Goal: Task Accomplishment & Management: Use online tool/utility

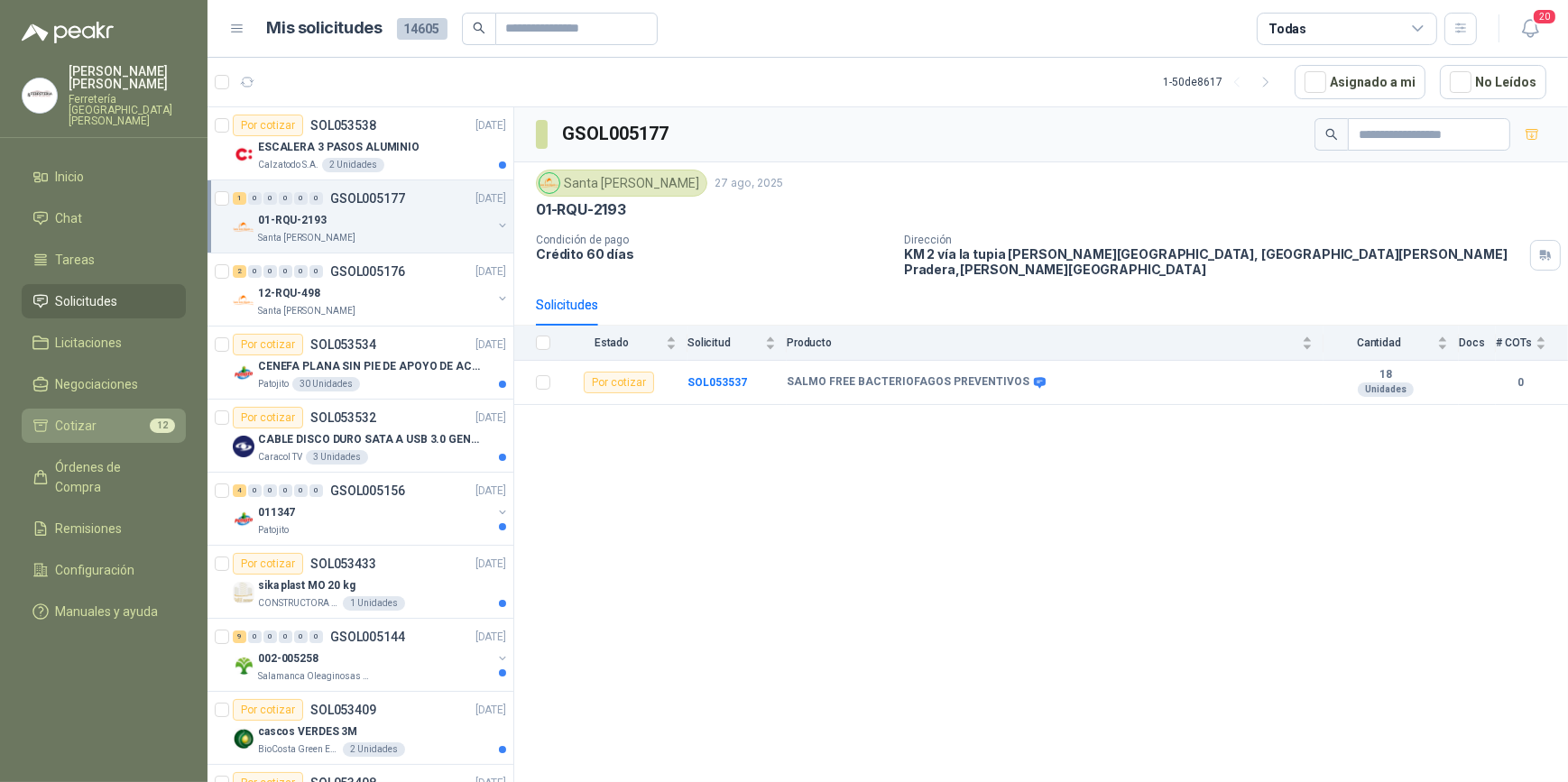
click at [111, 416] on li "Cotizar 12" at bounding box center [103, 425] width 142 height 20
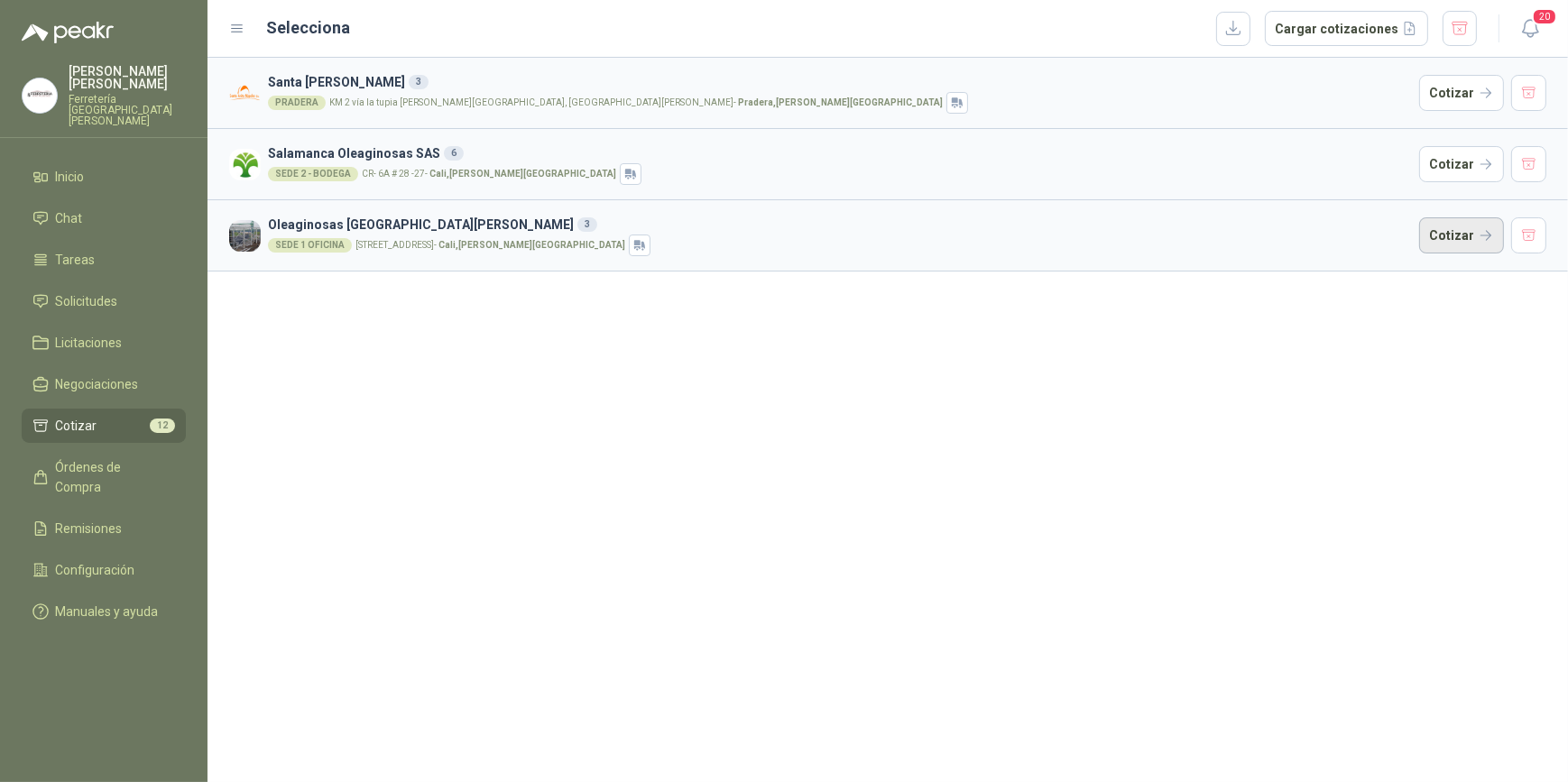
click at [1463, 232] on button "Cotizar" at bounding box center [1462, 235] width 84 height 36
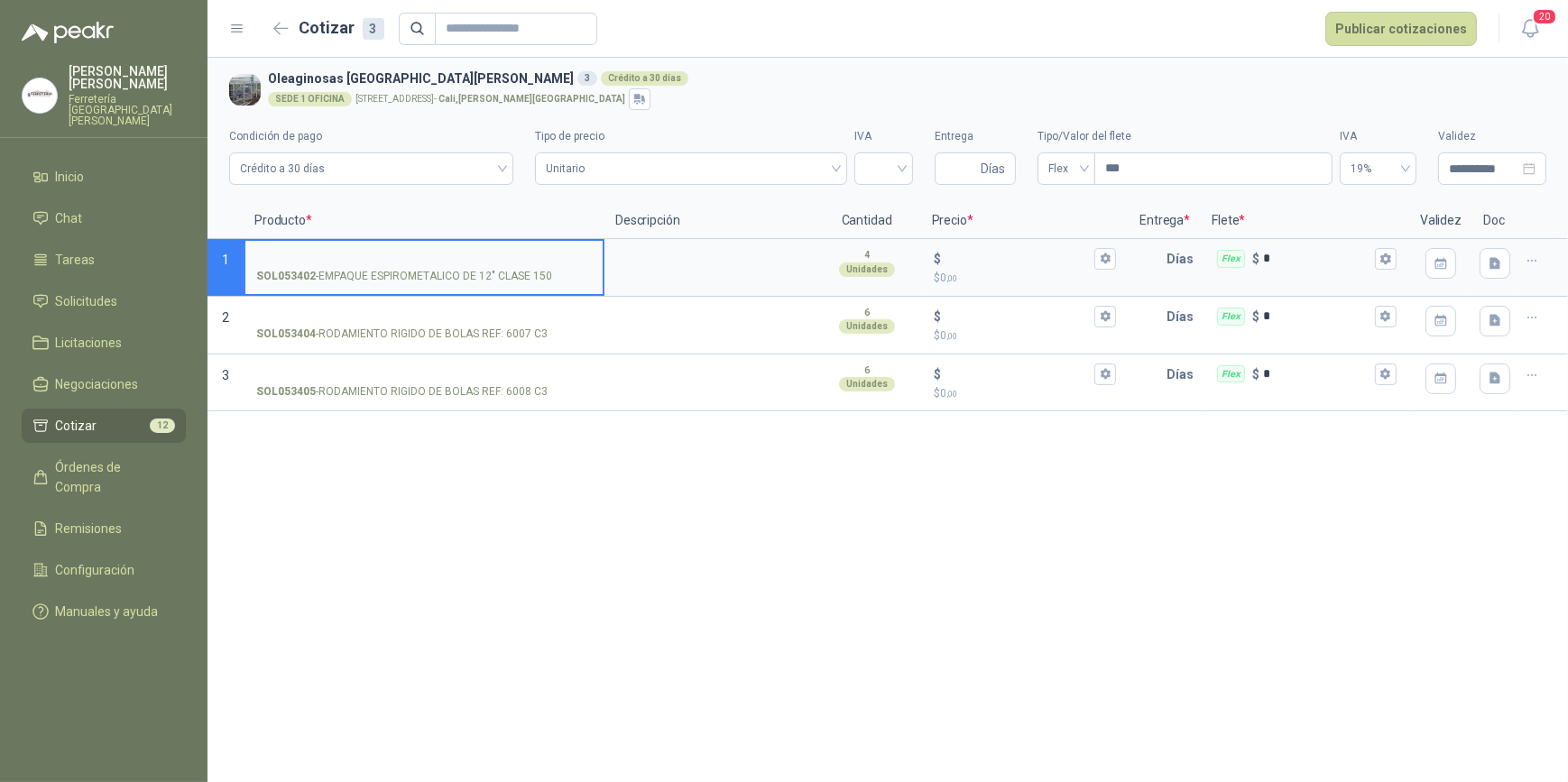
click at [373, 252] on input "SOL053402 - EMPAQUE ESPIROMETALICO DE 12" CLASE 150" at bounding box center [424, 259] width 336 height 13
type input "**********"
click at [656, 279] on textarea at bounding box center [709, 262] width 205 height 42
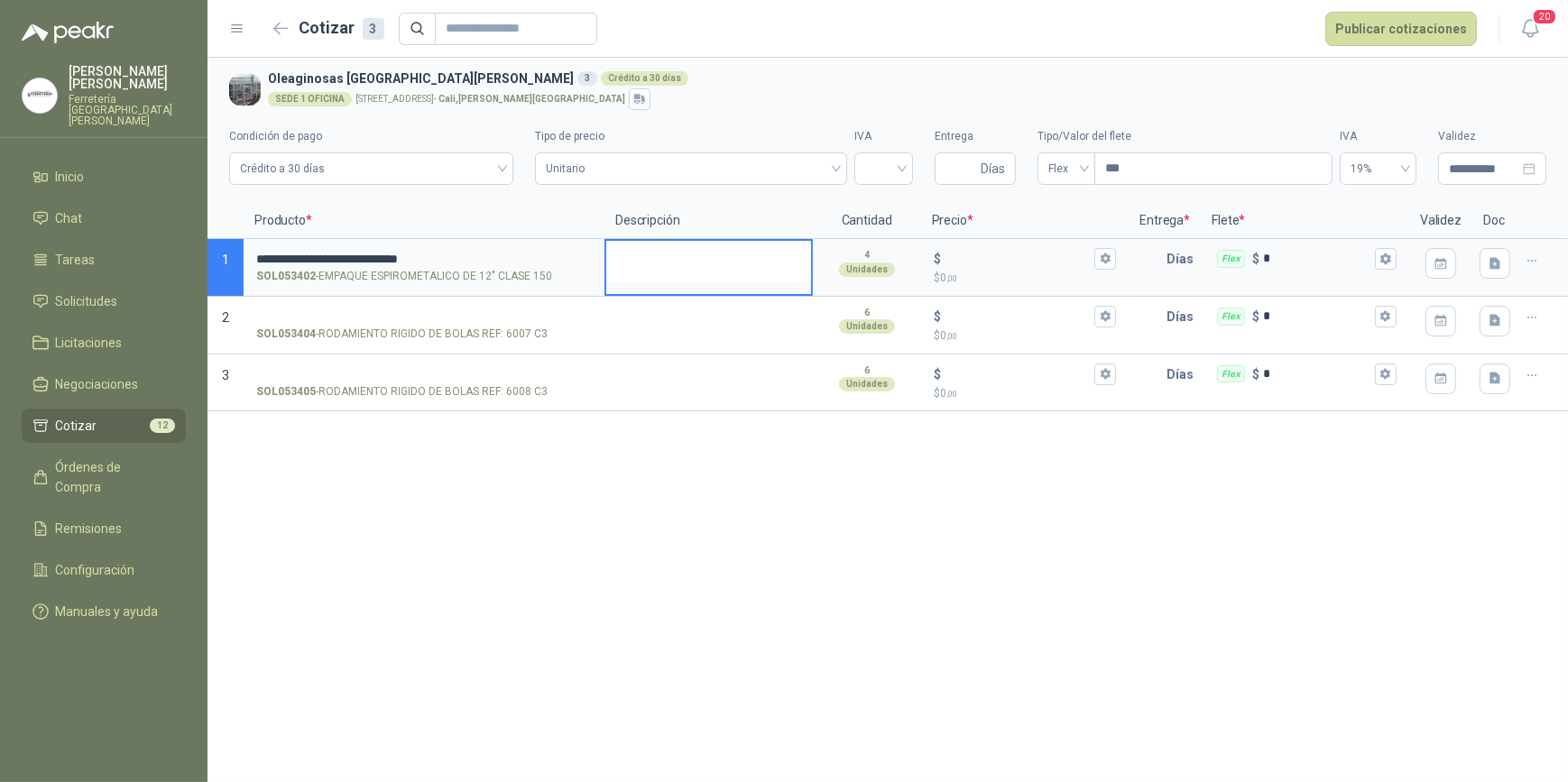
type textarea "*"
type textarea "**"
type textarea "***"
click at [1103, 259] on icon "button" at bounding box center [1106, 258] width 9 height 10
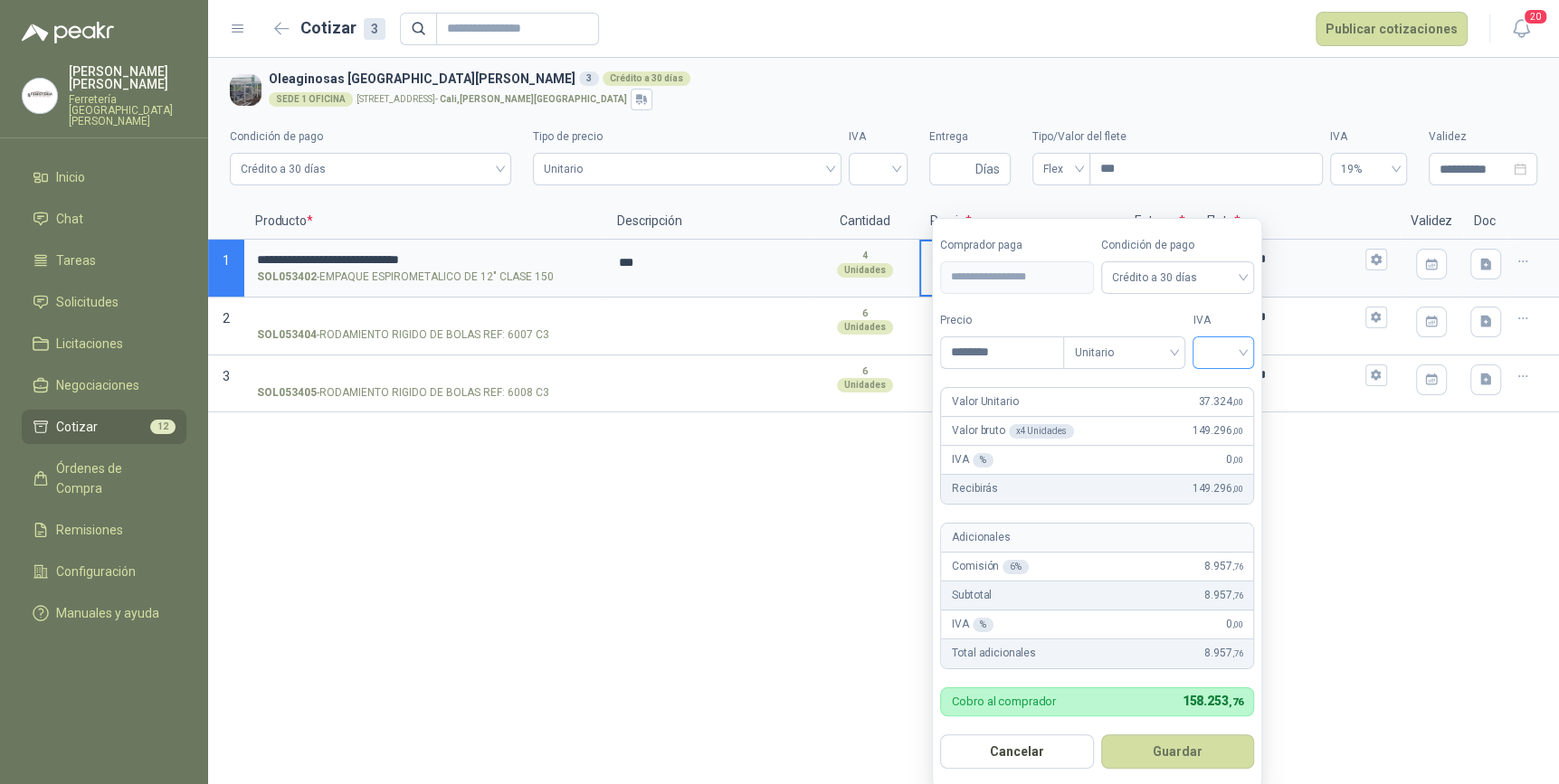
click at [1253, 350] on div at bounding box center [1223, 353] width 62 height 32
type input "********"
click at [1220, 381] on div "19%" at bounding box center [1227, 389] width 33 height 20
click at [1194, 753] on button "Guardar" at bounding box center [1181, 752] width 156 height 34
type input "******"
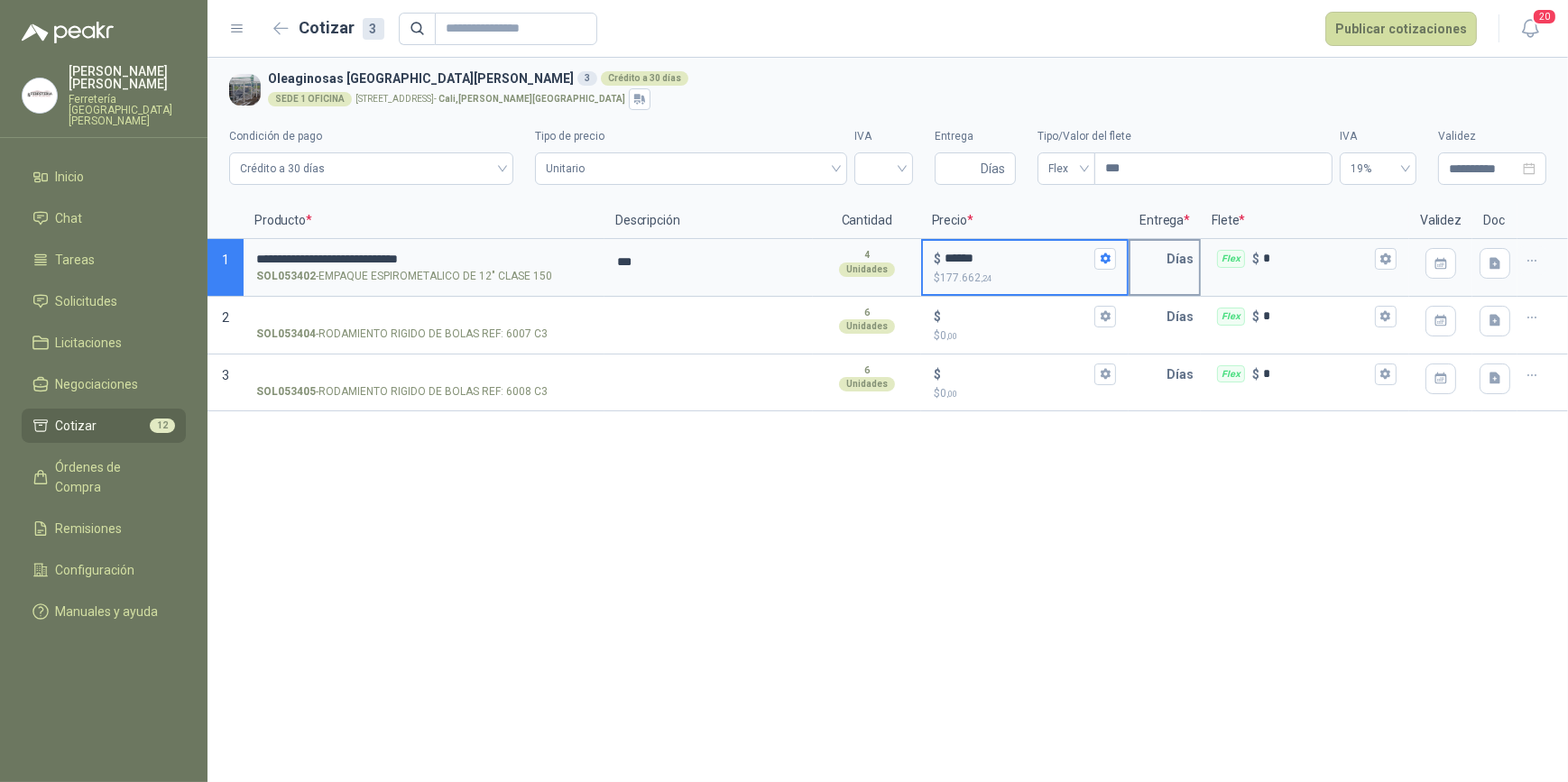
click at [1151, 263] on input "text" at bounding box center [1148, 259] width 36 height 36
type input "*"
click at [1389, 255] on icon "button" at bounding box center [1386, 258] width 9 height 10
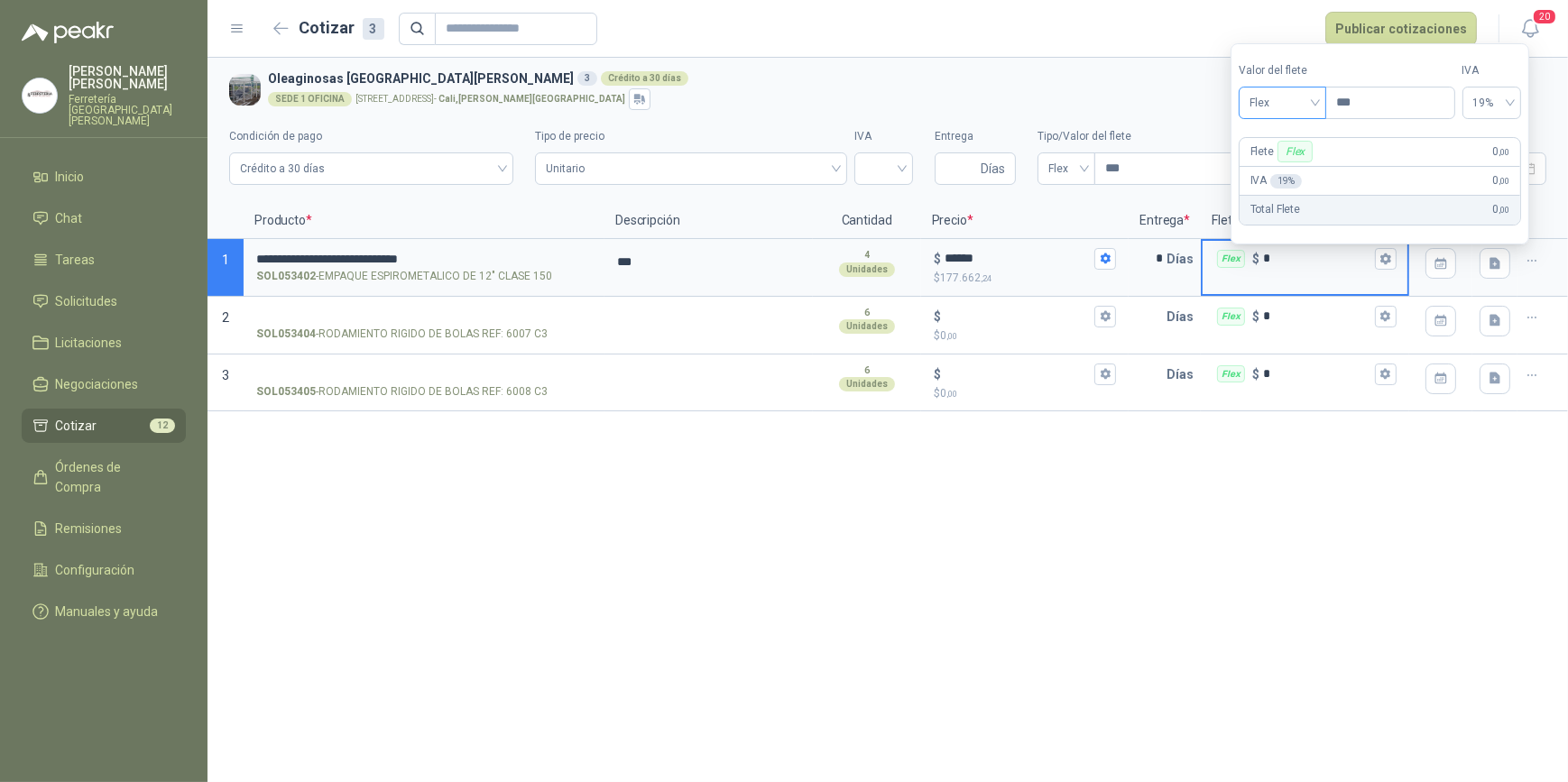
click at [1322, 100] on div "Flex" at bounding box center [1282, 102] width 87 height 32
click at [1298, 168] on div "Incluido" at bounding box center [1286, 169] width 65 height 20
click at [1357, 456] on div "**********" at bounding box center [888, 419] width 1361 height 724
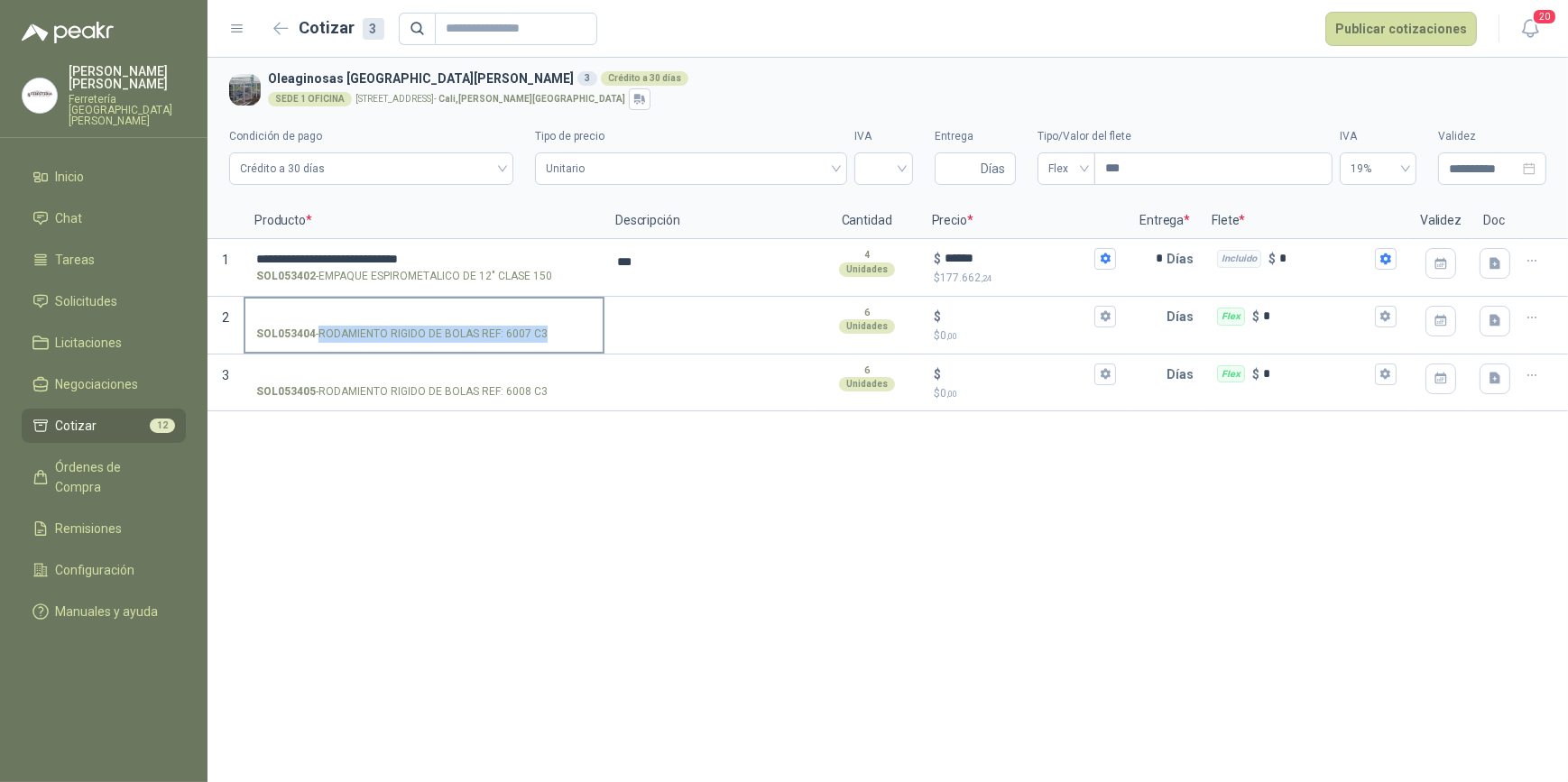
drag, startPoint x: 320, startPoint y: 332, endPoint x: 542, endPoint y: 334, distance: 222.0
click at [542, 334] on p "SOL053404 - RODAMIENTO RIGIDO DE BOLAS REF: 6007 C3" at bounding box center [401, 334] width 291 height 17
drag, startPoint x: 542, startPoint y: 334, endPoint x: 505, endPoint y: 331, distance: 37.1
copy p "RODAMIENTO RIGIDO DE BOLAS REF: 6007 C3"
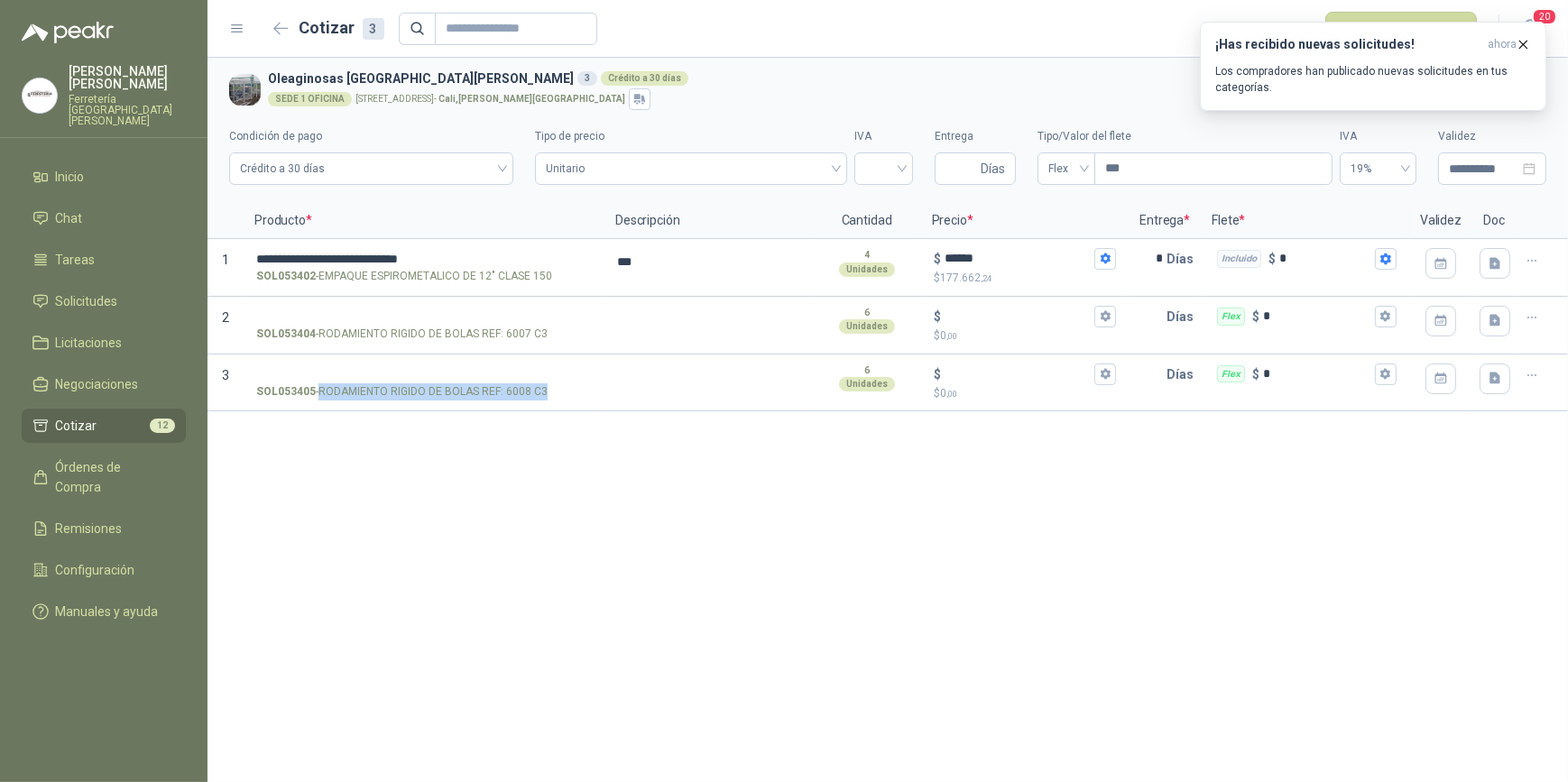
drag, startPoint x: 319, startPoint y: 386, endPoint x: 548, endPoint y: 413, distance: 230.6
click at [548, 413] on div "**********" at bounding box center [888, 419] width 1361 height 724
drag, startPoint x: 548, startPoint y: 413, endPoint x: 495, endPoint y: 393, distance: 56.6
copy p "RODAMIENTO RIGIDO DE BOLAS REF: 6008 C3"
click at [1525, 37] on icon "button" at bounding box center [1523, 45] width 15 height 15
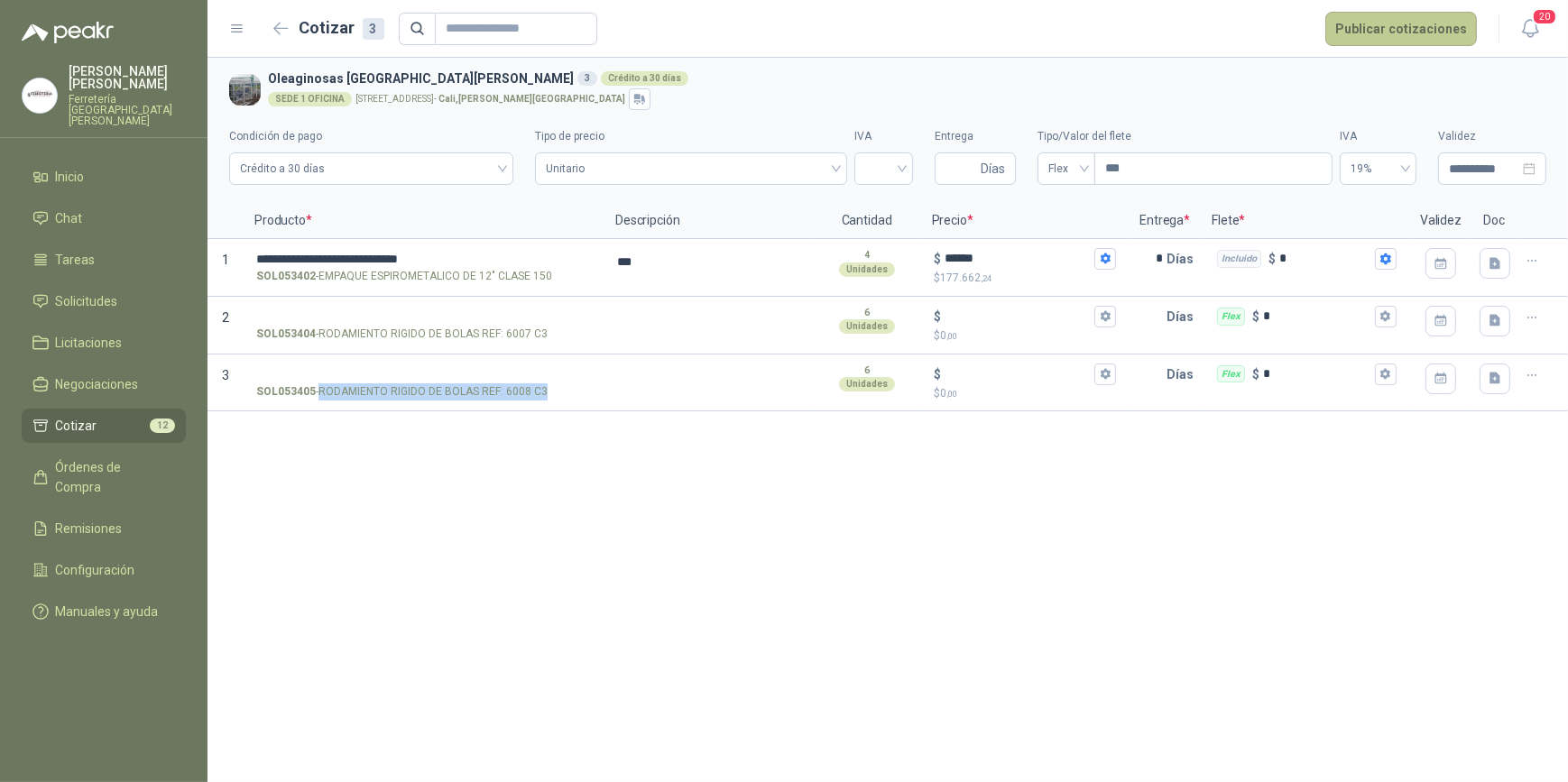
click at [1417, 27] on button "Publicar cotizaciones" at bounding box center [1402, 28] width 152 height 34
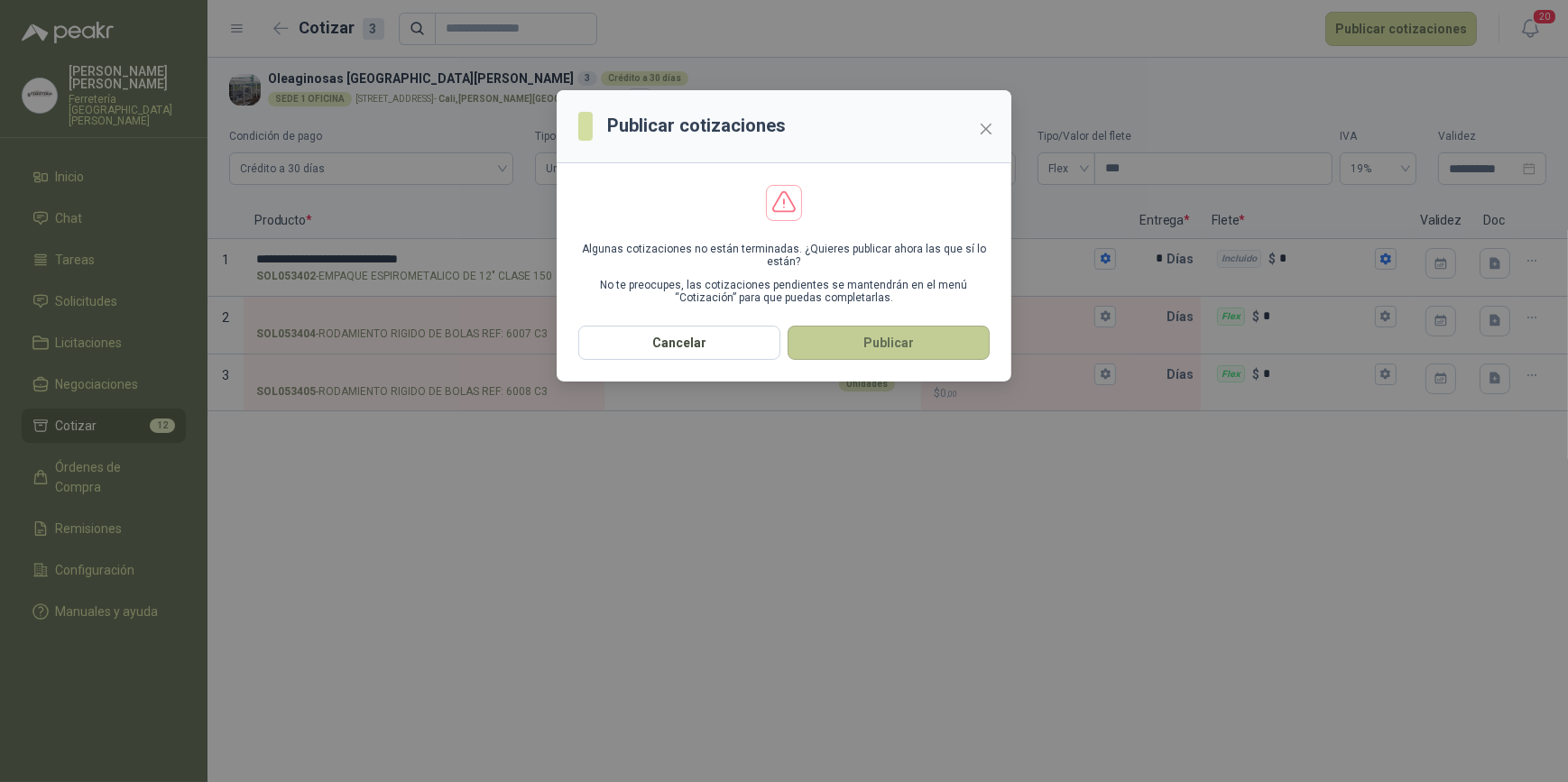
click at [904, 351] on button "Publicar" at bounding box center [888, 343] width 202 height 34
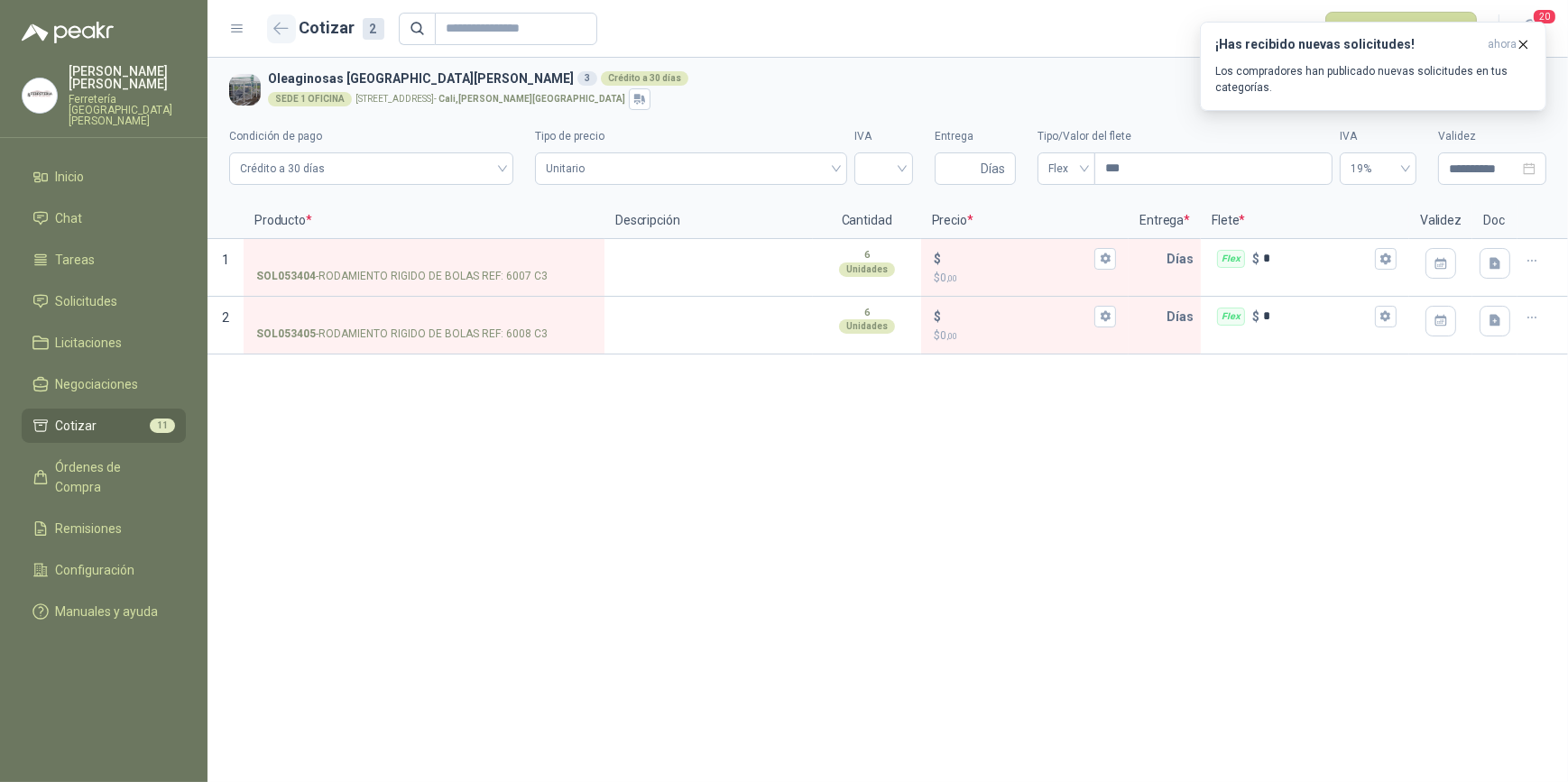
click at [277, 27] on icon "button" at bounding box center [281, 28] width 15 height 13
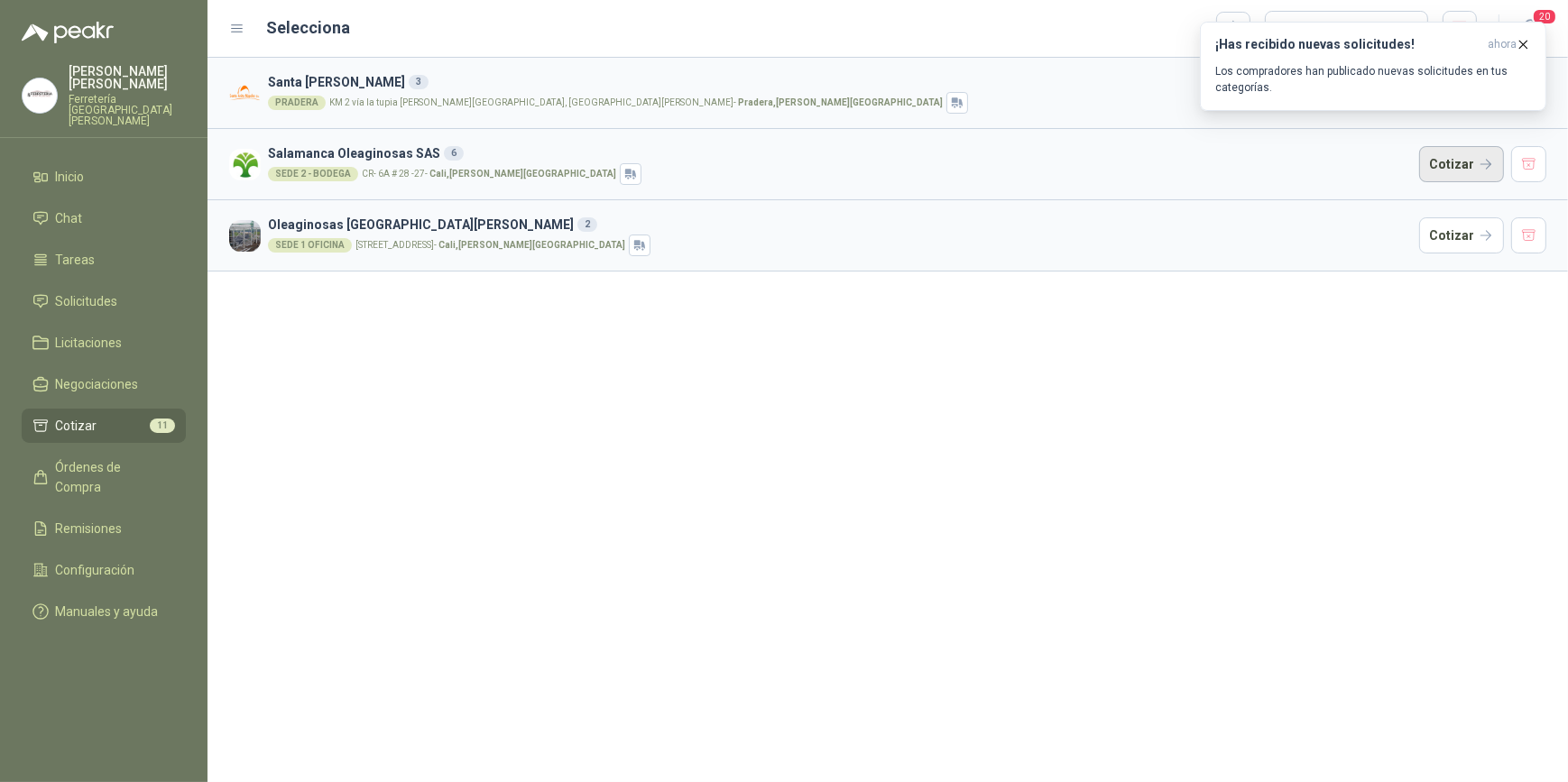
click at [1447, 158] on button "Cotizar" at bounding box center [1462, 164] width 84 height 36
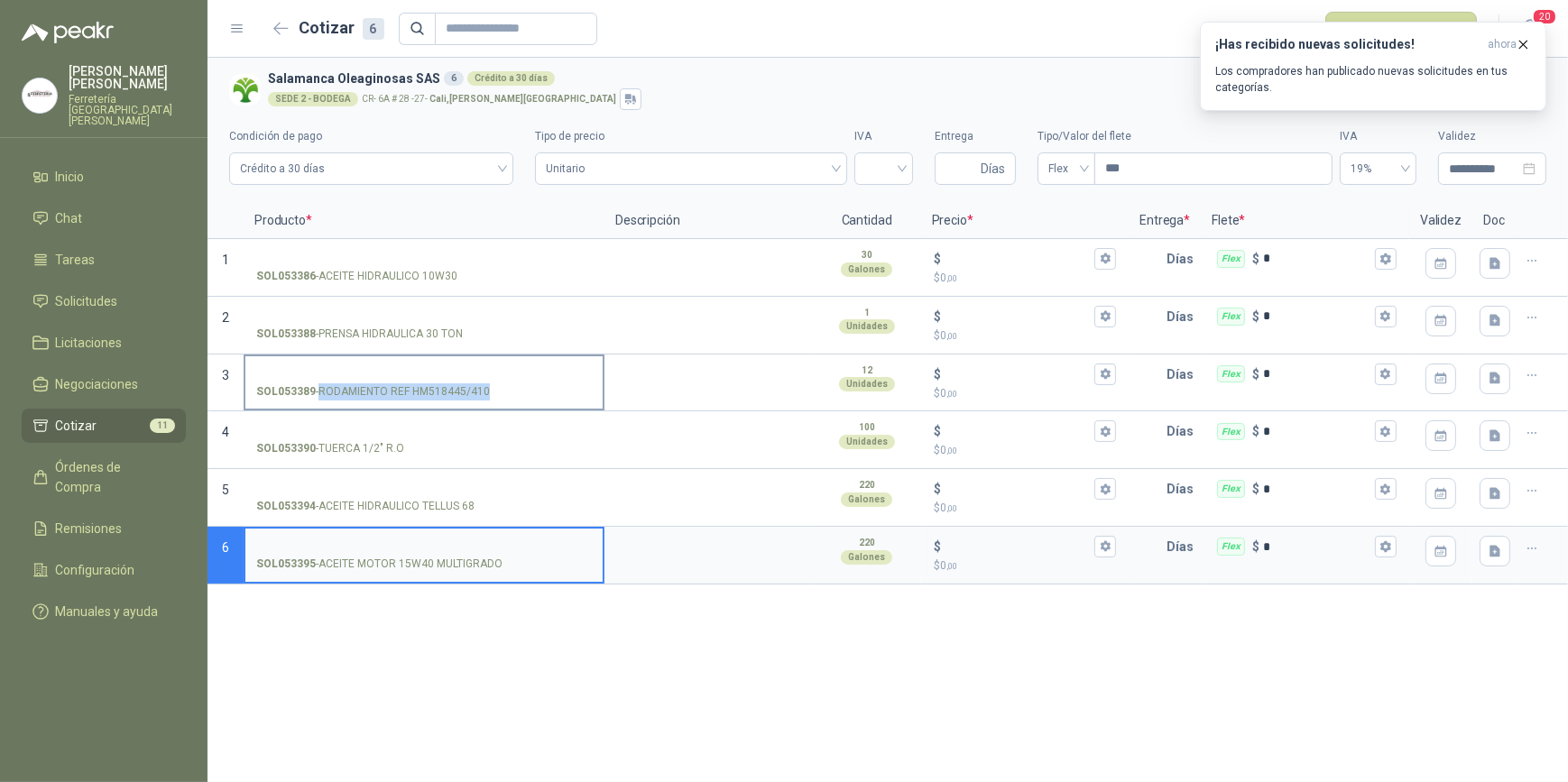
drag, startPoint x: 320, startPoint y: 388, endPoint x: 486, endPoint y: 394, distance: 166.1
click at [486, 394] on p "SOL053389 - RODAMIENTO REF HM518445/410" at bounding box center [373, 392] width 233 height 17
drag, startPoint x: 486, startPoint y: 394, endPoint x: 450, endPoint y: 392, distance: 36.1
copy p "RODAMIENTO REF HM518445/410"
click at [321, 310] on input "SOL053388 - PRENSA HIDRAULICA 30 TON" at bounding box center [424, 317] width 336 height 13
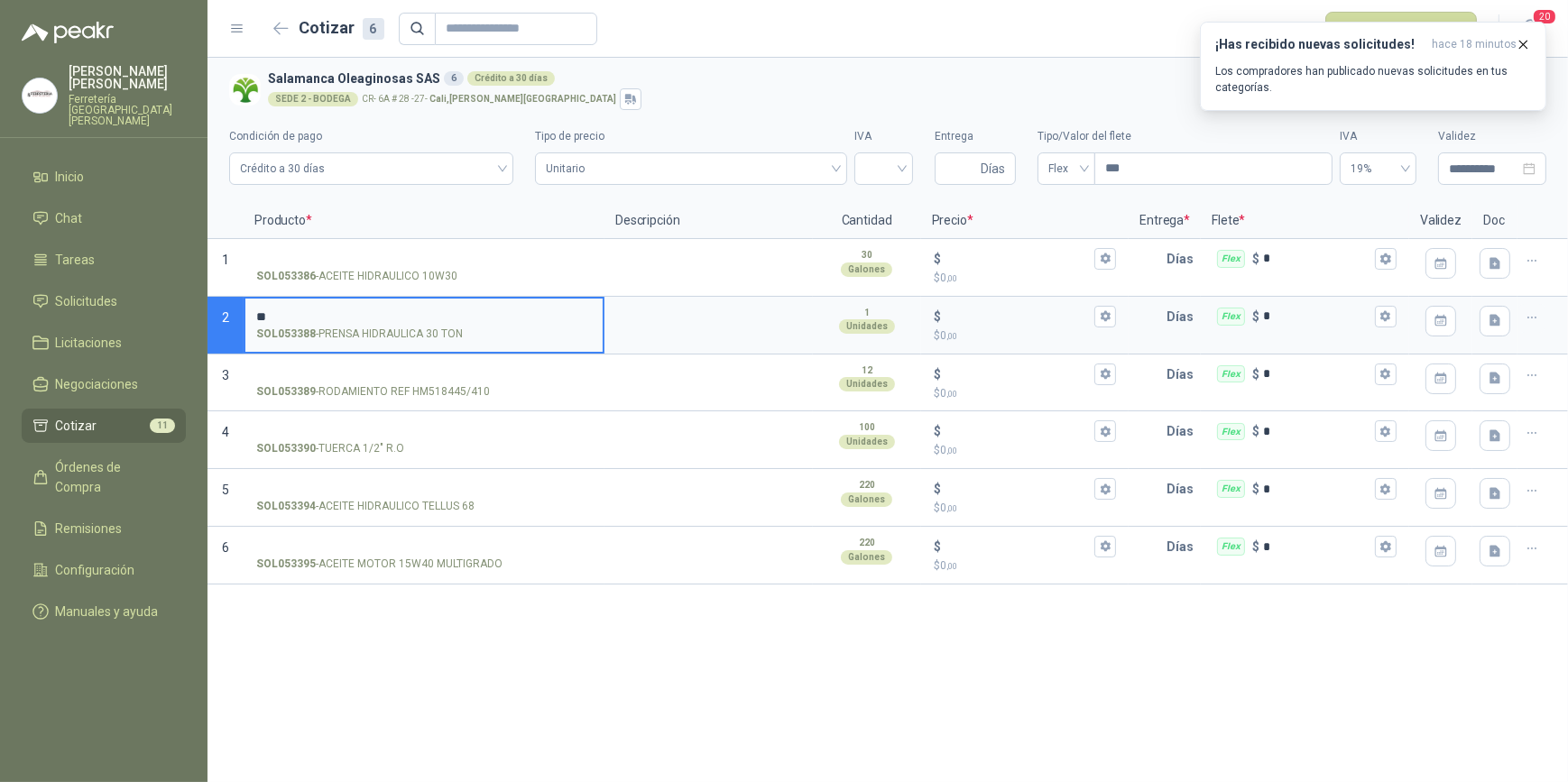
type input "*"
type input "**********"
click at [703, 342] on div at bounding box center [709, 326] width 209 height 58
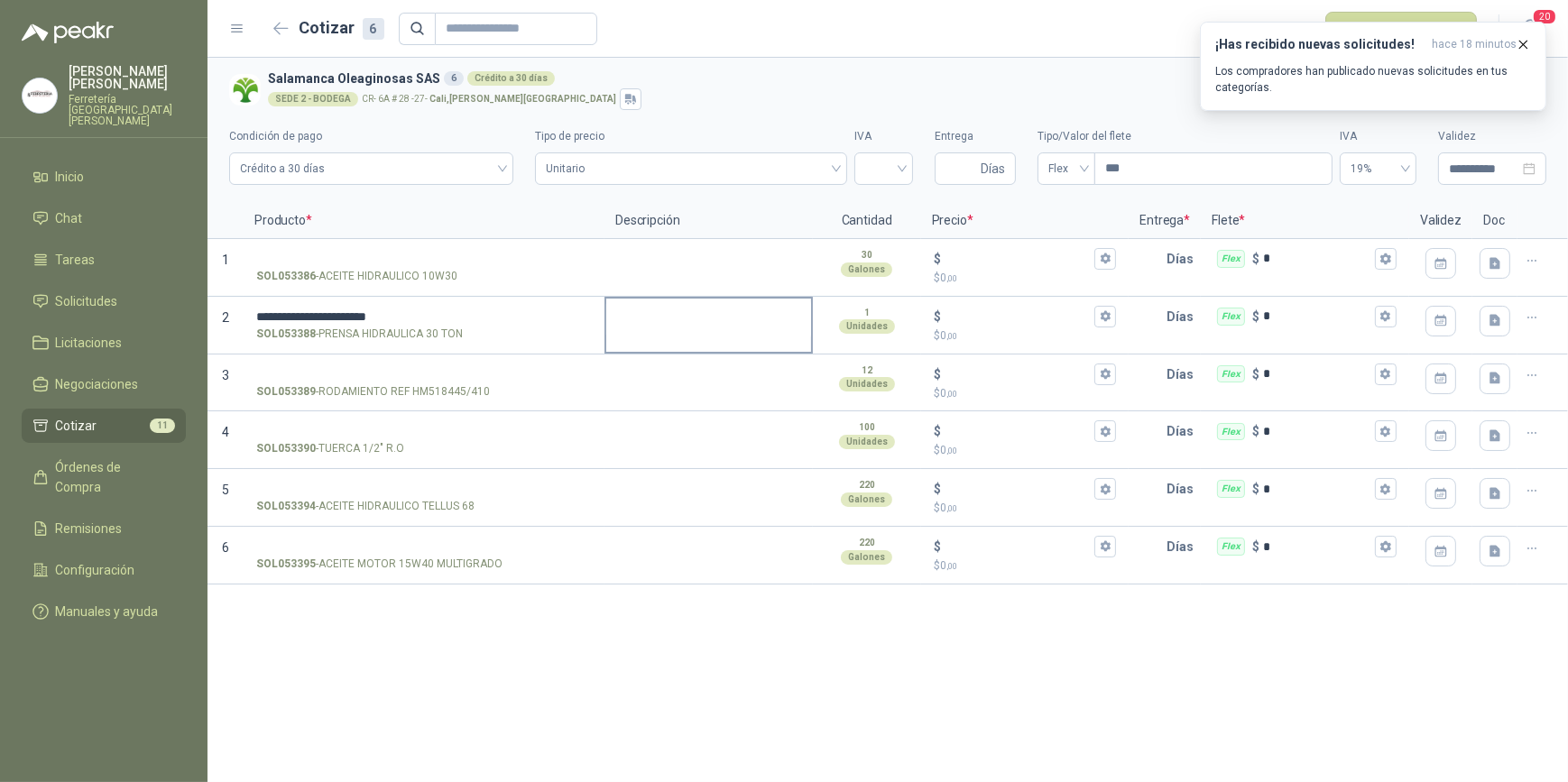
click at [721, 329] on textarea at bounding box center [709, 320] width 205 height 42
type textarea "*"
type textarea "**"
type textarea "****"
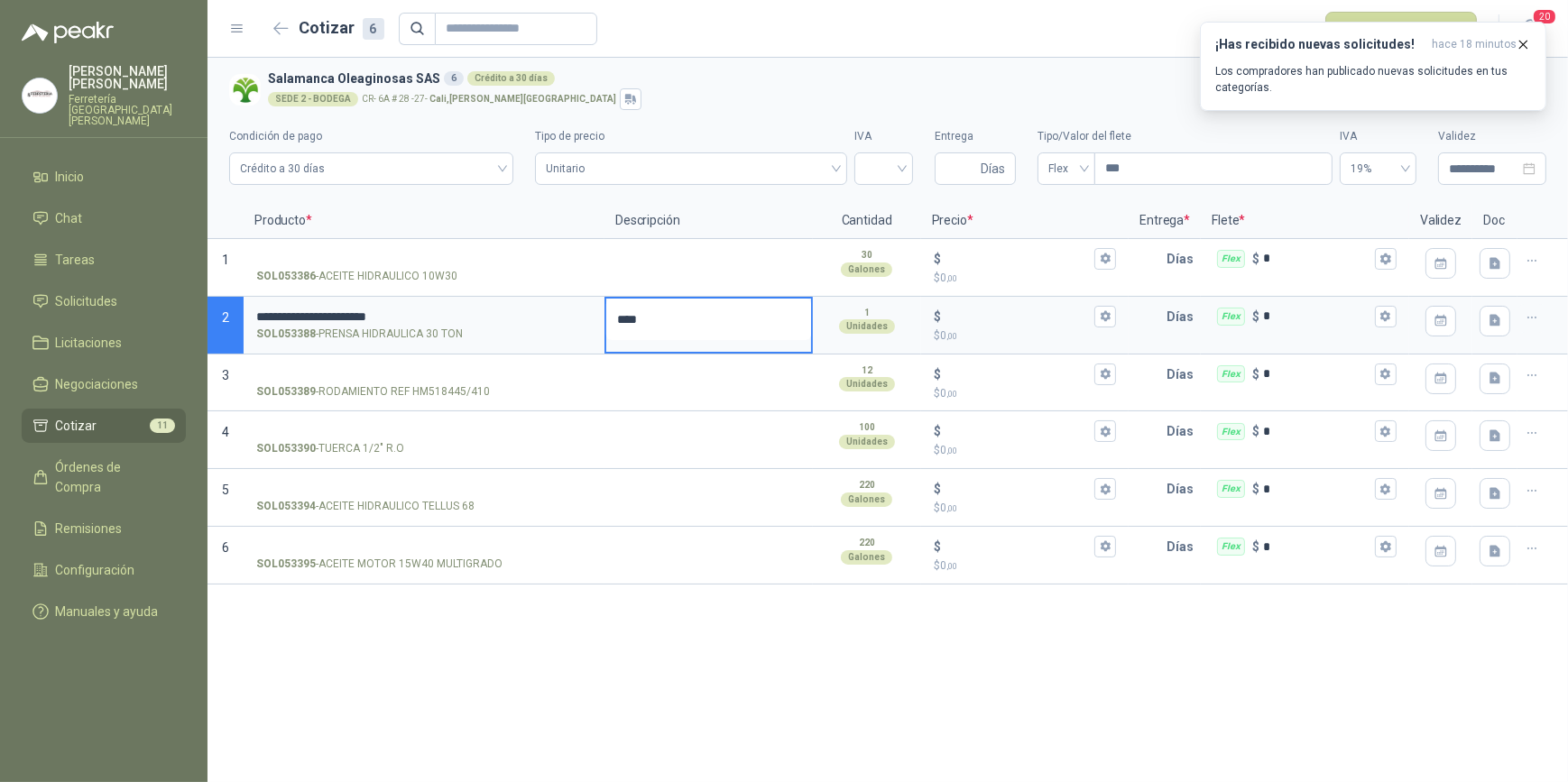
type textarea "*****"
type textarea "******"
click at [1110, 313] on icon "button" at bounding box center [1106, 316] width 9 height 10
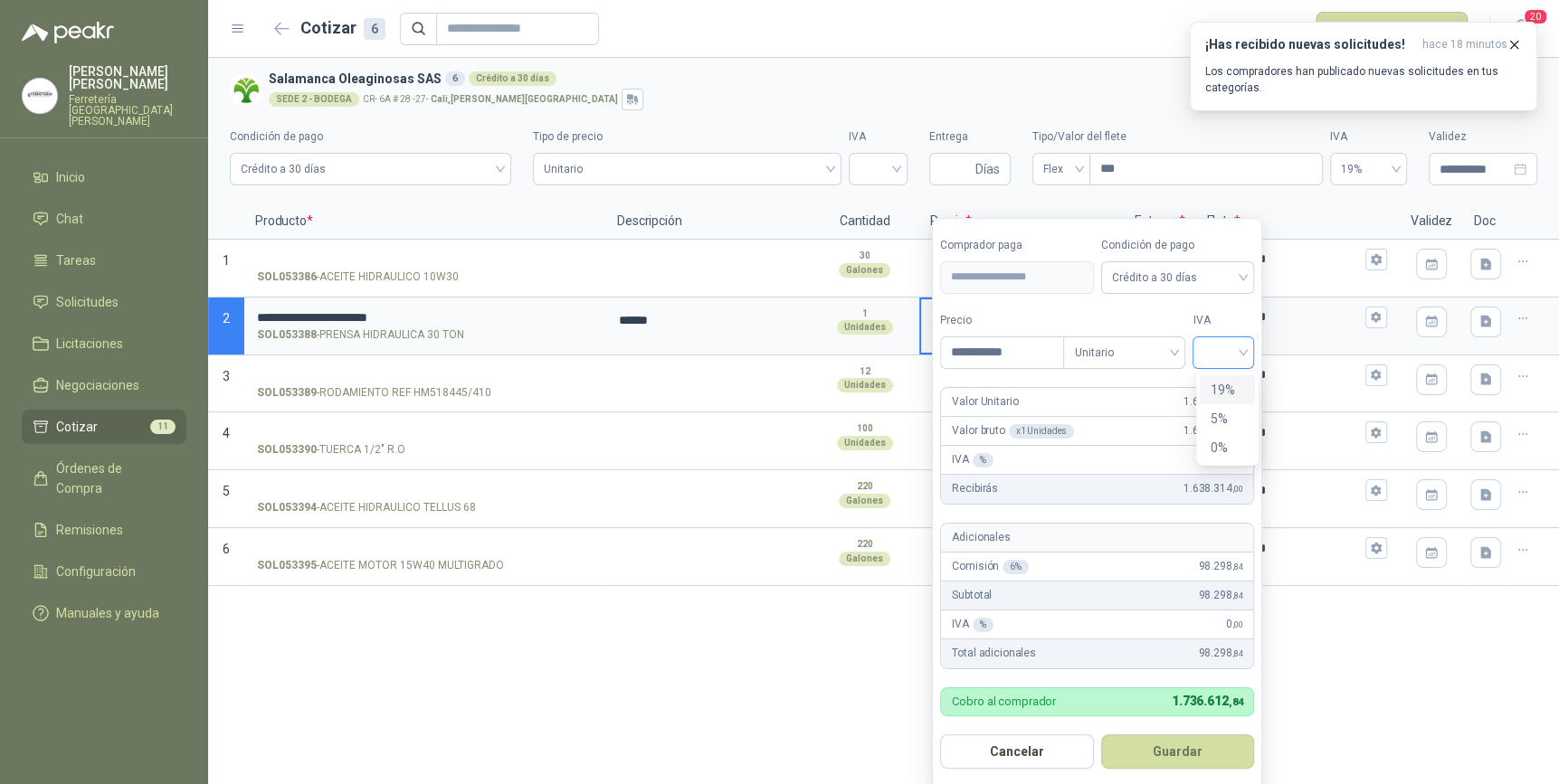
click at [1251, 350] on div at bounding box center [1223, 353] width 62 height 32
type input "**********"
click at [1222, 389] on div "19%" at bounding box center [1227, 389] width 33 height 20
click at [1182, 747] on button "Guardar" at bounding box center [1181, 752] width 156 height 34
type input "*********"
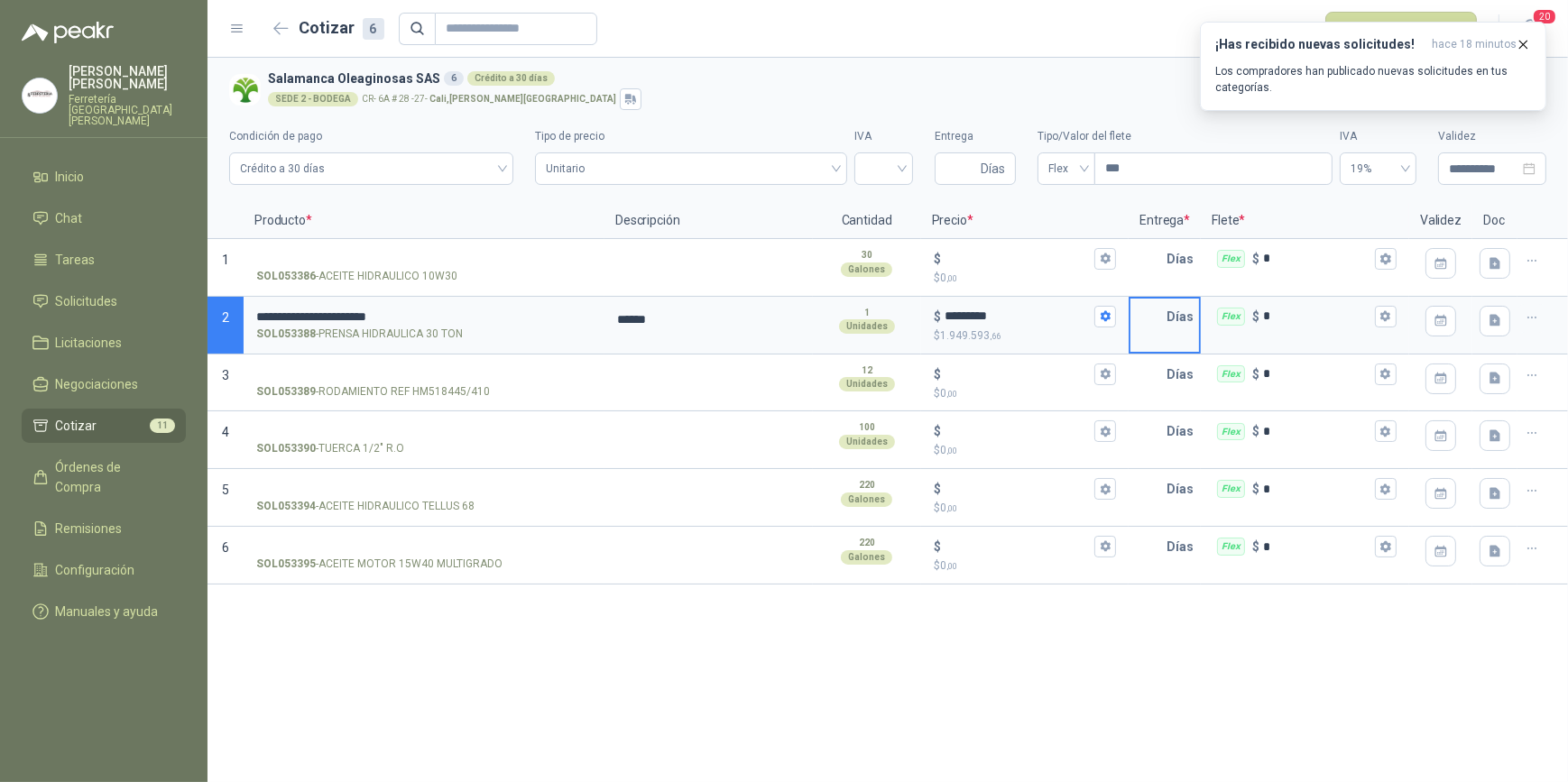
click at [1152, 321] on input "text" at bounding box center [1148, 317] width 36 height 36
type input "*"
click at [1388, 312] on icon "button" at bounding box center [1386, 316] width 9 height 10
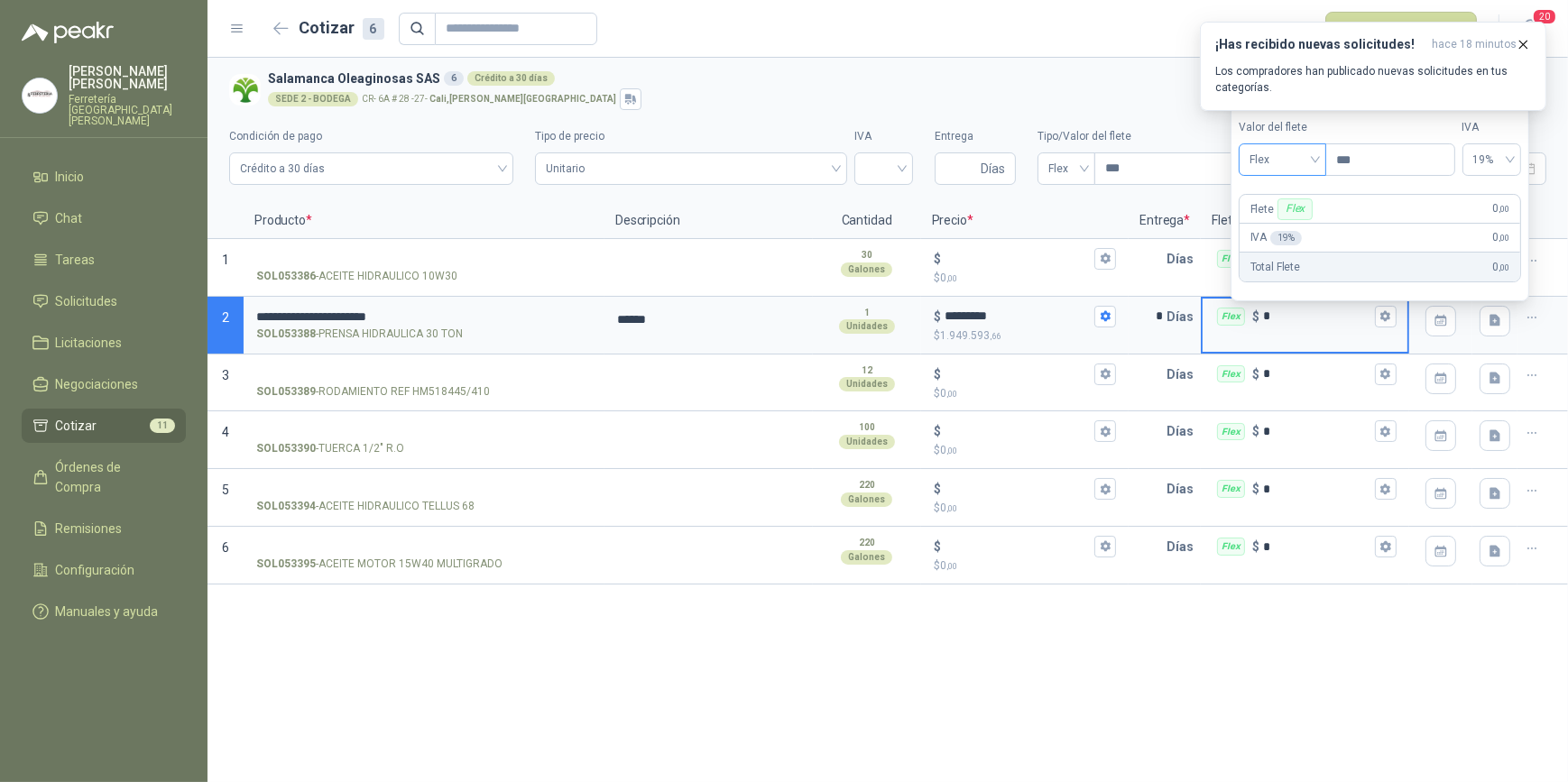
click at [1316, 151] on span "Flex" at bounding box center [1282, 159] width 65 height 28
click at [1299, 222] on div "Incluido" at bounding box center [1286, 227] width 65 height 20
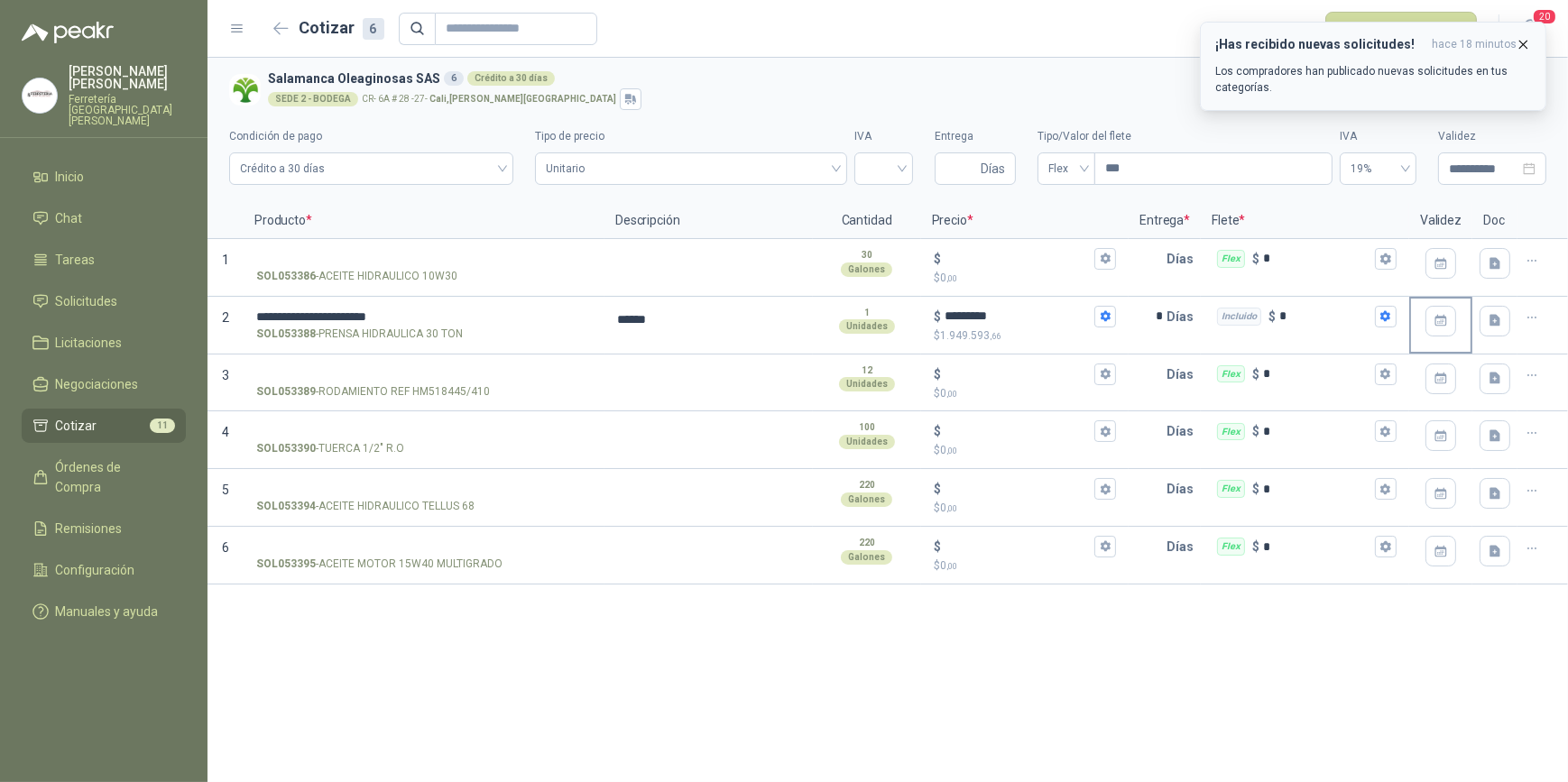
click at [1524, 41] on icon "button" at bounding box center [1523, 45] width 15 height 15
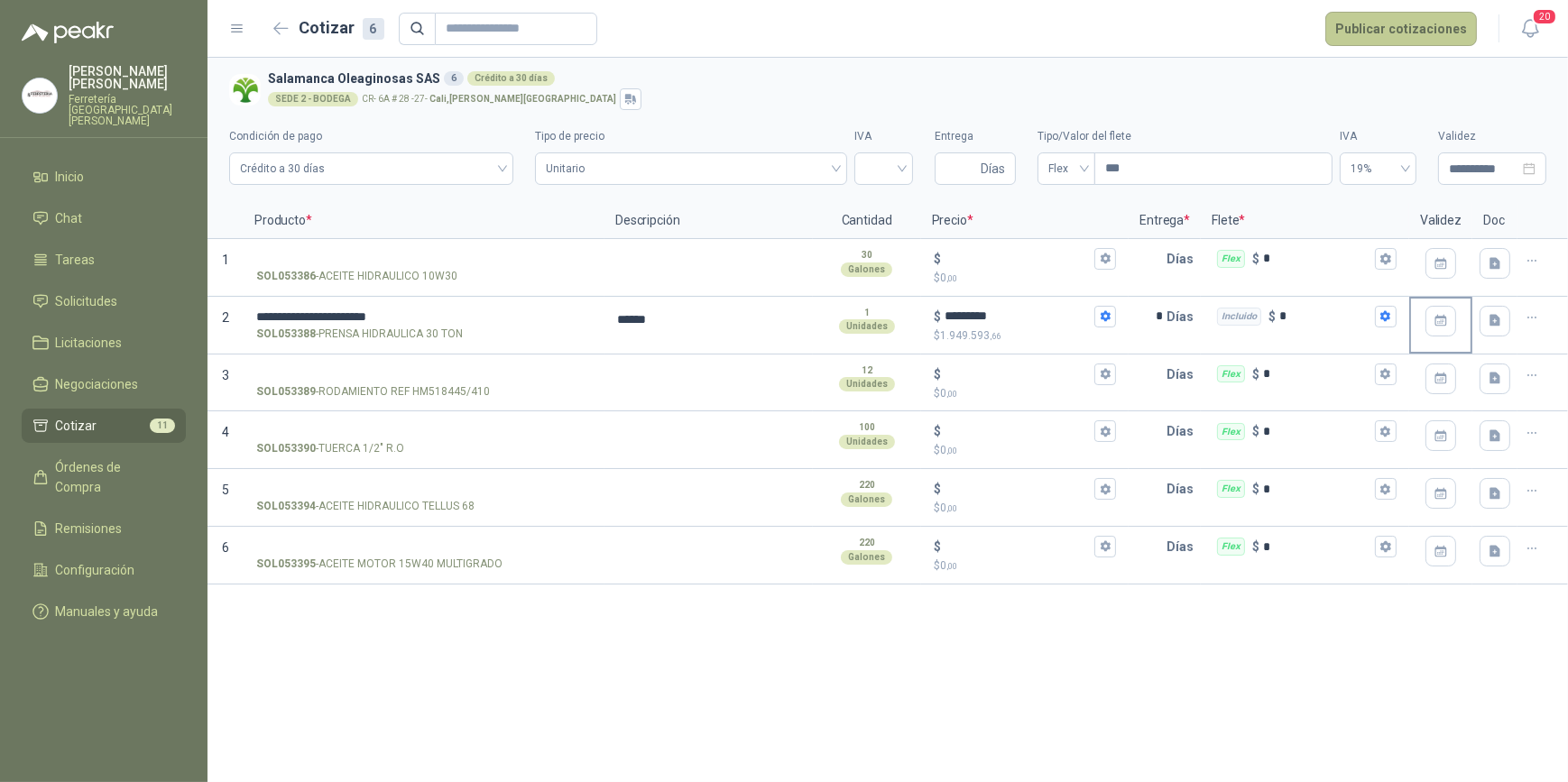
click at [1423, 33] on button "Publicar cotizaciones" at bounding box center [1402, 28] width 152 height 34
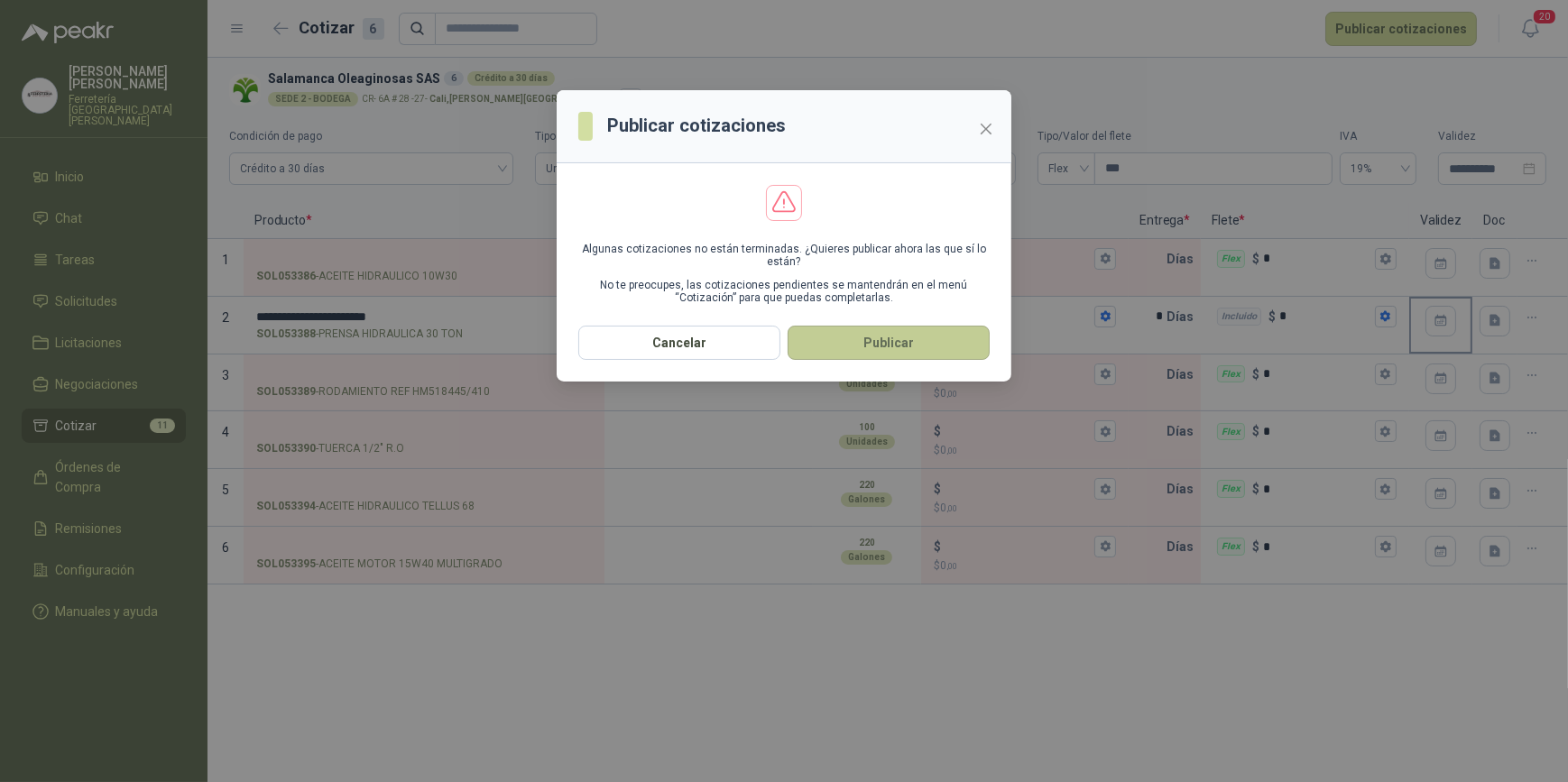
click at [895, 342] on button "Publicar" at bounding box center [888, 343] width 202 height 34
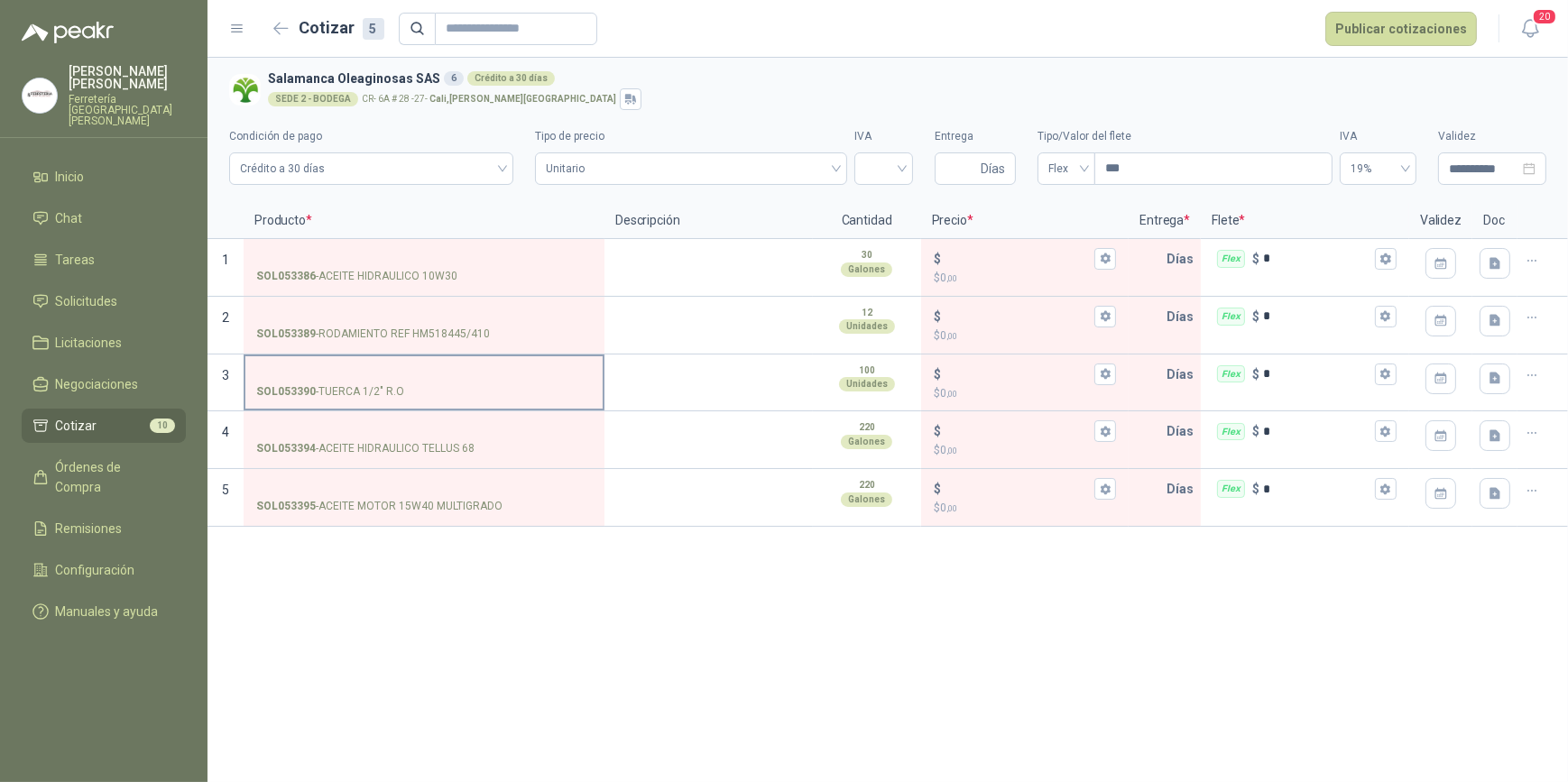
click at [303, 368] on input "SOL053390 - TUERCA 1/2" R.O" at bounding box center [424, 375] width 336 height 13
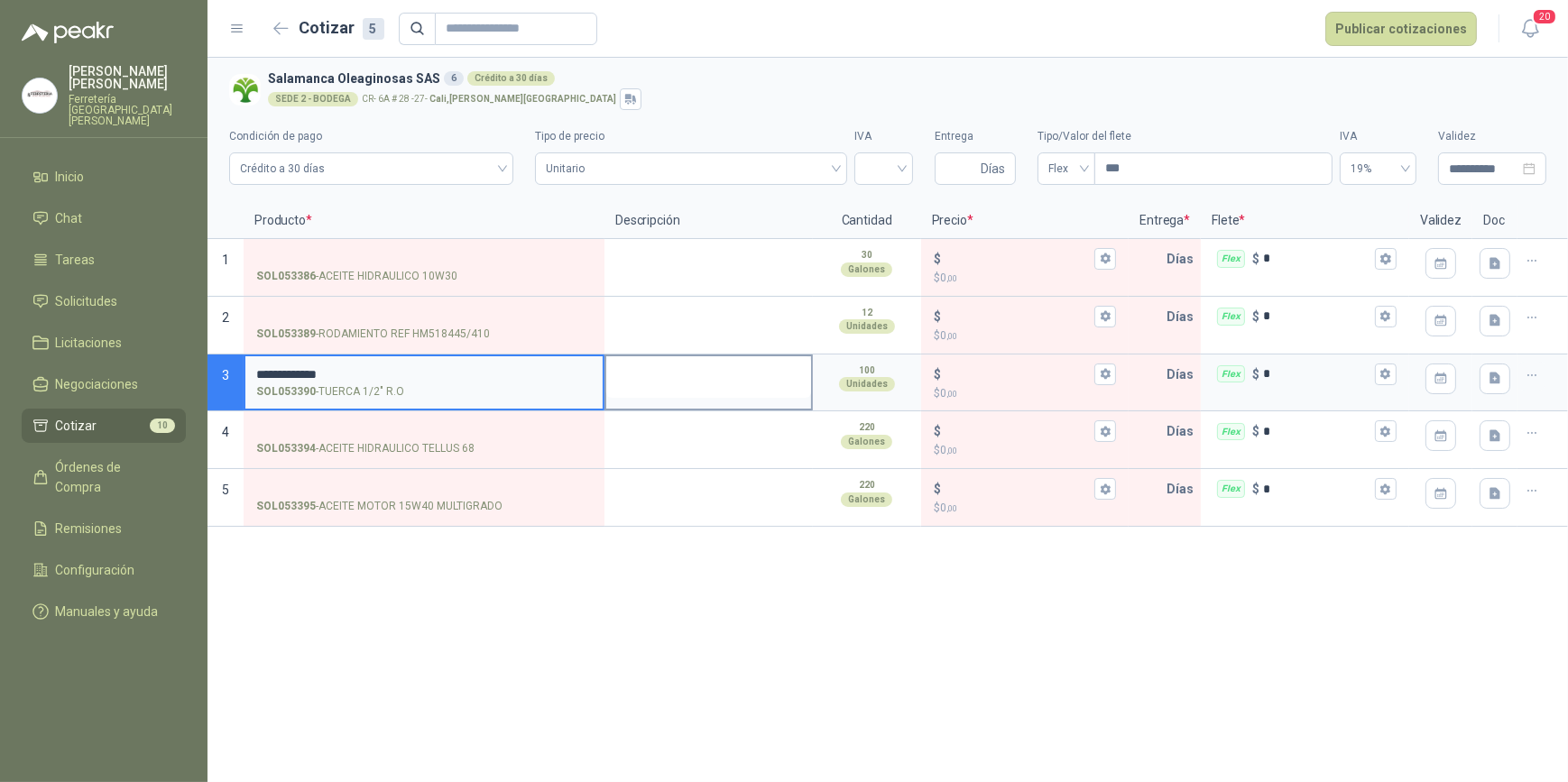
type input "**********"
click at [651, 379] on textarea at bounding box center [709, 378] width 205 height 42
type textarea "*"
type textarea "**"
type textarea "***"
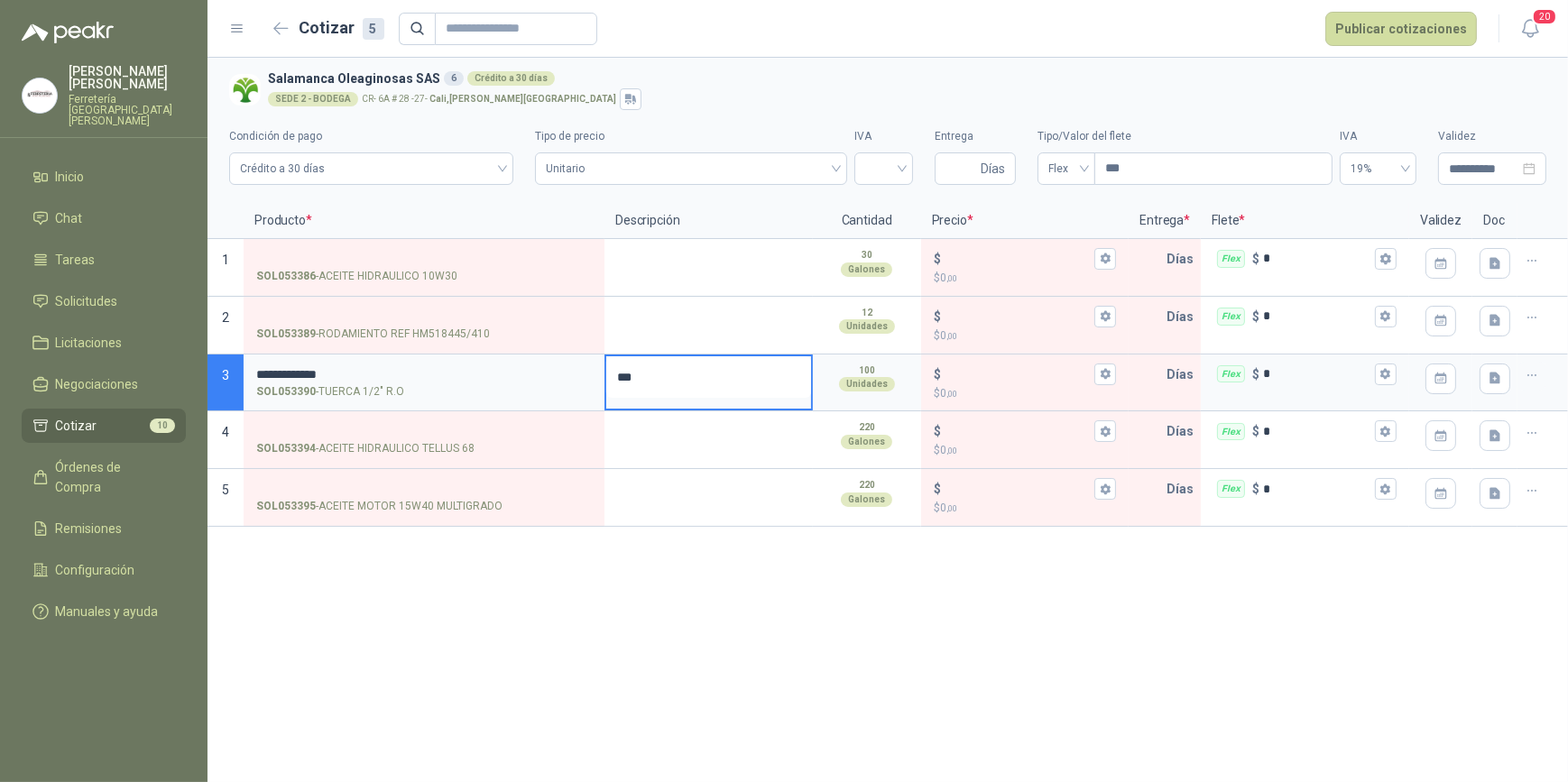
type textarea "****"
type textarea "*****"
click at [1107, 375] on icon "button" at bounding box center [1106, 374] width 11 height 11
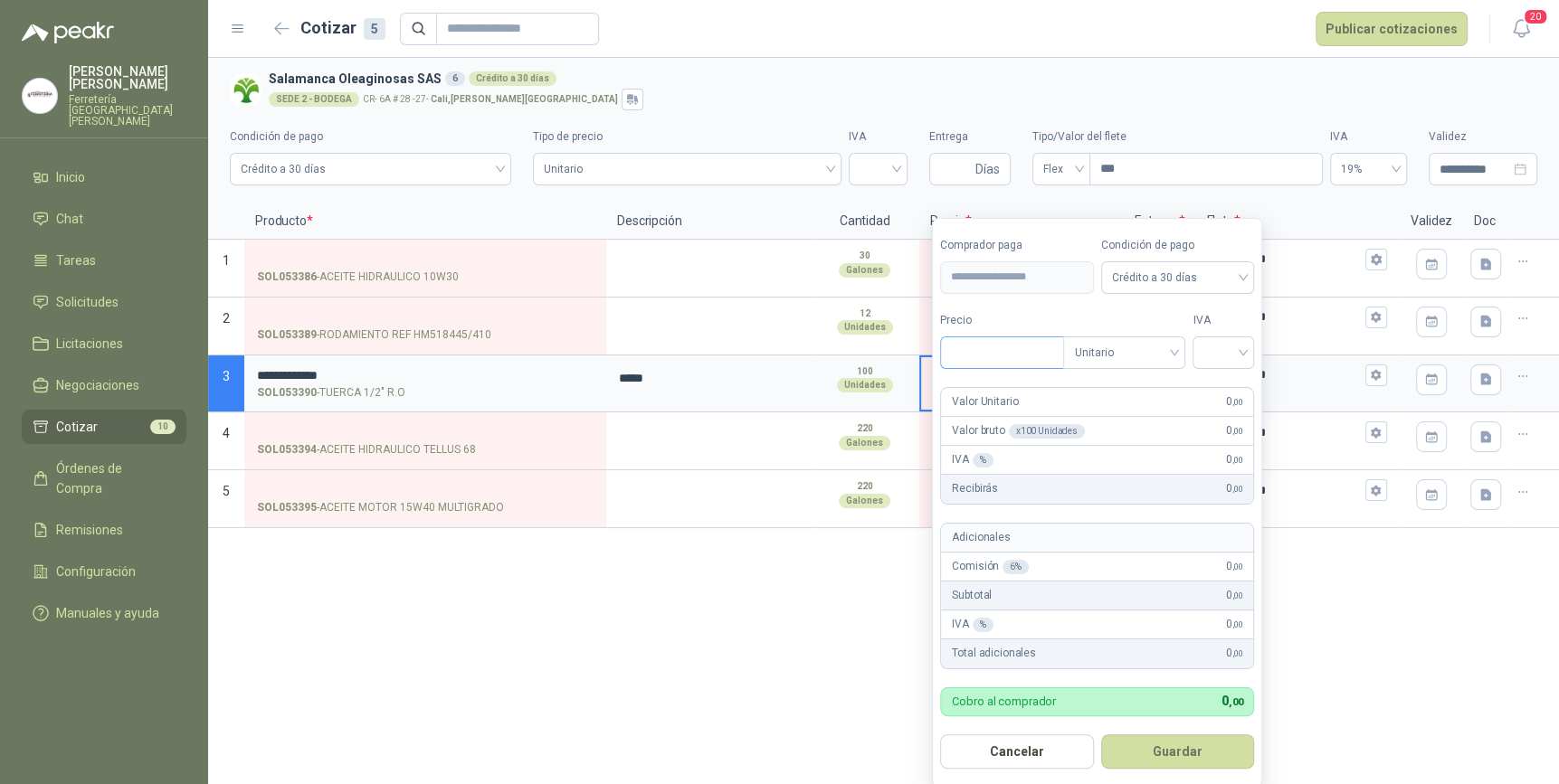
click at [1027, 355] on input "Precio" at bounding box center [1002, 353] width 122 height 30
type input "***"
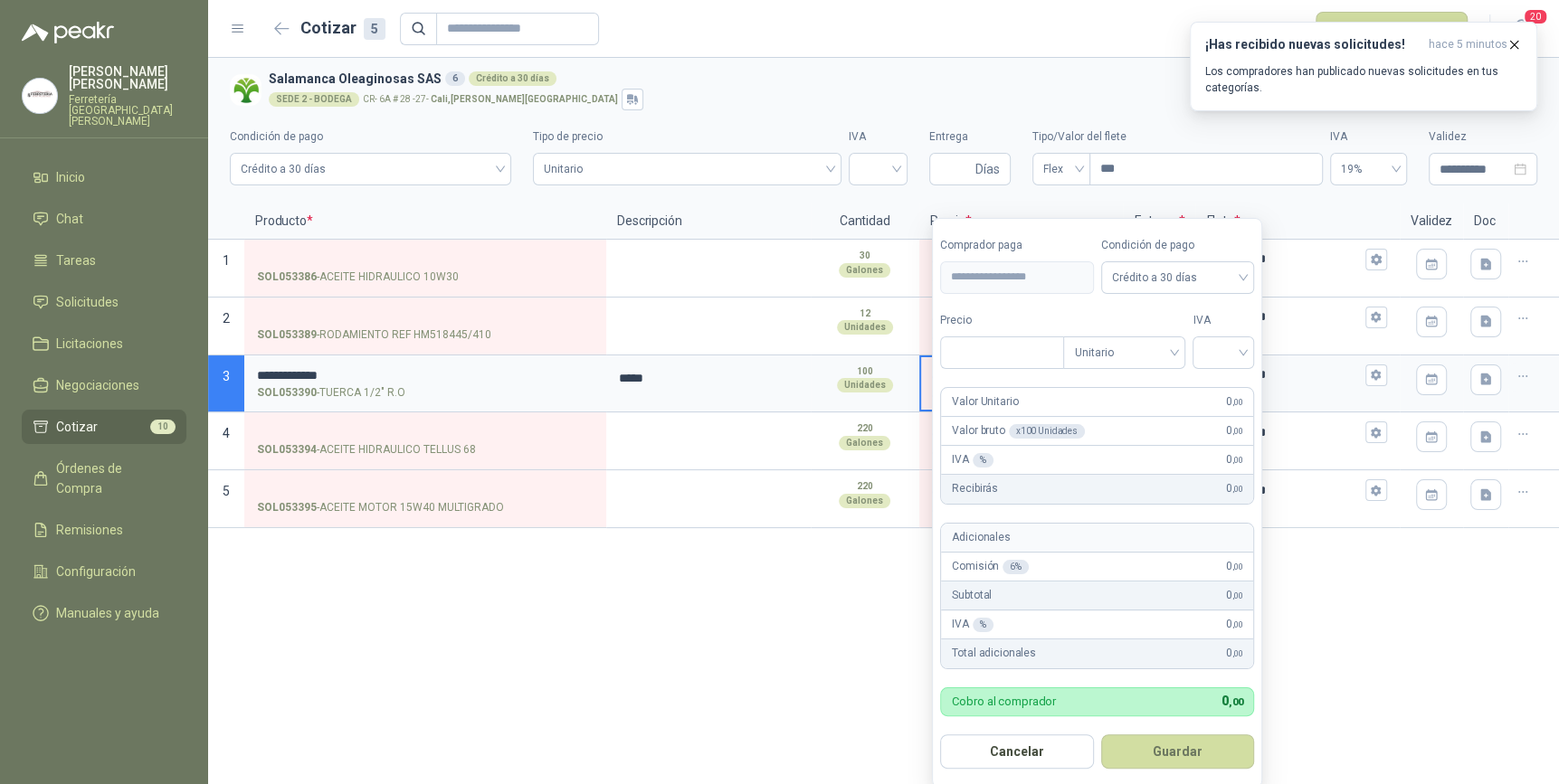
type input "***"
click at [276, 29] on icon "button" at bounding box center [282, 28] width 13 height 10
type input "***"
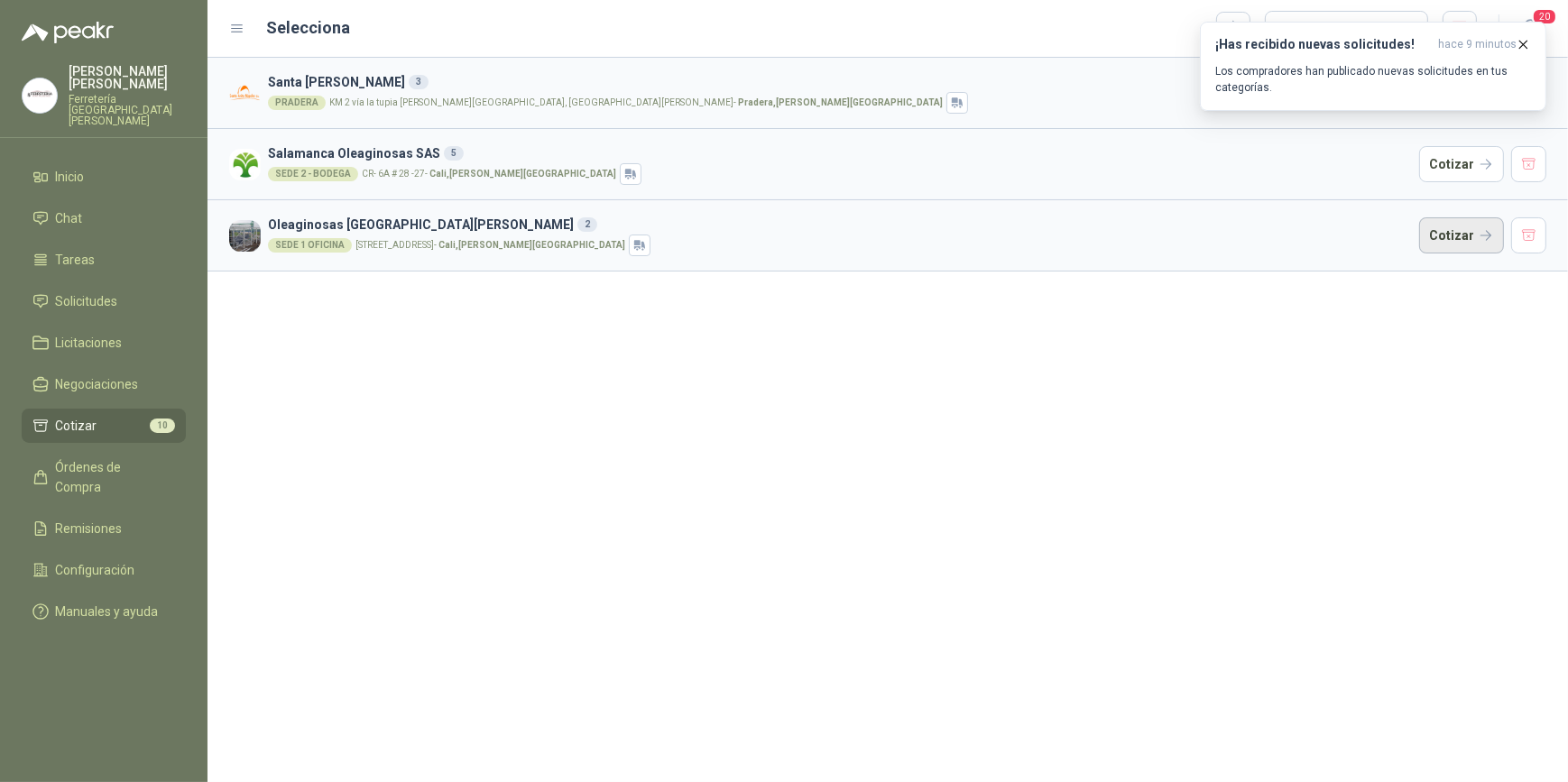
click at [1462, 230] on button "Cotizar" at bounding box center [1462, 235] width 84 height 36
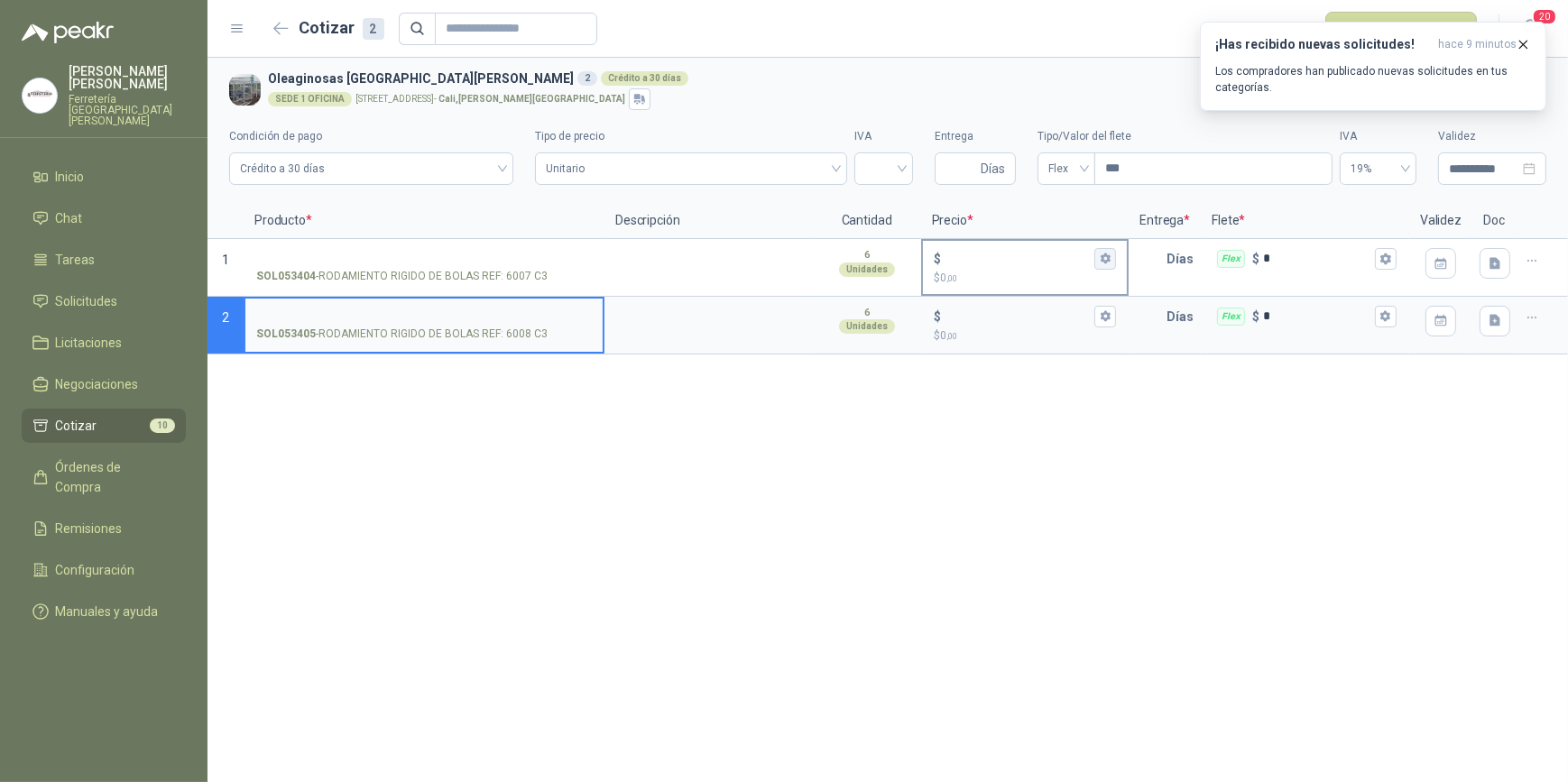
click at [1100, 260] on icon "button" at bounding box center [1106, 258] width 11 height 11
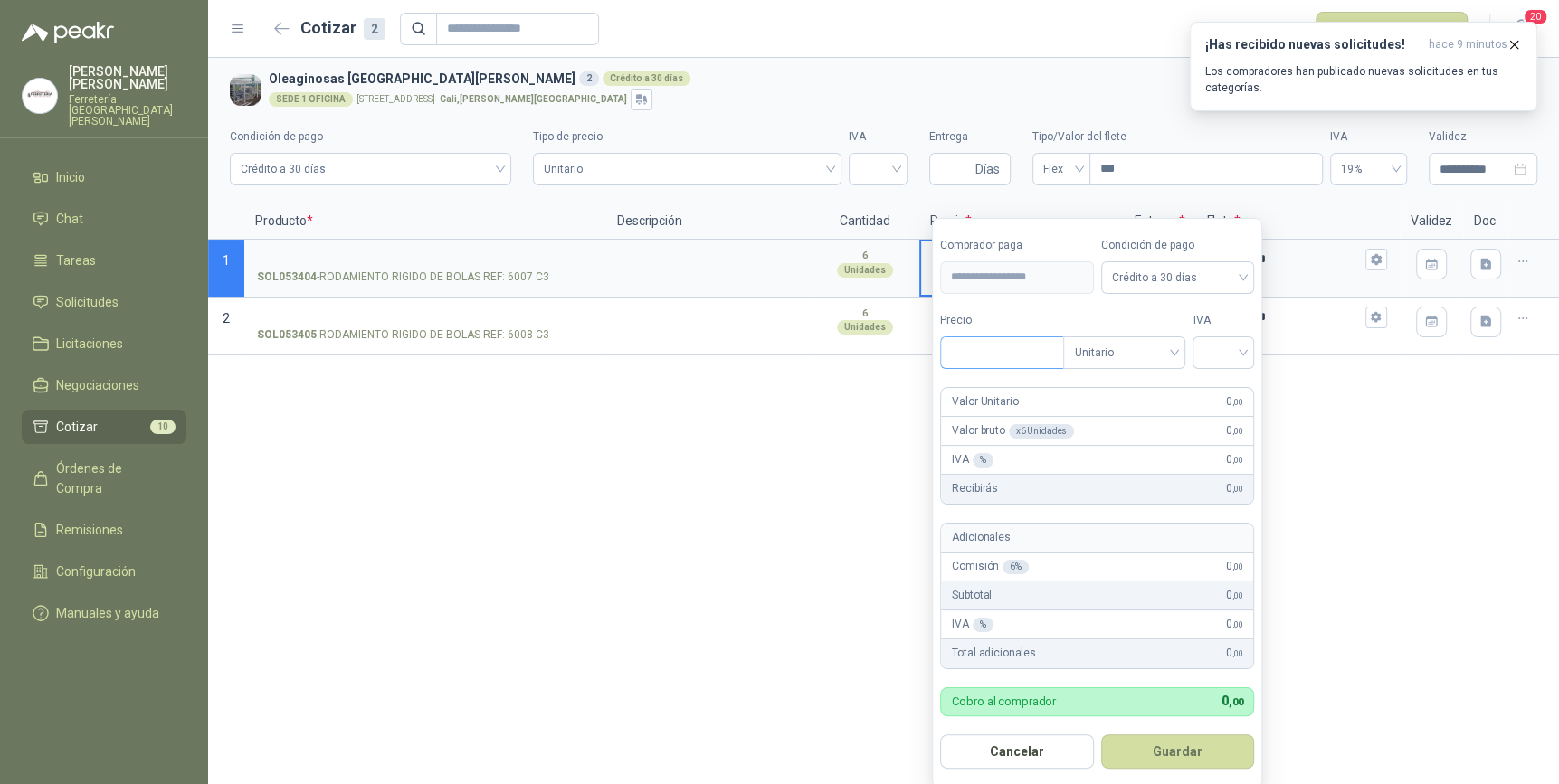
click at [973, 360] on input "Precio" at bounding box center [1002, 353] width 122 height 30
type input "********"
click at [1243, 354] on input "search" at bounding box center [1224, 351] width 40 height 28
click at [1216, 388] on div "19%" at bounding box center [1227, 389] width 33 height 20
click at [1173, 755] on button "Guardar" at bounding box center [1181, 752] width 156 height 34
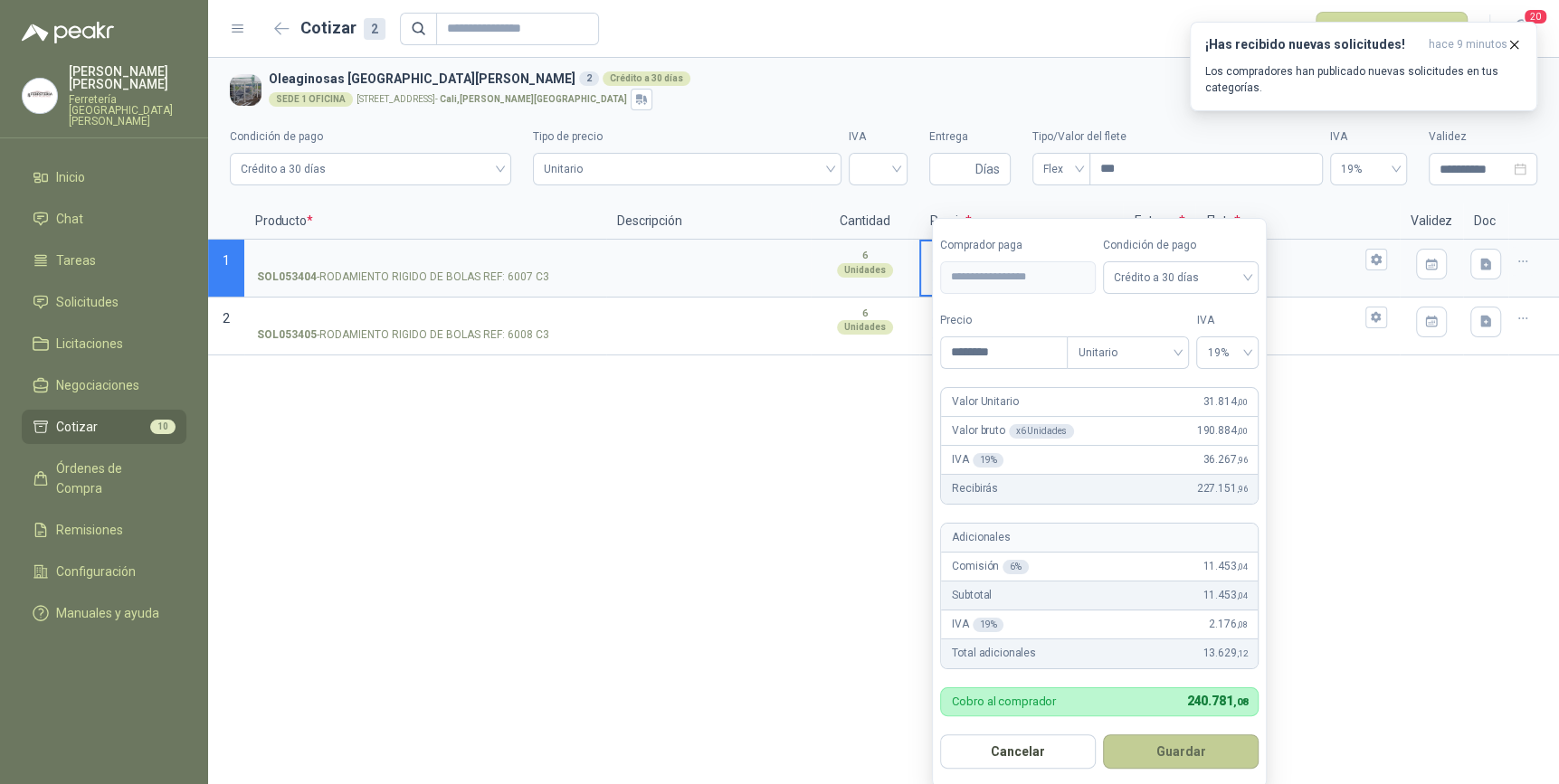
type input "******"
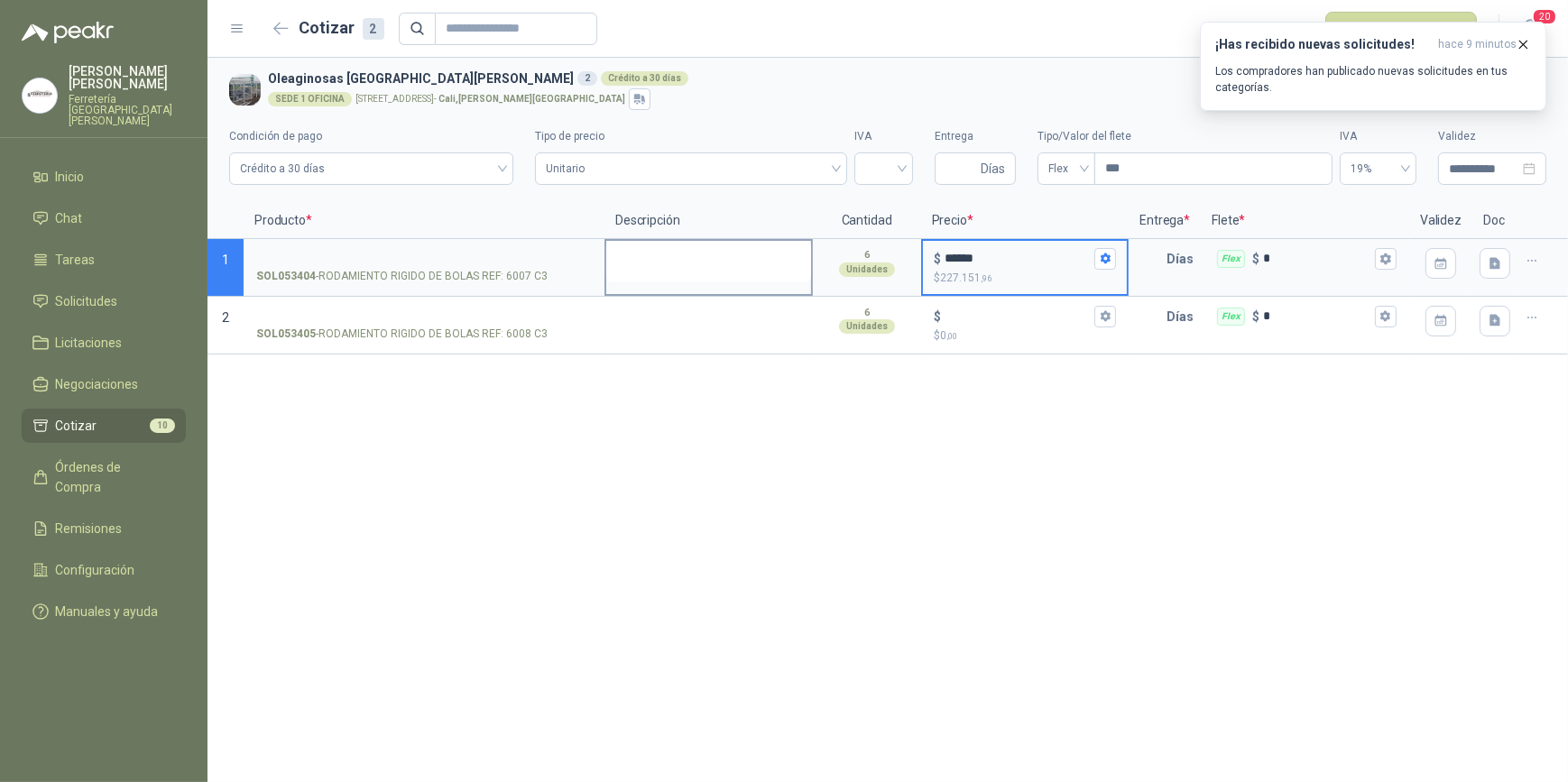
click at [657, 270] on textarea at bounding box center [709, 262] width 205 height 42
type textarea "*"
type textarea "**"
type textarea "***"
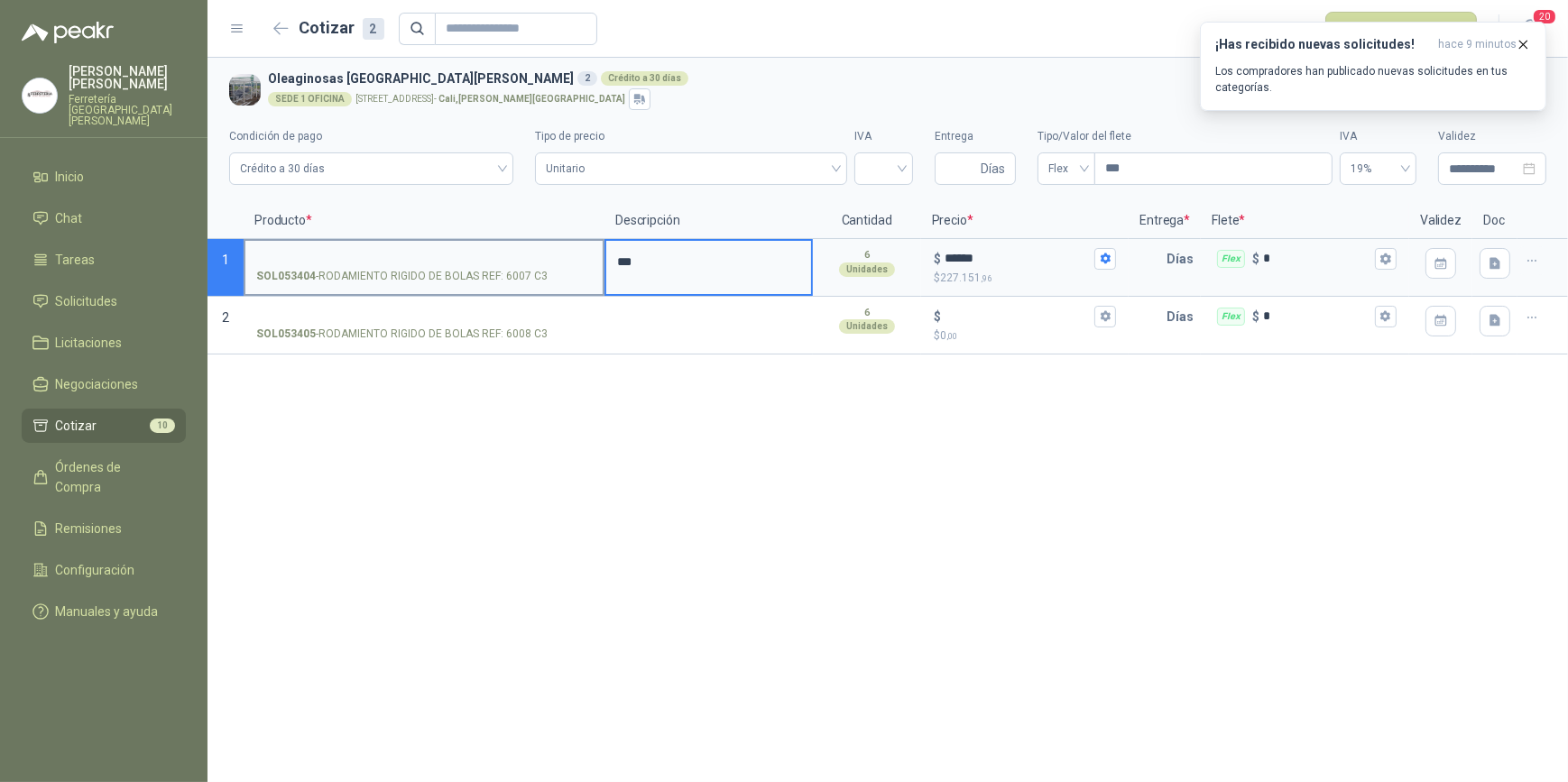
click at [284, 252] on input "SOL053404 - RODAMIENTO RIGIDO DE BOLAS REF: 6007 C3" at bounding box center [424, 259] width 336 height 13
type input "**********"
click at [1158, 260] on input "text" at bounding box center [1148, 259] width 36 height 36
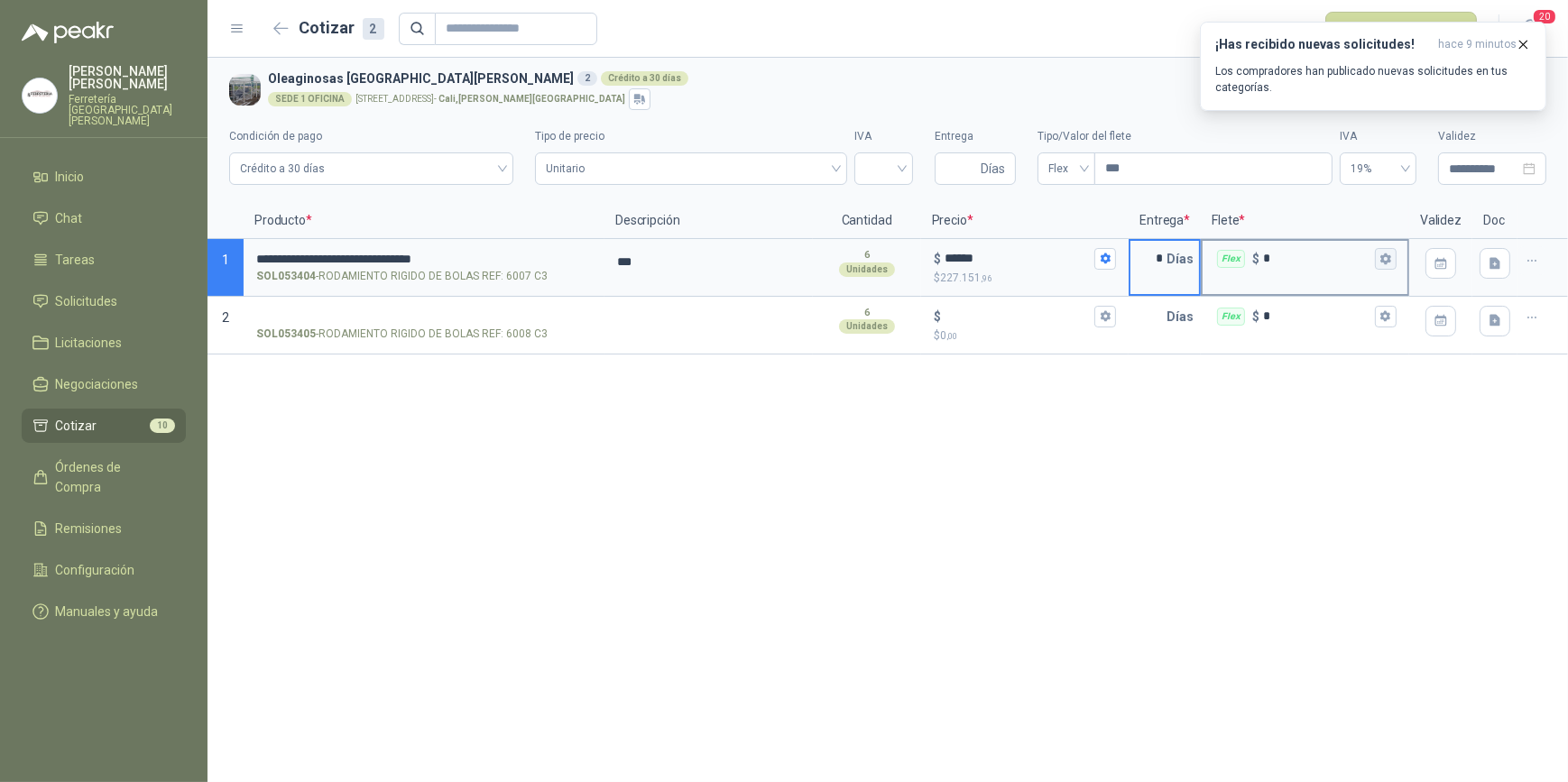
type input "*"
click at [1390, 252] on icon "button" at bounding box center [1386, 258] width 11 height 11
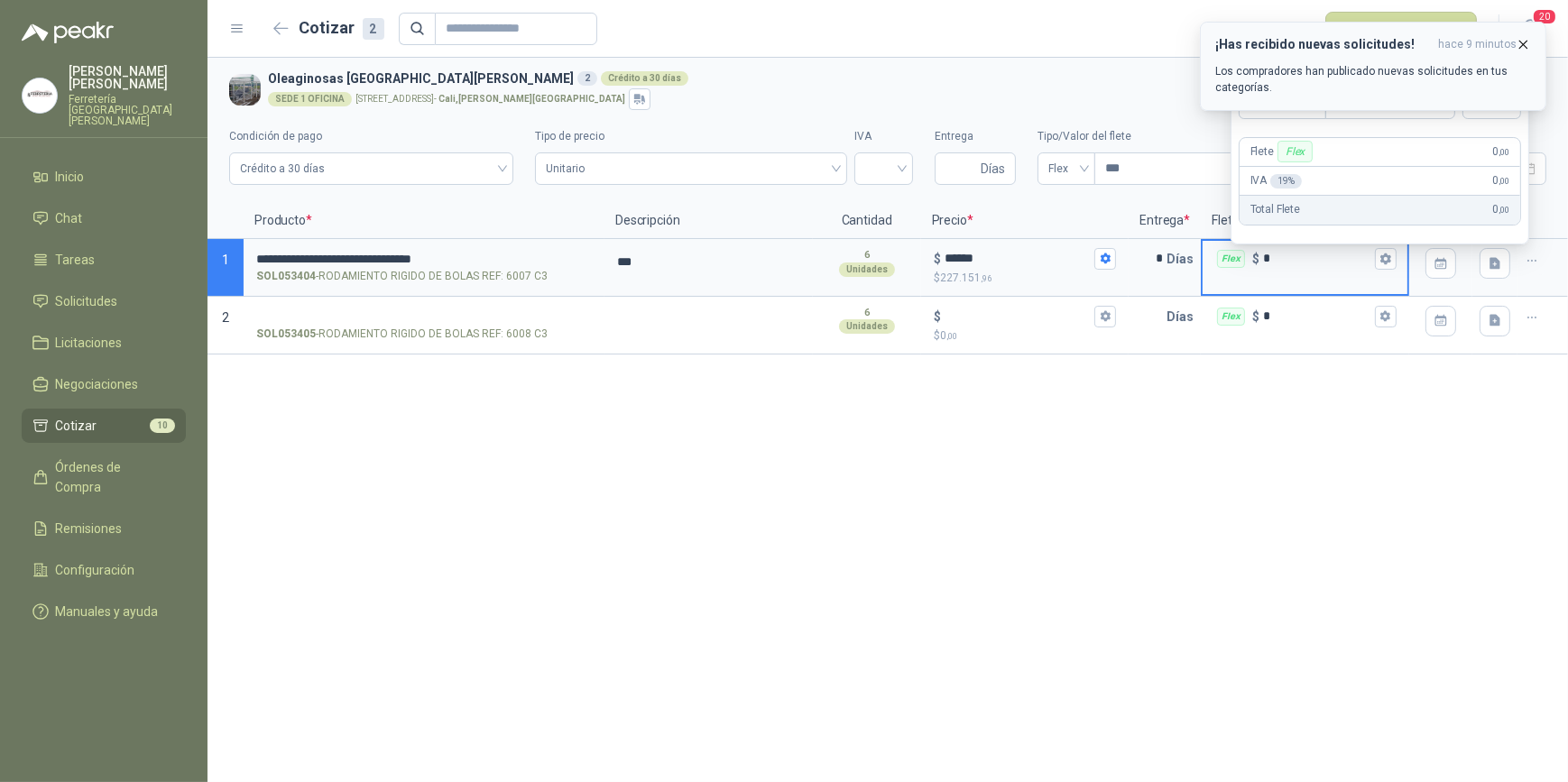
click at [1525, 38] on icon "button" at bounding box center [1523, 45] width 15 height 15
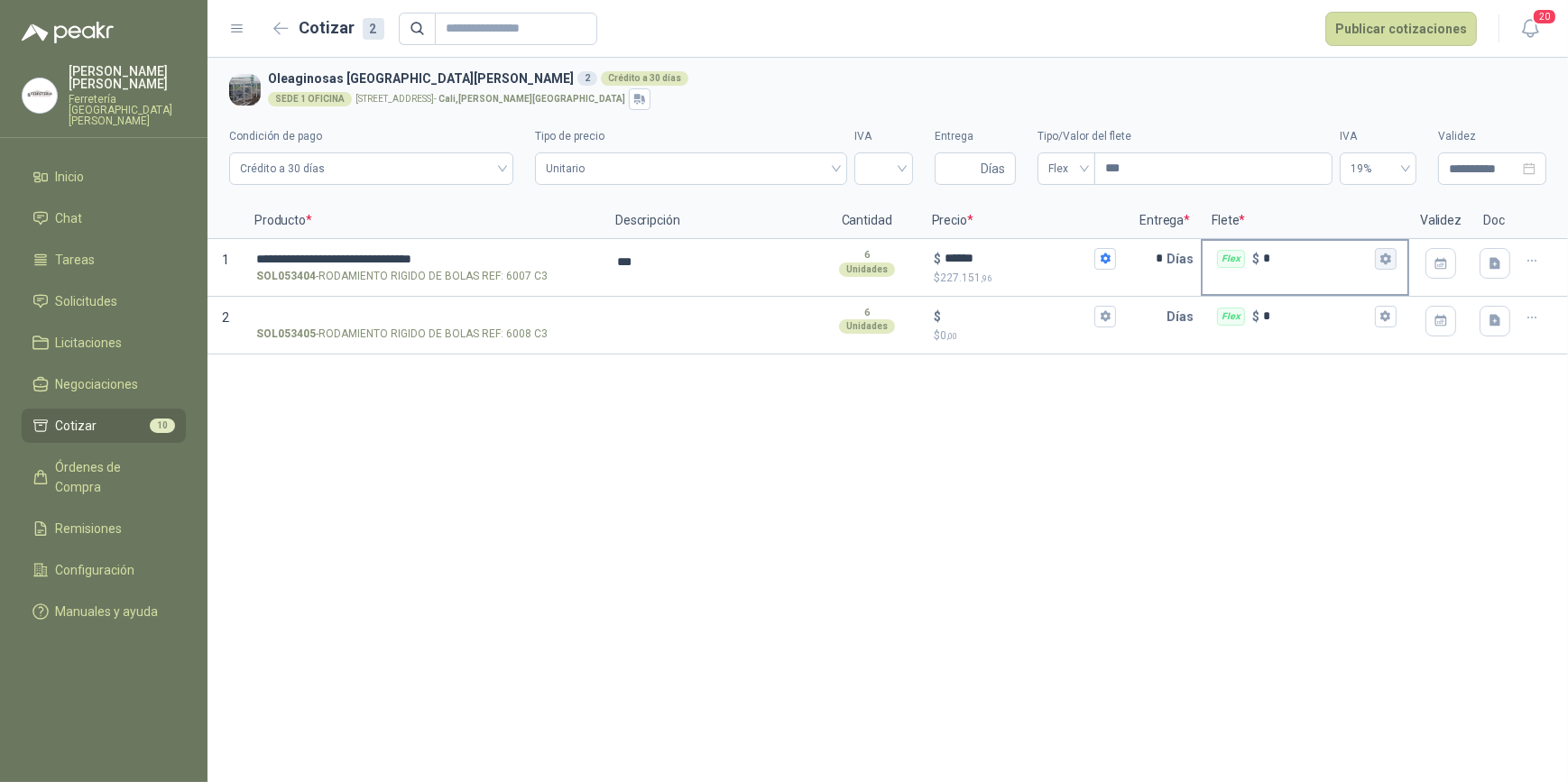
click at [1385, 253] on icon "button" at bounding box center [1386, 258] width 9 height 10
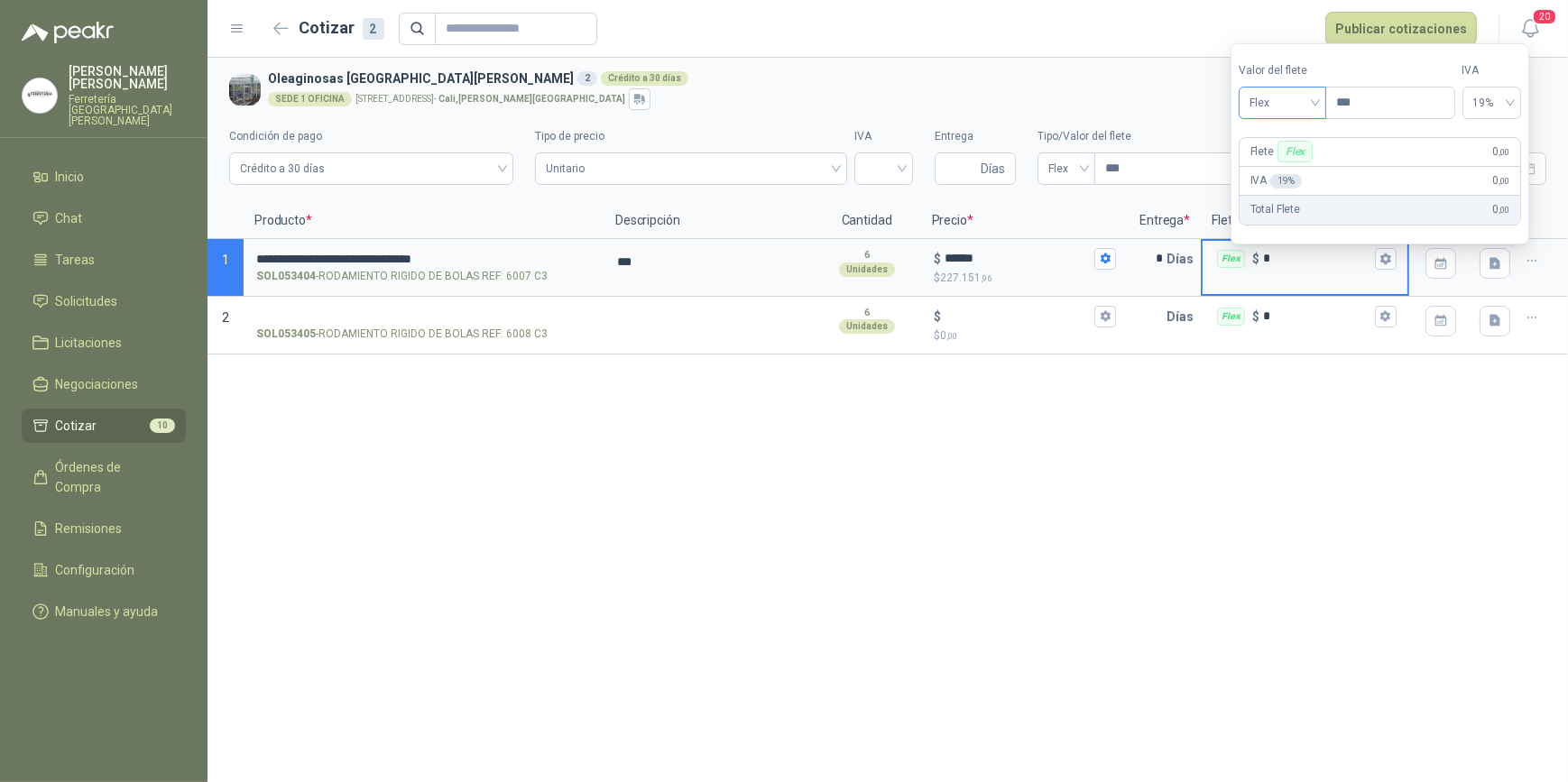
click at [1315, 102] on span "Flex" at bounding box center [1282, 102] width 65 height 28
click at [1301, 164] on div "Incluido" at bounding box center [1286, 169] width 65 height 20
click at [1331, 405] on div "**********" at bounding box center [888, 419] width 1361 height 724
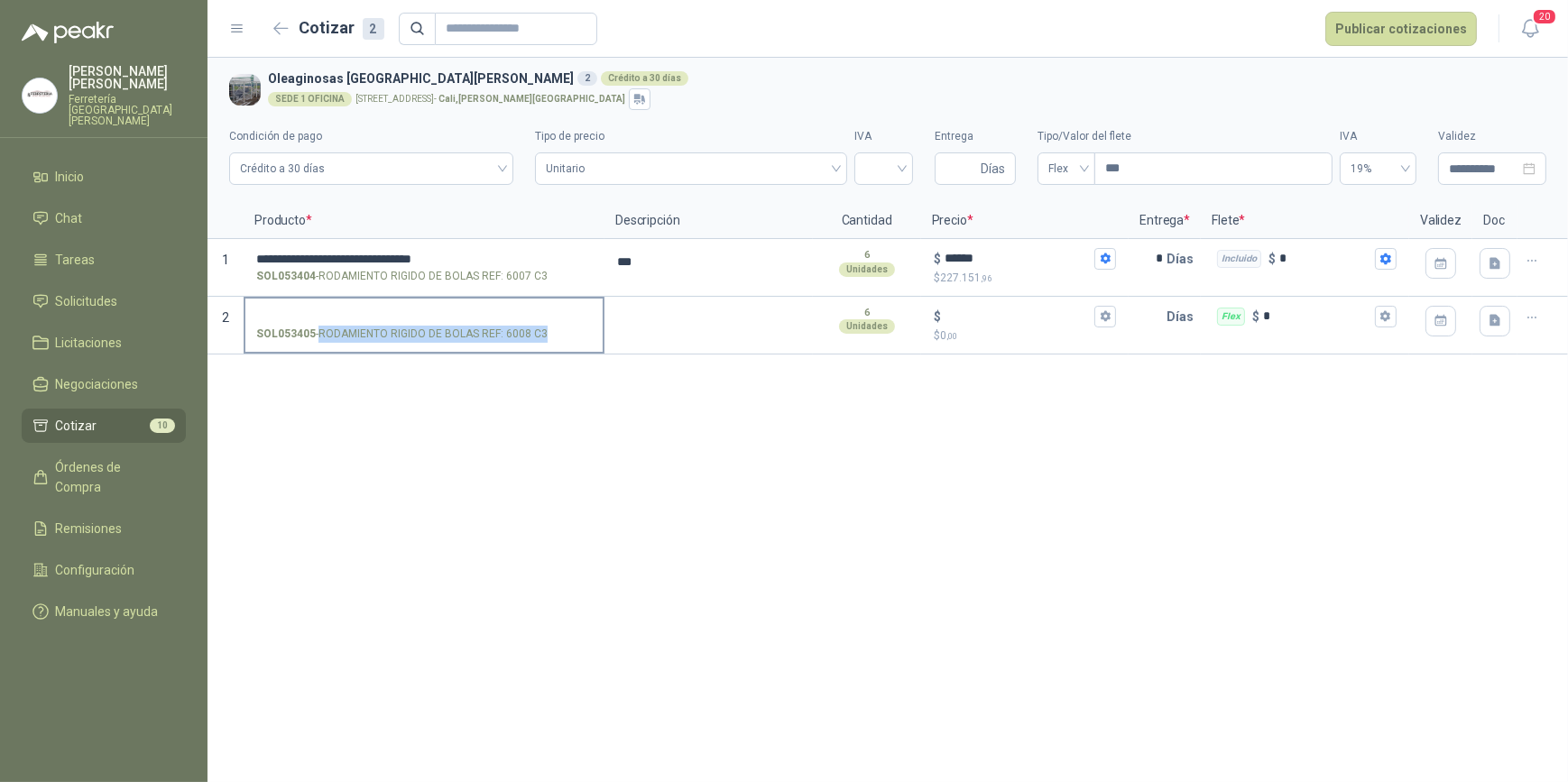
drag, startPoint x: 321, startPoint y: 330, endPoint x: 542, endPoint y: 337, distance: 221.1
click at [542, 337] on p "SOL053405 - RODAMIENTO RIGIDO DE BOLAS REF: 6008 C3" at bounding box center [401, 334] width 291 height 17
drag, startPoint x: 542, startPoint y: 337, endPoint x: 514, endPoint y: 332, distance: 28.4
copy p "RODAMIENTO RIGIDO DE BOLAS REF: 6008 C3"
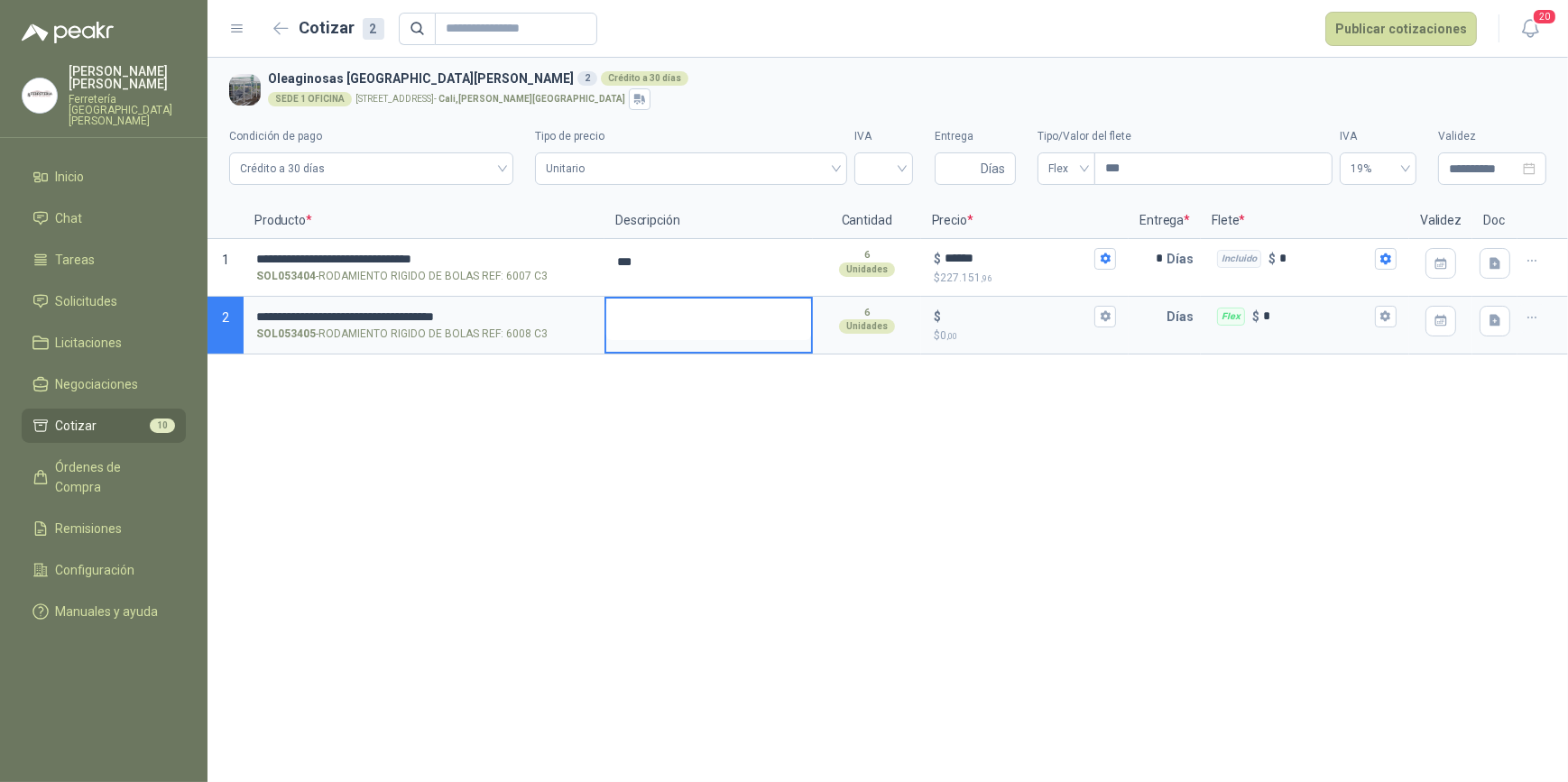
click at [712, 321] on textarea at bounding box center [709, 320] width 205 height 42
type textarea "*"
type textarea "**"
type textarea "***"
type textarea "****"
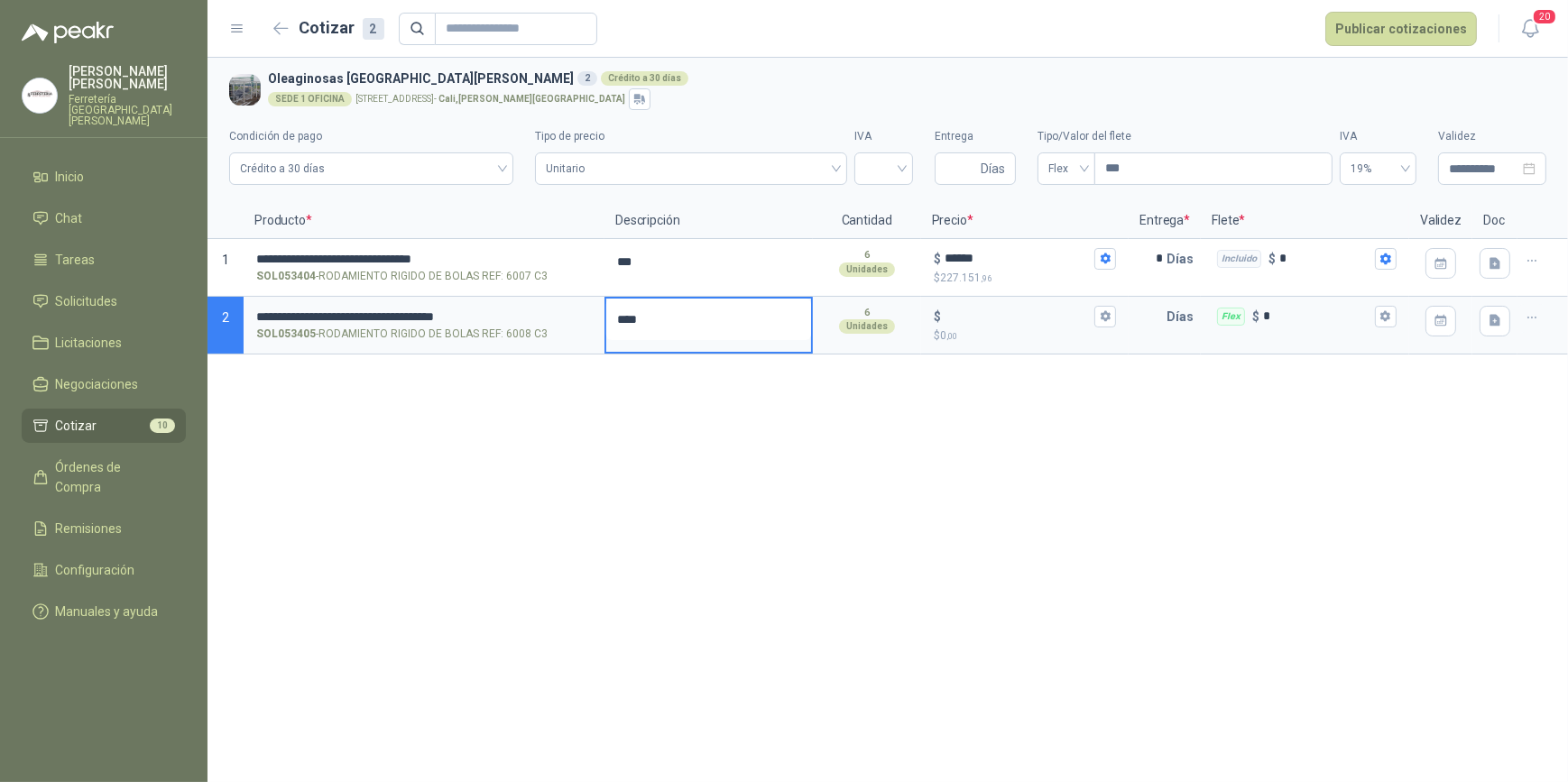
type textarea "*****"
type textarea "******"
click at [1108, 316] on icon "button" at bounding box center [1106, 316] width 11 height 11
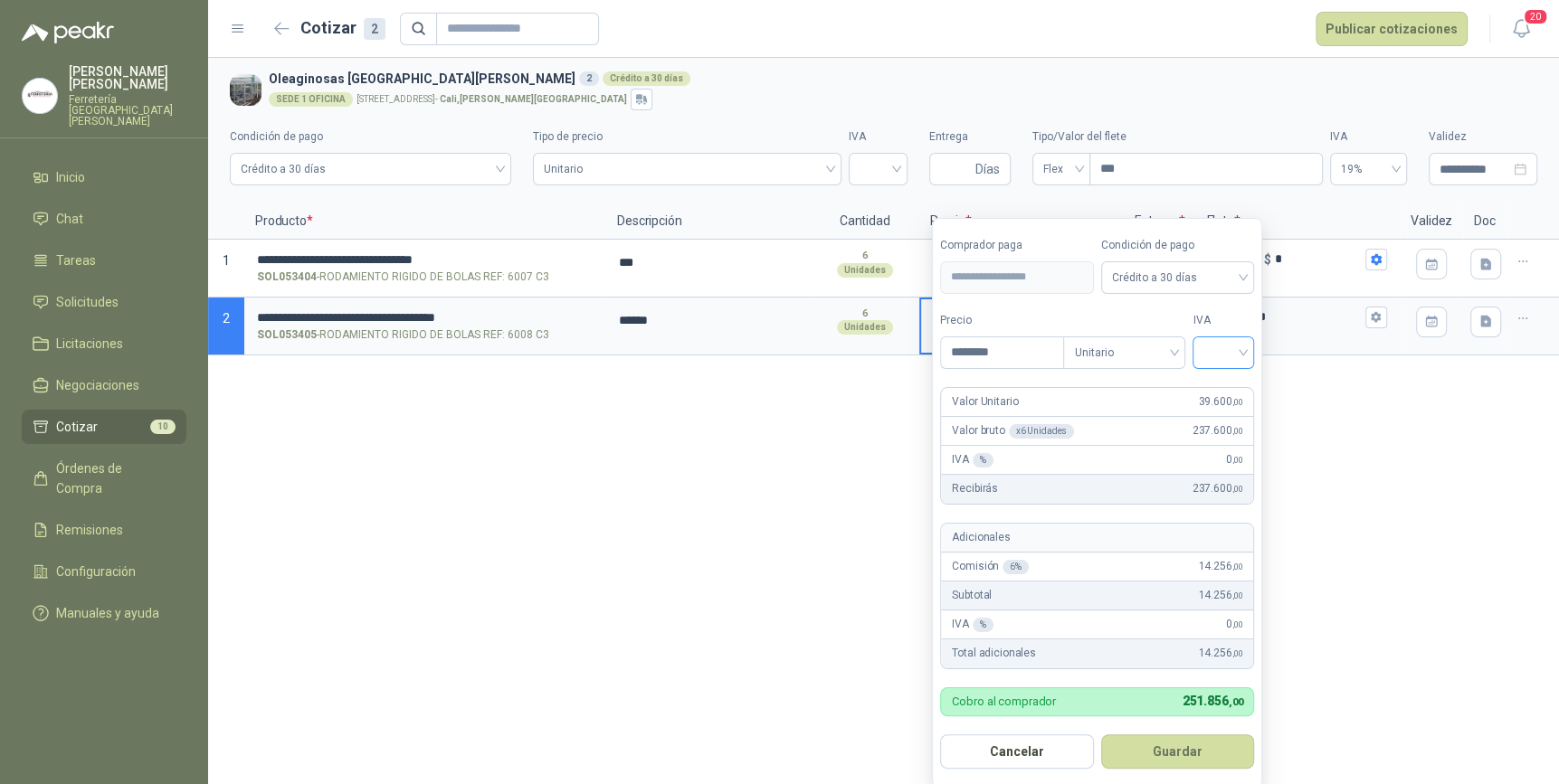
click at [1249, 356] on div at bounding box center [1223, 353] width 62 height 32
type input "********"
click at [1219, 388] on div "19%" at bounding box center [1227, 389] width 33 height 20
click at [1172, 752] on button "Guardar" at bounding box center [1181, 752] width 156 height 34
type input "******"
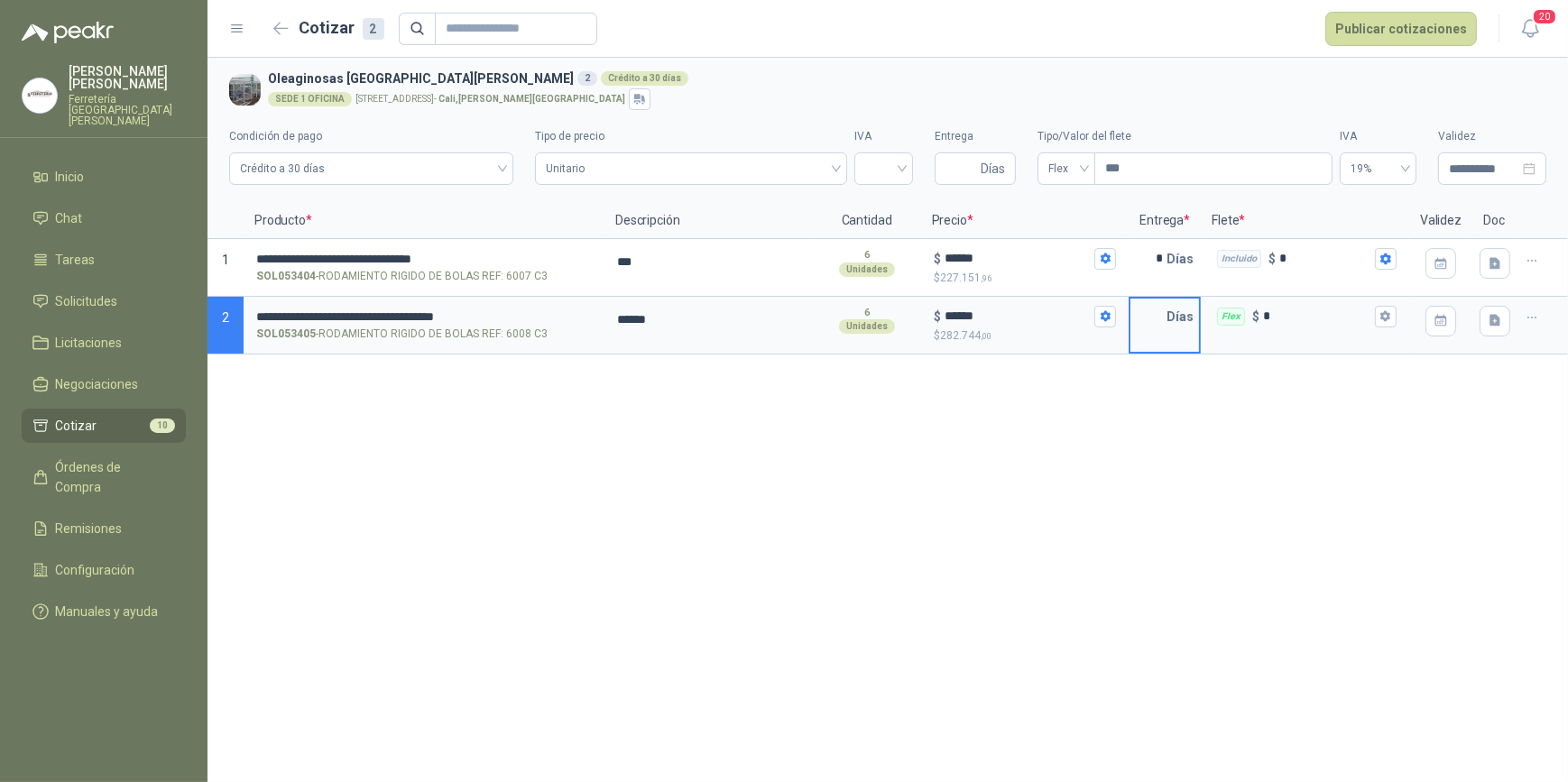
click at [1154, 324] on input "text" at bounding box center [1148, 317] width 36 height 36
type input "*"
click at [1383, 314] on icon "button" at bounding box center [1386, 316] width 9 height 10
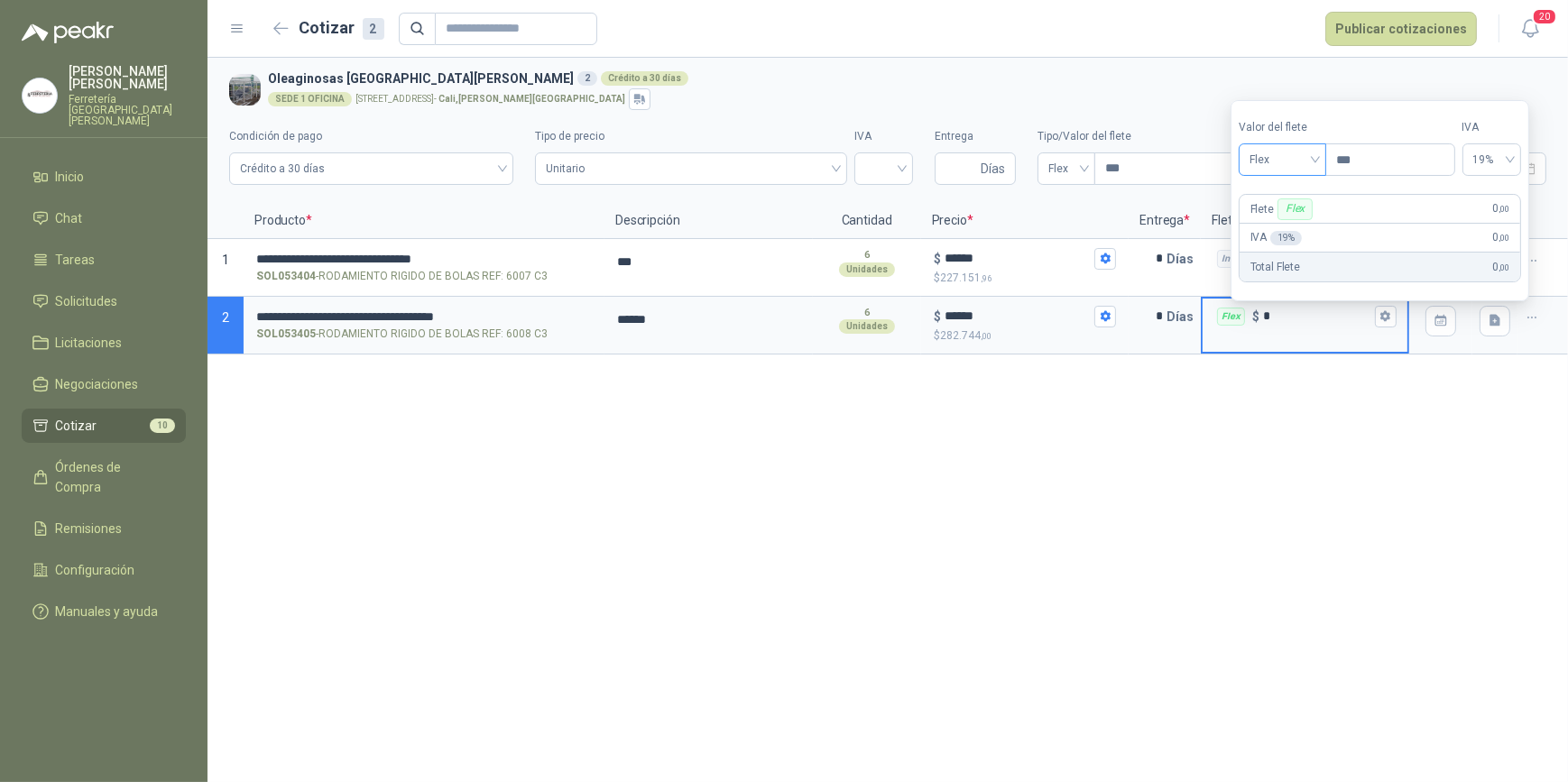
click at [1323, 158] on div "Flex" at bounding box center [1282, 159] width 87 height 32
click at [1293, 227] on div "Incluido" at bounding box center [1286, 227] width 65 height 20
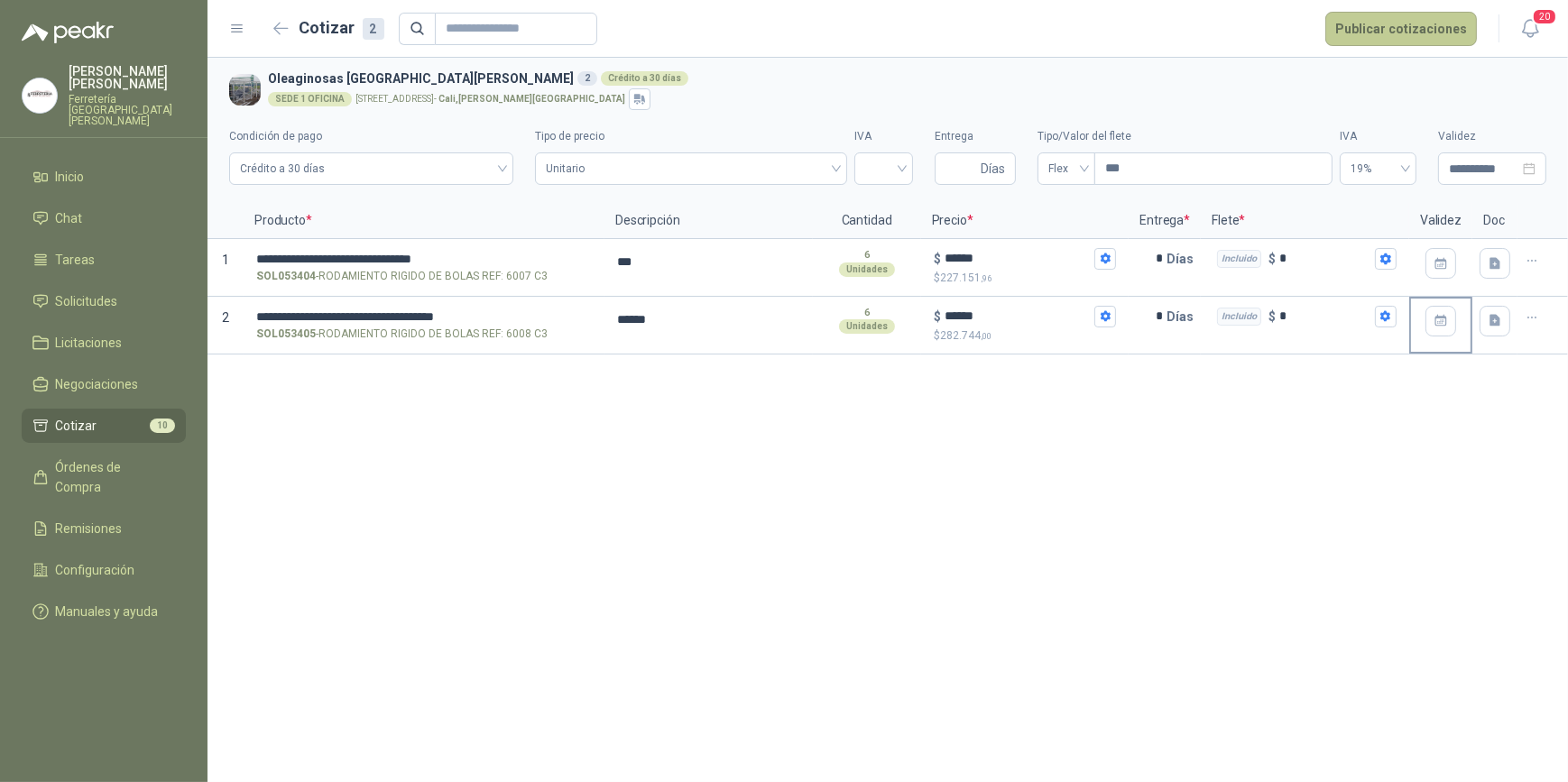
click at [1373, 28] on button "Publicar cotizaciones" at bounding box center [1402, 28] width 152 height 34
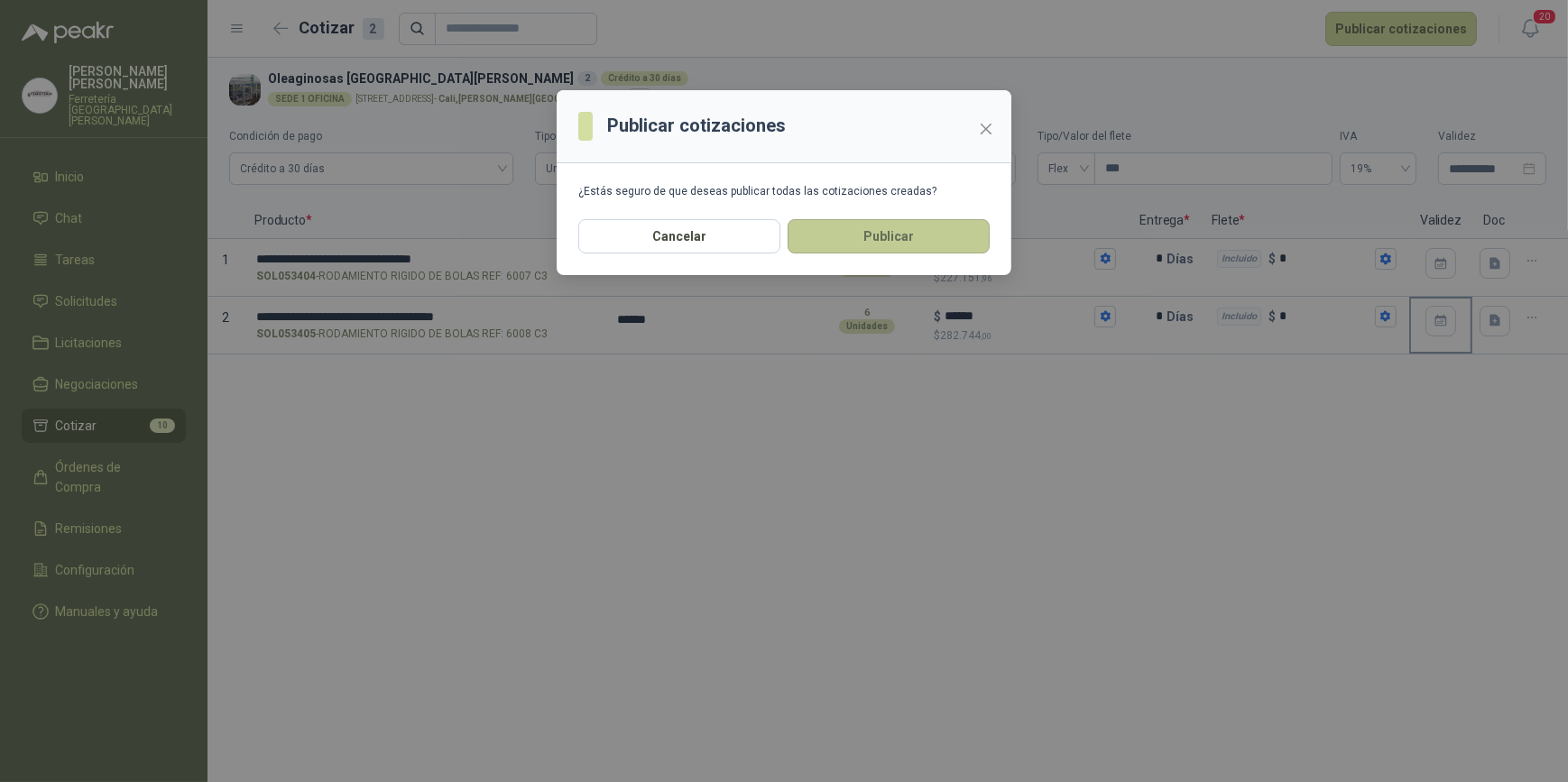
click at [892, 235] on button "Publicar" at bounding box center [888, 236] width 202 height 34
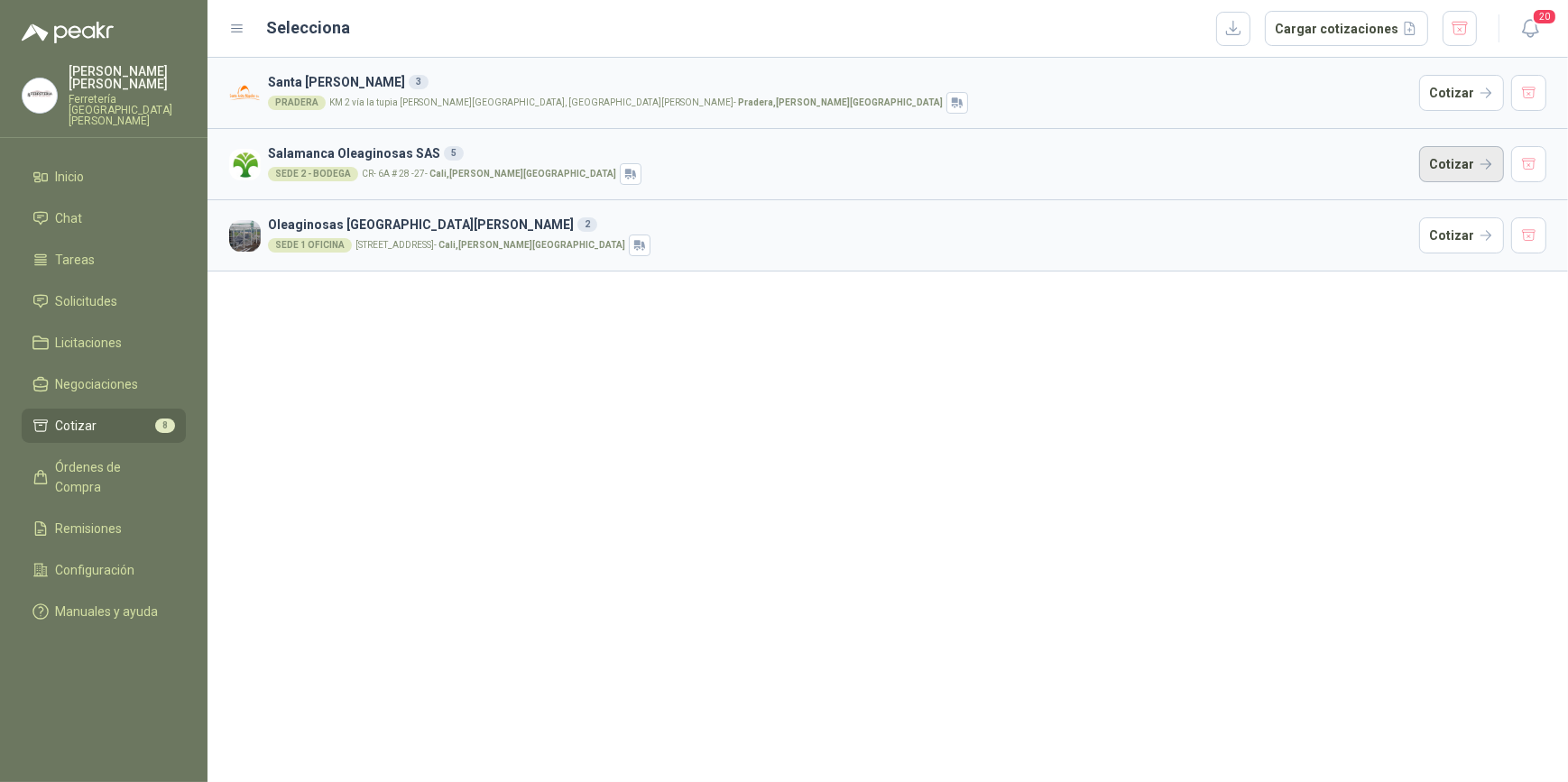
click at [1456, 165] on button "Cotizar" at bounding box center [1462, 164] width 84 height 36
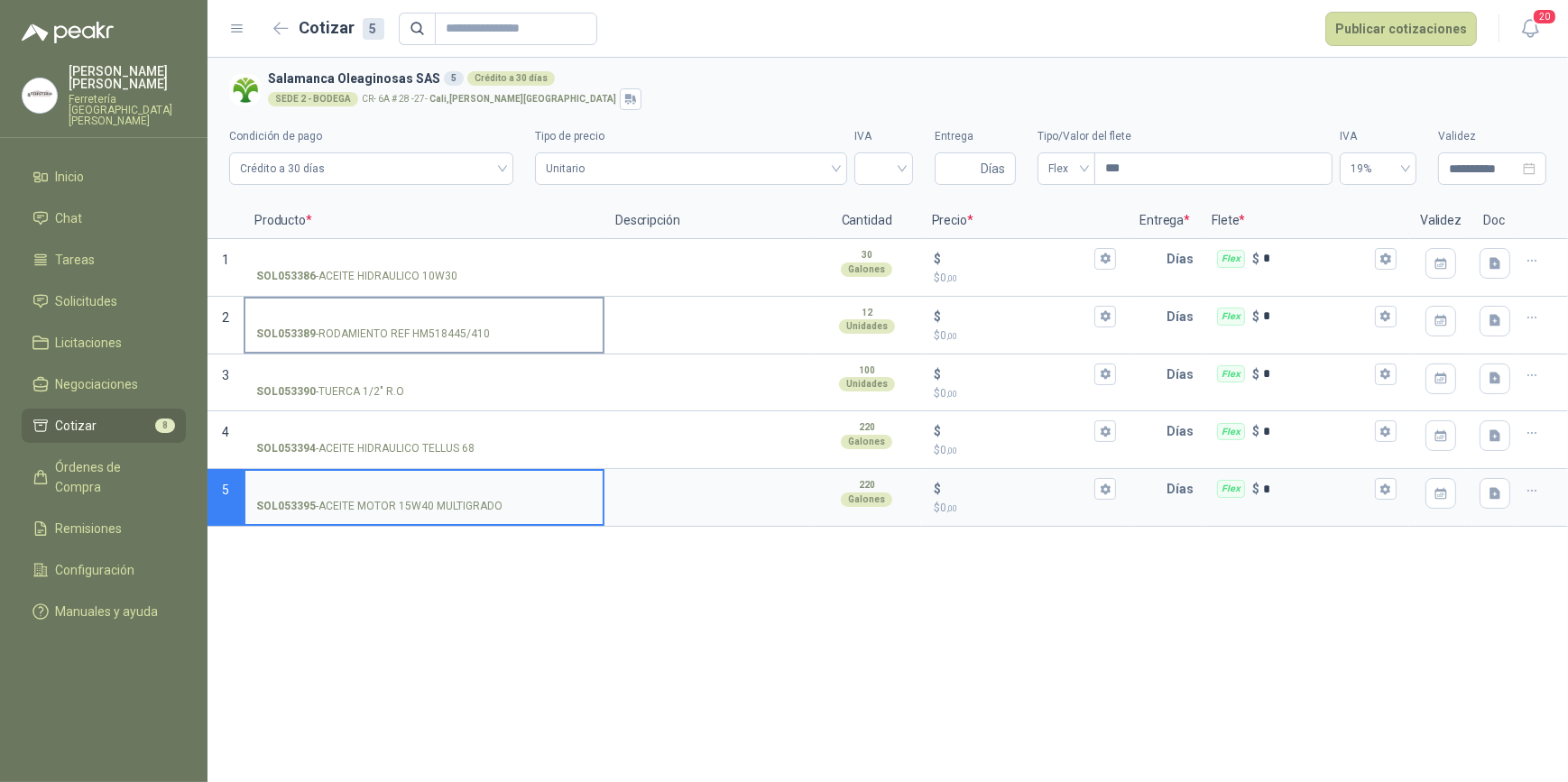
drag, startPoint x: 316, startPoint y: 328, endPoint x: 486, endPoint y: 334, distance: 170.1
click at [486, 334] on p "SOL053389 - RODAMIENTO REF HM518445/410" at bounding box center [373, 334] width 233 height 17
drag, startPoint x: 486, startPoint y: 334, endPoint x: 456, endPoint y: 332, distance: 30.1
copy p "RODAMIENTO REF HM518445/410"
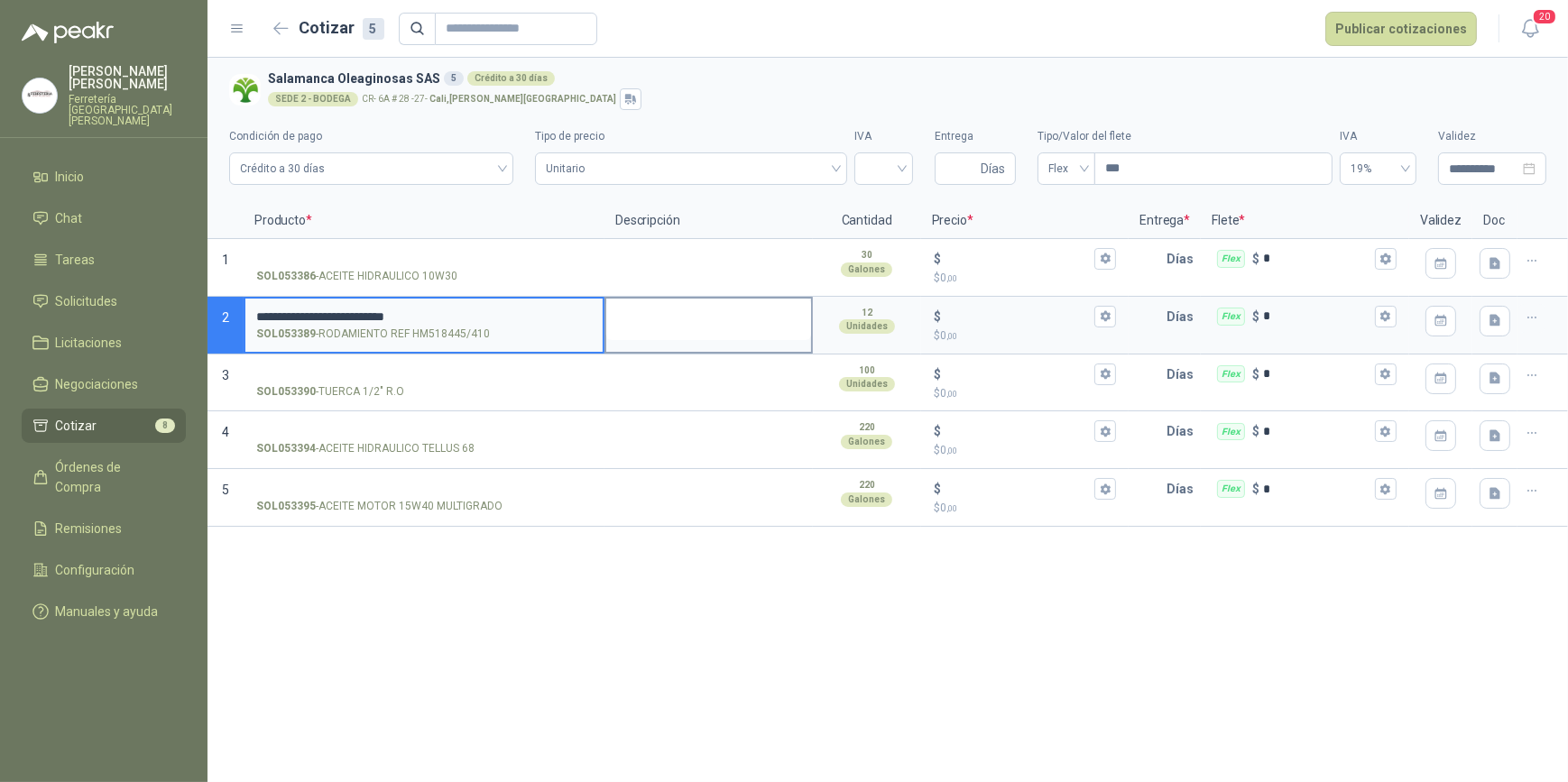
click at [659, 327] on textarea at bounding box center [709, 320] width 205 height 42
type textarea "*"
type textarea "**"
type textarea "***"
type textarea "****"
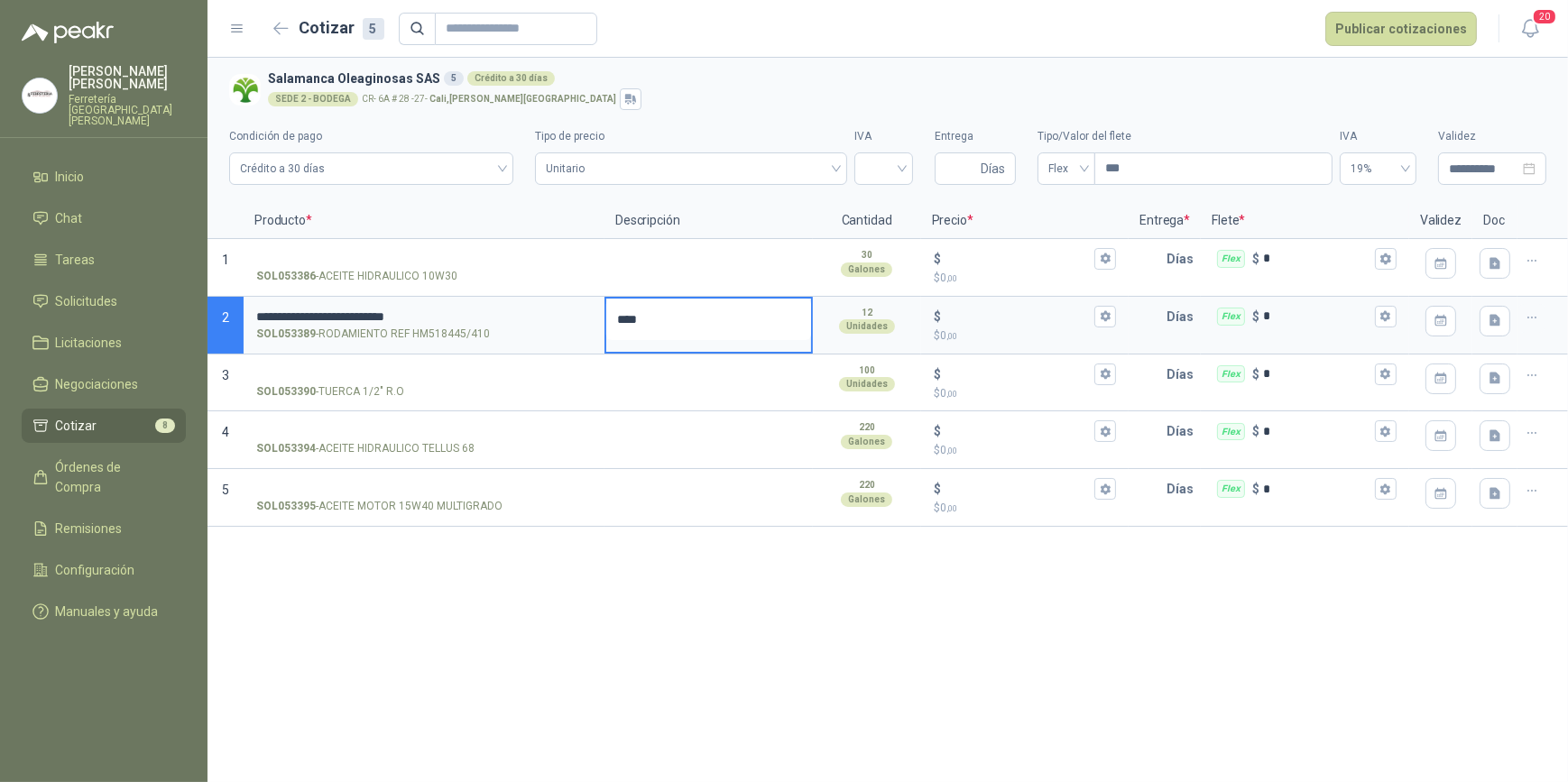
type textarea "***"
type textarea "****"
click at [1115, 309] on button "$ $ 0 ,00" at bounding box center [1105, 316] width 22 height 22
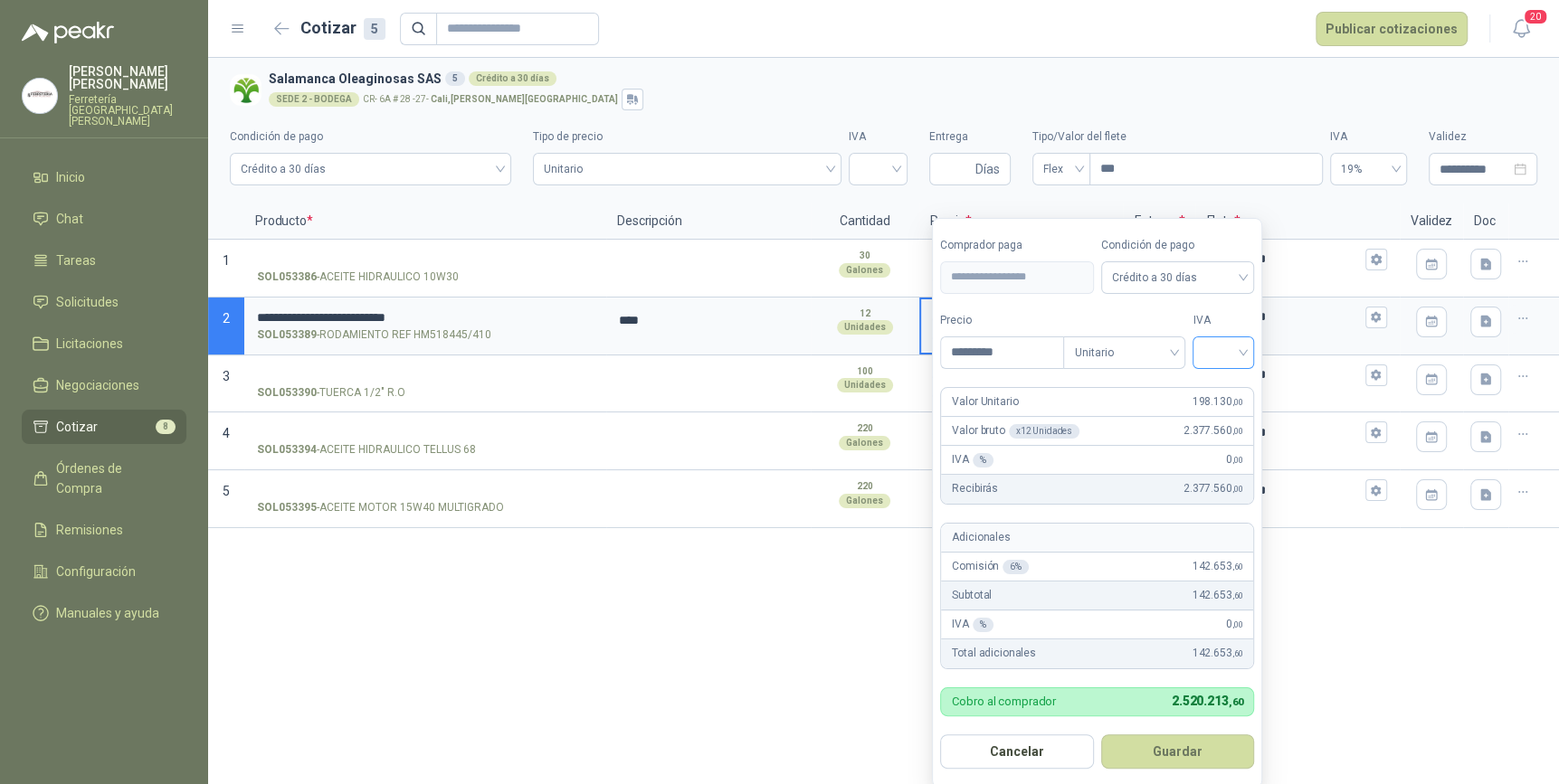
type input "*********"
click at [1243, 344] on input "search" at bounding box center [1224, 351] width 40 height 28
click at [1214, 382] on div "19%" at bounding box center [1227, 389] width 33 height 20
click at [1193, 753] on button "Guardar" at bounding box center [1181, 752] width 156 height 34
type input "*******"
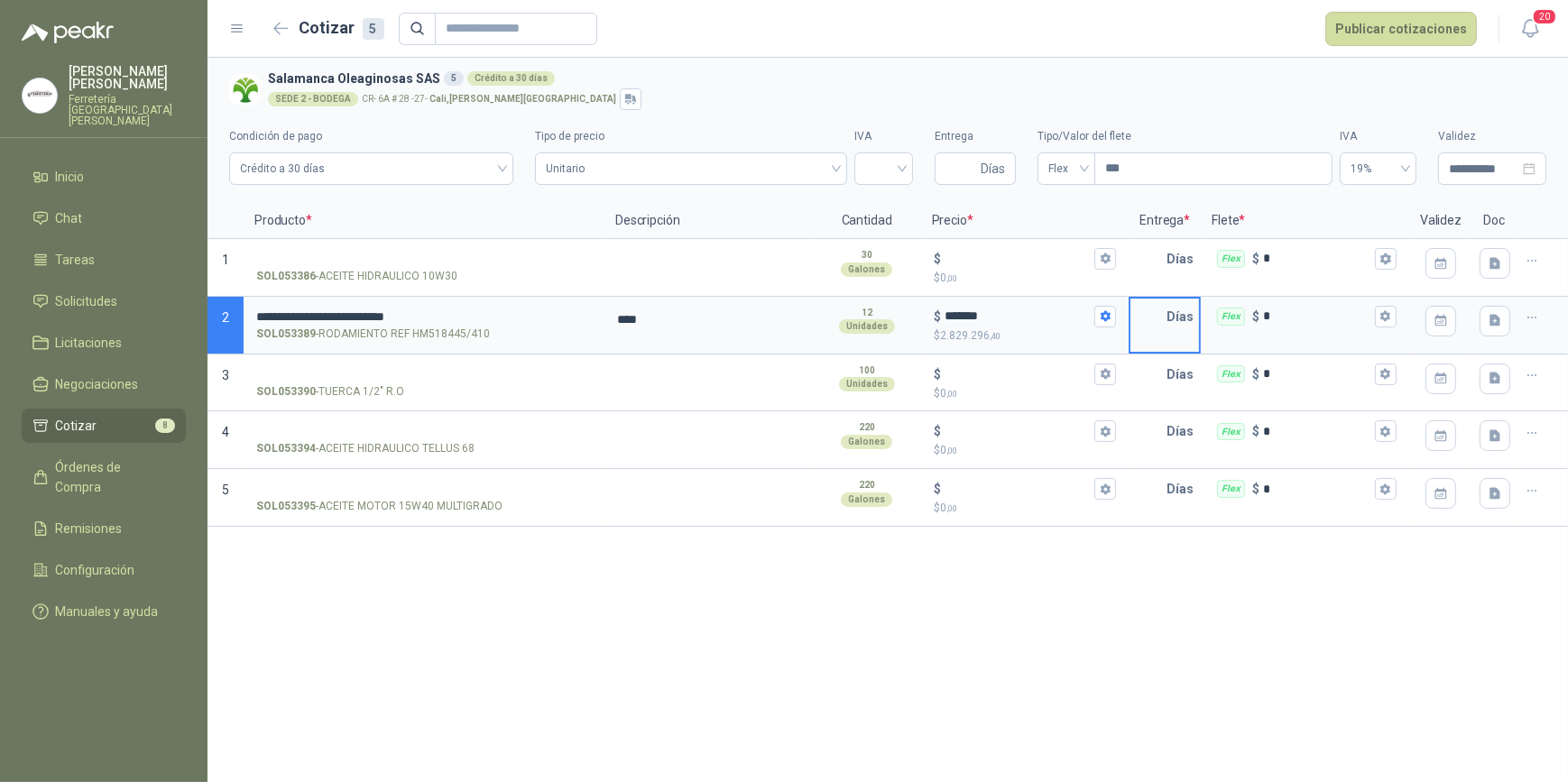
click at [1148, 326] on input "text" at bounding box center [1148, 317] width 36 height 36
type input "*"
click at [1388, 311] on icon "button" at bounding box center [1386, 316] width 11 height 11
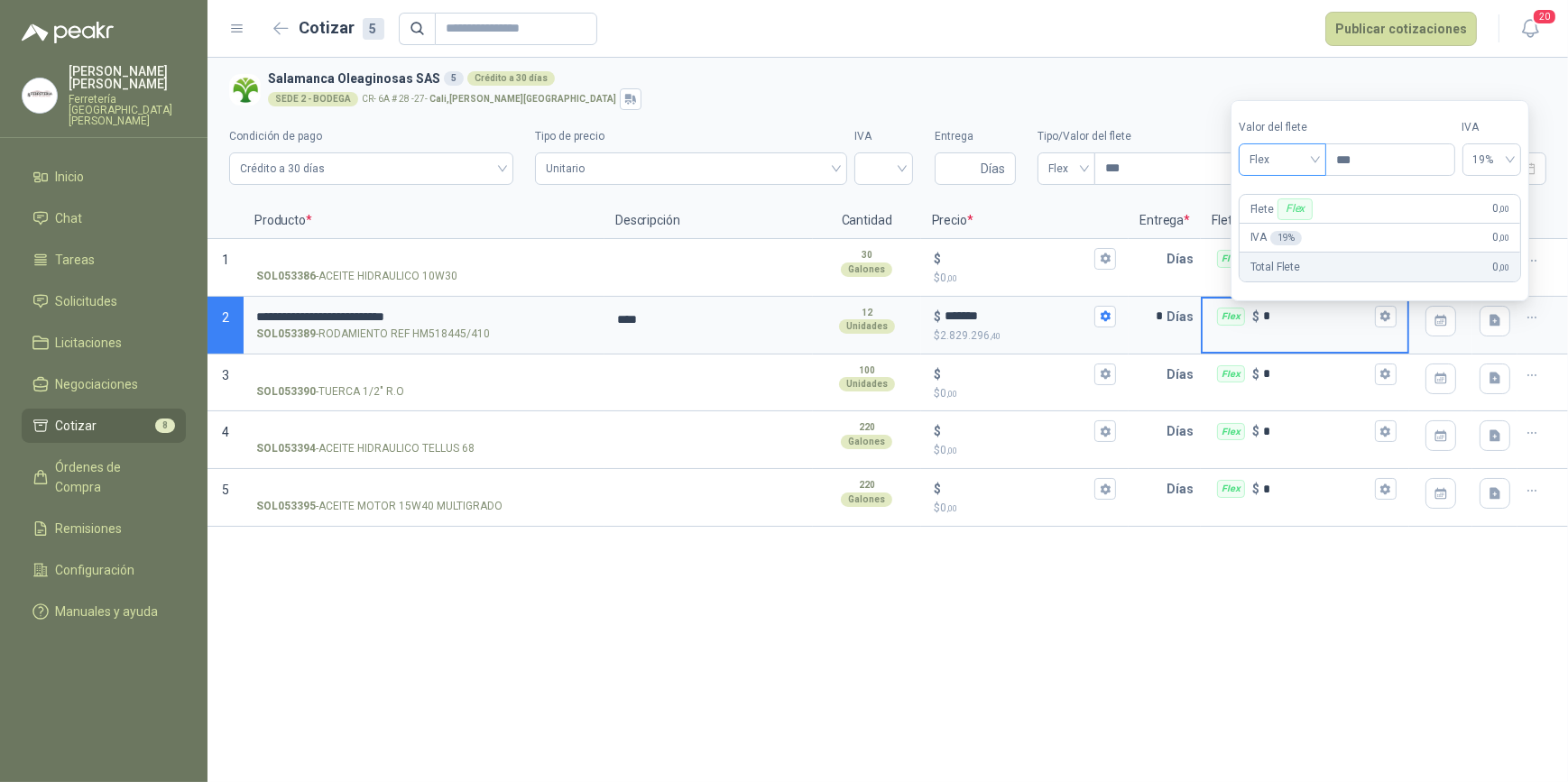
click at [1316, 154] on span "Flex" at bounding box center [1282, 159] width 65 height 28
click at [1293, 227] on div "Incluido" at bounding box center [1286, 227] width 65 height 20
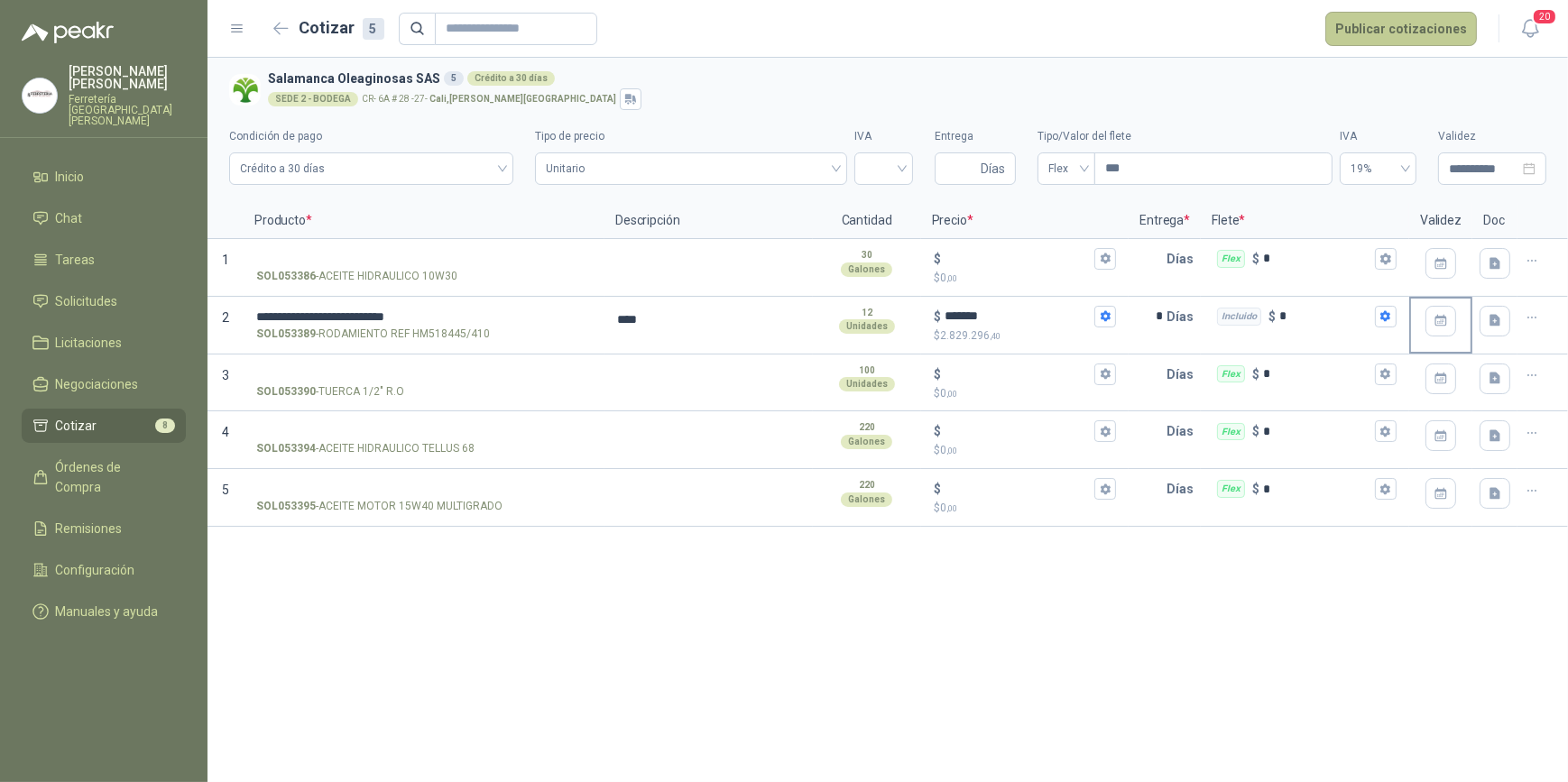
click at [1415, 26] on button "Publicar cotizaciones" at bounding box center [1402, 28] width 152 height 34
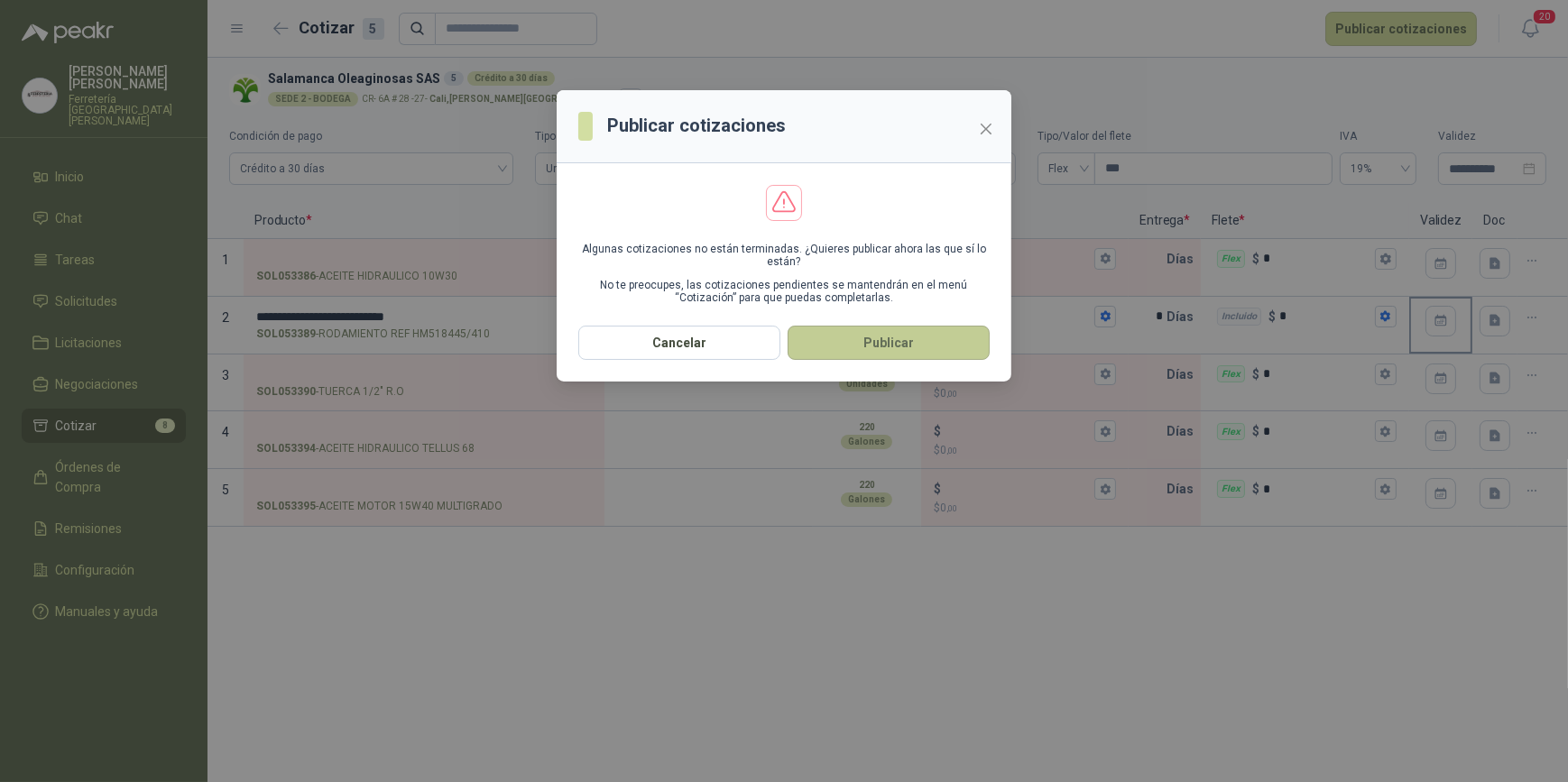
click at [896, 344] on button "Publicar" at bounding box center [888, 343] width 202 height 34
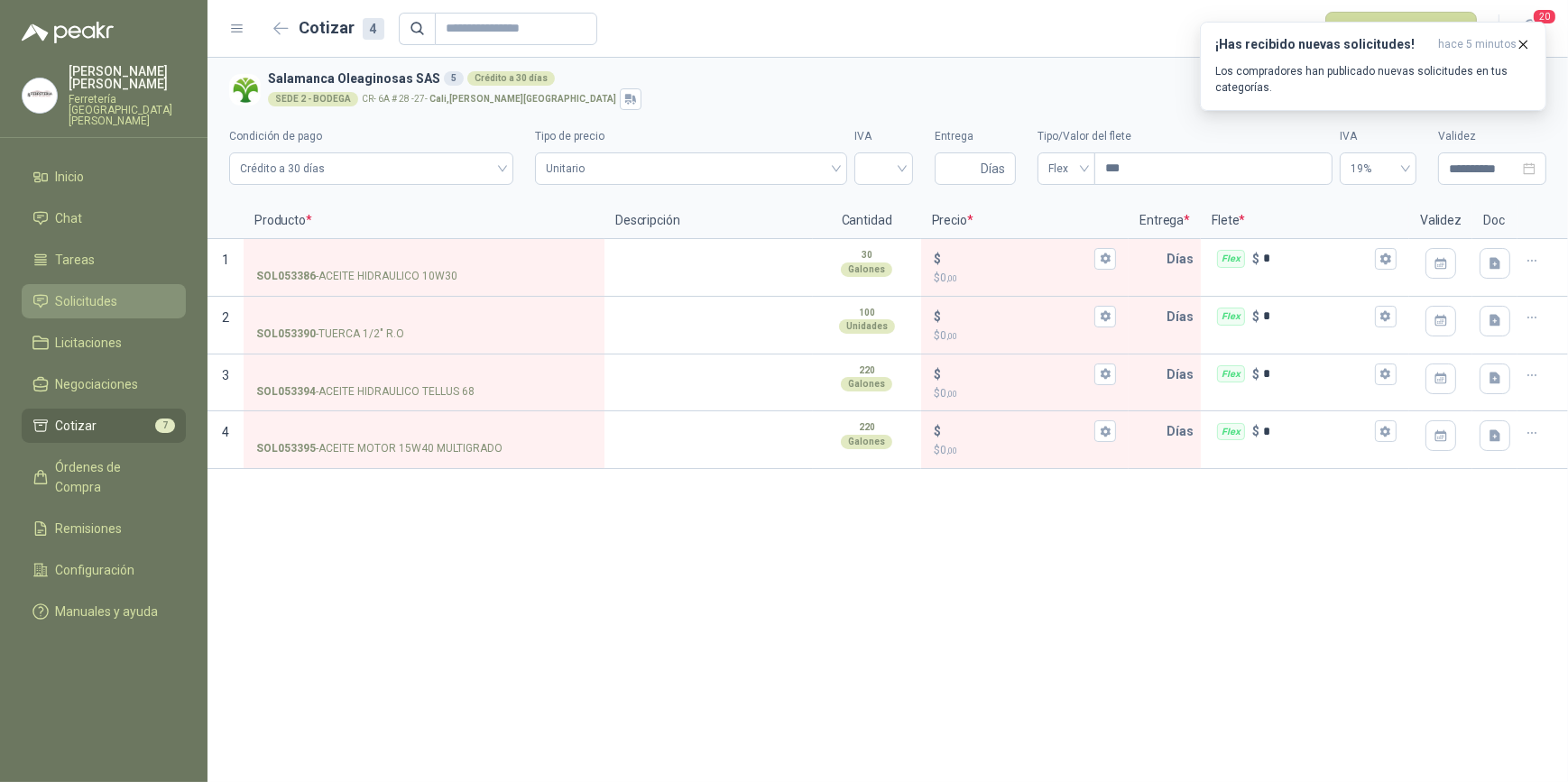
click at [94, 291] on span "Solicitudes" at bounding box center [87, 301] width 63 height 20
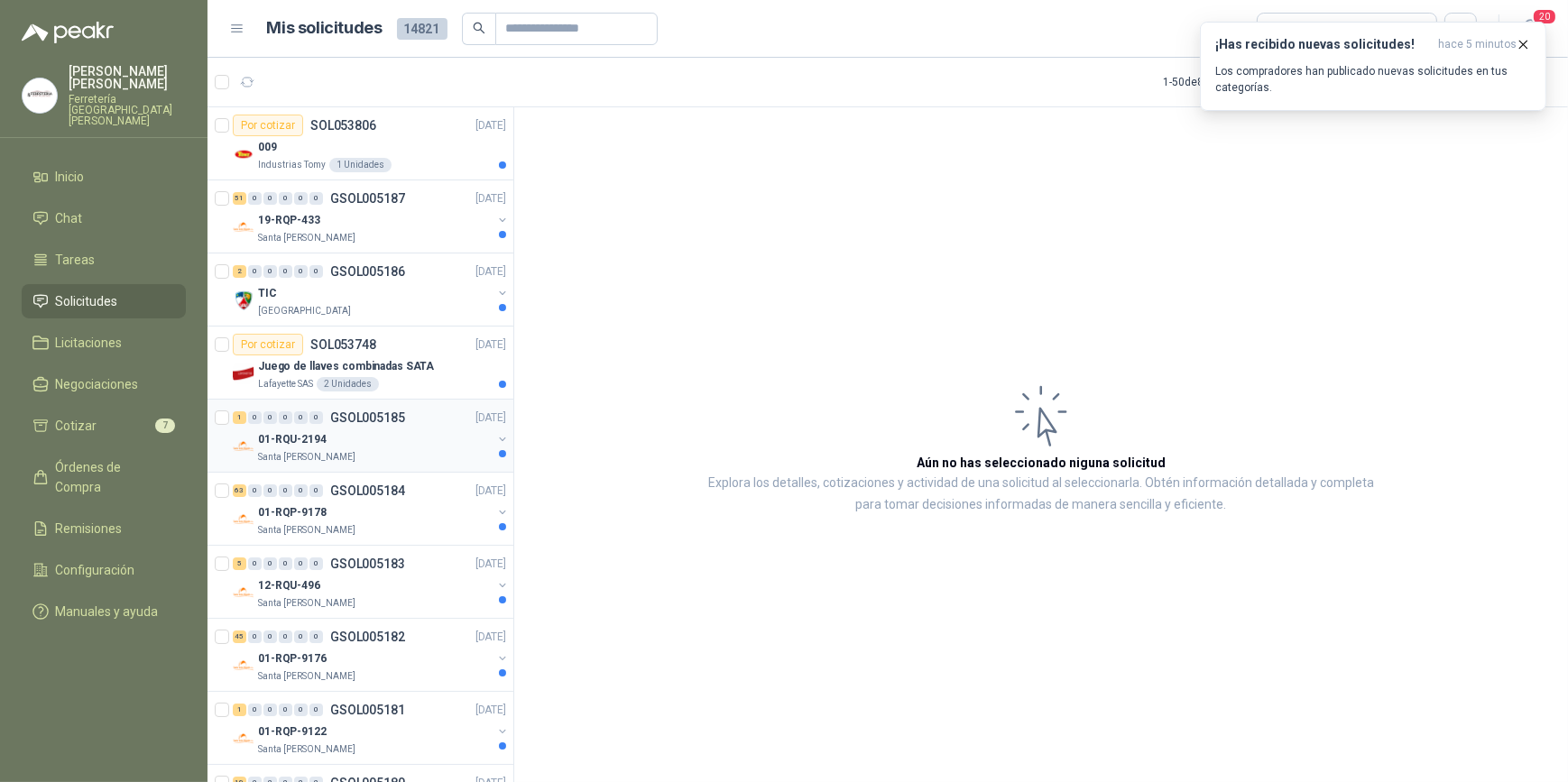
click at [380, 429] on div "01-RQU-2194" at bounding box center [375, 439] width 233 height 22
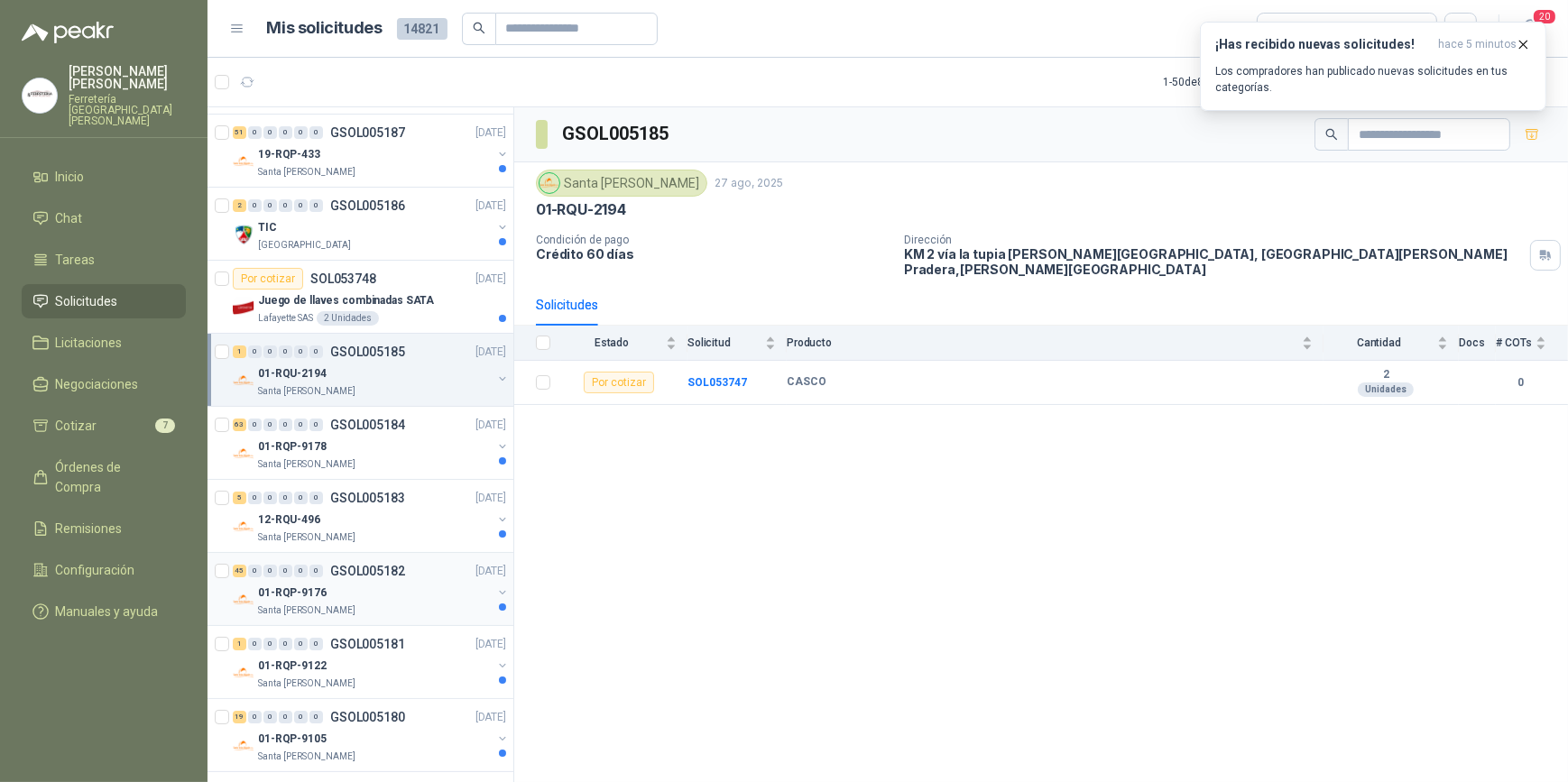
scroll to position [163, 0]
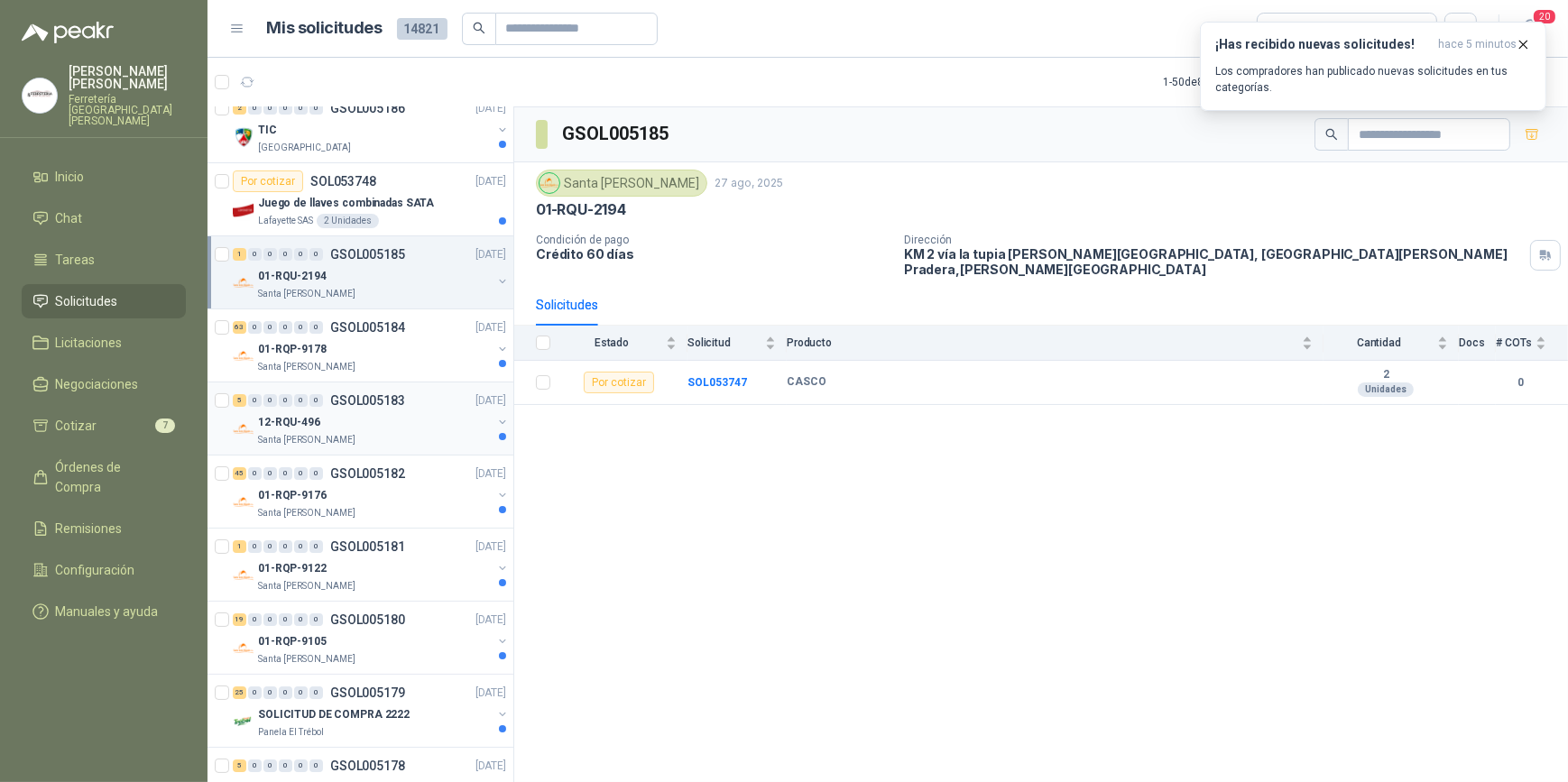
click at [380, 419] on div "12-RQU-496" at bounding box center [375, 422] width 233 height 22
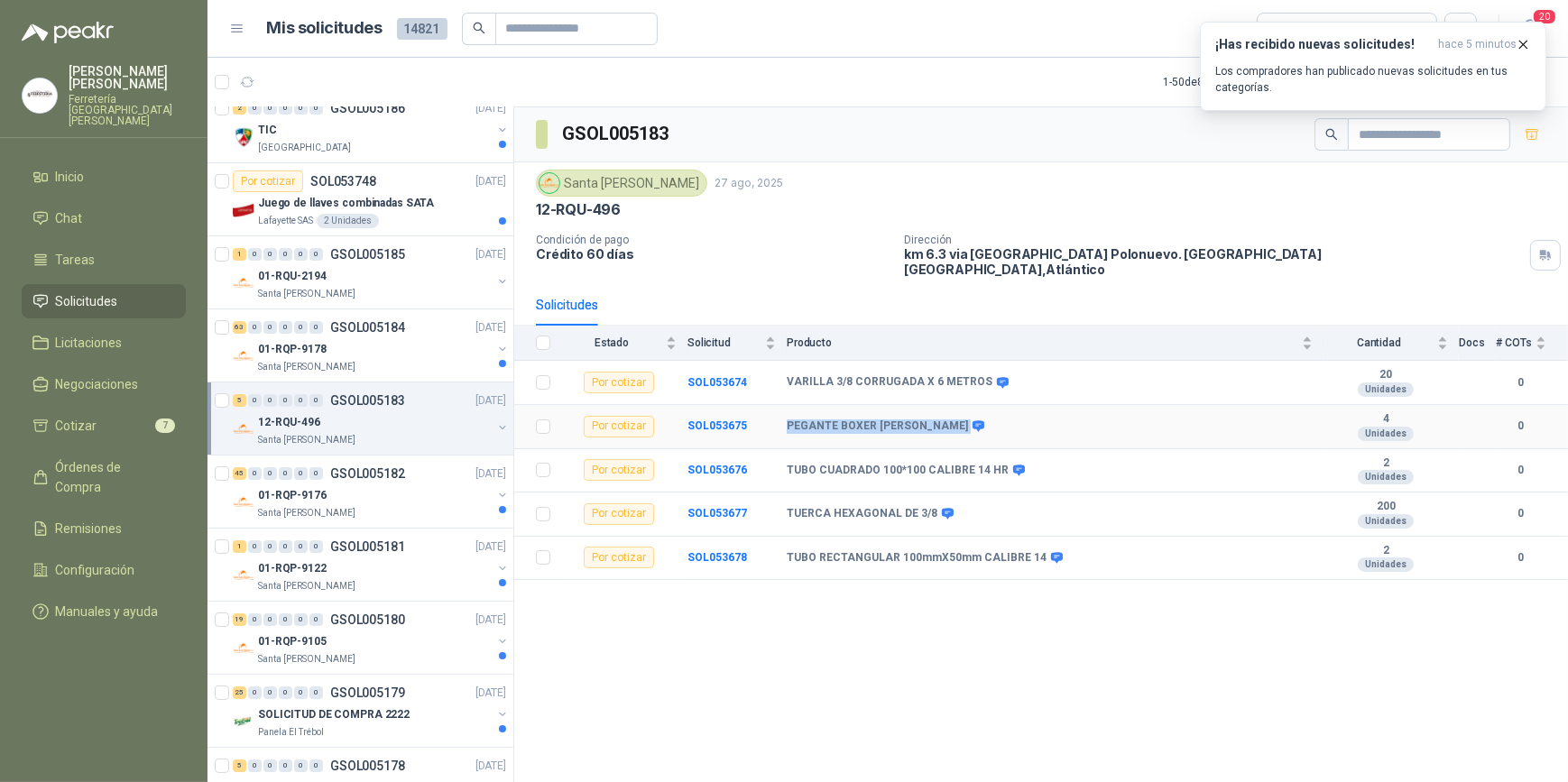
drag, startPoint x: 784, startPoint y: 412, endPoint x: 939, endPoint y: 422, distance: 155.3
click at [939, 422] on tr "Por cotizar SOL053675 PEGANTE BOXER X [PERSON_NAME] 4 Unidades 0" at bounding box center [1041, 427] width 1055 height 45
drag, startPoint x: 939, startPoint y: 422, endPoint x: 889, endPoint y: 413, distance: 50.8
copy tr "PEGANTE BOXER [PERSON_NAME]"
drag, startPoint x: 780, startPoint y: 496, endPoint x: 929, endPoint y: 507, distance: 149.4
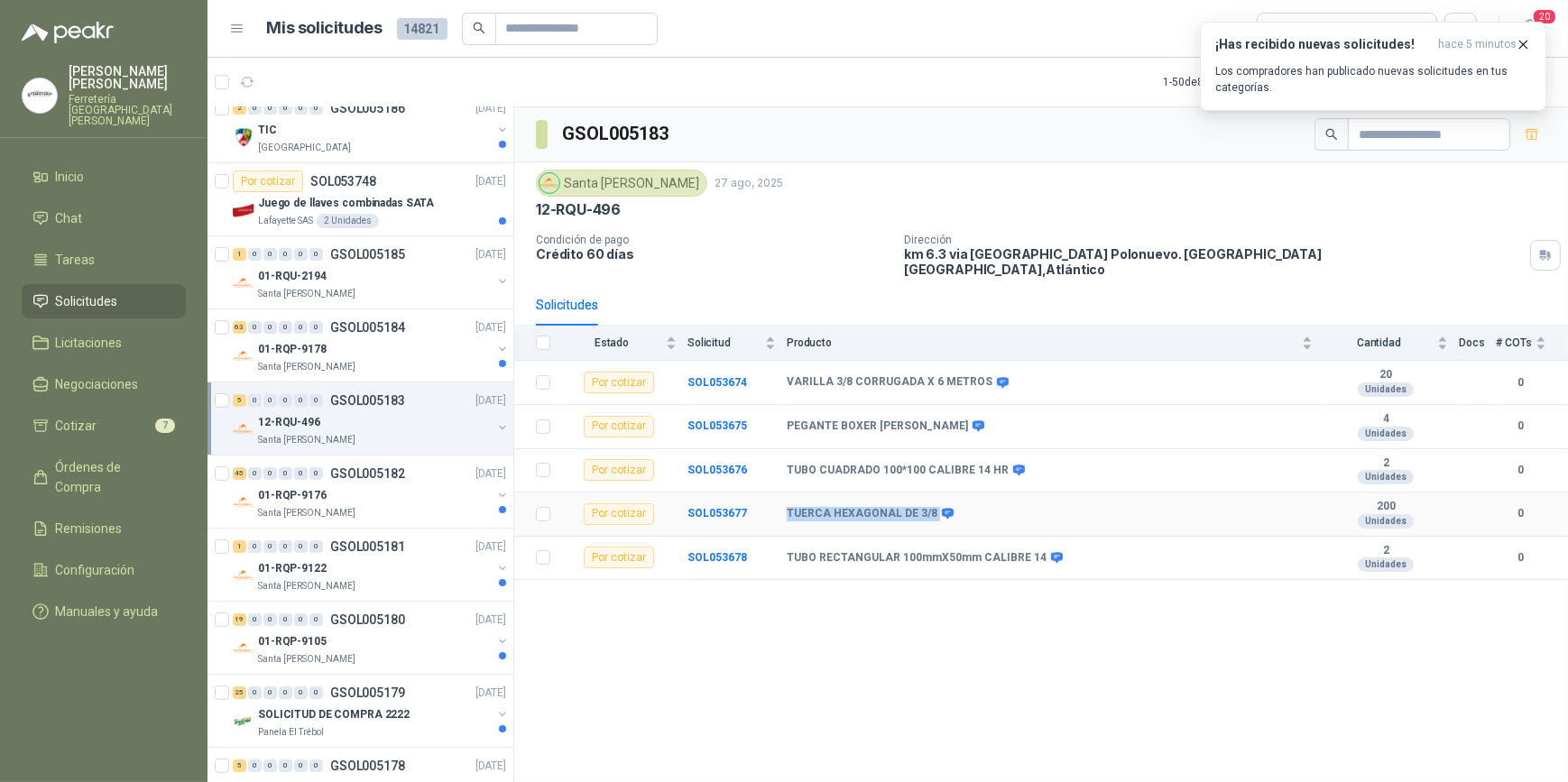
click at [929, 507] on tr "Por cotizar SOL053677 TUERCA HEXAGONAL DE 3/8 200 Unidades 0" at bounding box center [1041, 514] width 1055 height 45
drag, startPoint x: 929, startPoint y: 507, endPoint x: 885, endPoint y: 498, distance: 44.9
copy tr "TUERCA HEXAGONAL DE 3/8"
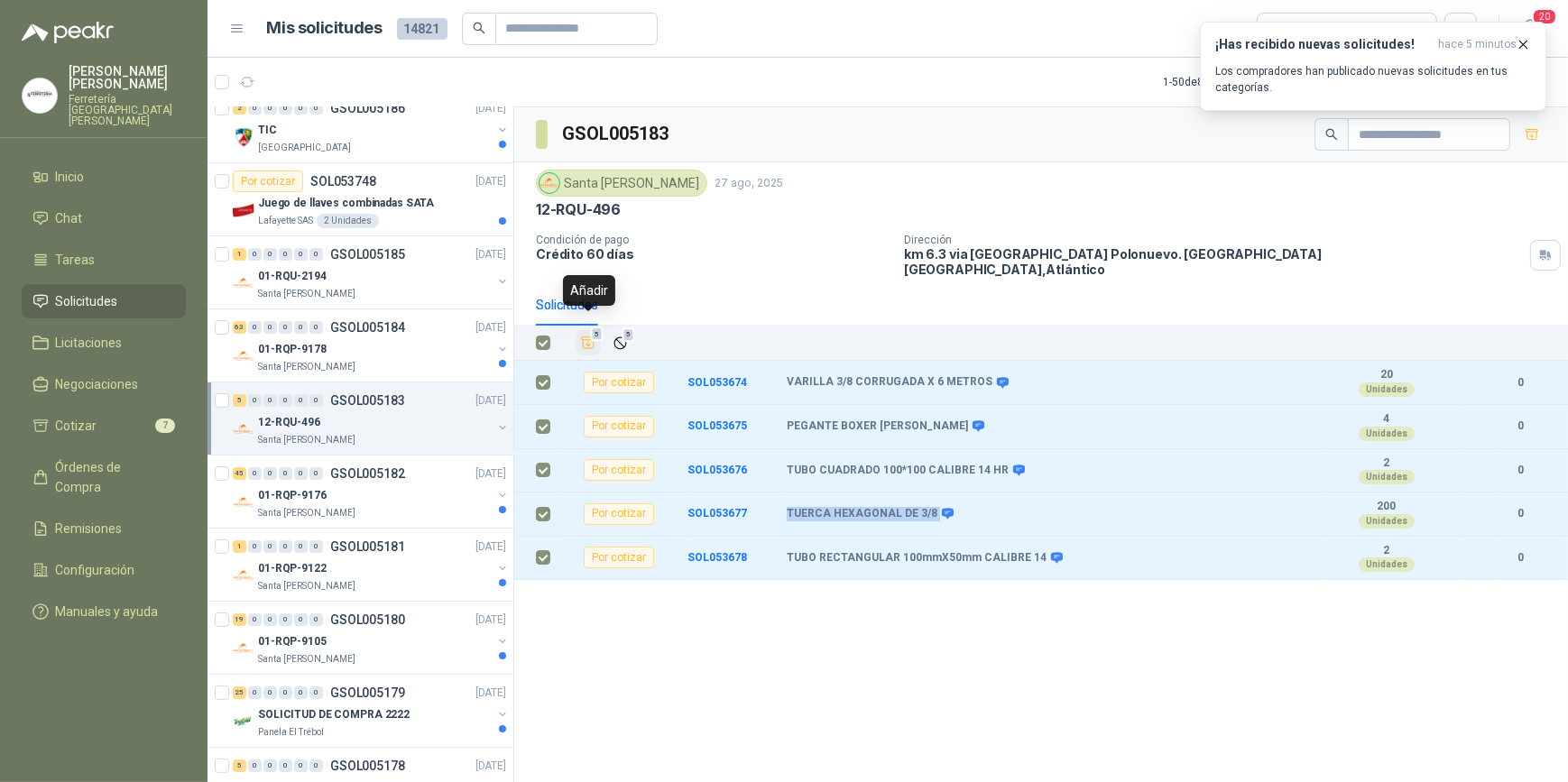
click at [589, 335] on icon "Añadir" at bounding box center [588, 343] width 16 height 16
click at [403, 566] on div "01-RQP-9122" at bounding box center [375, 568] width 233 height 22
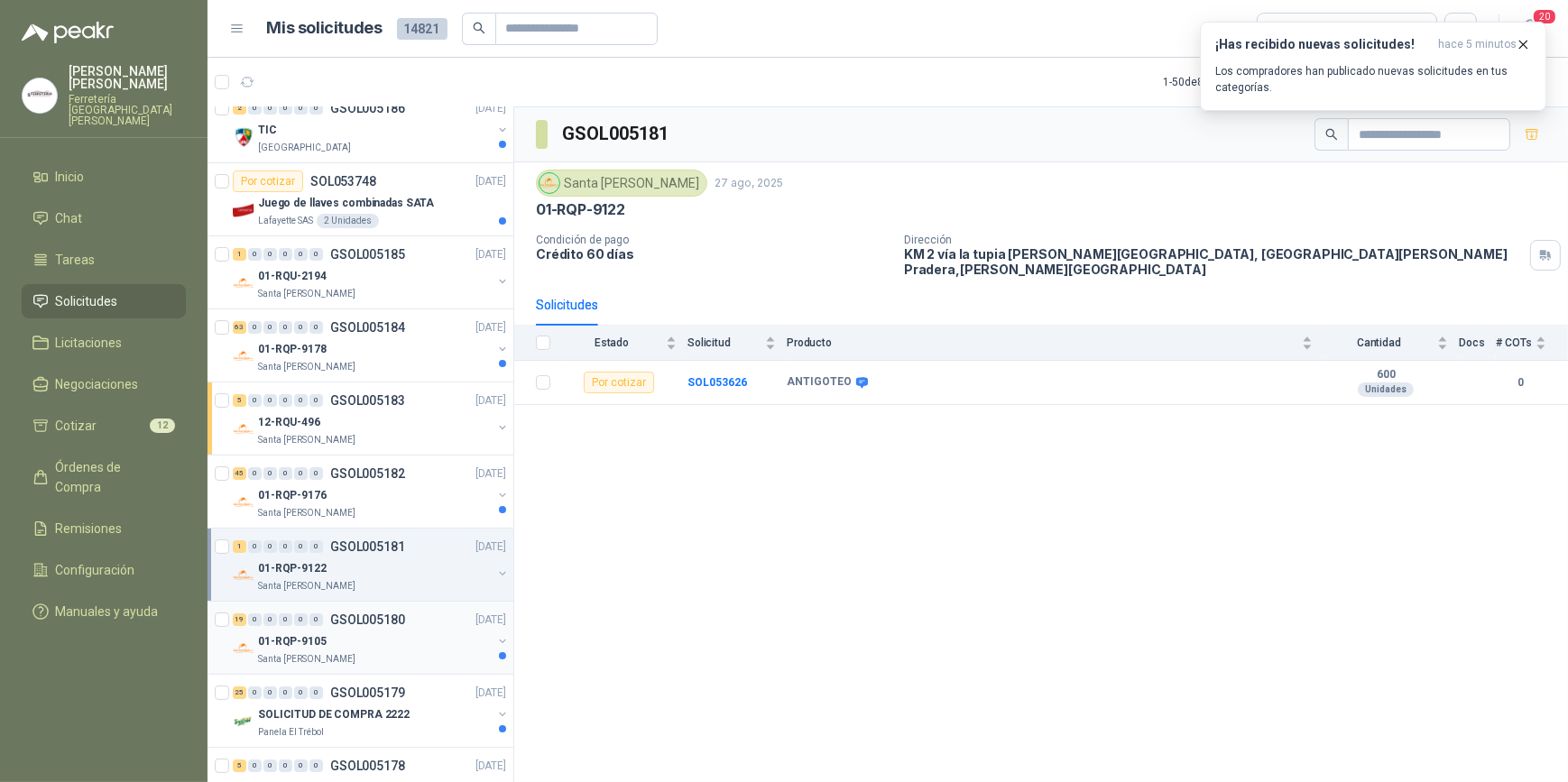
click at [385, 636] on div "01-RQP-9105" at bounding box center [375, 642] width 233 height 22
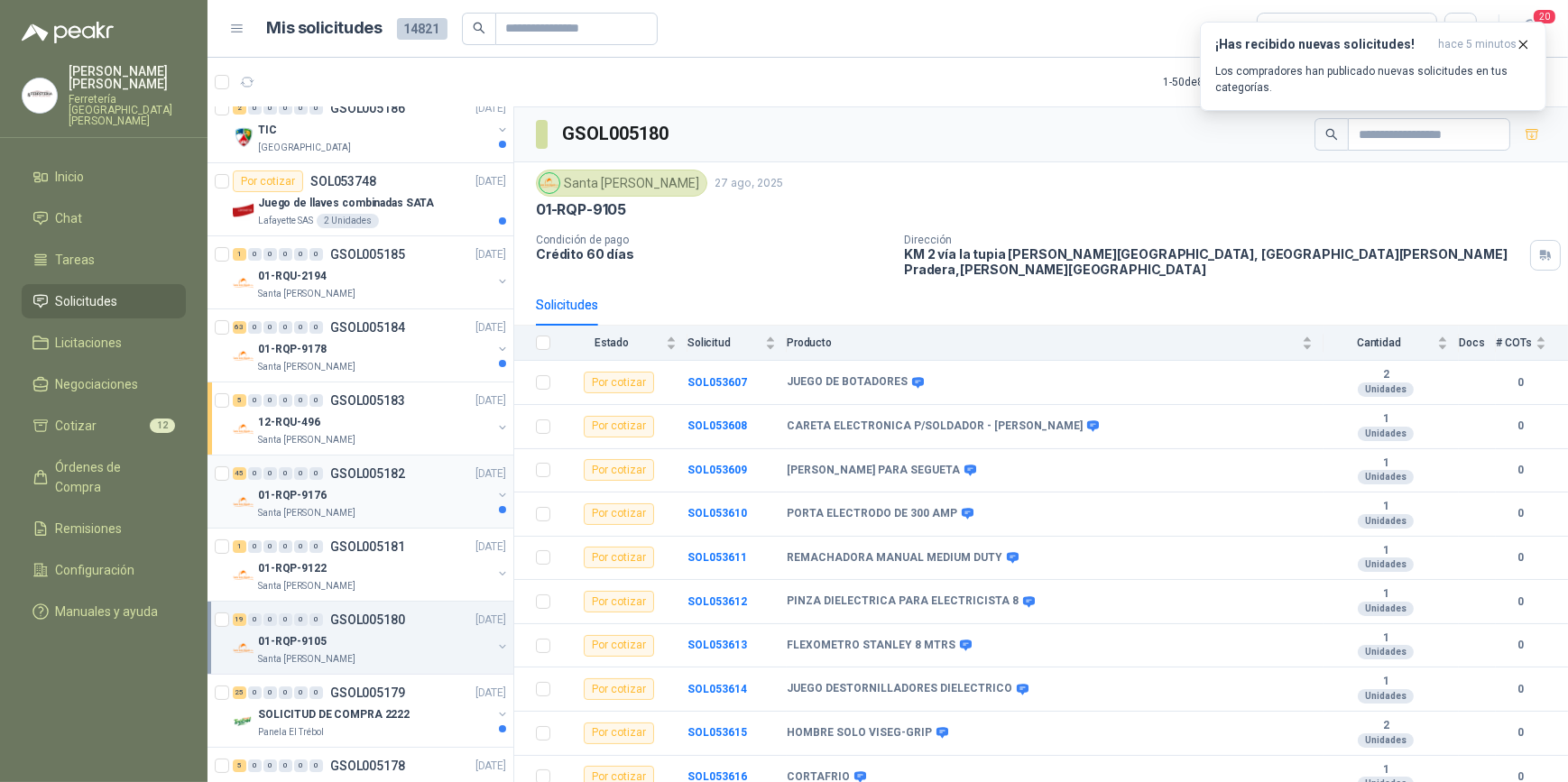
click at [396, 494] on div "01-RQP-9176" at bounding box center [375, 495] width 233 height 22
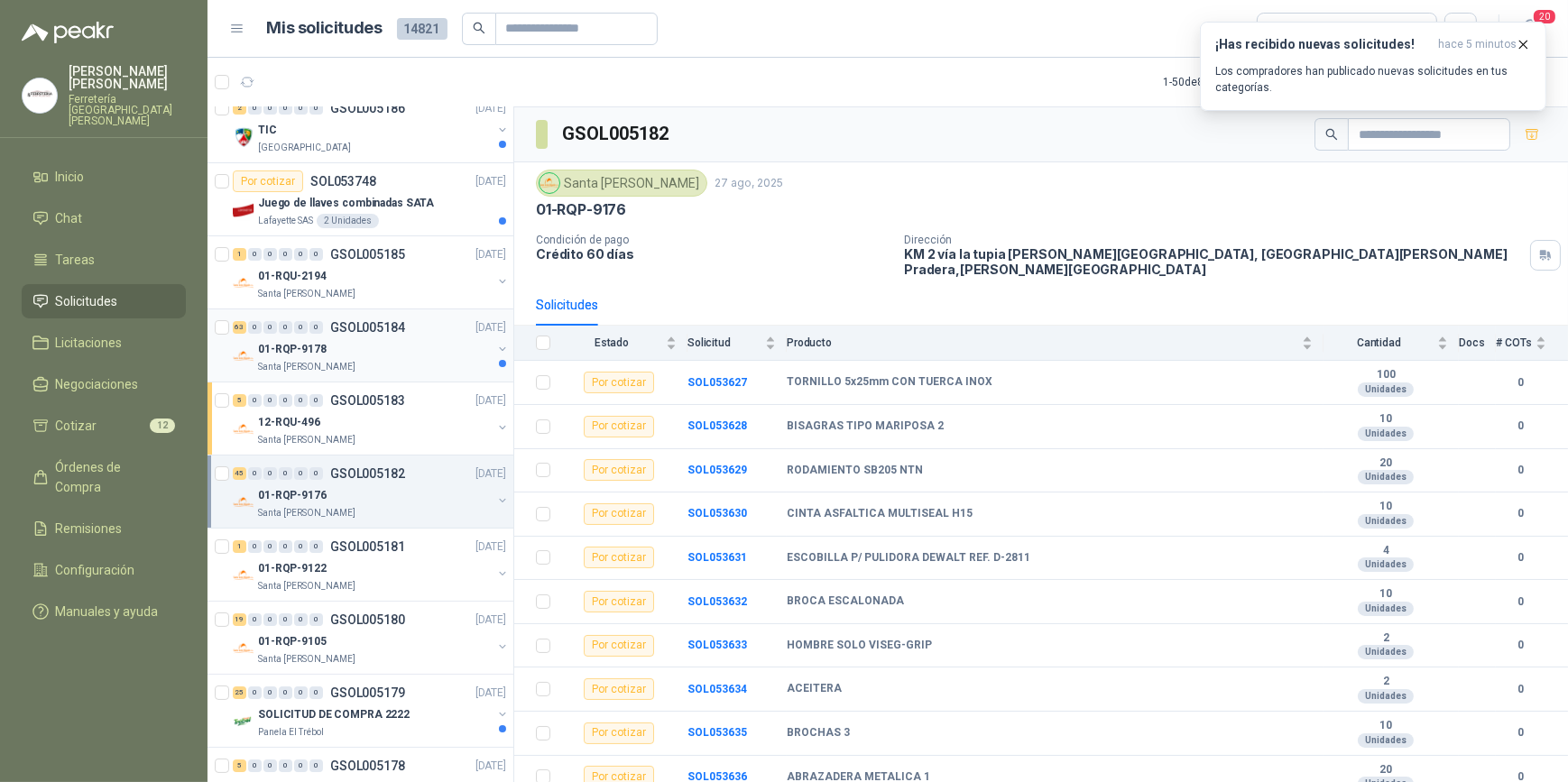
click at [383, 345] on div "01-RQP-9178" at bounding box center [375, 349] width 233 height 22
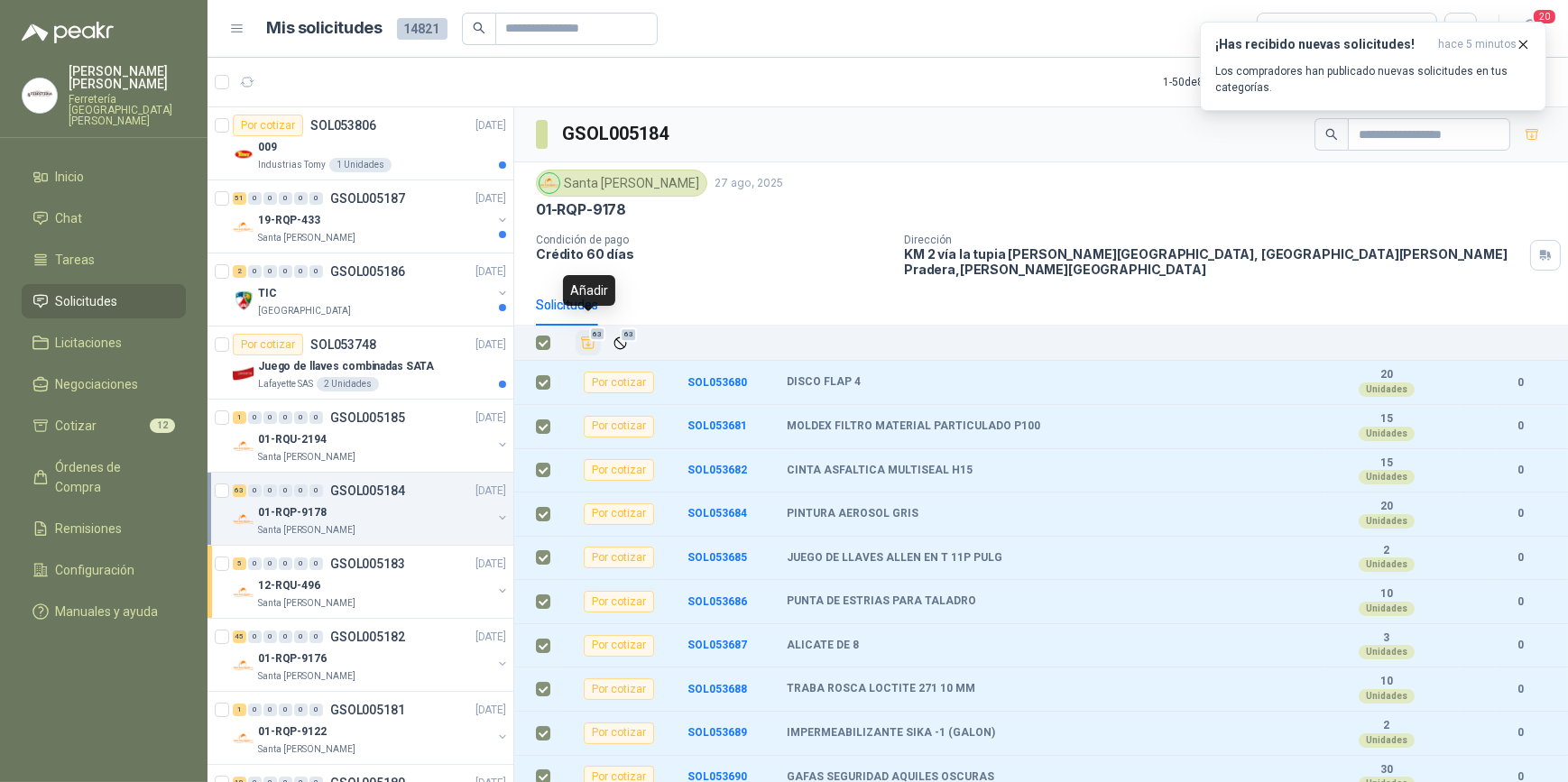
click at [587, 335] on icon "Añadir" at bounding box center [588, 343] width 16 height 16
click at [377, 584] on div "12-RQU-496" at bounding box center [375, 586] width 233 height 22
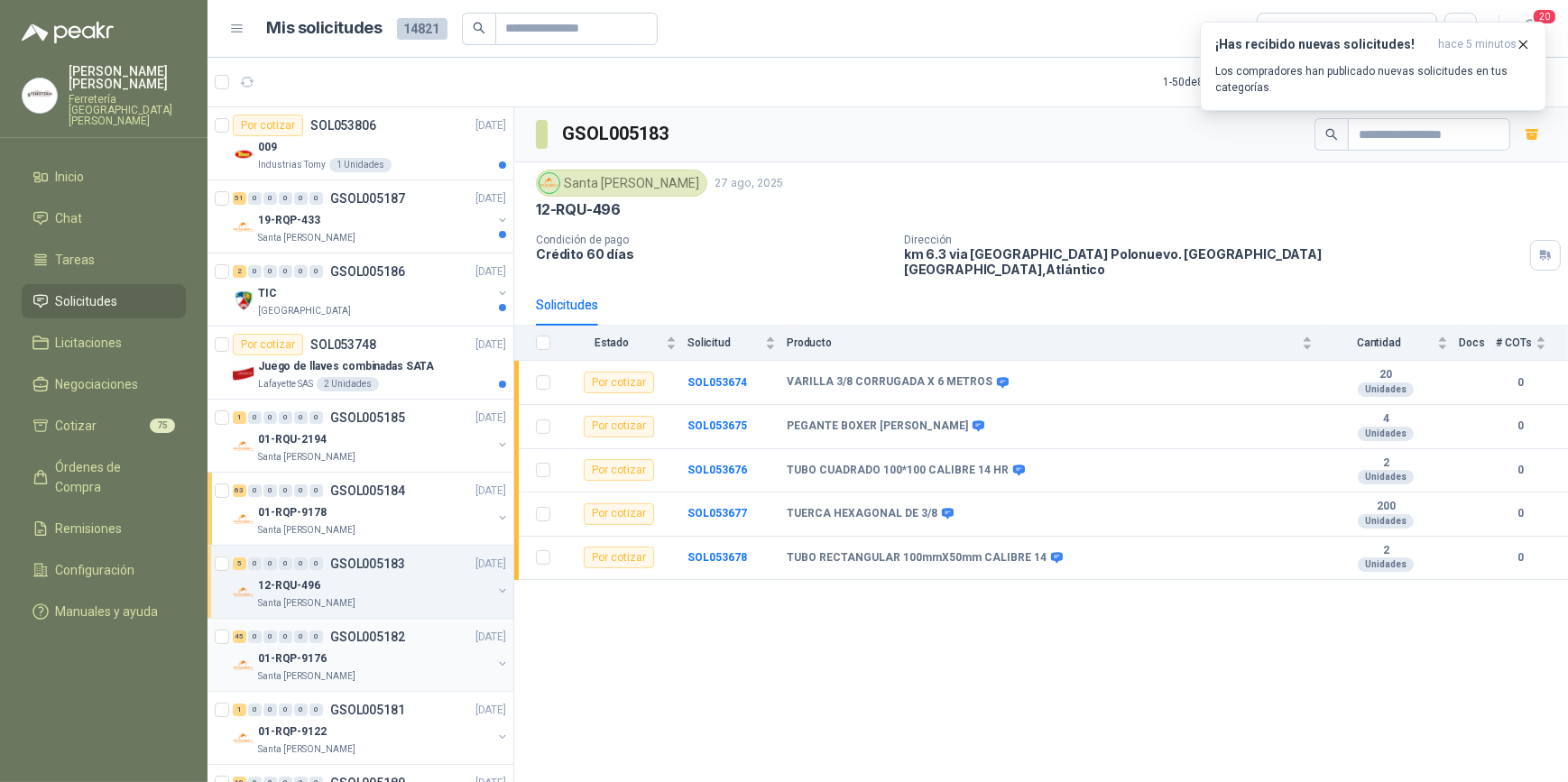
click at [390, 650] on div "01-RQP-9176" at bounding box center [375, 659] width 233 height 22
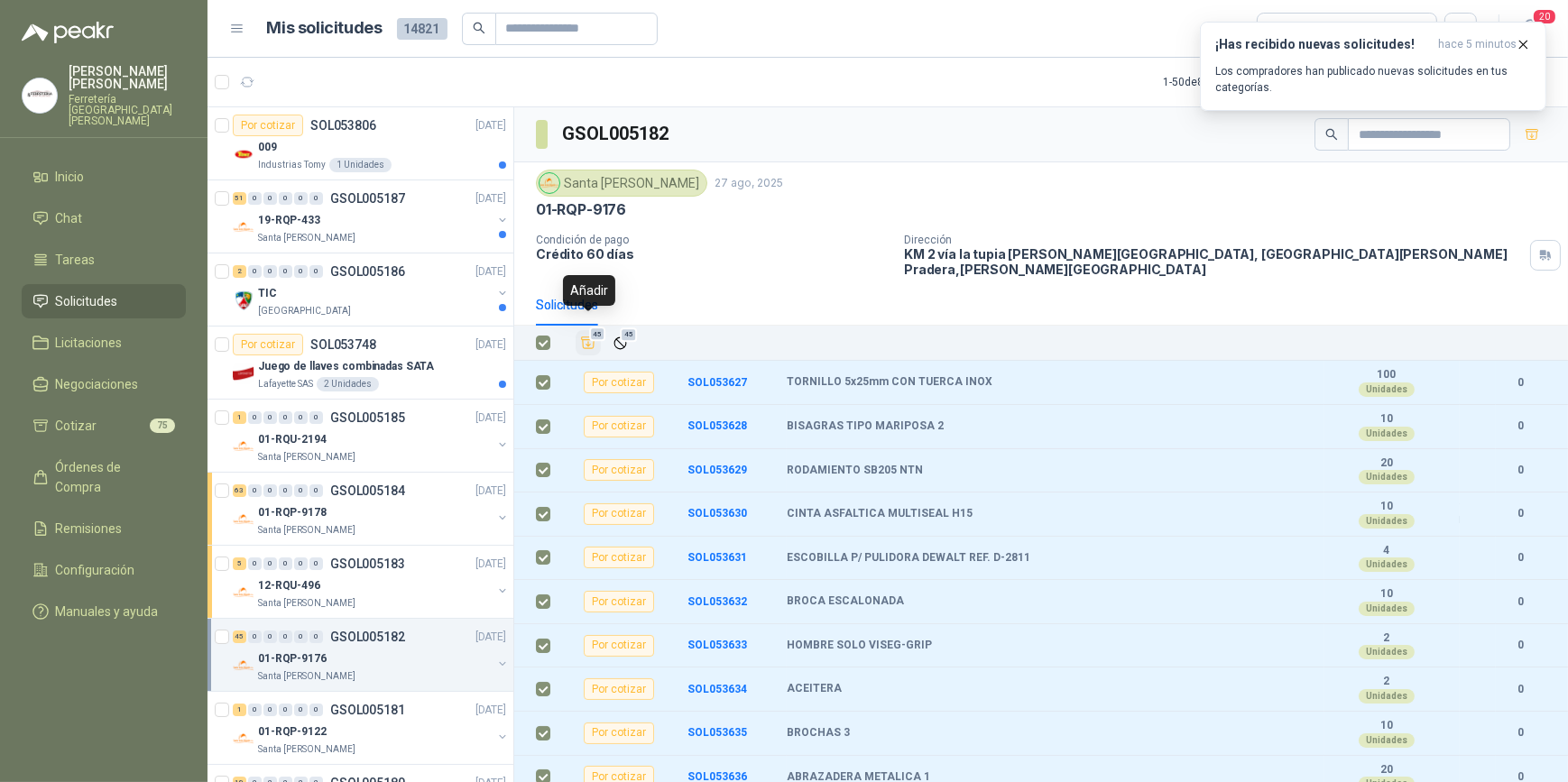
click at [588, 335] on icon "Añadir" at bounding box center [588, 343] width 16 height 16
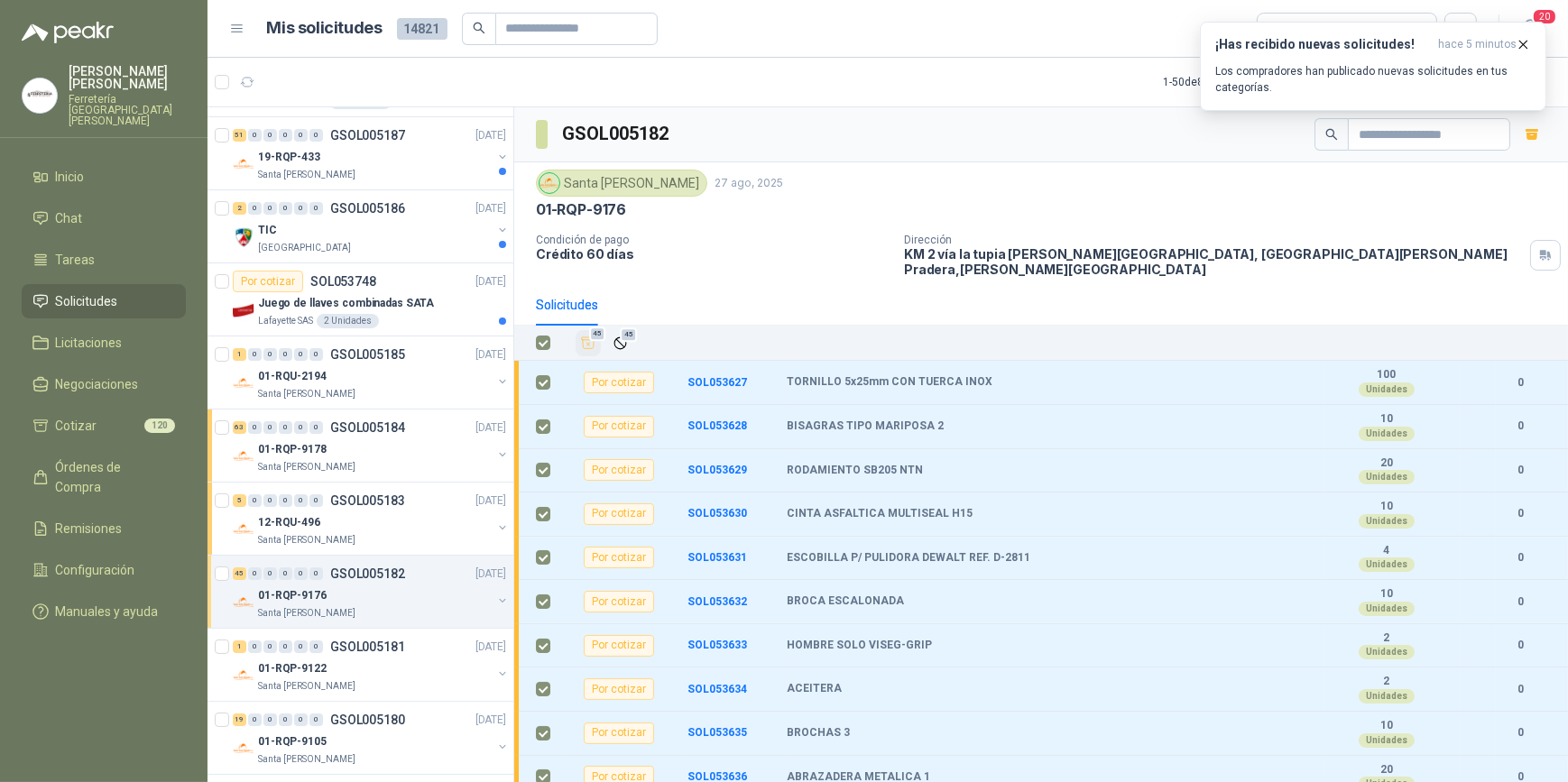
scroll to position [163, 0]
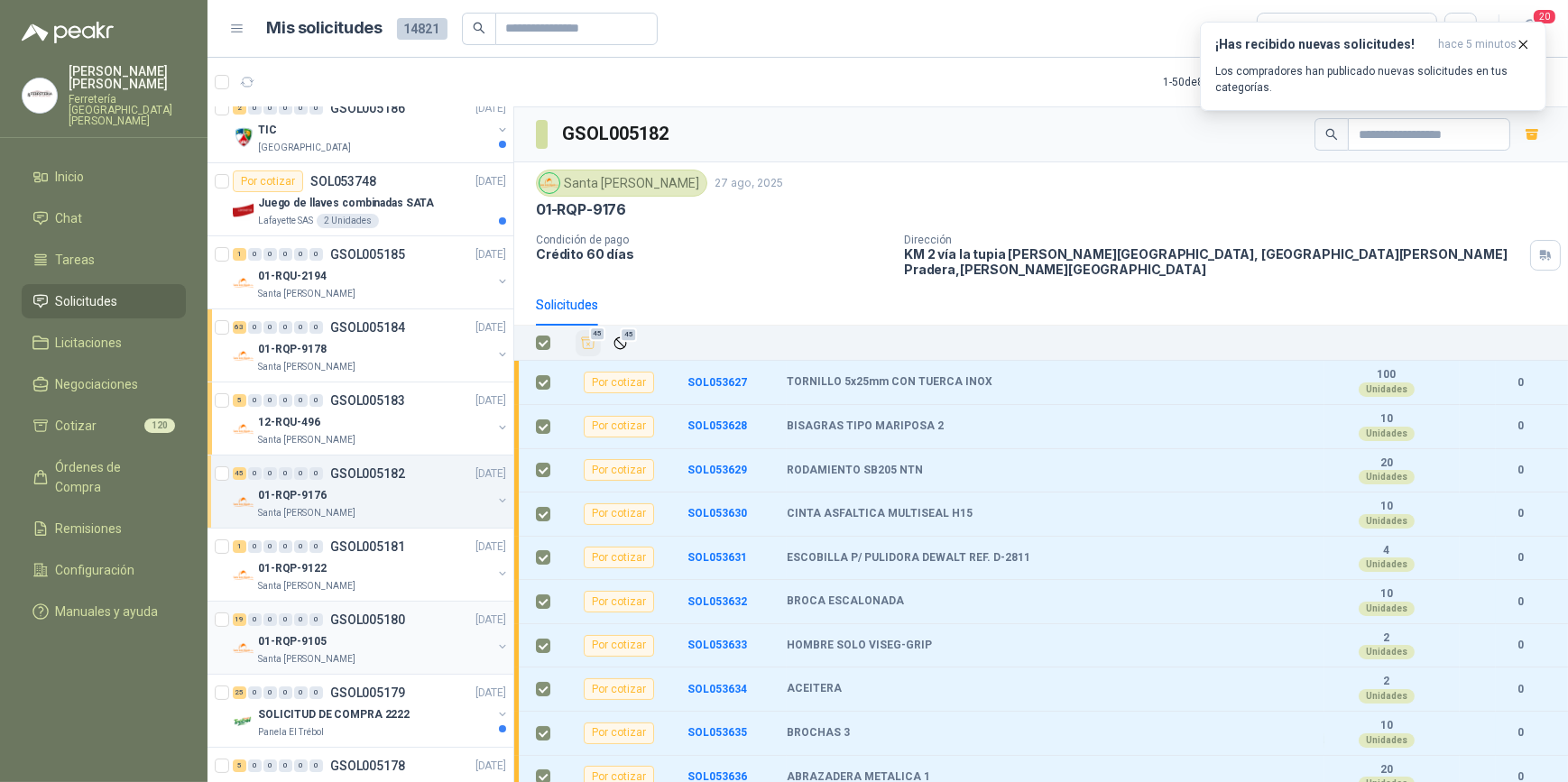
click at [379, 641] on div "01-RQP-9105" at bounding box center [375, 642] width 233 height 22
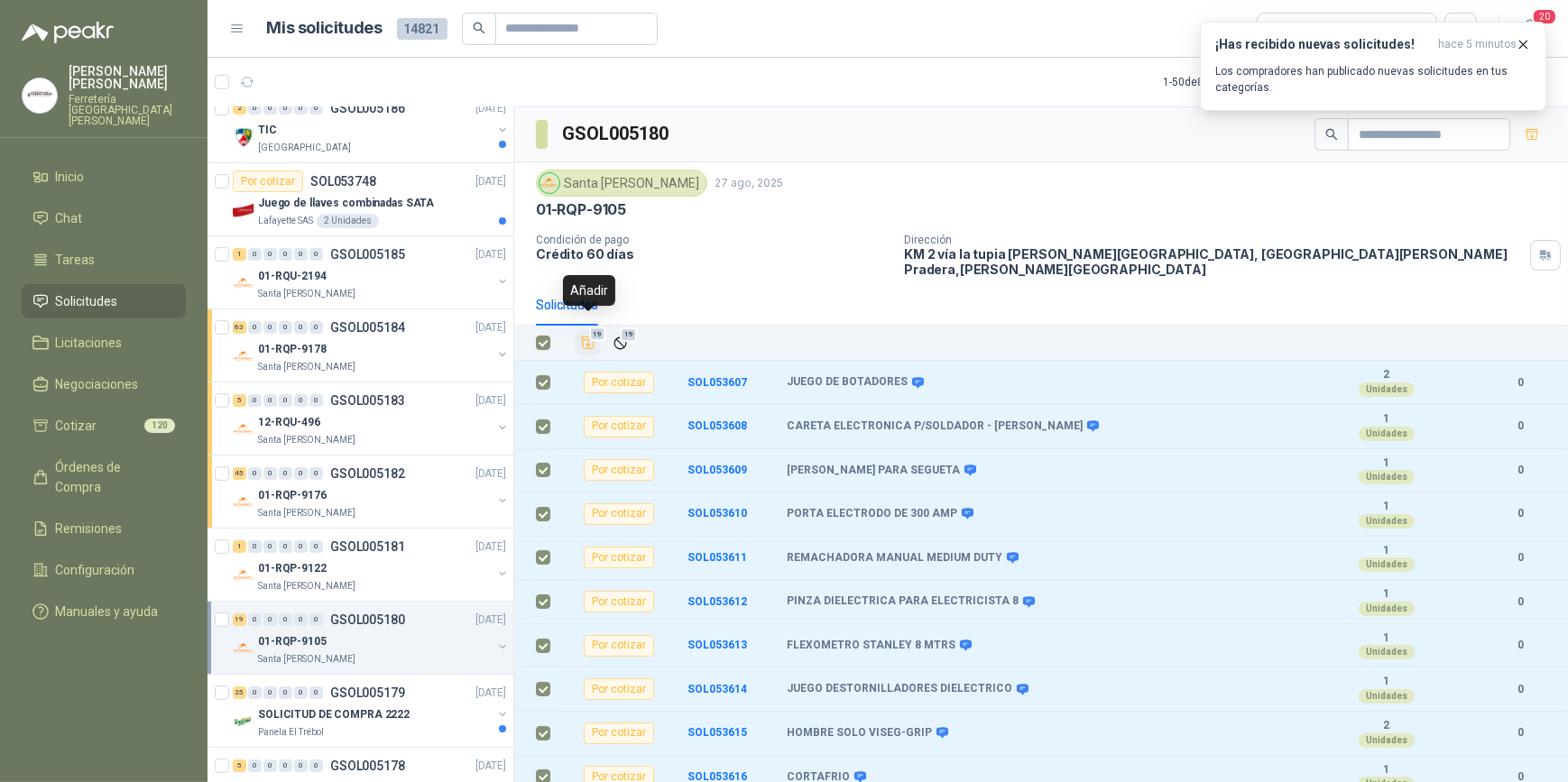
click at [587, 335] on icon "Añadir" at bounding box center [588, 343] width 16 height 16
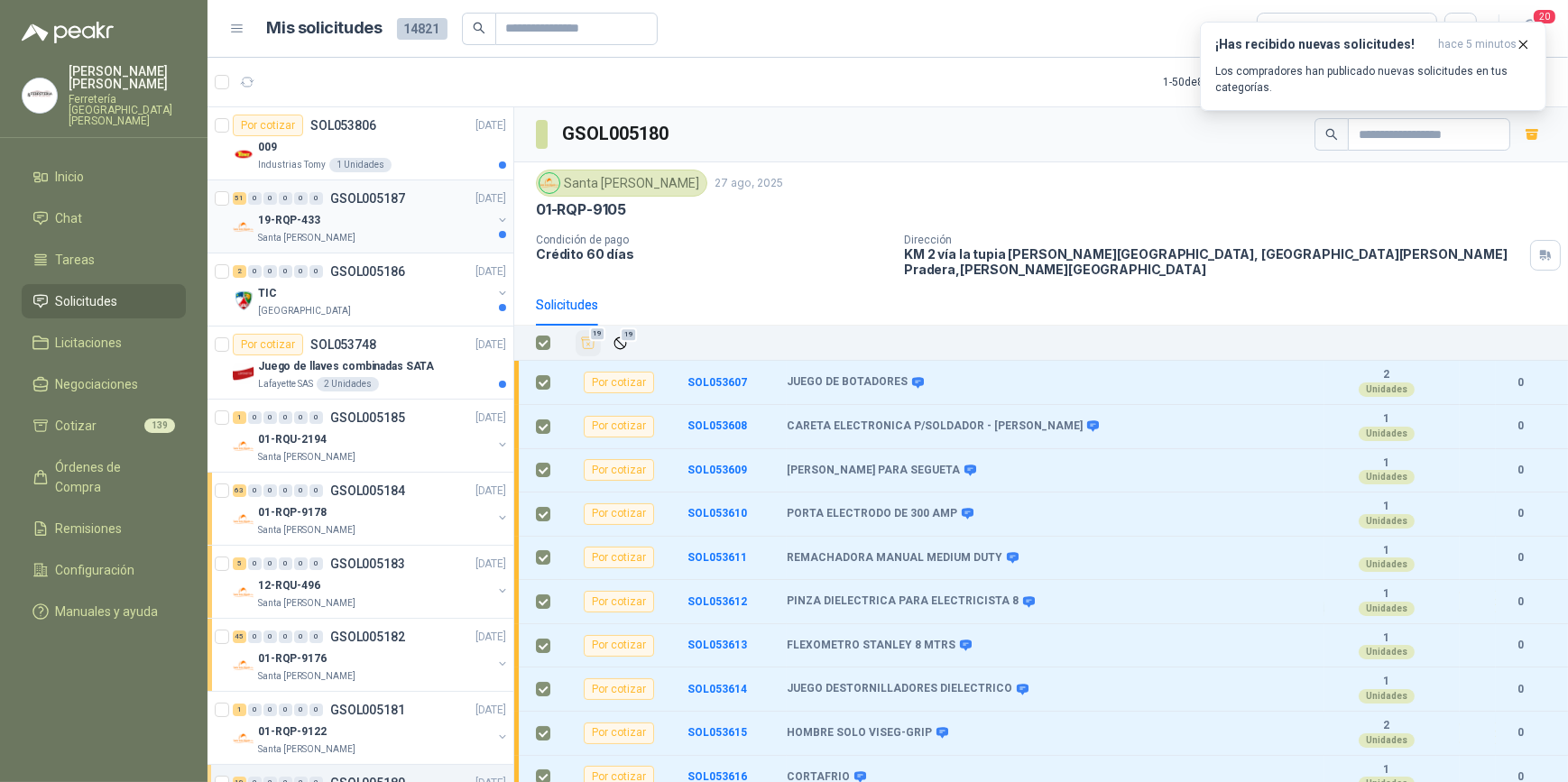
click at [361, 229] on div "19-RQP-433" at bounding box center [375, 220] width 233 height 22
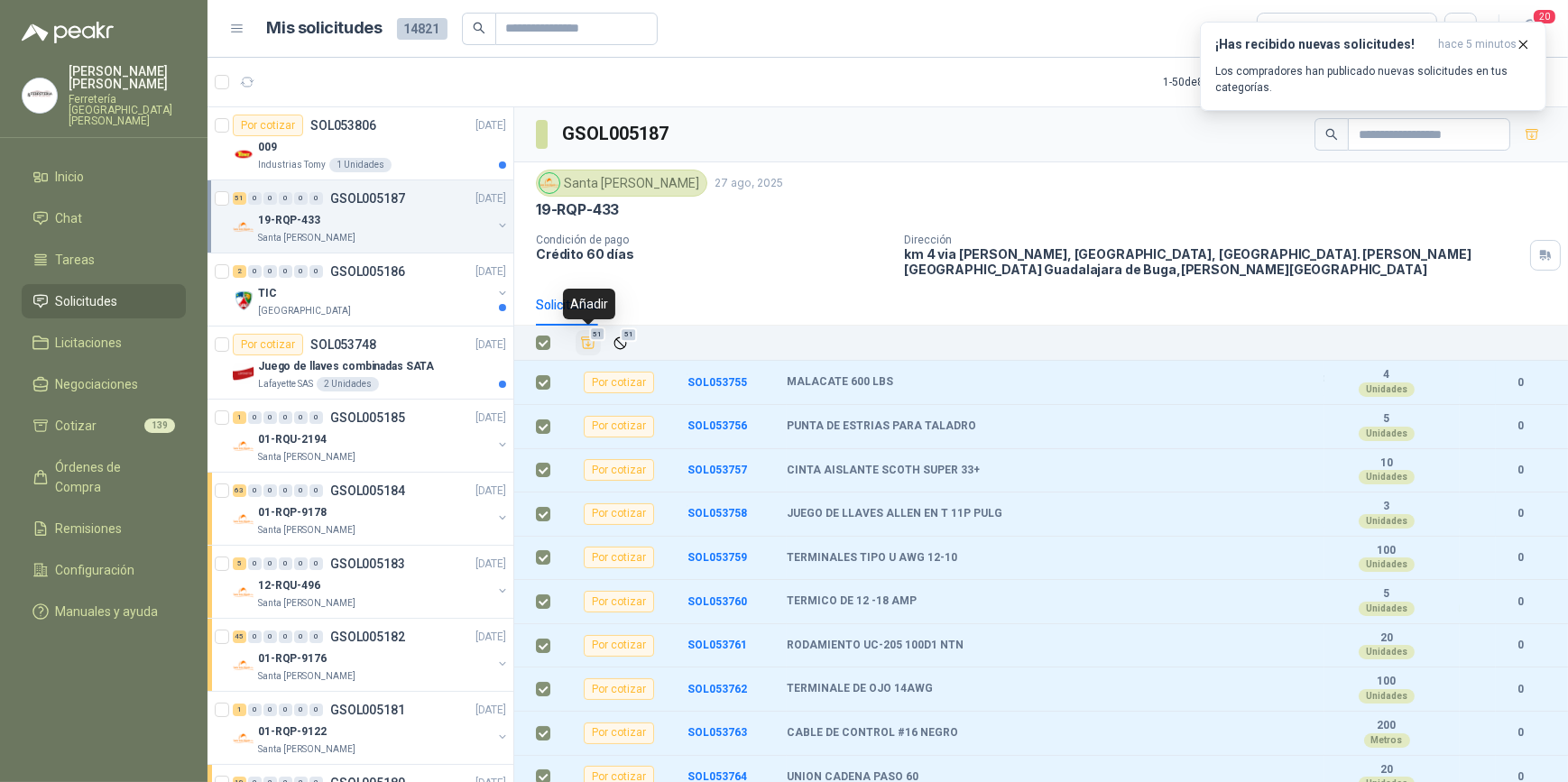
click at [589, 344] on icon "Añadir" at bounding box center [588, 344] width 13 height 11
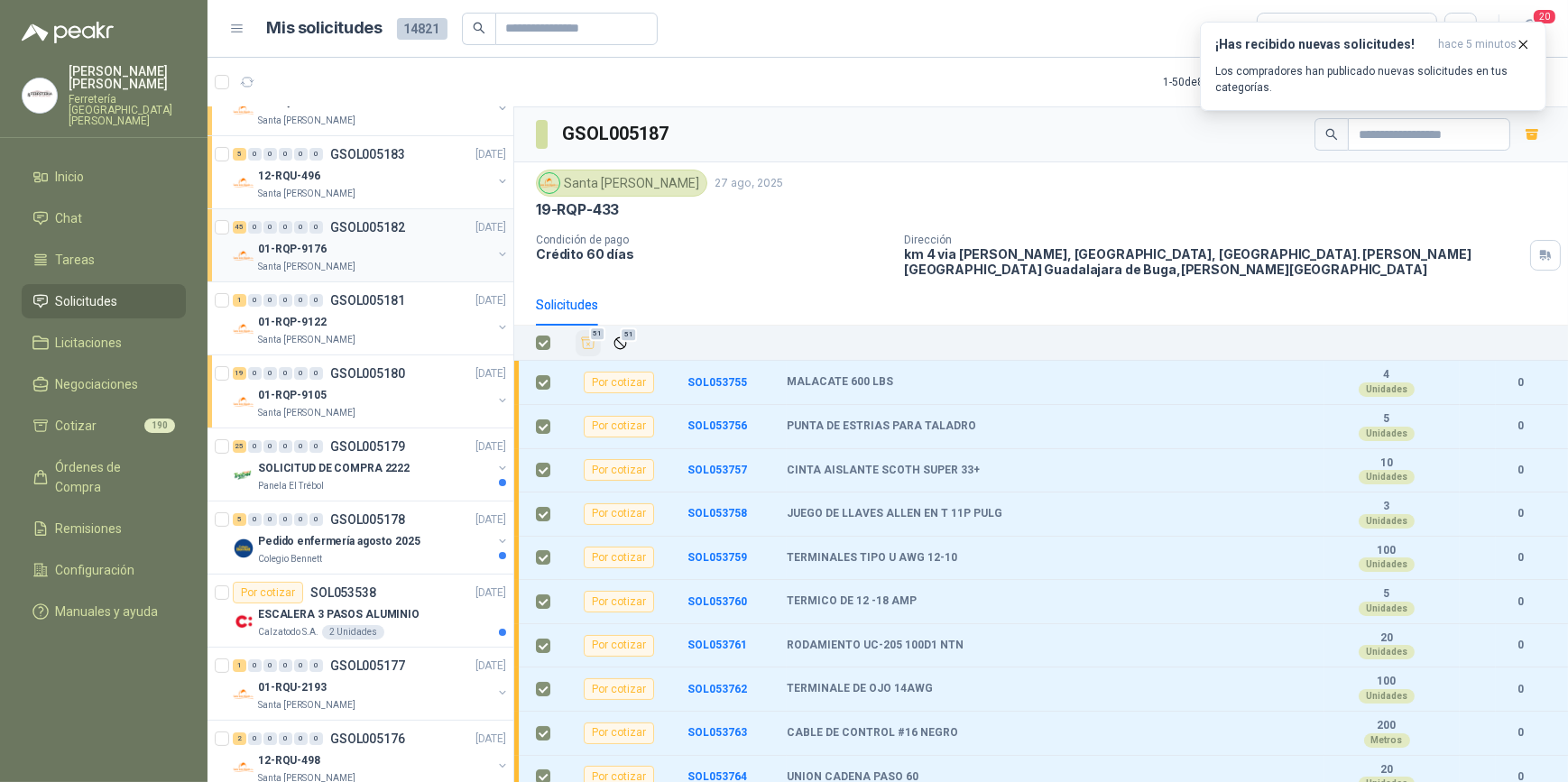
scroll to position [574, 0]
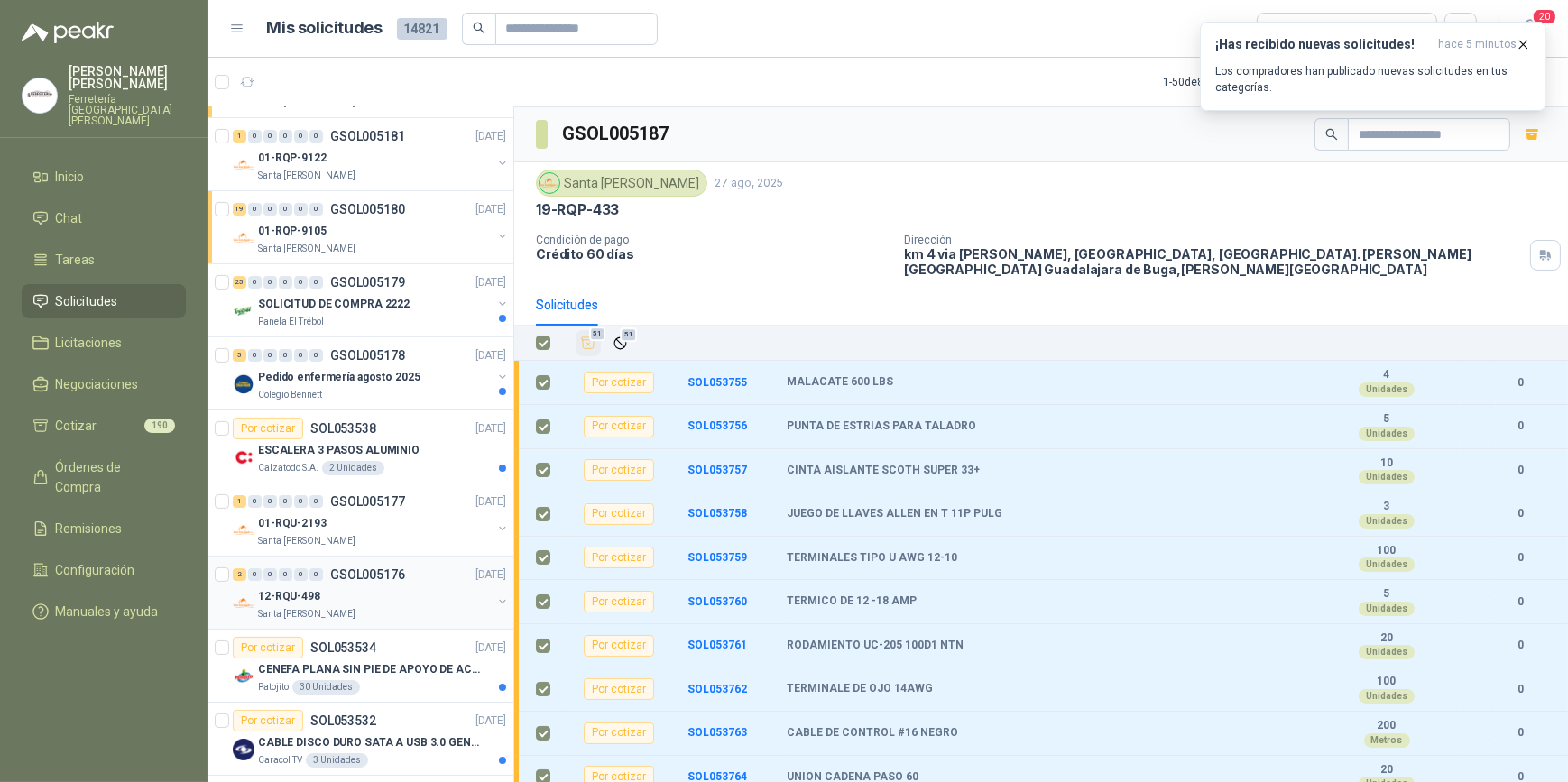
click at [382, 600] on div "12-RQU-498" at bounding box center [375, 596] width 233 height 22
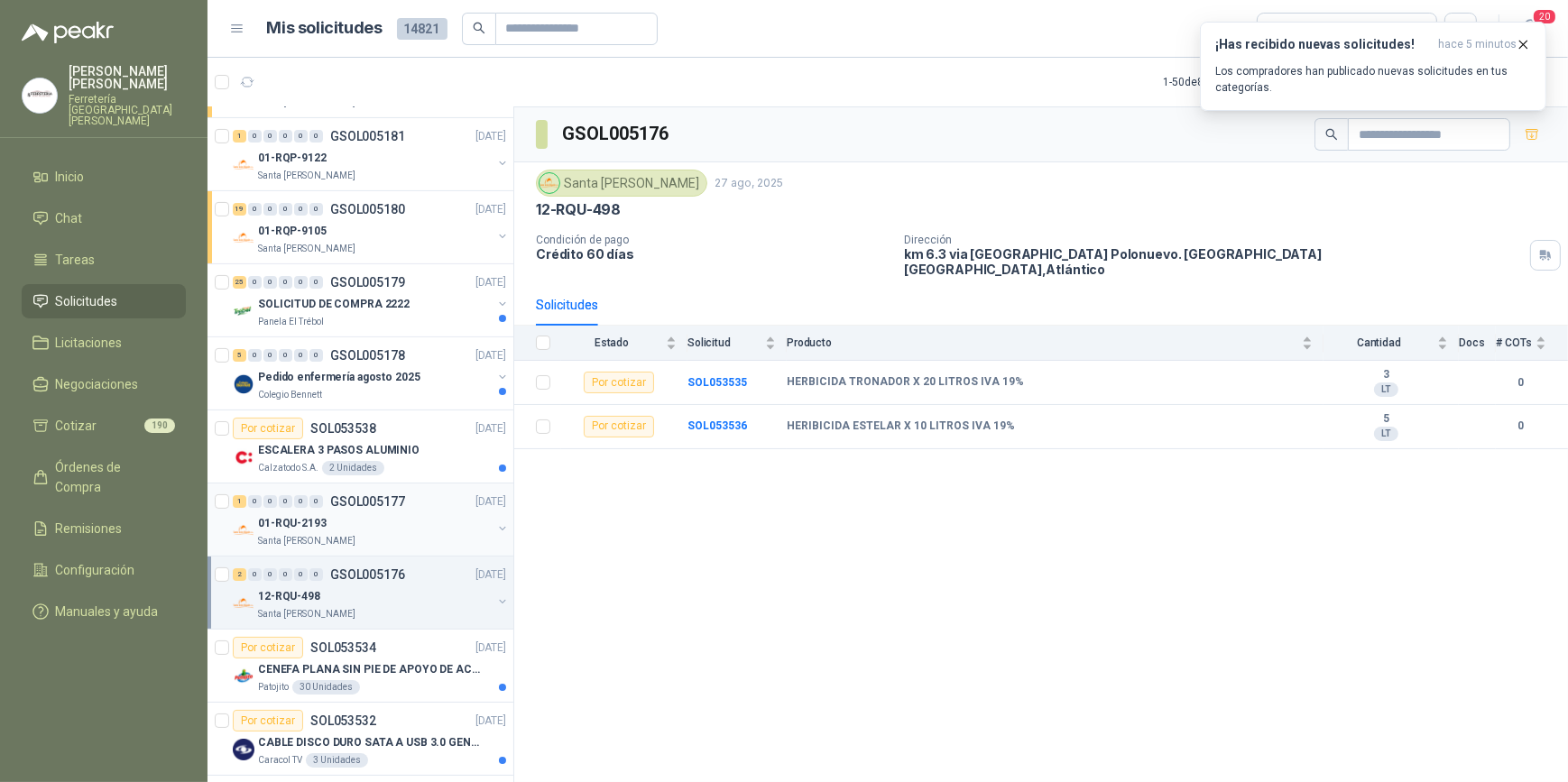
click at [372, 528] on div "01-RQU-2193" at bounding box center [375, 523] width 233 height 22
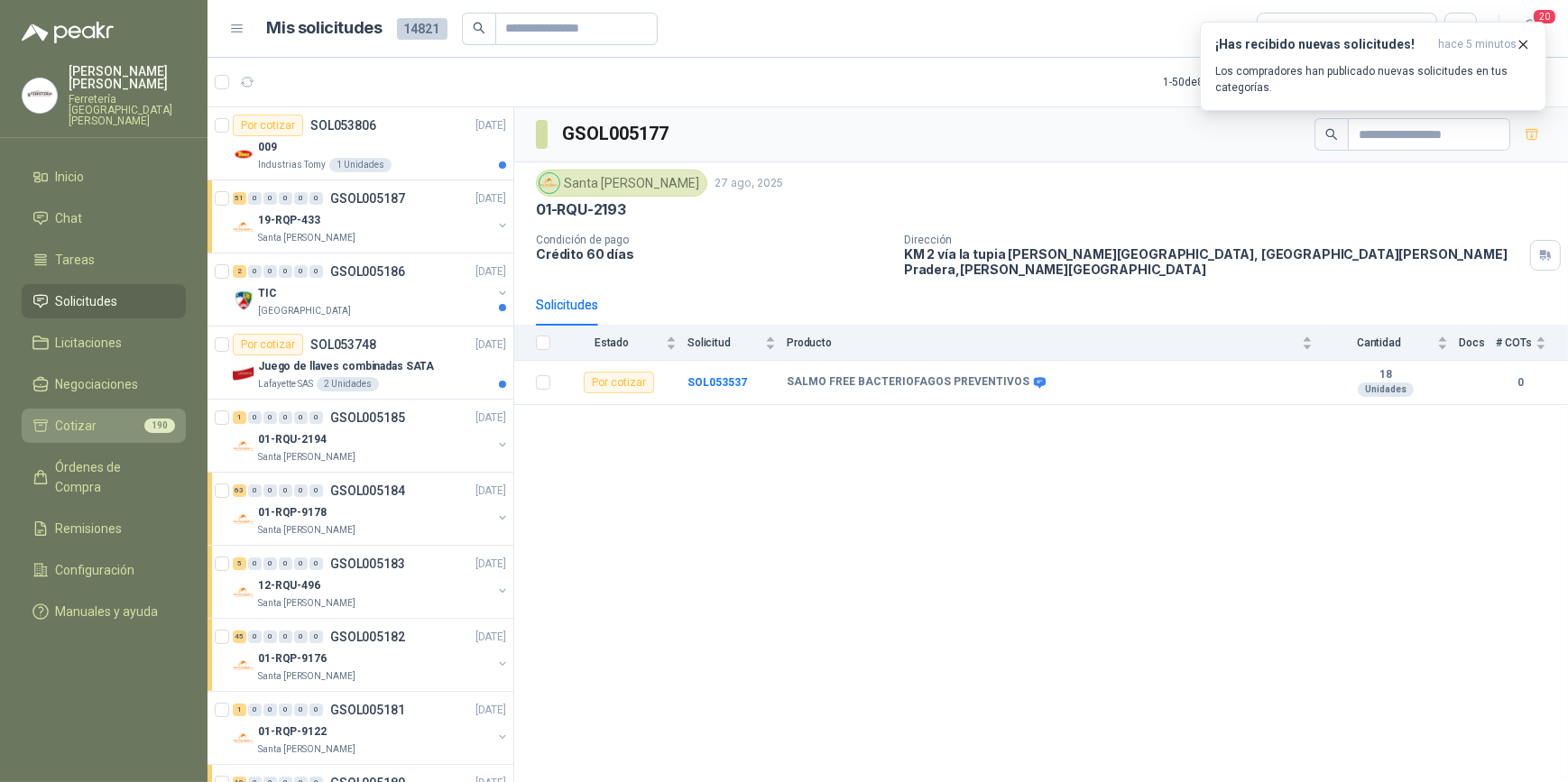
click at [87, 416] on span "Cotizar" at bounding box center [77, 425] width 42 height 20
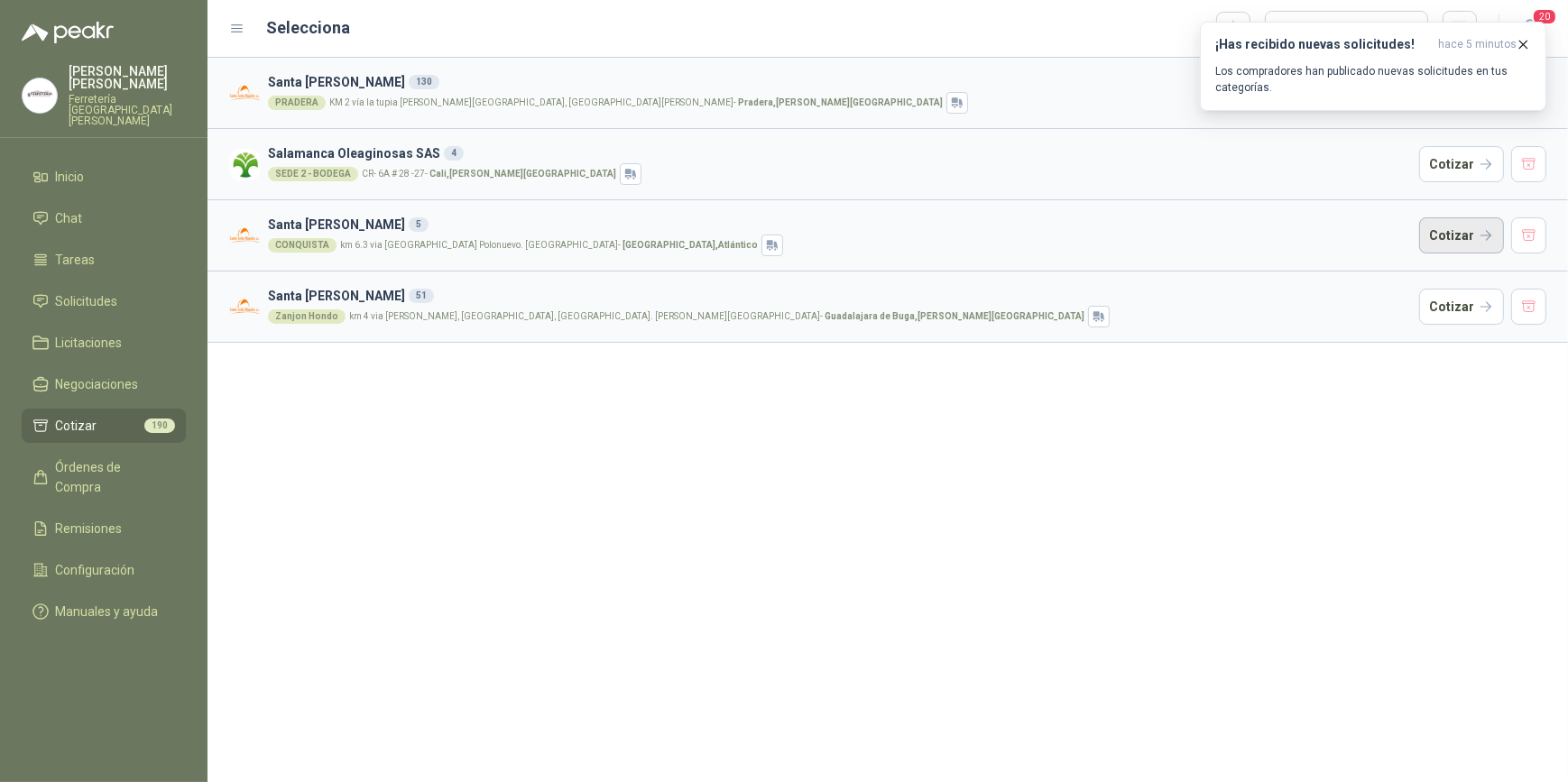
click at [1455, 232] on button "Cotizar" at bounding box center [1462, 235] width 84 height 36
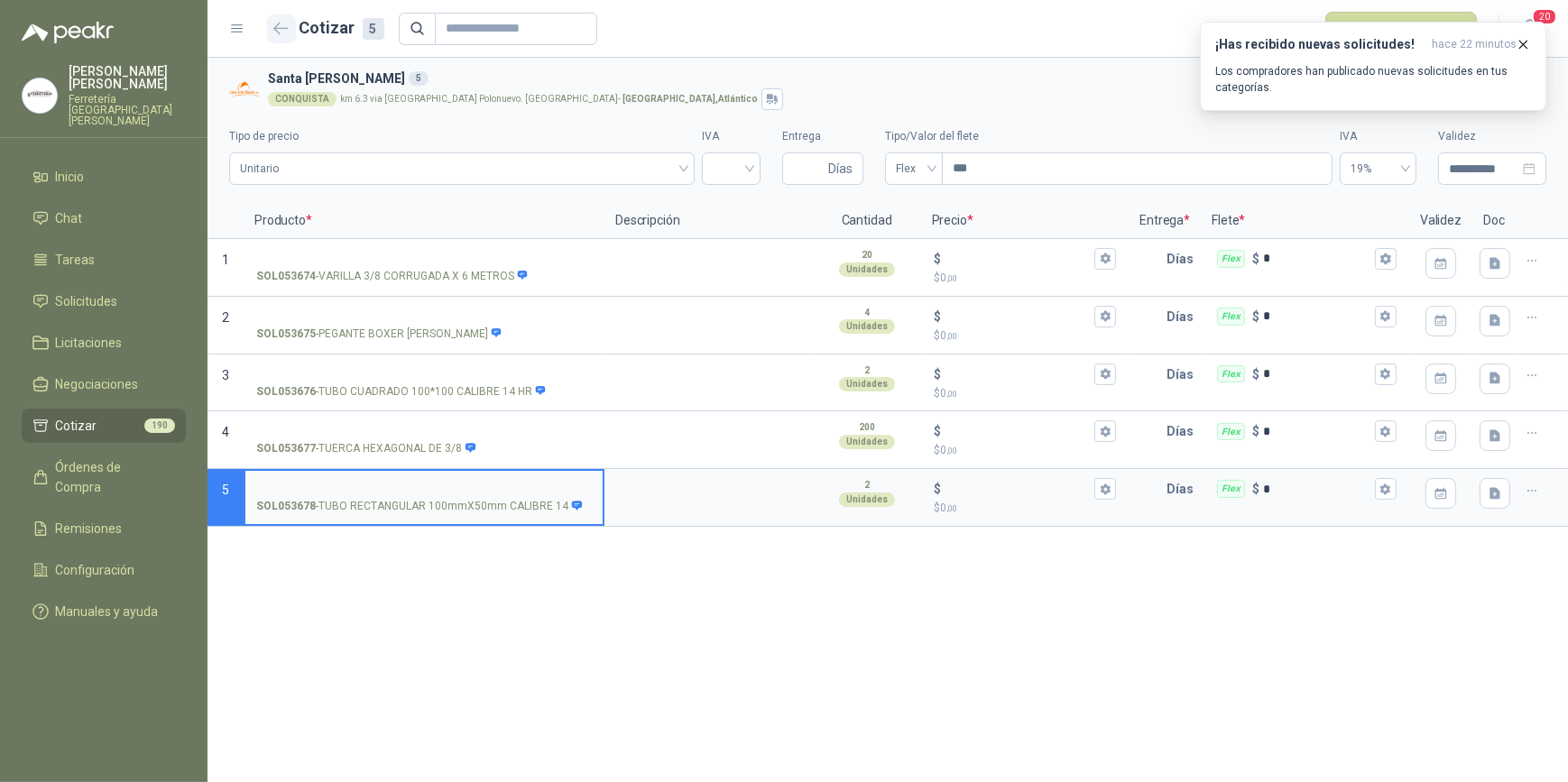
click at [278, 27] on icon "button" at bounding box center [281, 28] width 15 height 13
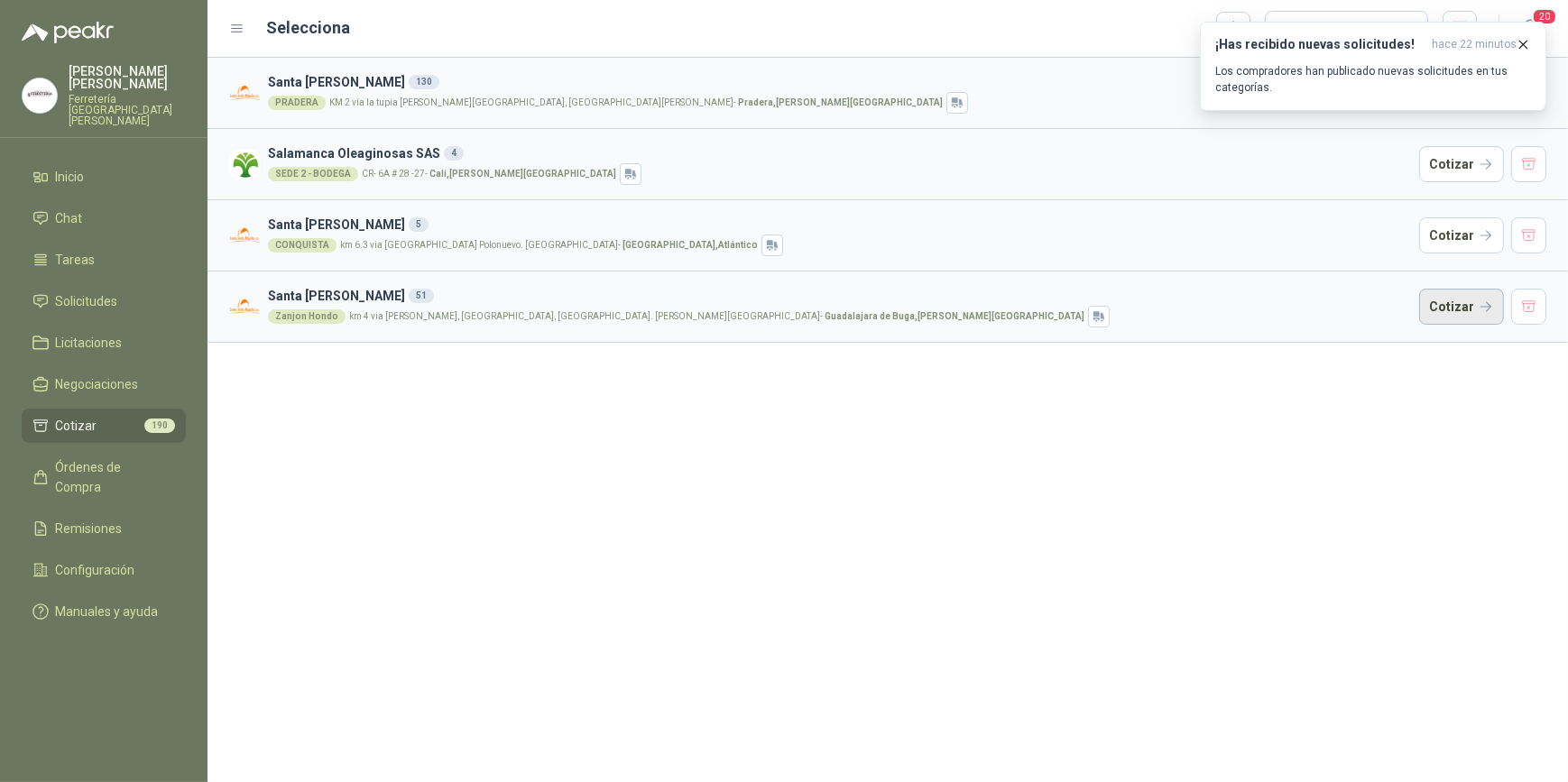
click at [1447, 307] on button "Cotizar" at bounding box center [1462, 307] width 84 height 36
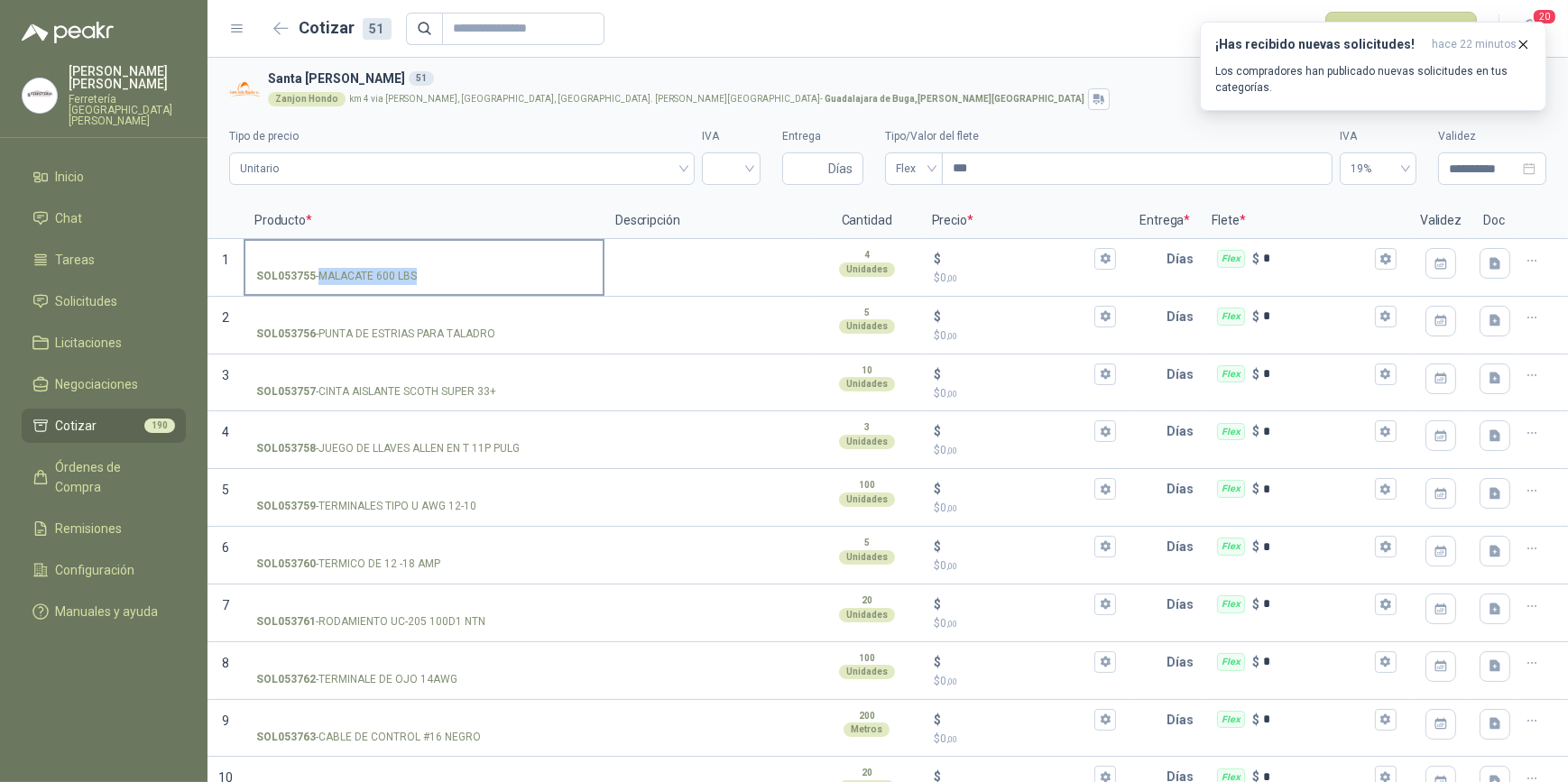
drag, startPoint x: 318, startPoint y: 271, endPoint x: 414, endPoint y: 273, distance: 96.0
click at [414, 273] on p "SOL053755 - MALACATE 600 LBS" at bounding box center [336, 276] width 160 height 17
drag, startPoint x: 414, startPoint y: 273, endPoint x: 393, endPoint y: 272, distance: 21.0
copy p "MALACATE 600 LBS"
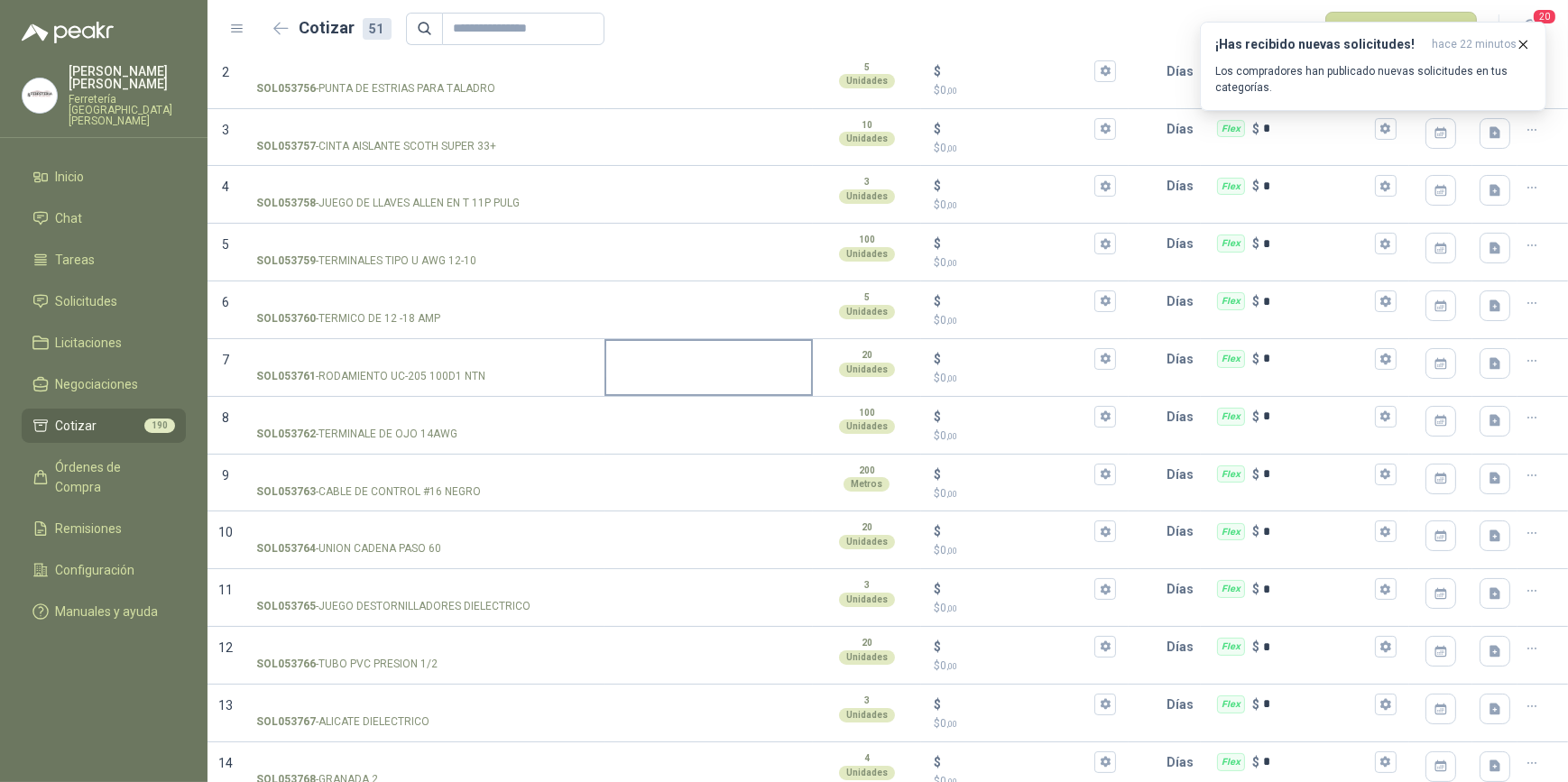
scroll to position [410, 0]
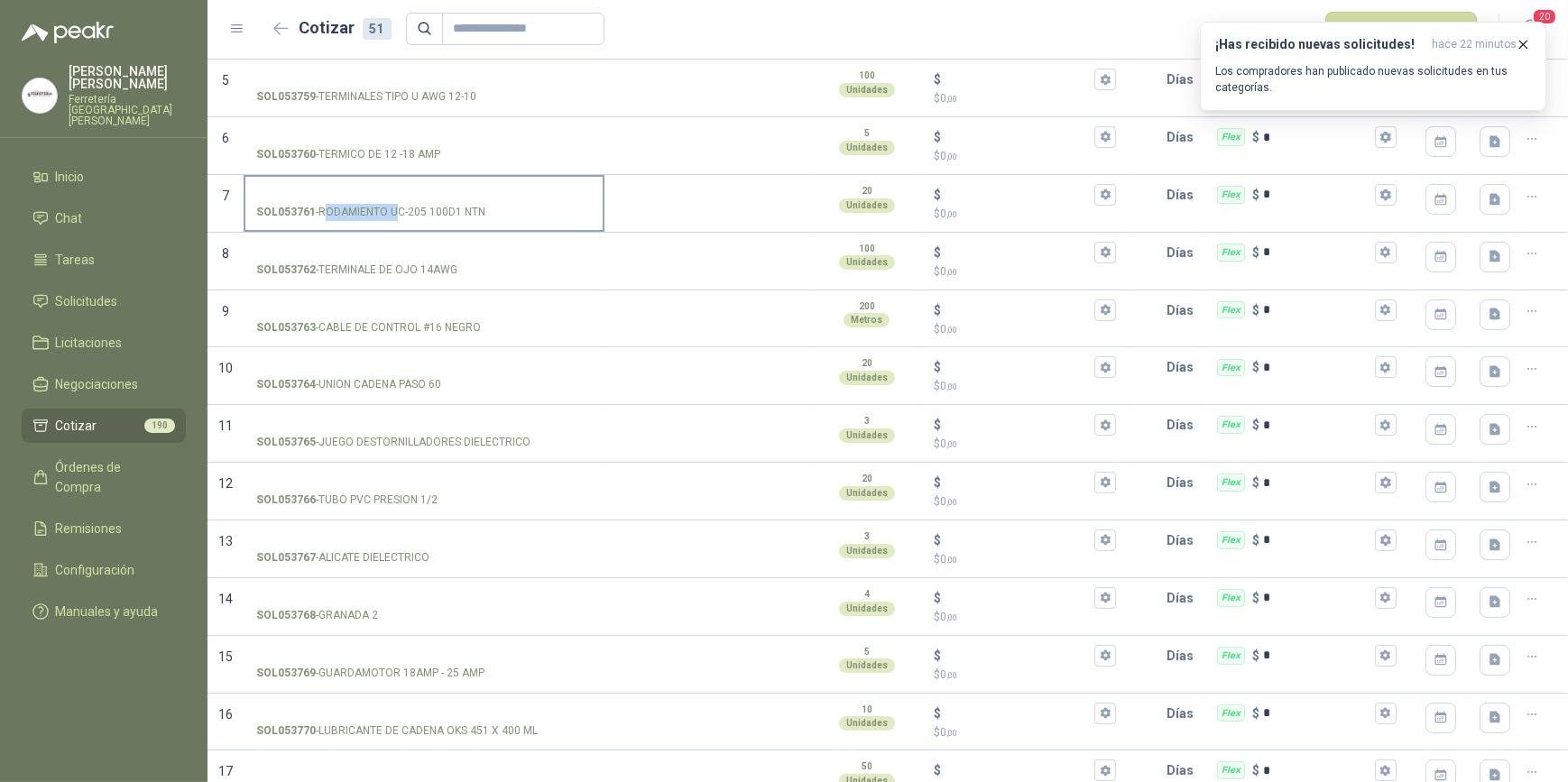
drag, startPoint x: 326, startPoint y: 207, endPoint x: 396, endPoint y: 210, distance: 70.1
click at [396, 210] on p "SOL053761 - RODAMIENTO UC-205 100D1 NTN" at bounding box center [370, 213] width 229 height 17
drag, startPoint x: 396, startPoint y: 210, endPoint x: 321, endPoint y: 209, distance: 75.0
click at [360, 181] on label "SOL053761 - RODAMIENTO UC-205 100D1 NTN" at bounding box center [424, 202] width 358 height 51
click at [360, 189] on input "SOL053761 - RODAMIENTO UC-205 100D1 NTN" at bounding box center [424, 196] width 336 height 13
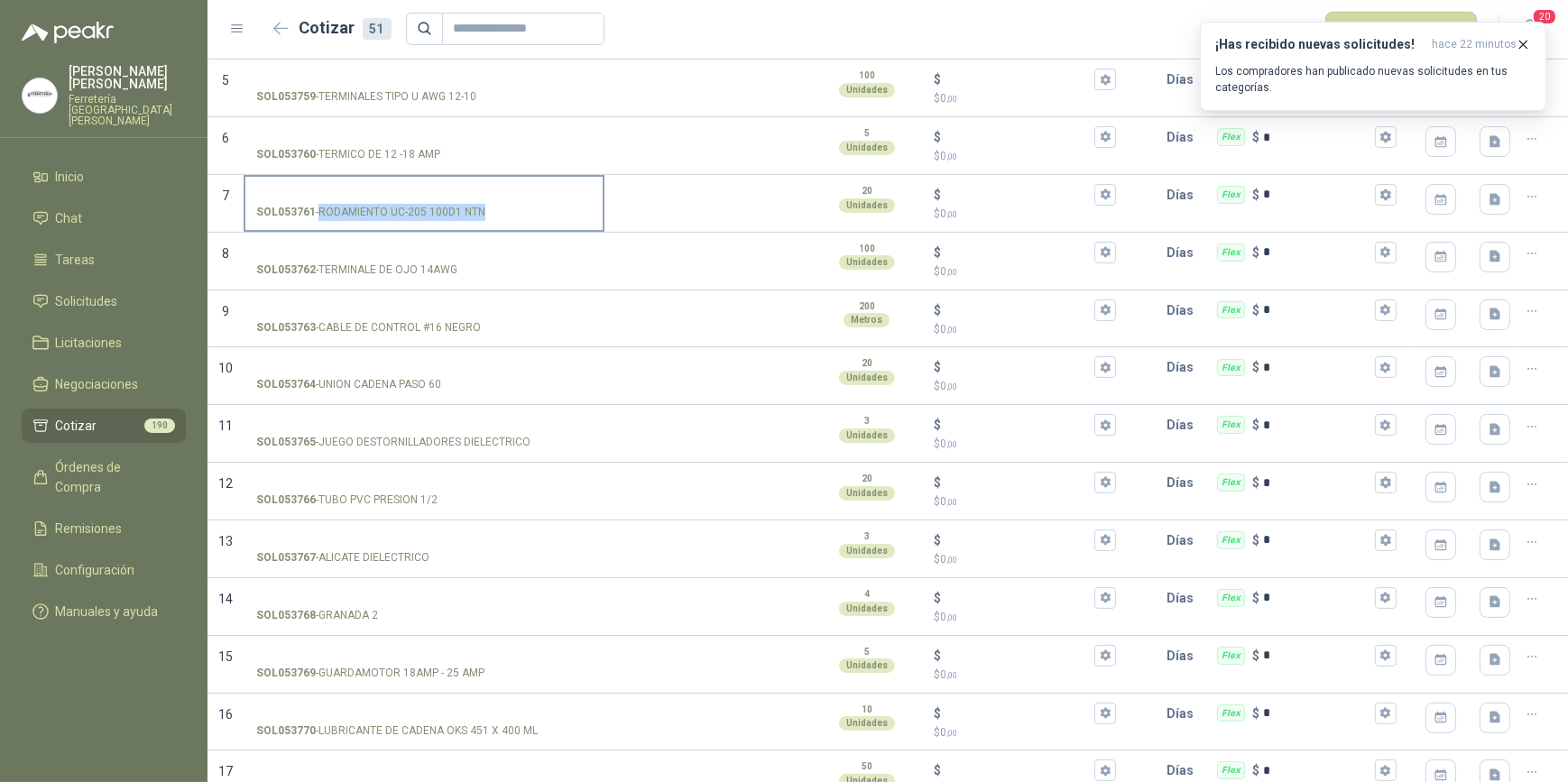
drag, startPoint x: 321, startPoint y: 209, endPoint x: 482, endPoint y: 214, distance: 161.1
click at [482, 214] on p "SOL053761 - RODAMIENTO UC-205 100D1 NTN" at bounding box center [370, 213] width 229 height 17
drag, startPoint x: 482, startPoint y: 214, endPoint x: 452, endPoint y: 207, distance: 30.8
copy p "RODAMIENTO UC-205 100D1 NTN"
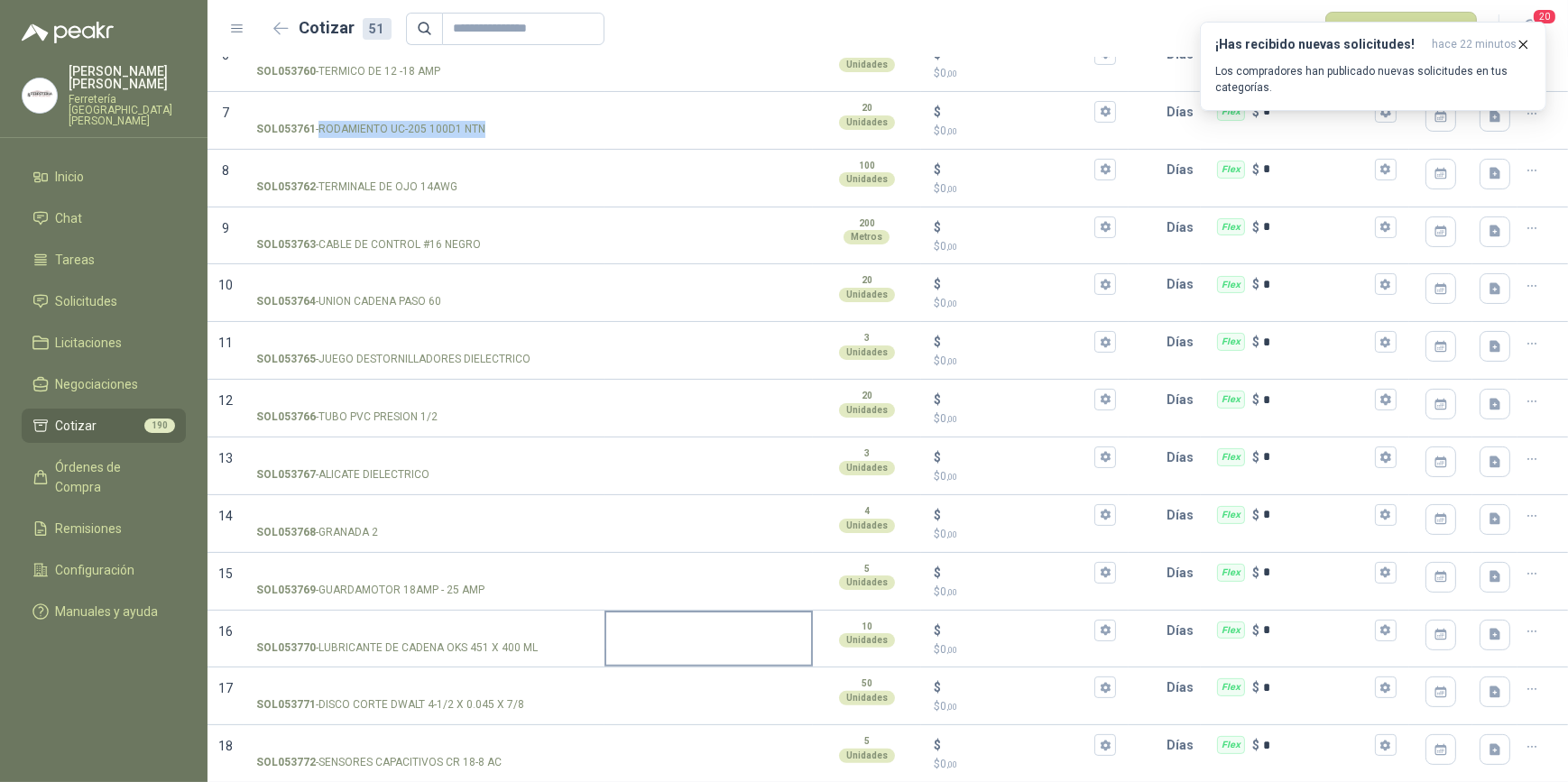
scroll to position [492, 0]
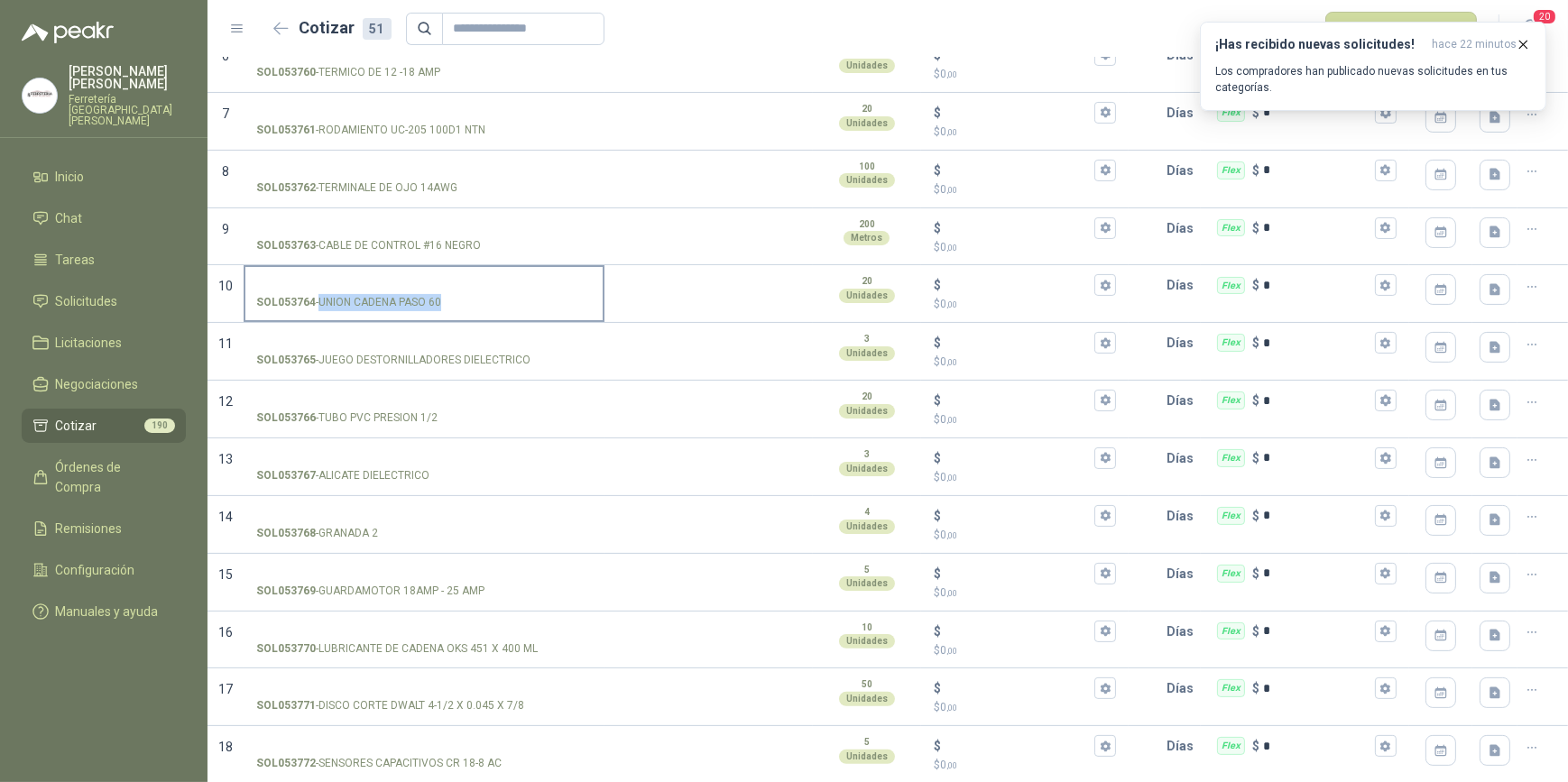
drag, startPoint x: 326, startPoint y: 300, endPoint x: 439, endPoint y: 301, distance: 113.0
click at [439, 301] on p "SOL053764 - UNION CADENA PASO 60" at bounding box center [348, 303] width 185 height 17
drag, startPoint x: 439, startPoint y: 301, endPoint x: 405, endPoint y: 302, distance: 34.0
copy p "UNION CADENA PASO 60"
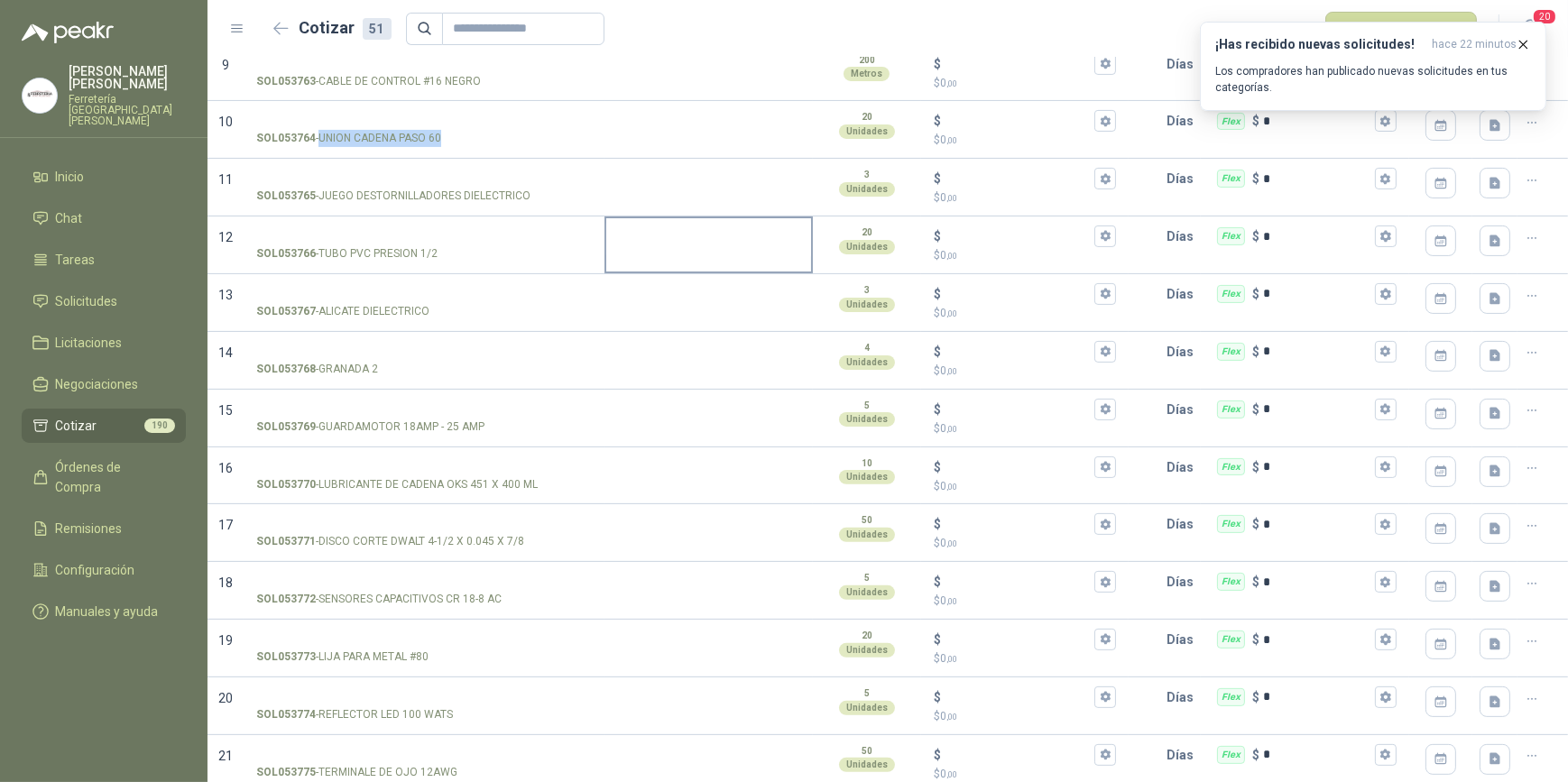
scroll to position [820, 0]
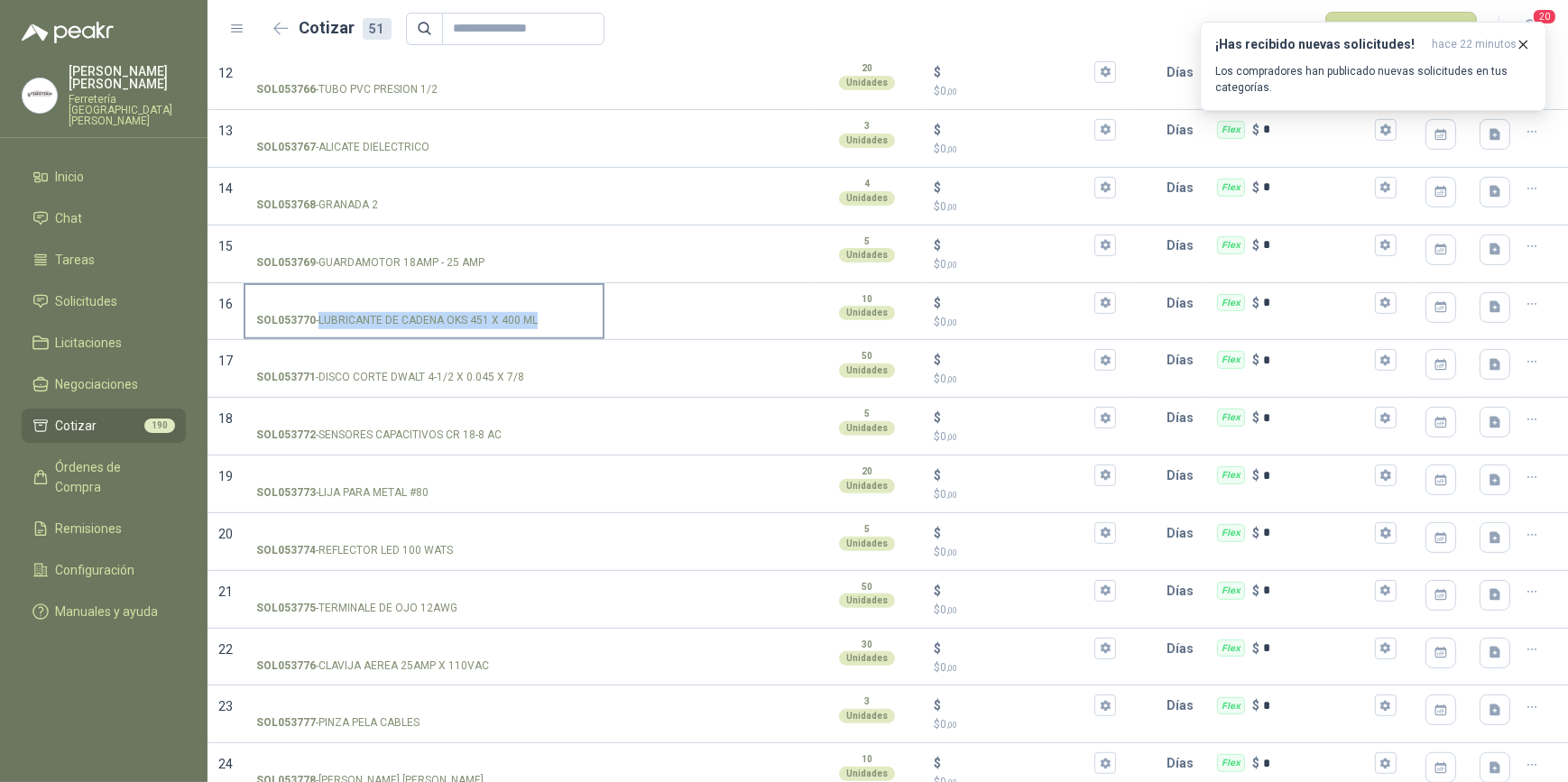
drag, startPoint x: 319, startPoint y: 317, endPoint x: 533, endPoint y: 323, distance: 214.1
click at [533, 323] on p "SOL053770 - LUBRICANTE DE CADENA OKS 451 X 400 ML" at bounding box center [397, 321] width 282 height 17
drag, startPoint x: 533, startPoint y: 323, endPoint x: 489, endPoint y: 319, distance: 44.2
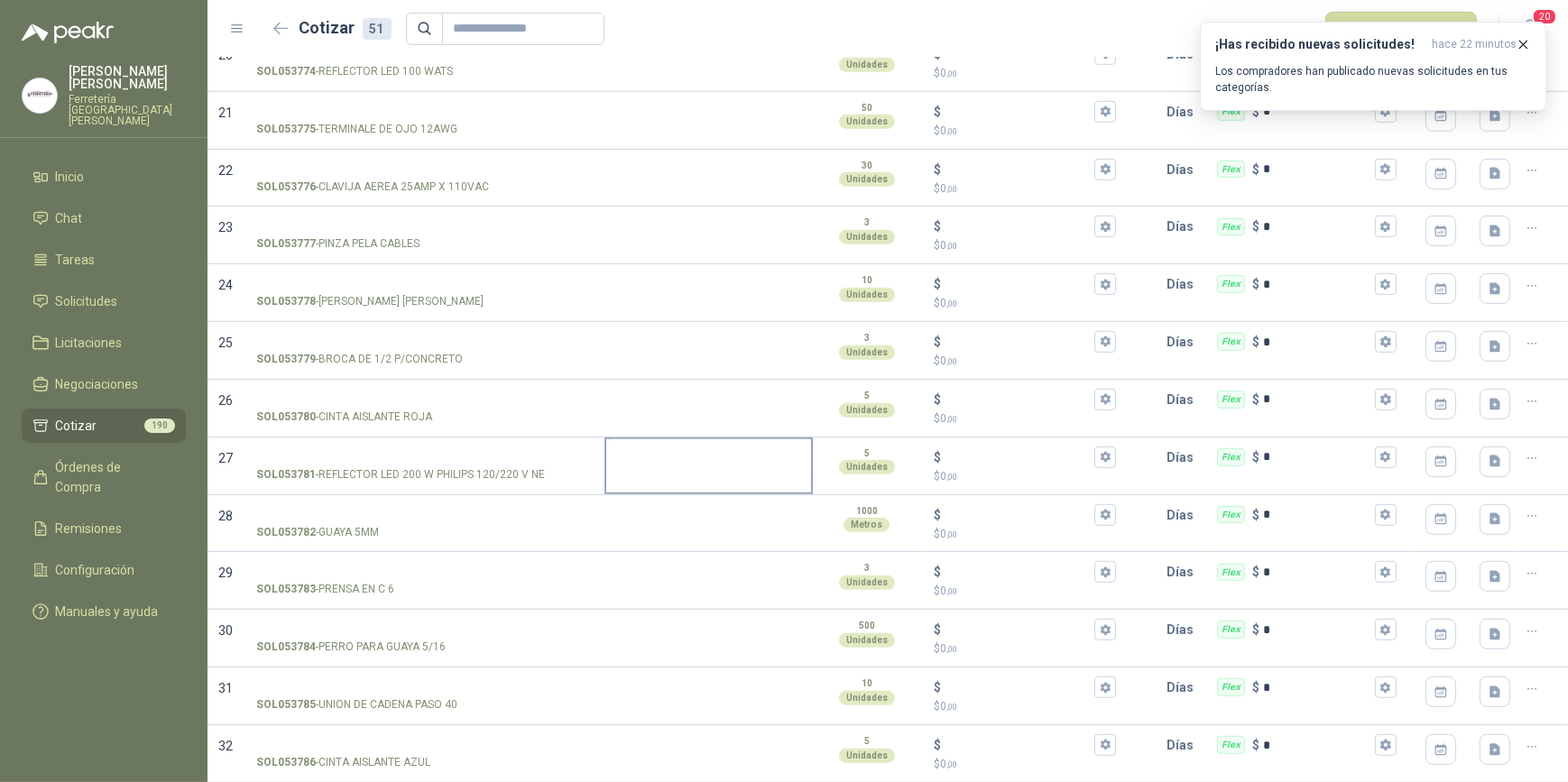
scroll to position [1394, 0]
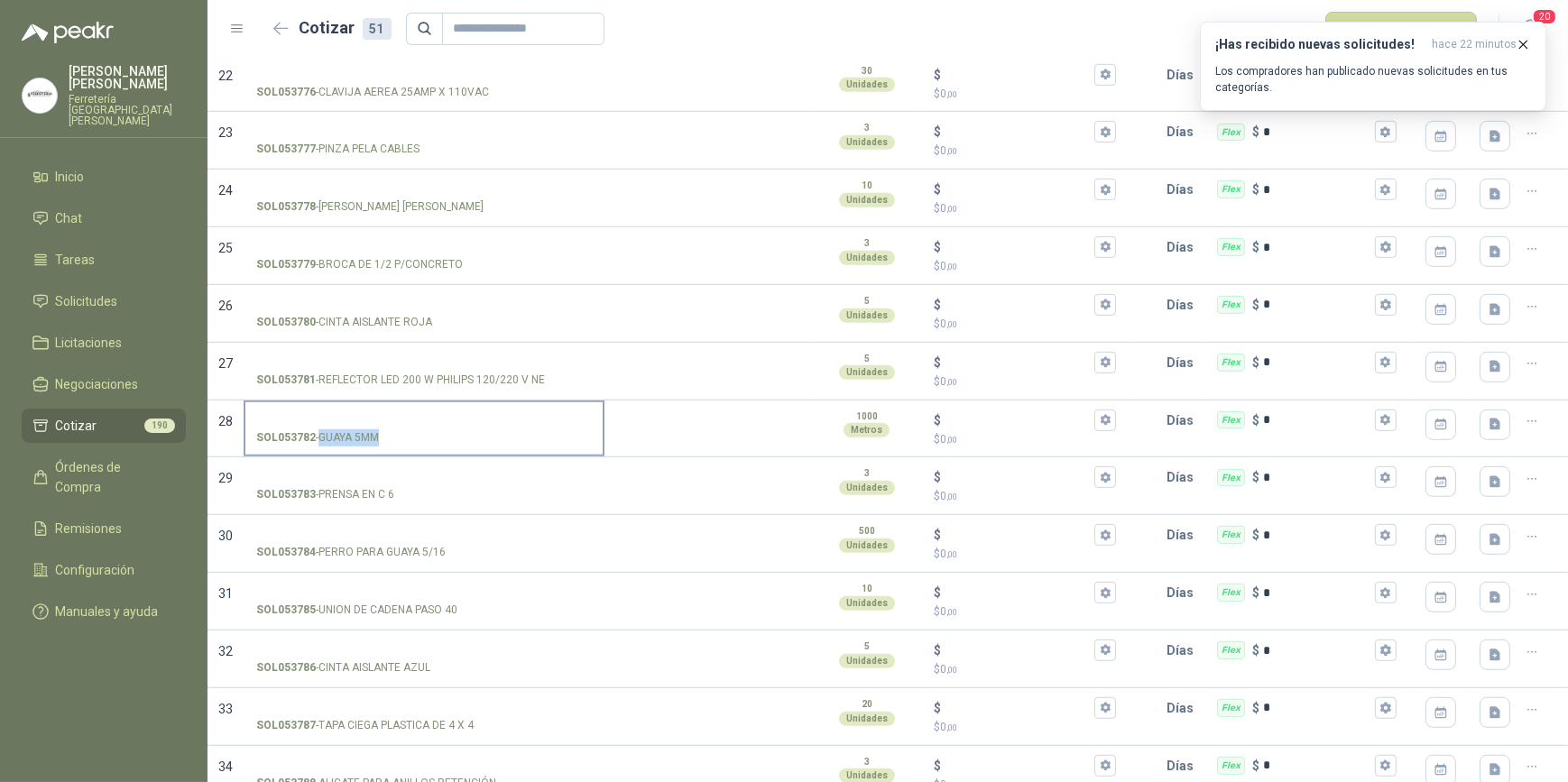
drag, startPoint x: 320, startPoint y: 431, endPoint x: 379, endPoint y: 434, distance: 59.1
click at [379, 434] on p "SOL053782 - GUAYA 5MM" at bounding box center [317, 438] width 122 height 17
drag, startPoint x: 379, startPoint y: 434, endPoint x: 359, endPoint y: 432, distance: 20.1
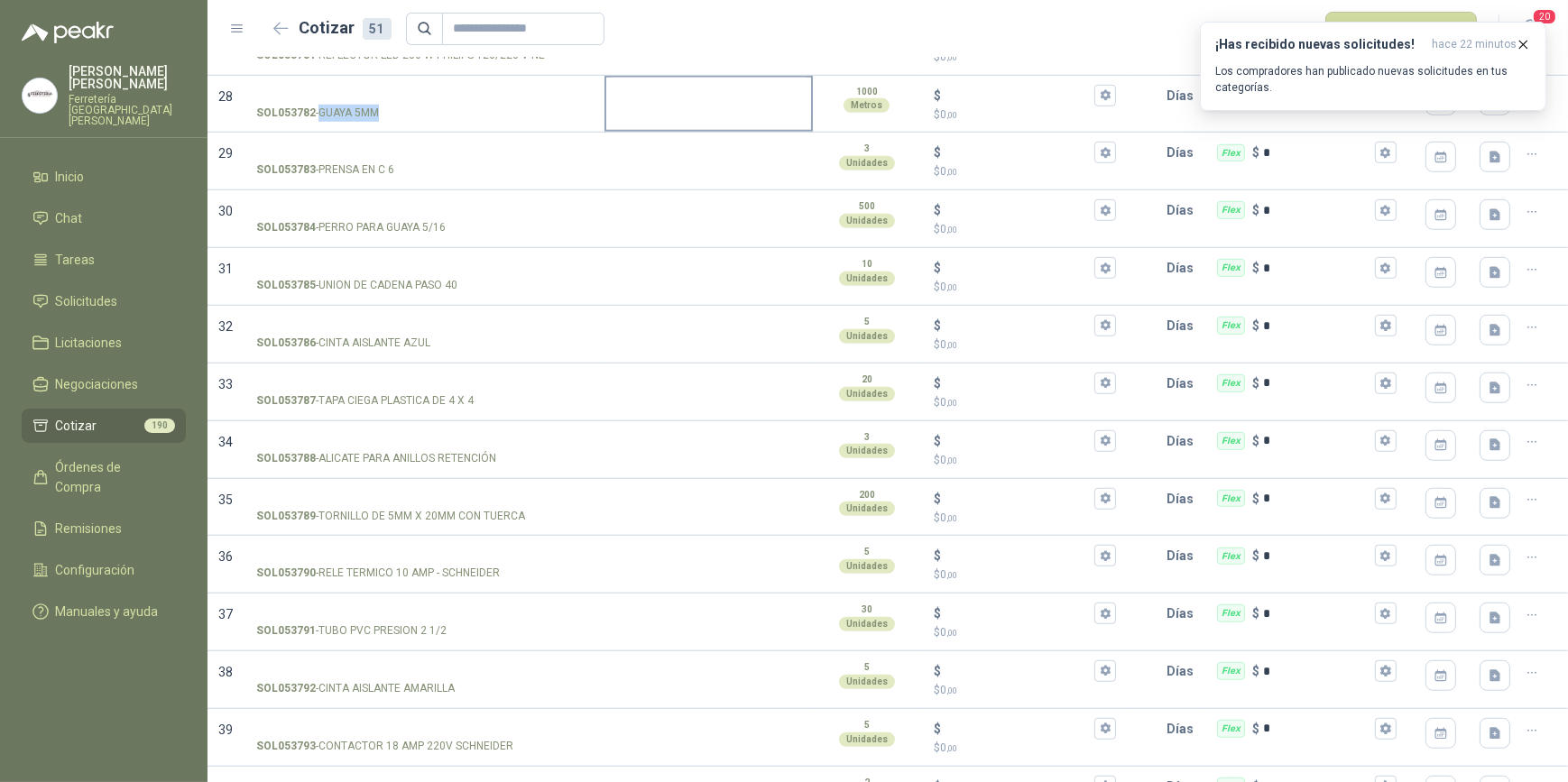
scroll to position [1722, 0]
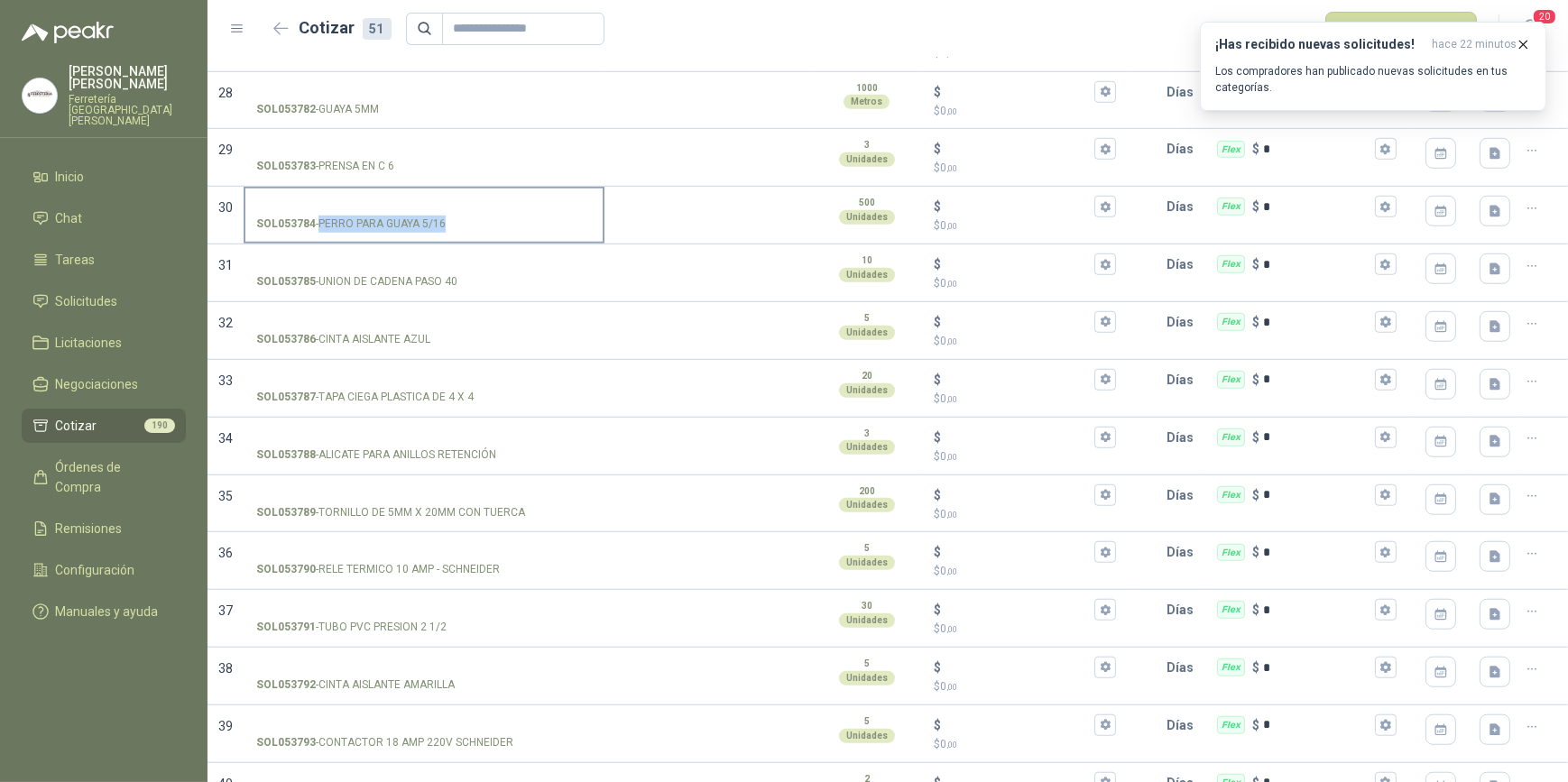
drag, startPoint x: 322, startPoint y: 215, endPoint x: 443, endPoint y: 221, distance: 121.1
click at [443, 221] on p "SOL053784 - PERRO PARA GUAYA 5/16" at bounding box center [351, 224] width 190 height 17
drag, startPoint x: 443, startPoint y: 221, endPoint x: 420, endPoint y: 223, distance: 23.1
drag, startPoint x: 321, startPoint y: 275, endPoint x: 456, endPoint y: 282, distance: 135.2
click at [456, 282] on p "SOL053785 - UNION [PERSON_NAME] PASO 40" at bounding box center [357, 282] width 201 height 17
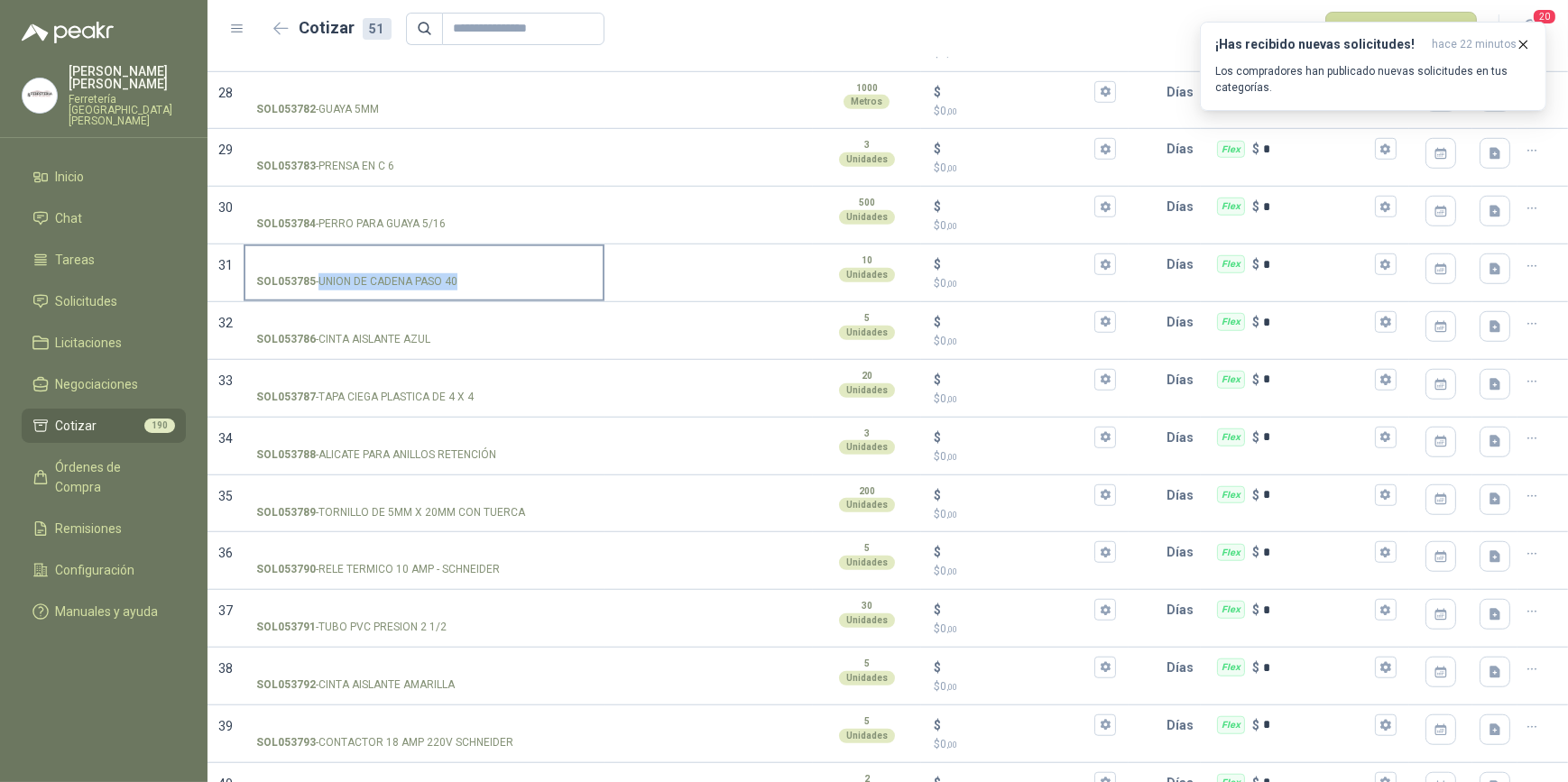
drag, startPoint x: 456, startPoint y: 282, endPoint x: 435, endPoint y: 279, distance: 21.2
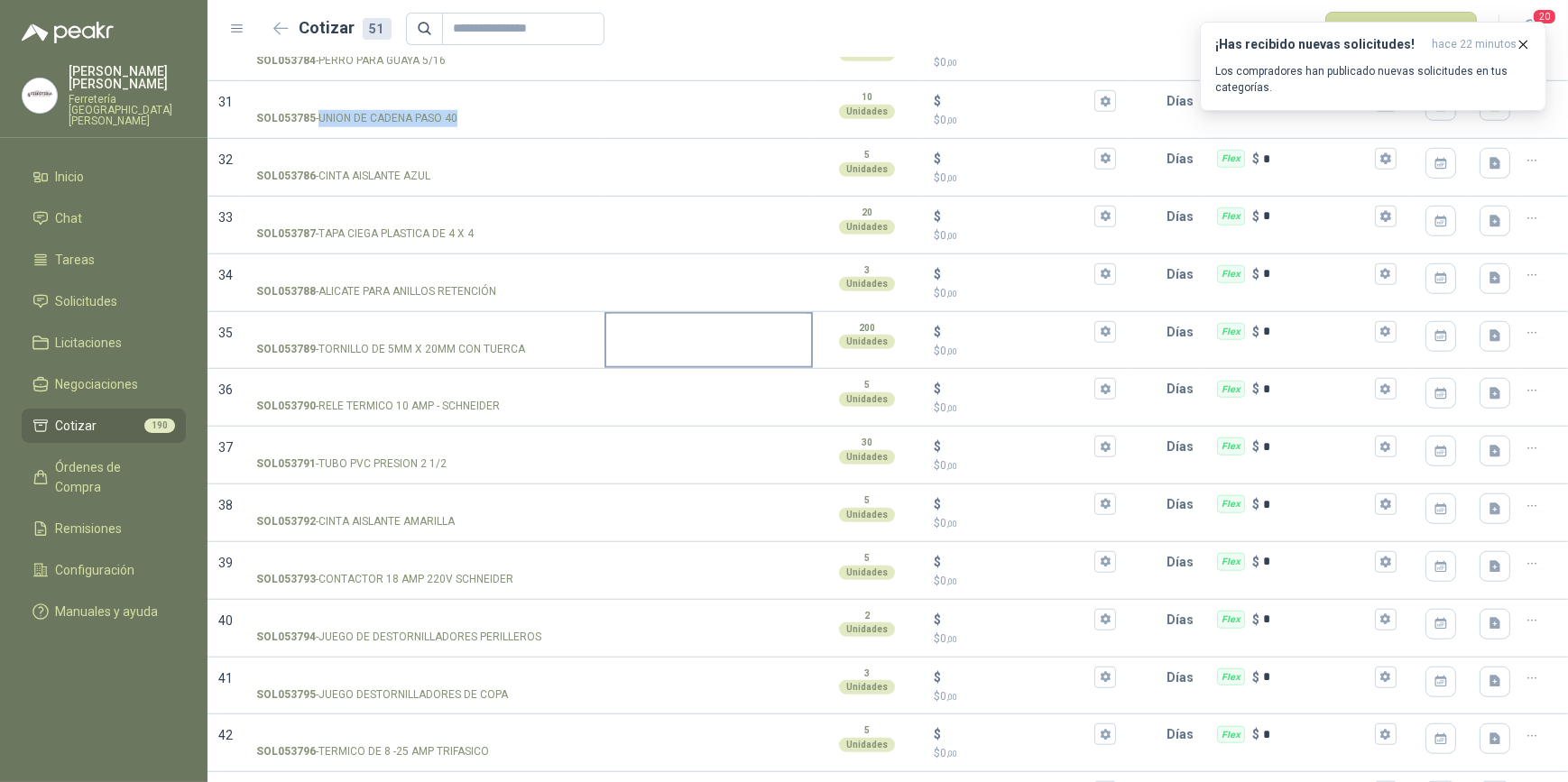
scroll to position [1968, 0]
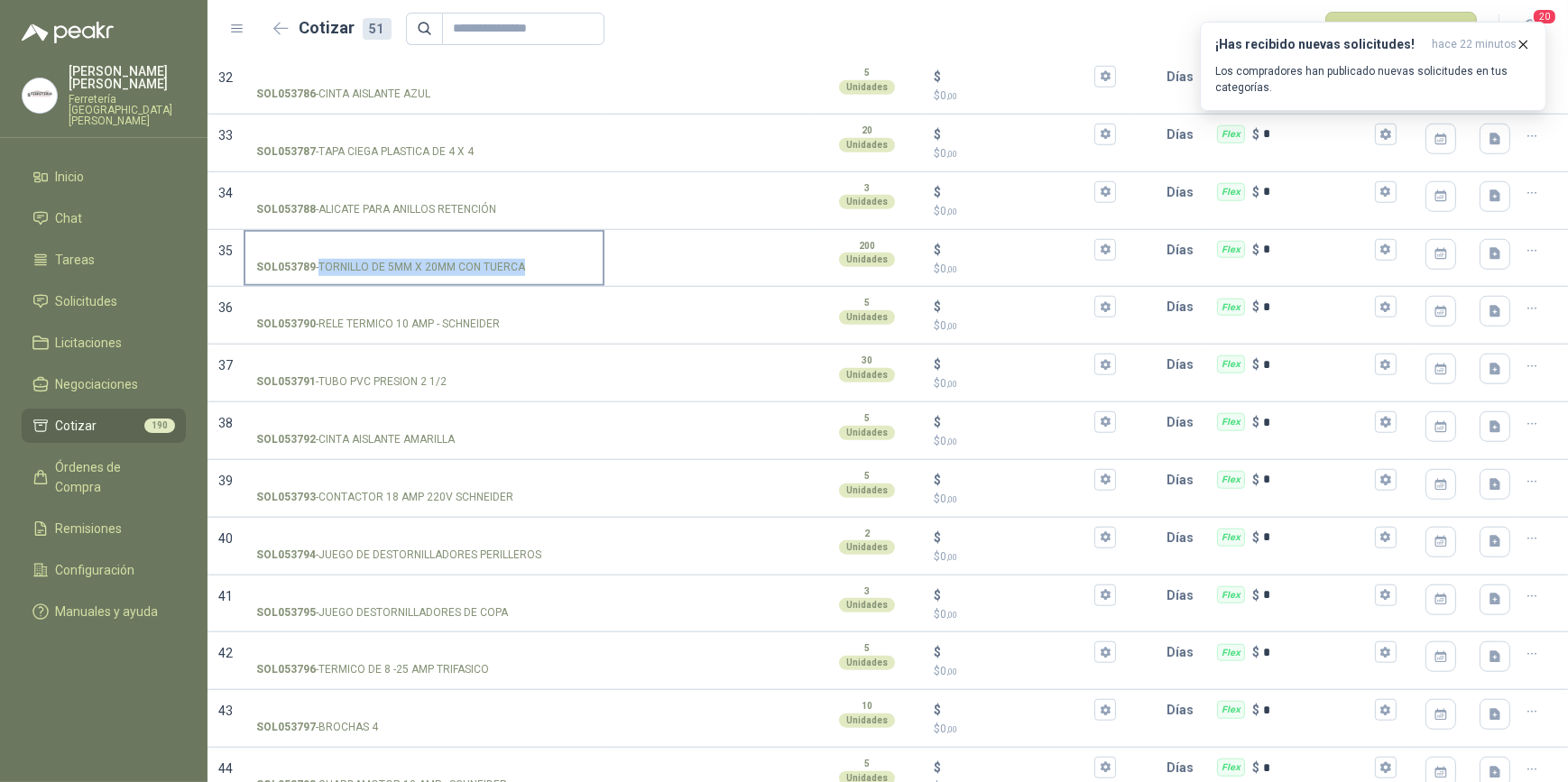
drag, startPoint x: 321, startPoint y: 259, endPoint x: 520, endPoint y: 266, distance: 199.1
click at [520, 266] on p "SOL053789 - TORNILLO DE 5MM X 20MM CON TUERCA" at bounding box center [390, 268] width 269 height 17
drag, startPoint x: 520, startPoint y: 266, endPoint x: 471, endPoint y: 264, distance: 49.0
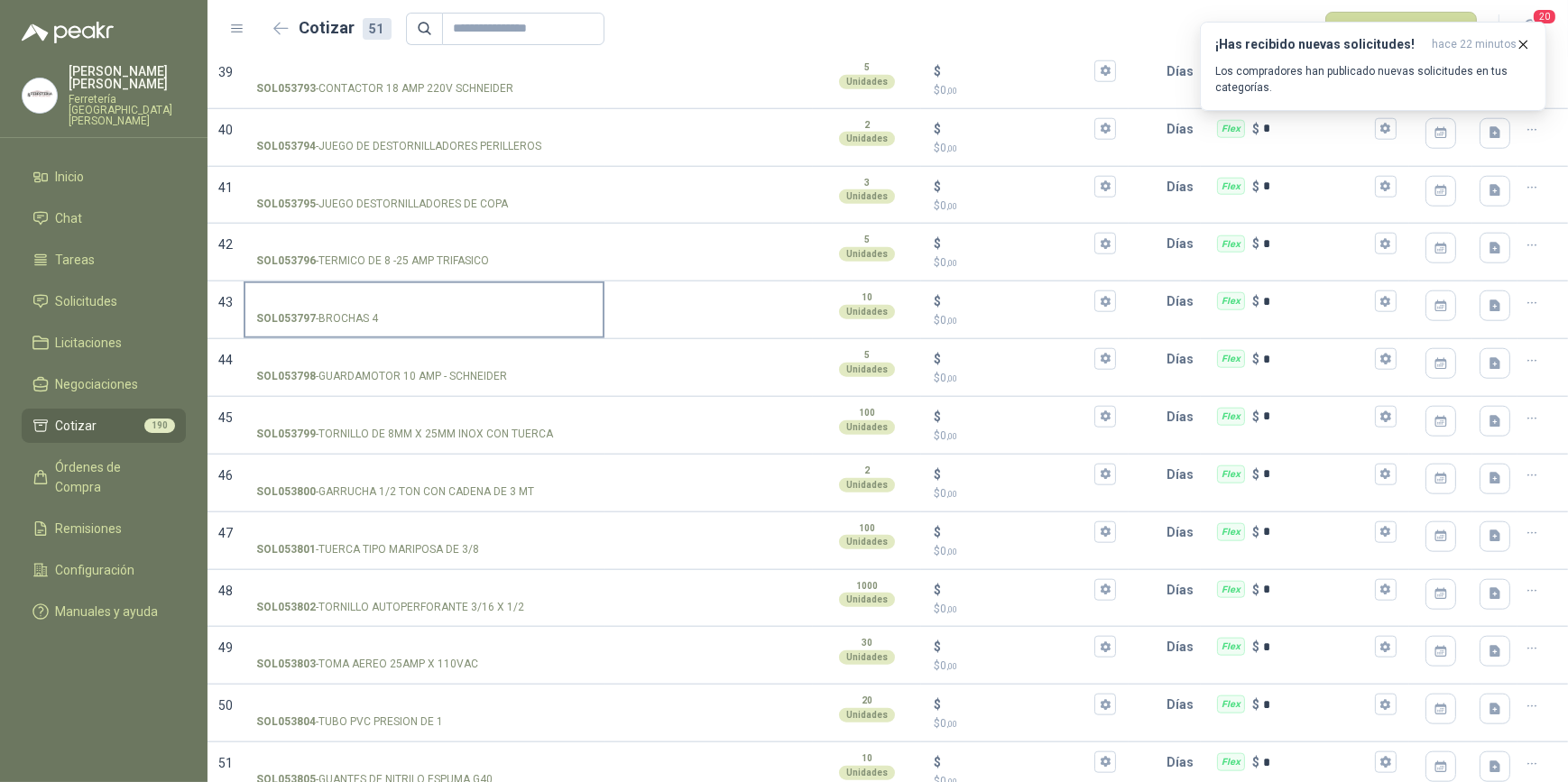
scroll to position [2378, 0]
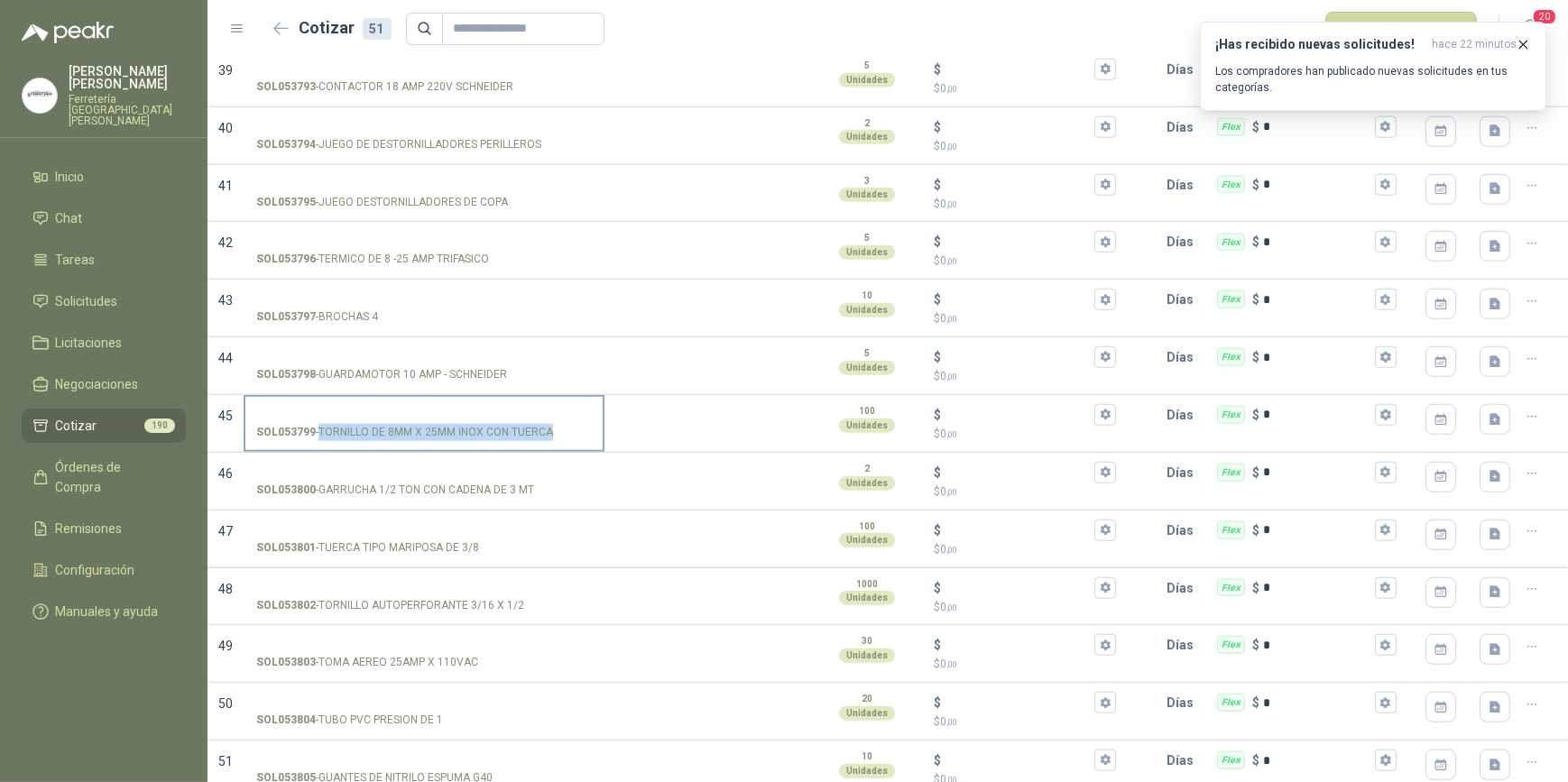
drag, startPoint x: 320, startPoint y: 425, endPoint x: 550, endPoint y: 431, distance: 230.1
click at [550, 431] on p "SOL053799 - TORNILLO DE 8MM X 25MM INOX CON TUERCA" at bounding box center [404, 433] width 297 height 17
drag, startPoint x: 550, startPoint y: 431, endPoint x: 524, endPoint y: 427, distance: 26.3
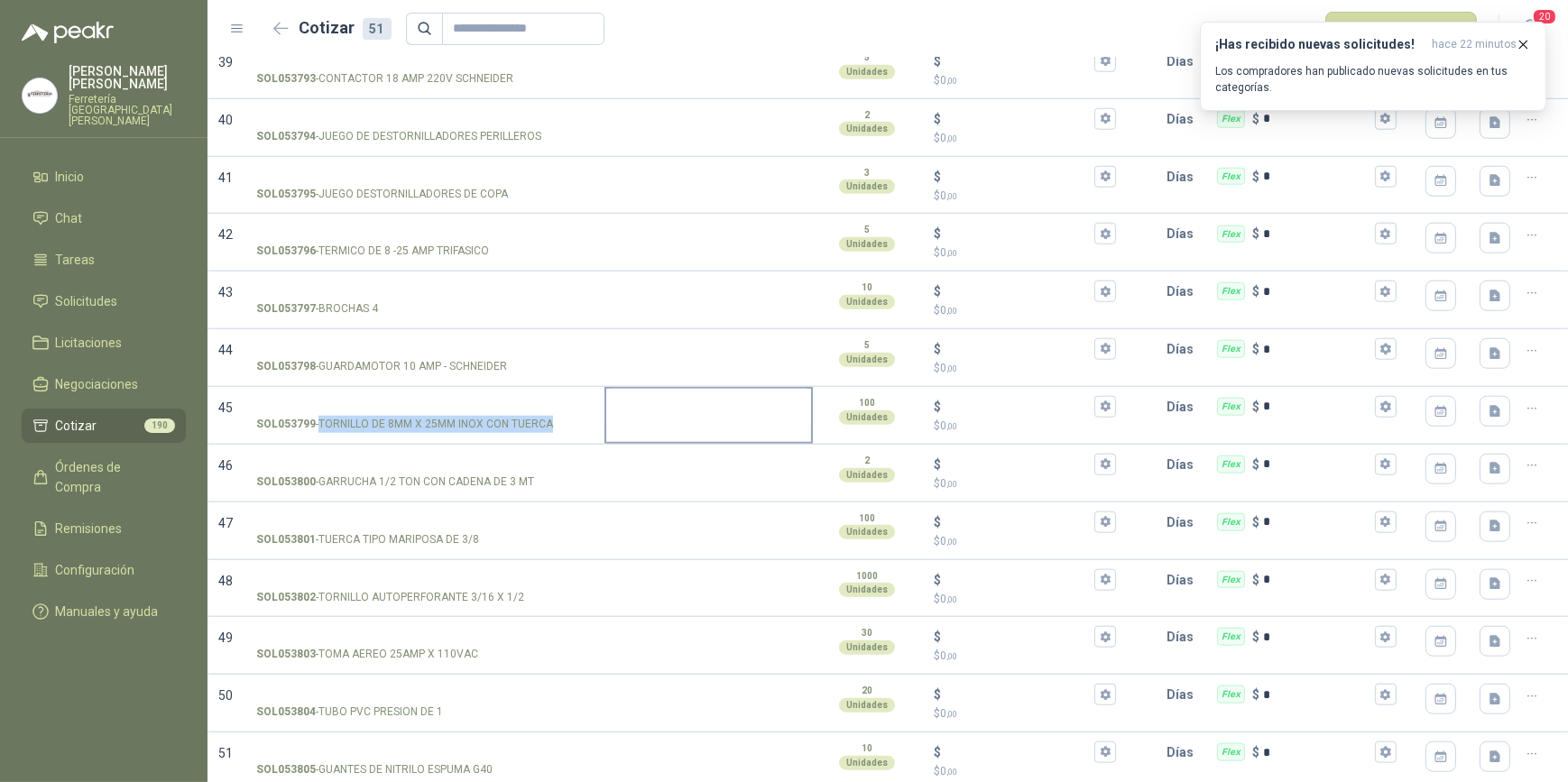
scroll to position [2389, 0]
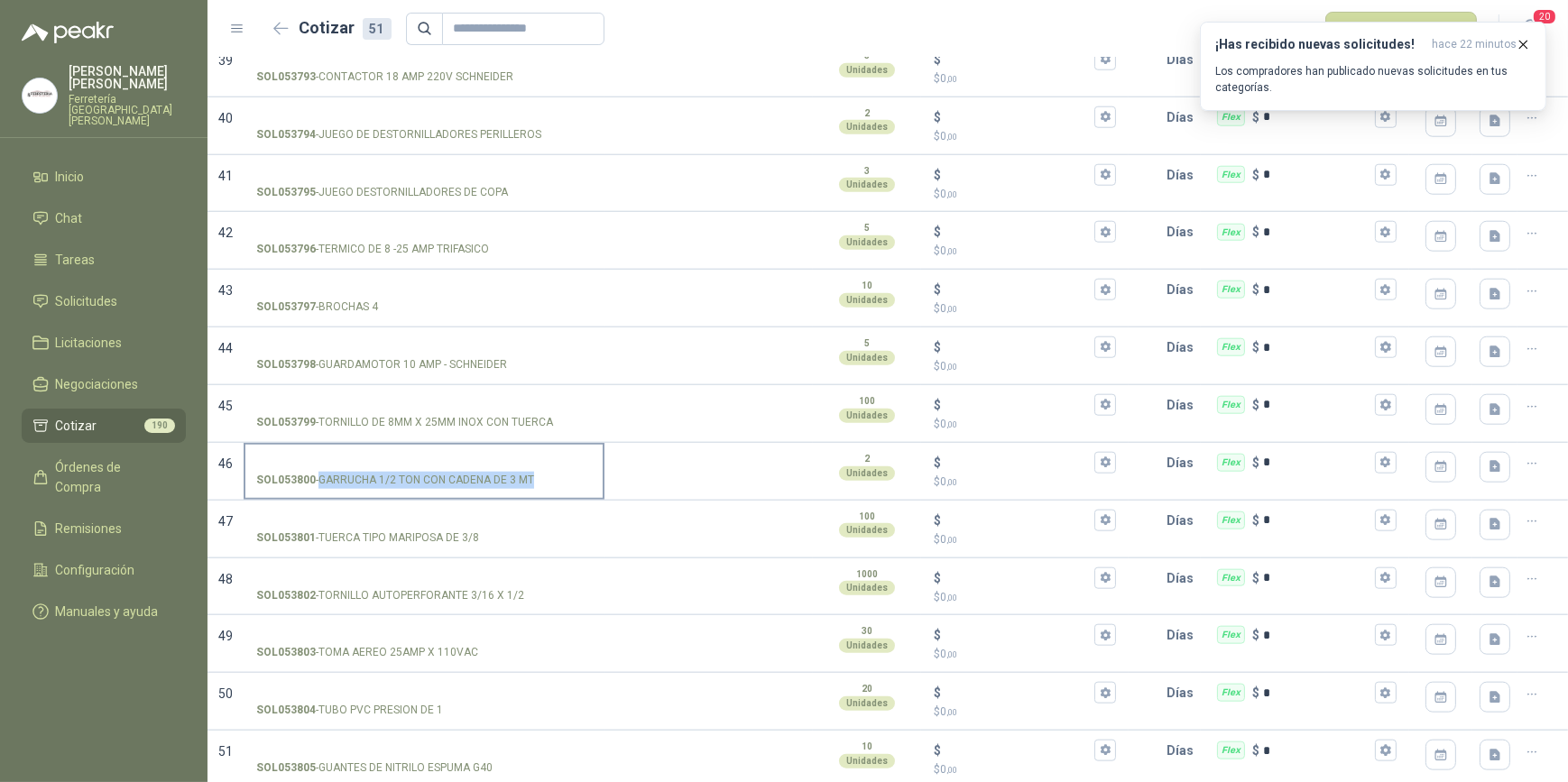
drag, startPoint x: 321, startPoint y: 473, endPoint x: 532, endPoint y: 475, distance: 211.0
click at [532, 475] on p "SOL053800 - GARRUCHA 1/2 TON CON CADENA DE 3 MT" at bounding box center [395, 480] width 278 height 17
drag, startPoint x: 532, startPoint y: 475, endPoint x: 500, endPoint y: 469, distance: 32.6
drag, startPoint x: 320, startPoint y: 529, endPoint x: 475, endPoint y: 533, distance: 155.1
click at [475, 533] on p "SOL053801 - TUERCA TIPO MARIPOSA DE 3/8" at bounding box center [367, 538] width 223 height 17
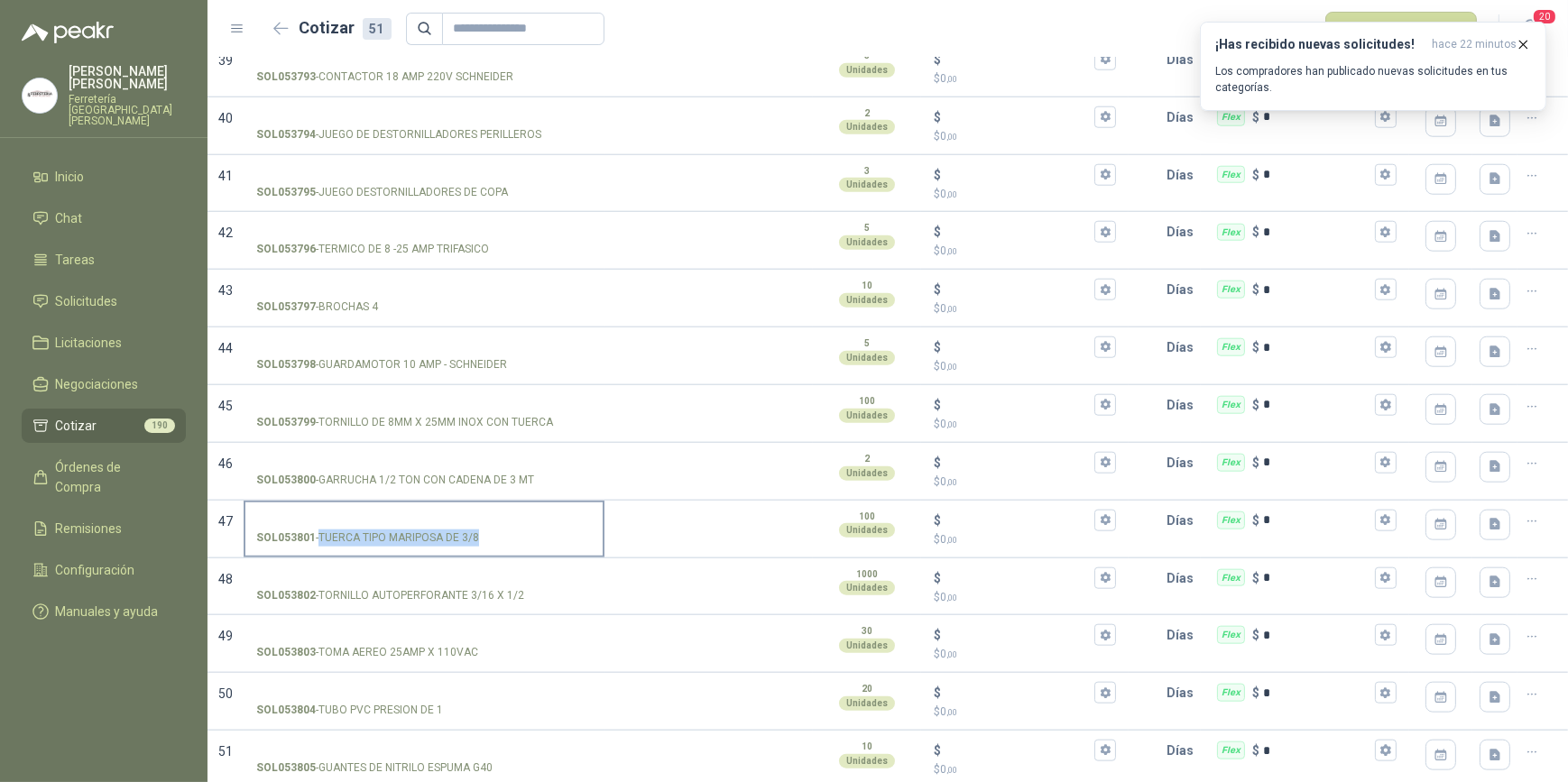
drag, startPoint x: 475, startPoint y: 533, endPoint x: 442, endPoint y: 532, distance: 33.0
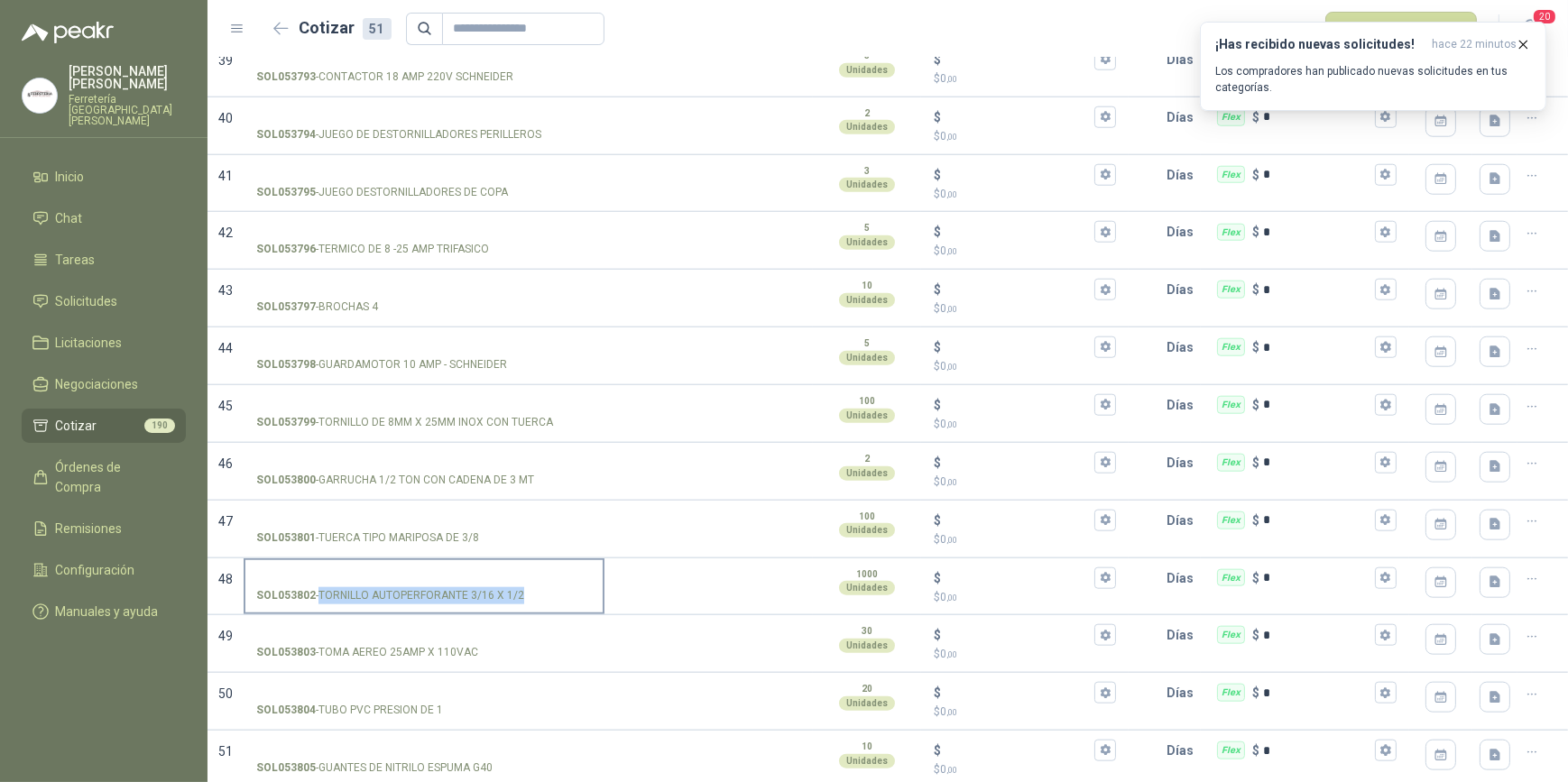
drag, startPoint x: 321, startPoint y: 587, endPoint x: 517, endPoint y: 593, distance: 196.1
click at [517, 593] on p "SOL053802 - TORNILLO AUTOPERFORANTE 3/16 X 1/2" at bounding box center [390, 596] width 268 height 17
drag, startPoint x: 517, startPoint y: 593, endPoint x: 483, endPoint y: 590, distance: 34.1
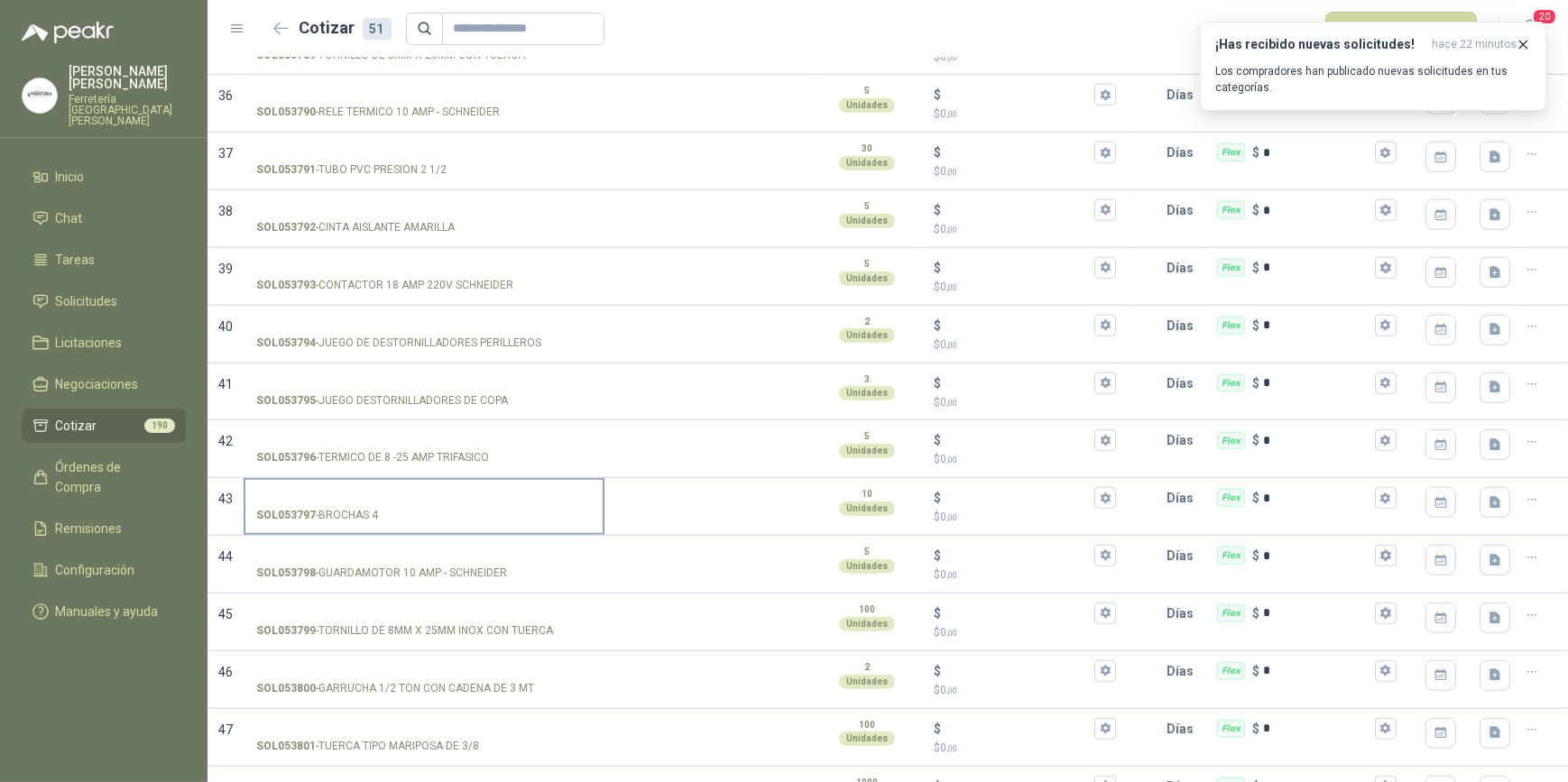
scroll to position [2142, 0]
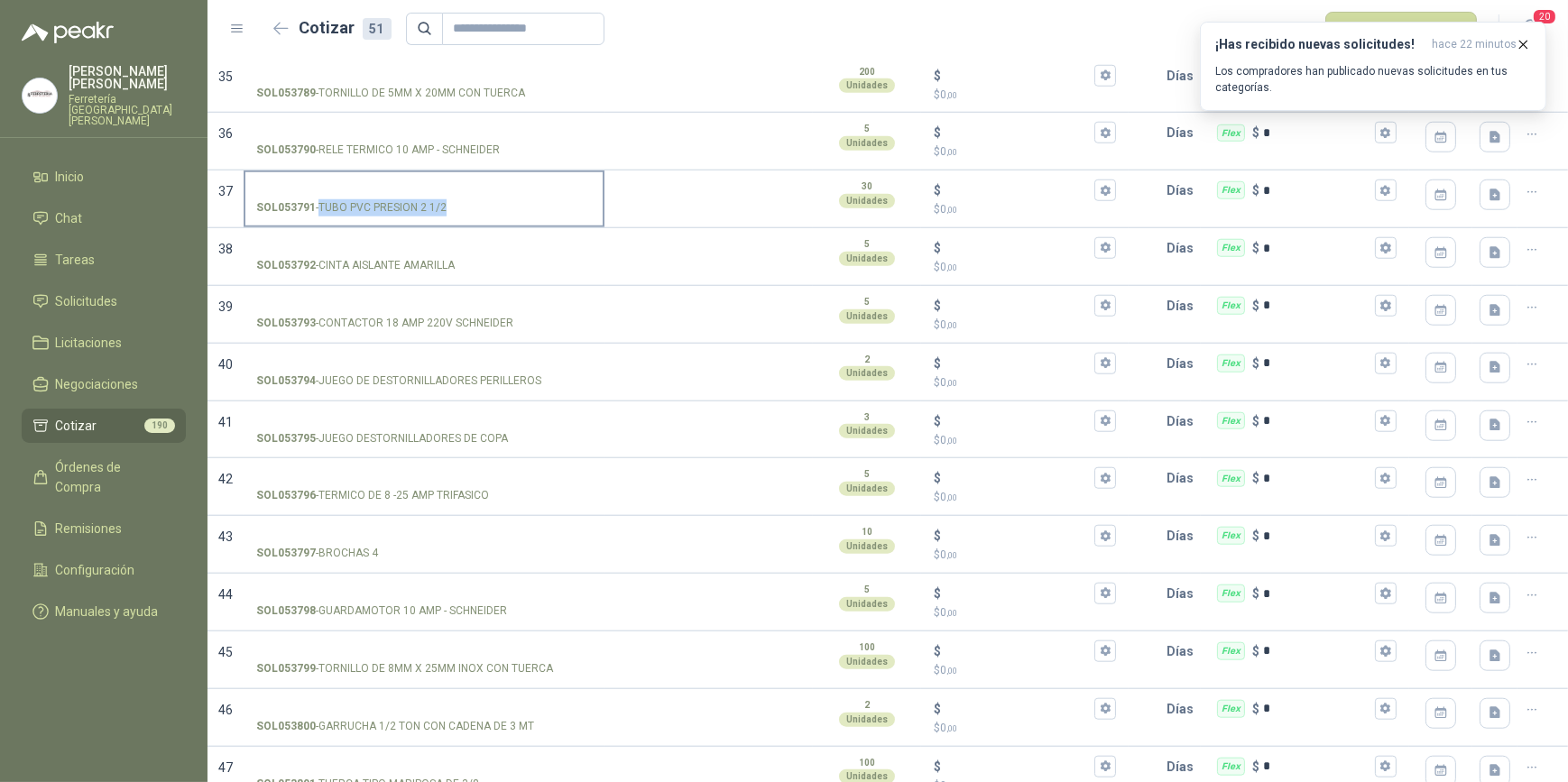
drag, startPoint x: 320, startPoint y: 197, endPoint x: 443, endPoint y: 204, distance: 123.2
click at [443, 204] on p "SOL053791 - TUBO PVC PRESION 2 1/2" at bounding box center [351, 208] width 191 height 17
drag, startPoint x: 443, startPoint y: 204, endPoint x: 401, endPoint y: 202, distance: 42.0
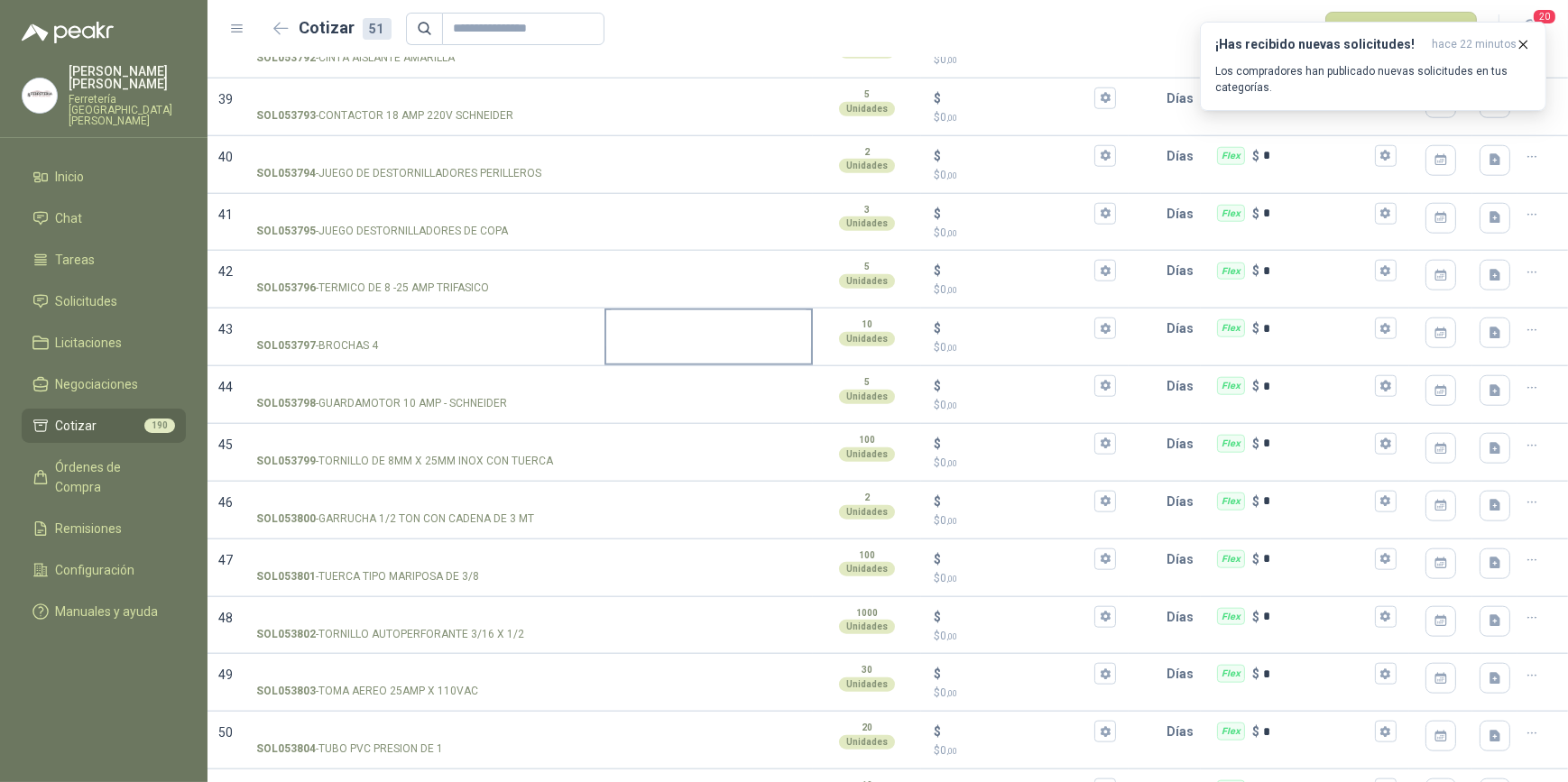
scroll to position [2389, 0]
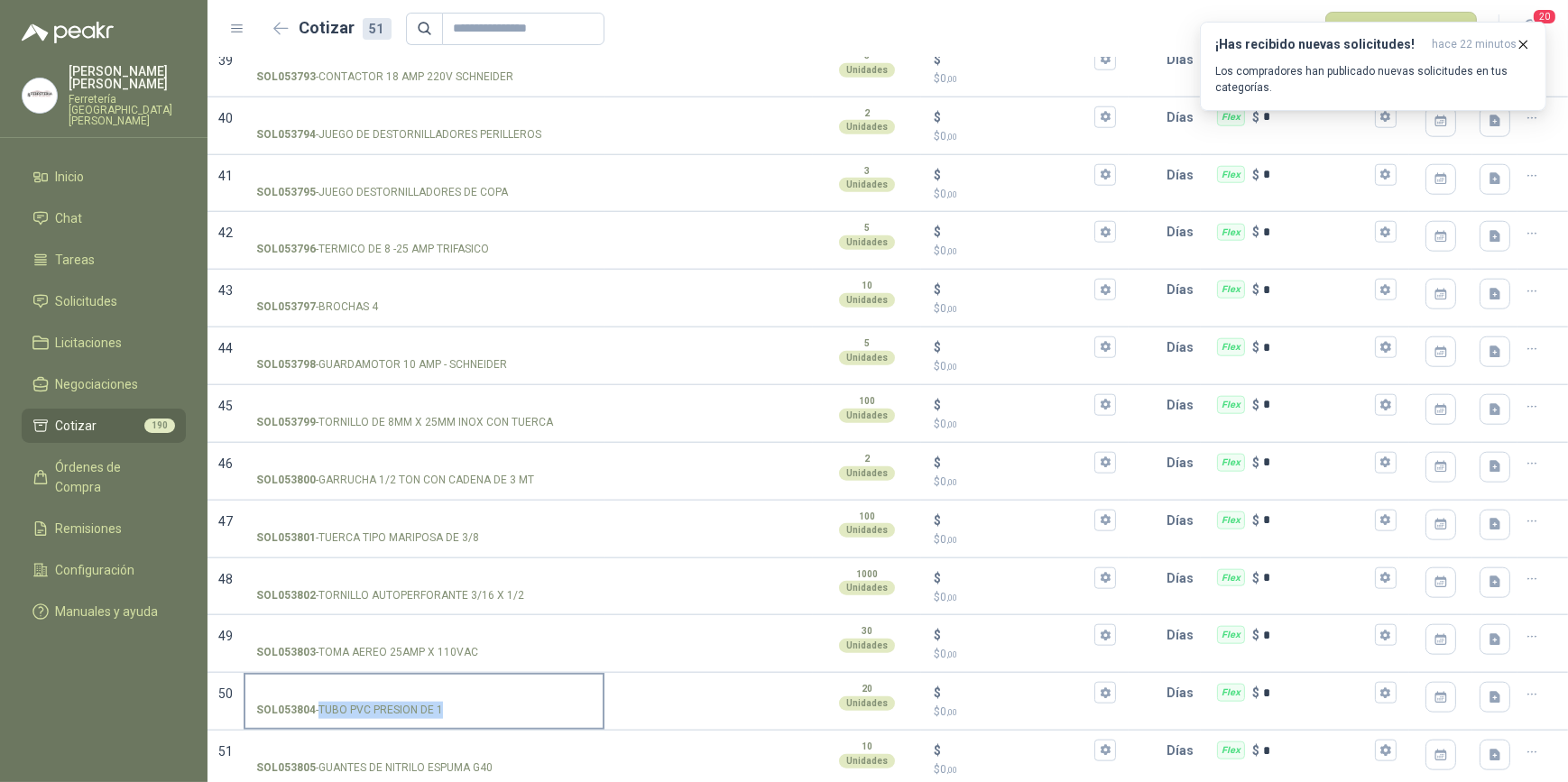
drag, startPoint x: 319, startPoint y: 702, endPoint x: 439, endPoint y: 706, distance: 120.1
click at [439, 706] on p "SOL053804 - TUBO PVC PRESION DE 1" at bounding box center [349, 711] width 187 height 17
drag, startPoint x: 439, startPoint y: 706, endPoint x: 420, endPoint y: 701, distance: 19.6
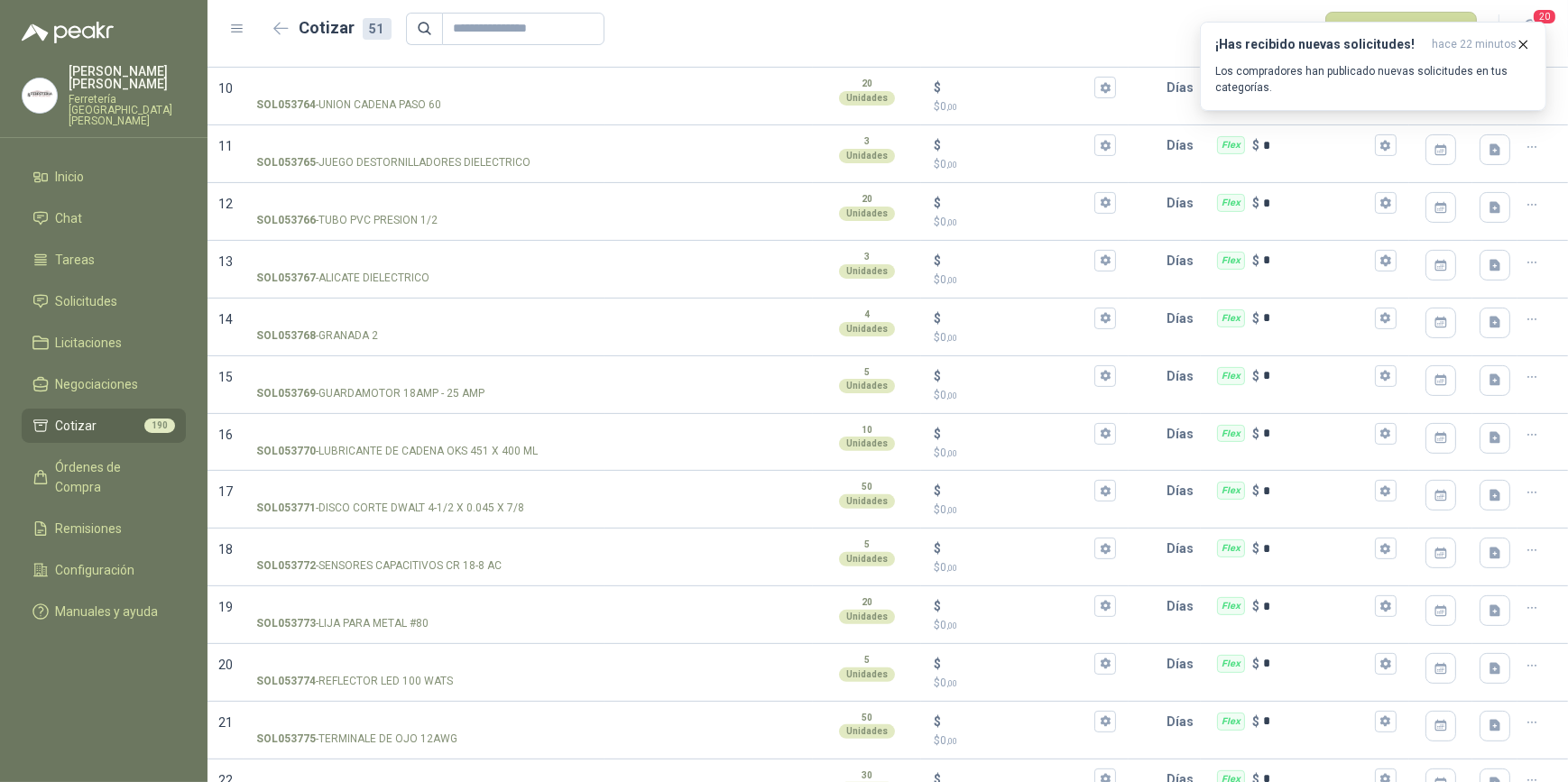
scroll to position [666, 0]
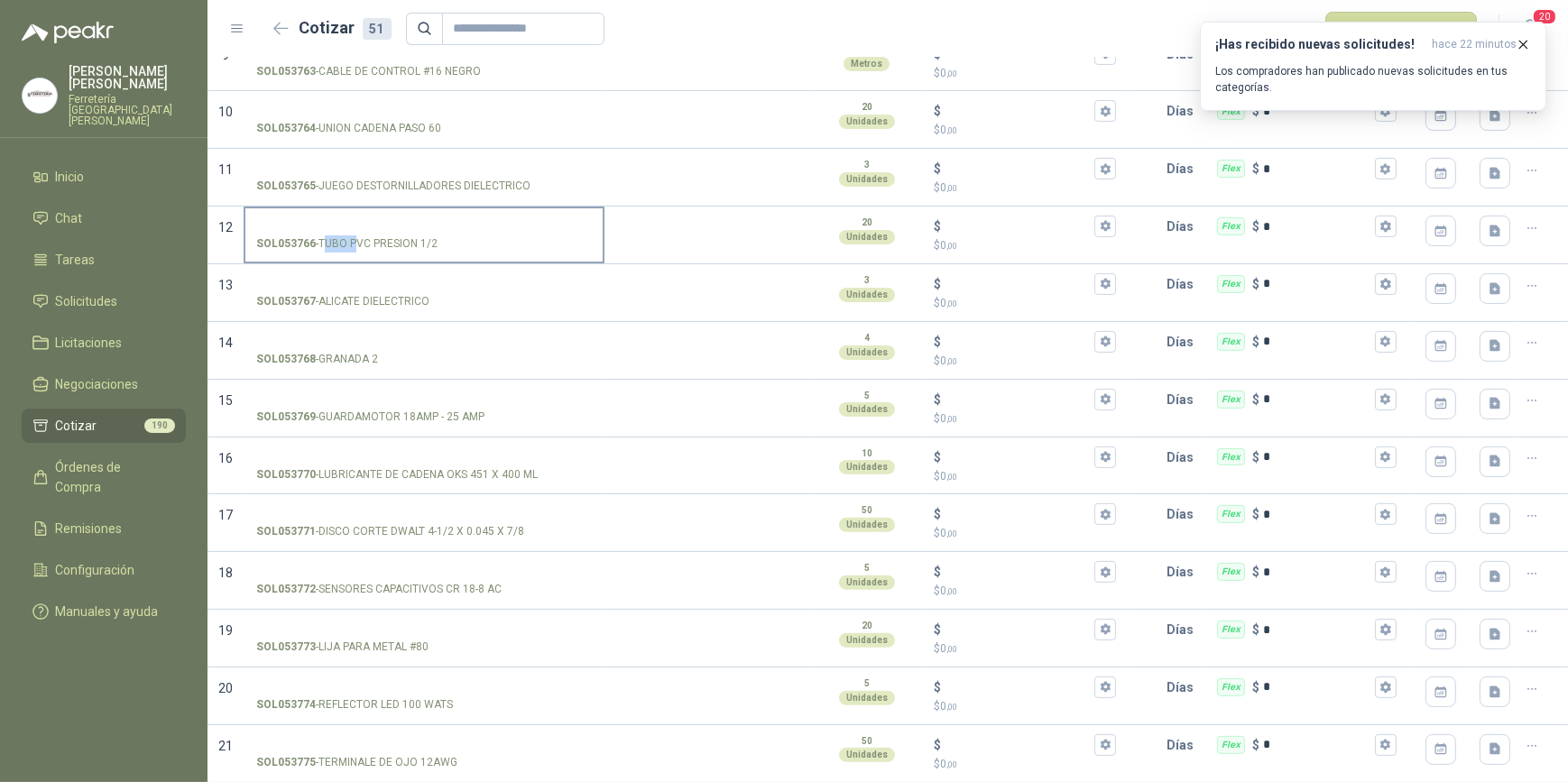
drag, startPoint x: 322, startPoint y: 240, endPoint x: 353, endPoint y: 244, distance: 31.3
click at [353, 244] on p "SOL053766 - TUBO PVC PRESION 1/2" at bounding box center [346, 244] width 181 height 17
drag, startPoint x: 353, startPoint y: 244, endPoint x: 433, endPoint y: 245, distance: 80.0
click at [433, 245] on p "SOL053766 - TUBO PVC PRESION 1/2" at bounding box center [346, 244] width 181 height 17
drag, startPoint x: 433, startPoint y: 245, endPoint x: 413, endPoint y: 243, distance: 20.1
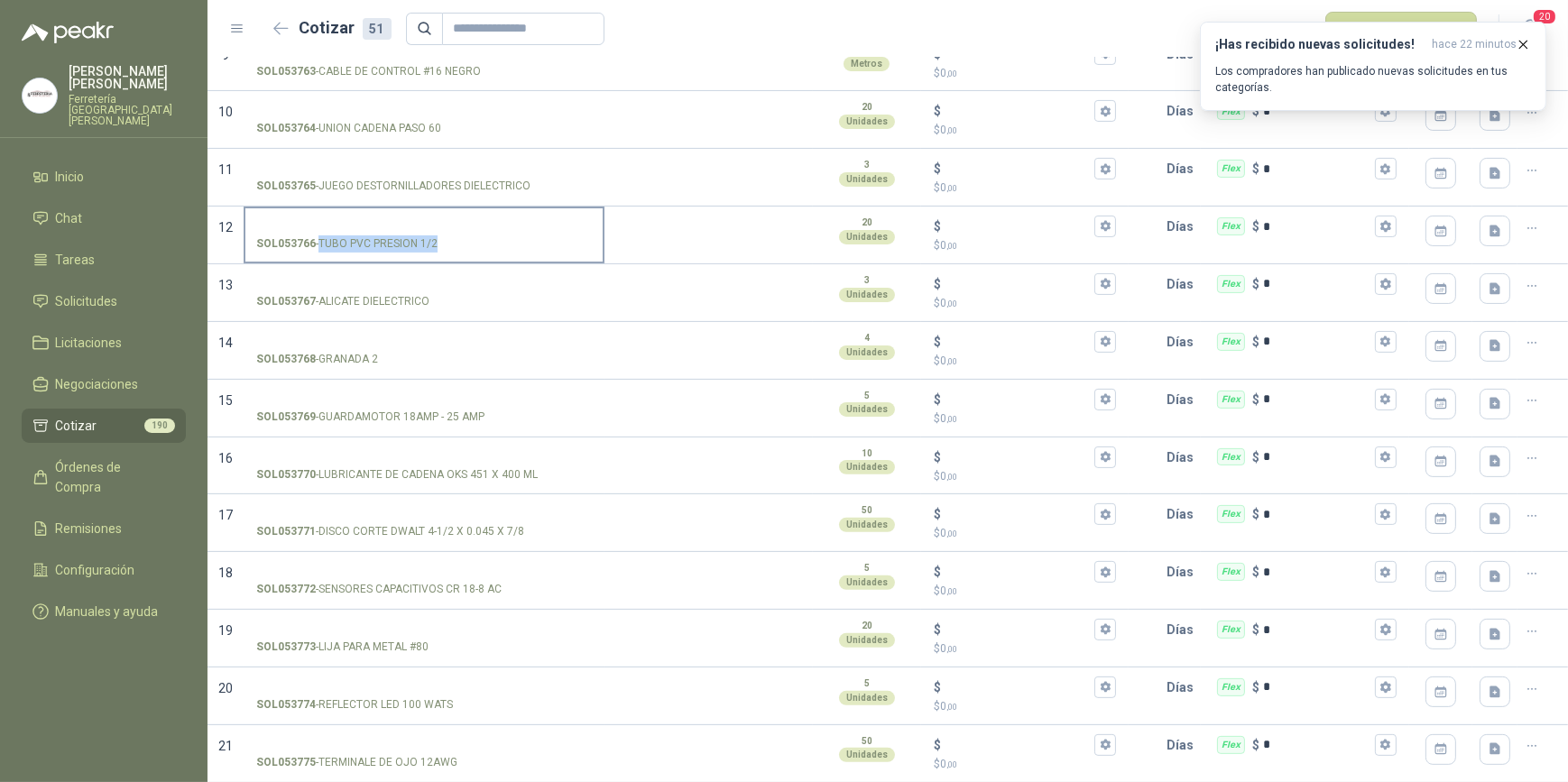
click at [335, 220] on input "SOL053766 - TUBO PVC PRESION 1/2" at bounding box center [424, 227] width 336 height 13
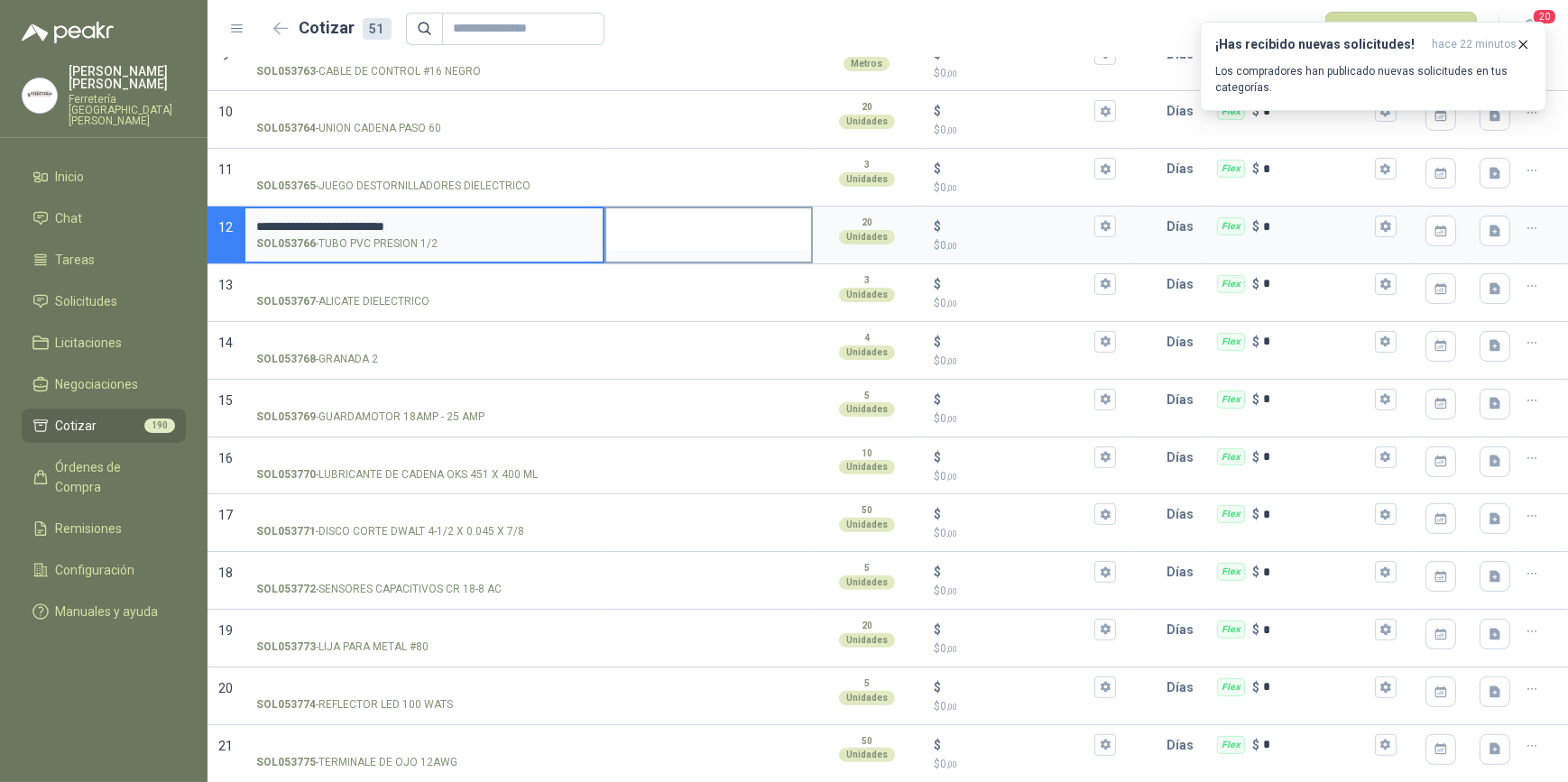
type input "**********"
click at [695, 242] on textarea at bounding box center [709, 230] width 205 height 42
type textarea "*"
type textarea "**"
type textarea "***"
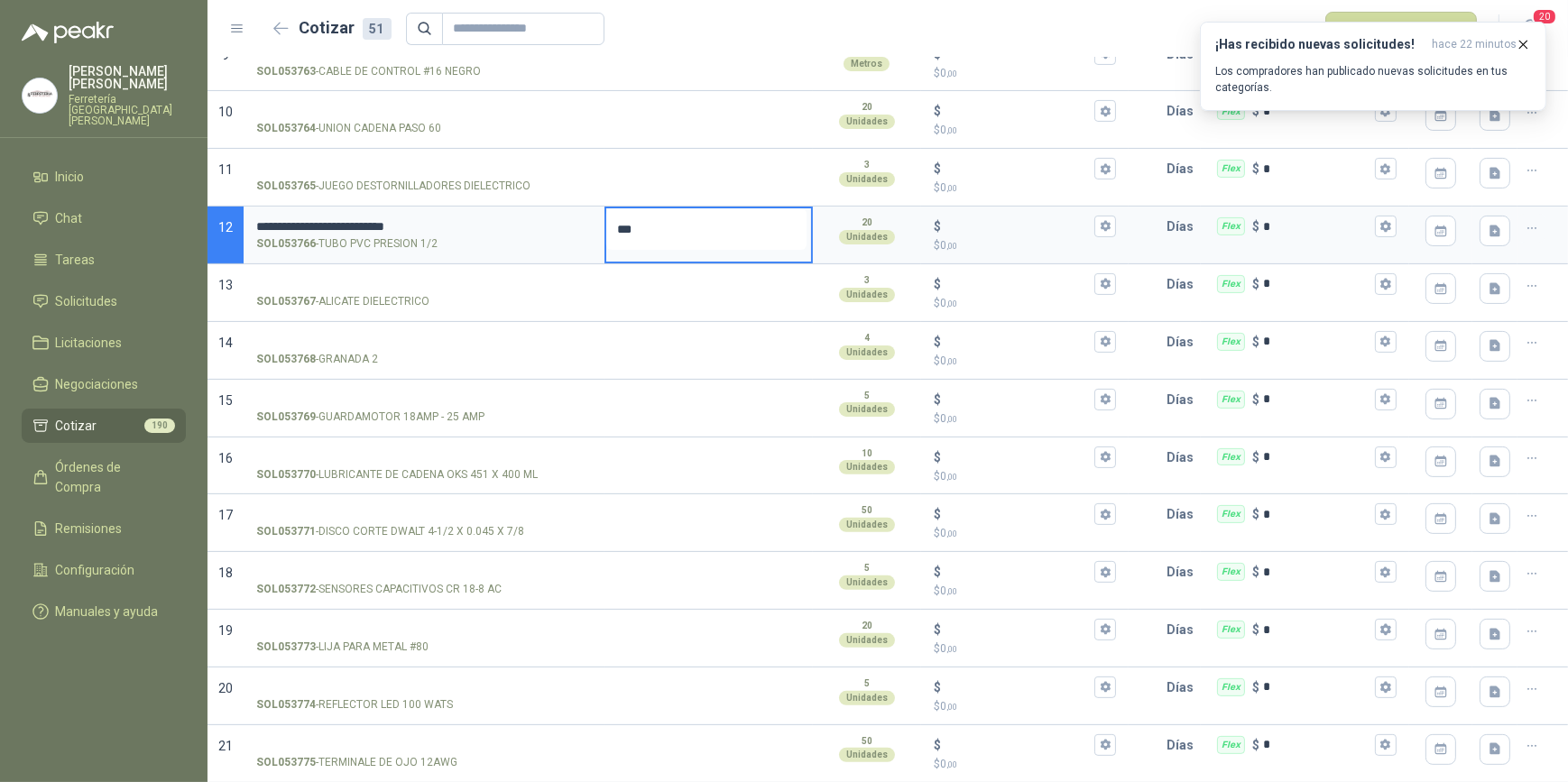
type textarea "****"
type textarea "*****"
click at [1101, 229] on icon "button" at bounding box center [1106, 226] width 9 height 10
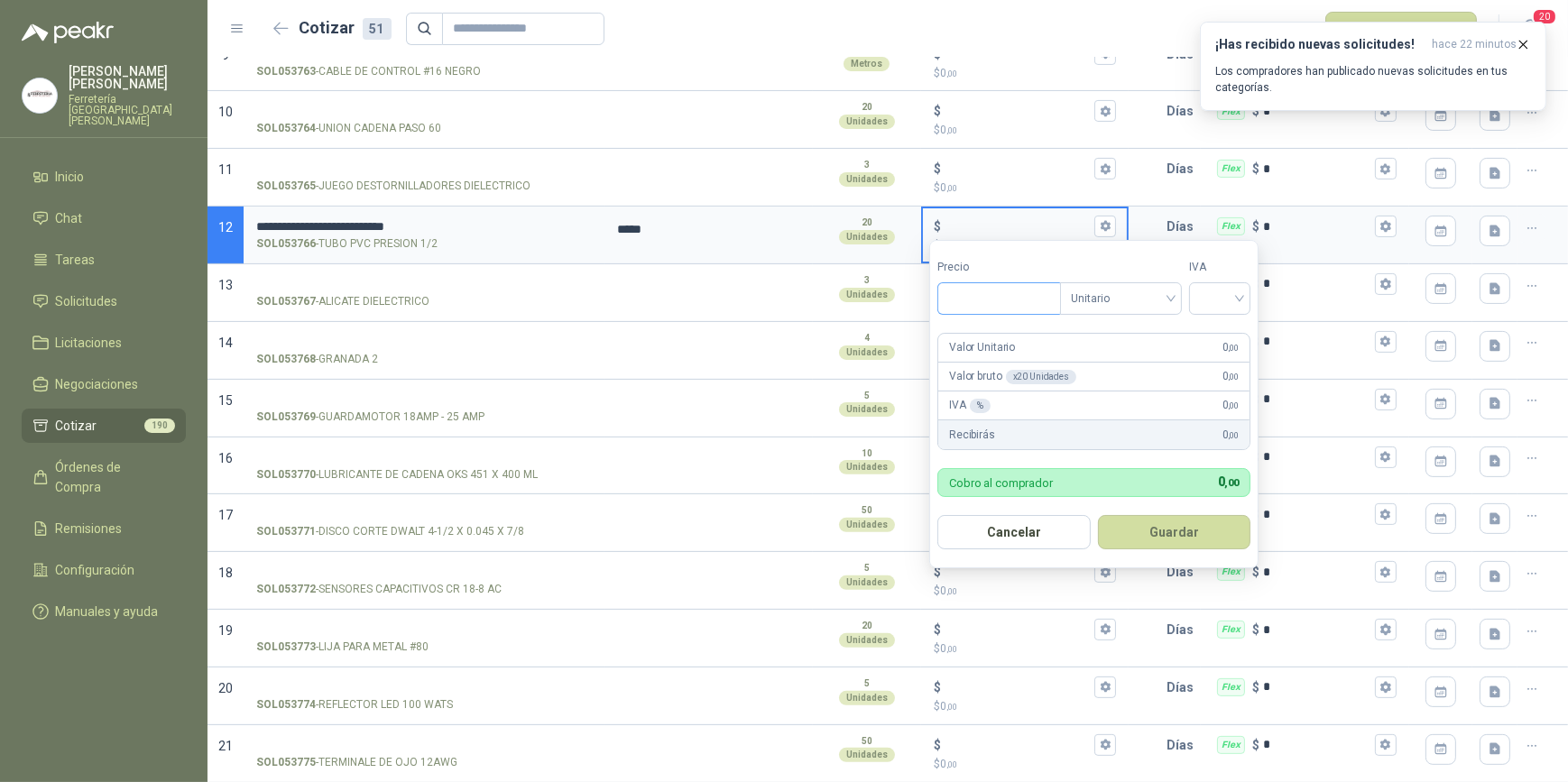
click at [1018, 303] on input "Precio" at bounding box center [999, 299] width 121 height 30
click at [1245, 294] on div at bounding box center [1220, 299] width 62 height 32
type input "********"
click at [1219, 336] on div "19%" at bounding box center [1223, 336] width 33 height 20
click at [1200, 536] on button "Guardar" at bounding box center [1178, 532] width 156 height 34
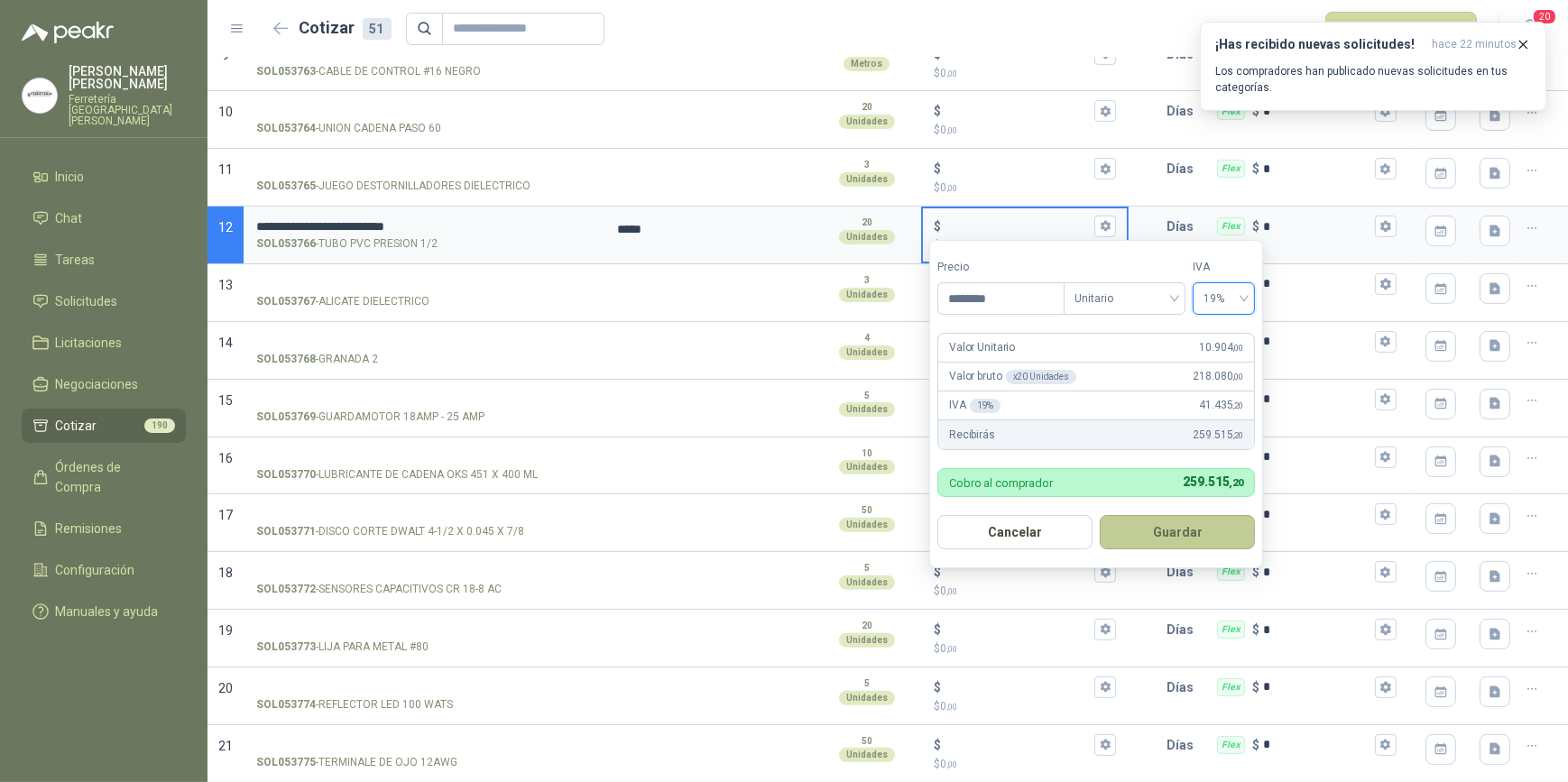
type input "******"
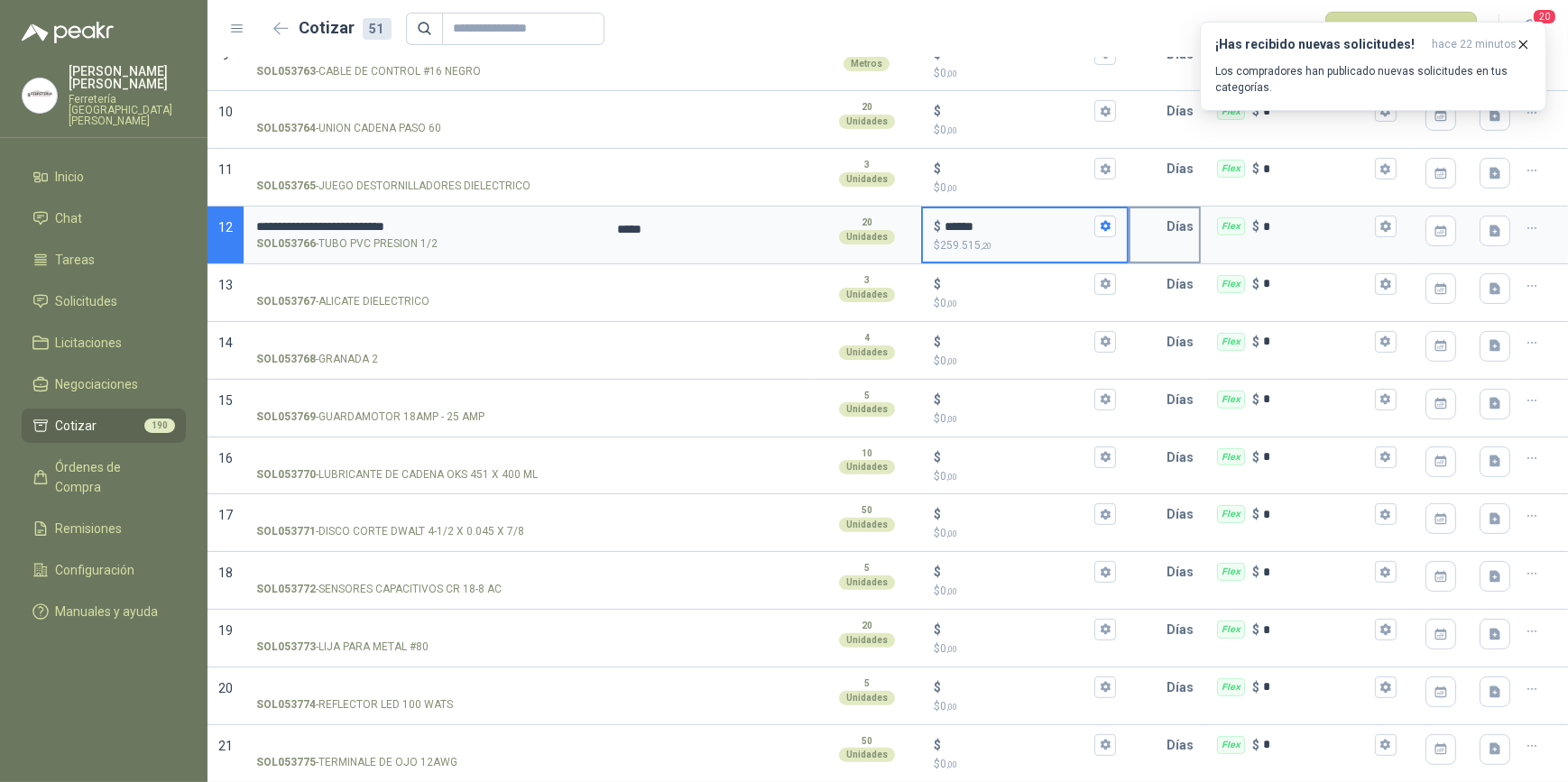
click at [1149, 219] on input "text" at bounding box center [1148, 227] width 36 height 36
type input "*"
click at [1381, 223] on icon "button" at bounding box center [1386, 226] width 9 height 10
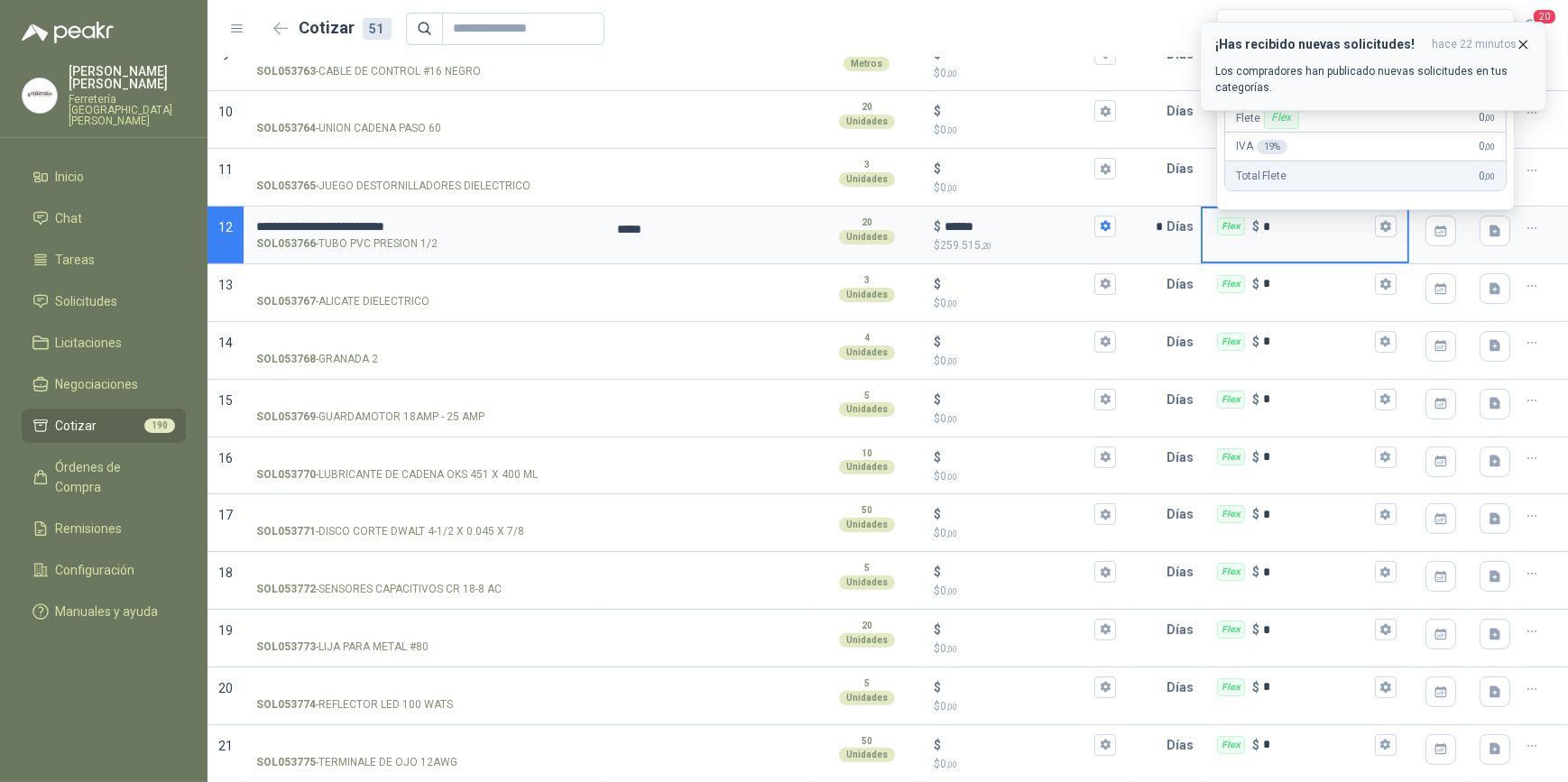
click at [1527, 43] on icon "button" at bounding box center [1523, 45] width 15 height 15
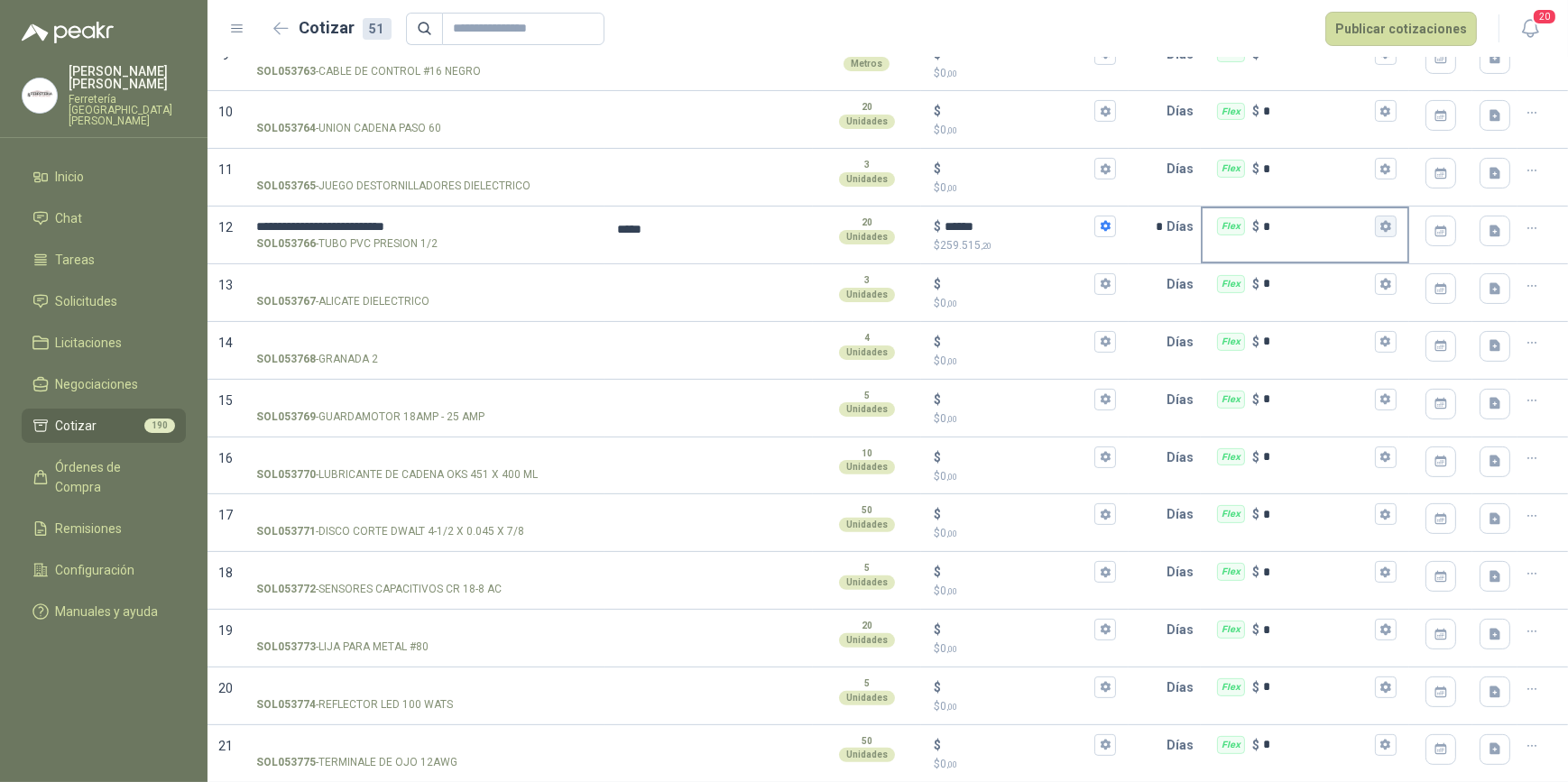
click at [1380, 226] on icon "button" at bounding box center [1386, 226] width 11 height 11
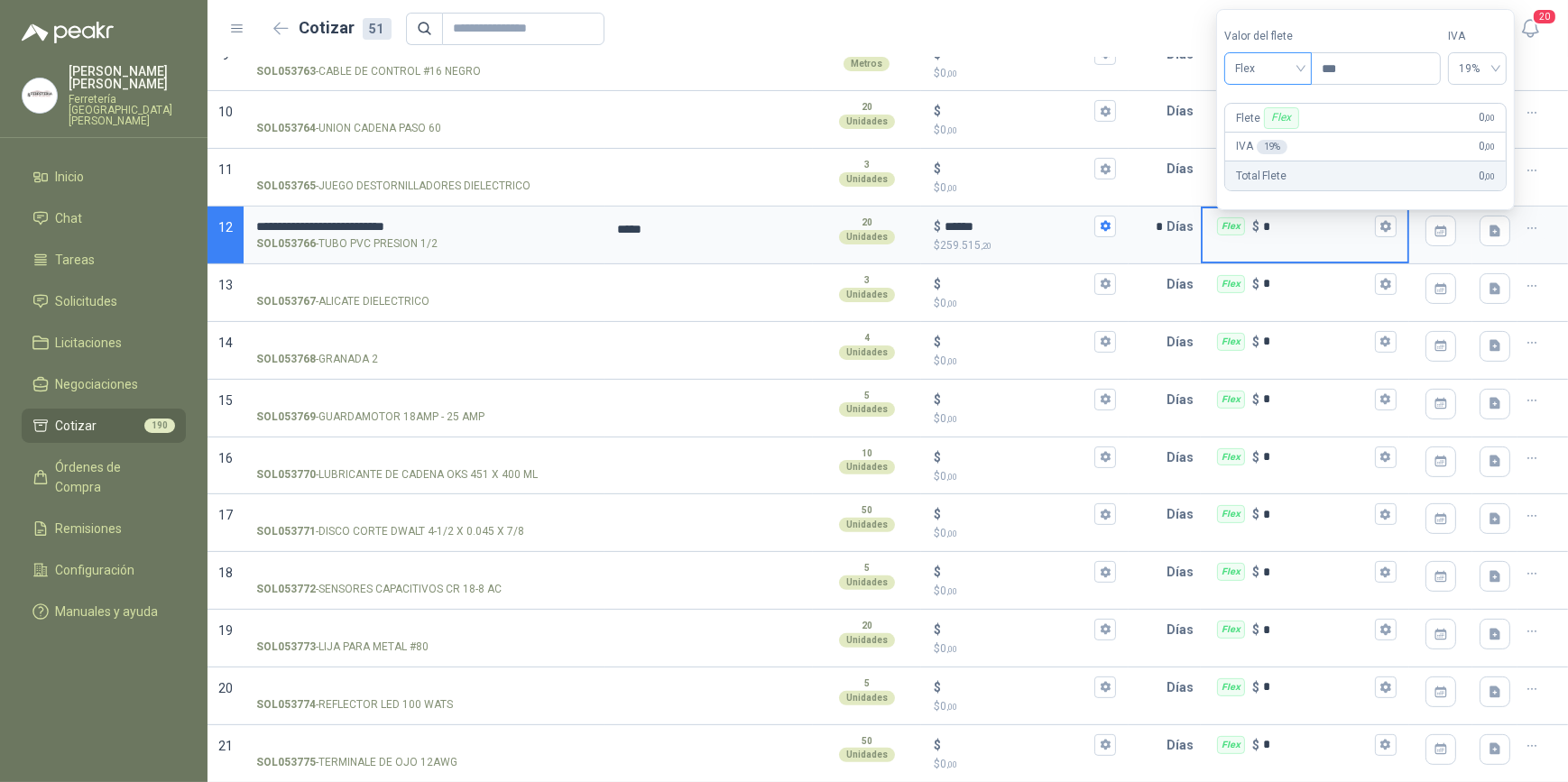
click at [1309, 67] on div "Flex" at bounding box center [1268, 68] width 87 height 32
click at [1281, 140] on div "Incluido" at bounding box center [1271, 136] width 65 height 20
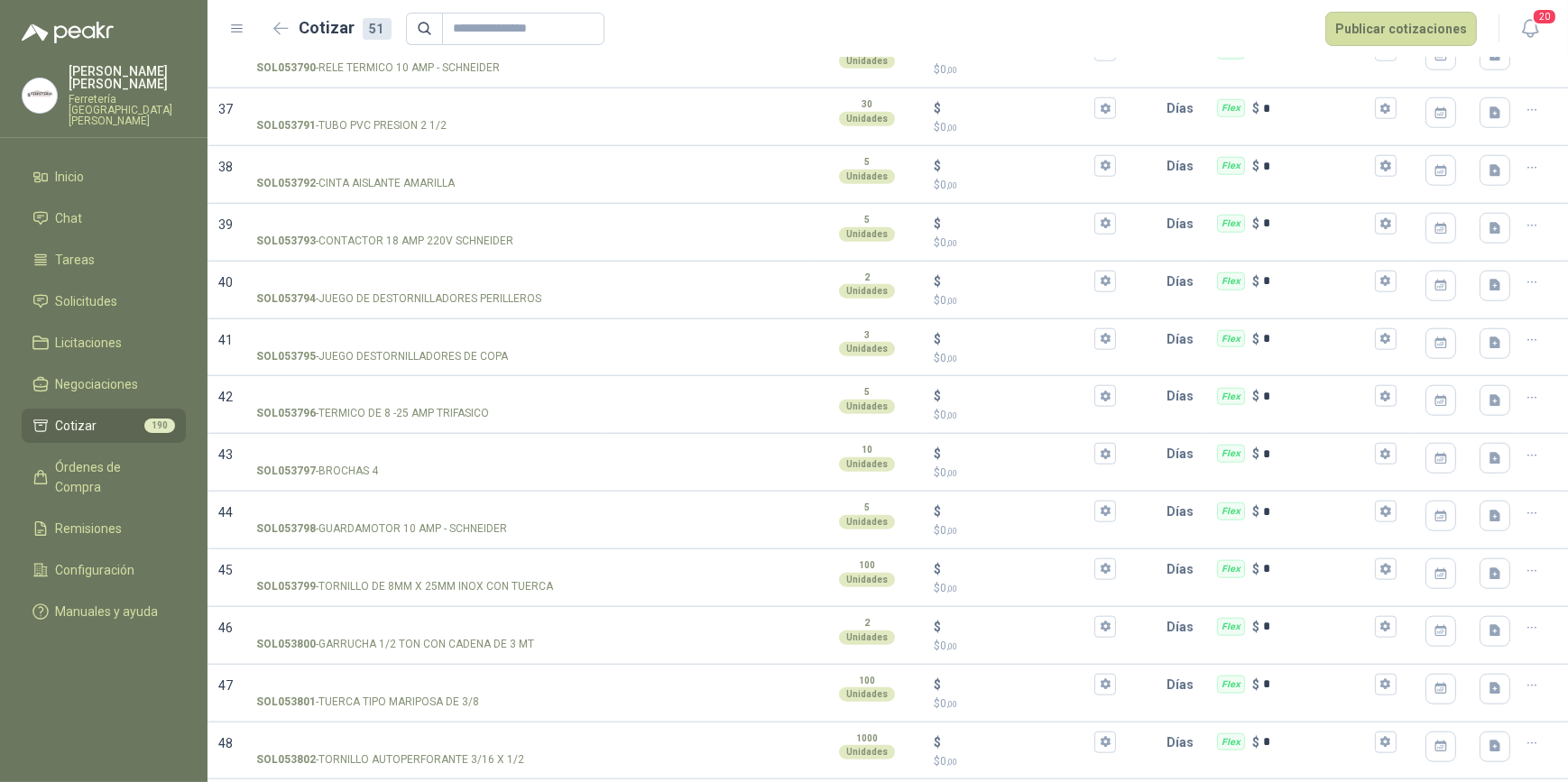
scroll to position [2142, 0]
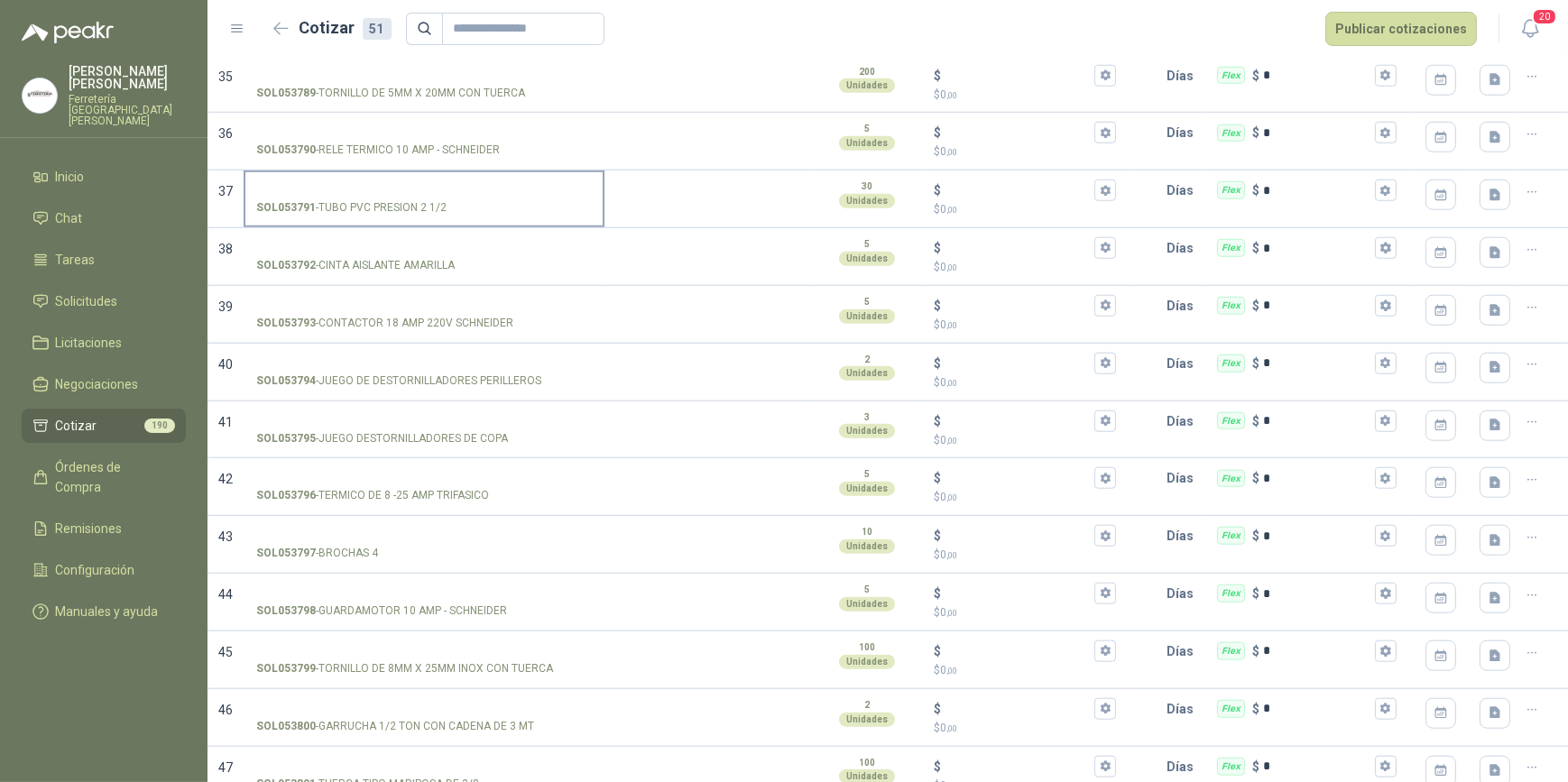
click at [305, 184] on input "SOL053791 - TUBO PVC PRESION 2 1/2" at bounding box center [424, 191] width 336 height 13
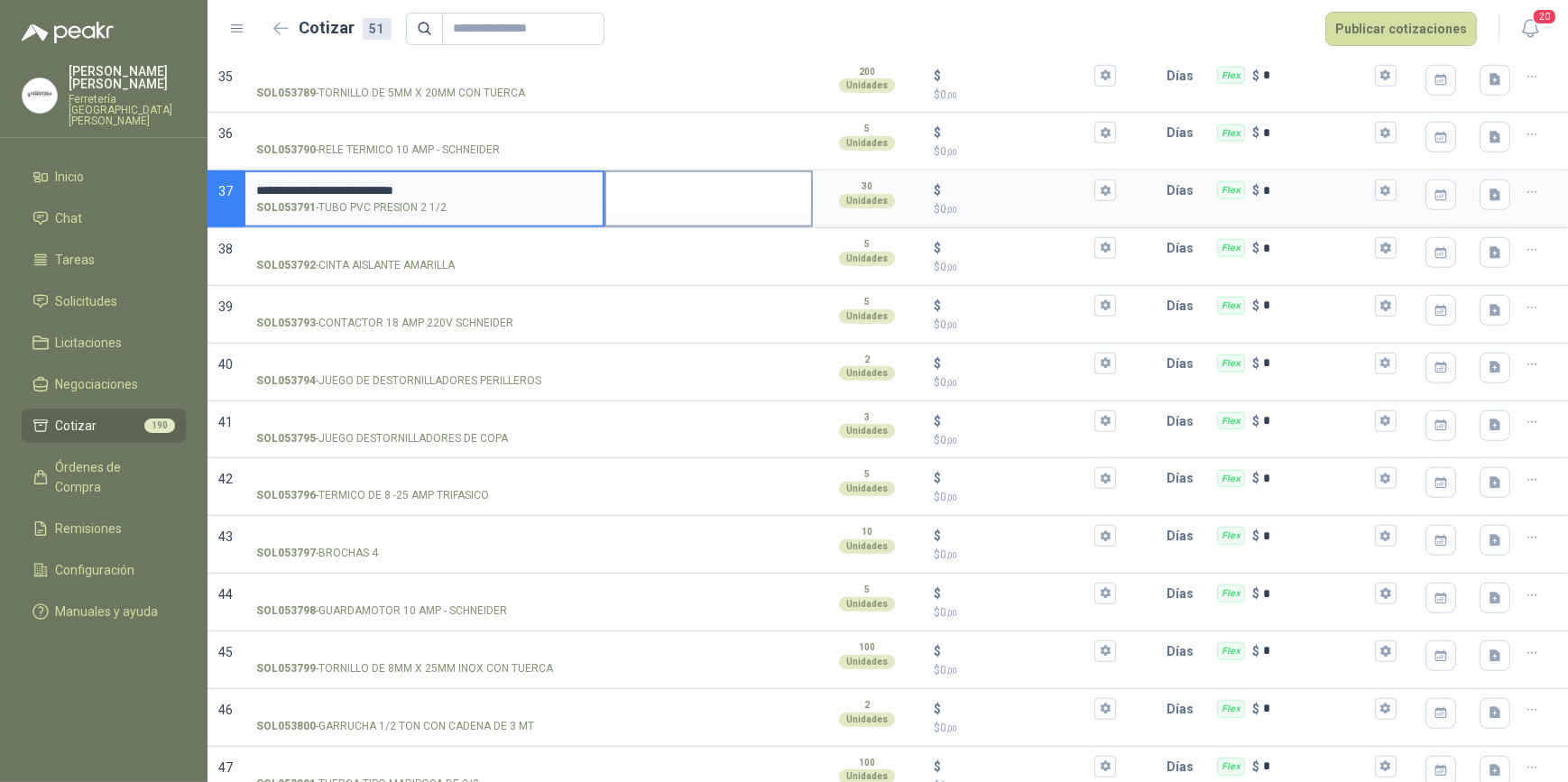
type input "**********"
click at [699, 200] on textarea at bounding box center [709, 194] width 205 height 42
type textarea "*"
type textarea "**"
type textarea "***"
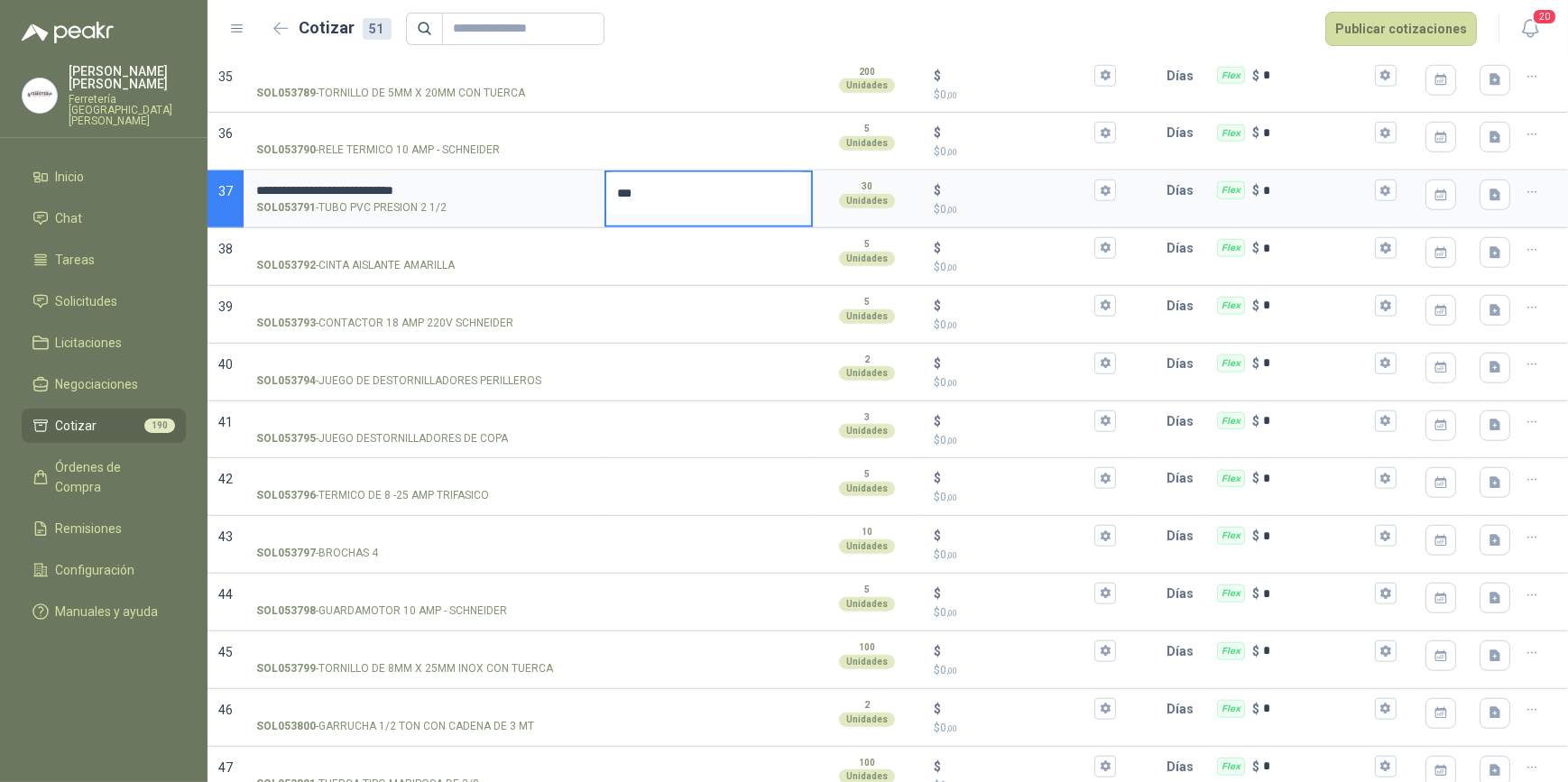
type textarea "****"
type textarea "*****"
click at [1100, 192] on icon "button" at bounding box center [1106, 191] width 11 height 11
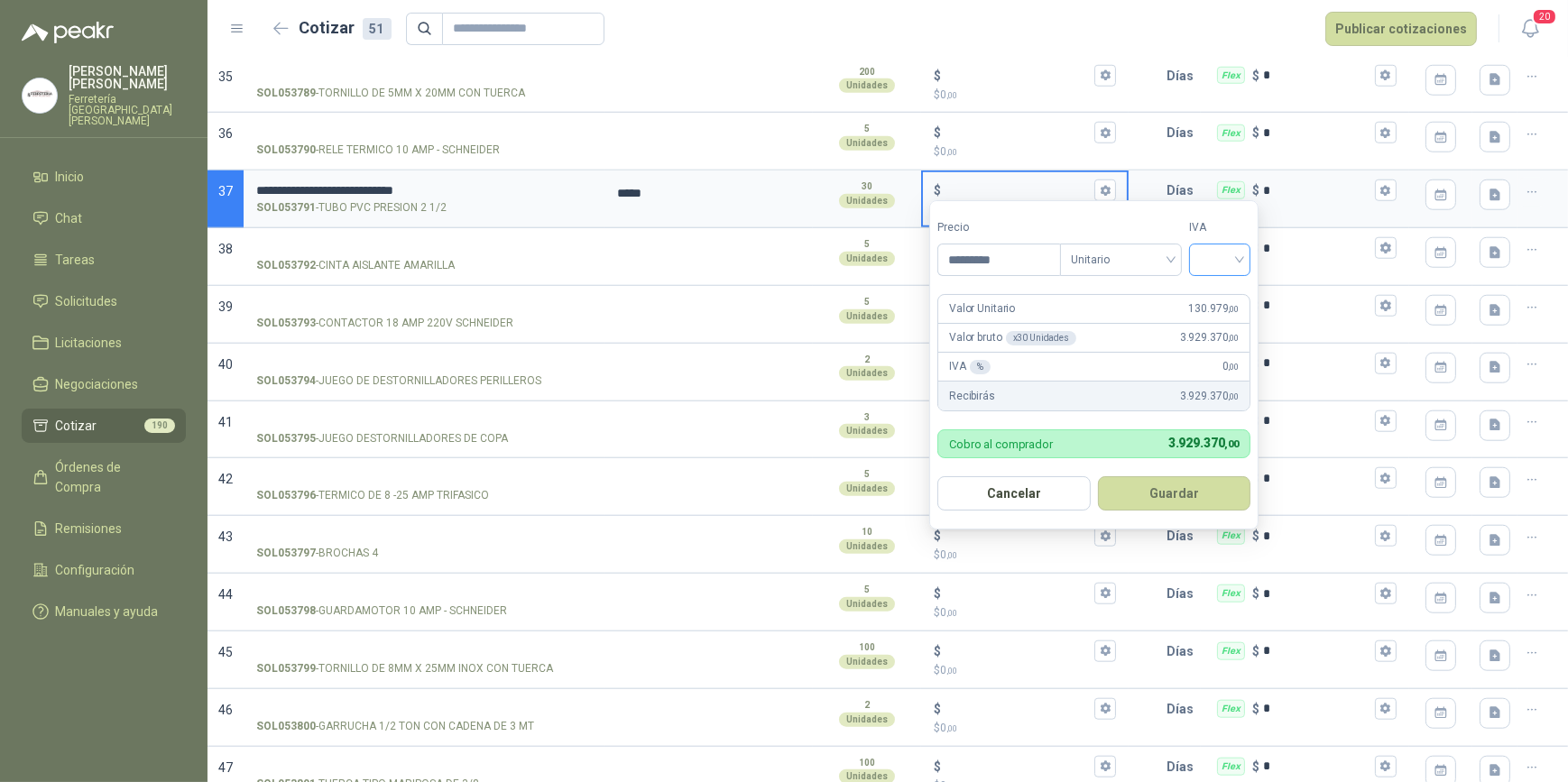
click at [1251, 261] on div at bounding box center [1220, 260] width 62 height 32
type input "*********"
click at [1223, 291] on div "19%" at bounding box center [1223, 297] width 33 height 20
click at [1171, 495] on button "Guardar" at bounding box center [1178, 493] width 156 height 34
type input "*******"
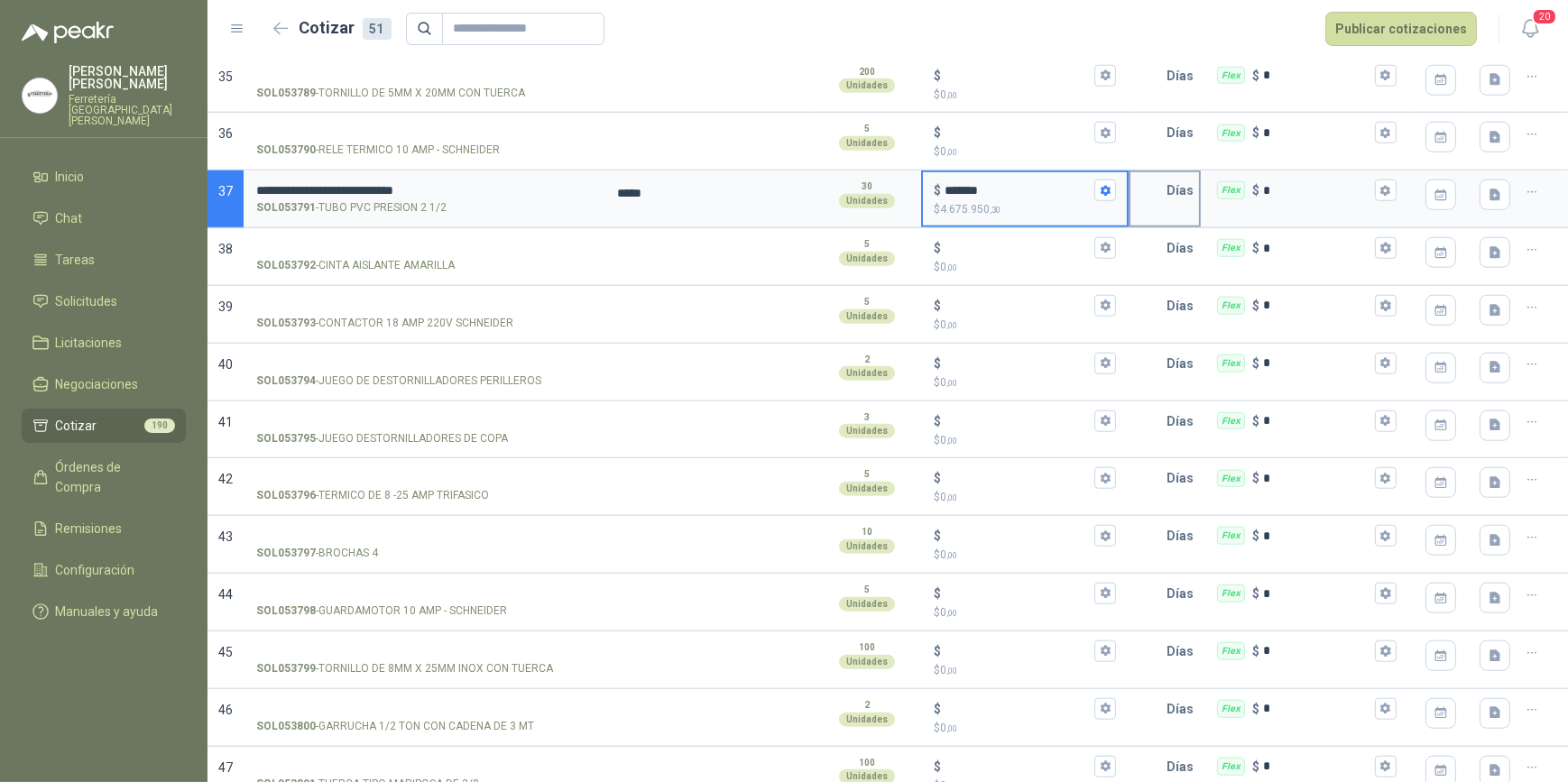
click at [1140, 191] on input "text" at bounding box center [1148, 191] width 36 height 36
type input "*"
click at [1380, 185] on icon "button" at bounding box center [1386, 191] width 11 height 11
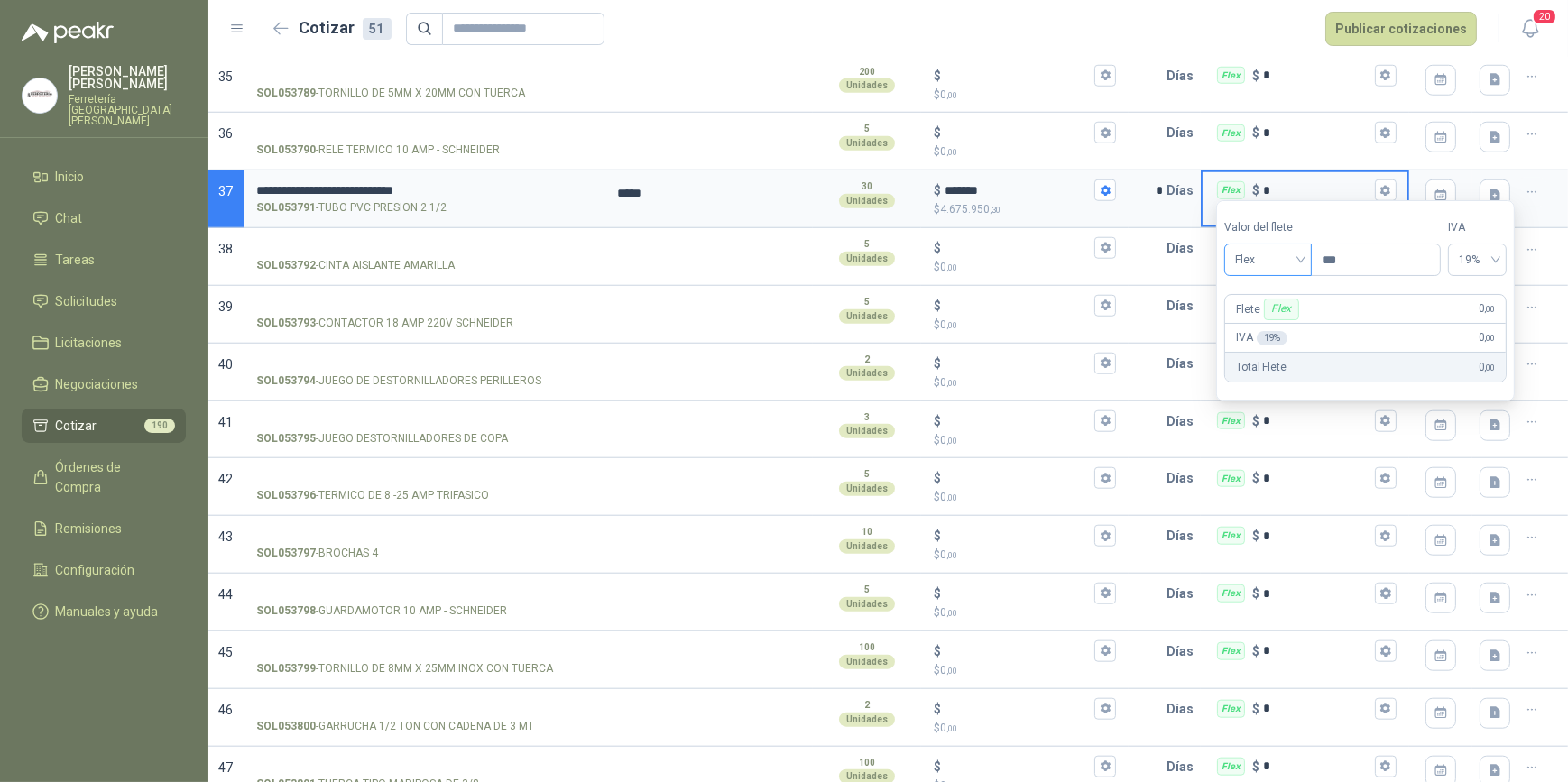
click at [1301, 258] on span "Flex" at bounding box center [1268, 260] width 65 height 28
click at [1280, 328] on div "Incluido" at bounding box center [1271, 326] width 65 height 20
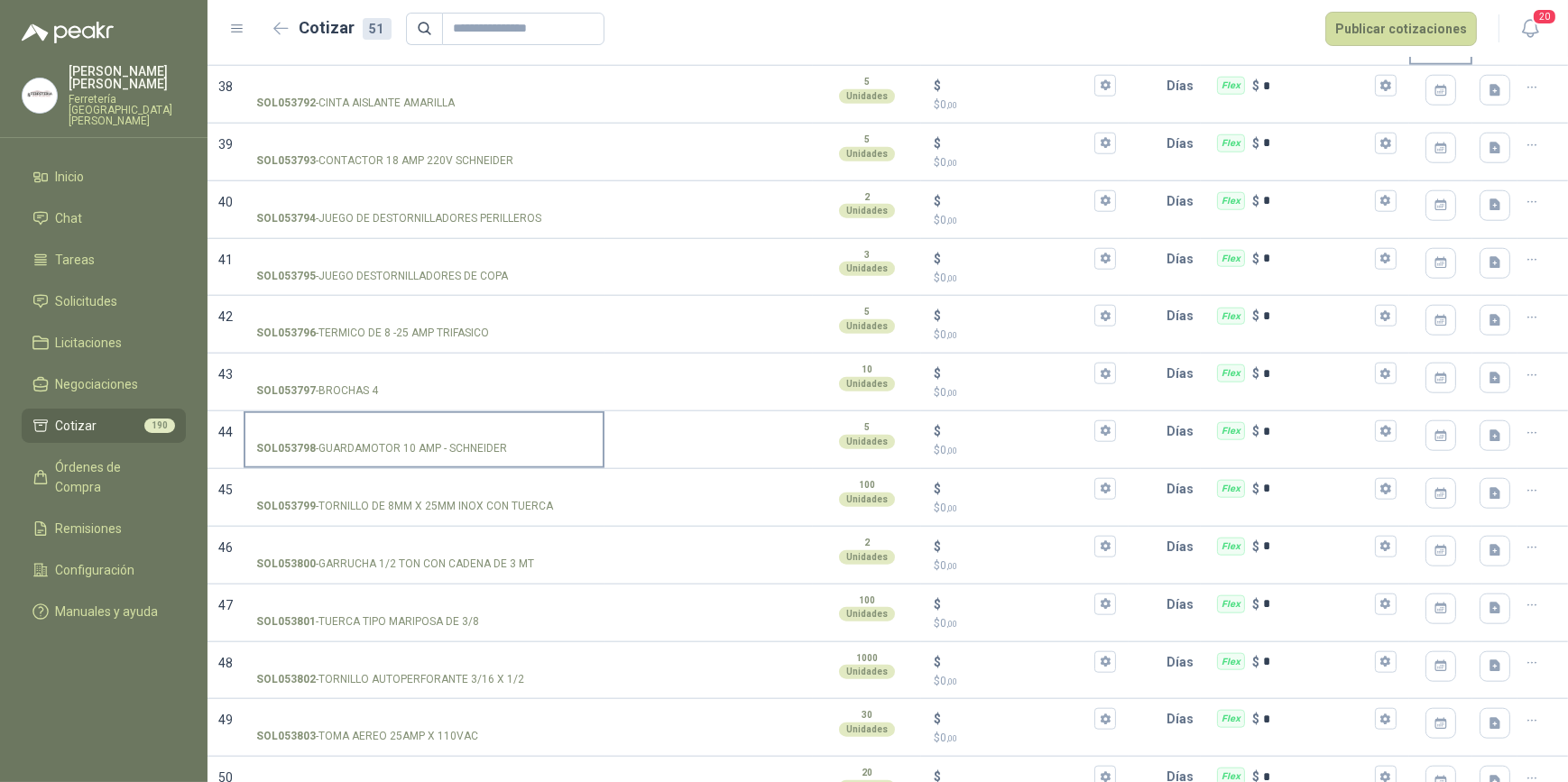
scroll to position [2389, 0]
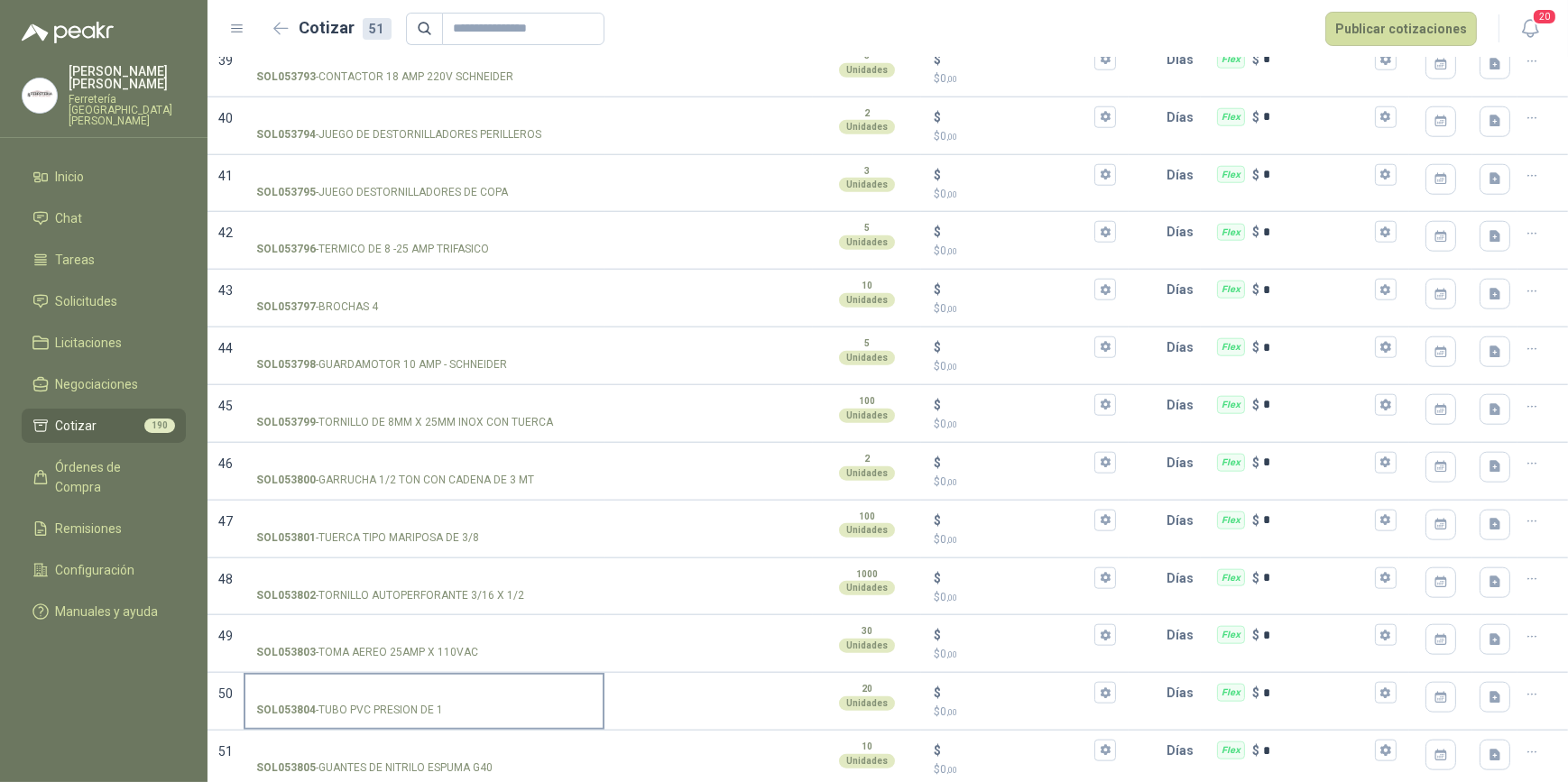
click at [327, 676] on label "SOL053804 - TUBO PVC PRESION DE 1" at bounding box center [424, 700] width 358 height 51
click at [327, 687] on input "SOL053804 - TUBO PVC PRESION DE 1" at bounding box center [424, 694] width 336 height 13
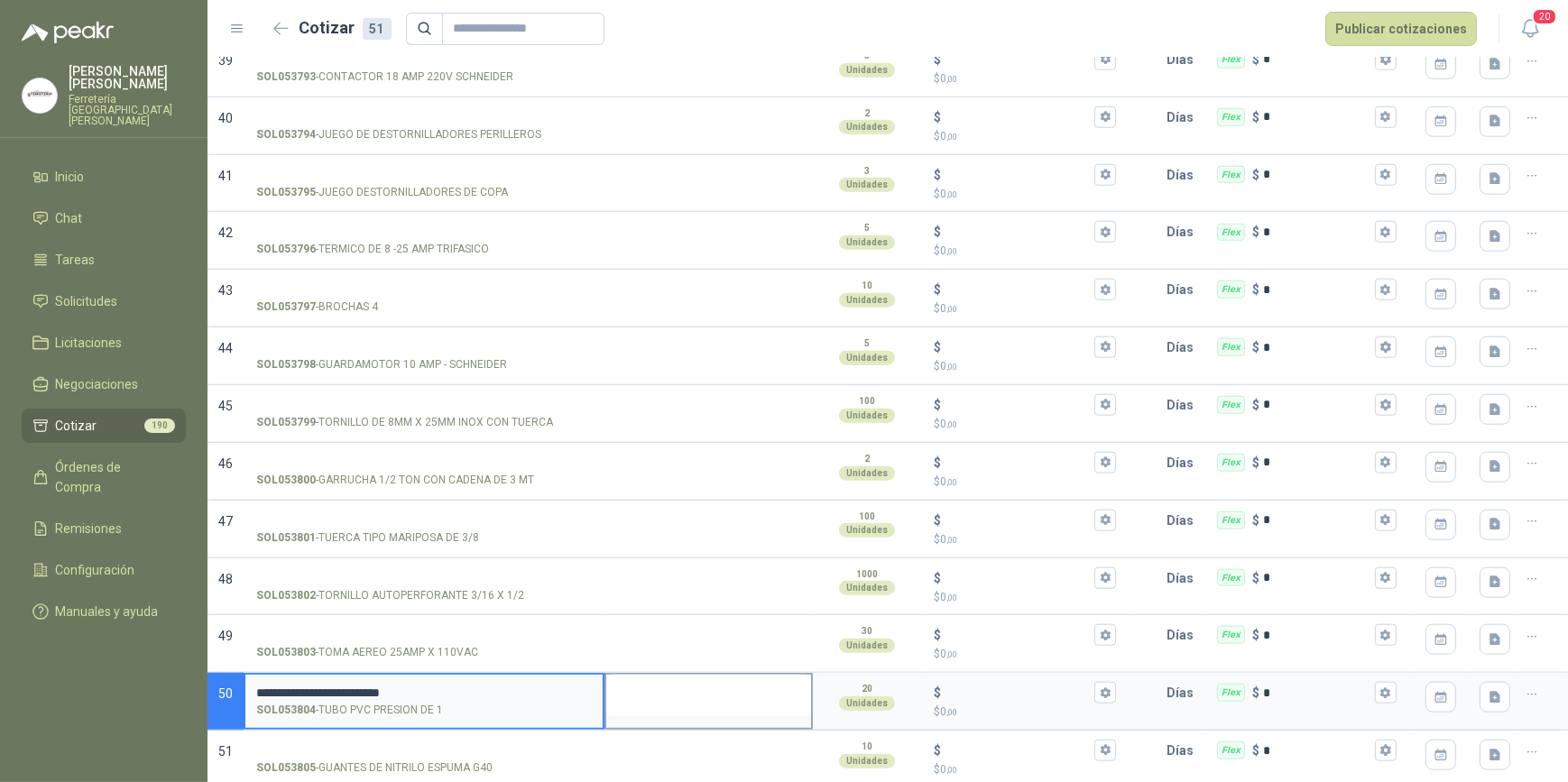
type input "**********"
click at [693, 693] on textarea at bounding box center [709, 696] width 205 height 42
type textarea "*"
type textarea "**"
type textarea "***"
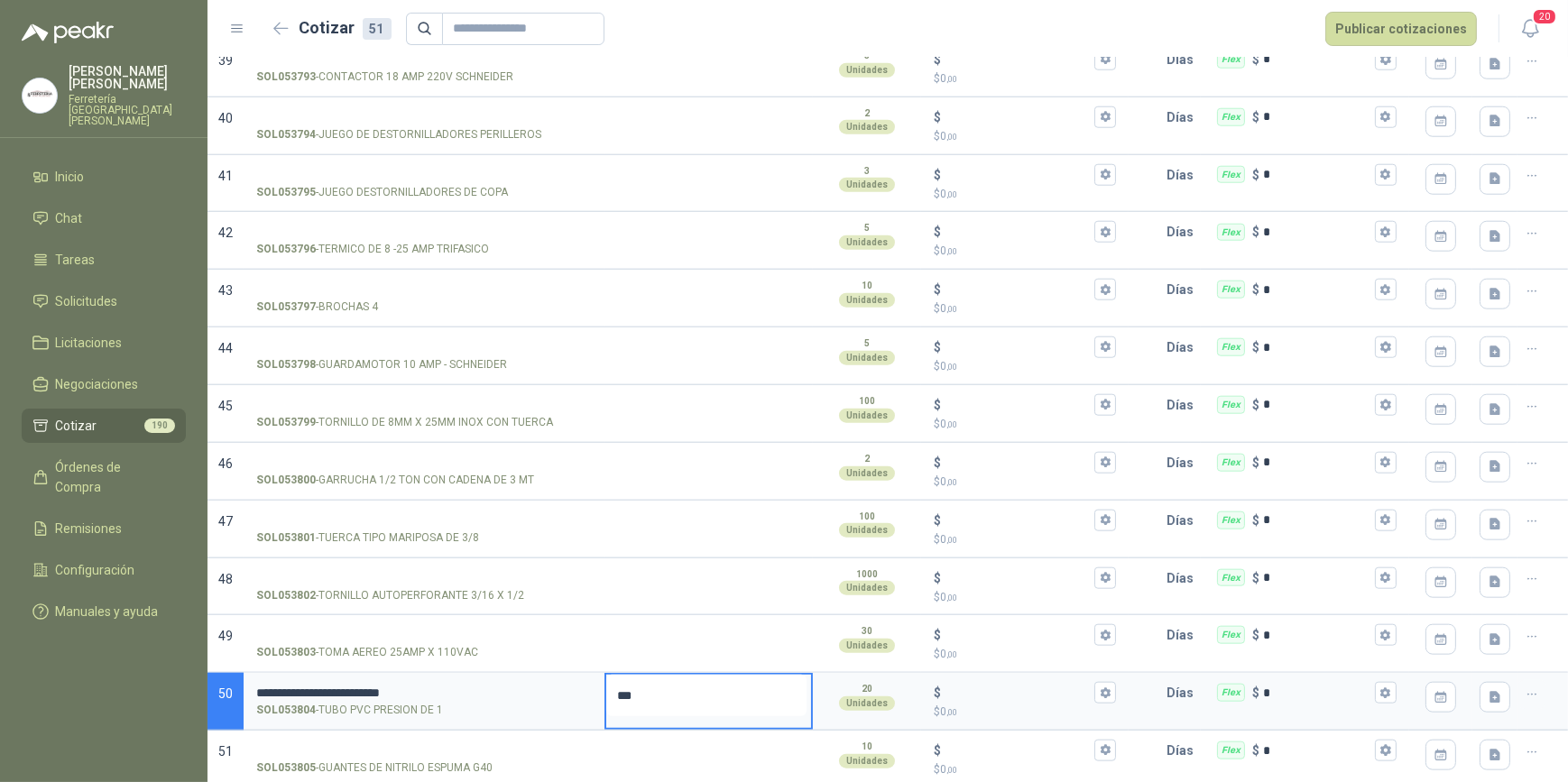
type textarea "****"
type textarea "*****"
click at [1101, 687] on icon "button" at bounding box center [1106, 692] width 9 height 10
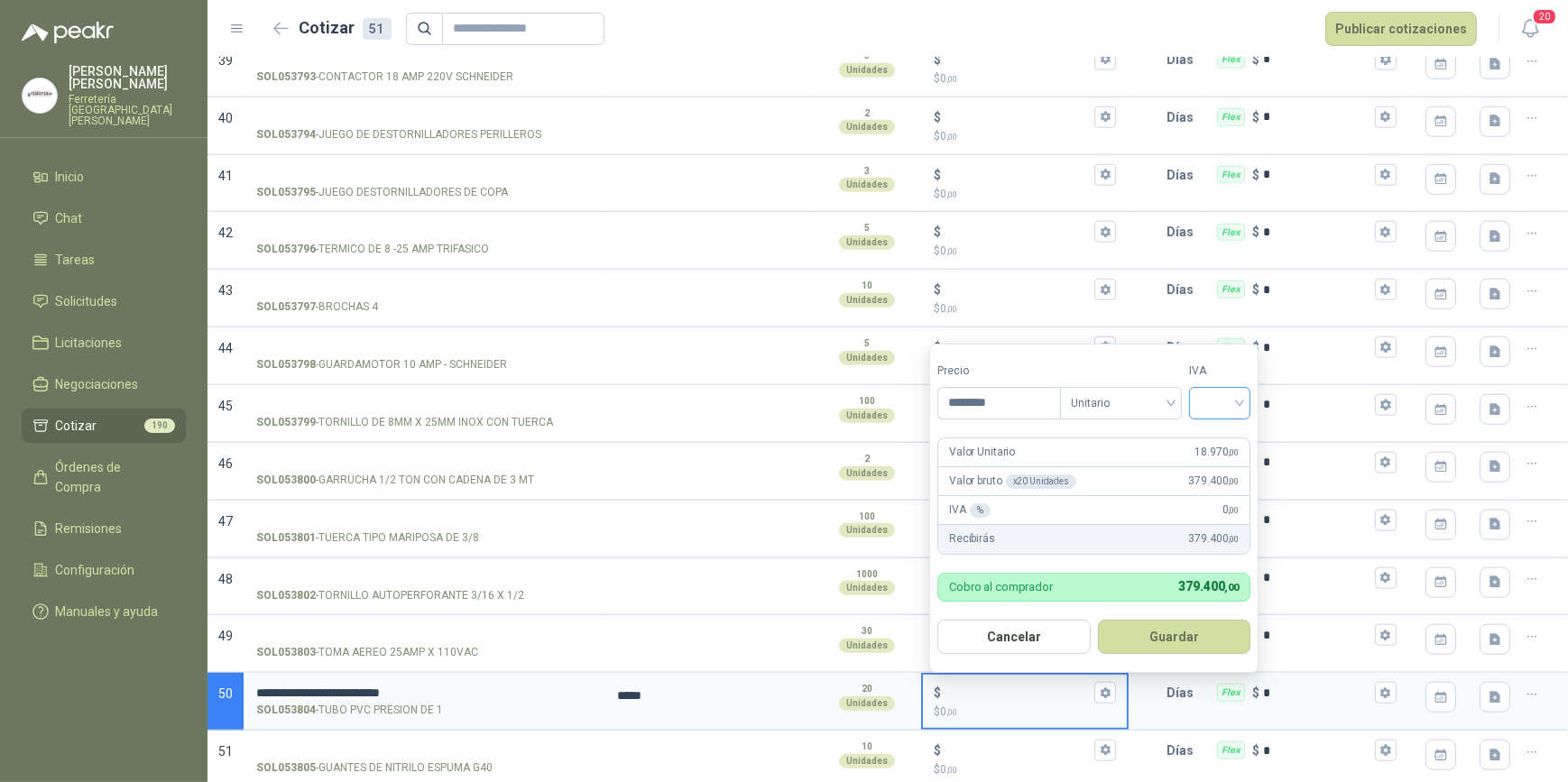
type input "********"
click at [1240, 400] on input "search" at bounding box center [1221, 401] width 40 height 28
click at [1225, 432] on div "19%" at bounding box center [1223, 440] width 33 height 20
click at [1191, 632] on button "Guardar" at bounding box center [1178, 637] width 156 height 34
type input "******"
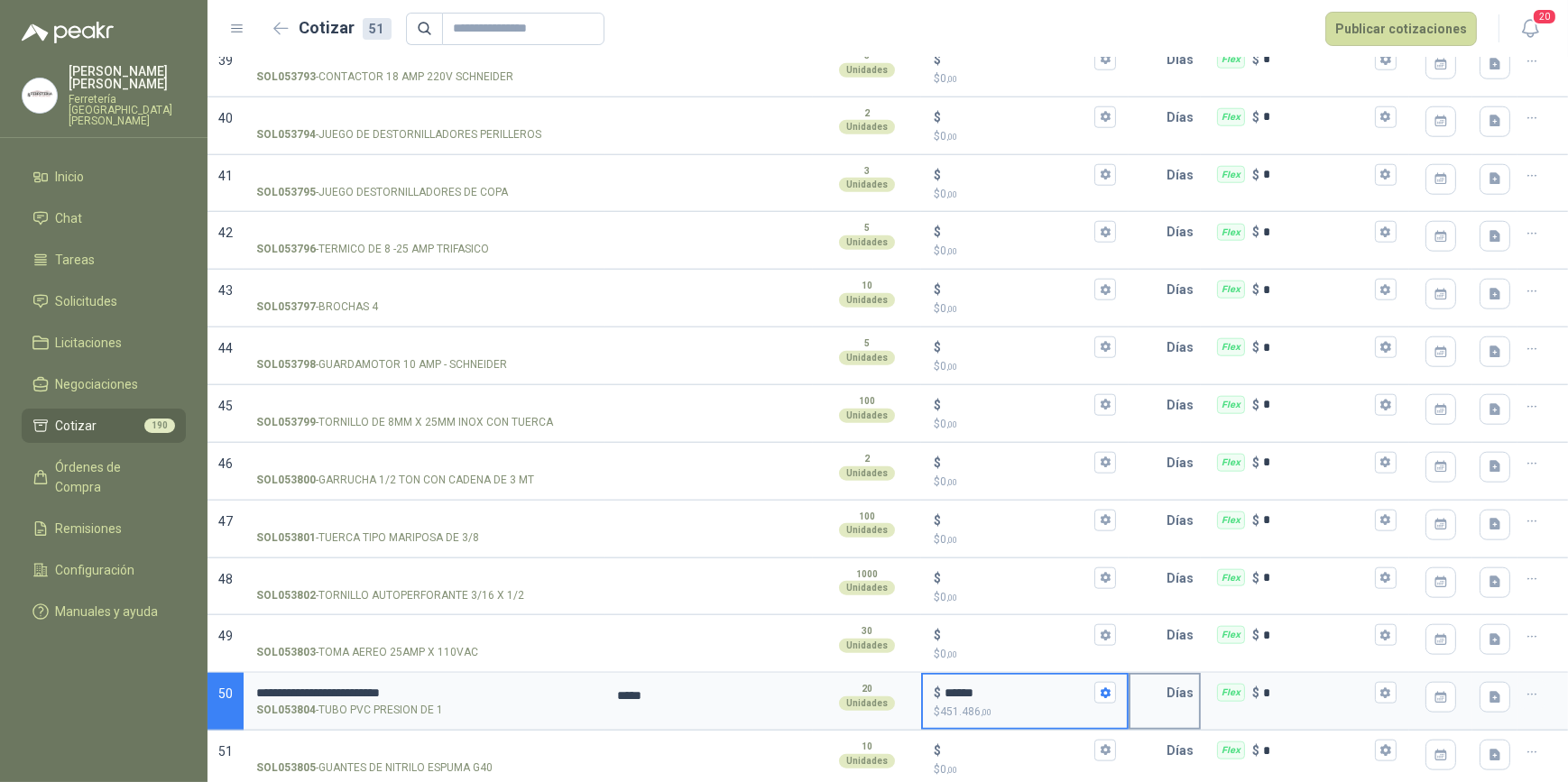
click at [1145, 693] on input "text" at bounding box center [1148, 693] width 36 height 36
type input "*"
click at [1375, 690] on button "Flex $ *" at bounding box center [1386, 693] width 22 height 22
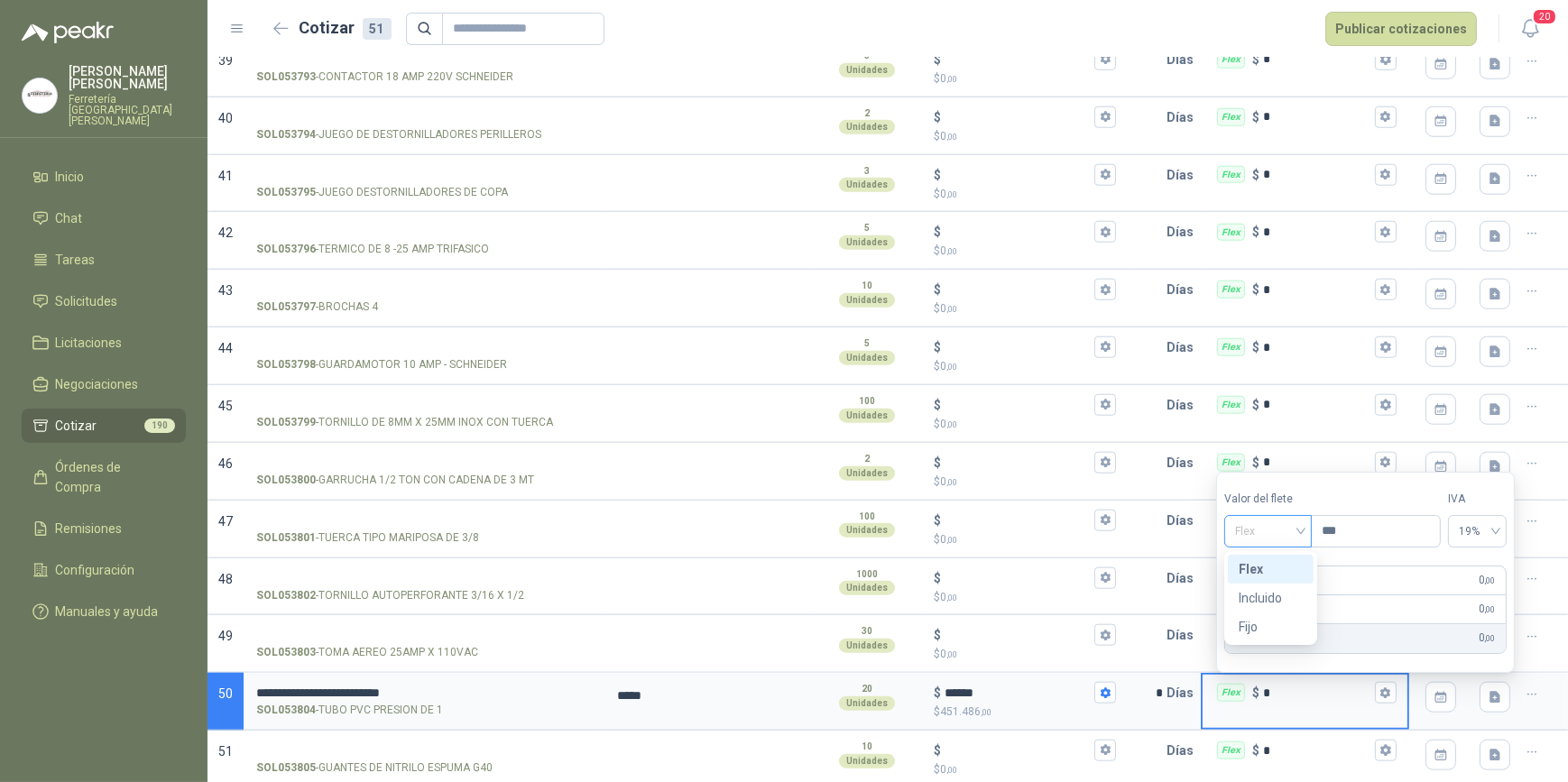
click at [1311, 532] on div "Flex" at bounding box center [1268, 531] width 87 height 32
click at [1276, 598] on div "Incluido" at bounding box center [1271, 598] width 65 height 20
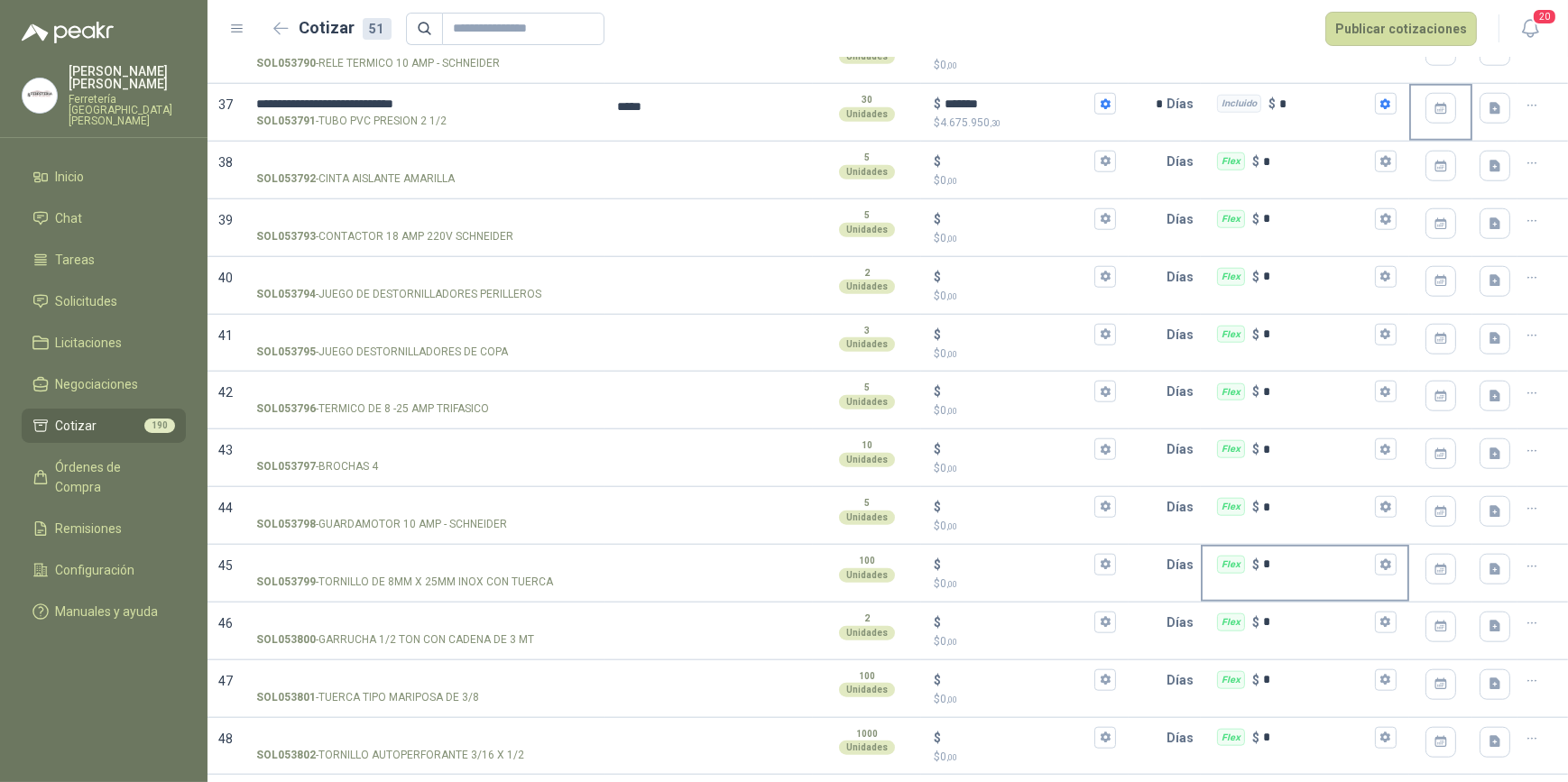
scroll to position [2060, 0]
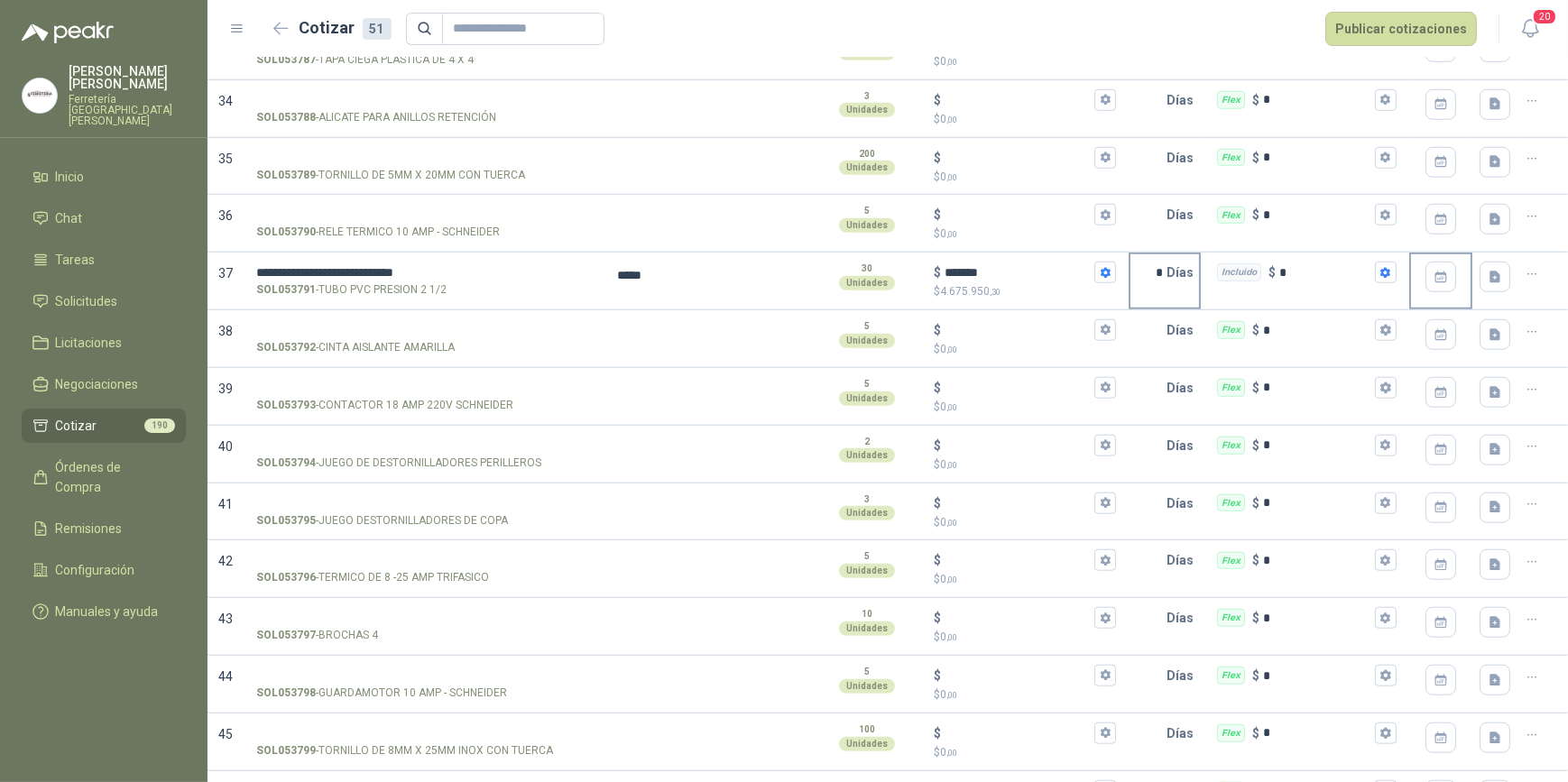
click at [1147, 272] on input "*" at bounding box center [1148, 272] width 36 height 36
type input "*"
click at [1312, 278] on div "Incluido $ *" at bounding box center [1305, 272] width 205 height 36
click at [1317, 338] on div "Flex $ *" at bounding box center [1305, 330] width 205 height 36
click at [1317, 338] on input "*" at bounding box center [1317, 330] width 108 height 13
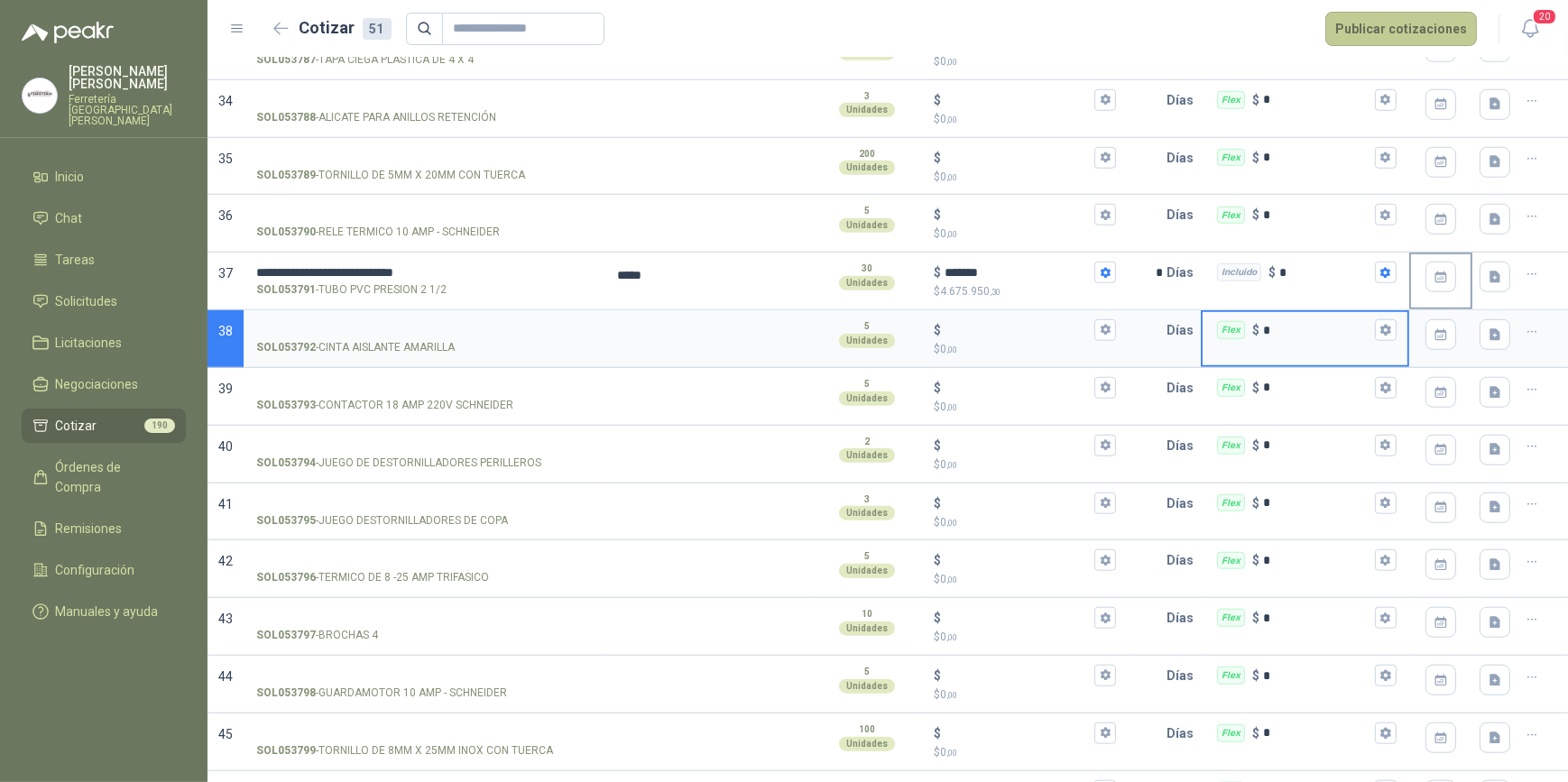
click at [1376, 24] on button "Publicar cotizaciones" at bounding box center [1402, 28] width 152 height 34
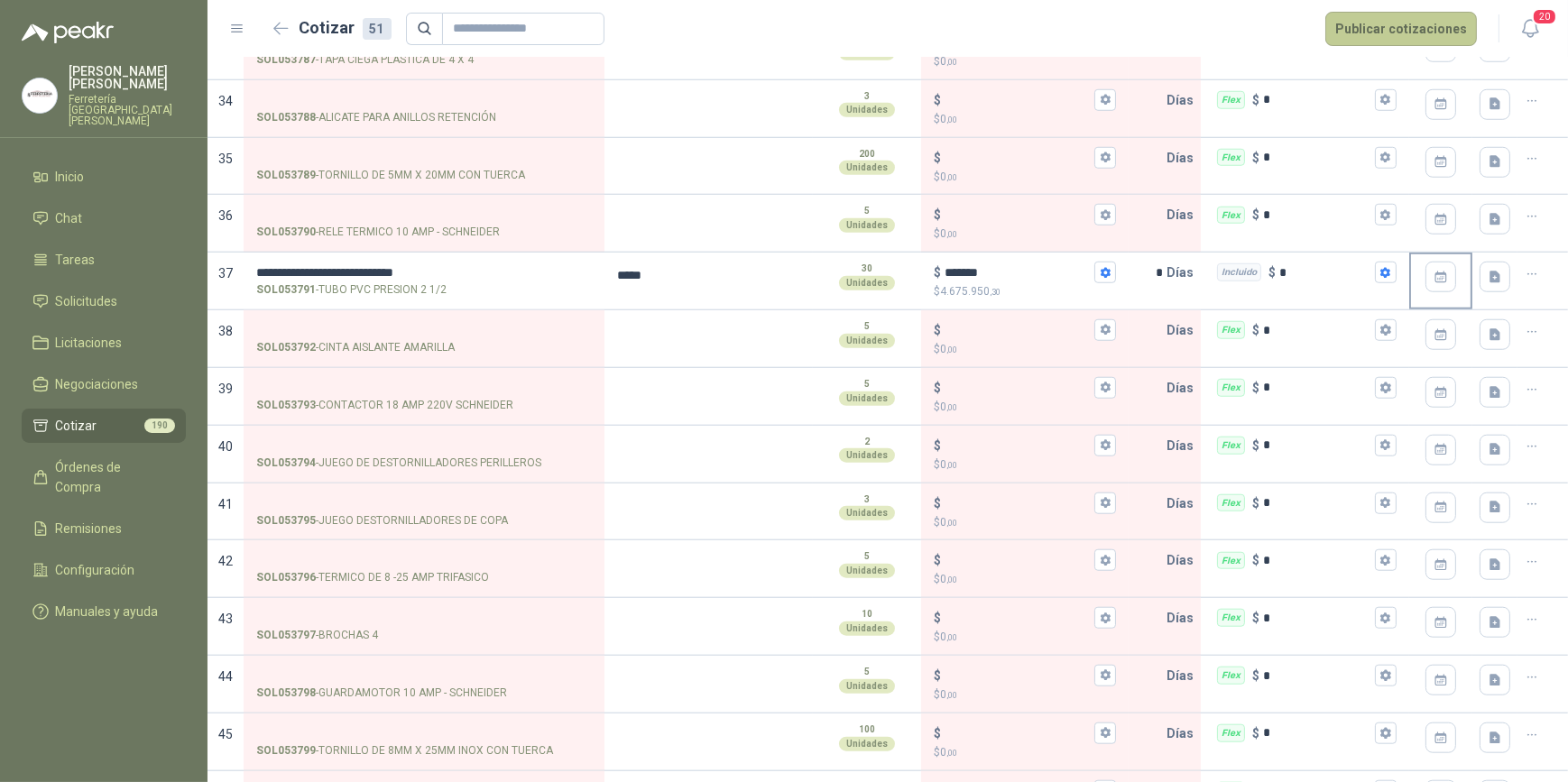
scroll to position [0, 0]
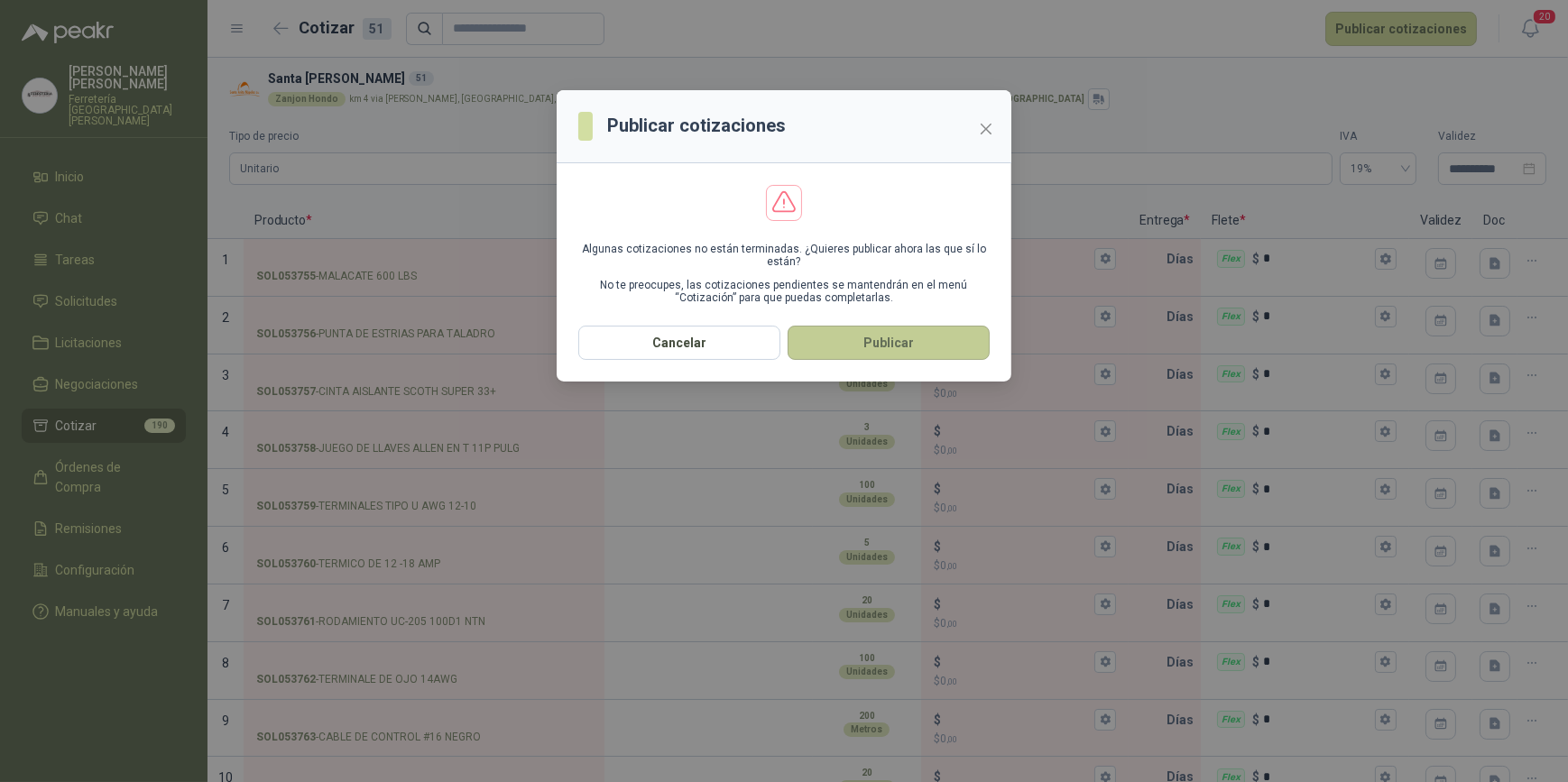
click at [886, 344] on button "Publicar" at bounding box center [888, 343] width 202 height 34
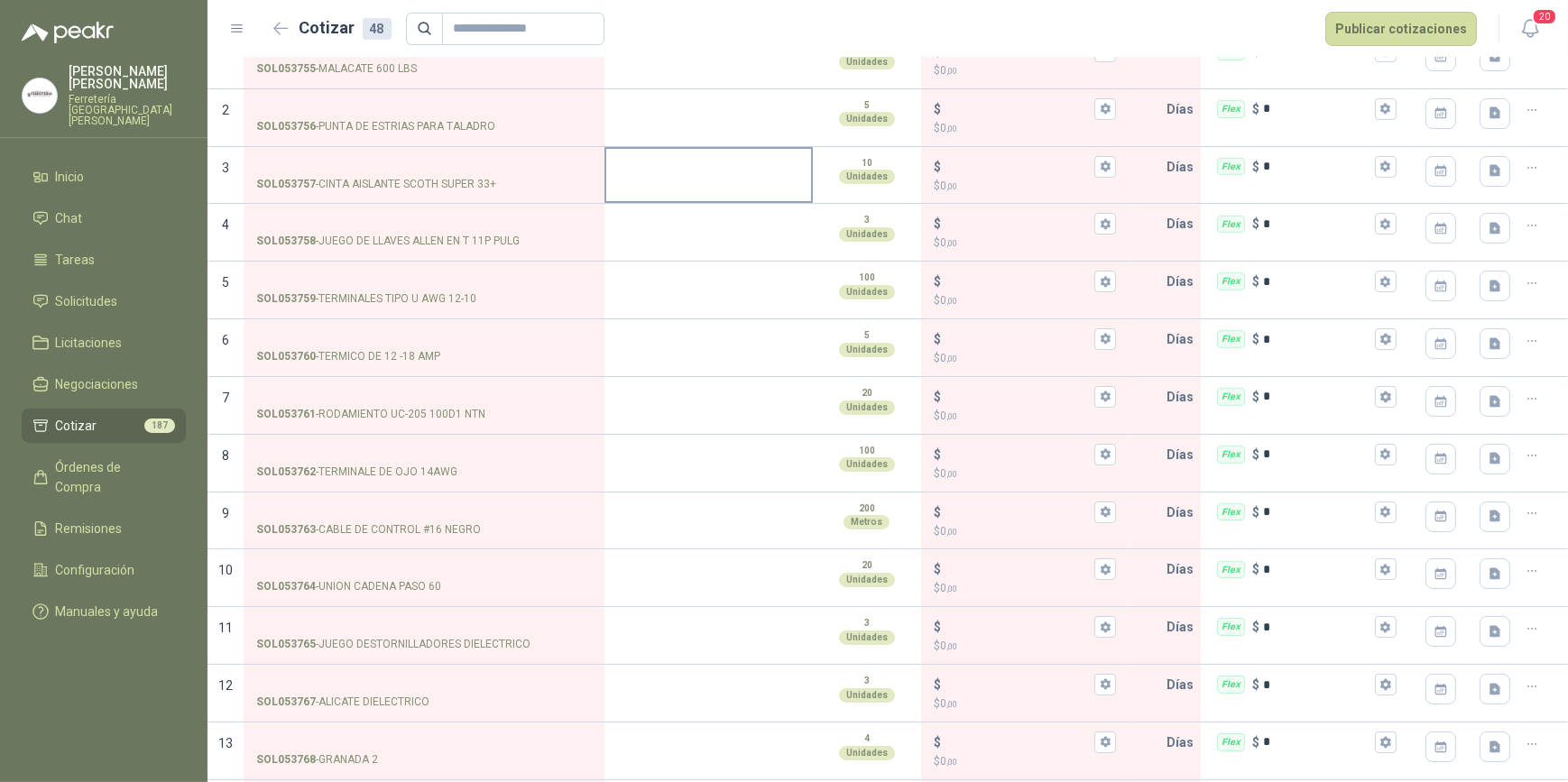
scroll to position [163, 0]
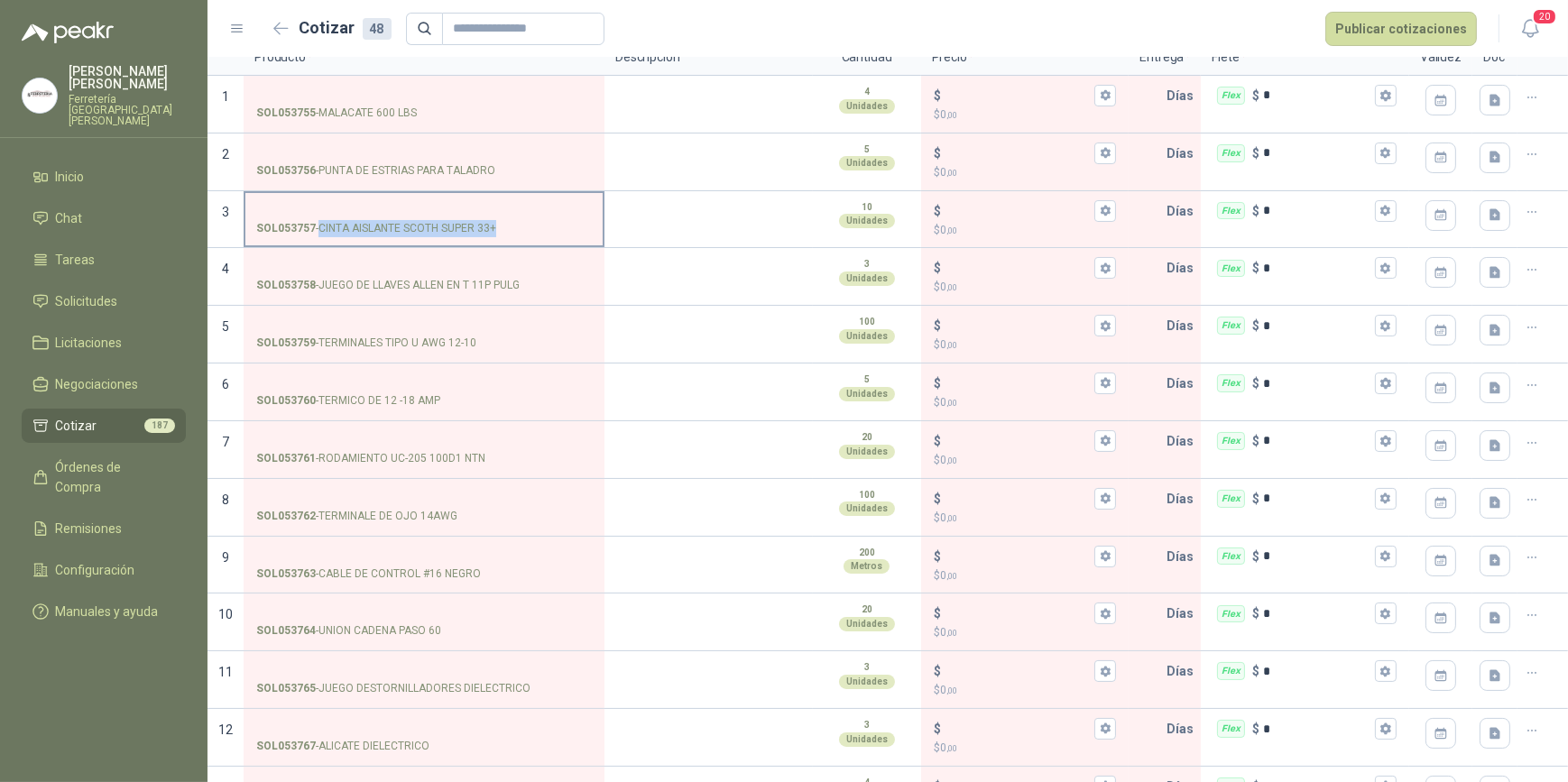
drag, startPoint x: 319, startPoint y: 224, endPoint x: 494, endPoint y: 223, distance: 175.0
click at [494, 223] on p "SOL053757 - CINTA AISLANTE SCOTH SUPER 33+" at bounding box center [376, 229] width 240 height 17
drag, startPoint x: 494, startPoint y: 223, endPoint x: 468, endPoint y: 225, distance: 26.1
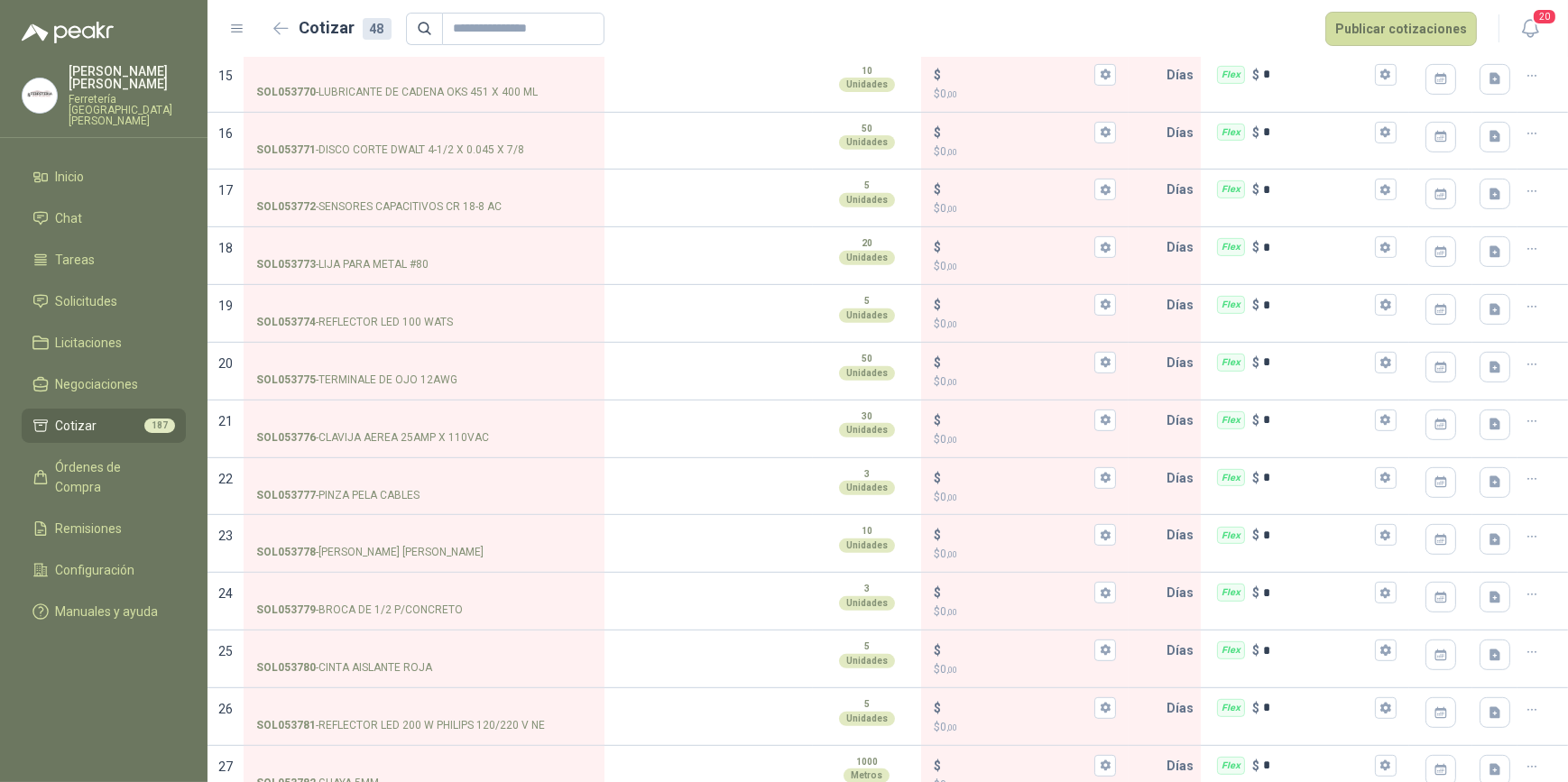
scroll to position [1066, 0]
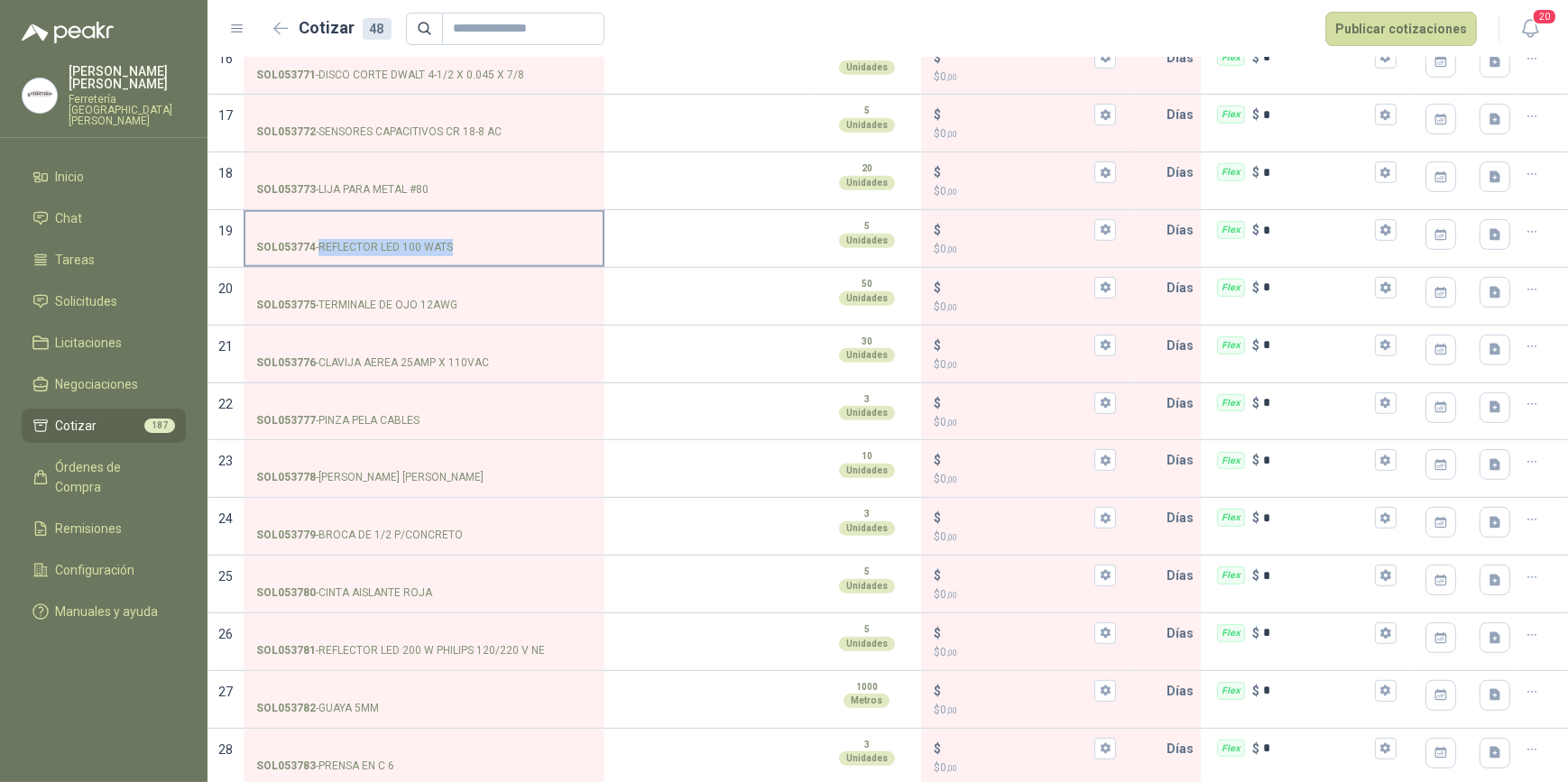
drag, startPoint x: 318, startPoint y: 241, endPoint x: 450, endPoint y: 246, distance: 132.1
click at [450, 246] on p "SOL053774 - REFLECTOR LED 100 WATS" at bounding box center [354, 248] width 196 height 17
drag, startPoint x: 450, startPoint y: 246, endPoint x: 404, endPoint y: 244, distance: 46.0
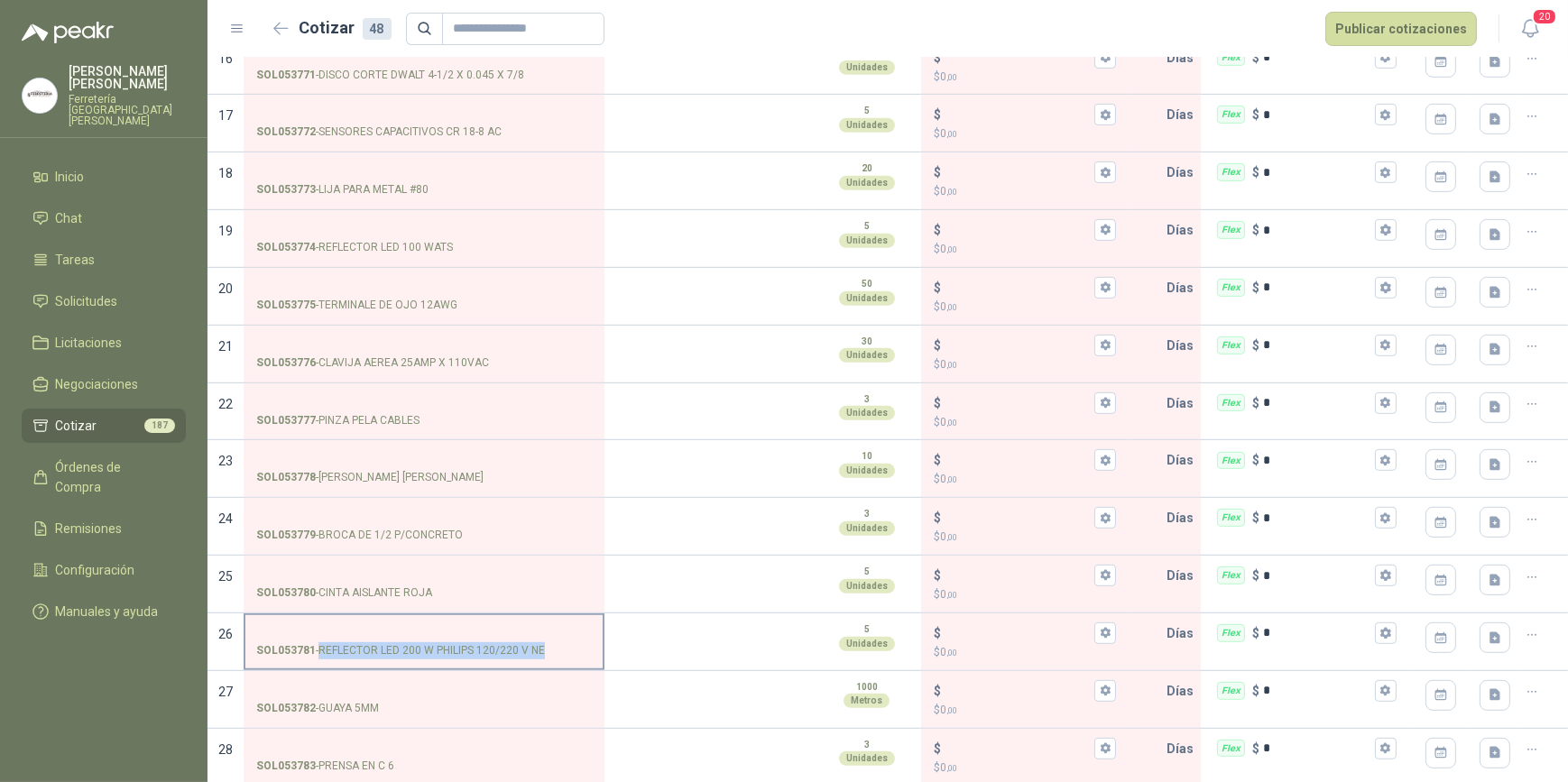
drag, startPoint x: 321, startPoint y: 643, endPoint x: 542, endPoint y: 648, distance: 221.1
click at [542, 648] on p "SOL053781 - REFLECTOR LED 200 W PHILIPS 120/220 V NE" at bounding box center [401, 651] width 289 height 17
drag, startPoint x: 542, startPoint y: 648, endPoint x: 511, endPoint y: 646, distance: 31.1
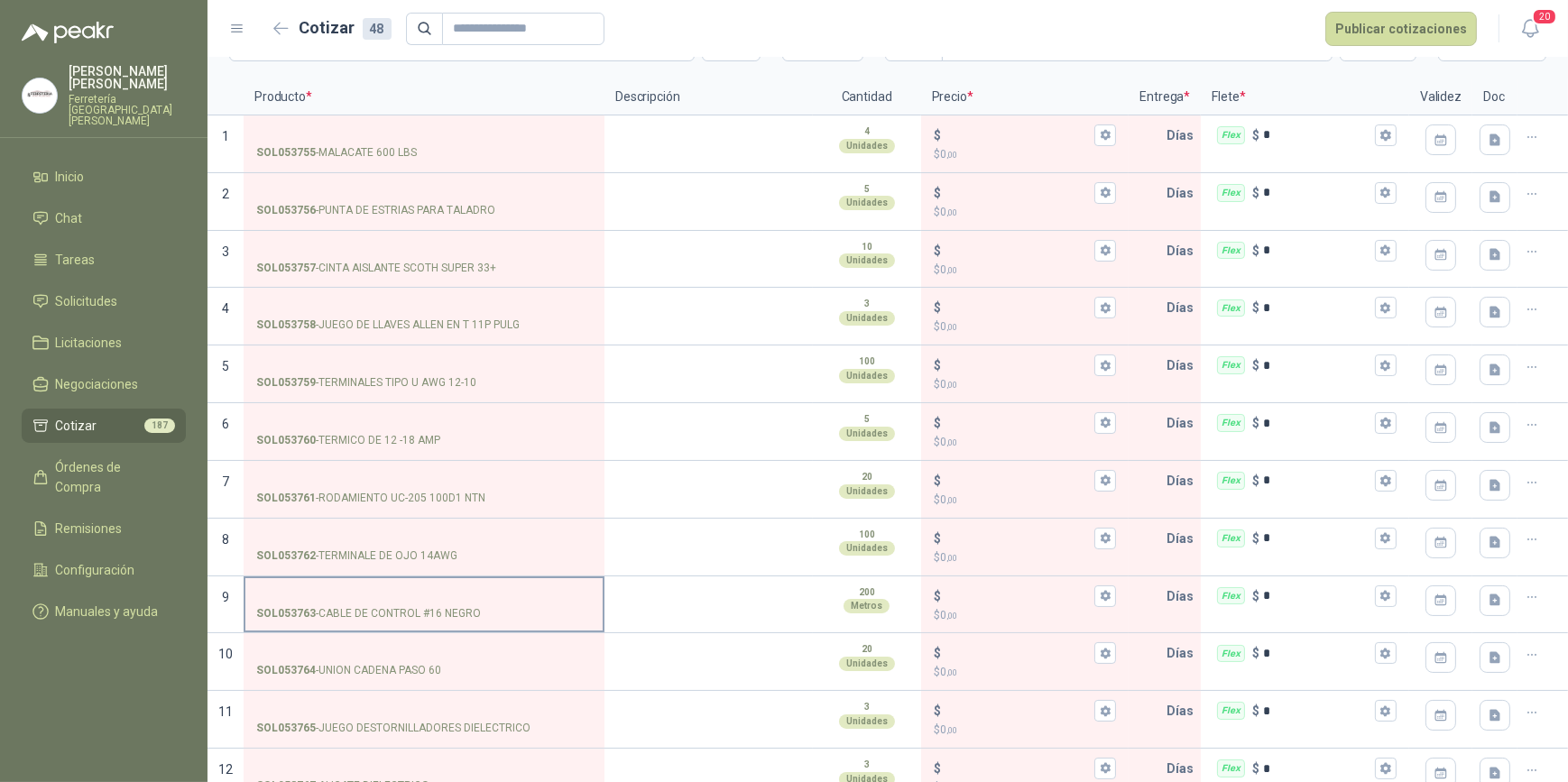
scroll to position [0, 0]
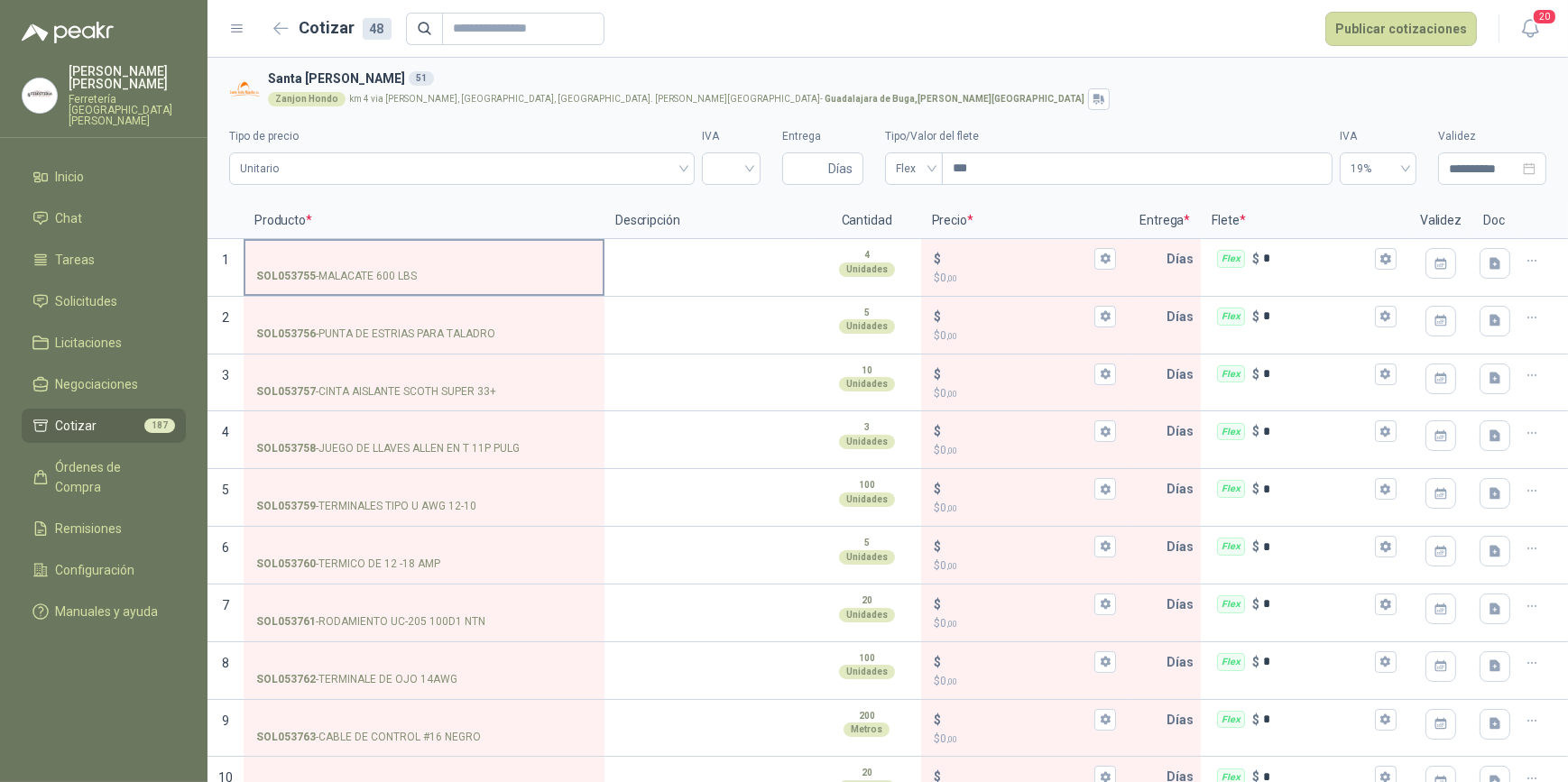
click at [379, 257] on input "SOL053755 - MALACATE 600 LBS" at bounding box center [424, 259] width 336 height 13
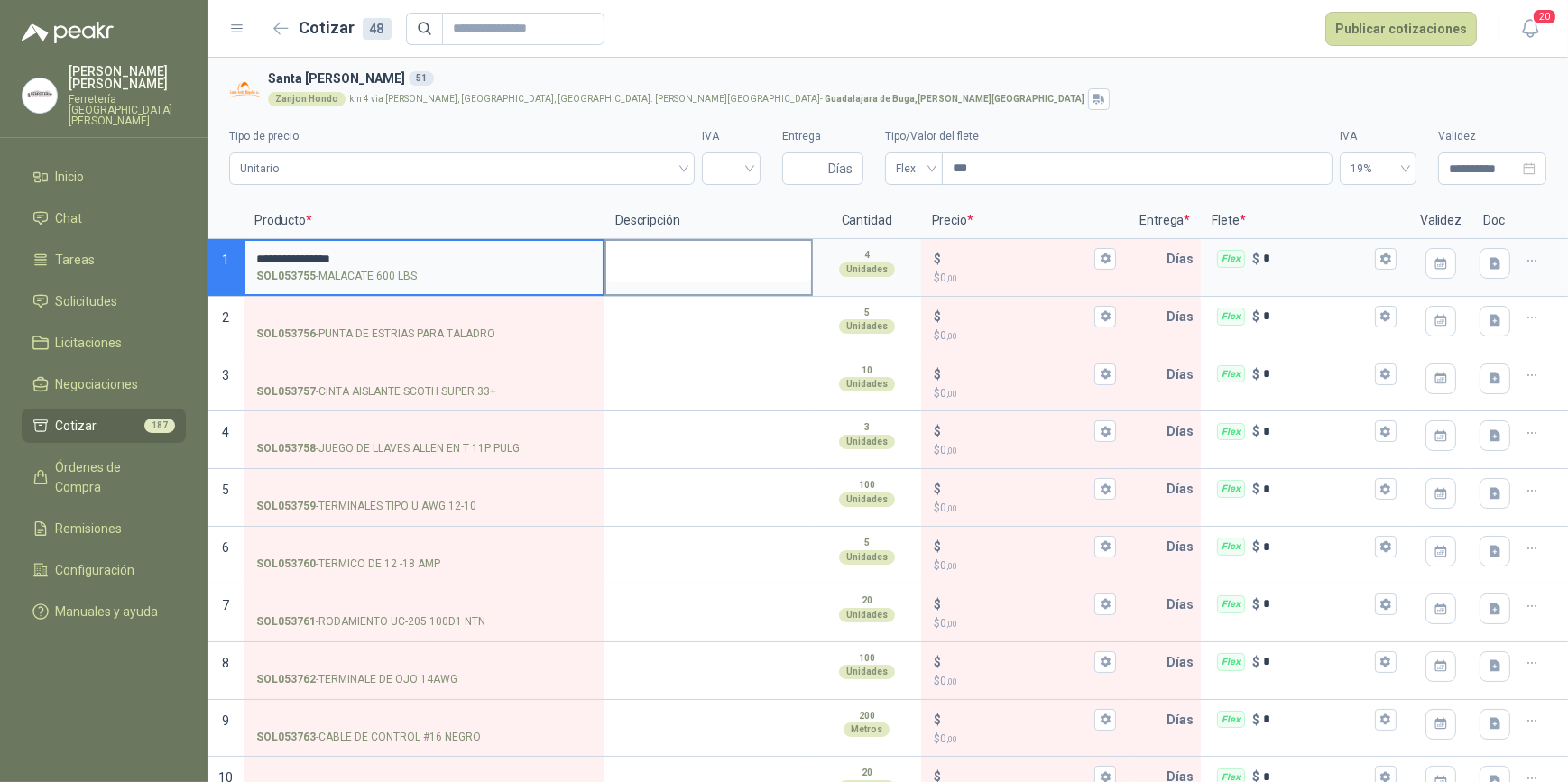
type input "**********"
click at [684, 266] on textarea at bounding box center [709, 262] width 205 height 42
type textarea "*"
type textarea "**"
type textarea "***"
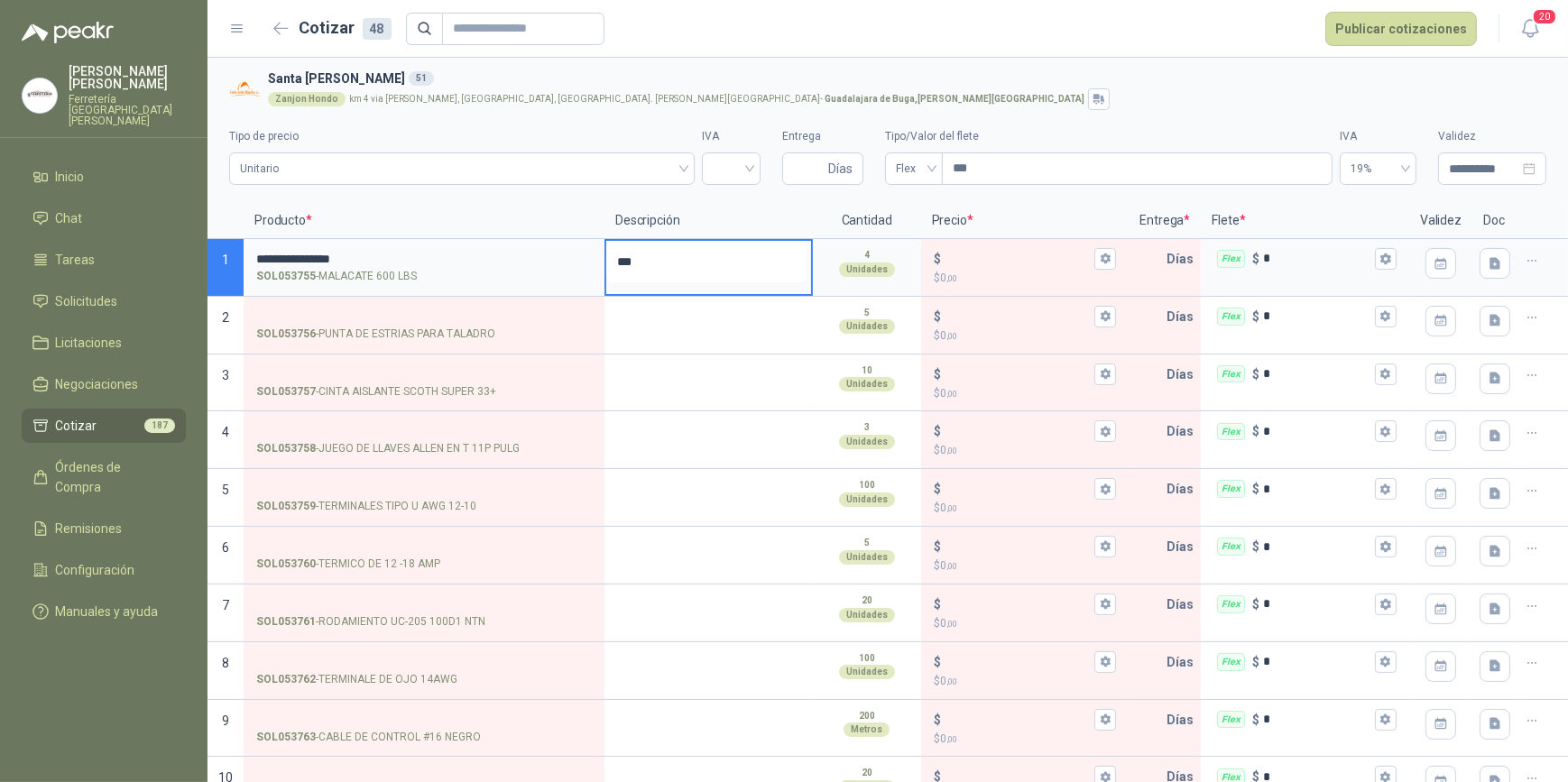
type textarea "***"
type textarea "*****"
type textarea "******"
type textarea "*******"
click at [1100, 252] on icon "button" at bounding box center [1106, 258] width 11 height 11
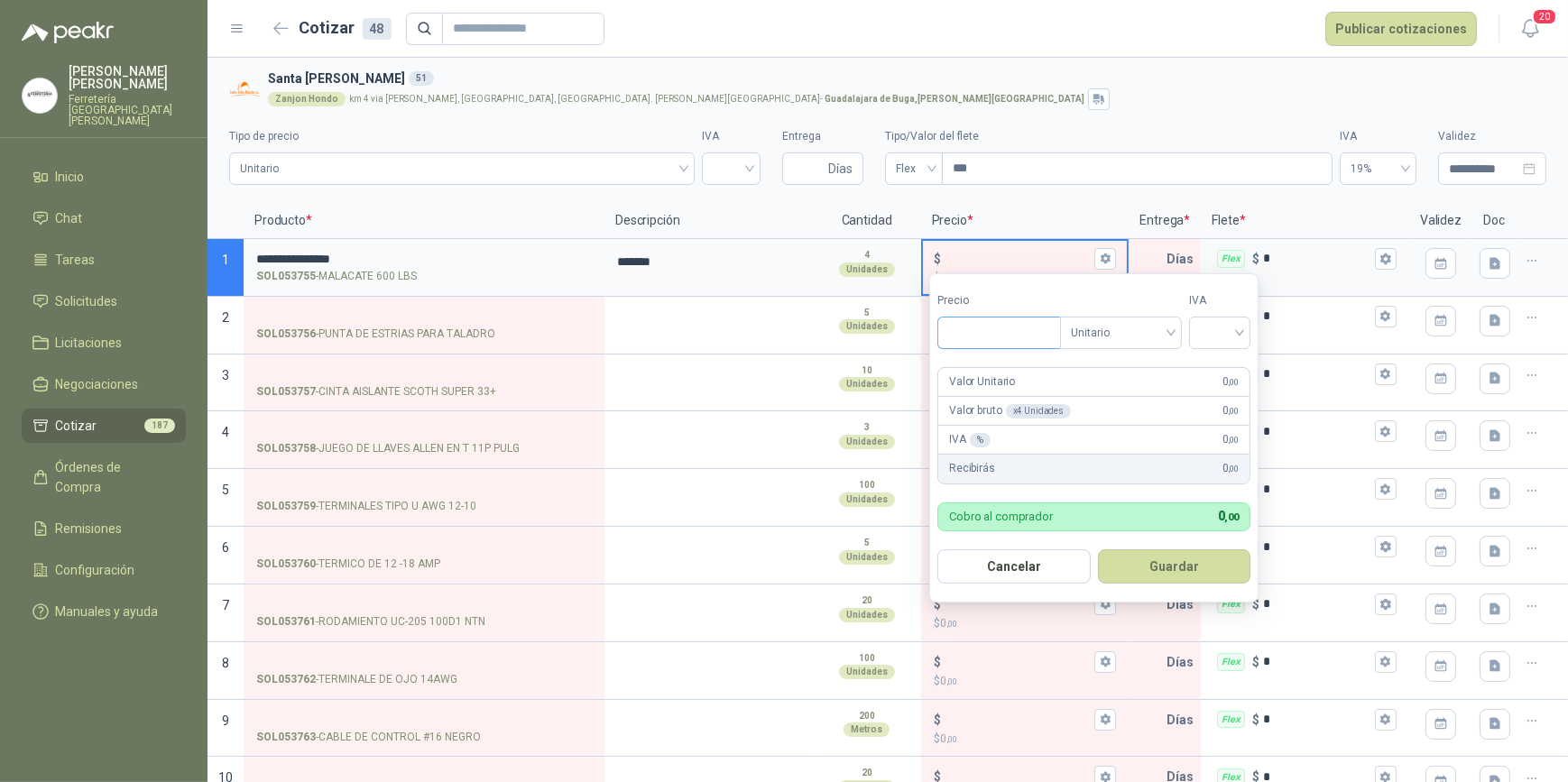
click at [980, 334] on input "Precio" at bounding box center [999, 333] width 121 height 30
type input "********"
click at [1240, 330] on input "search" at bounding box center [1221, 331] width 40 height 28
click at [1219, 366] on div "19%" at bounding box center [1223, 370] width 33 height 20
click at [1185, 569] on button "Guardar" at bounding box center [1178, 567] width 156 height 34
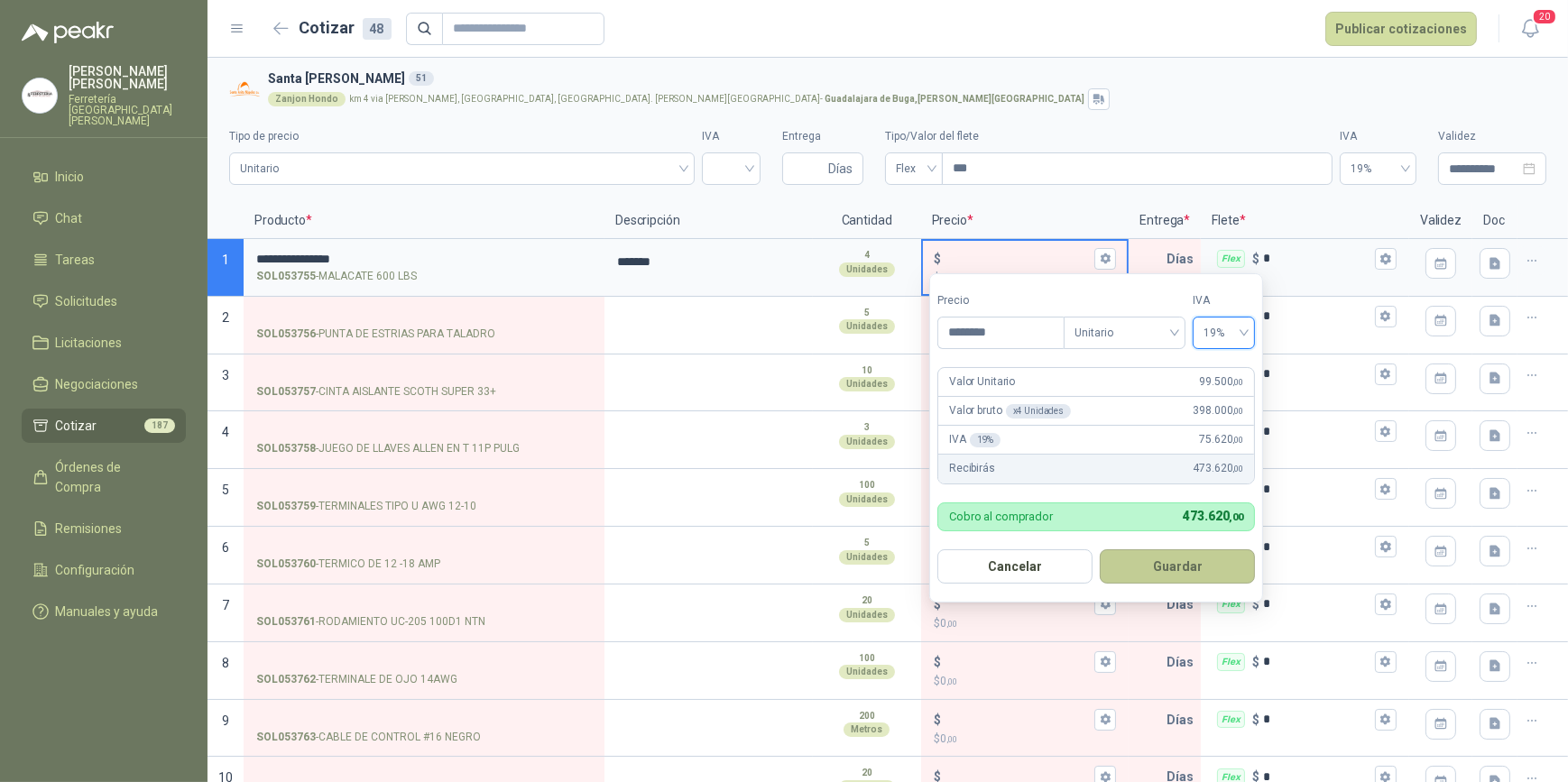
type input "******"
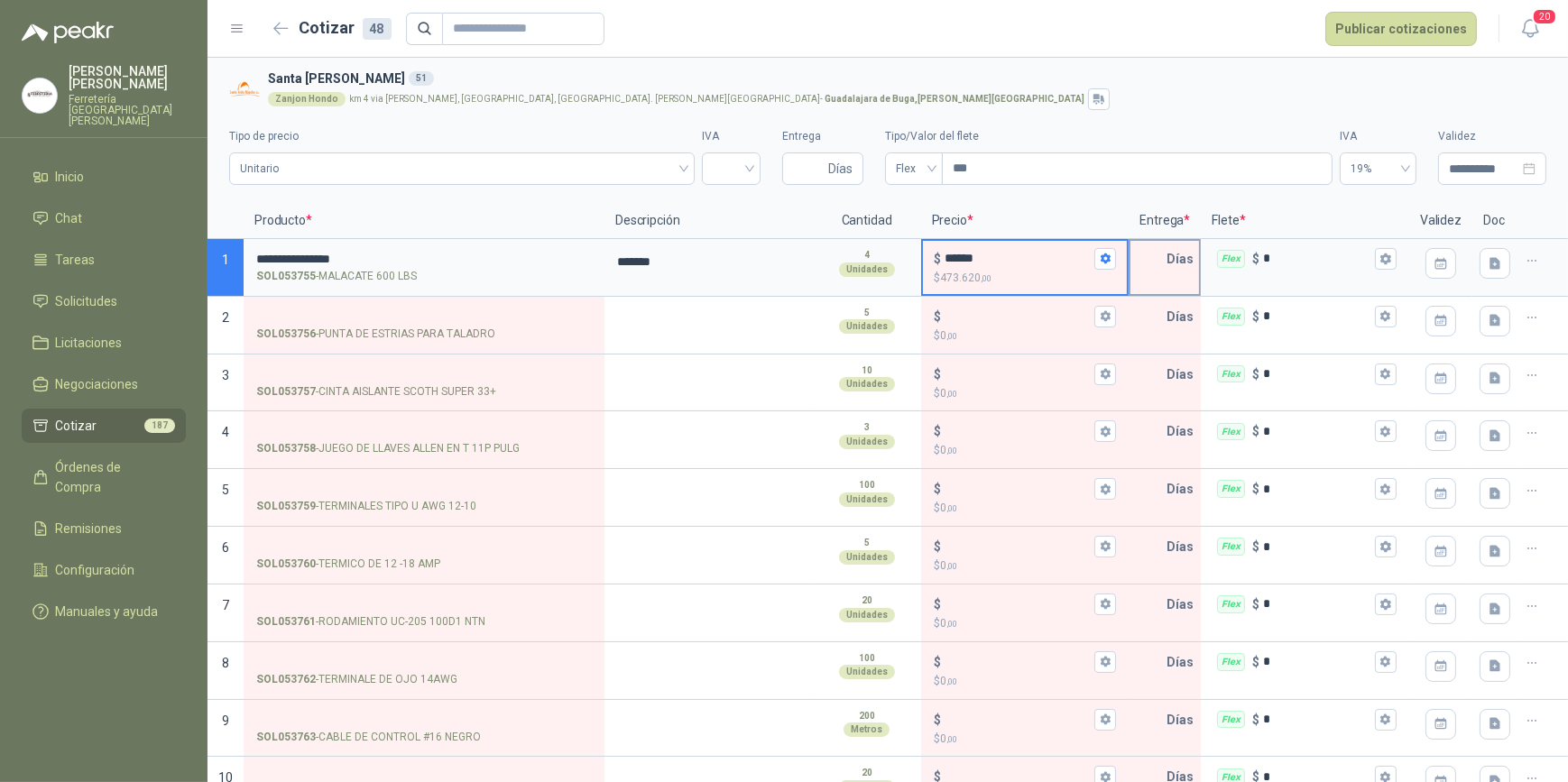
click at [1144, 262] on input "text" at bounding box center [1148, 259] width 36 height 36
type input "*"
click at [1381, 256] on button "Flex $ *" at bounding box center [1386, 258] width 22 height 22
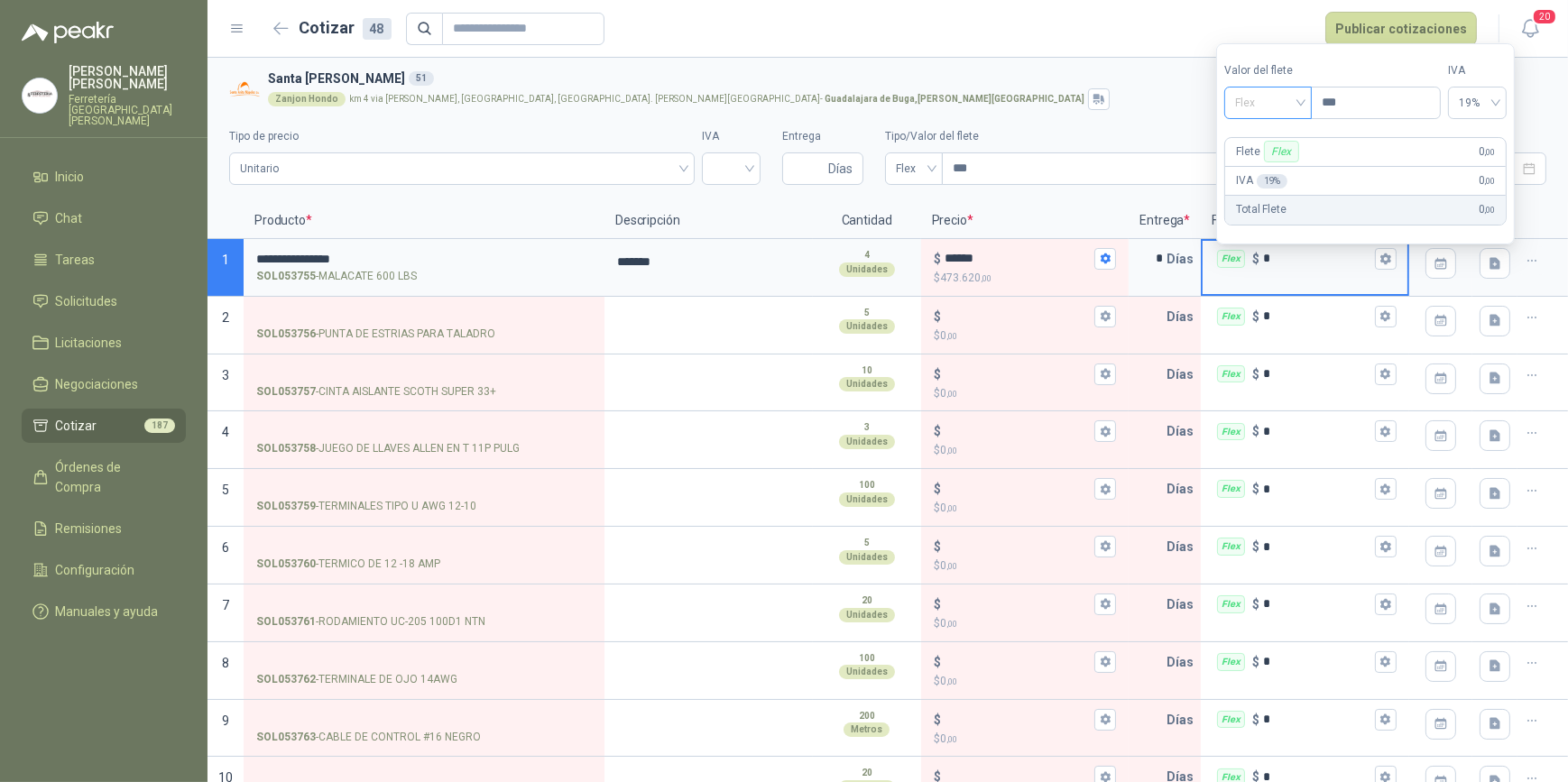
click at [1301, 97] on span "Flex" at bounding box center [1268, 102] width 65 height 28
click at [1281, 168] on div "Incluido" at bounding box center [1271, 169] width 65 height 20
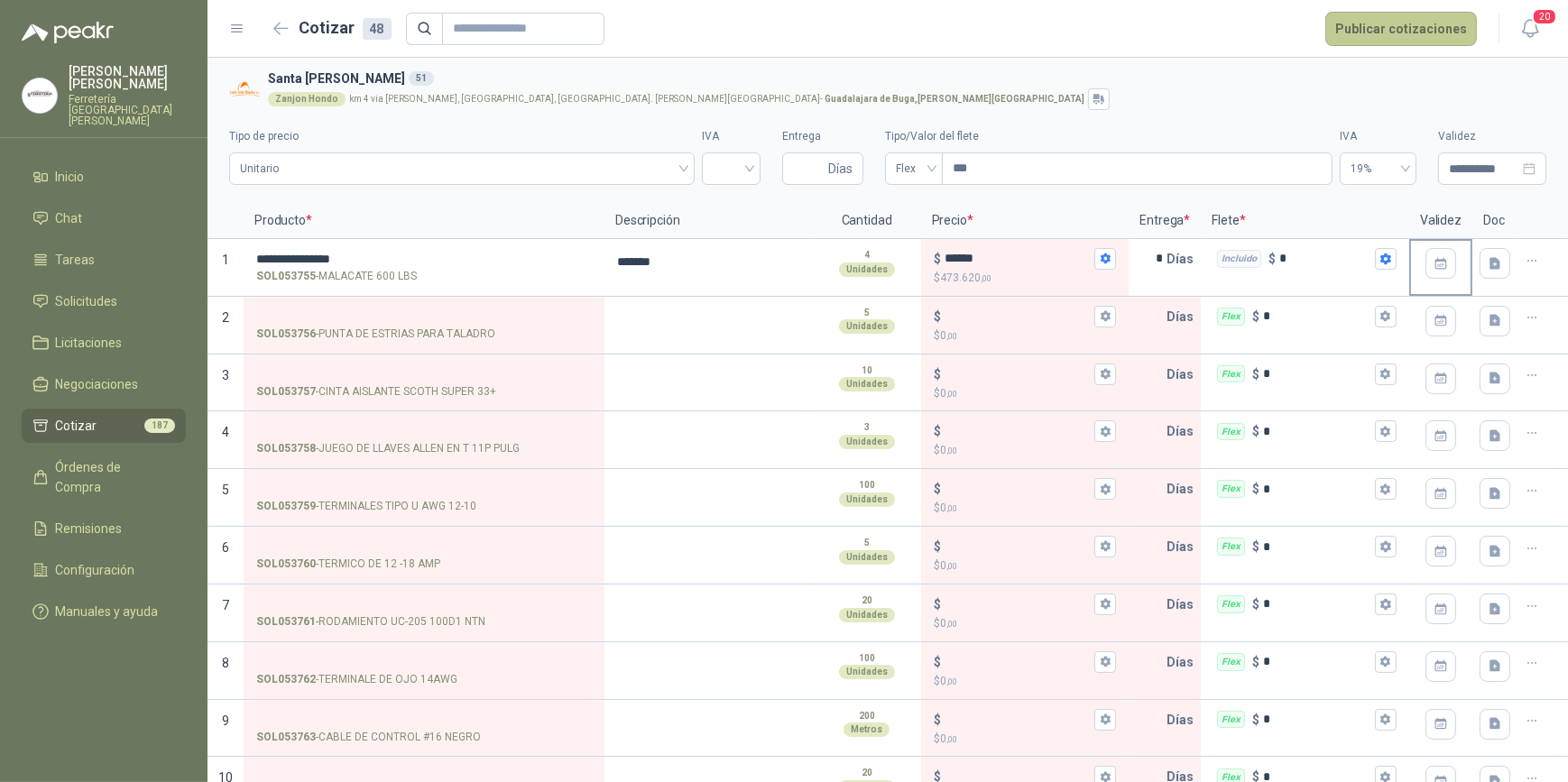
click at [1387, 23] on button "Publicar cotizaciones" at bounding box center [1402, 28] width 152 height 34
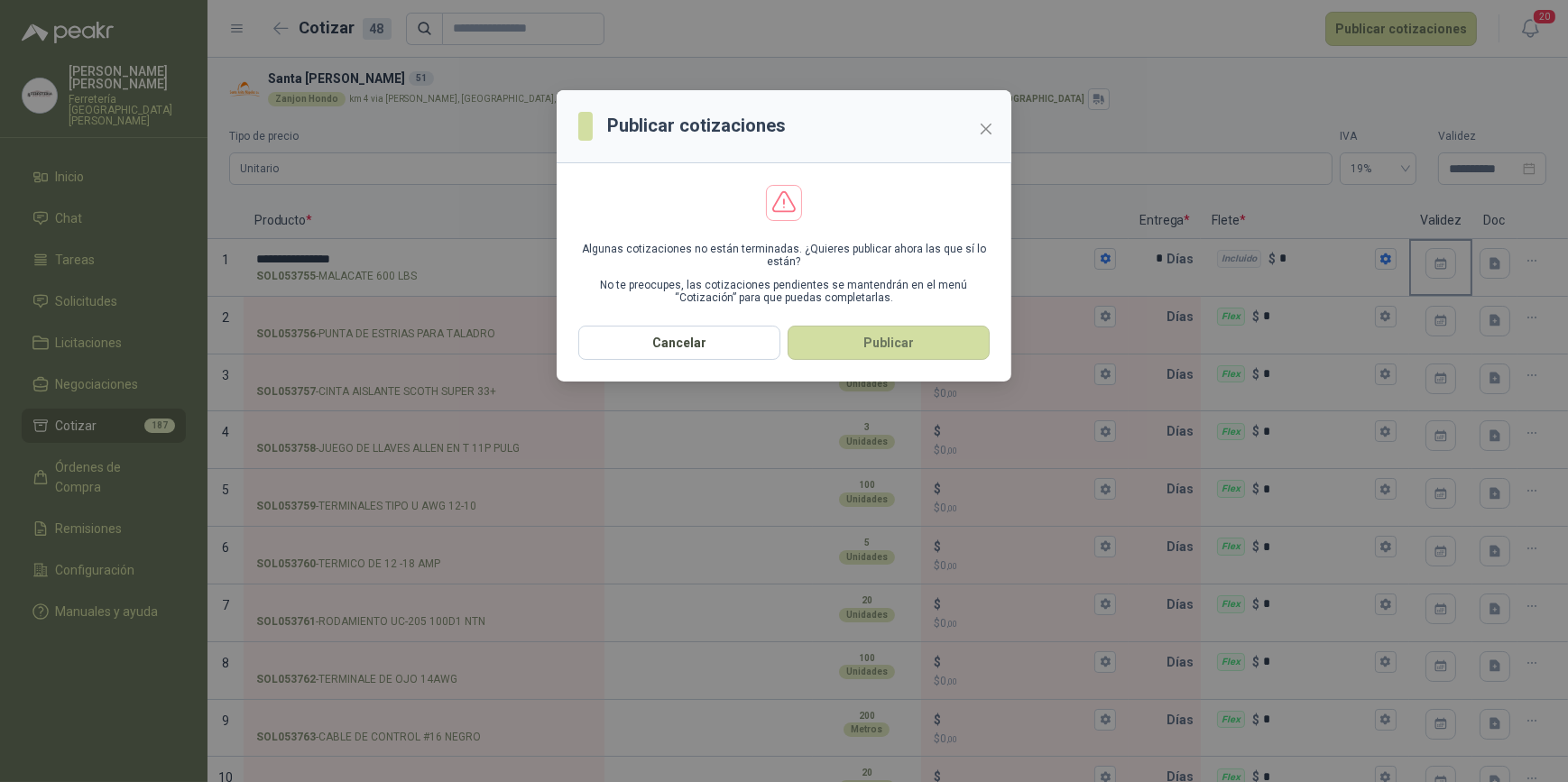
click at [889, 348] on button "Publicar" at bounding box center [888, 343] width 202 height 34
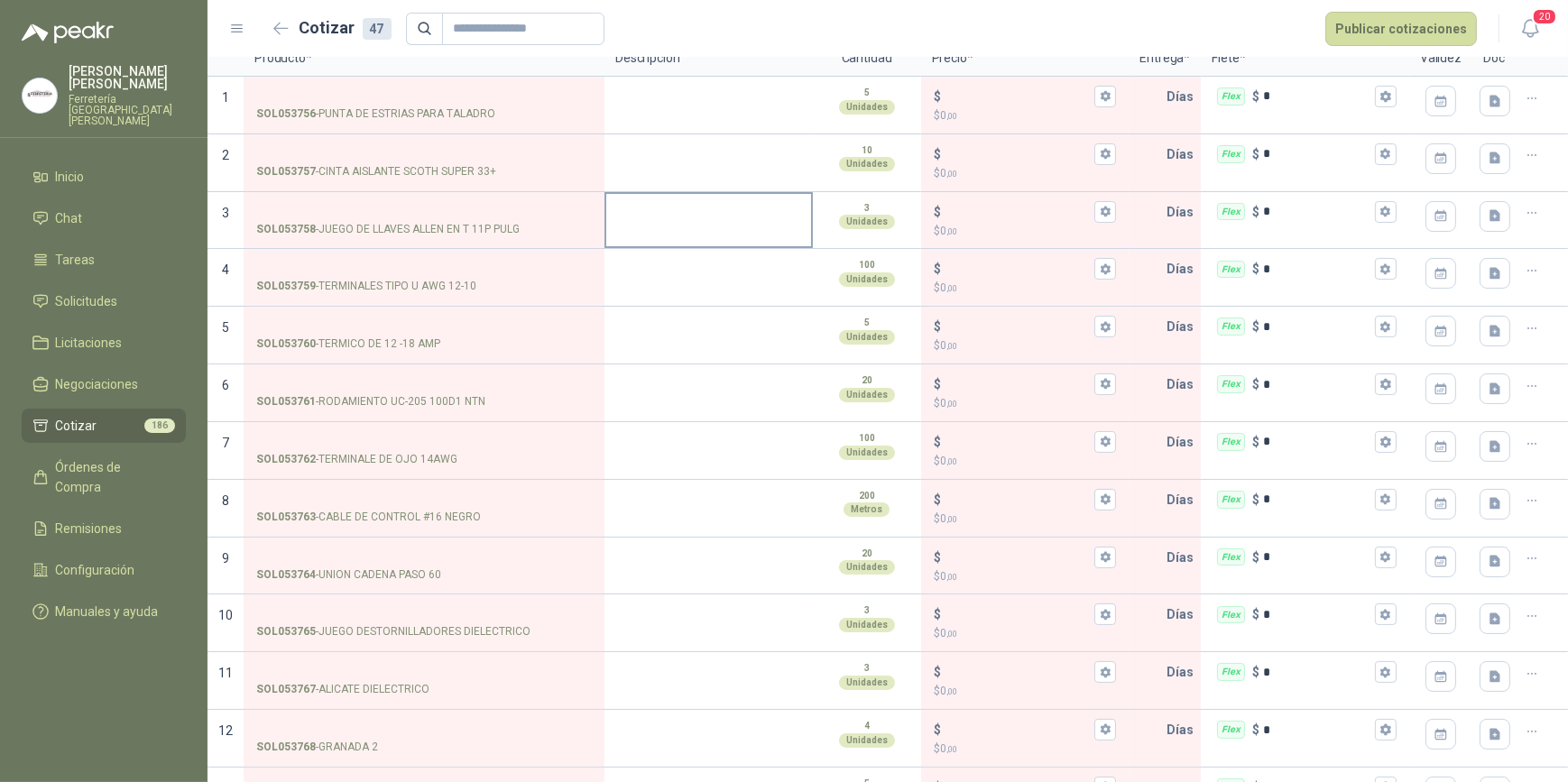
scroll to position [163, 0]
drag, startPoint x: 322, startPoint y: 224, endPoint x: 497, endPoint y: 221, distance: 175.0
click at [497, 221] on p "SOL053758 - JUEGO DE LLAVES [PERSON_NAME] EN T 11P PULG" at bounding box center [388, 229] width 264 height 17
drag, startPoint x: 497, startPoint y: 221, endPoint x: 289, endPoint y: 251, distance: 210.2
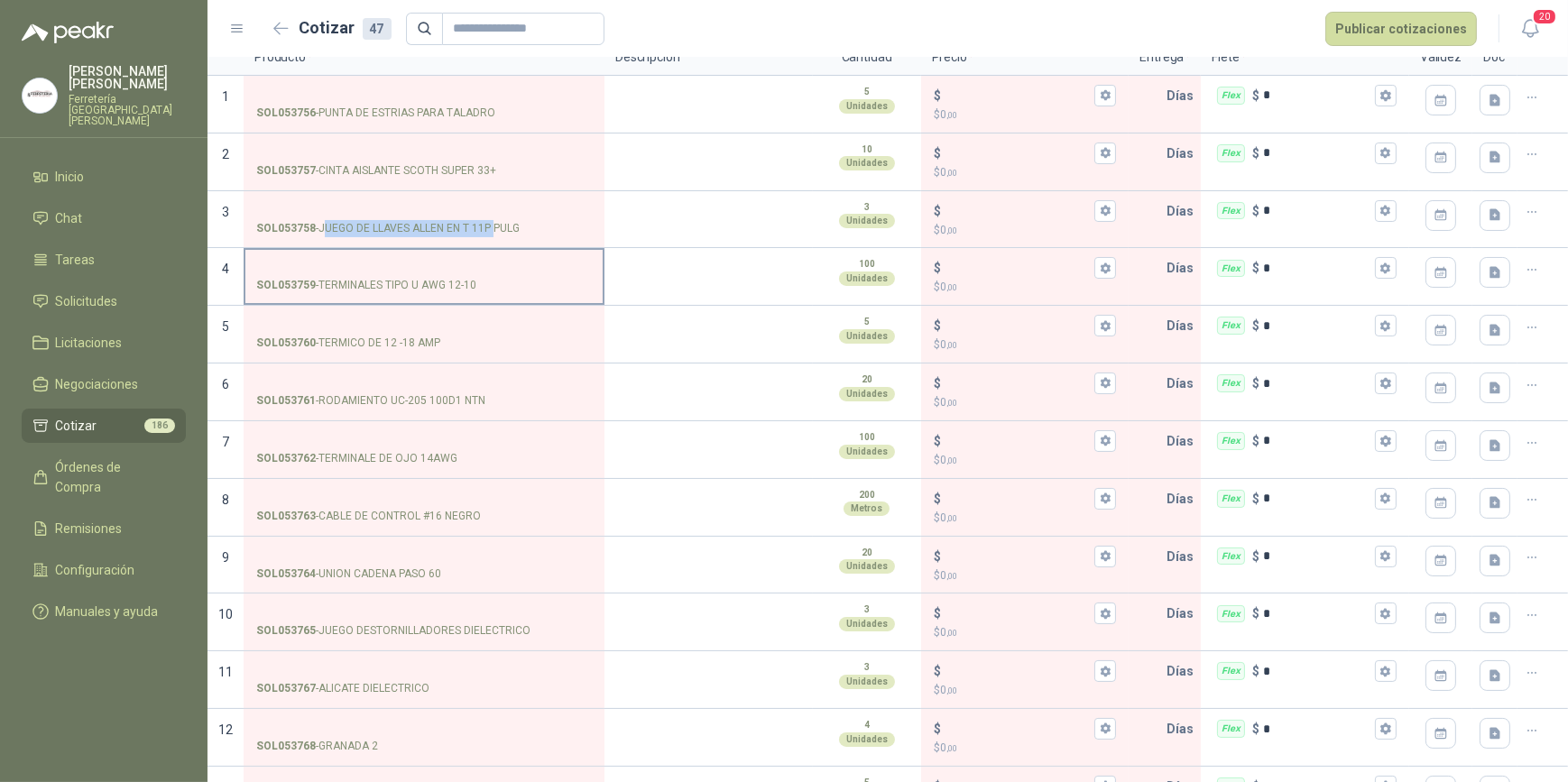
click at [441, 205] on input "SOL053758 - JUEGO DE LLAVES [PERSON_NAME] EN T 11P PULG" at bounding box center [424, 212] width 336 height 13
drag, startPoint x: 321, startPoint y: 226, endPoint x: 521, endPoint y: 229, distance: 200.0
click at [520, 229] on p "SOL053758 - JUEGO DE LLAVES [PERSON_NAME] EN T 11P PULG" at bounding box center [388, 229] width 264 height 17
drag, startPoint x: 521, startPoint y: 229, endPoint x: 473, endPoint y: 226, distance: 48.1
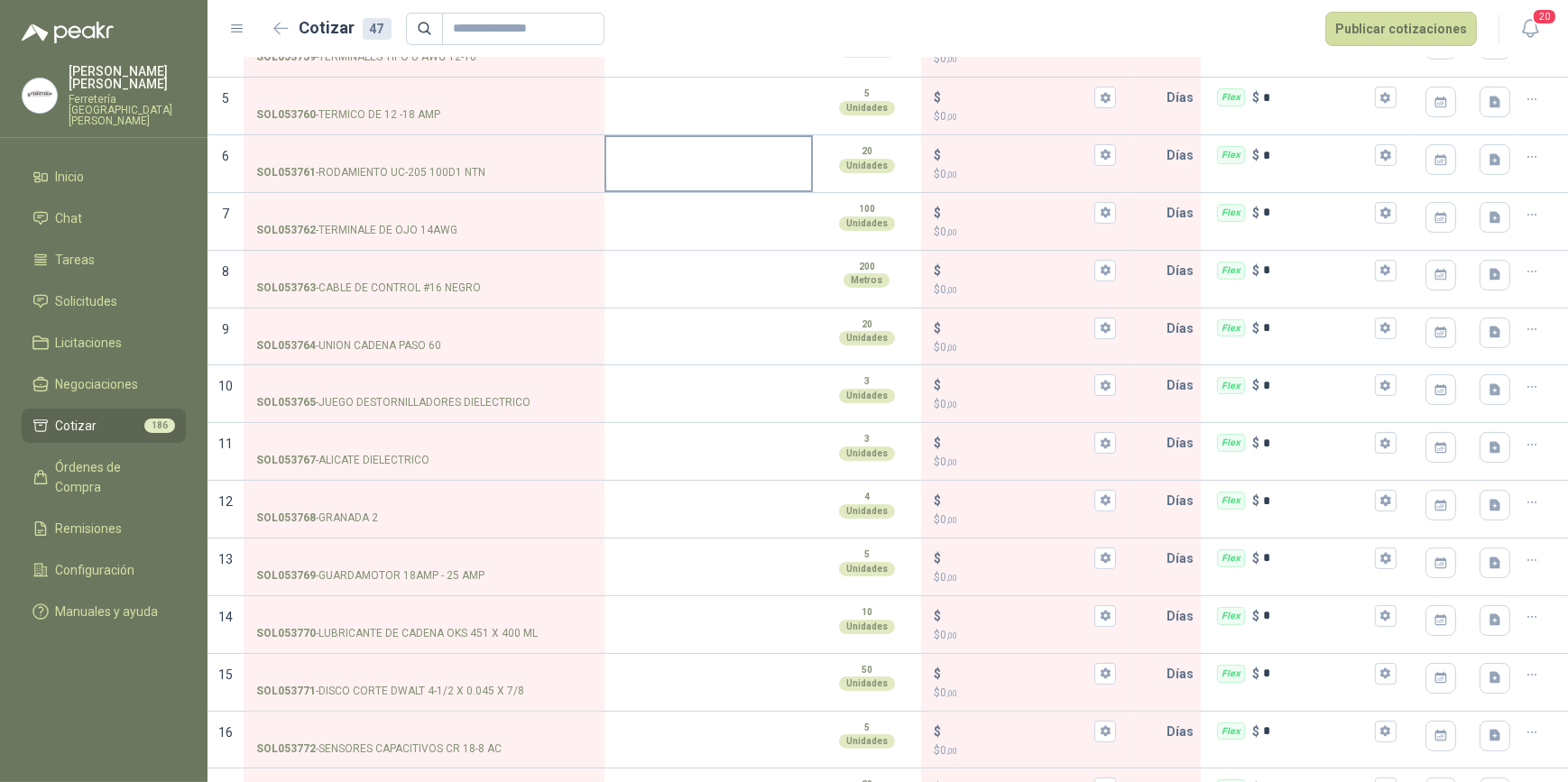
scroll to position [410, 0]
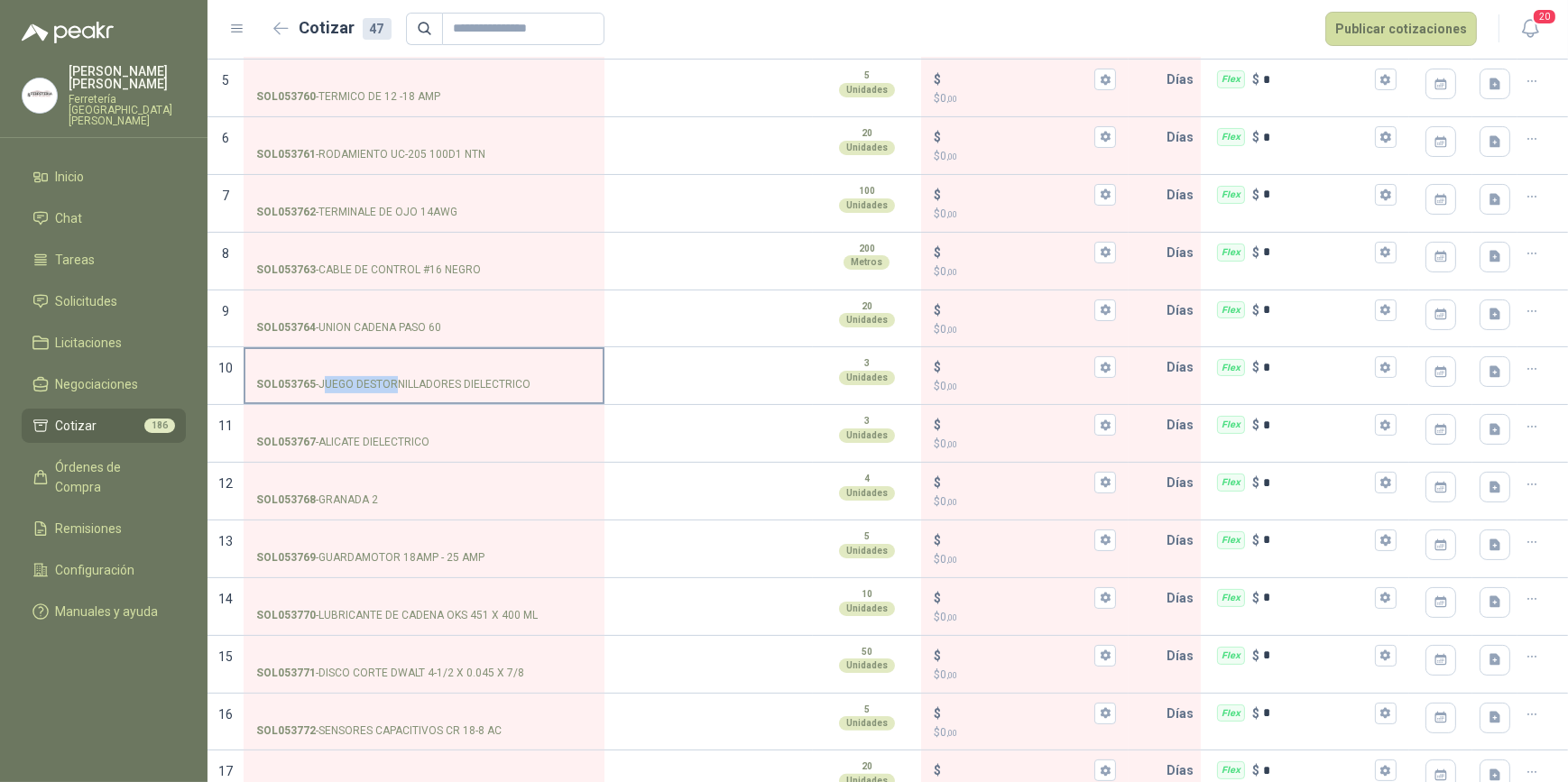
drag, startPoint x: 322, startPoint y: 379, endPoint x: 384, endPoint y: 382, distance: 62.1
click at [388, 382] on p "SOL053765 - JUEGO DESTORNILLADORES DIELECTRICO" at bounding box center [393, 384] width 274 height 17
drag, startPoint x: 384, startPoint y: 382, endPoint x: 321, endPoint y: 384, distance: 63.0
click at [312, 354] on label "SOL053765 - JUEGO DESTORNILLADORES DIELECTRICO" at bounding box center [424, 375] width 358 height 51
click at [312, 361] on input "SOL053765 - JUEGO DESTORNILLADORES DIELECTRICO" at bounding box center [424, 367] width 336 height 13
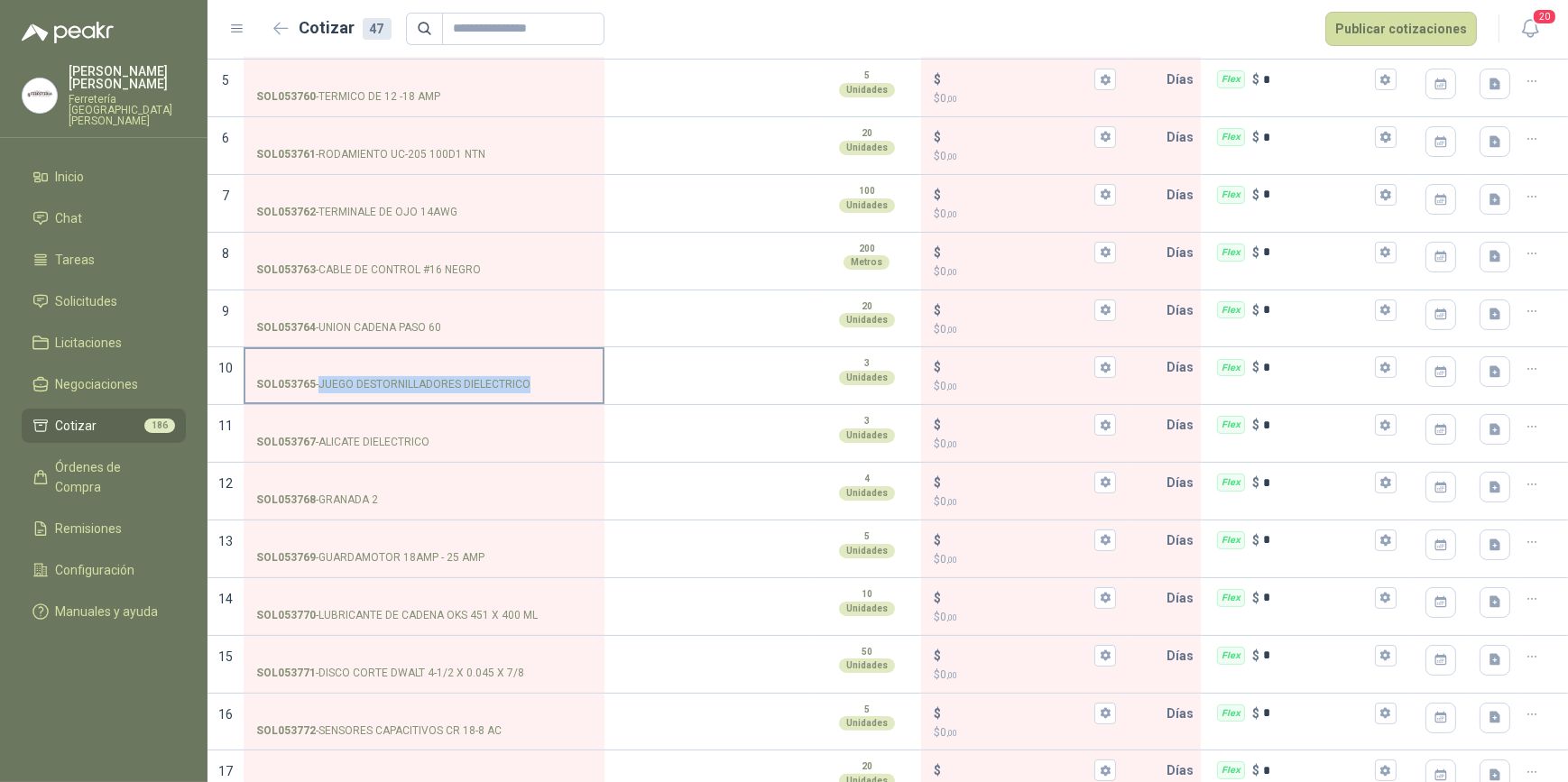
drag, startPoint x: 321, startPoint y: 382, endPoint x: 524, endPoint y: 386, distance: 203.0
click at [524, 386] on p "SOL053765 - JUEGO DESTORNILLADORES DIELECTRICO" at bounding box center [393, 384] width 274 height 17
drag, startPoint x: 524, startPoint y: 386, endPoint x: 493, endPoint y: 382, distance: 31.3
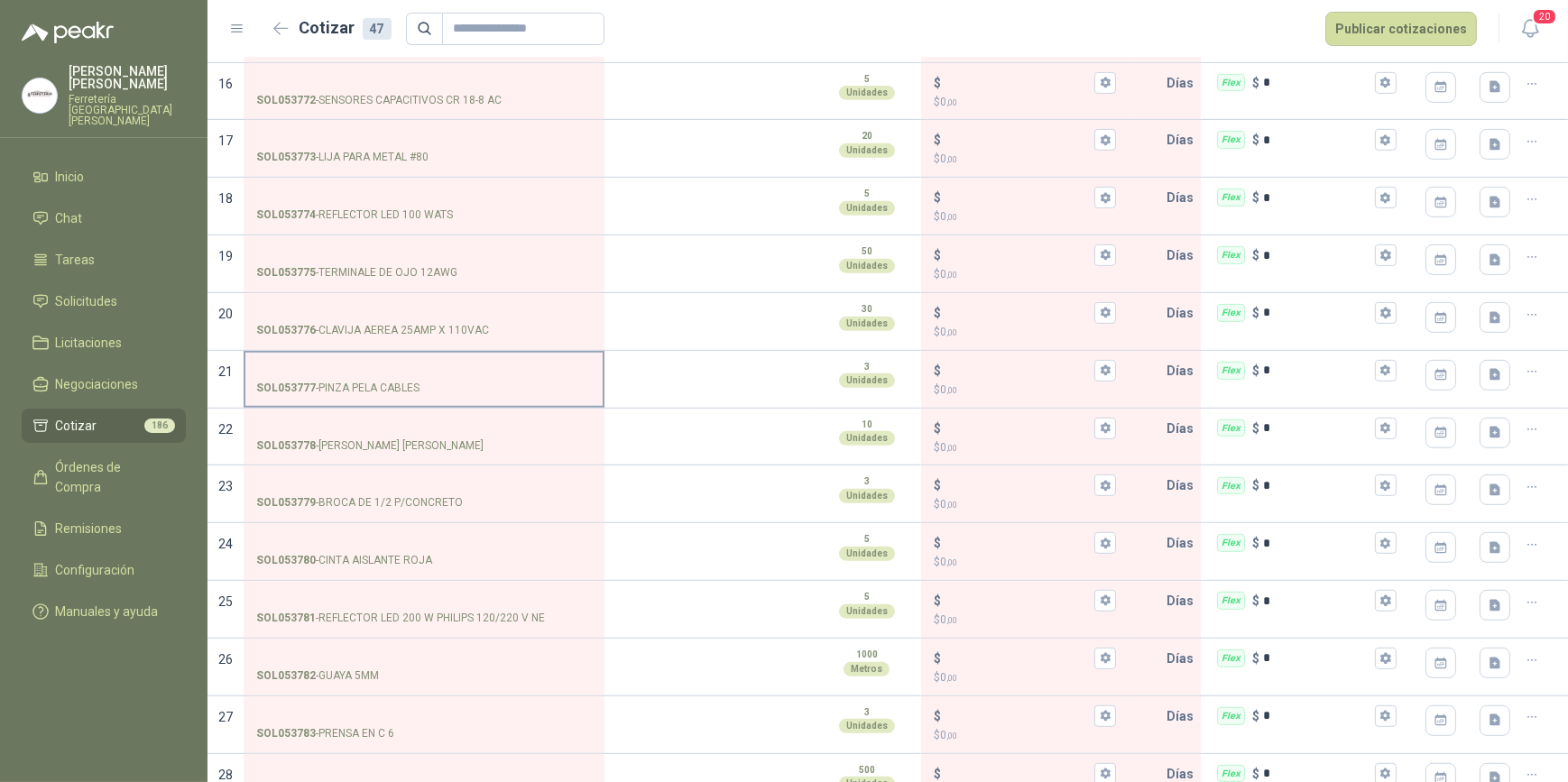
scroll to position [1066, 0]
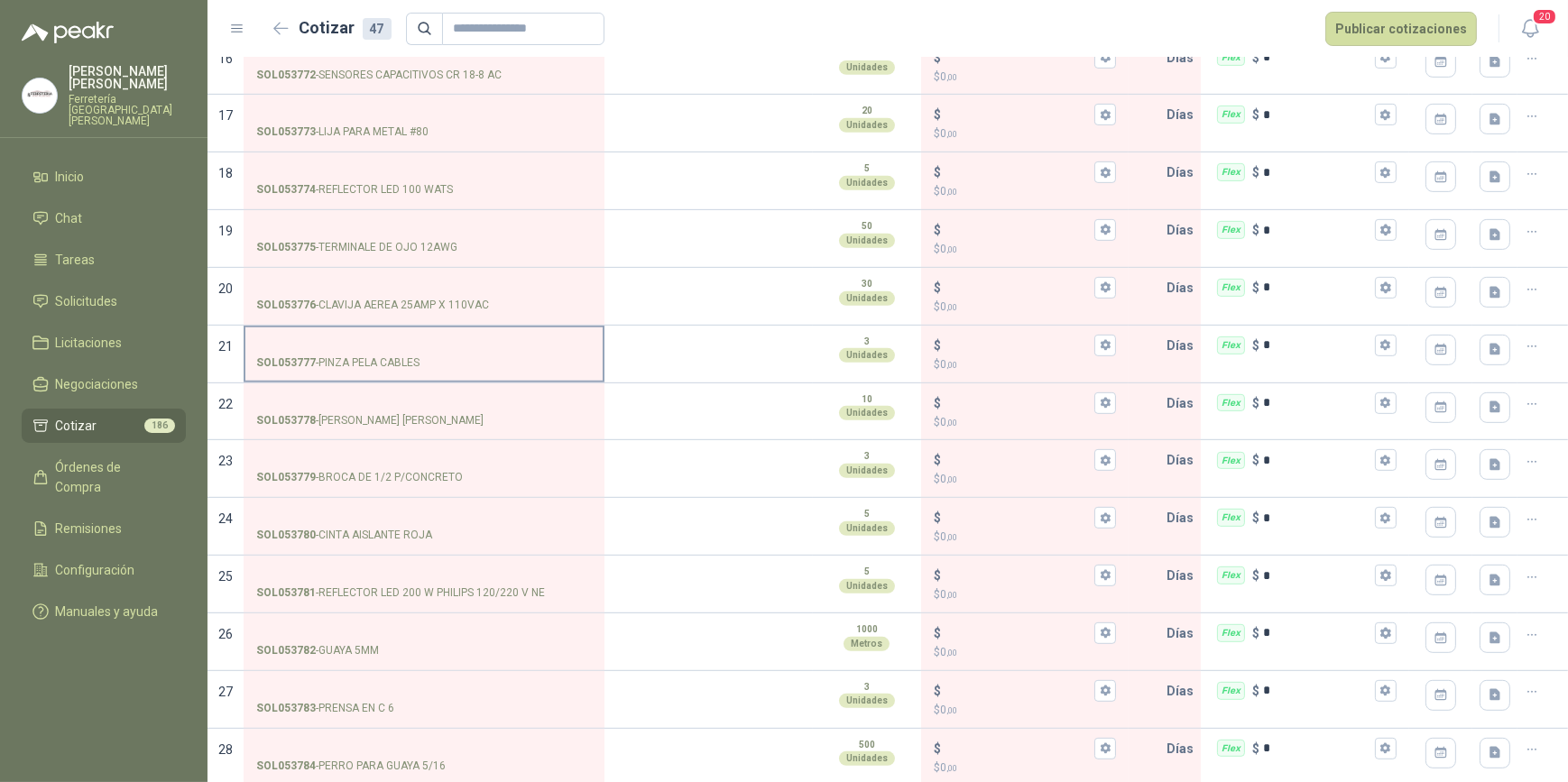
drag, startPoint x: 322, startPoint y: 354, endPoint x: 420, endPoint y: 361, distance: 98.2
click at [420, 361] on p "SOL053777 - PINZA PELA CABLES" at bounding box center [338, 363] width 163 height 17
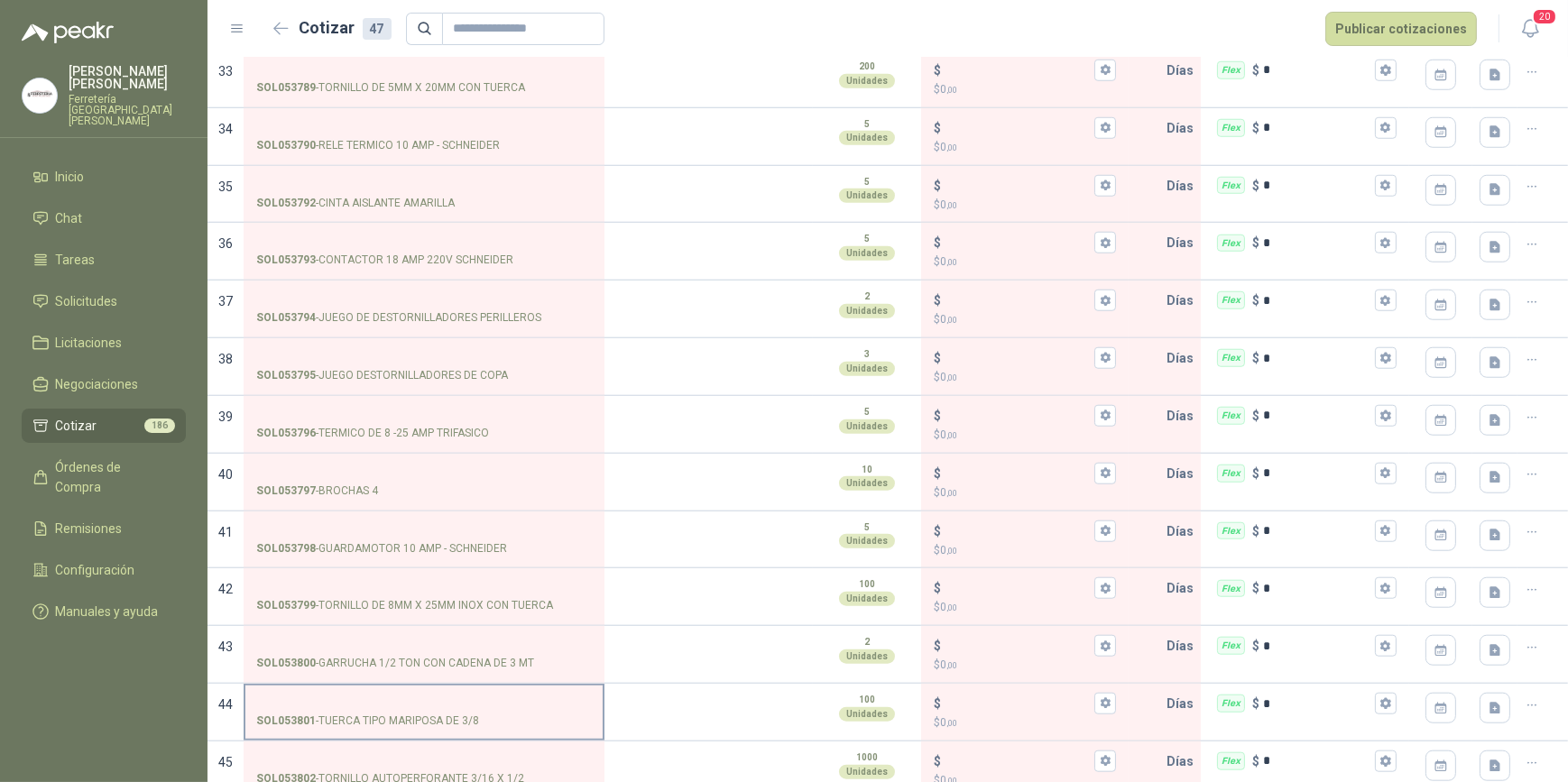
scroll to position [1994, 0]
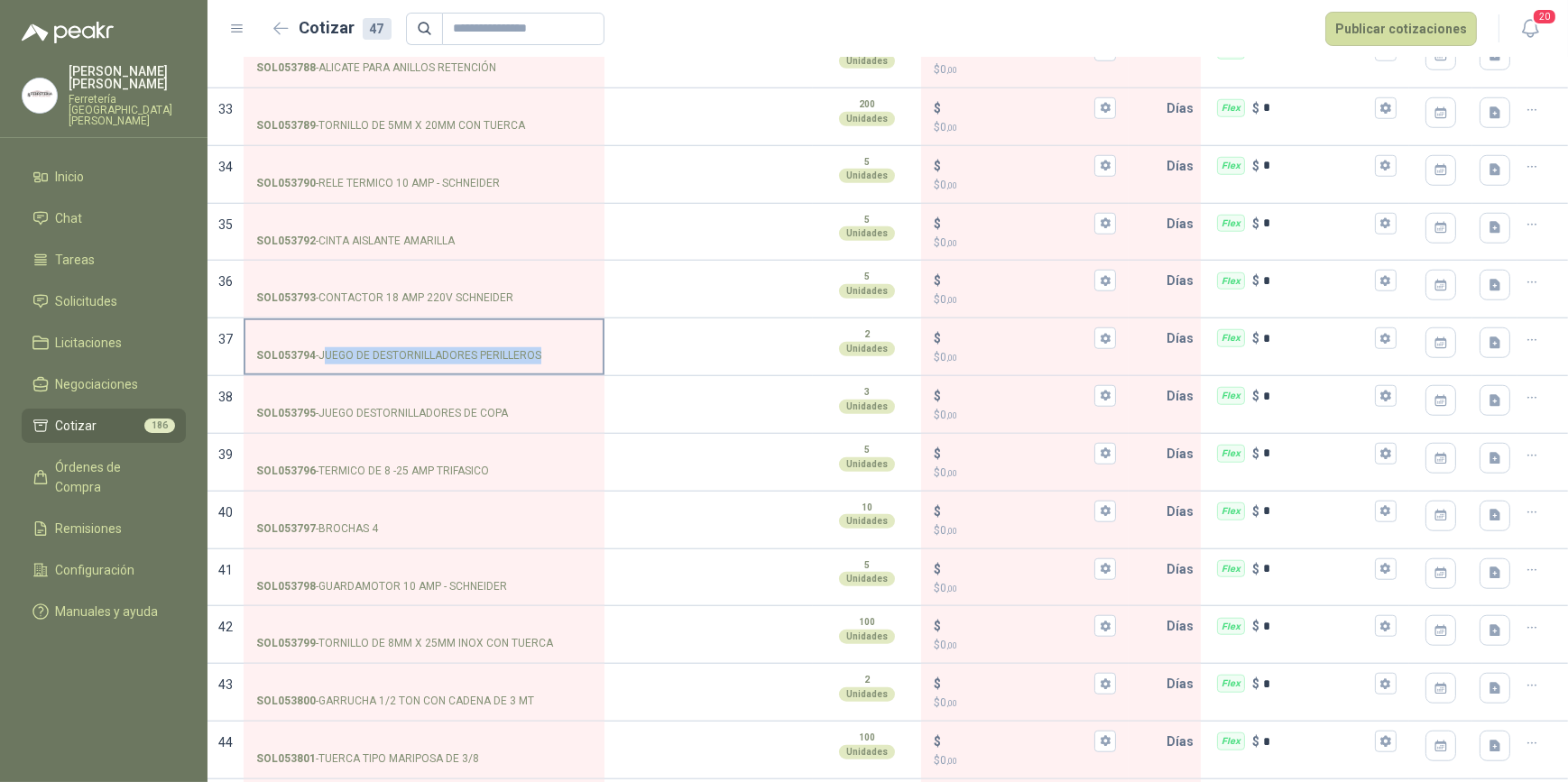
drag, startPoint x: 322, startPoint y: 347, endPoint x: 537, endPoint y: 352, distance: 215.1
click at [537, 352] on p "SOL053794 - JUEGO DE DESTORNILLADORES PERILLEROS" at bounding box center [399, 356] width 285 height 17
drag, startPoint x: 537, startPoint y: 352, endPoint x: 490, endPoint y: 352, distance: 47.0
click at [654, 343] on textarea at bounding box center [709, 342] width 205 height 42
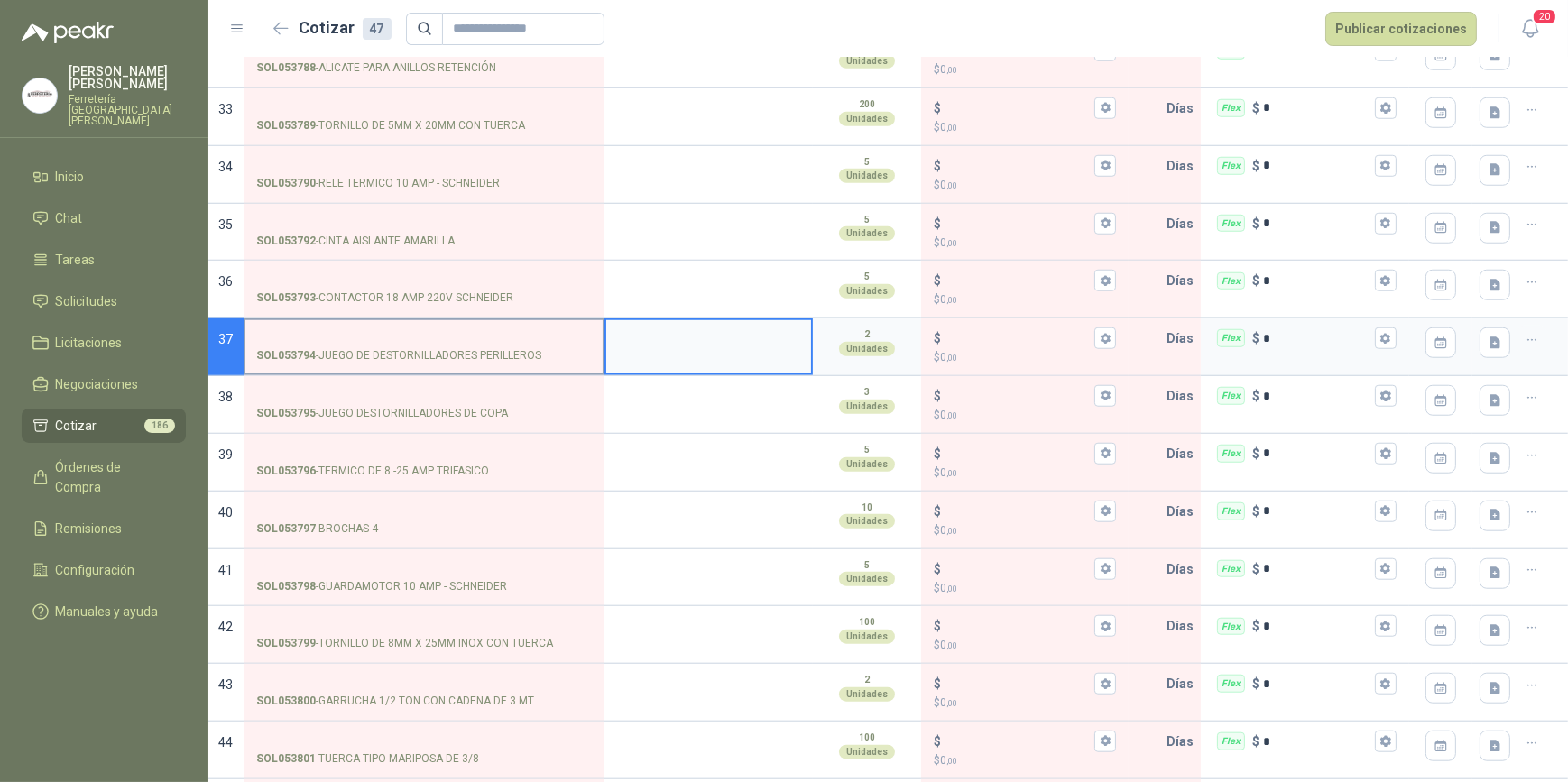
click at [335, 332] on input "SOL053794 - JUEGO DE DESTORNILLADORES PERILLEROS" at bounding box center [424, 339] width 336 height 13
click at [304, 332] on input "SOL053794 - JUEGO DE DESTORNILLADORES PERILLEROS" at bounding box center [424, 339] width 336 height 13
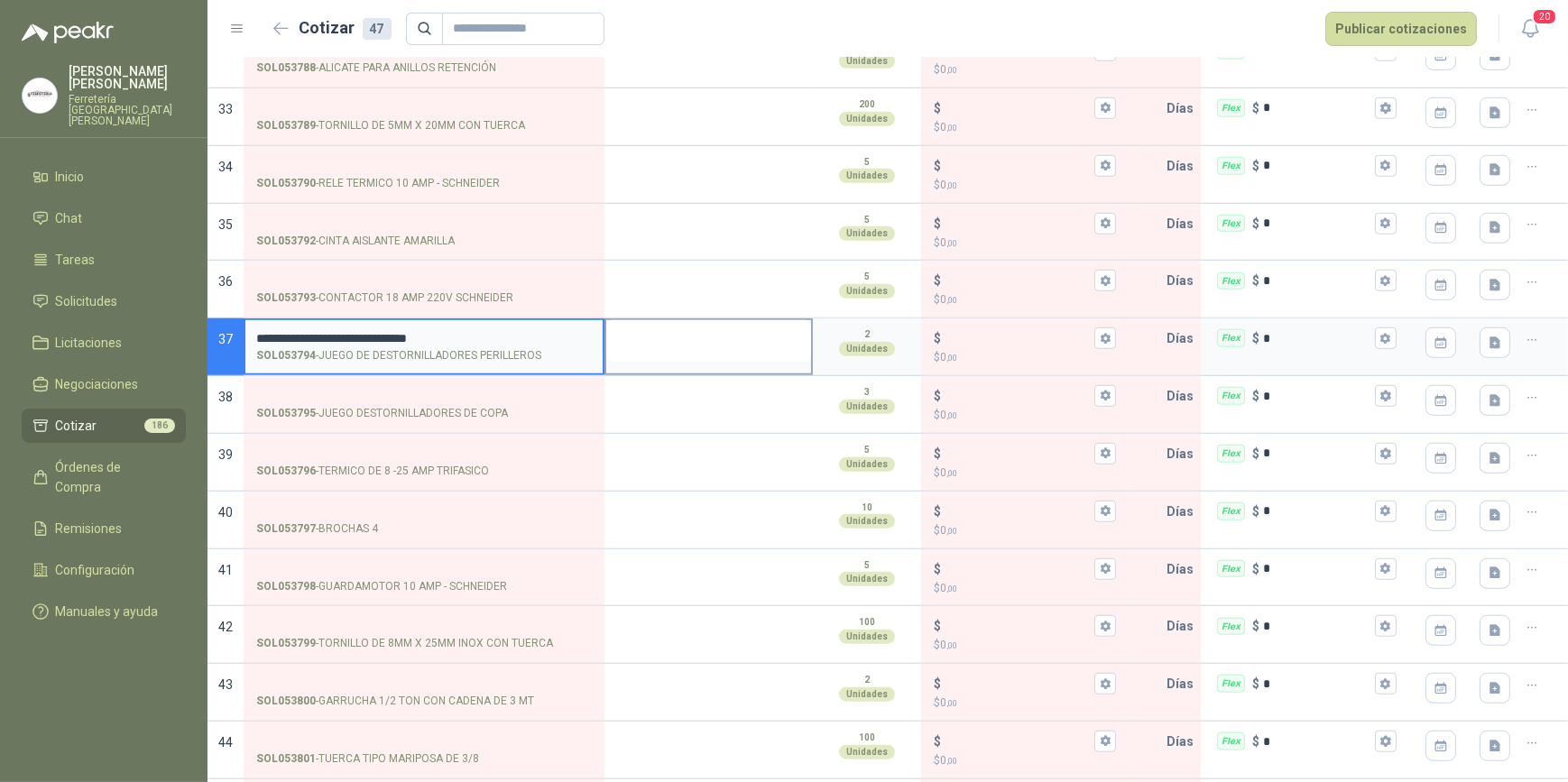
type input "**********"
click at [706, 344] on textarea at bounding box center [709, 342] width 205 height 42
type textarea "*"
type textarea "**"
type textarea "***"
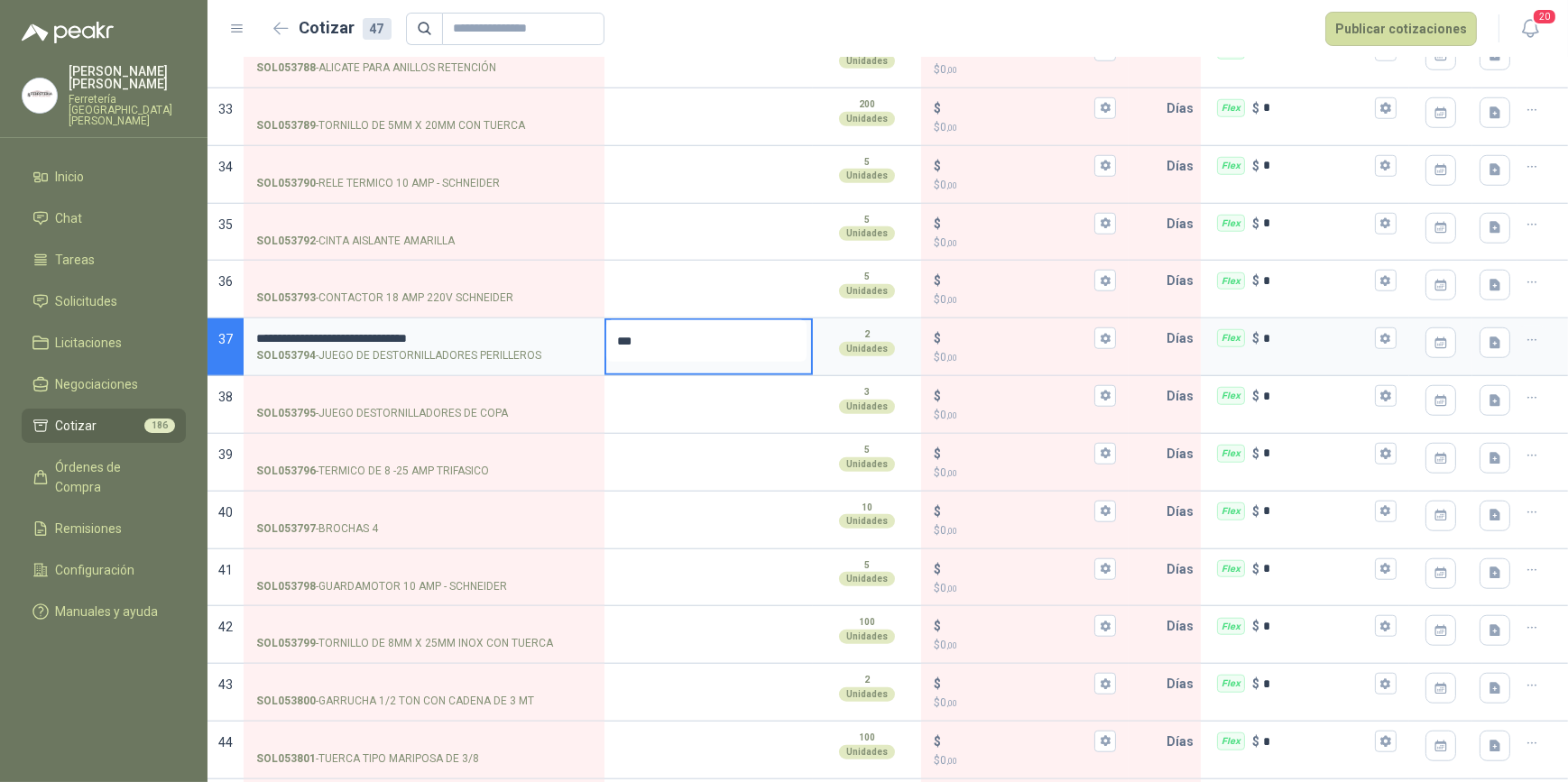
type textarea "**"
type textarea "*"
type textarea "**"
type textarea "****"
type textarea "*****"
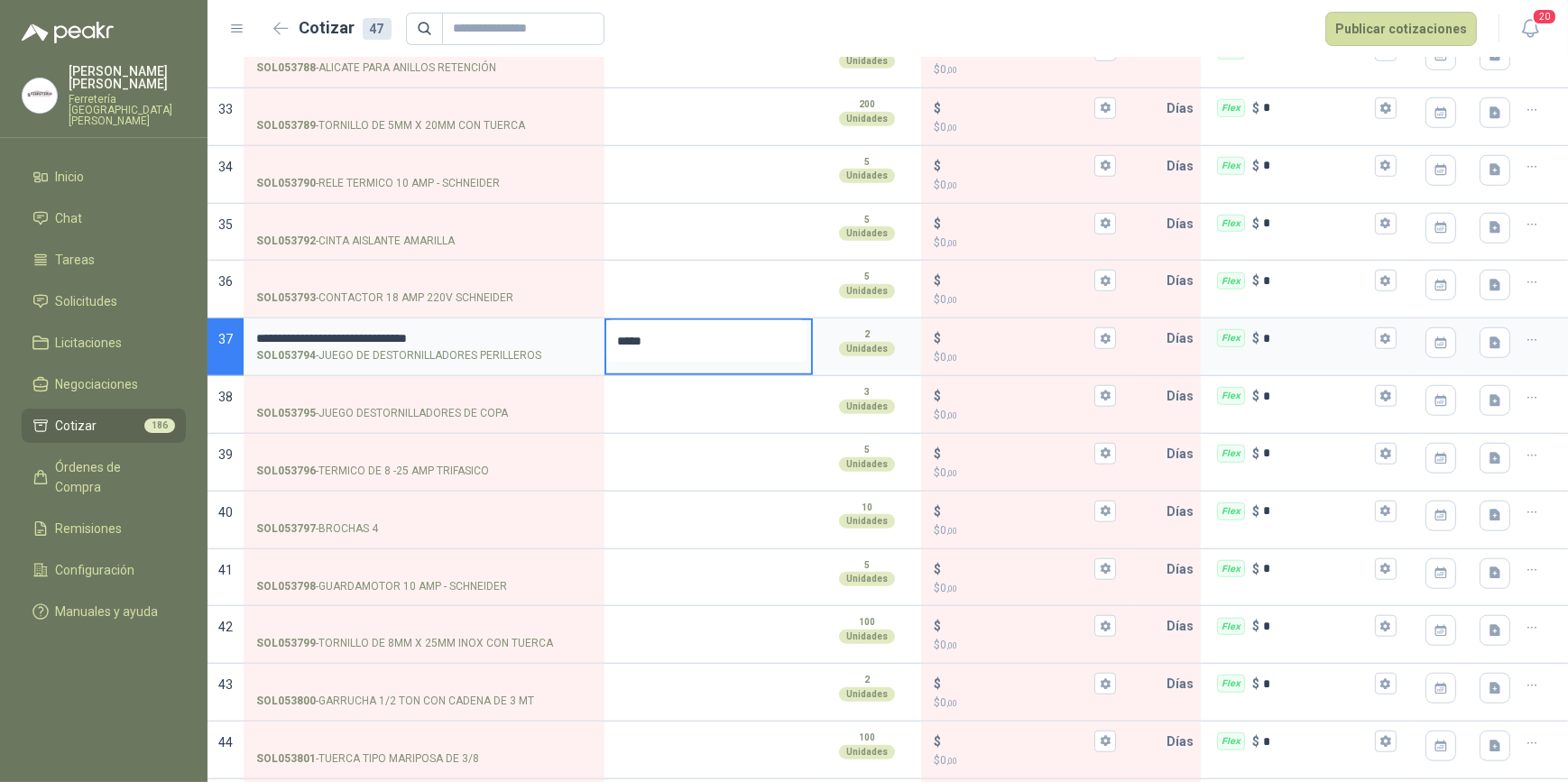
type textarea "******"
type textarea "*******"
click at [1101, 333] on icon "button" at bounding box center [1106, 338] width 9 height 10
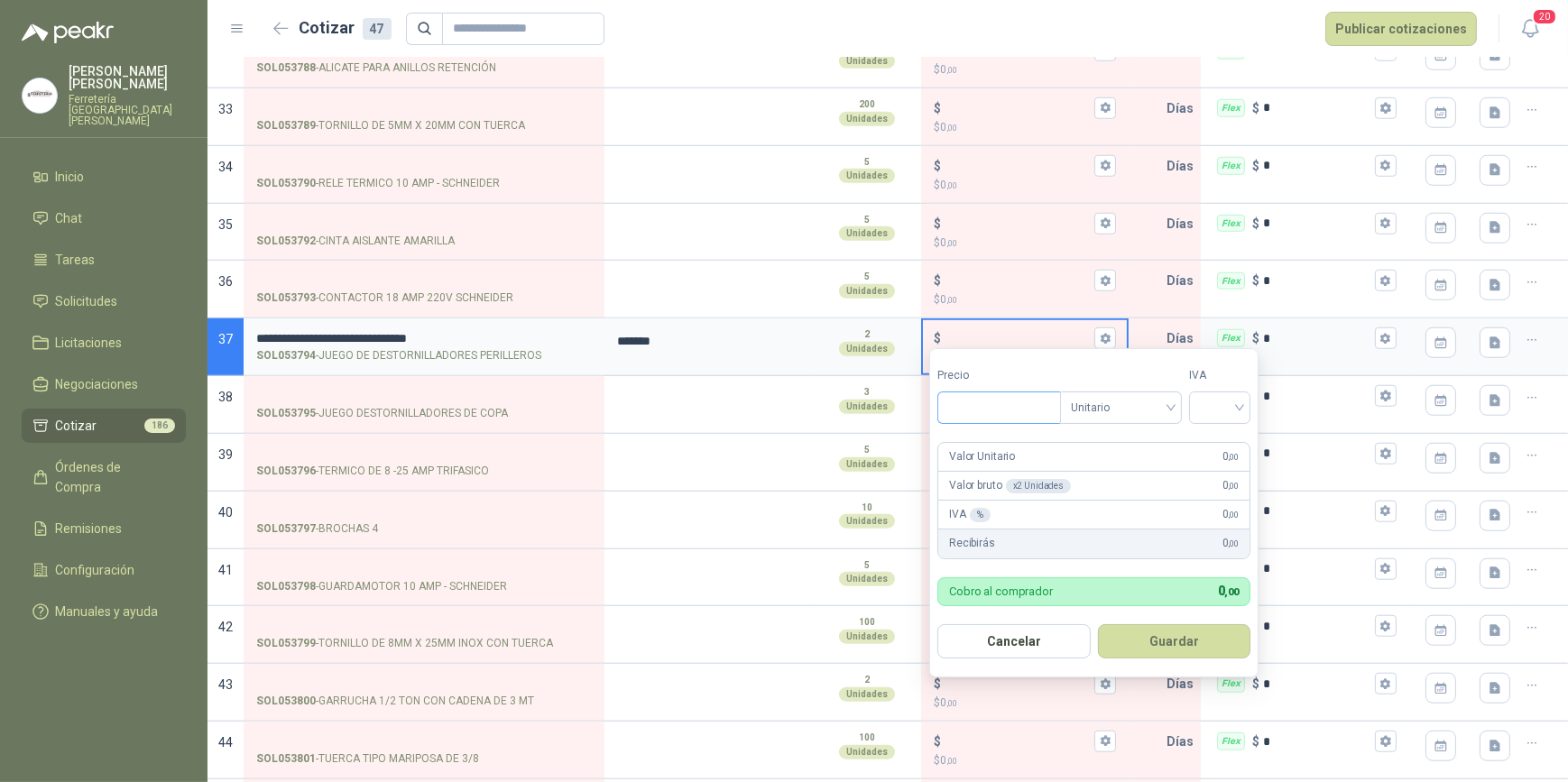
click at [978, 411] on input "Precio" at bounding box center [999, 408] width 121 height 30
type input "********"
click at [1240, 407] on input "search" at bounding box center [1221, 406] width 40 height 28
click at [1227, 442] on div "19%" at bounding box center [1223, 445] width 33 height 20
click at [1186, 641] on button "Guardar" at bounding box center [1178, 642] width 156 height 34
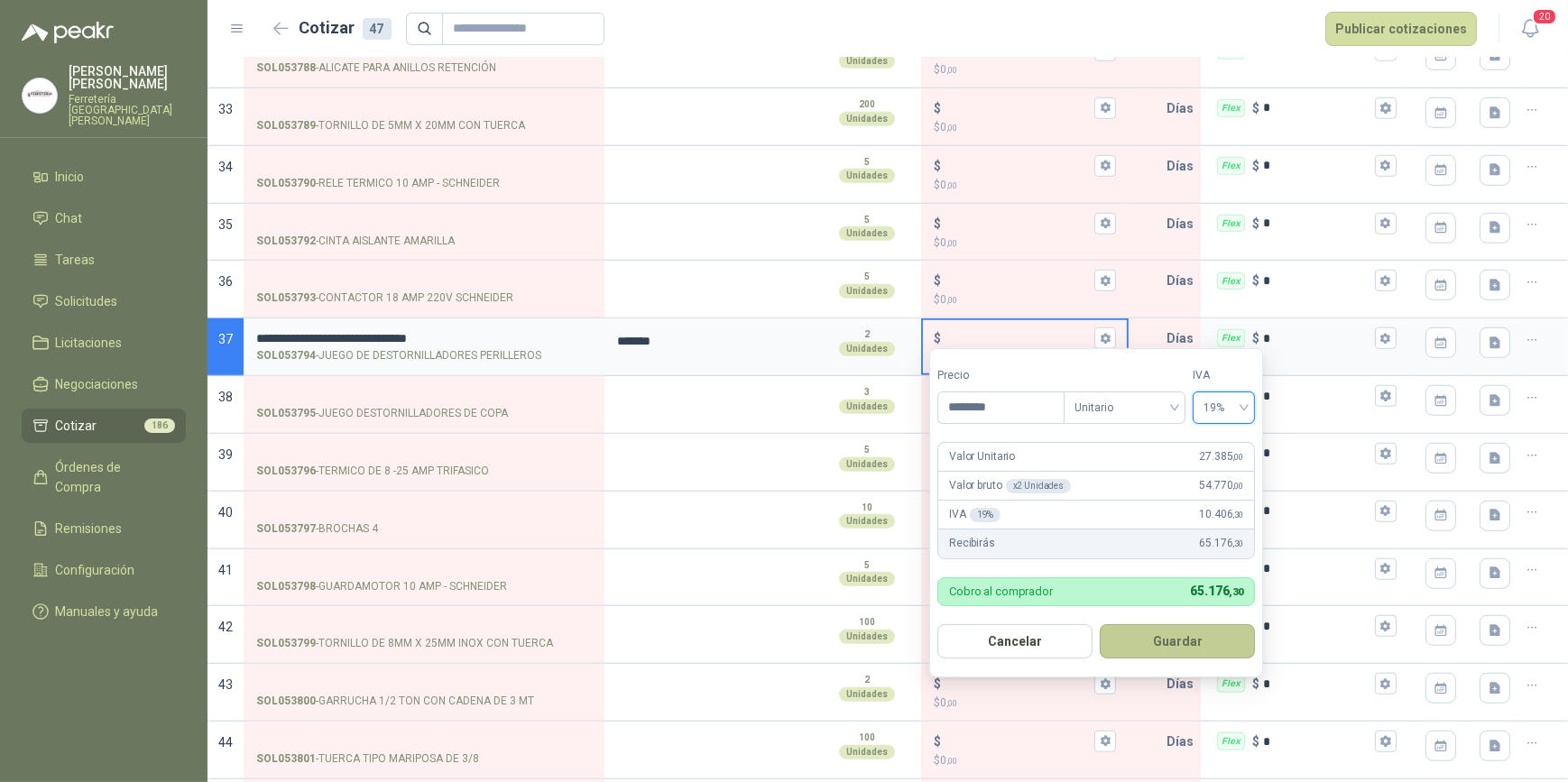
type input "******"
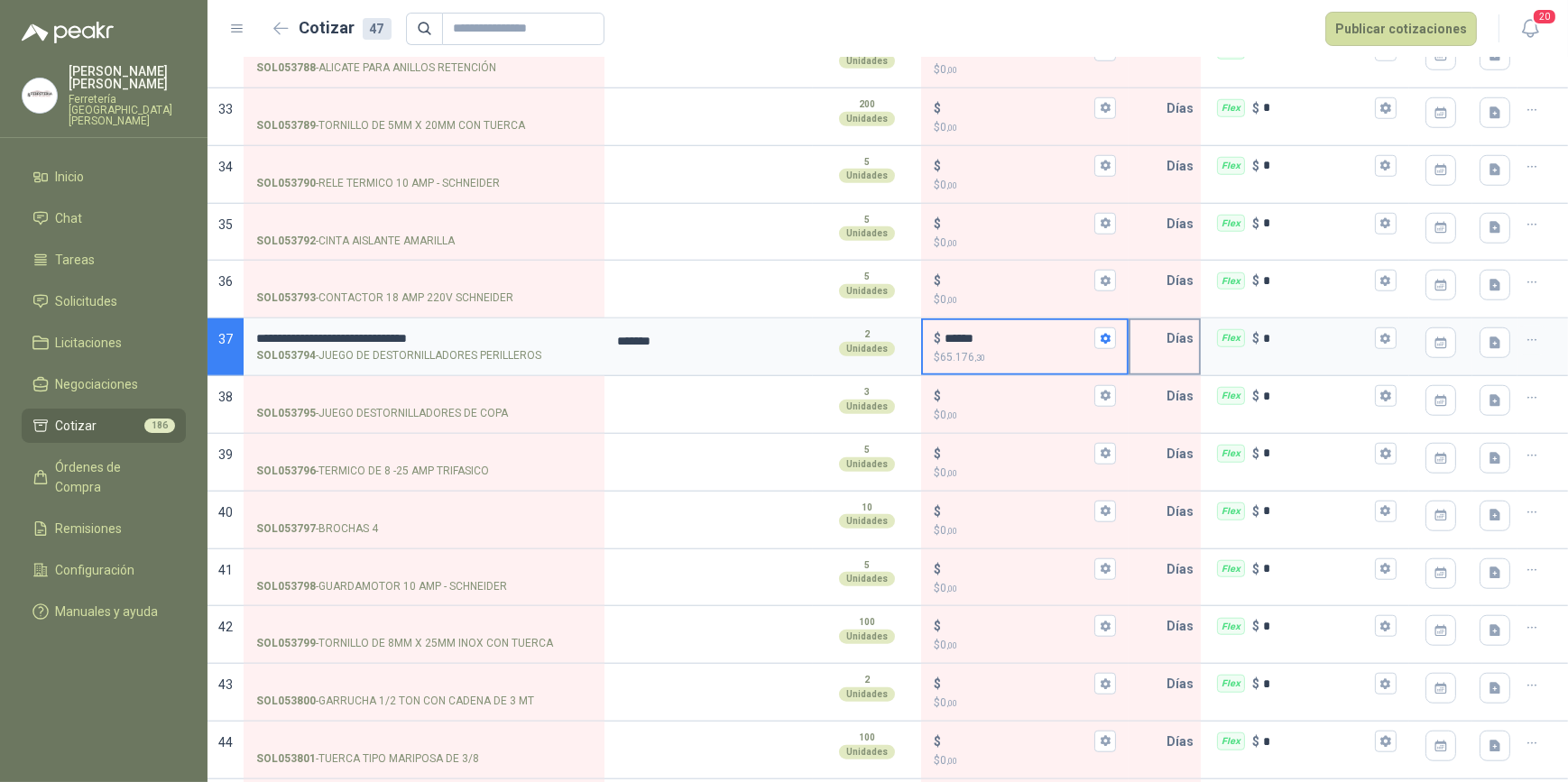
click at [1139, 338] on input "text" at bounding box center [1148, 339] width 36 height 36
type input "*"
click at [1380, 333] on icon "button" at bounding box center [1386, 339] width 11 height 11
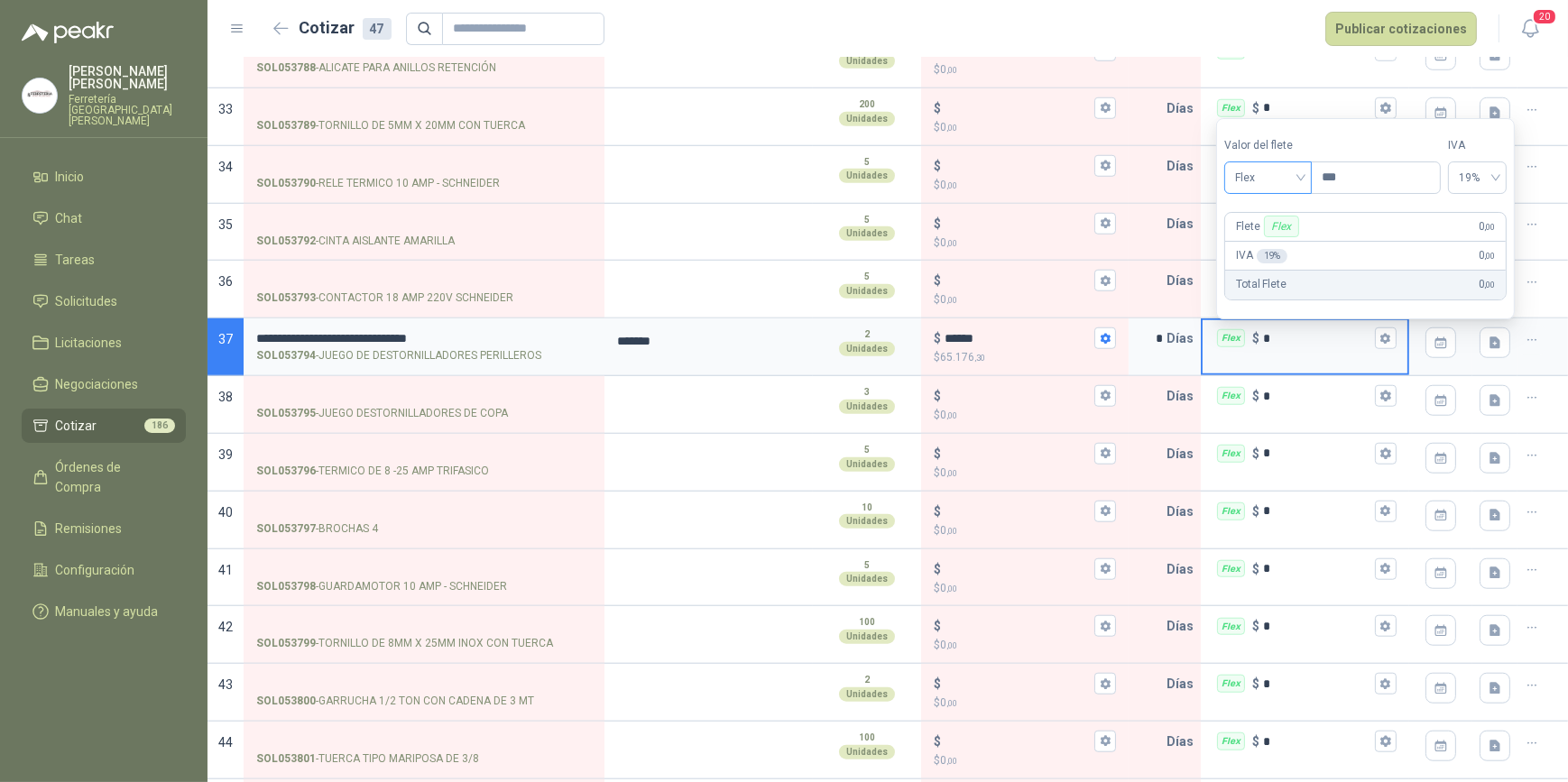
click at [1309, 174] on div "Flex" at bounding box center [1268, 177] width 87 height 32
click at [1263, 248] on div "Incluido" at bounding box center [1271, 244] width 65 height 20
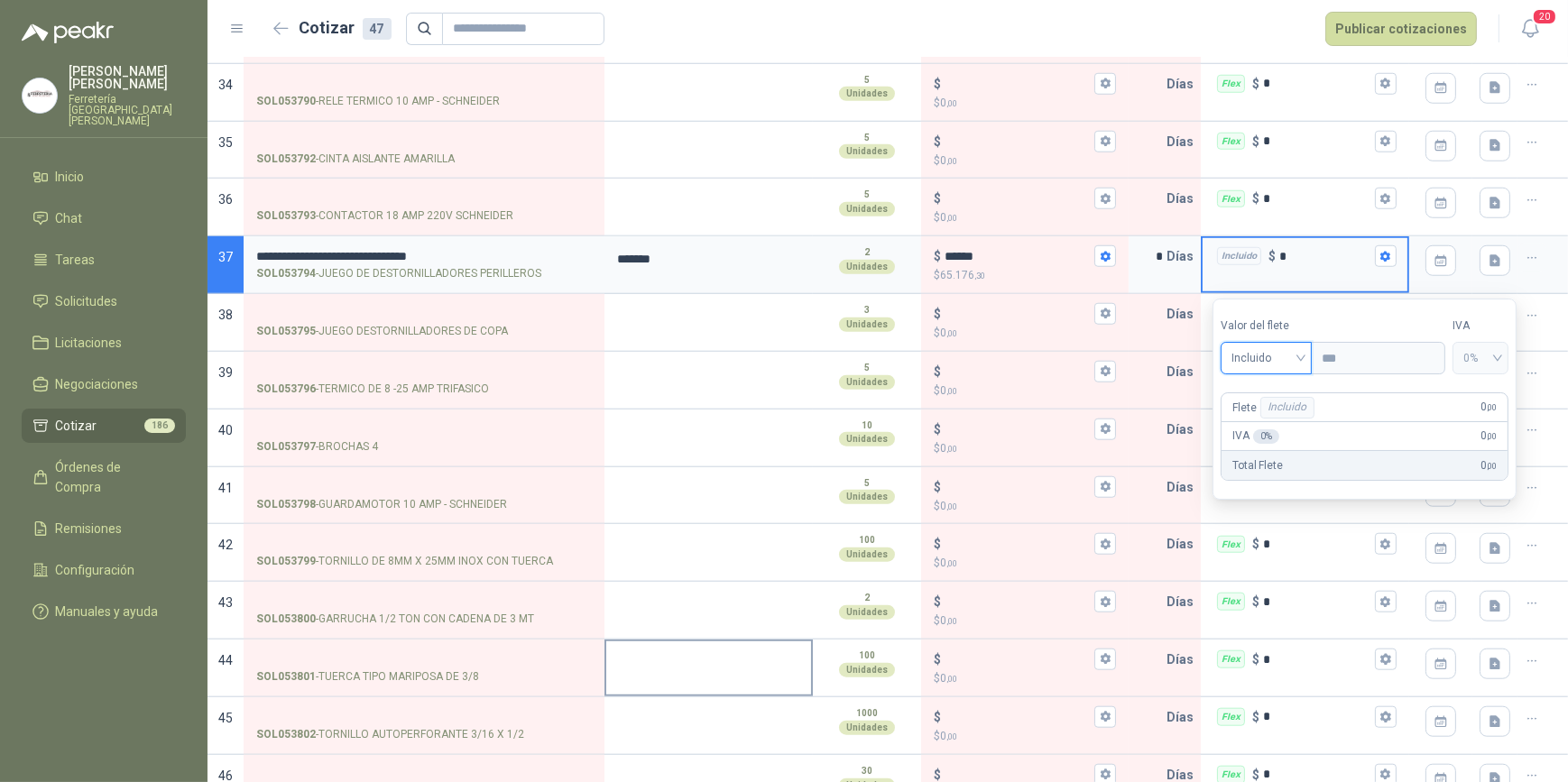
scroll to position [1831, 0]
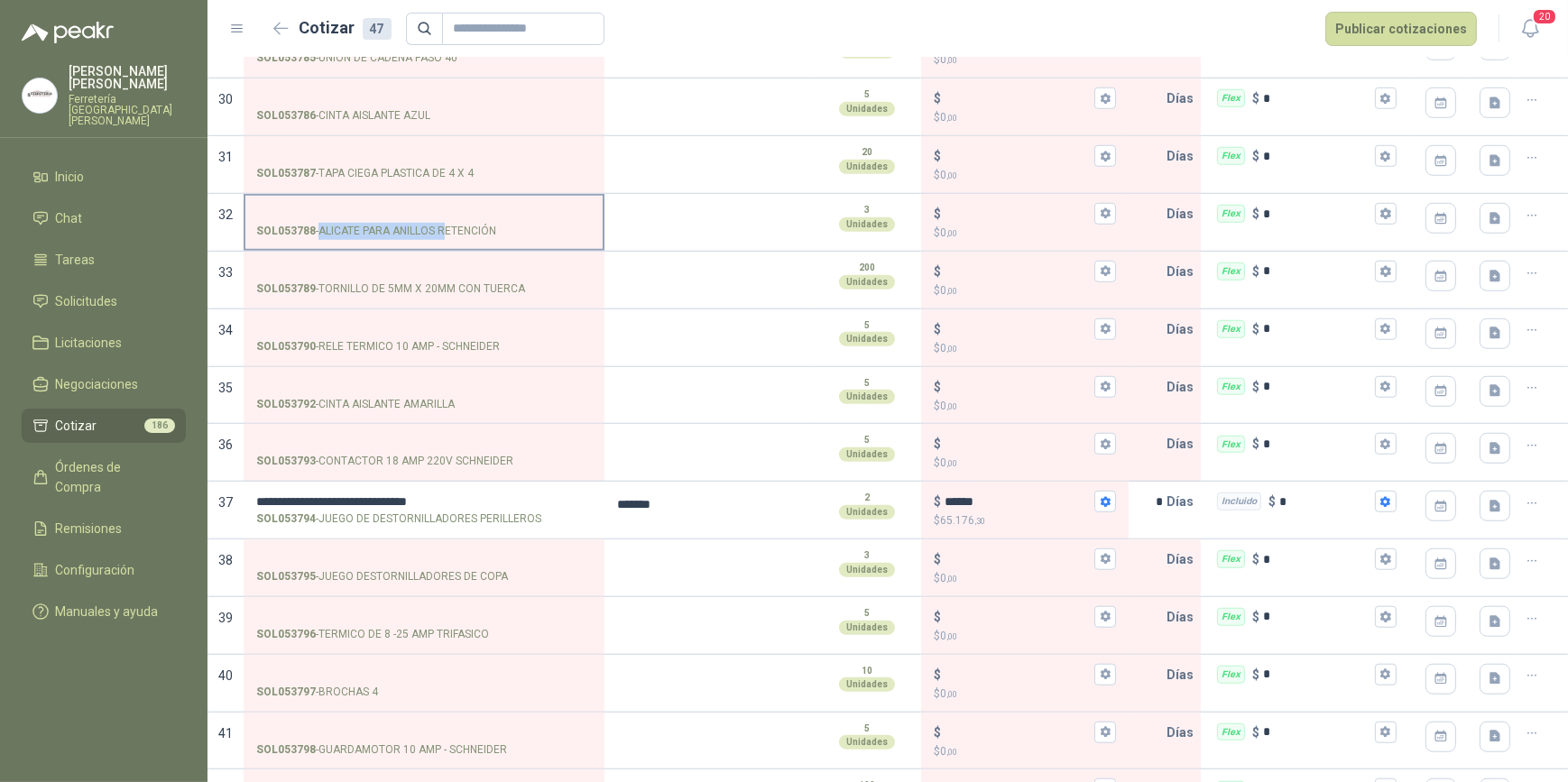
drag, startPoint x: 318, startPoint y: 222, endPoint x: 443, endPoint y: 225, distance: 125.0
click at [443, 225] on p "SOL053788 - ALICATE PARA ANILLOS RETENCIÓN" at bounding box center [376, 232] width 240 height 17
click at [302, 208] on input "SOL053788 - ALICATE PARA ANILLOS RETENCIÓN" at bounding box center [424, 214] width 336 height 13
drag, startPoint x: 381, startPoint y: 221, endPoint x: 495, endPoint y: 226, distance: 114.1
click at [495, 226] on p "SOL053788 - ALICATE PARA ANILLOS RETENCIÓN" at bounding box center [376, 232] width 240 height 17
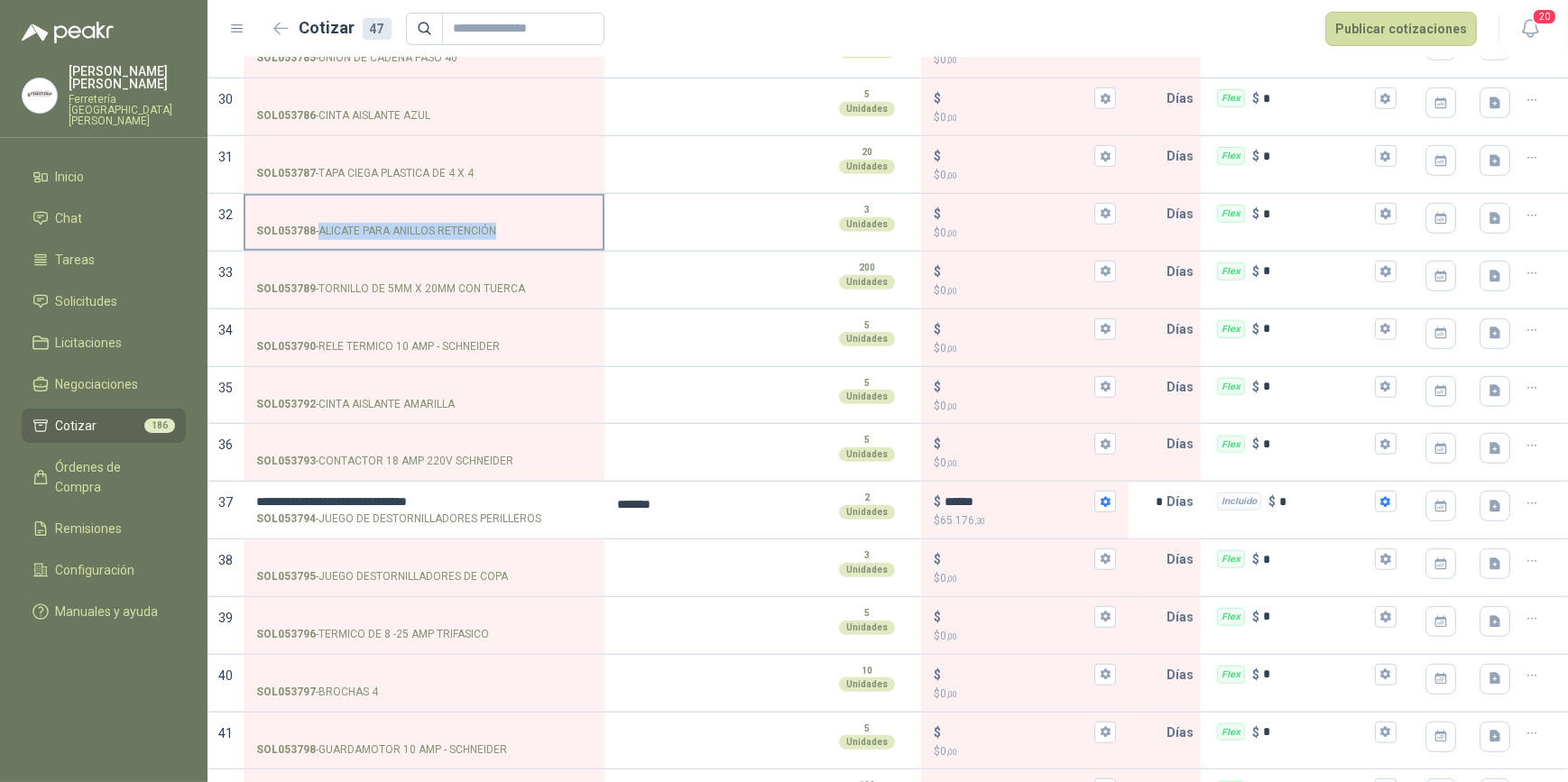
drag, startPoint x: 495, startPoint y: 226, endPoint x: 467, endPoint y: 229, distance: 28.2
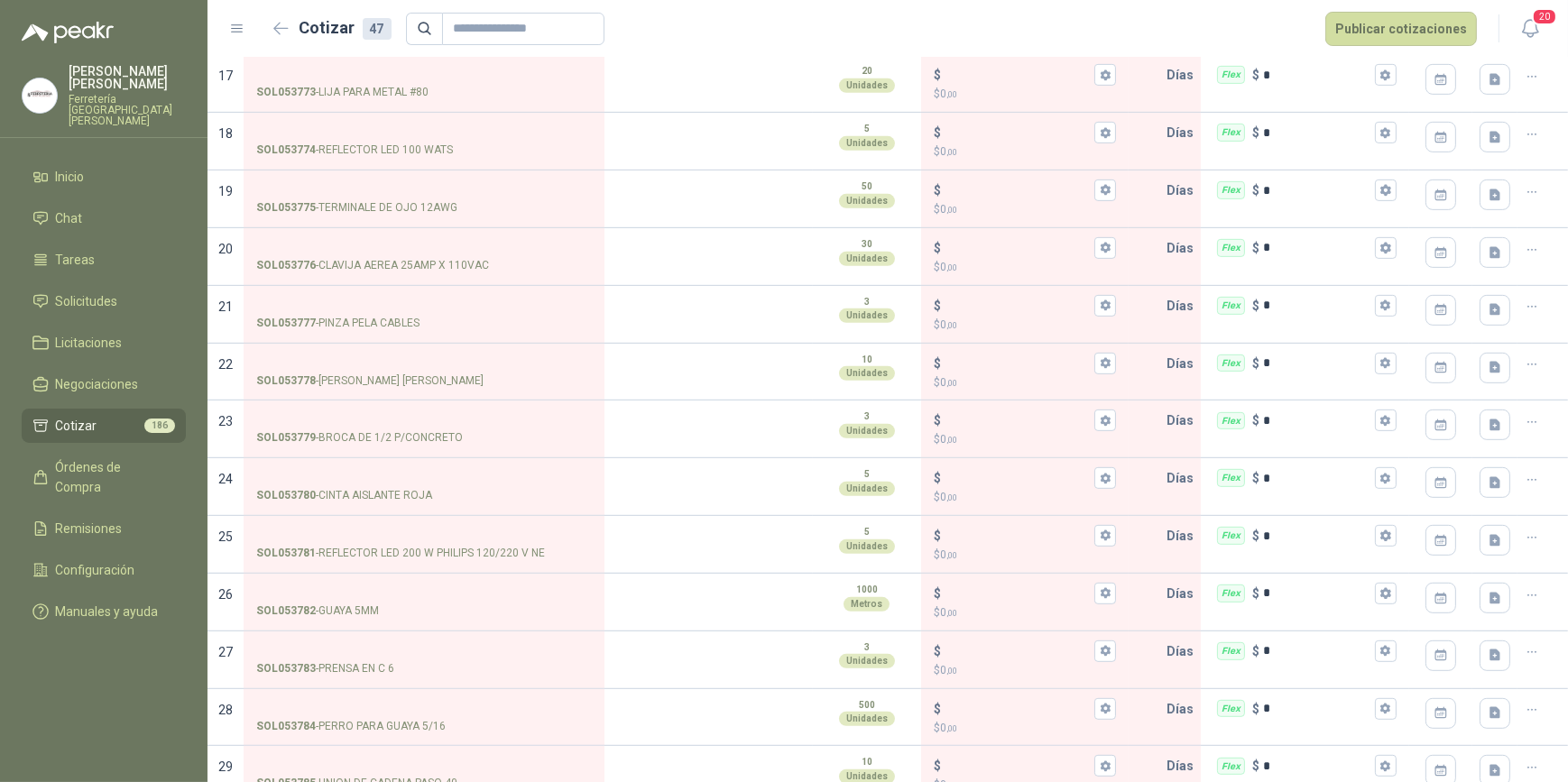
scroll to position [1091, 0]
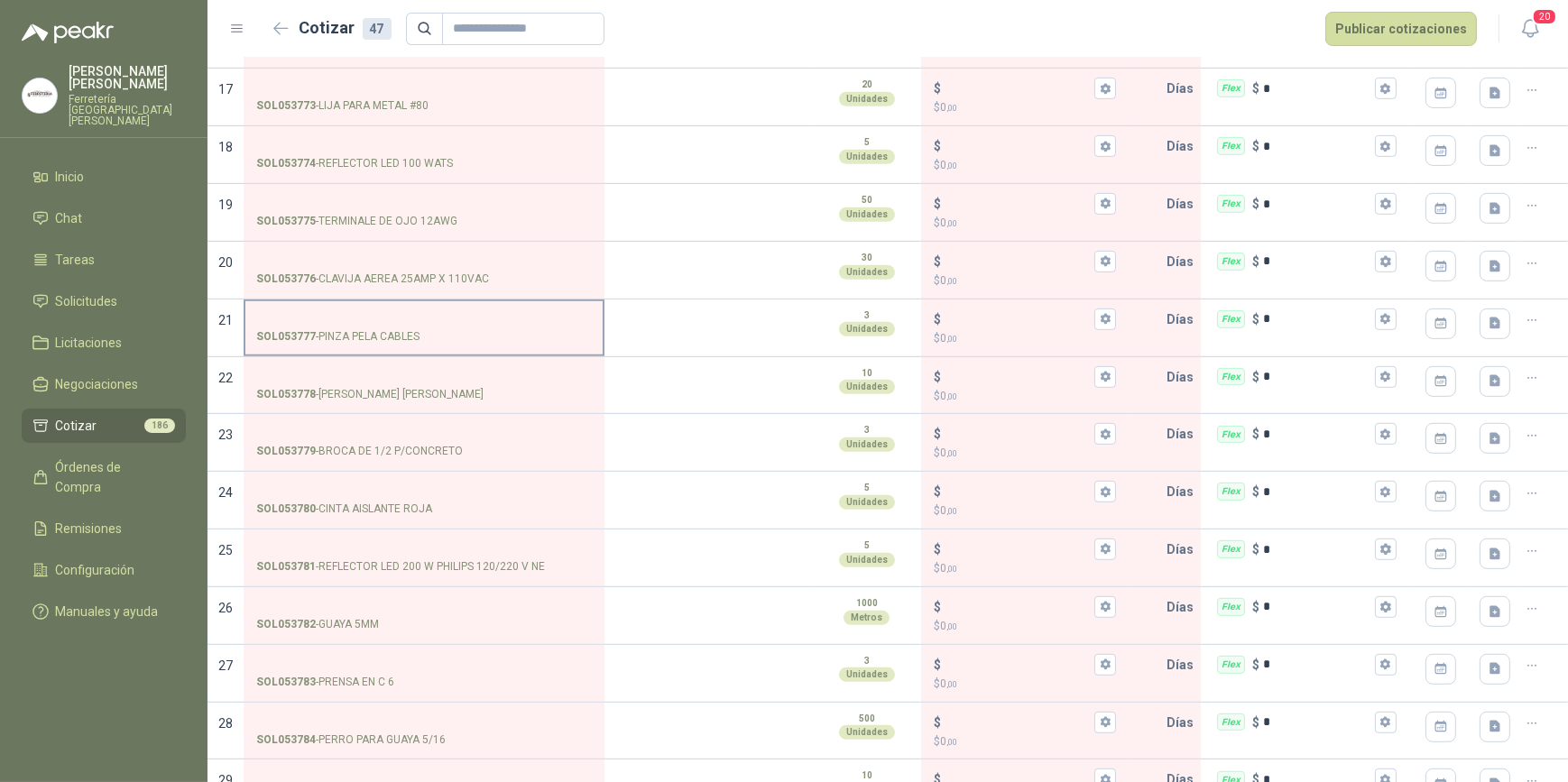
click at [309, 313] on input "SOL053777 - PINZA PELA CABLES" at bounding box center [424, 320] width 336 height 13
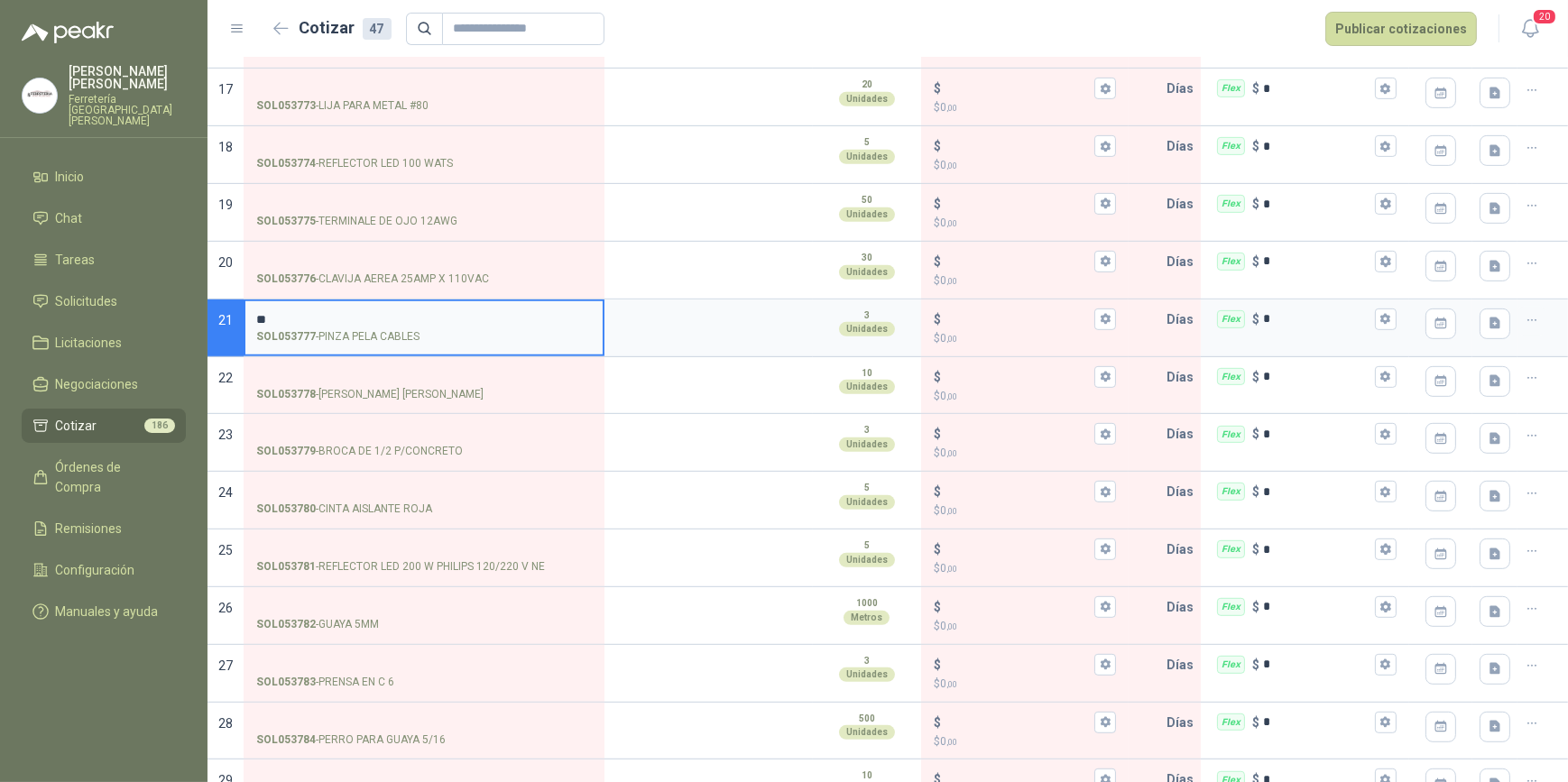
type input "*"
type input "**********"
click at [682, 342] on div at bounding box center [709, 328] width 209 height 58
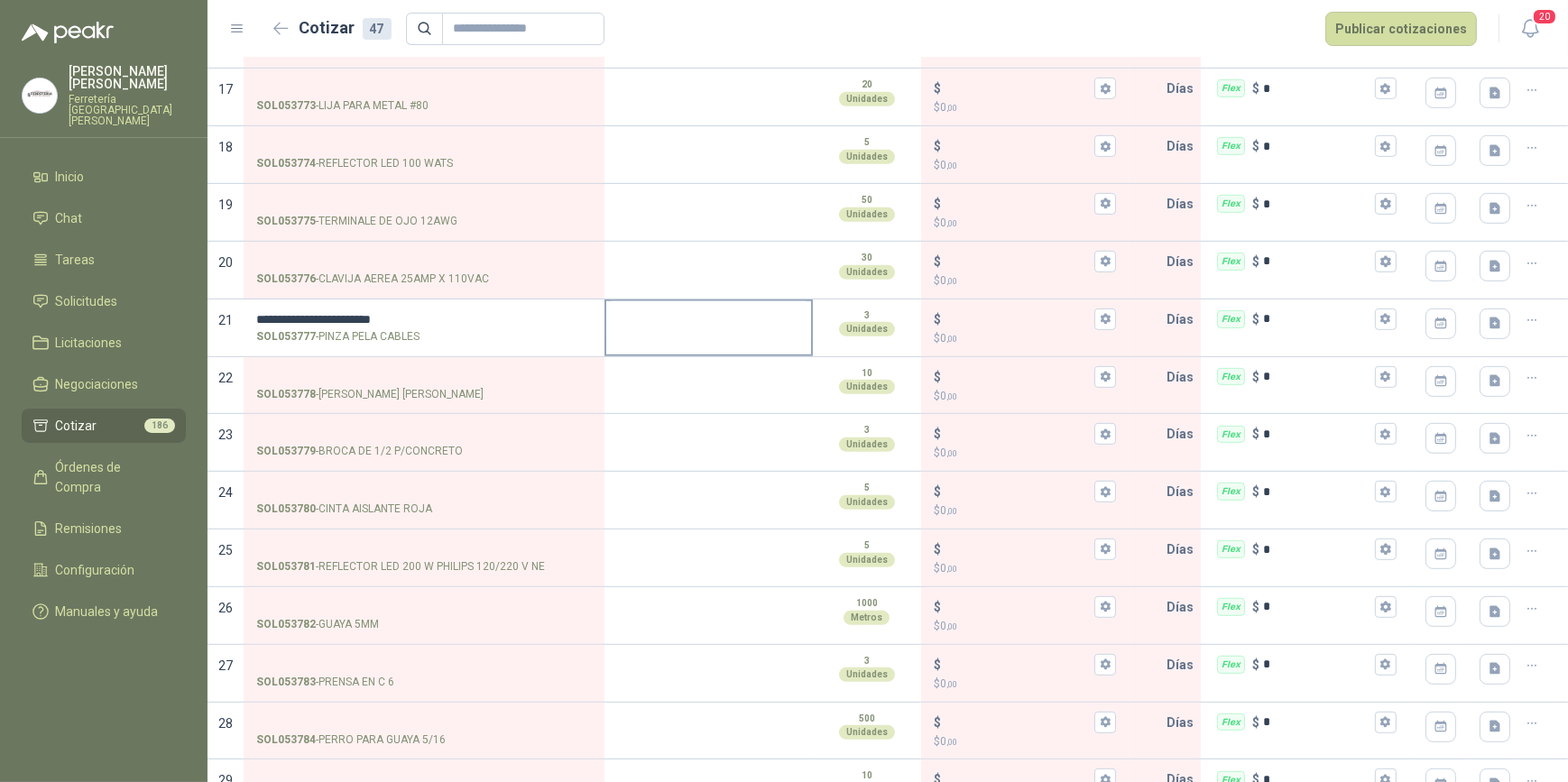
click at [678, 325] on textarea at bounding box center [709, 323] width 205 height 42
type textarea "*"
type textarea "**"
type textarea "****"
type textarea "*****"
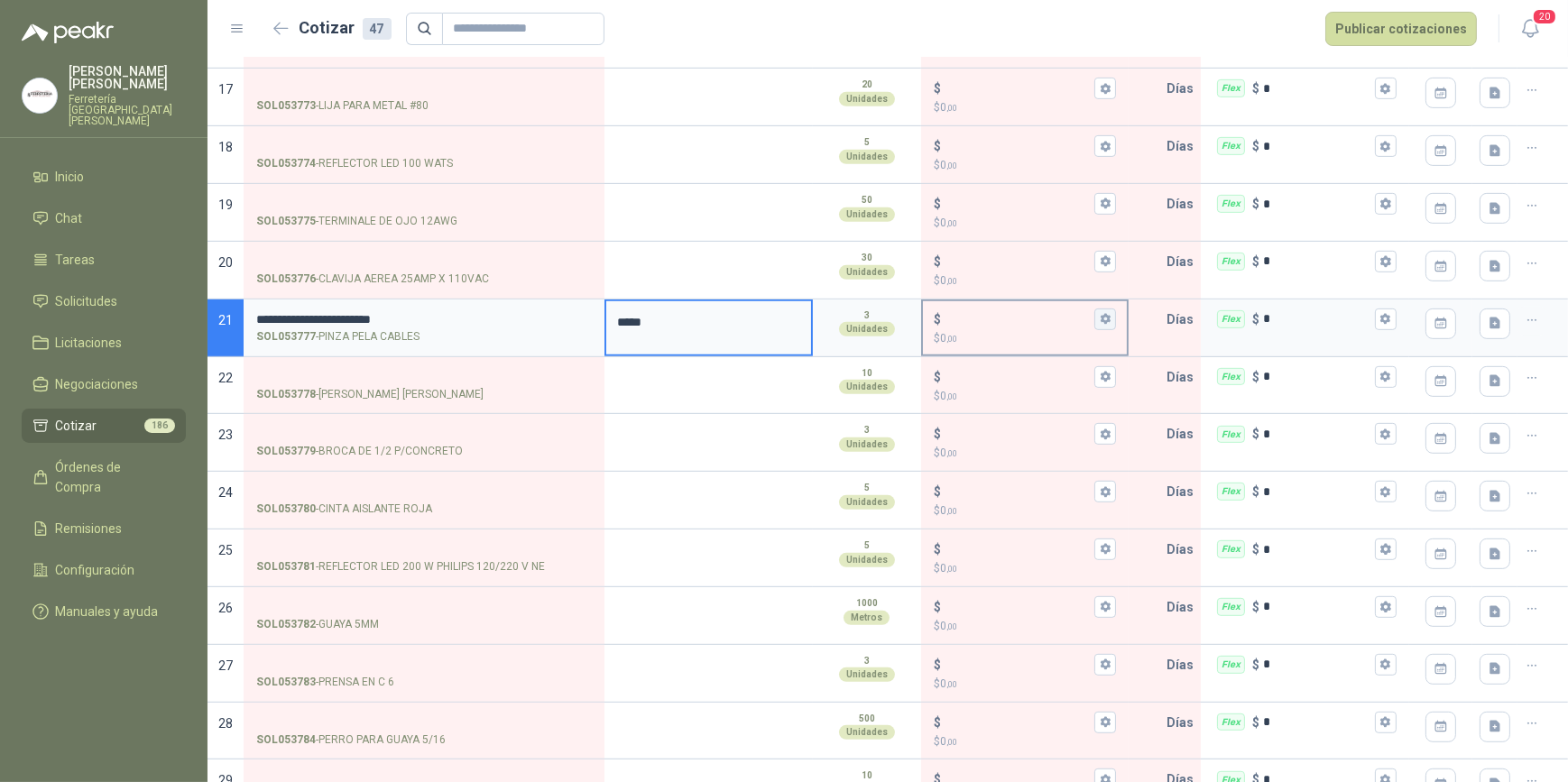
click at [1101, 314] on icon "button" at bounding box center [1106, 319] width 9 height 10
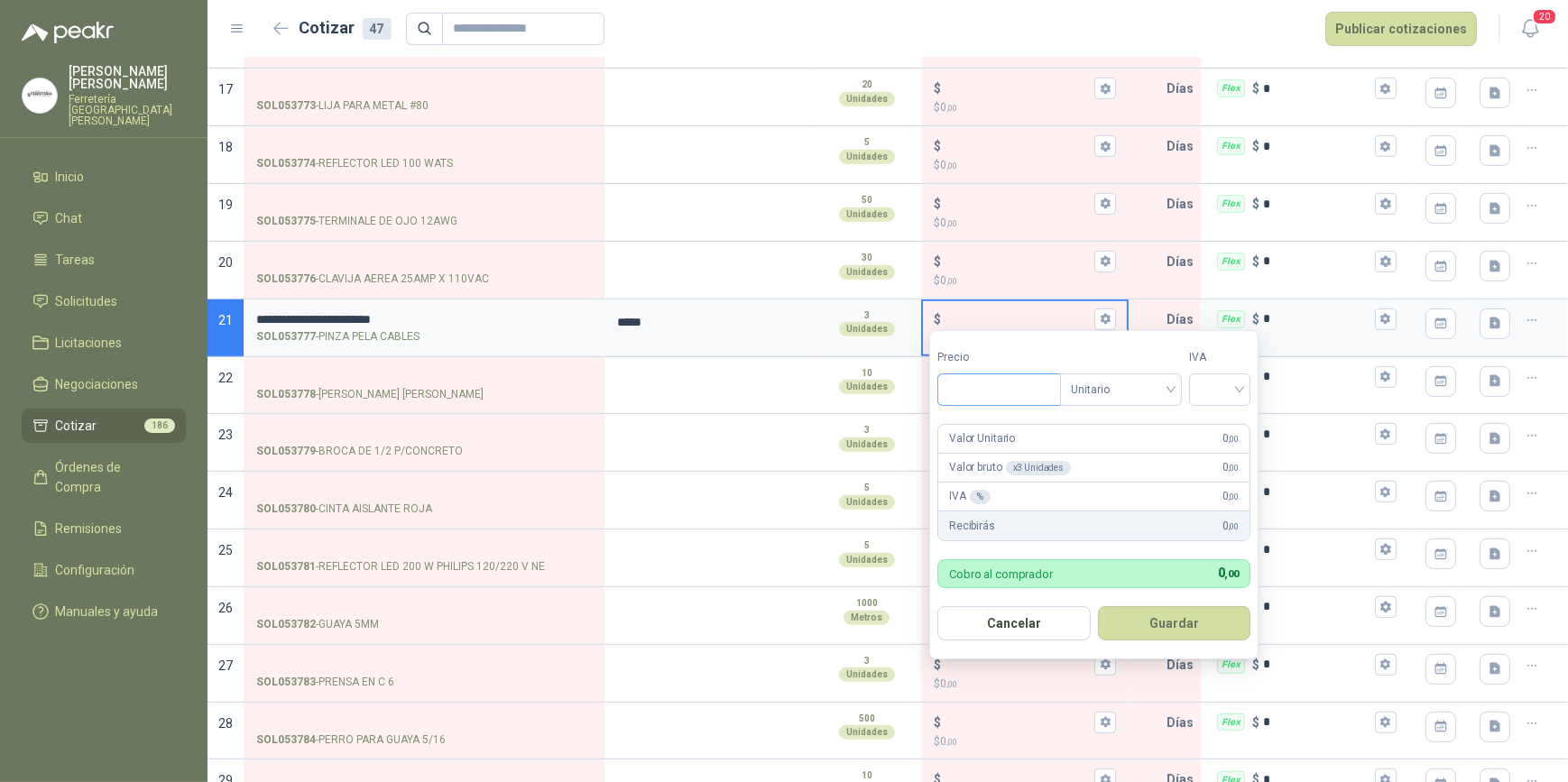
click at [994, 392] on input "Precio" at bounding box center [999, 390] width 121 height 30
click at [1251, 389] on div at bounding box center [1220, 390] width 62 height 32
type input "********"
click at [1229, 425] on div "19%" at bounding box center [1223, 427] width 33 height 20
click at [1181, 624] on button "Guardar" at bounding box center [1178, 624] width 156 height 34
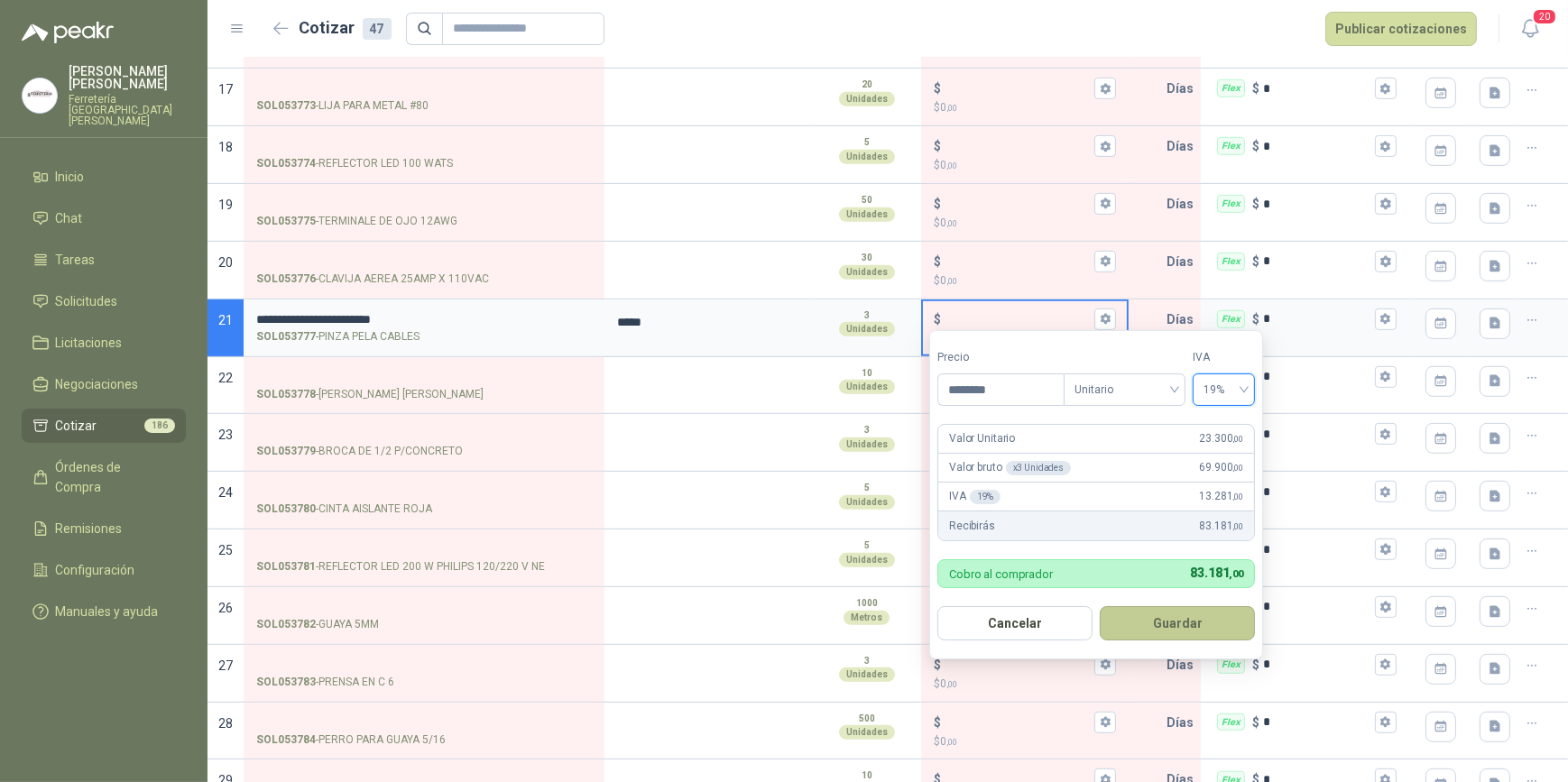
type input "******"
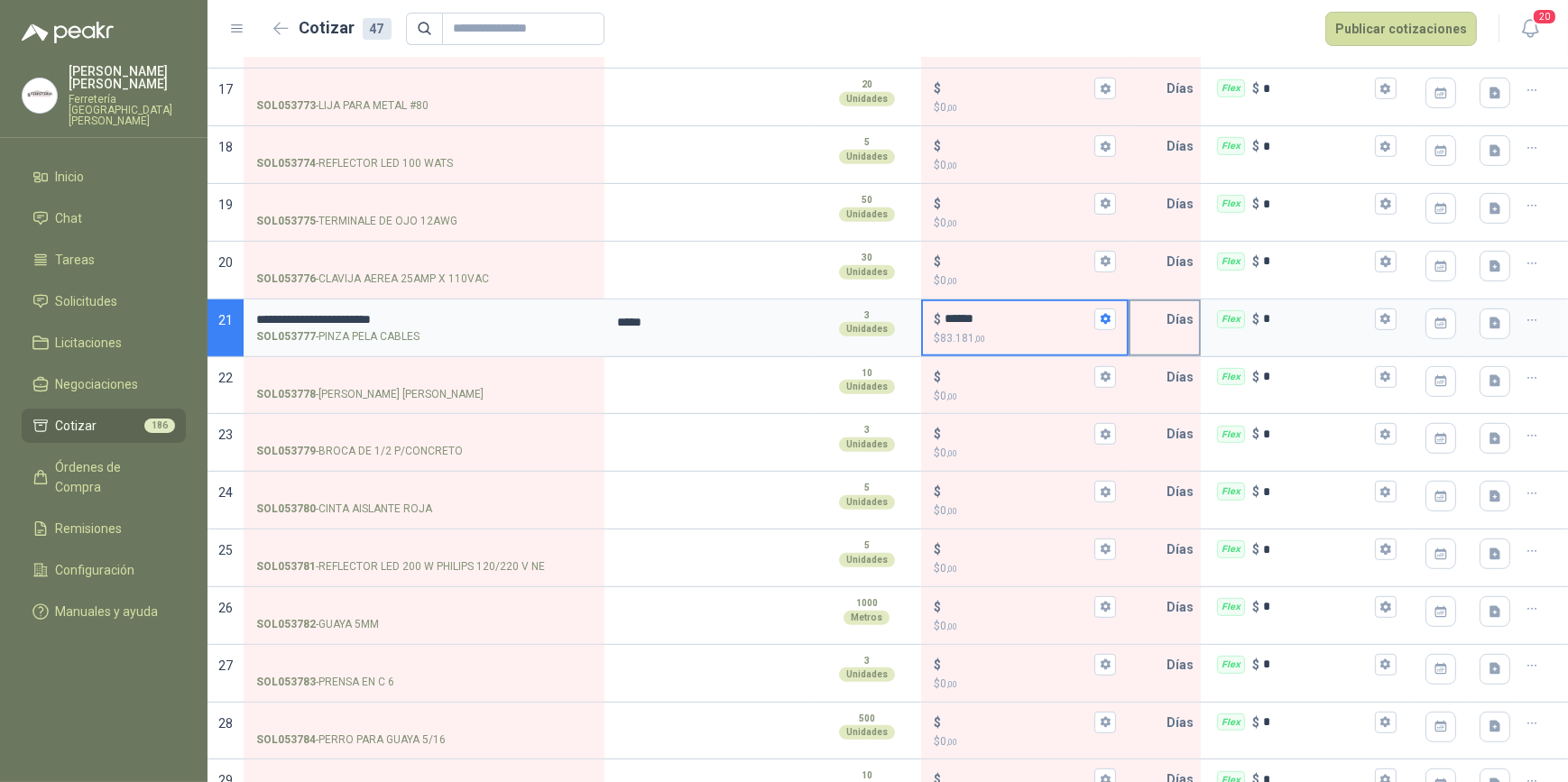
click at [1146, 324] on input "text" at bounding box center [1148, 320] width 36 height 36
type input "*"
click at [1381, 314] on icon "button" at bounding box center [1386, 319] width 9 height 10
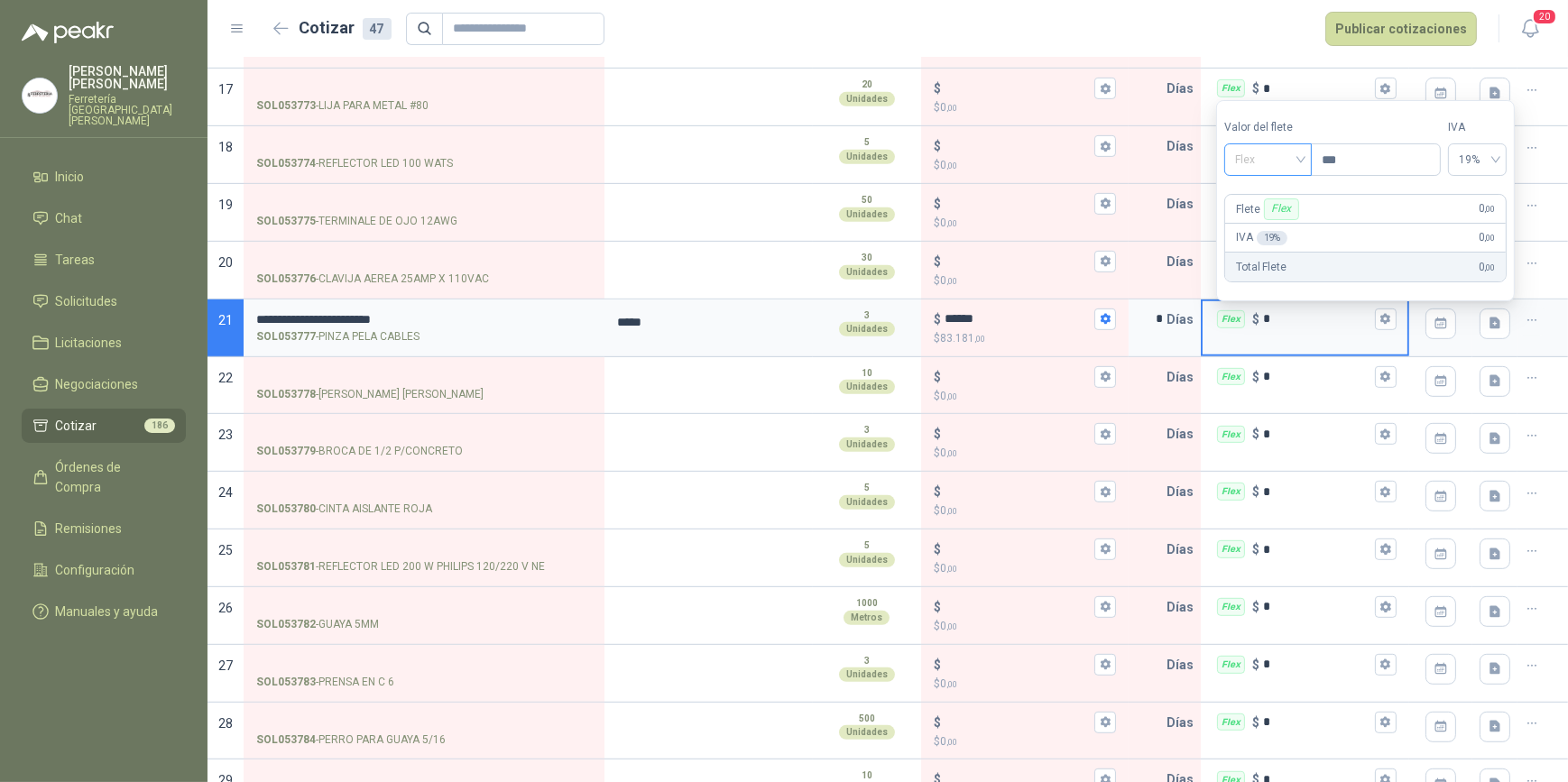
click at [1308, 158] on div "Flex" at bounding box center [1268, 159] width 87 height 32
click at [1287, 228] on div "Incluido" at bounding box center [1271, 227] width 65 height 20
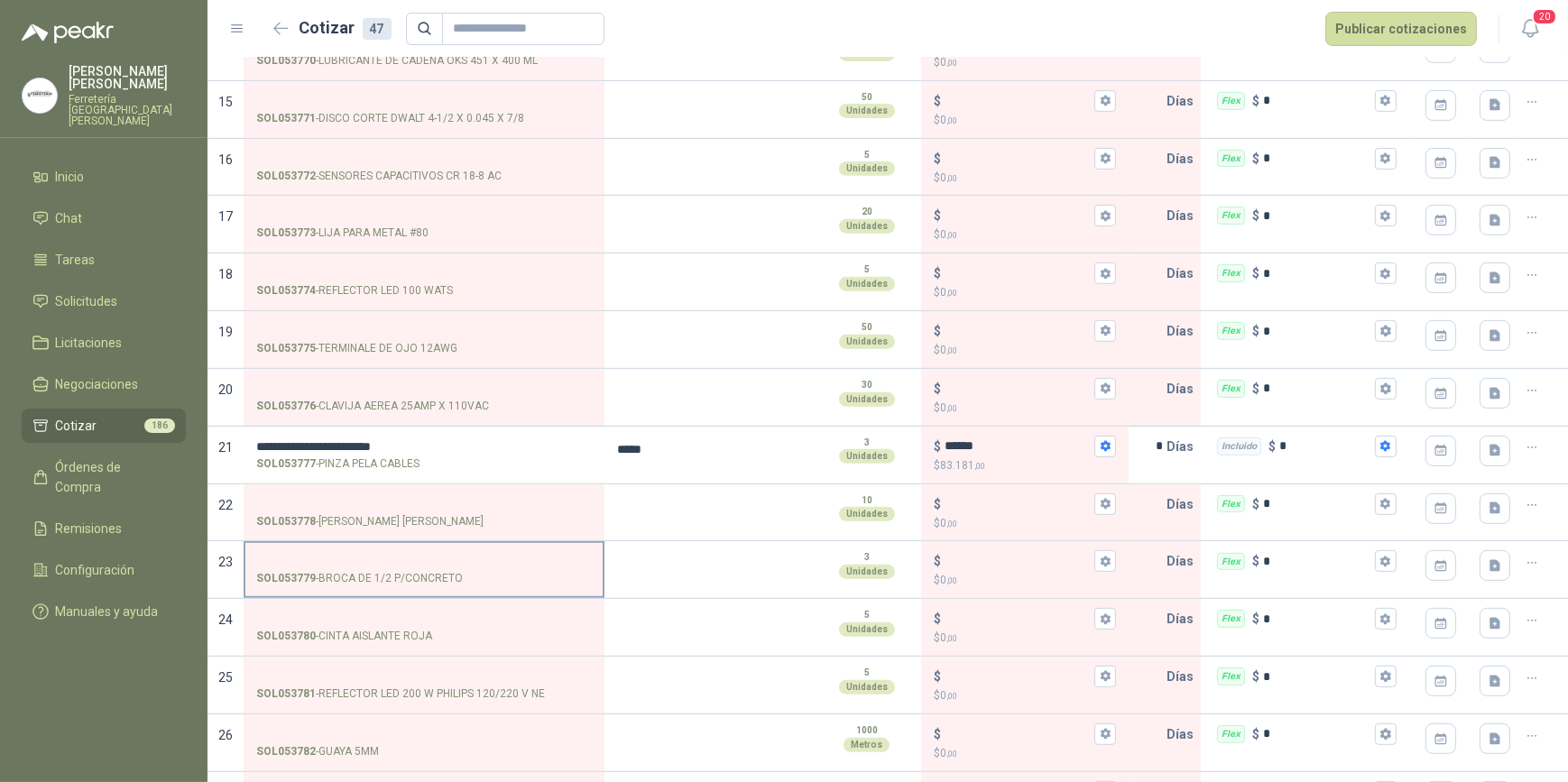
scroll to position [928, 0]
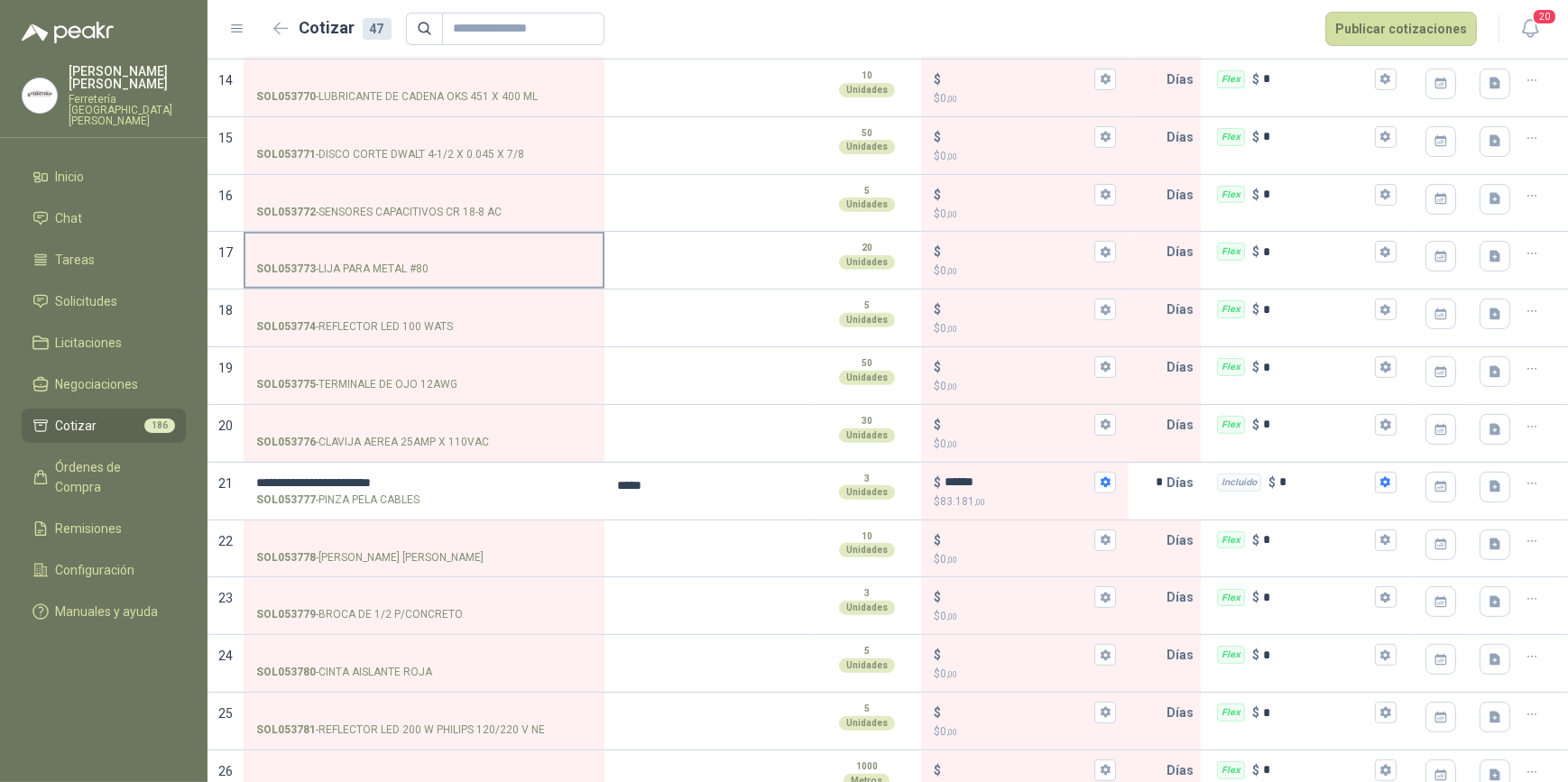
click at [327, 251] on input "SOL053773 - LIJA PARA METAL #80" at bounding box center [424, 252] width 336 height 13
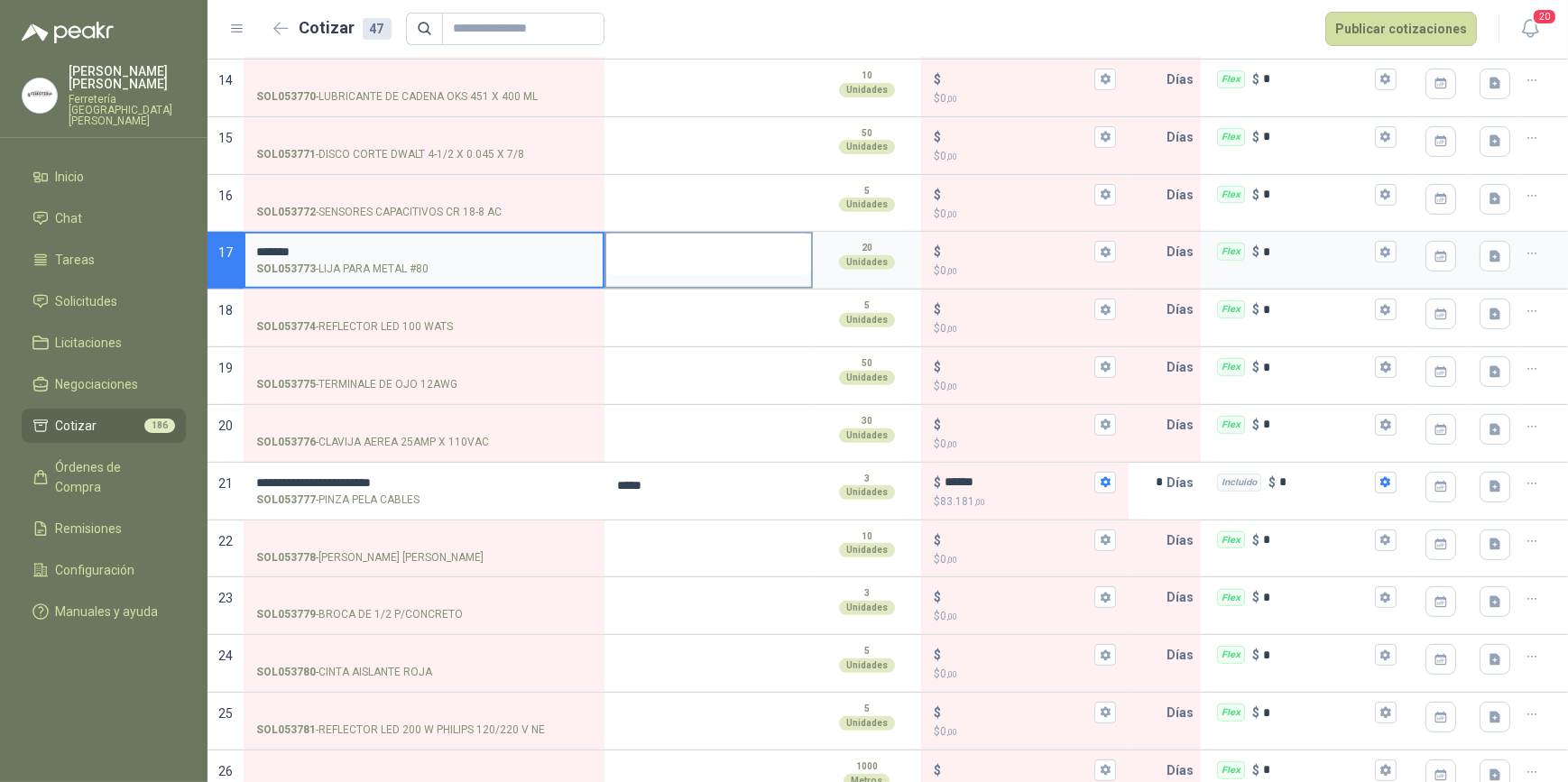
type input "*******"
click at [706, 256] on textarea at bounding box center [709, 254] width 205 height 42
type textarea "*"
type textarea "**"
type textarea "***"
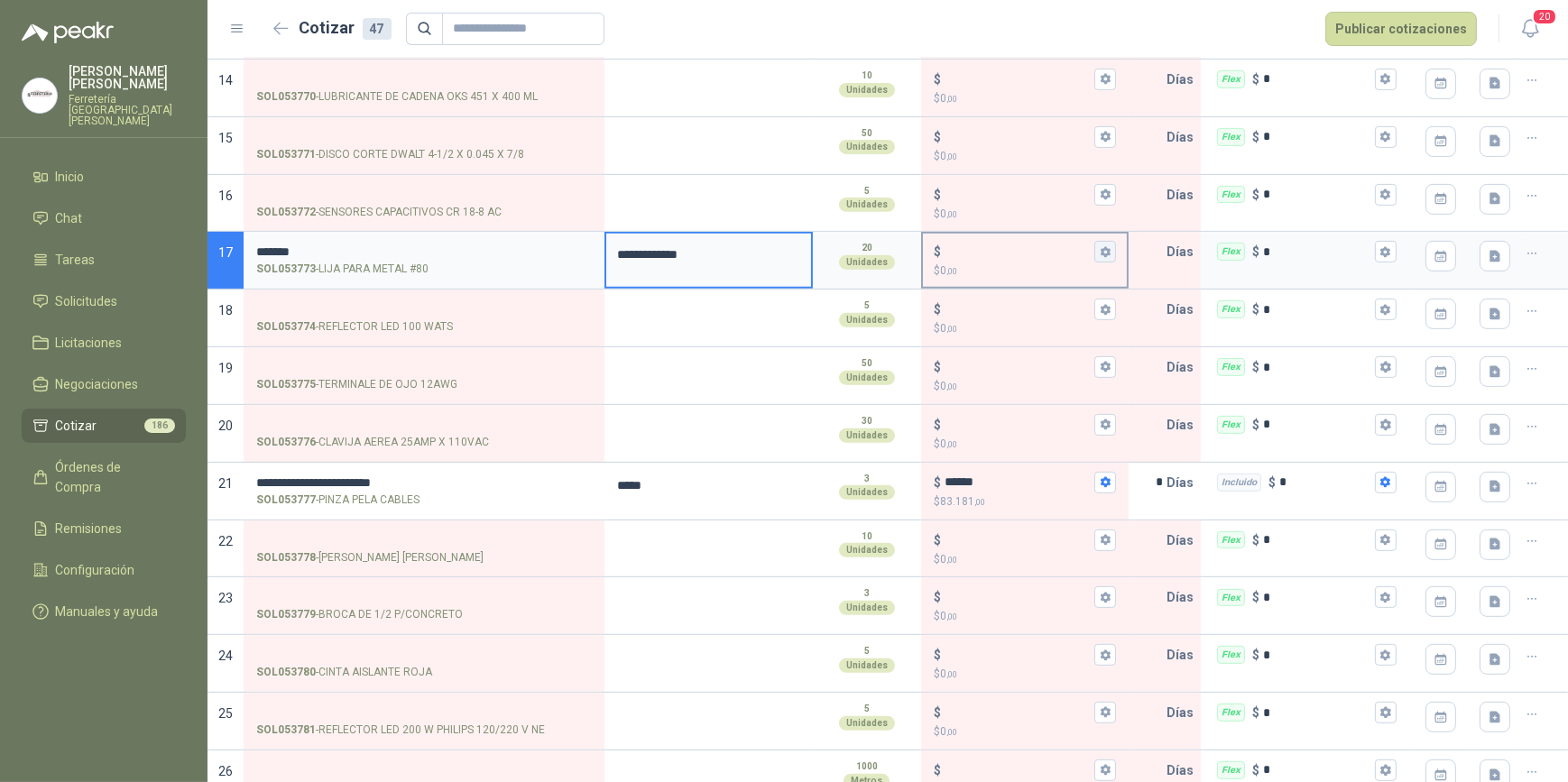
click at [1100, 247] on icon "button" at bounding box center [1106, 252] width 11 height 11
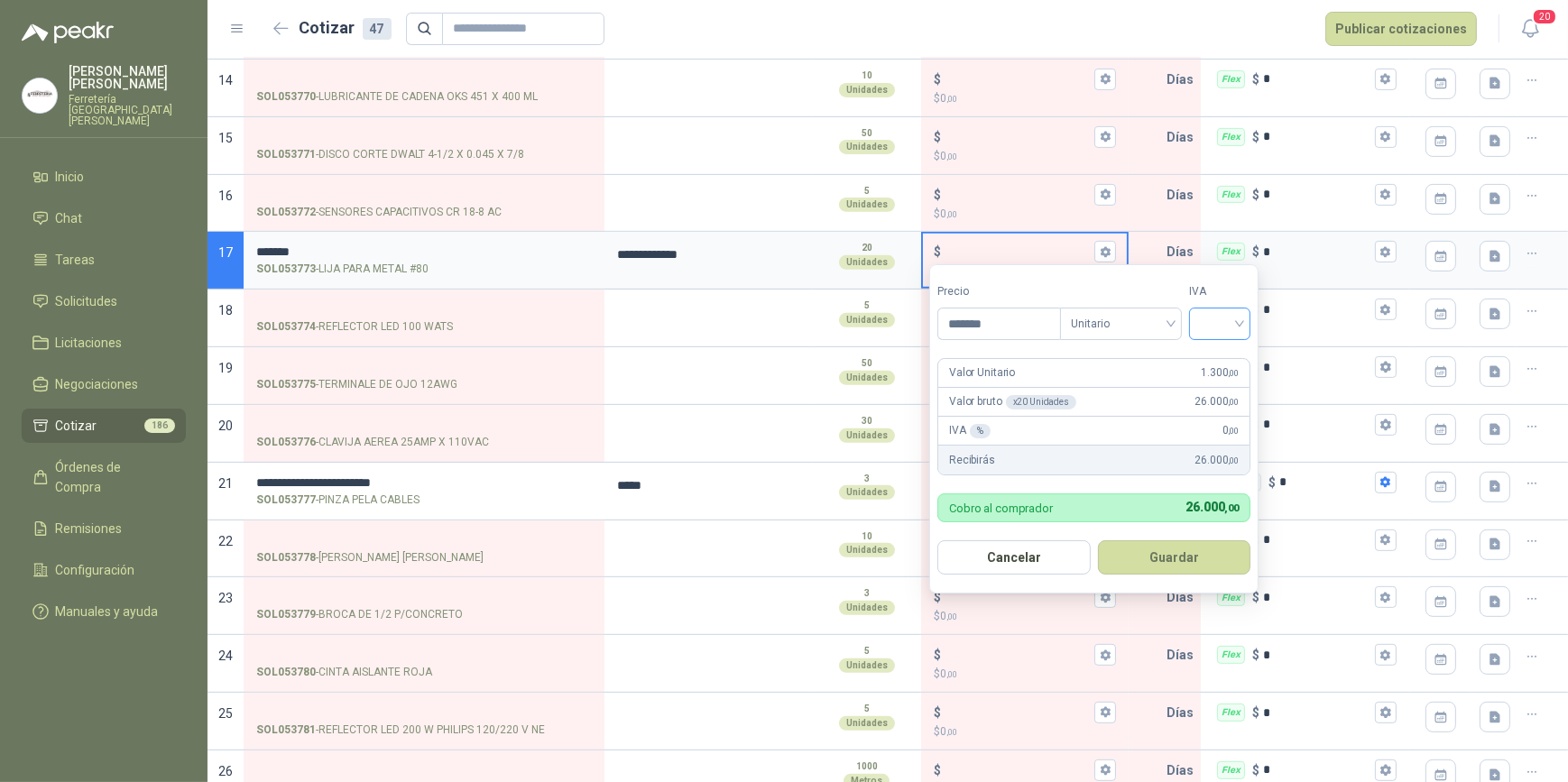
click at [1240, 325] on input "search" at bounding box center [1221, 322] width 40 height 28
click at [1219, 359] on div "19%" at bounding box center [1223, 362] width 33 height 20
click at [1178, 560] on button "Guardar" at bounding box center [1178, 558] width 156 height 34
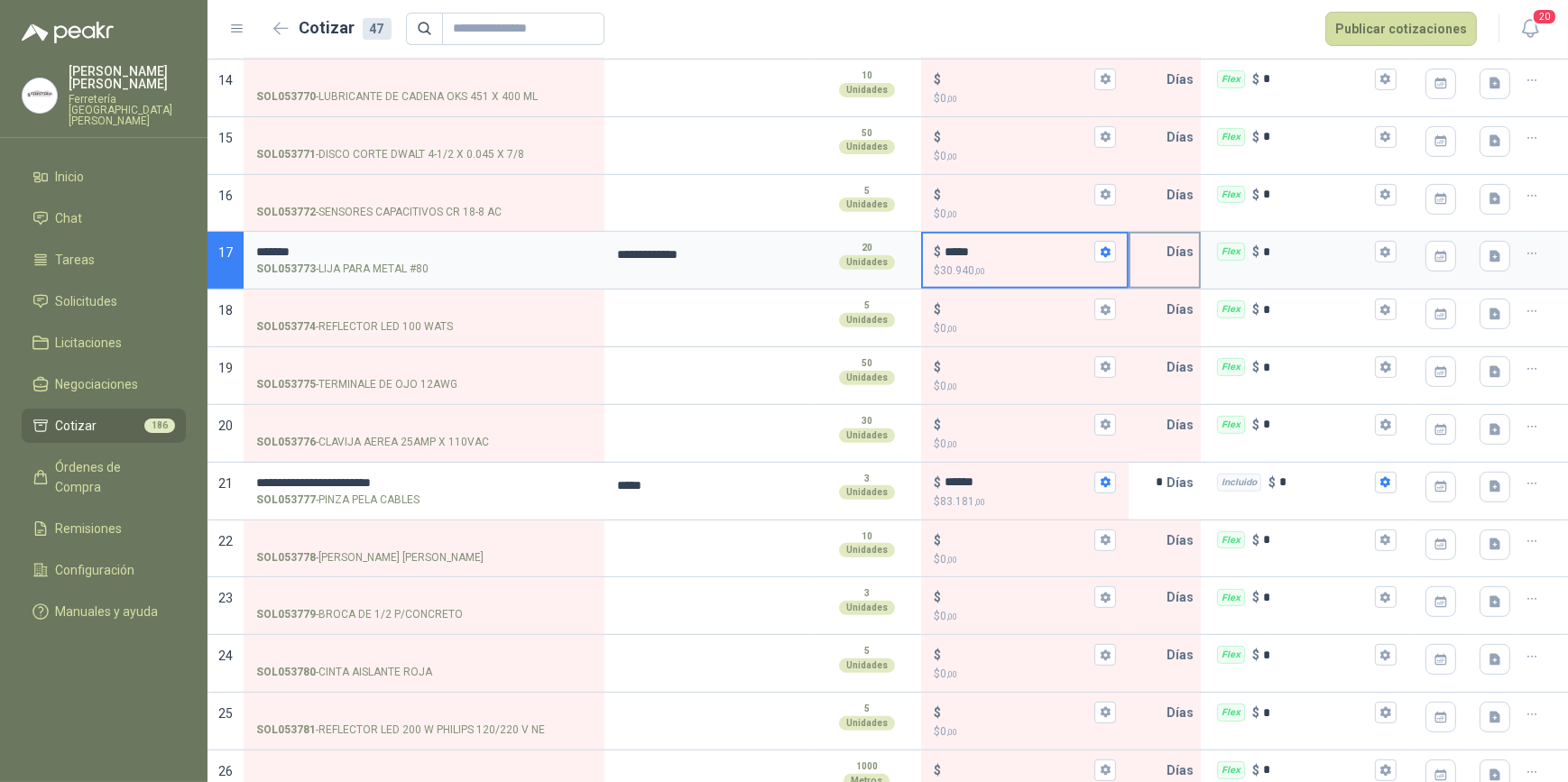
click at [1152, 252] on input "text" at bounding box center [1148, 251] width 36 height 36
click at [1381, 252] on icon "button" at bounding box center [1386, 251] width 9 height 10
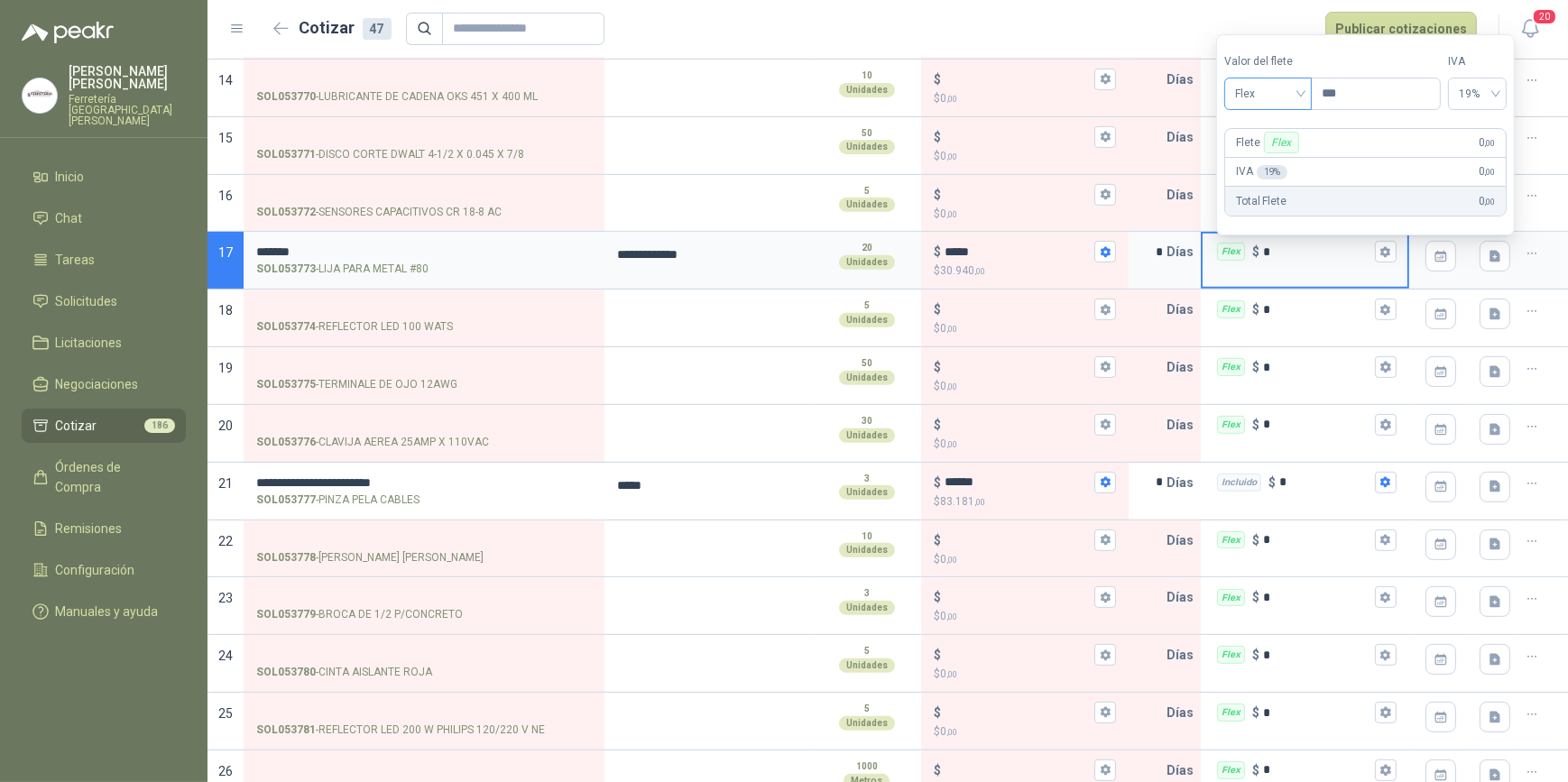
click at [1301, 93] on span "Flex" at bounding box center [1268, 94] width 65 height 28
click at [1273, 158] on div "Incluido" at bounding box center [1271, 161] width 65 height 20
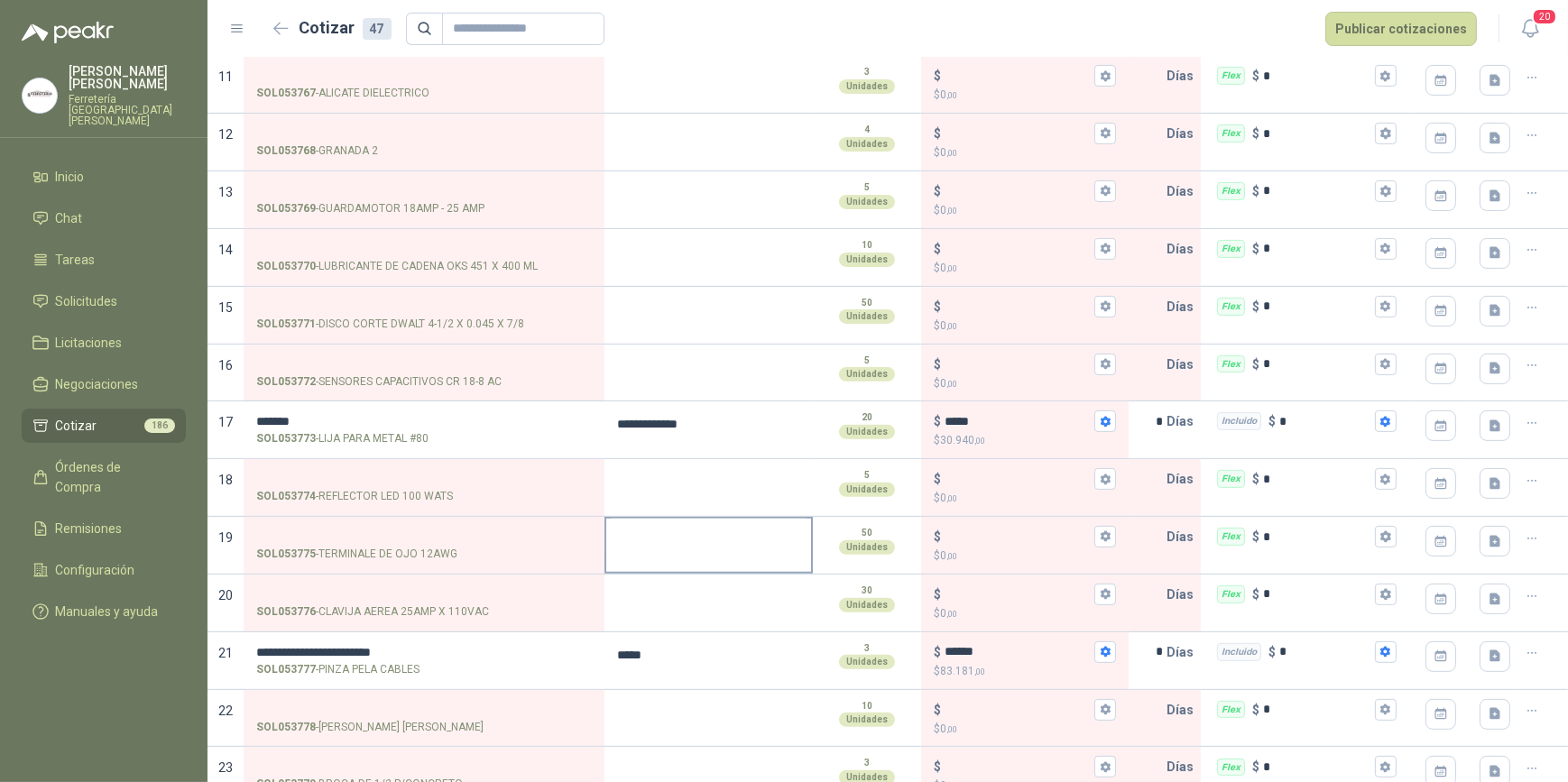
scroll to position [682, 0]
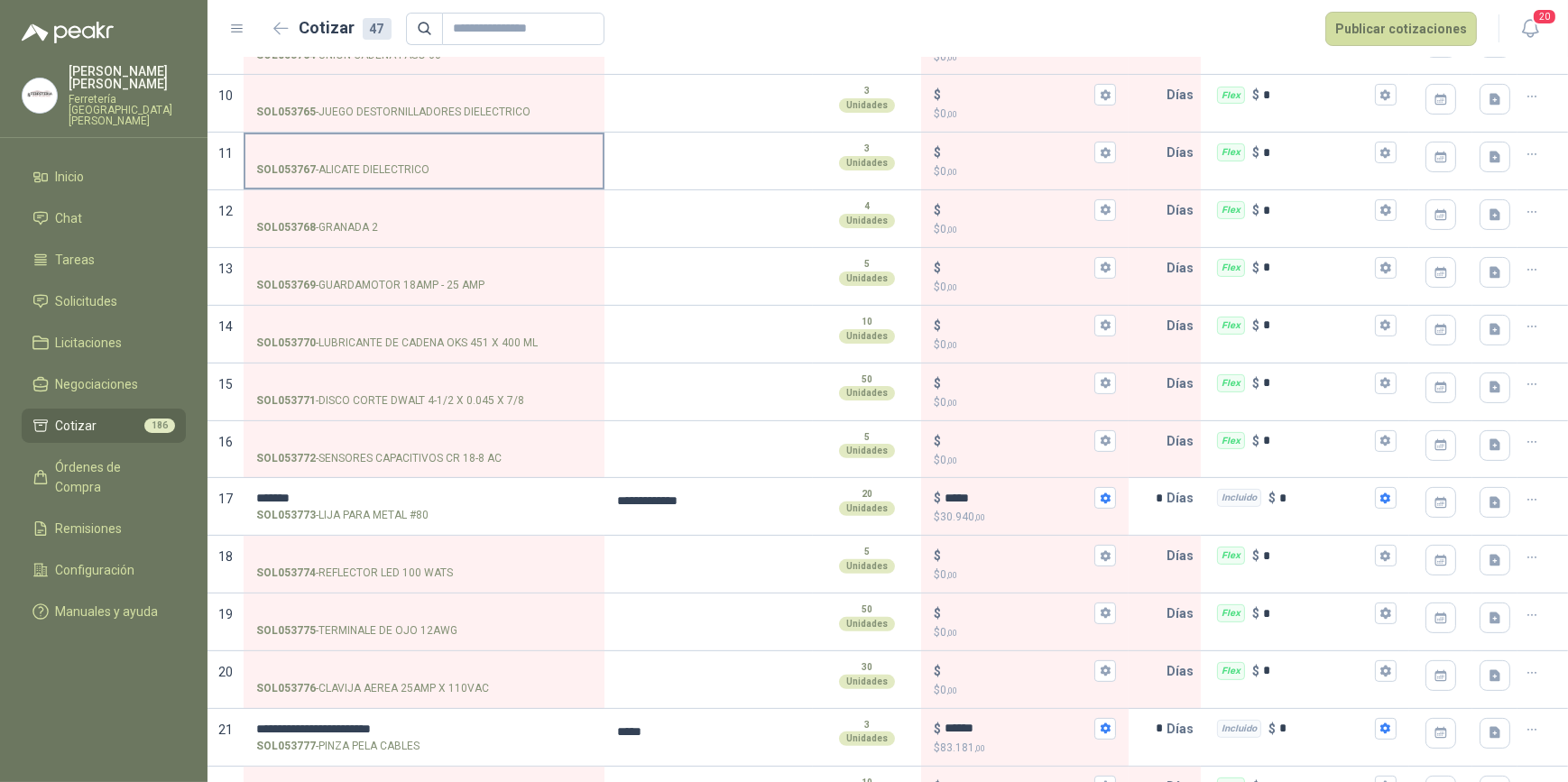
click at [316, 148] on input "SOL053767 - ALICATE DIELECTRICO" at bounding box center [424, 153] width 336 height 13
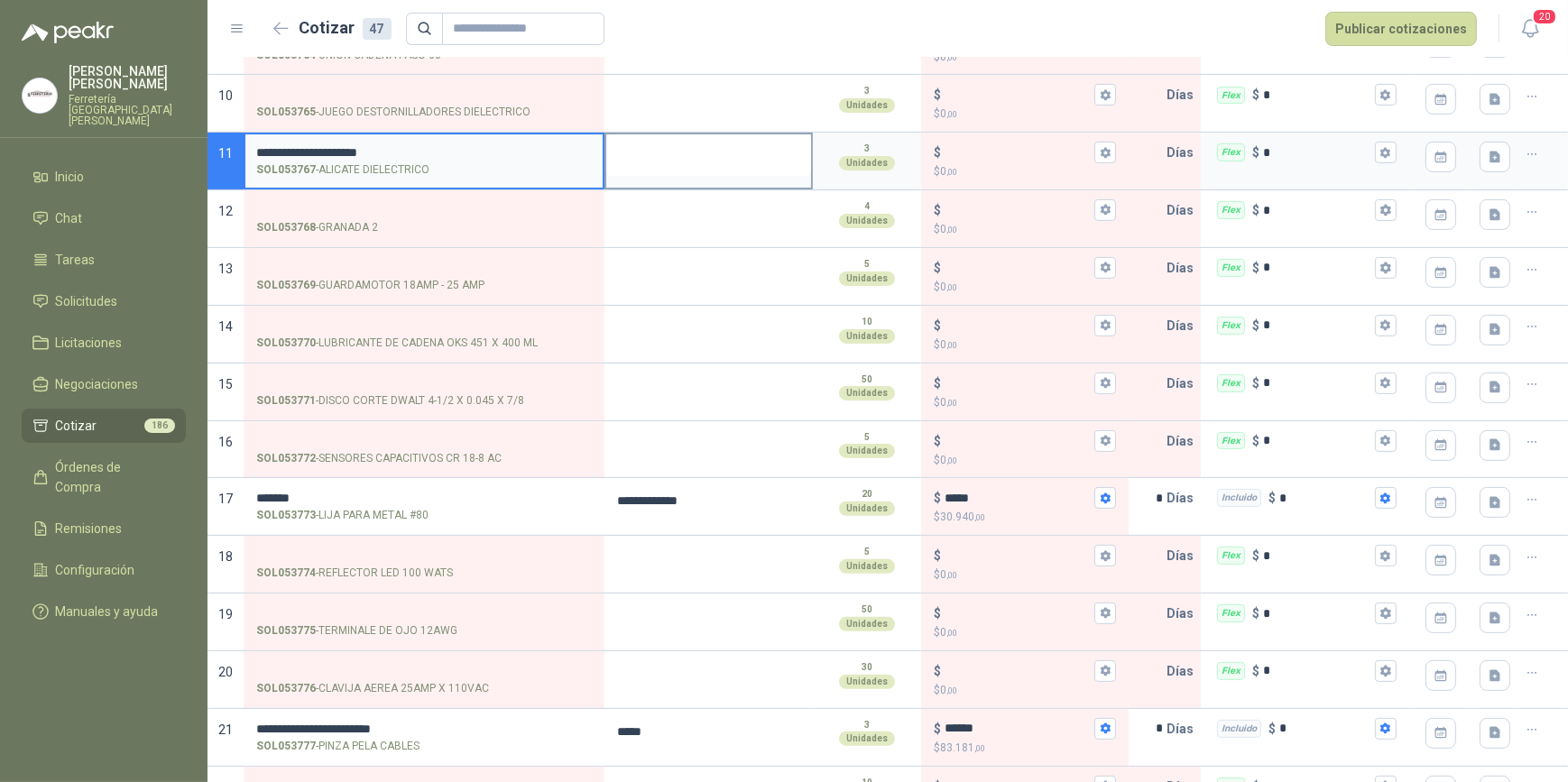
click at [645, 170] on textarea at bounding box center [709, 156] width 205 height 42
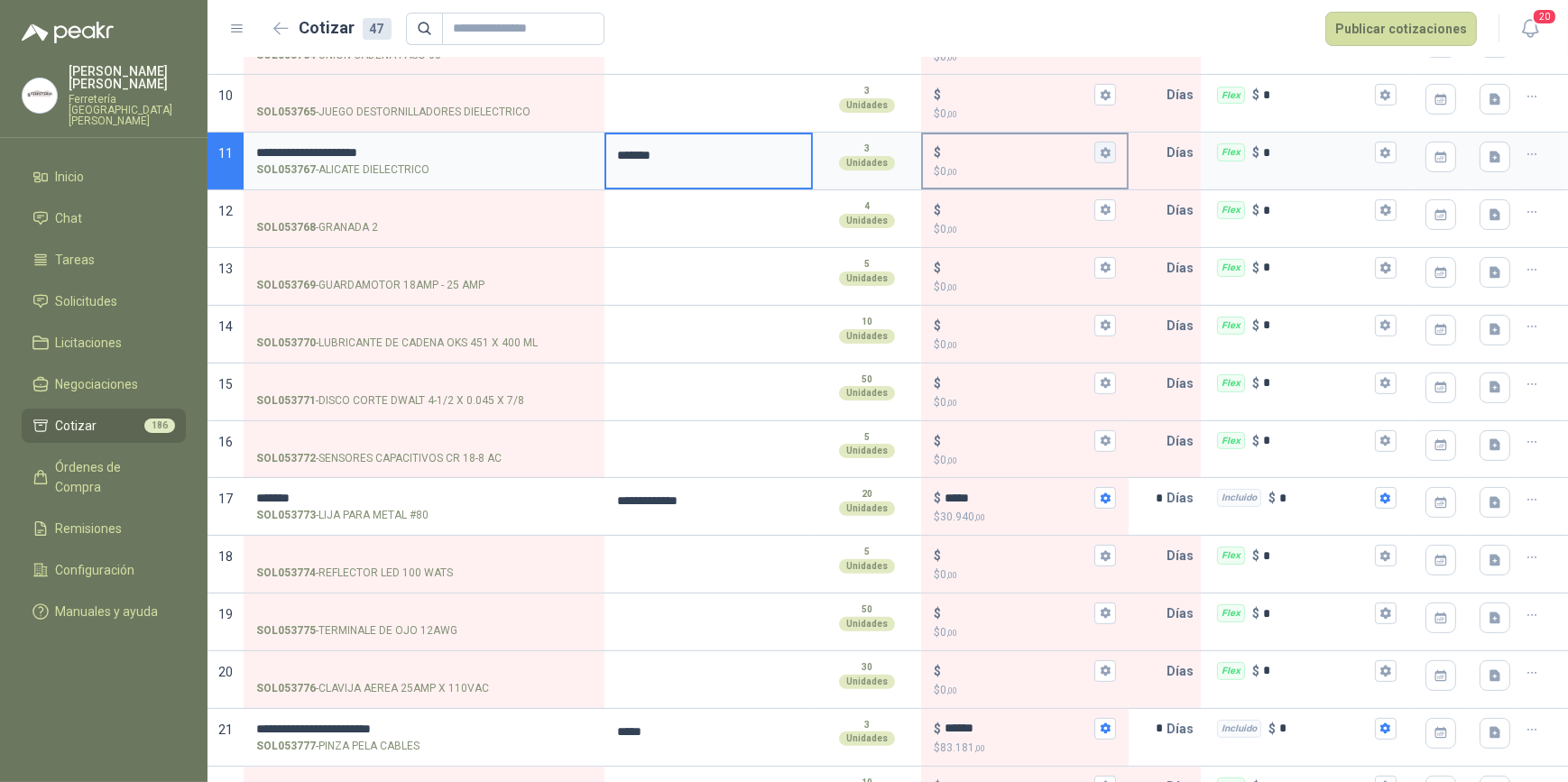
click at [1100, 147] on icon "button" at bounding box center [1106, 153] width 11 height 11
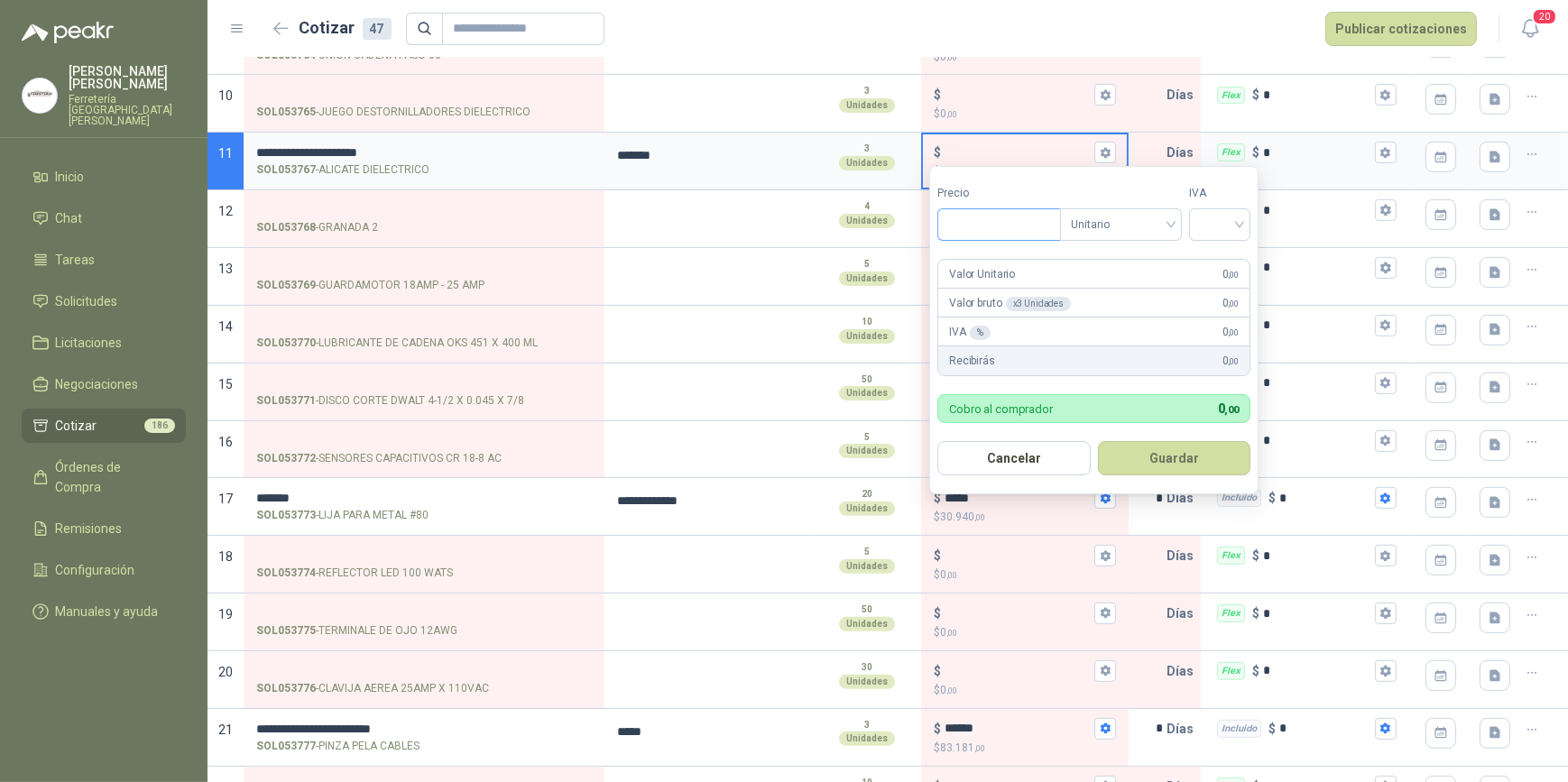
click at [969, 231] on input "Precio" at bounding box center [999, 225] width 121 height 30
click at [1240, 229] on input "search" at bounding box center [1221, 223] width 40 height 28
click at [1229, 259] on div "19%" at bounding box center [1223, 262] width 33 height 20
click at [1191, 462] on button "Guardar" at bounding box center [1178, 458] width 156 height 34
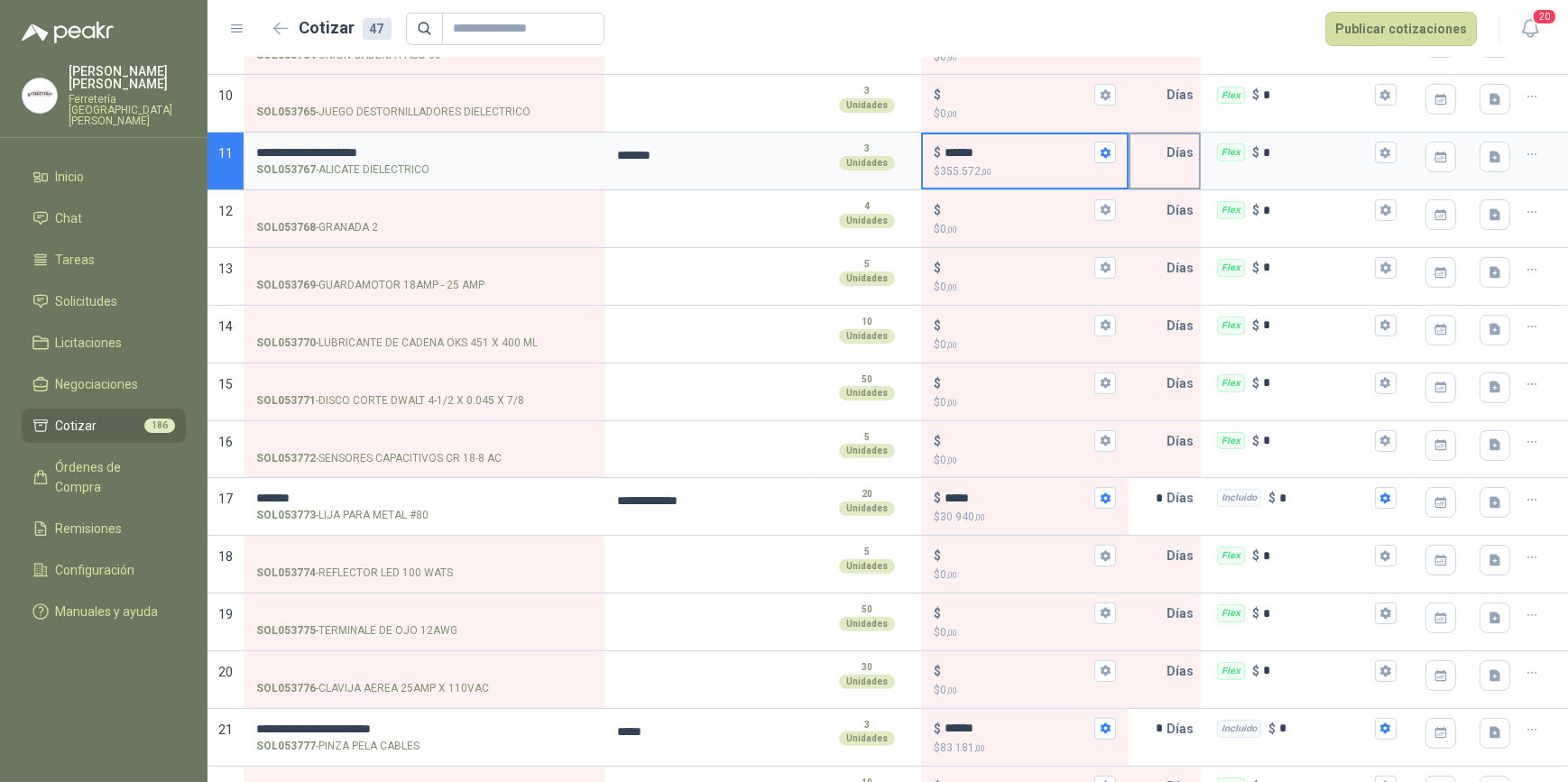
click at [1142, 156] on input "text" at bounding box center [1148, 153] width 36 height 36
click at [1381, 154] on icon "button" at bounding box center [1386, 152] width 9 height 10
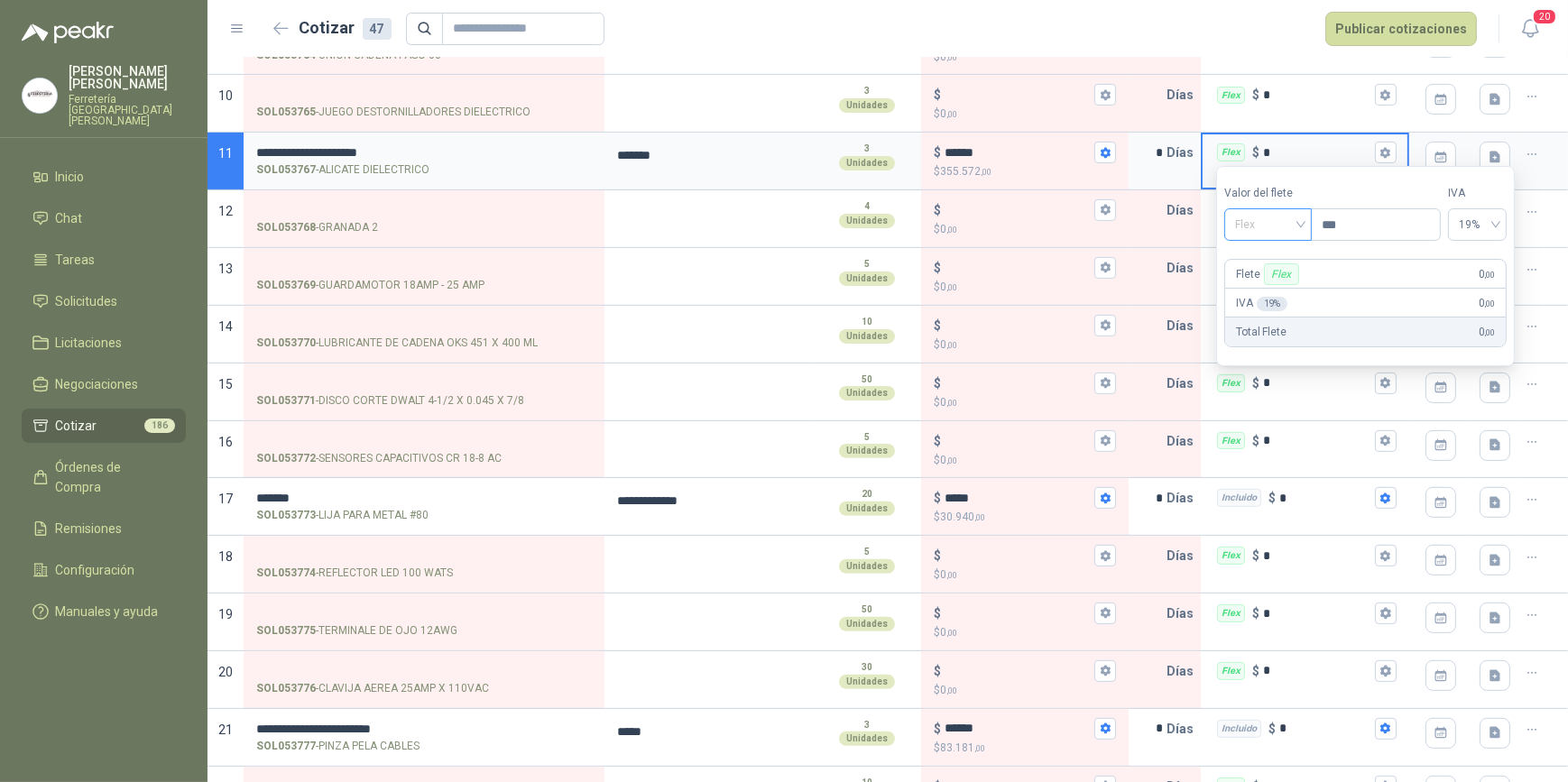
click at [1308, 225] on div "Flex" at bounding box center [1268, 225] width 87 height 32
click at [1289, 291] on div "Incluido" at bounding box center [1271, 291] width 65 height 20
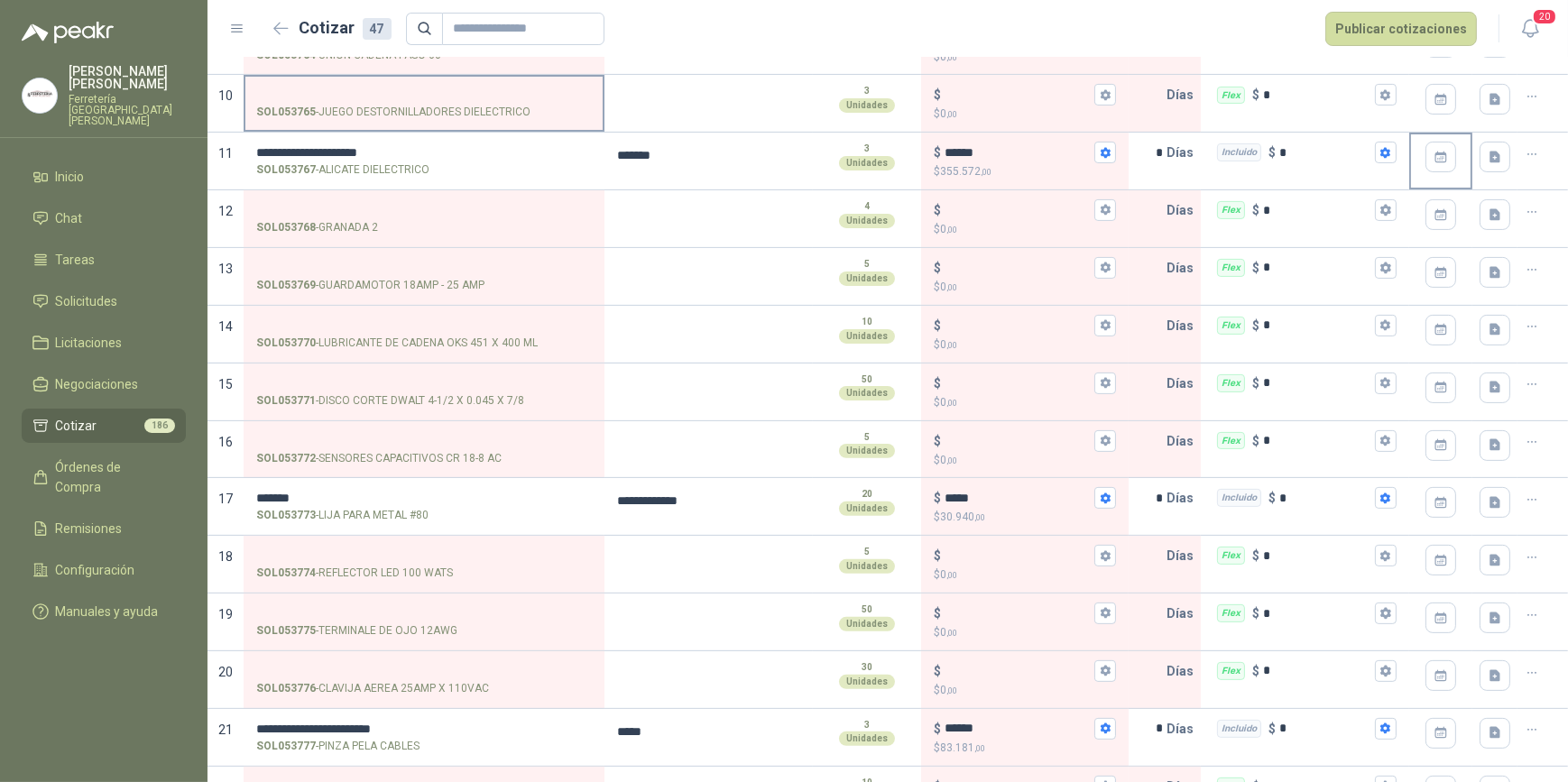
click at [335, 90] on input "SOL053765 - JUEGO DESTORNILLADORES DIELECTRICO" at bounding box center [424, 95] width 336 height 13
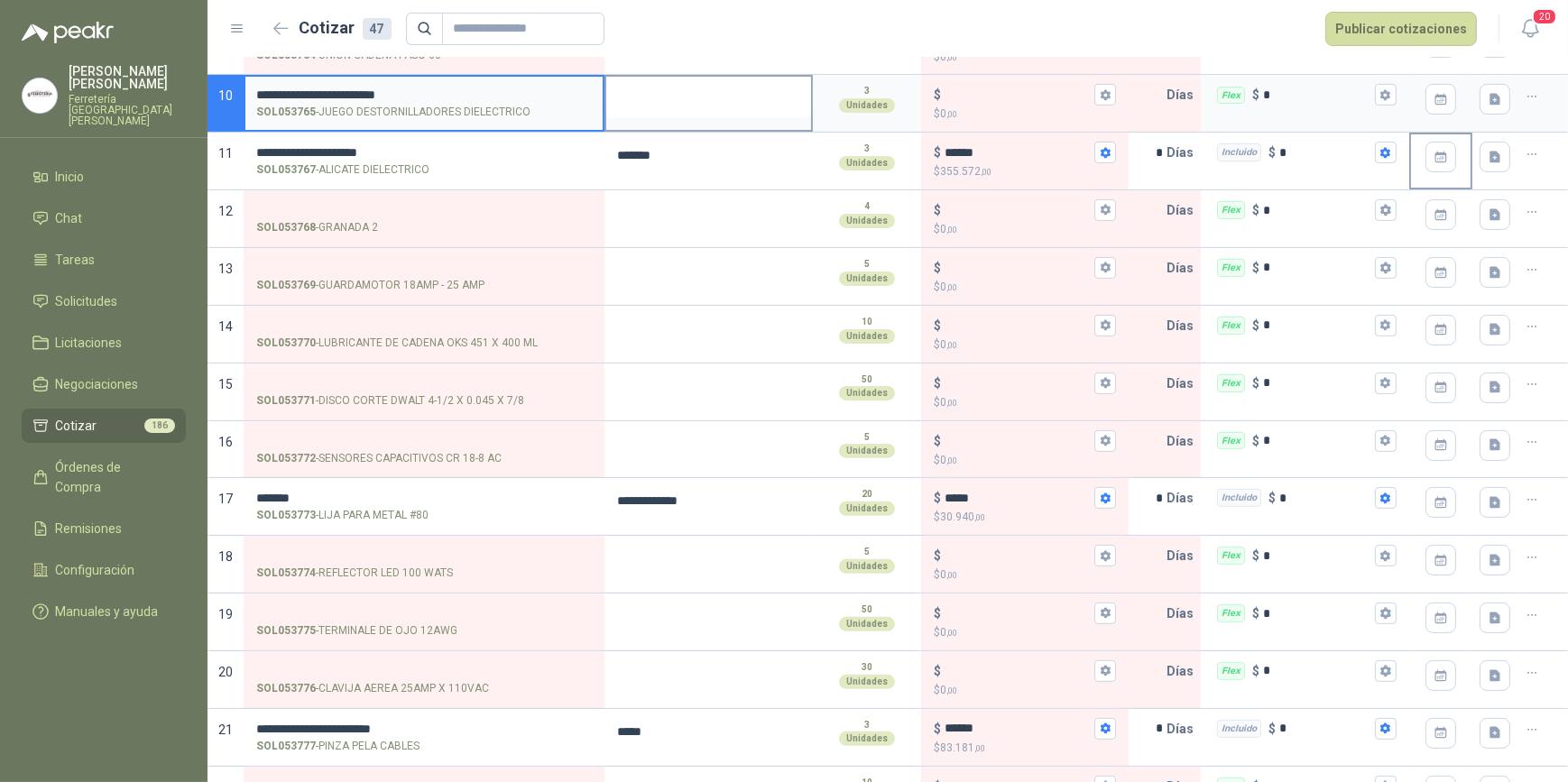
click at [650, 103] on textarea at bounding box center [709, 98] width 205 height 42
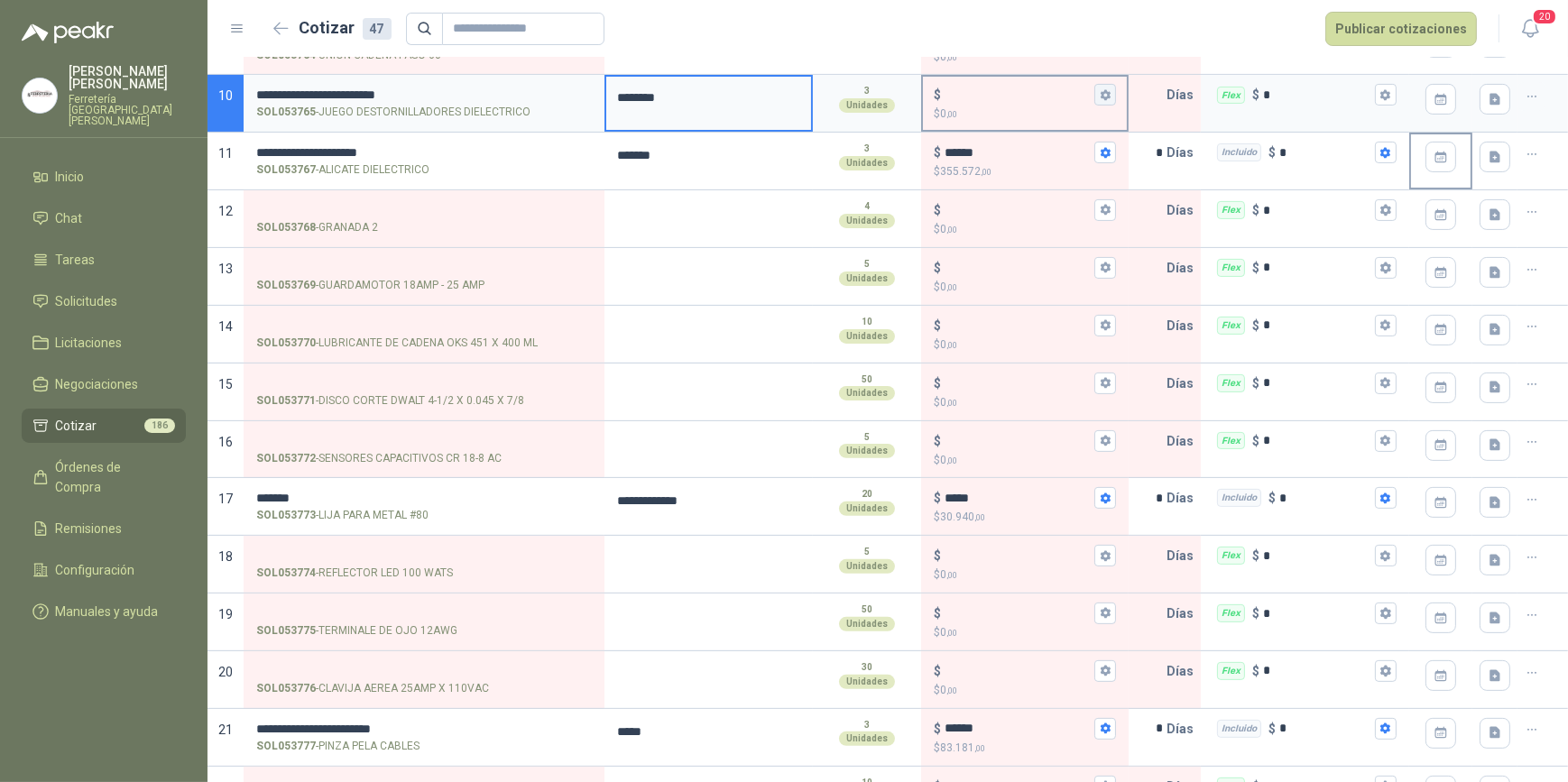
click at [1101, 97] on icon "button" at bounding box center [1106, 95] width 11 height 11
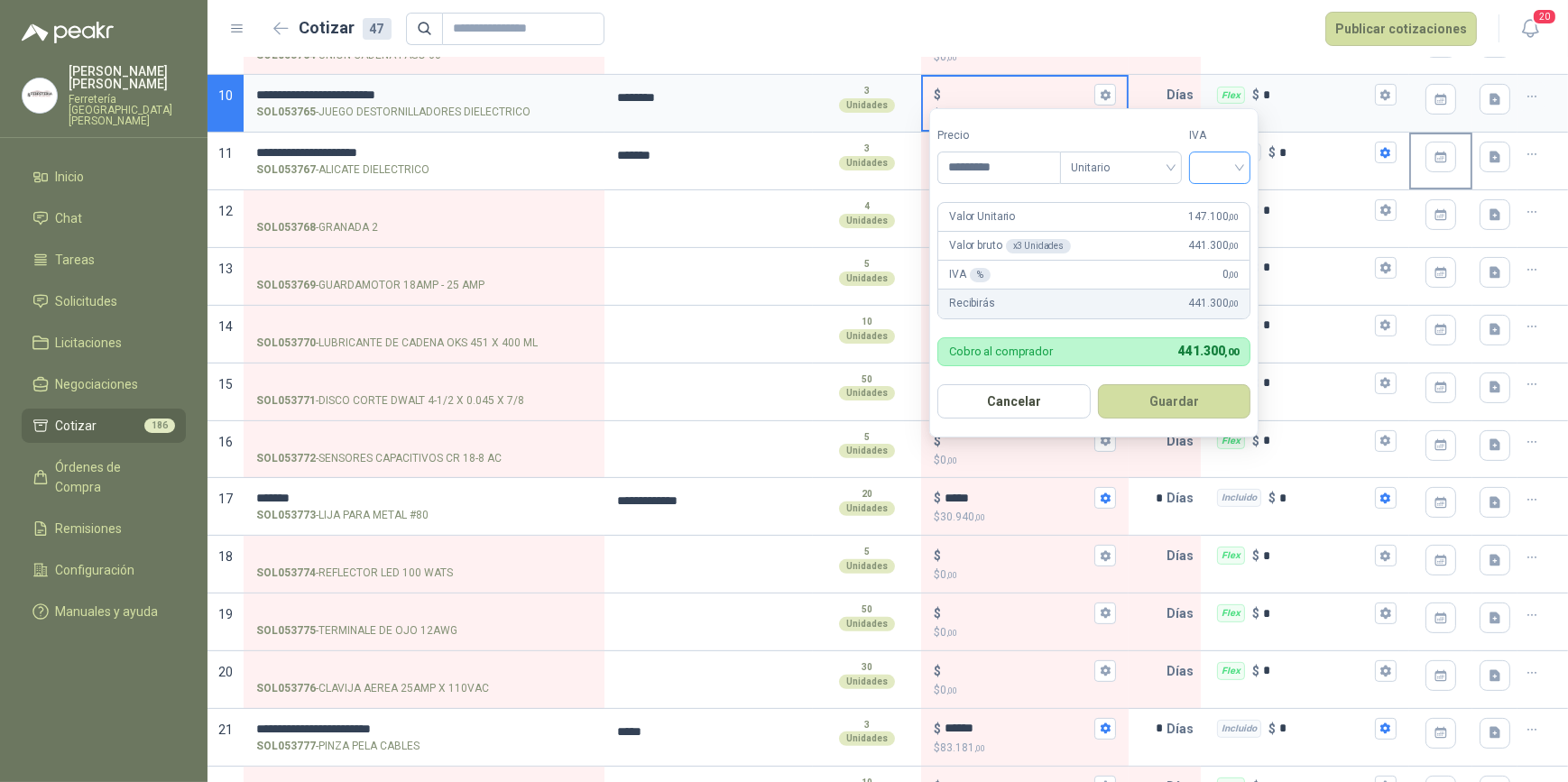
click at [1247, 165] on div at bounding box center [1220, 168] width 62 height 32
click at [1215, 197] on div "19%" at bounding box center [1223, 205] width 33 height 20
click at [1182, 398] on button "Guardar" at bounding box center [1178, 401] width 156 height 34
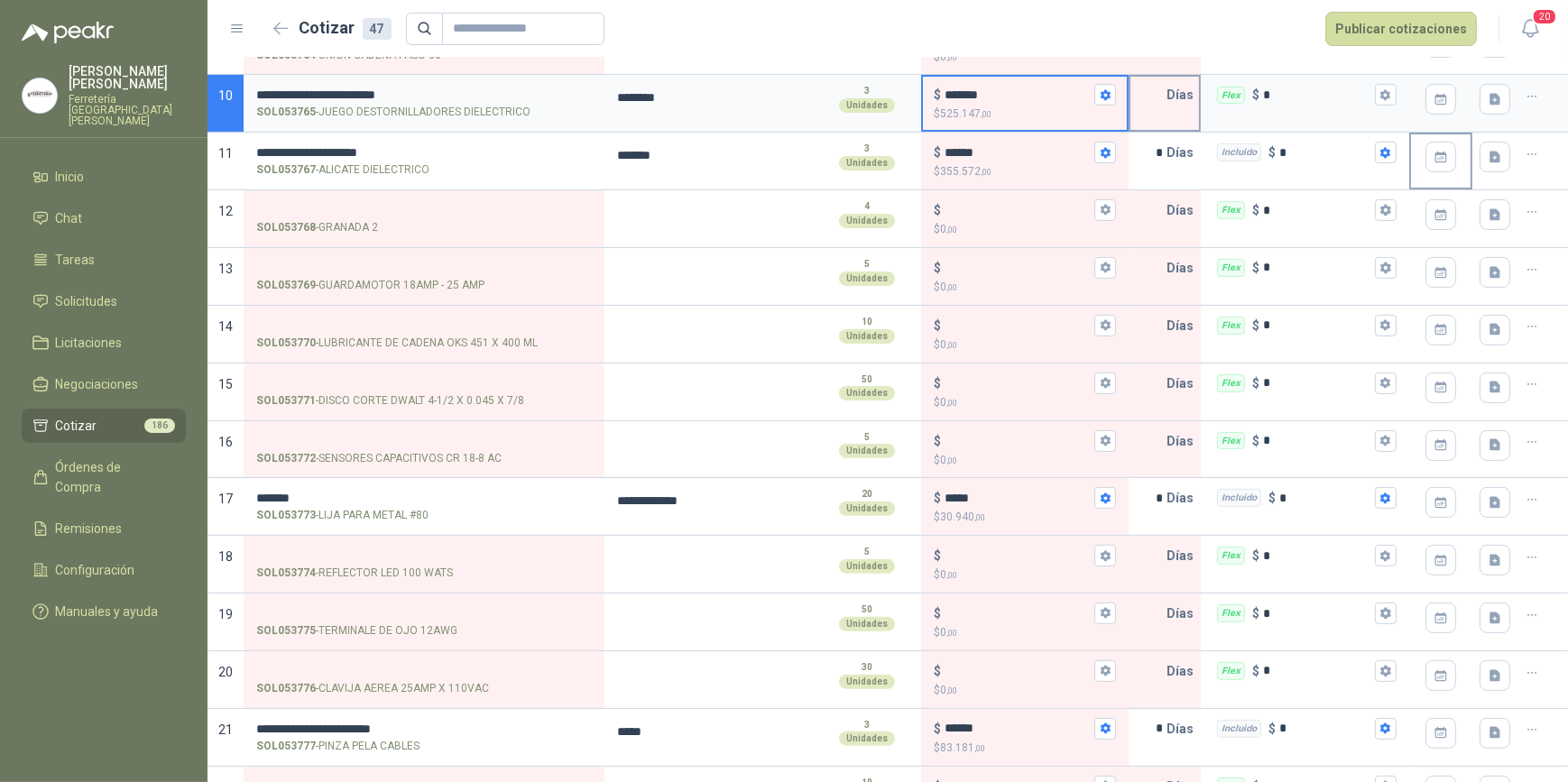
click at [1144, 101] on input "text" at bounding box center [1148, 95] width 36 height 36
drag, startPoint x: 1385, startPoint y: 82, endPoint x: 1375, endPoint y: 90, distance: 12.8
click at [1387, 82] on div "Flex $ *" at bounding box center [1305, 95] width 205 height 36
click at [1372, 88] on input "*" at bounding box center [1317, 95] width 108 height 13
click at [1380, 90] on icon "button" at bounding box center [1386, 95] width 11 height 11
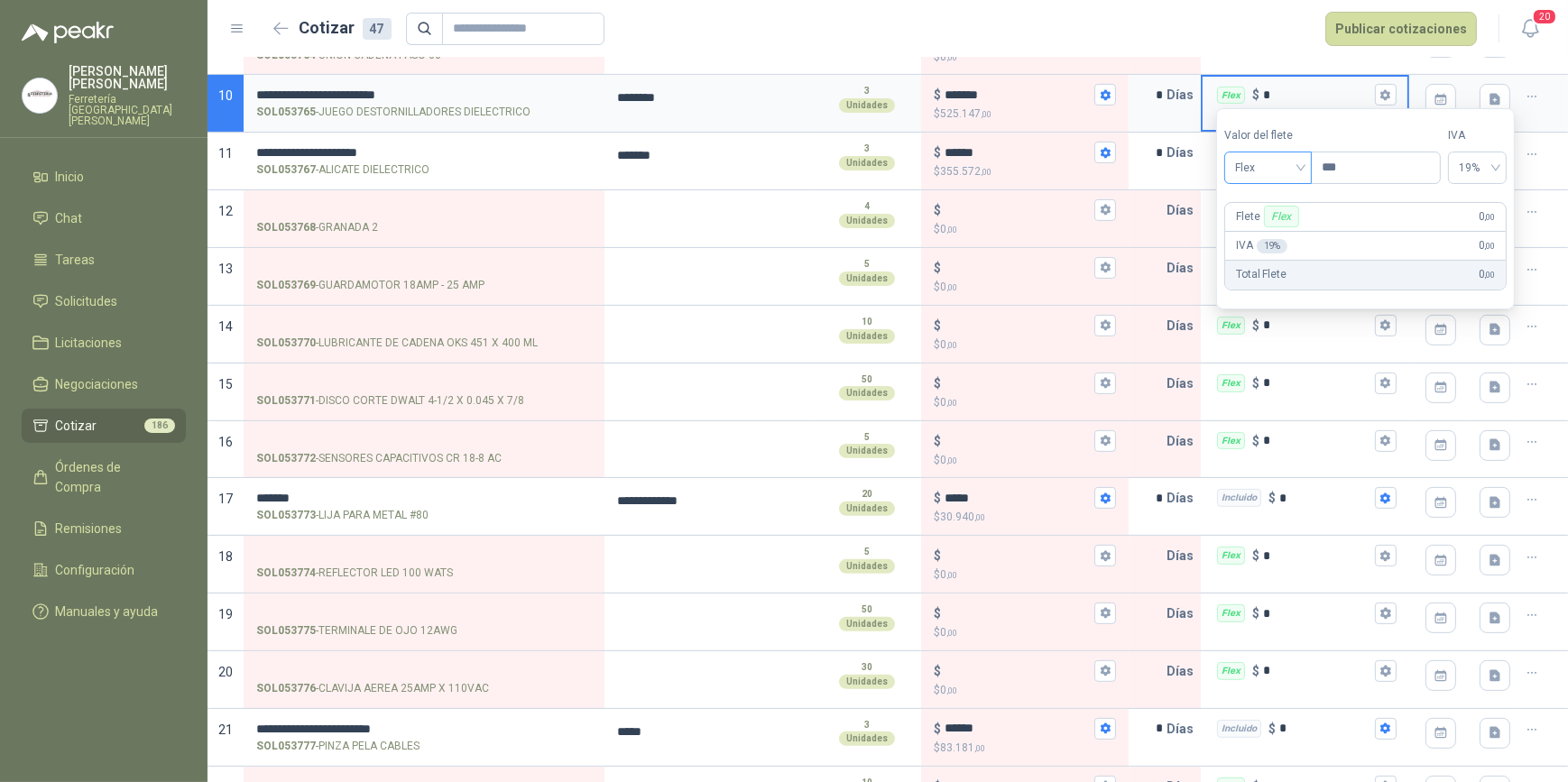
click at [1301, 172] on span "Flex" at bounding box center [1268, 168] width 65 height 28
click at [1272, 233] on div "Incluido" at bounding box center [1271, 234] width 65 height 20
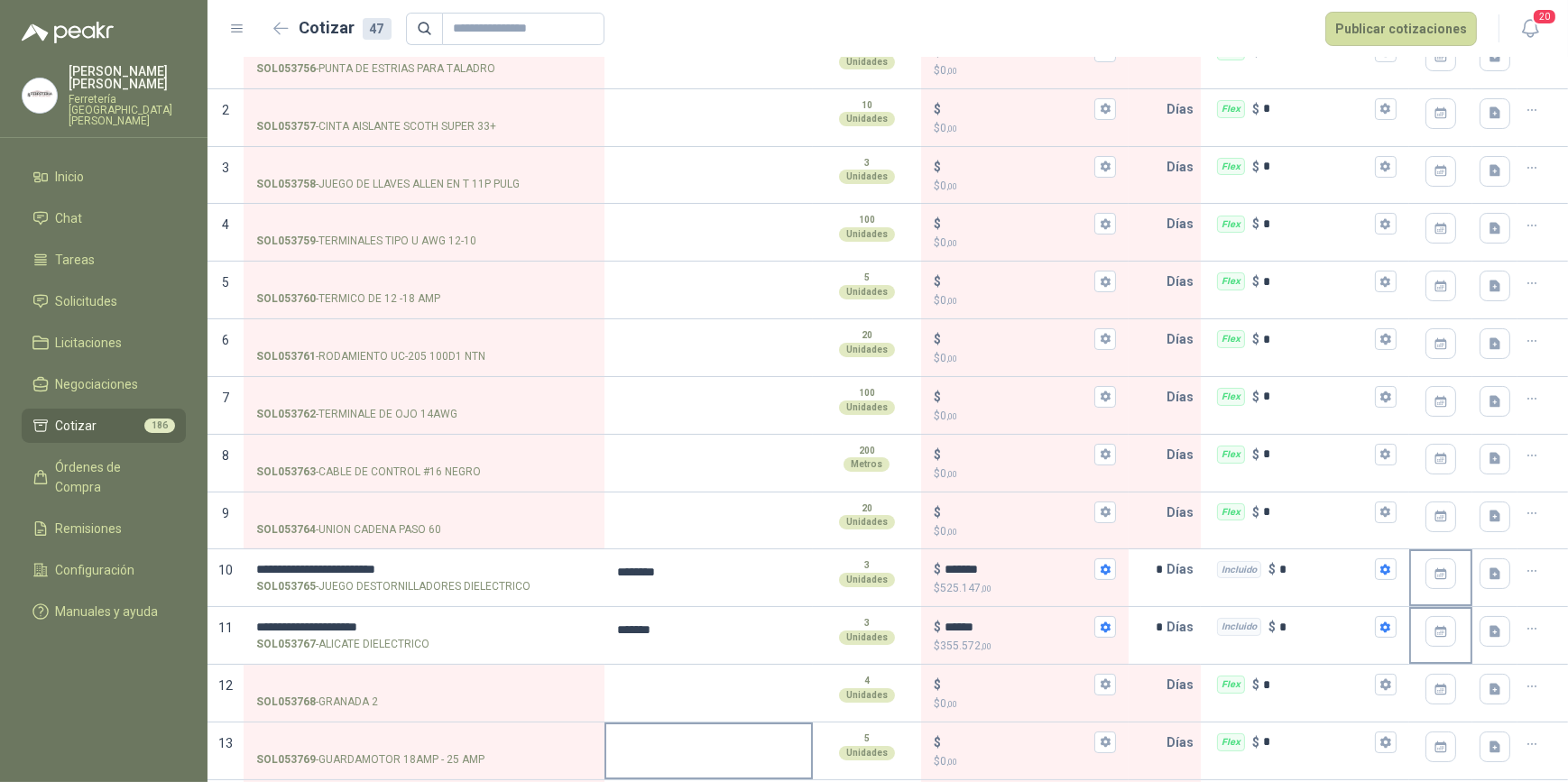
scroll to position [190, 0]
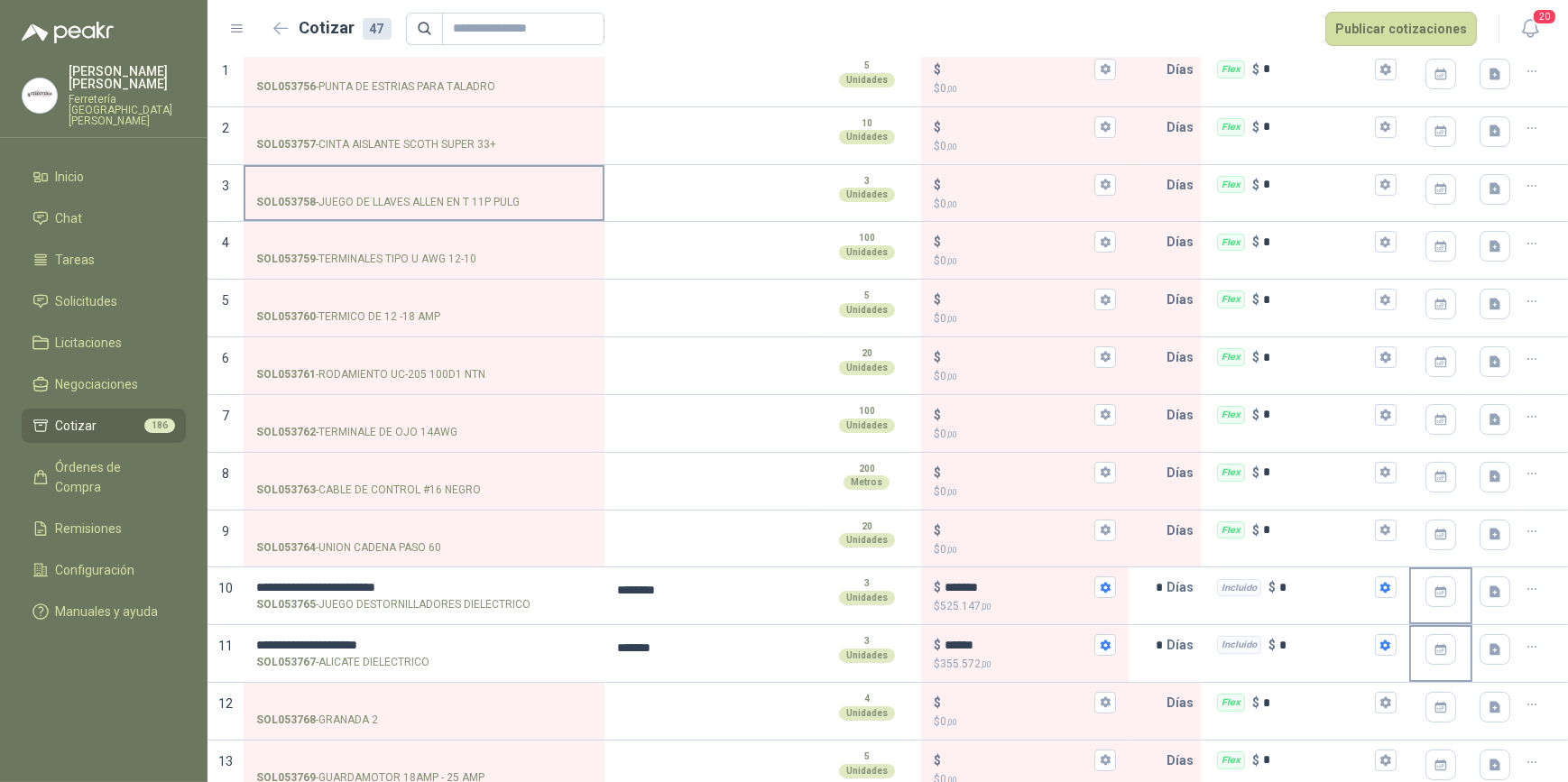
click at [316, 178] on input "SOL053758 - JUEGO DE LLAVES [PERSON_NAME] EN T 11P PULG" at bounding box center [424, 185] width 336 height 13
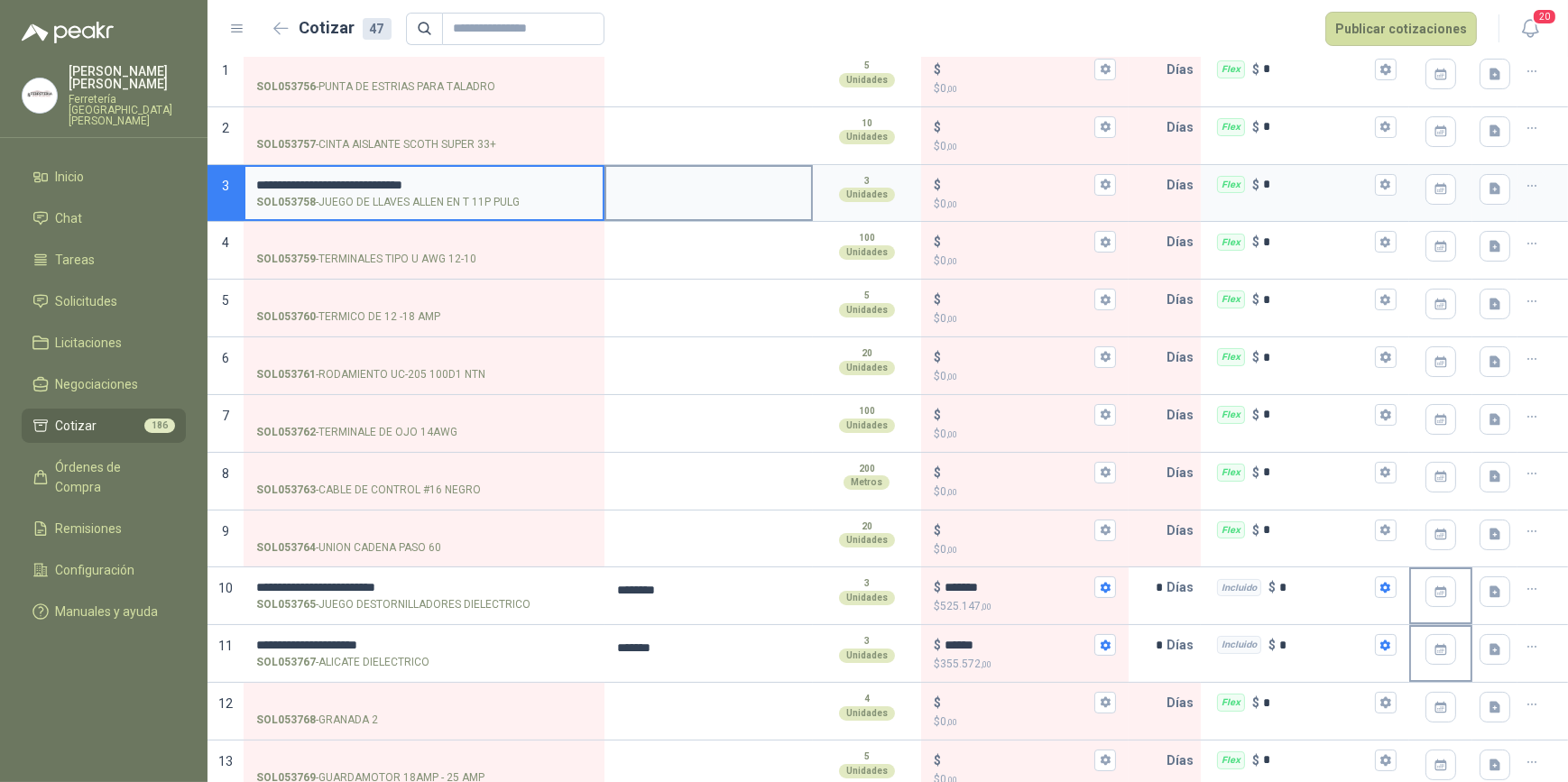
click at [676, 210] on div at bounding box center [709, 194] width 209 height 58
click at [644, 177] on textarea at bounding box center [709, 188] width 205 height 42
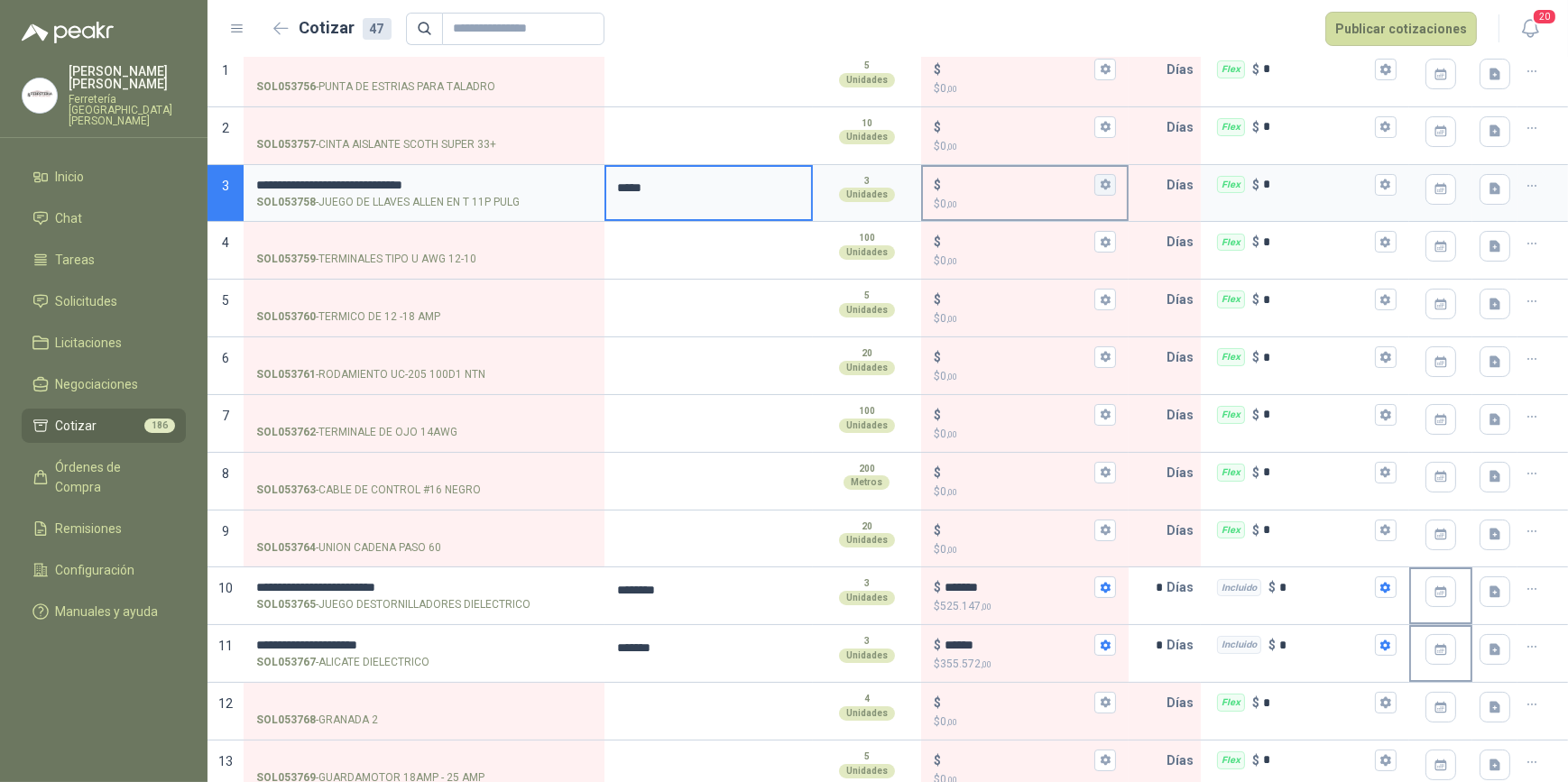
click at [1101, 181] on icon "button" at bounding box center [1106, 184] width 9 height 10
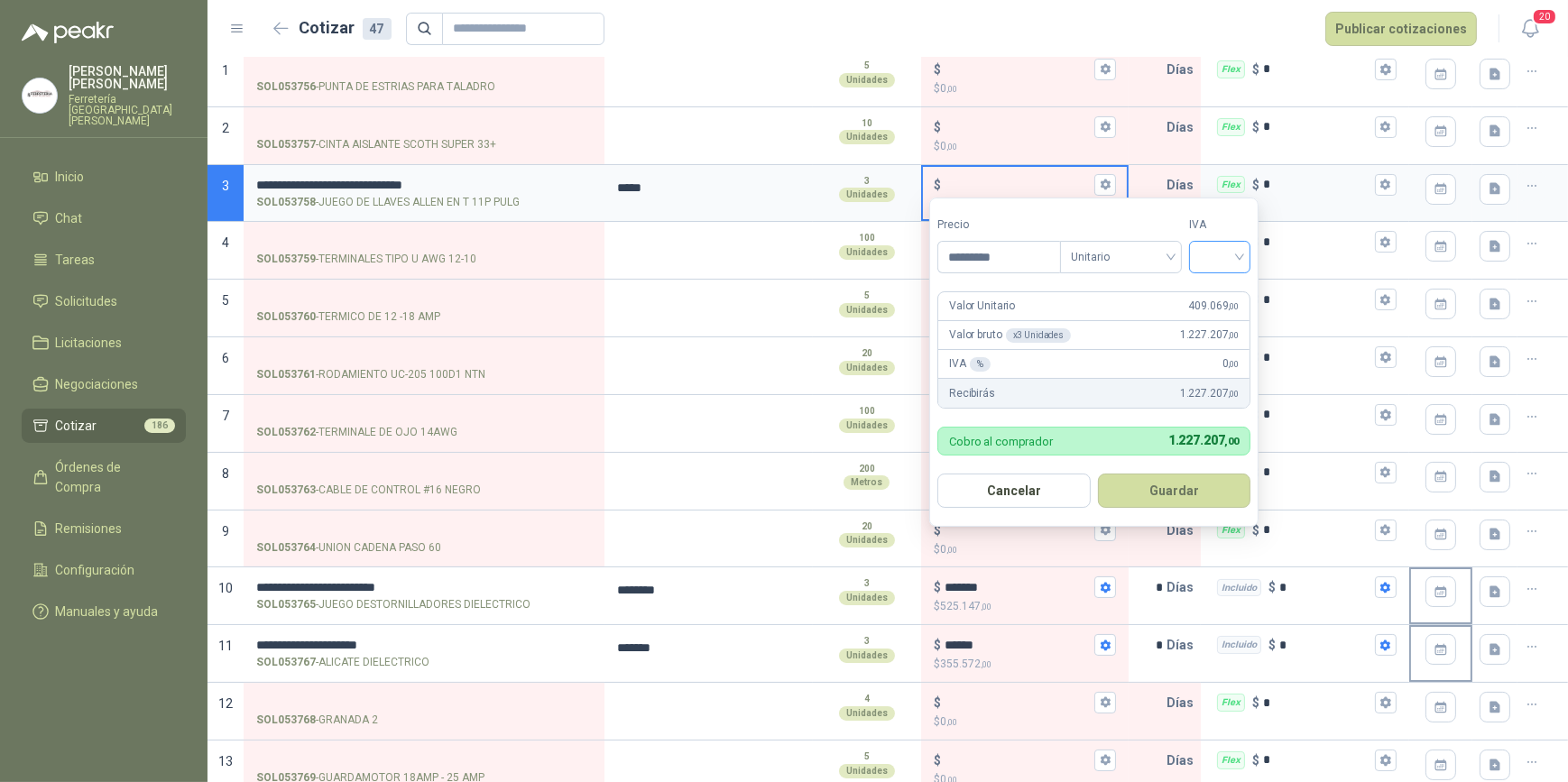
click at [1240, 257] on input "search" at bounding box center [1221, 255] width 40 height 28
click at [1226, 294] on div "19%" at bounding box center [1223, 294] width 33 height 20
click at [1182, 488] on button "Guardar" at bounding box center [1178, 491] width 156 height 34
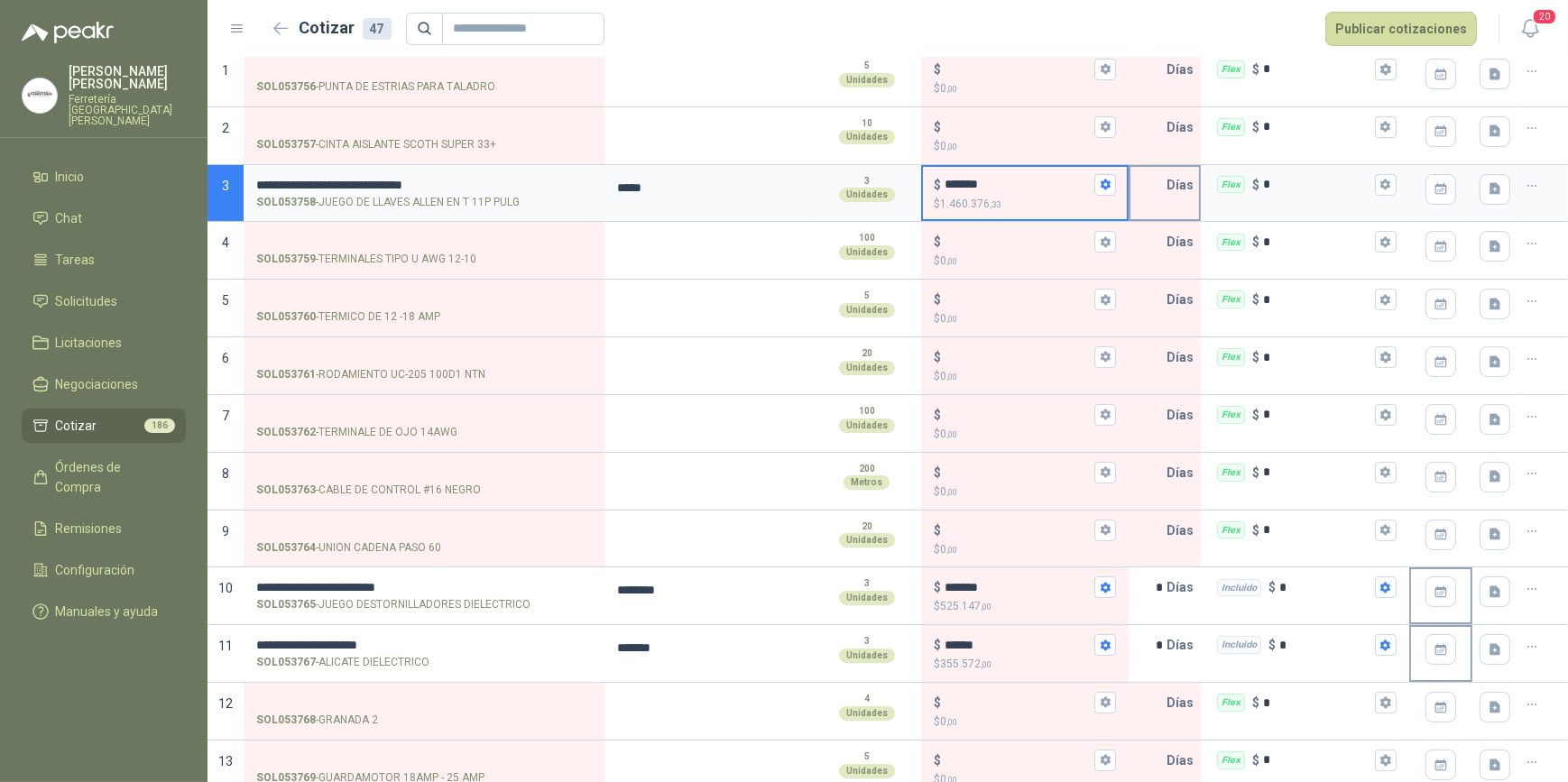
click at [1146, 190] on input "text" at bounding box center [1148, 185] width 36 height 36
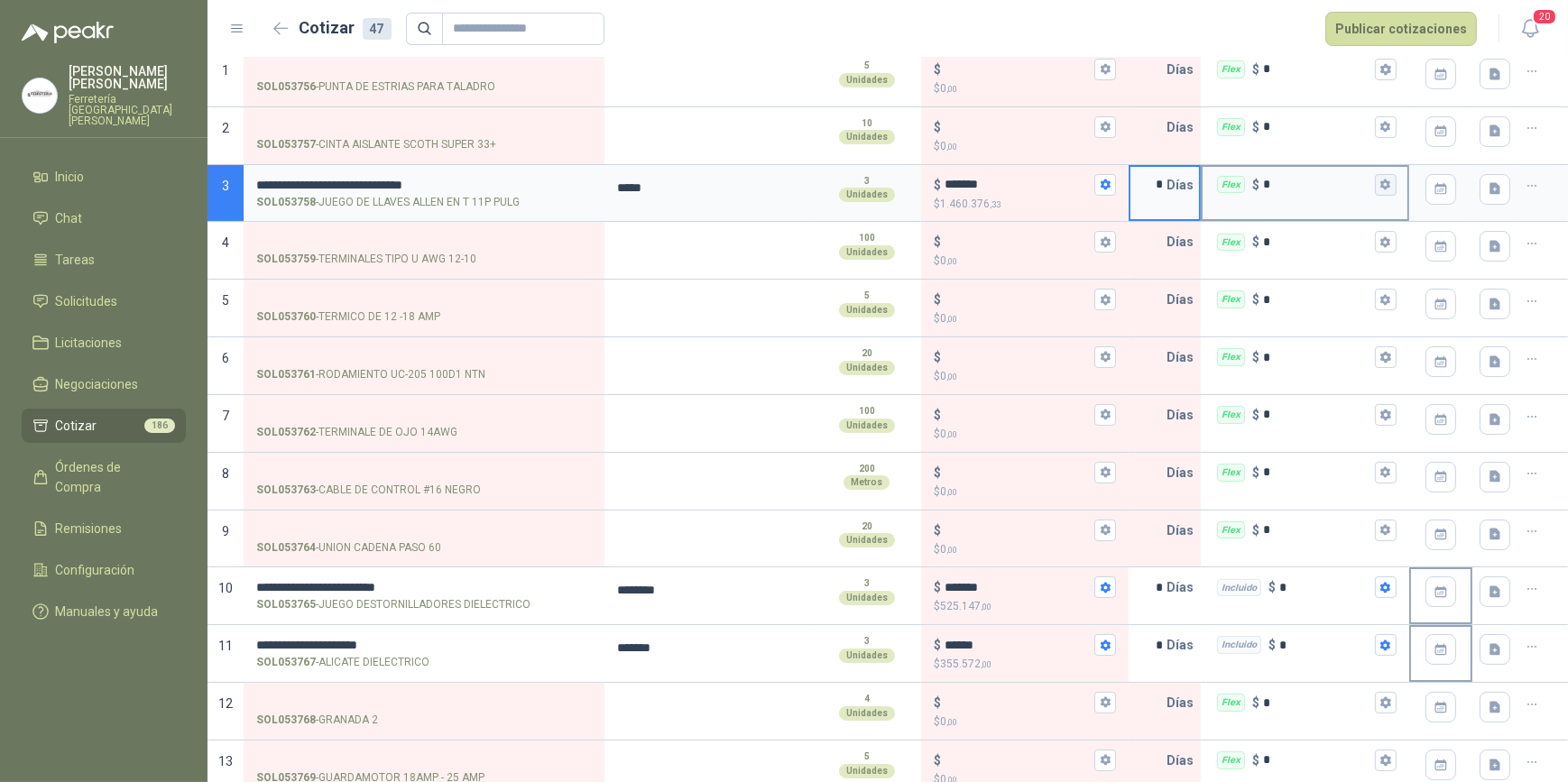
click at [1381, 182] on icon "button" at bounding box center [1386, 184] width 9 height 10
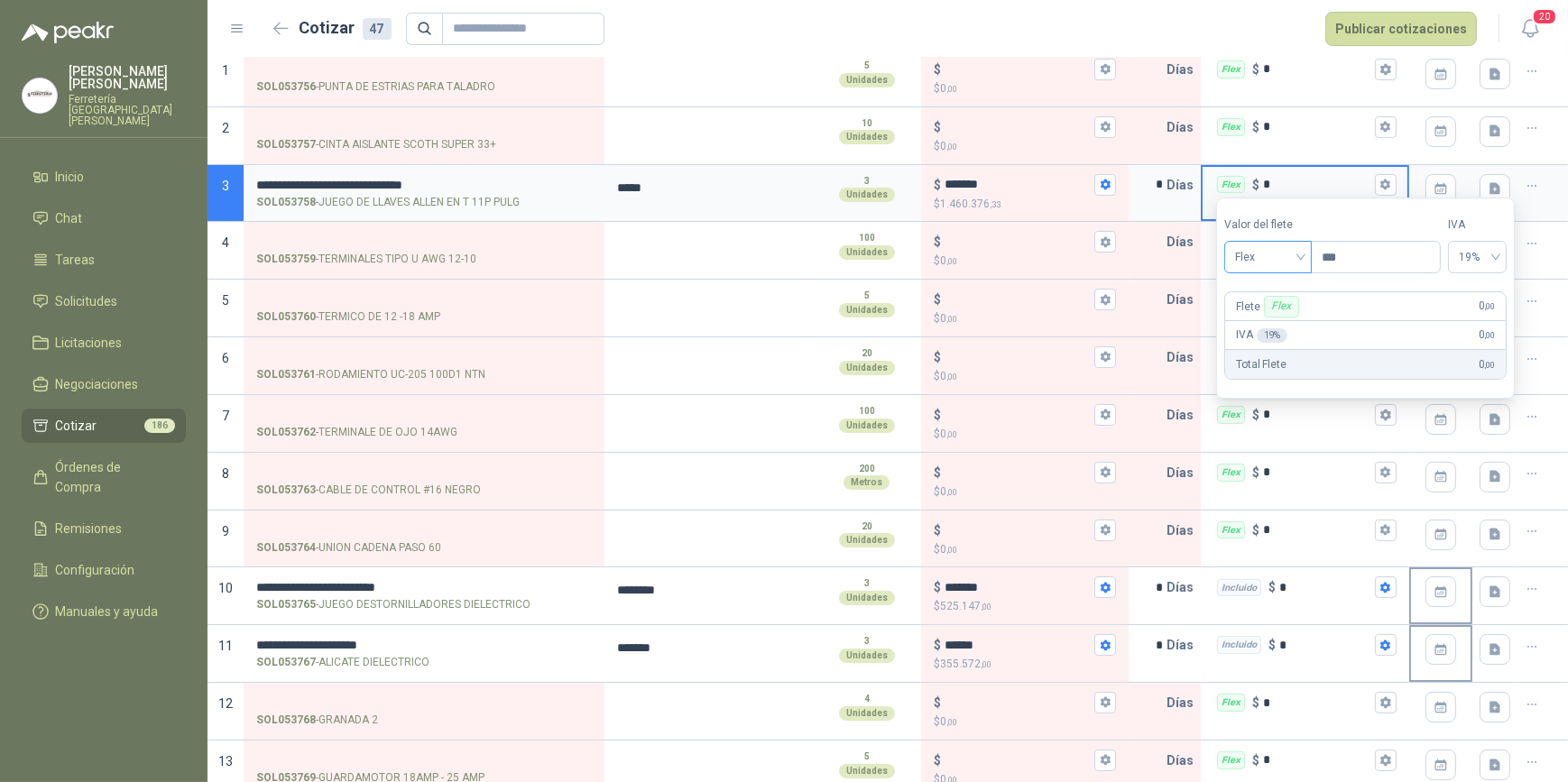
click at [1301, 256] on span "Flex" at bounding box center [1268, 257] width 65 height 28
click at [1274, 323] on div "Incluido" at bounding box center [1271, 324] width 65 height 20
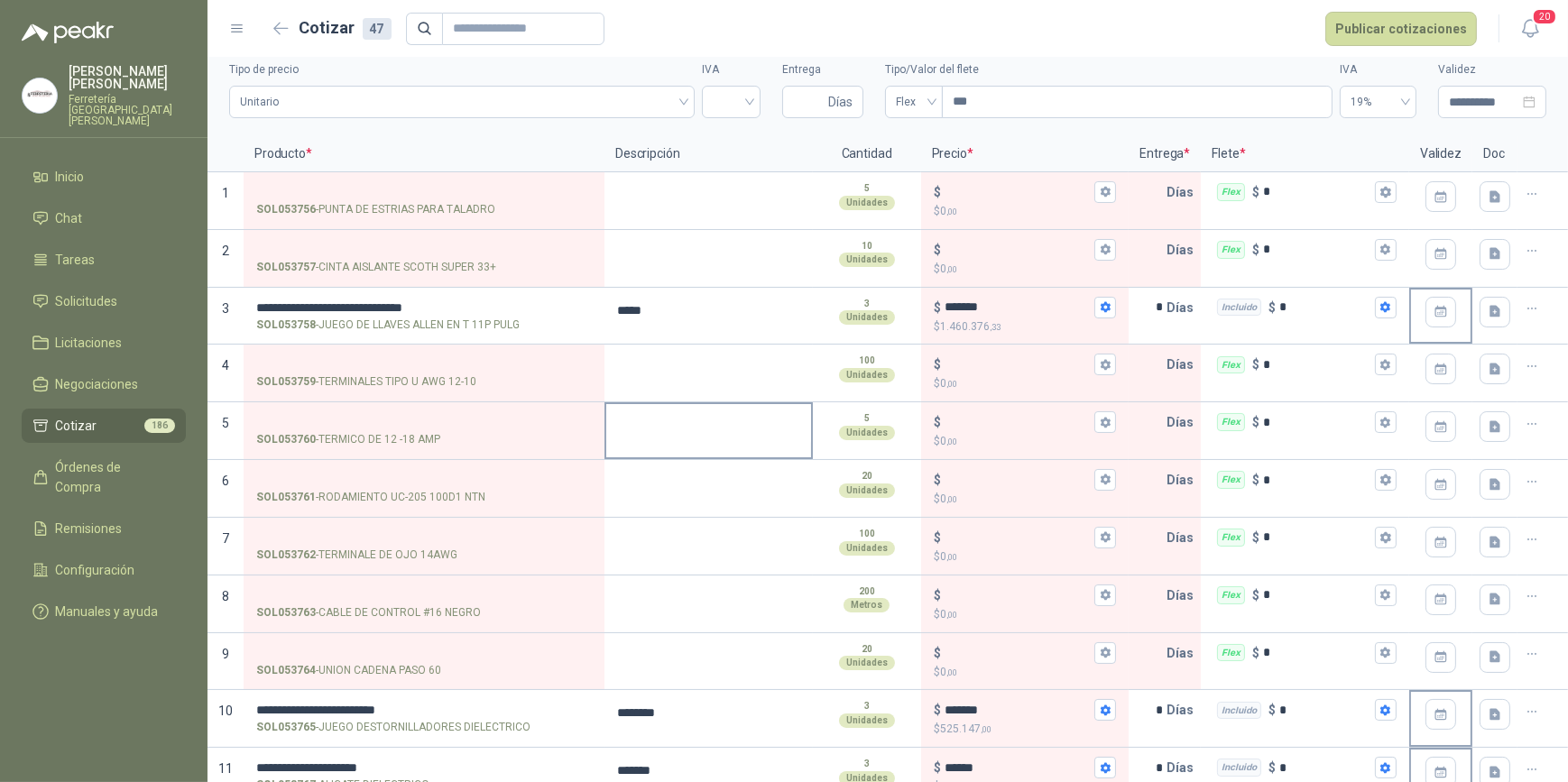
scroll to position [27, 0]
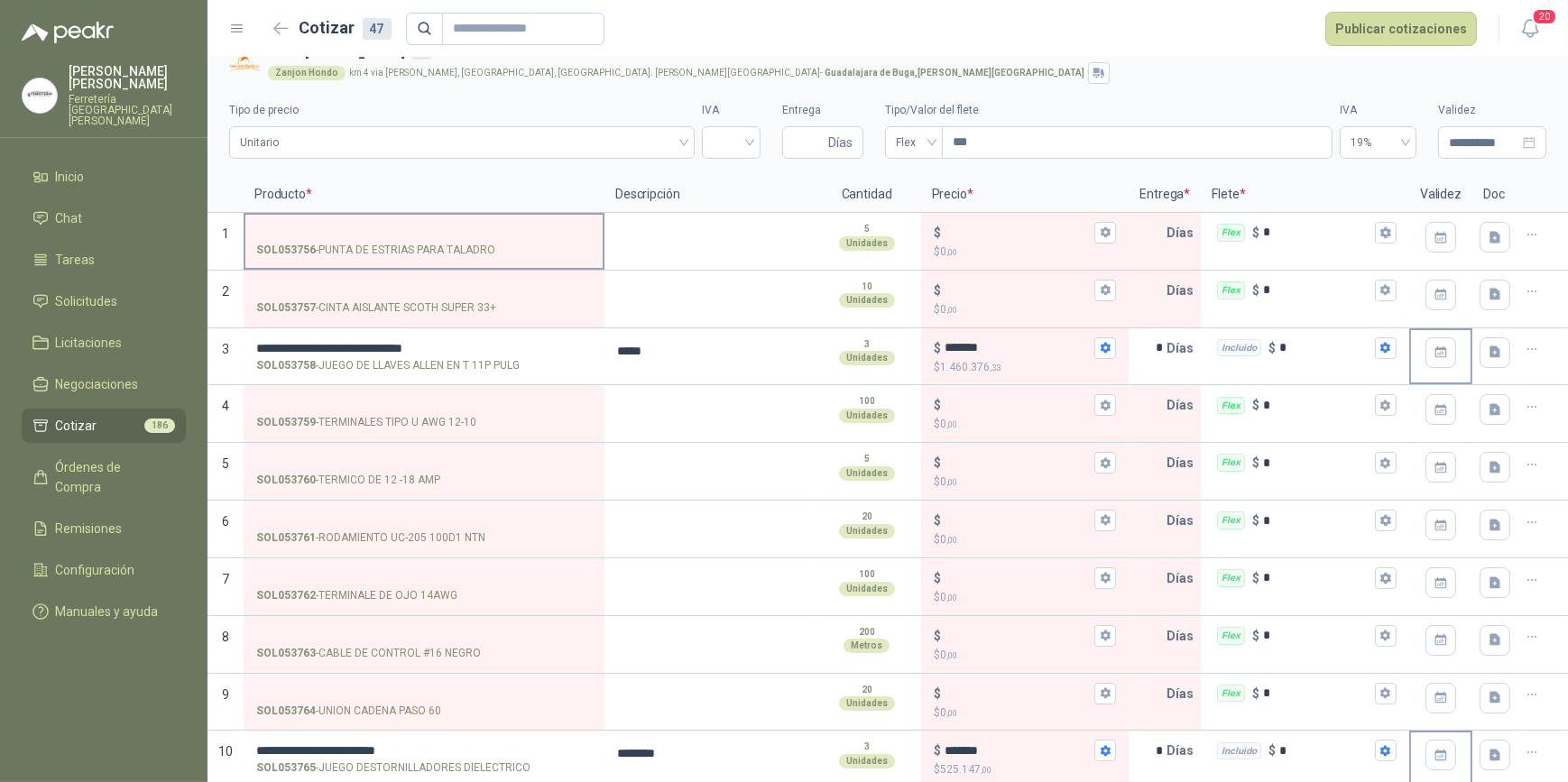
click at [318, 231] on input "SOL053756 - PUNTA DE ESTRIAS PARA TALADRO" at bounding box center [424, 233] width 336 height 13
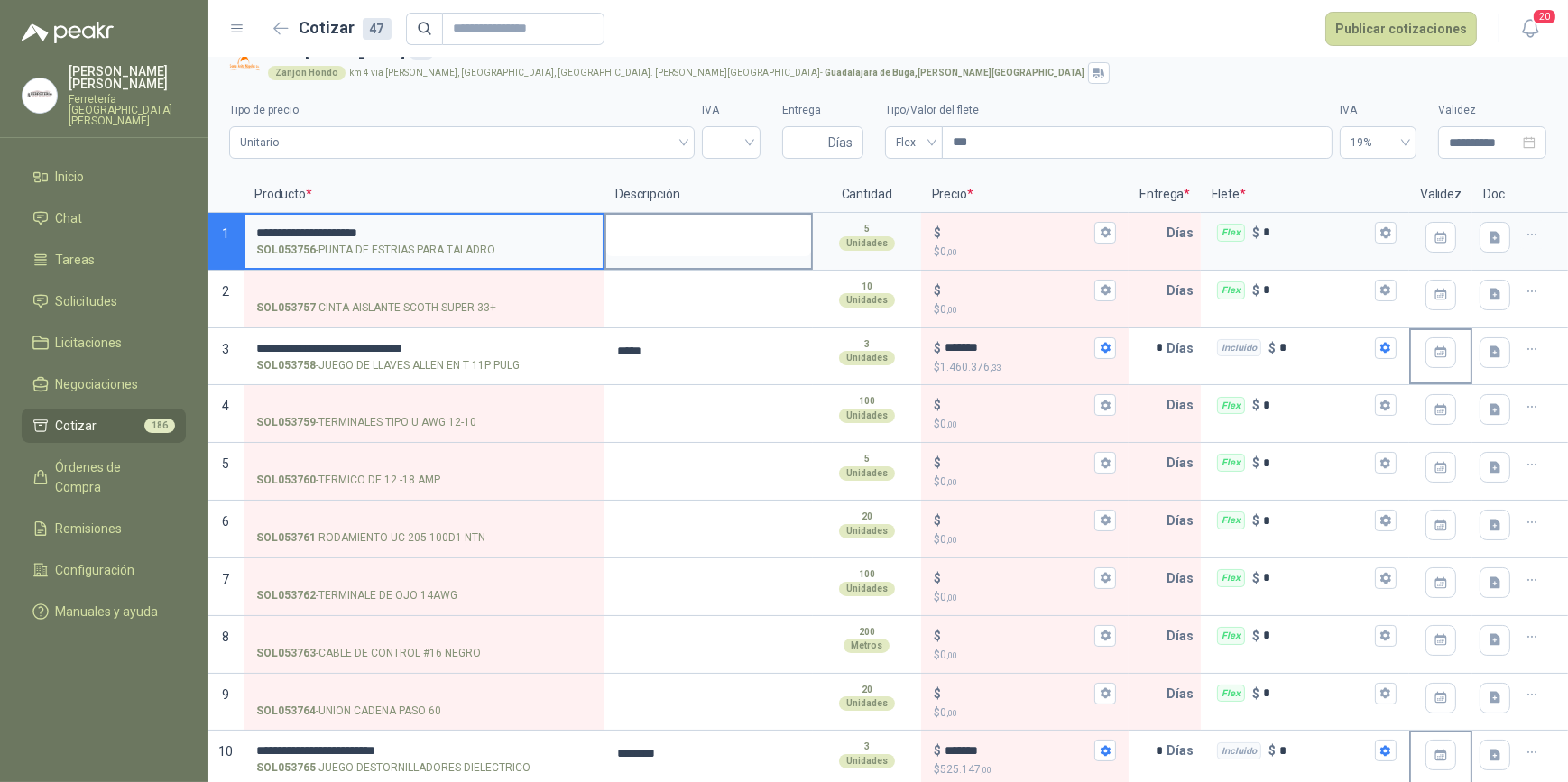
click at [693, 236] on textarea at bounding box center [709, 235] width 205 height 42
click at [663, 251] on textarea at bounding box center [709, 235] width 205 height 42
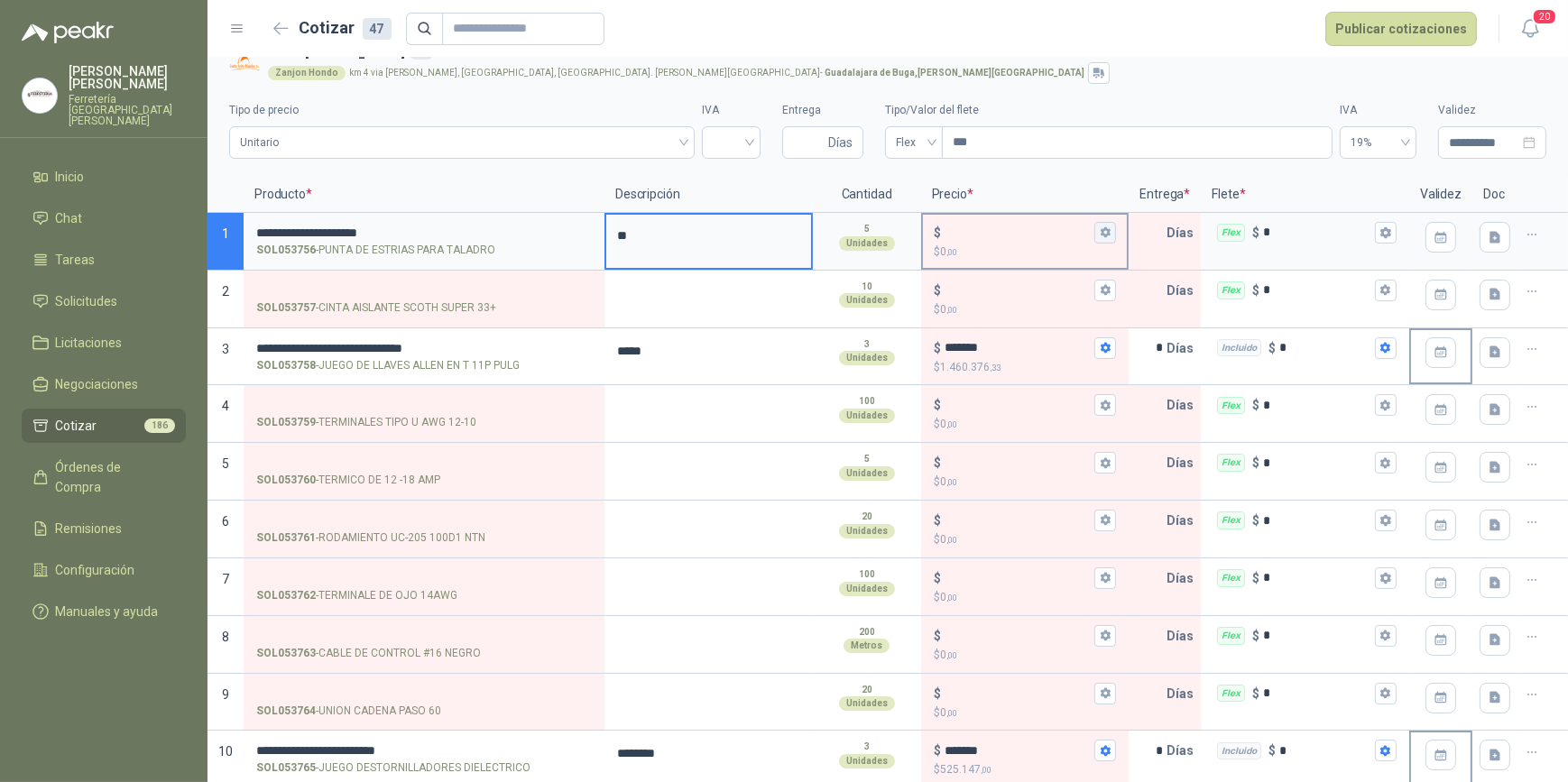
click at [1100, 227] on icon "button" at bounding box center [1106, 233] width 11 height 11
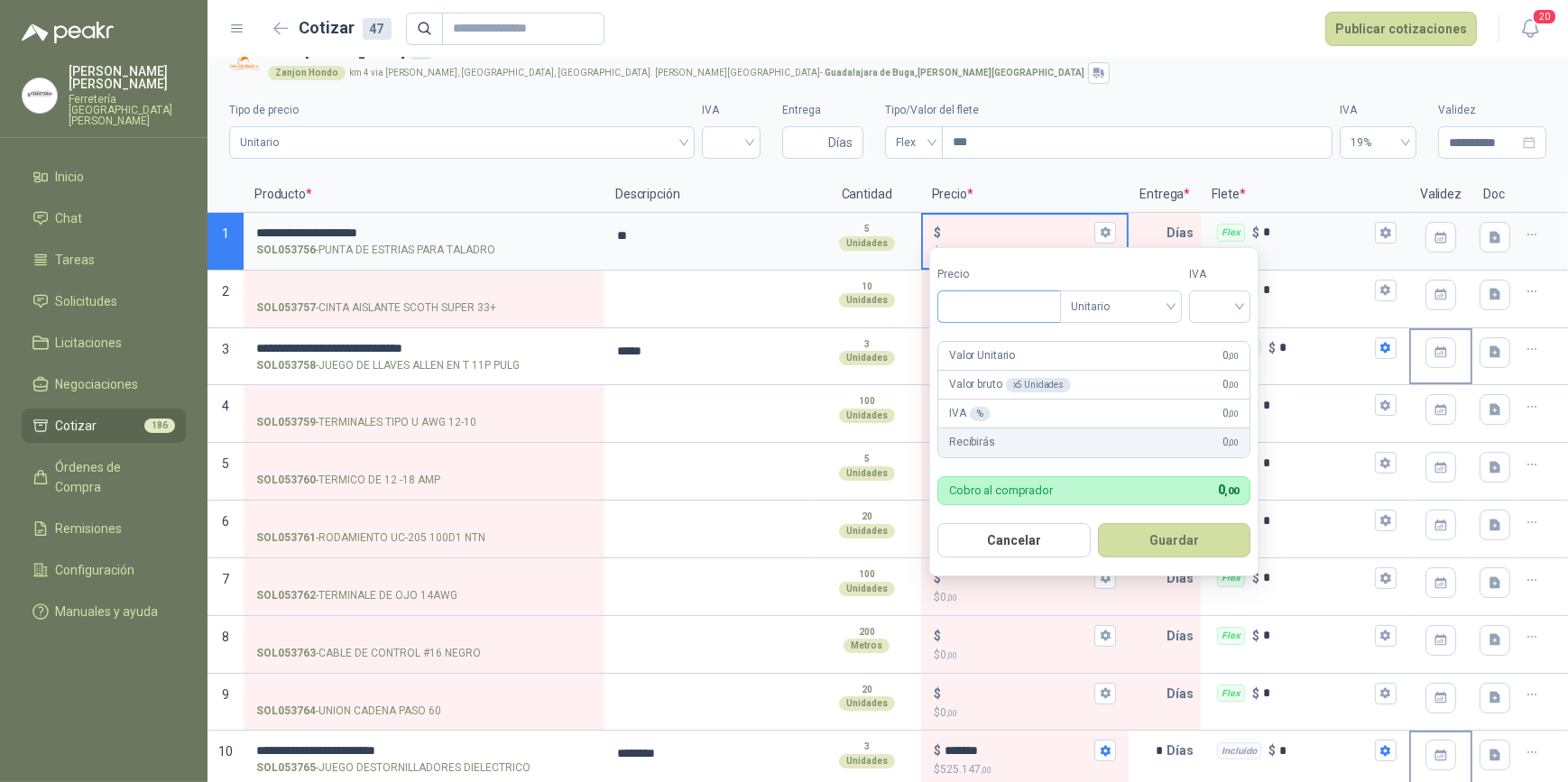
click at [973, 307] on input "Precio" at bounding box center [999, 307] width 121 height 30
click at [1240, 306] on input "search" at bounding box center [1221, 305] width 40 height 28
click at [1217, 342] on div "19%" at bounding box center [1223, 344] width 33 height 20
click at [1186, 541] on button "Guardar" at bounding box center [1178, 540] width 156 height 34
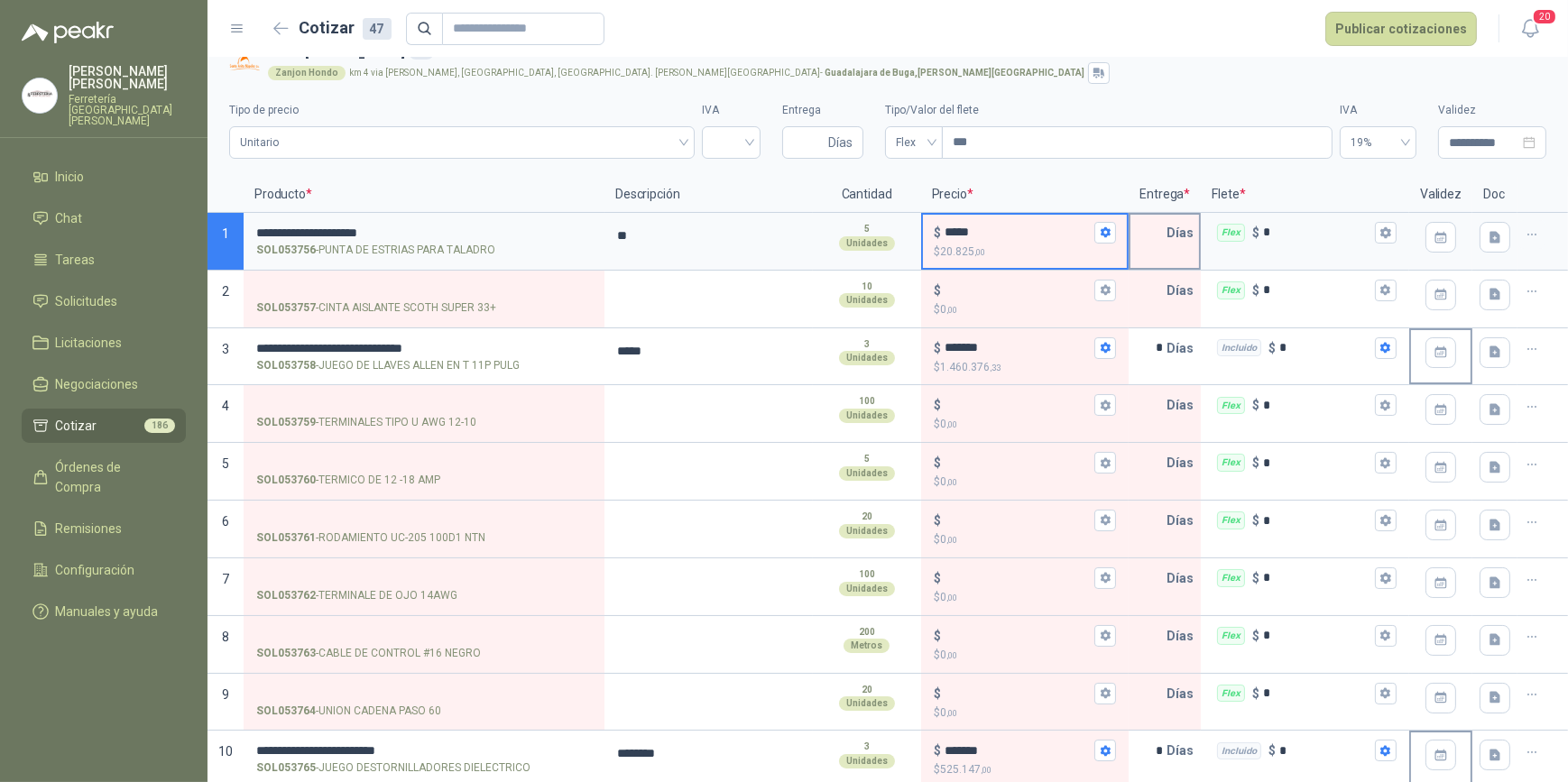
click at [1146, 233] on input "text" at bounding box center [1148, 233] width 36 height 36
click at [1380, 233] on icon "button" at bounding box center [1386, 233] width 11 height 11
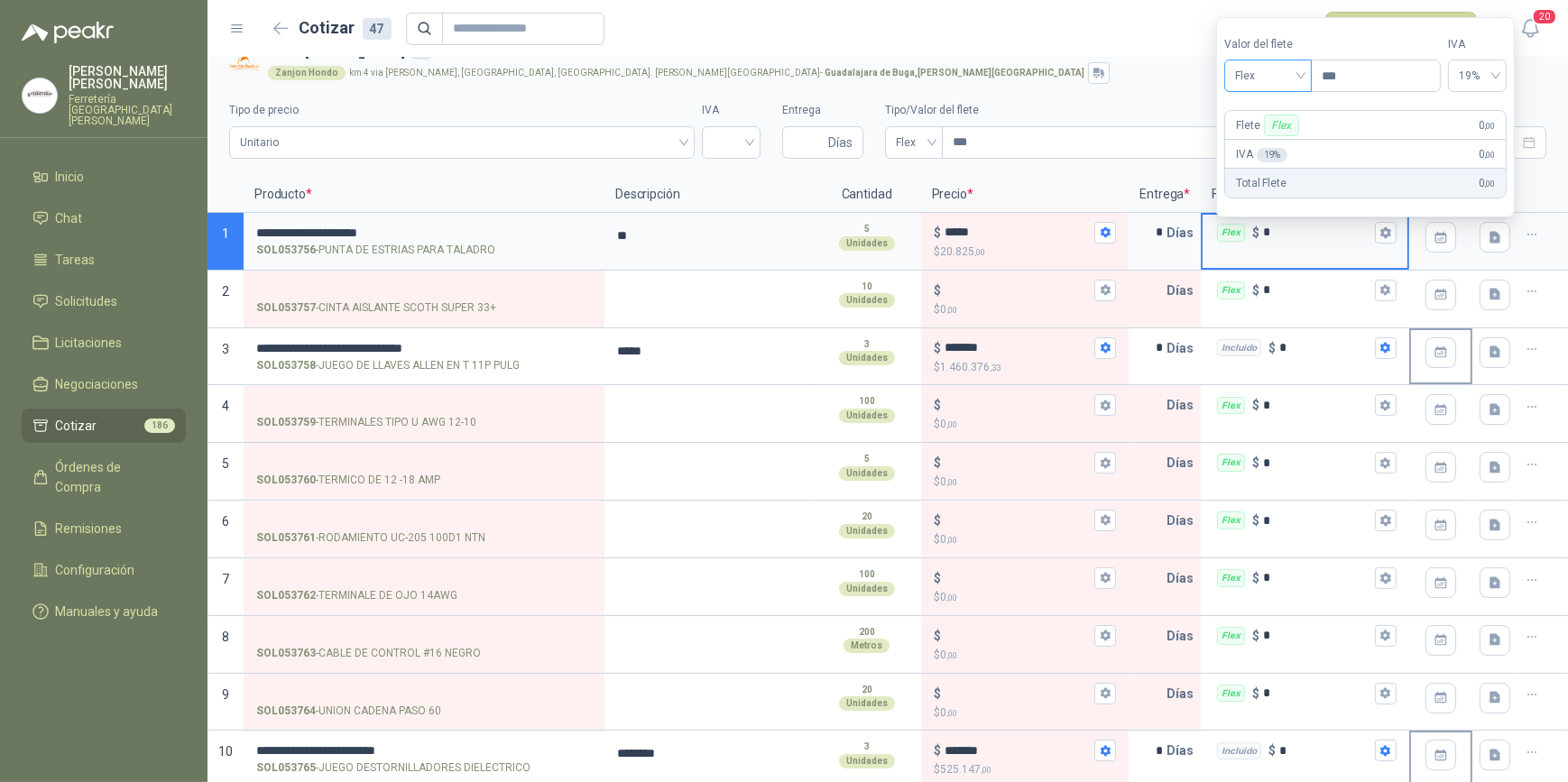
click at [1308, 77] on div "Flex" at bounding box center [1268, 76] width 87 height 32
click at [1269, 143] on div "Incluido" at bounding box center [1271, 143] width 65 height 20
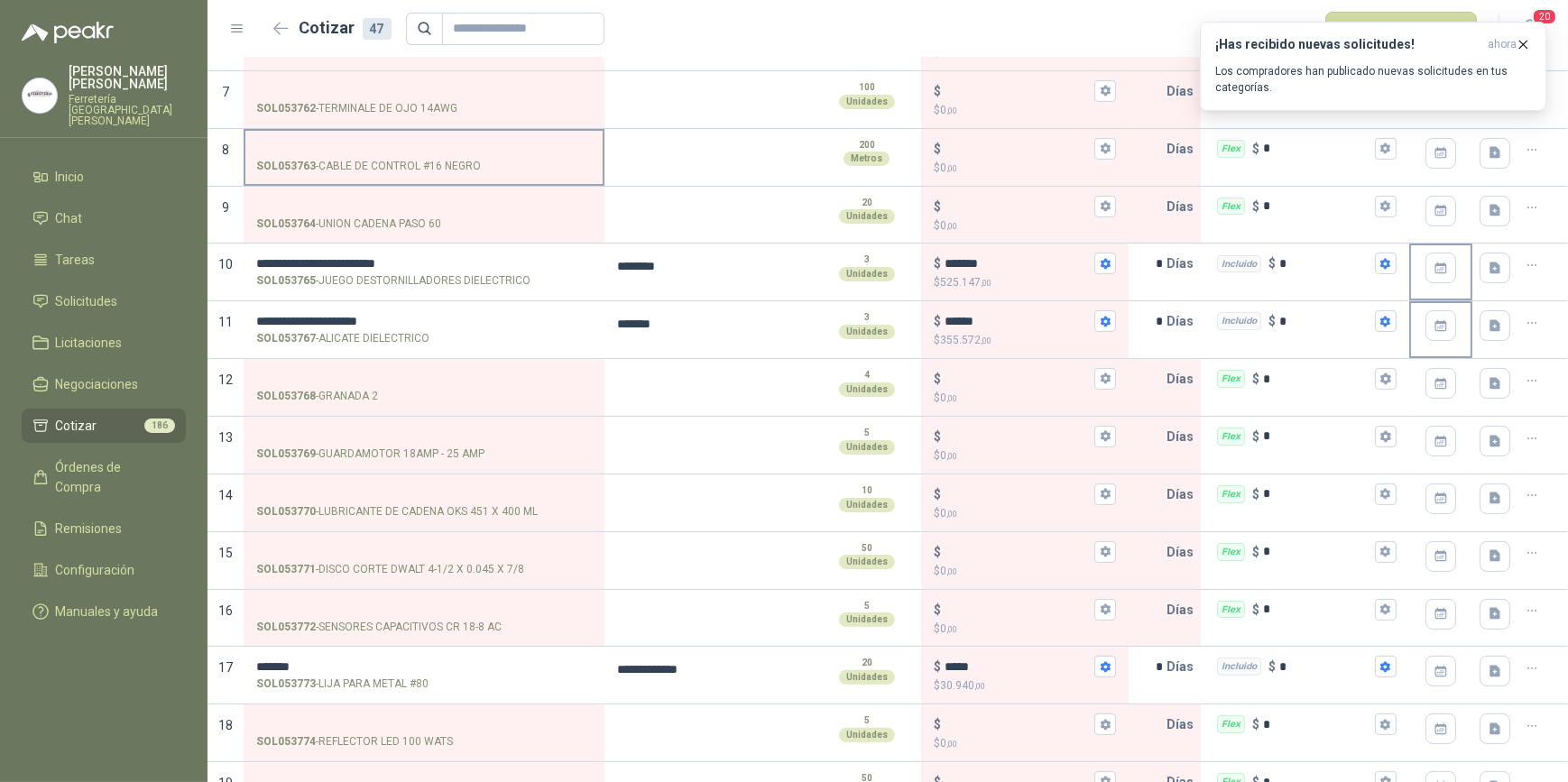
scroll to position [518, 0]
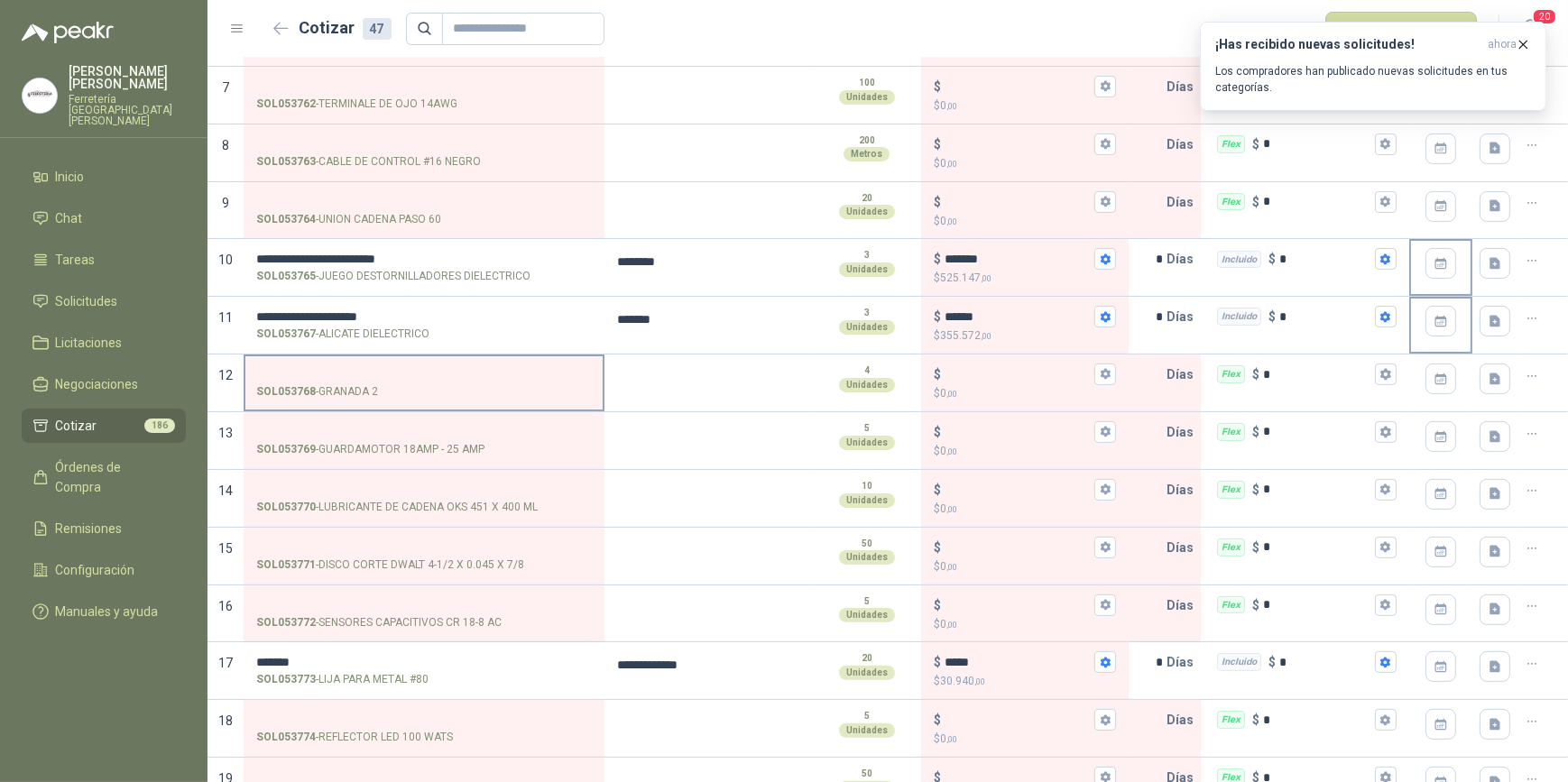
drag, startPoint x: 316, startPoint y: 387, endPoint x: 376, endPoint y: 389, distance: 60.0
click at [376, 389] on p "SOL053768 - [GEOGRAPHIC_DATA] 2" at bounding box center [317, 392] width 121 height 17
drag, startPoint x: 376, startPoint y: 389, endPoint x: 364, endPoint y: 388, distance: 12.0
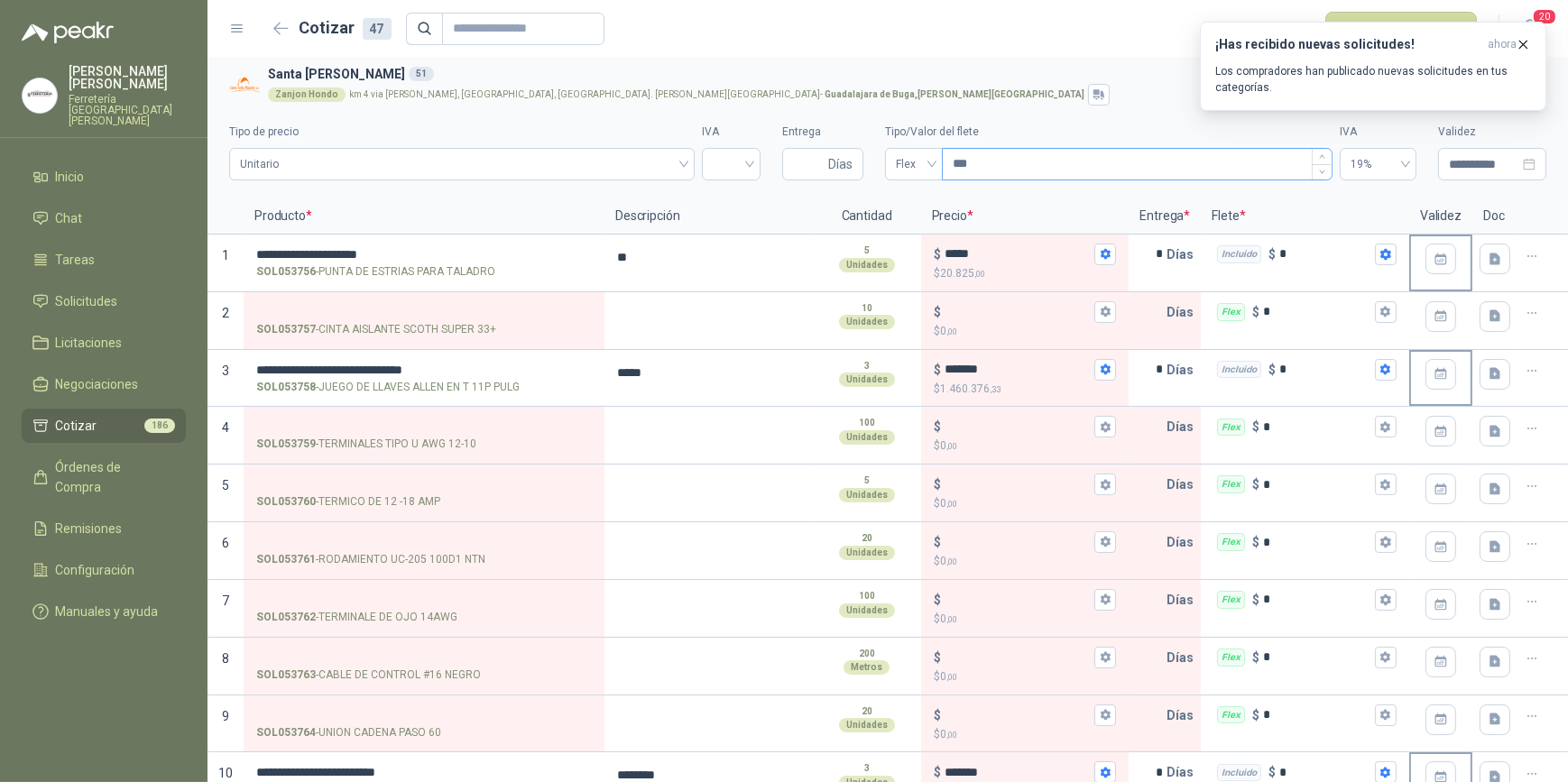
scroll to position [0, 0]
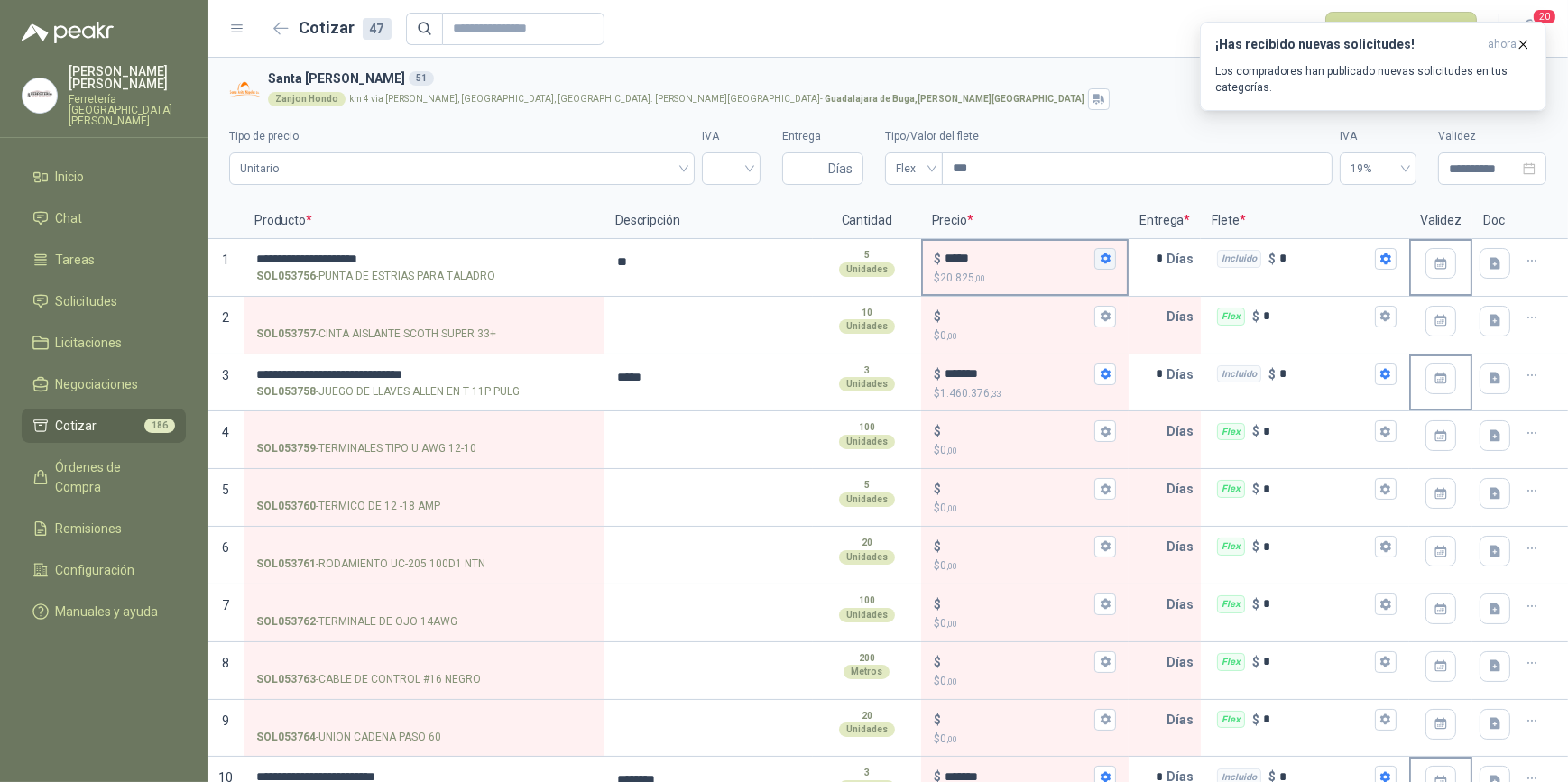
click at [1101, 256] on icon "button" at bounding box center [1106, 258] width 9 height 10
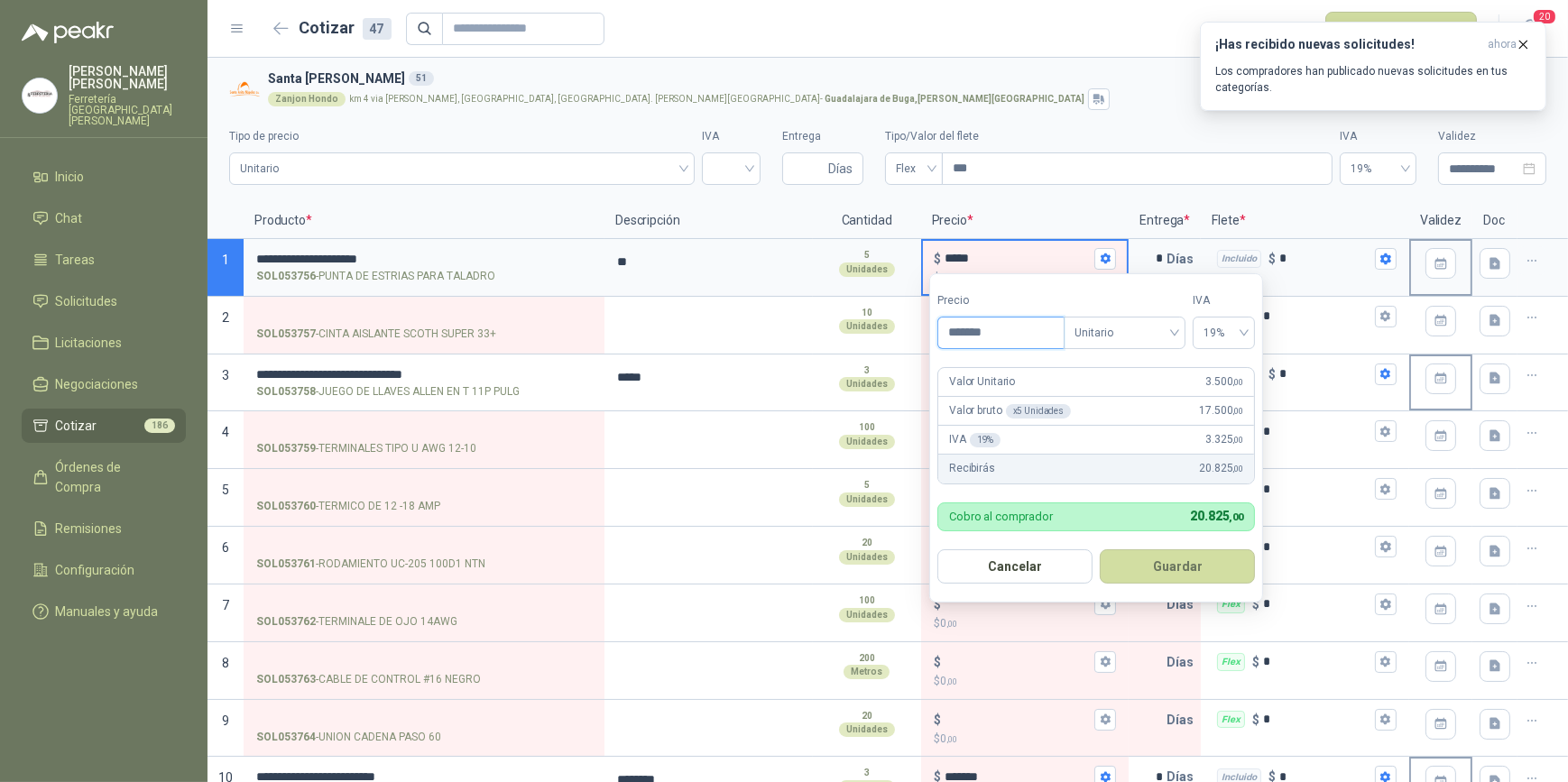
click at [995, 331] on input "*******" at bounding box center [1001, 333] width 125 height 30
click at [1183, 568] on button "Guardar" at bounding box center [1178, 567] width 156 height 34
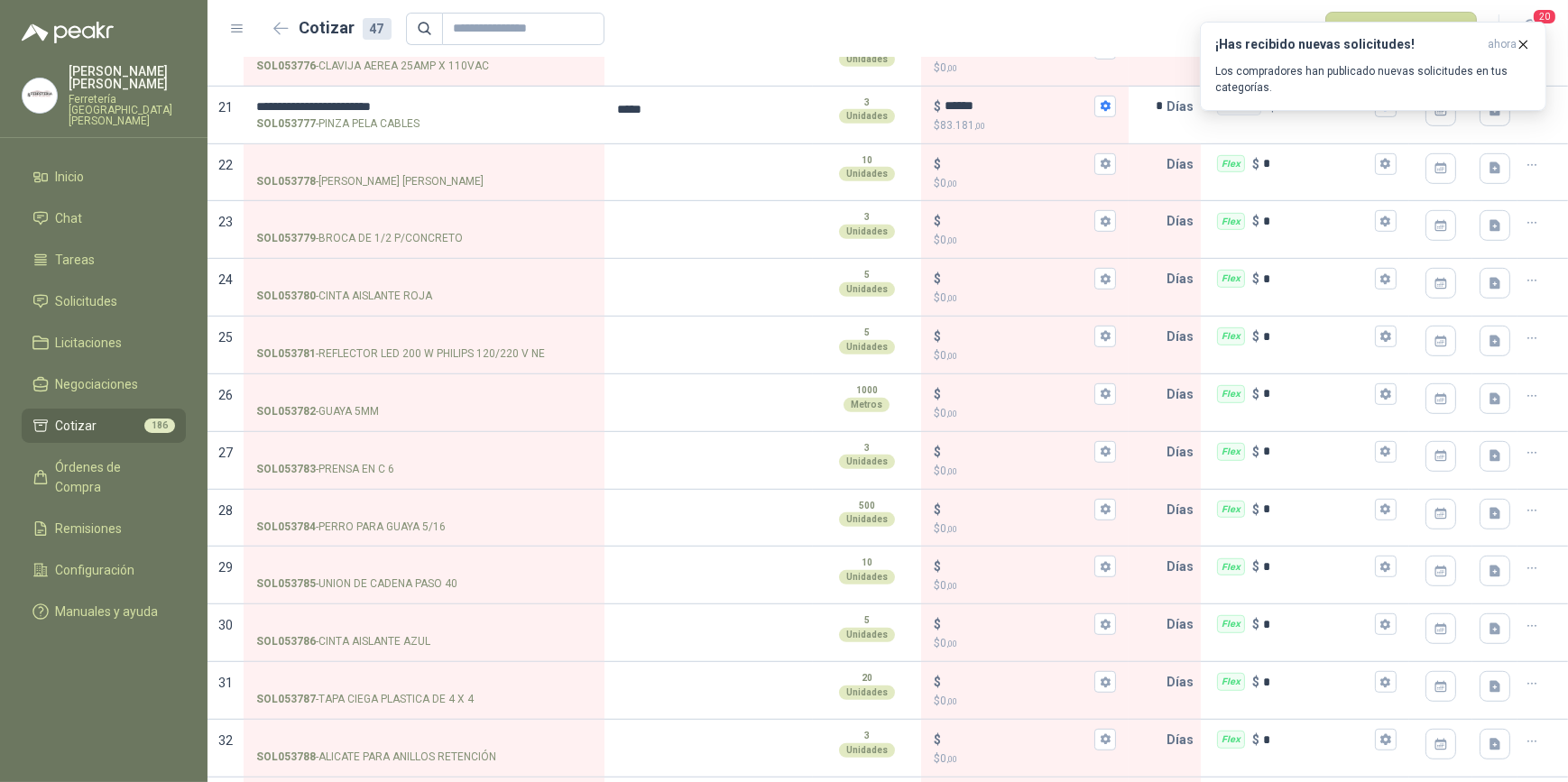
scroll to position [1312, 0]
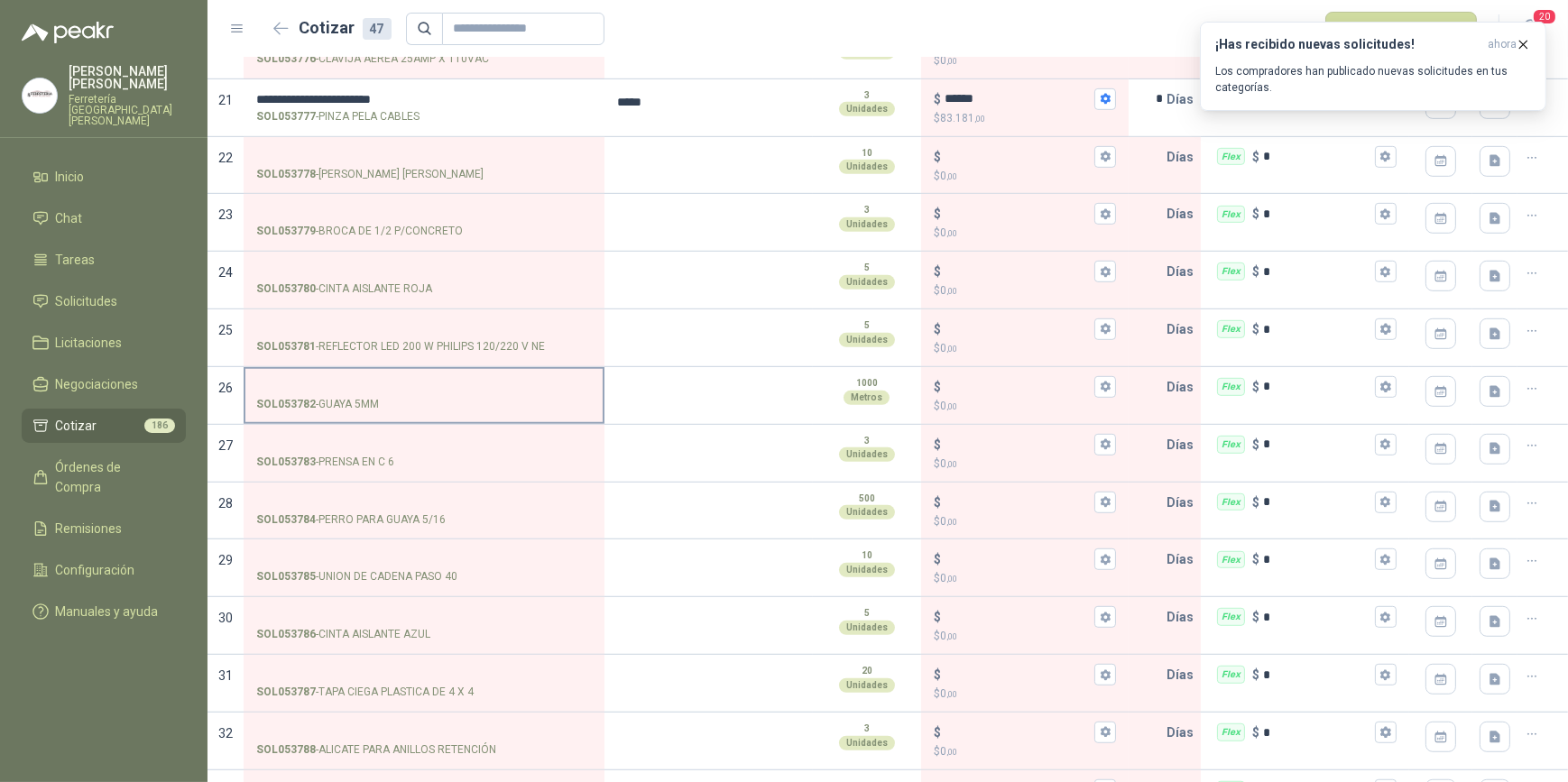
click at [339, 381] on input "SOL053782 - GUAYA 5MM" at bounding box center [424, 387] width 336 height 13
click at [323, 385] on input "SOL053782 - GUAYA 5MM" at bounding box center [424, 387] width 336 height 13
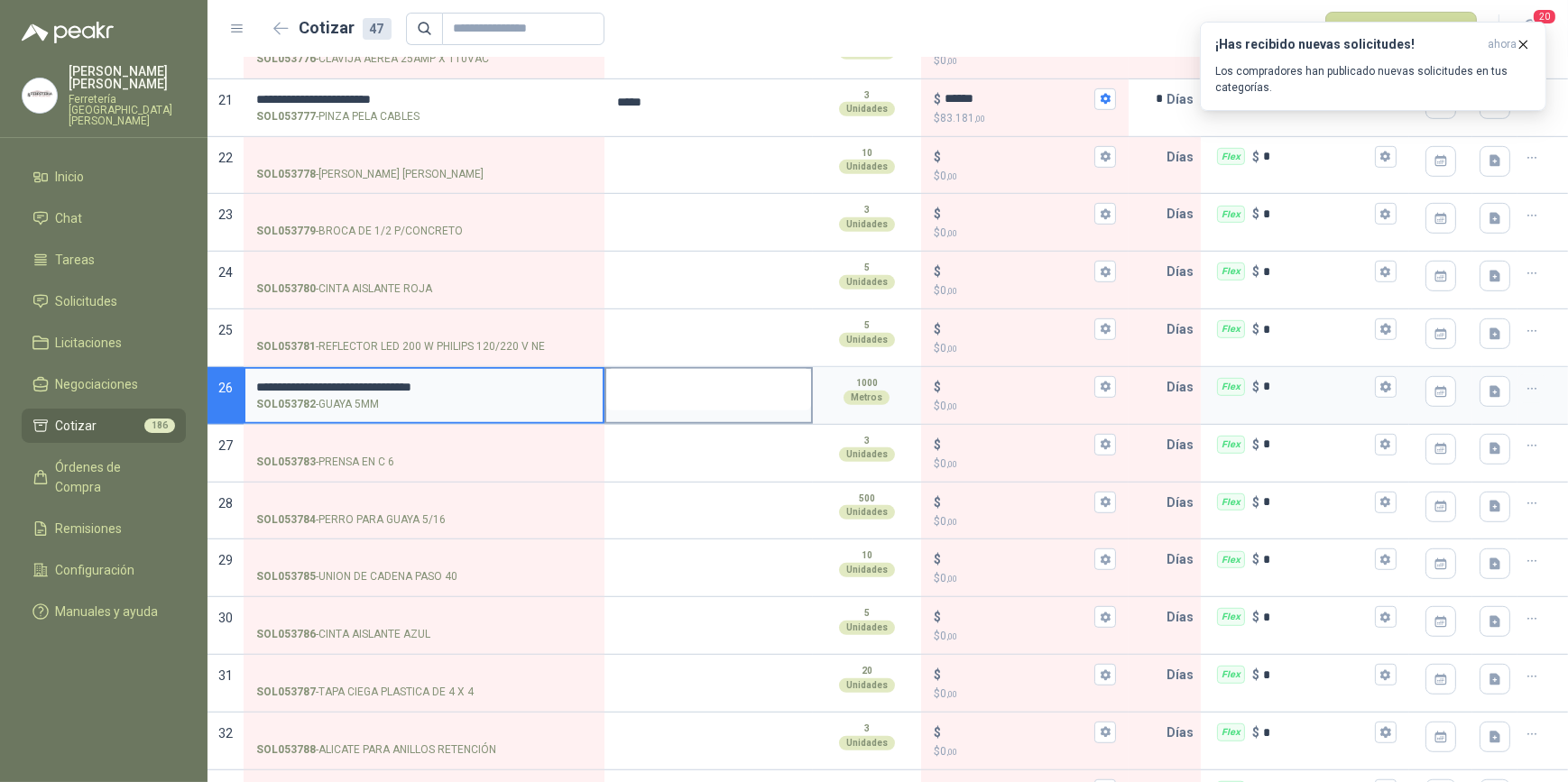
click at [670, 387] on textarea at bounding box center [709, 390] width 205 height 42
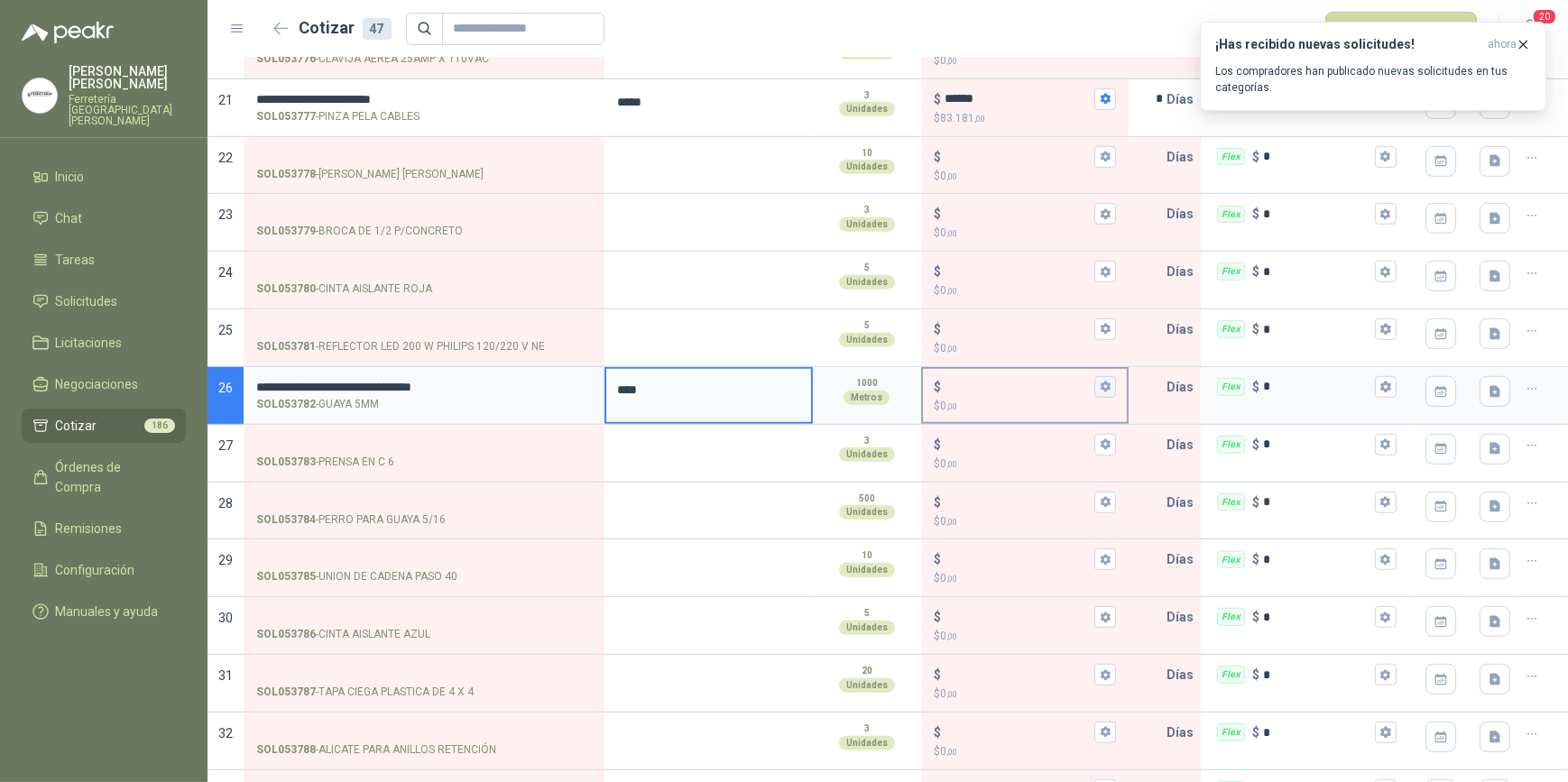
click at [1101, 384] on icon "button" at bounding box center [1106, 386] width 11 height 11
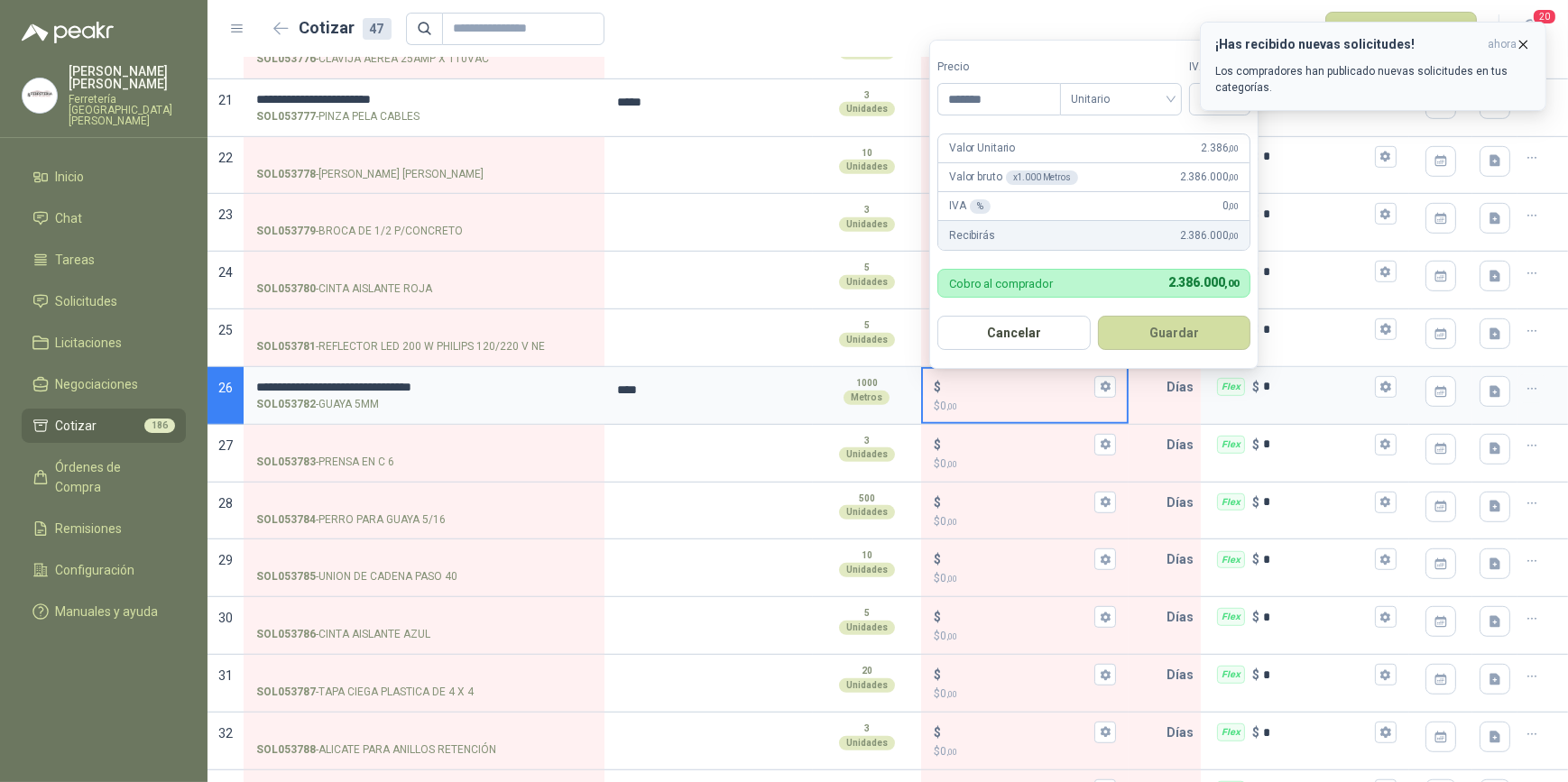
click at [1521, 40] on icon "button" at bounding box center [1523, 45] width 15 height 15
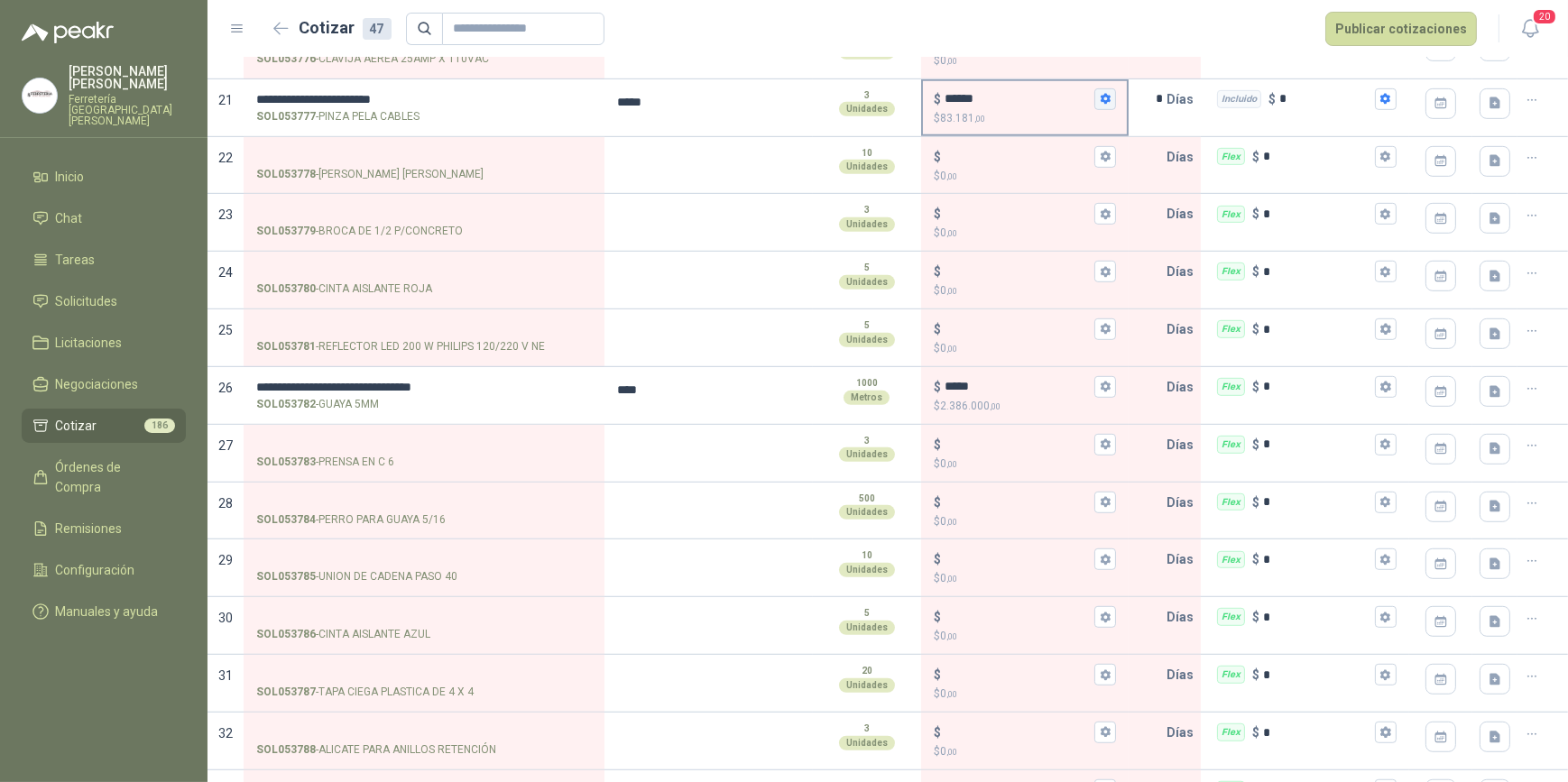
click at [1101, 96] on icon "button" at bounding box center [1106, 99] width 9 height 10
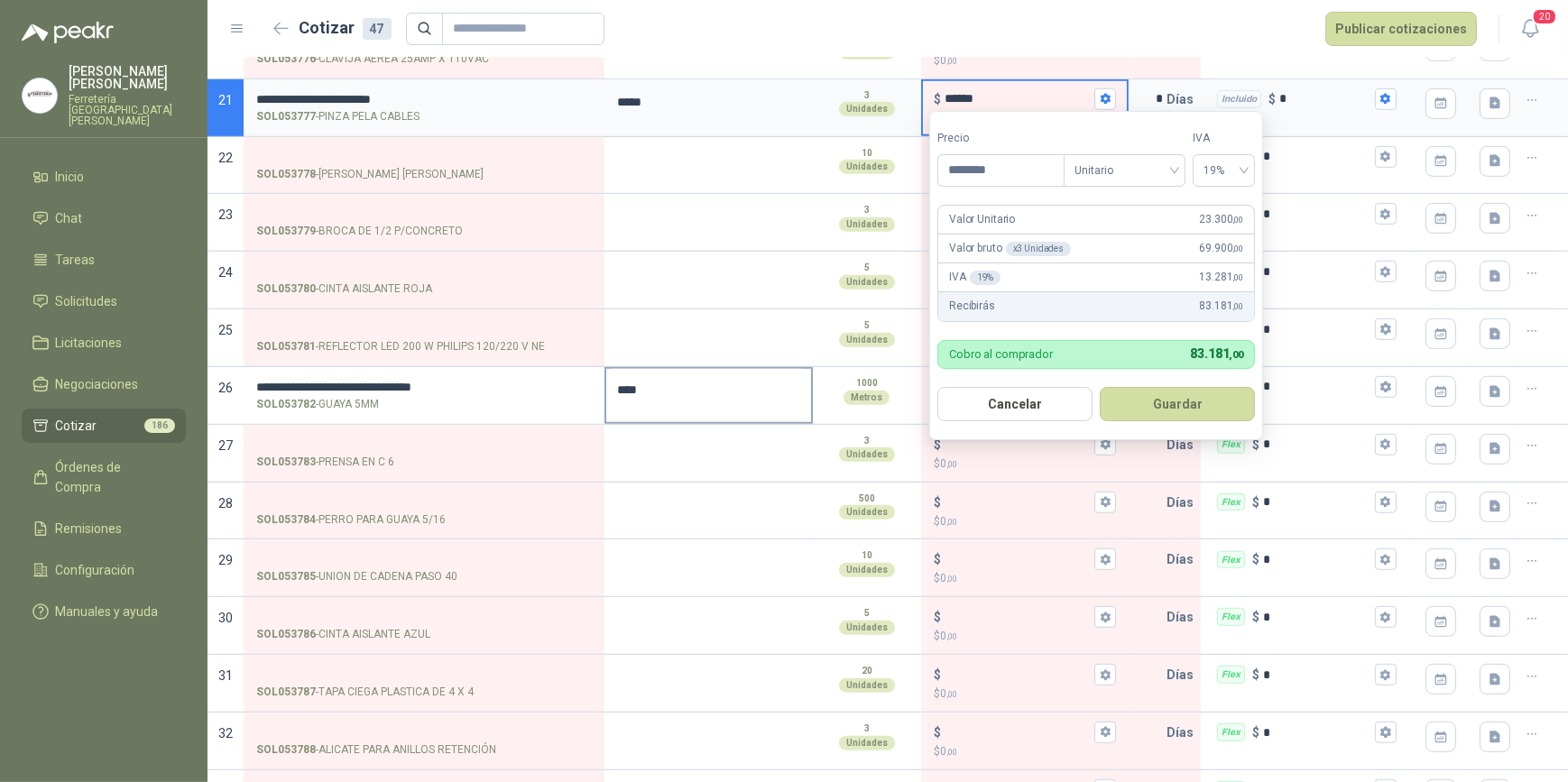
click at [719, 397] on textarea "****" at bounding box center [706, 390] width 200 height 42
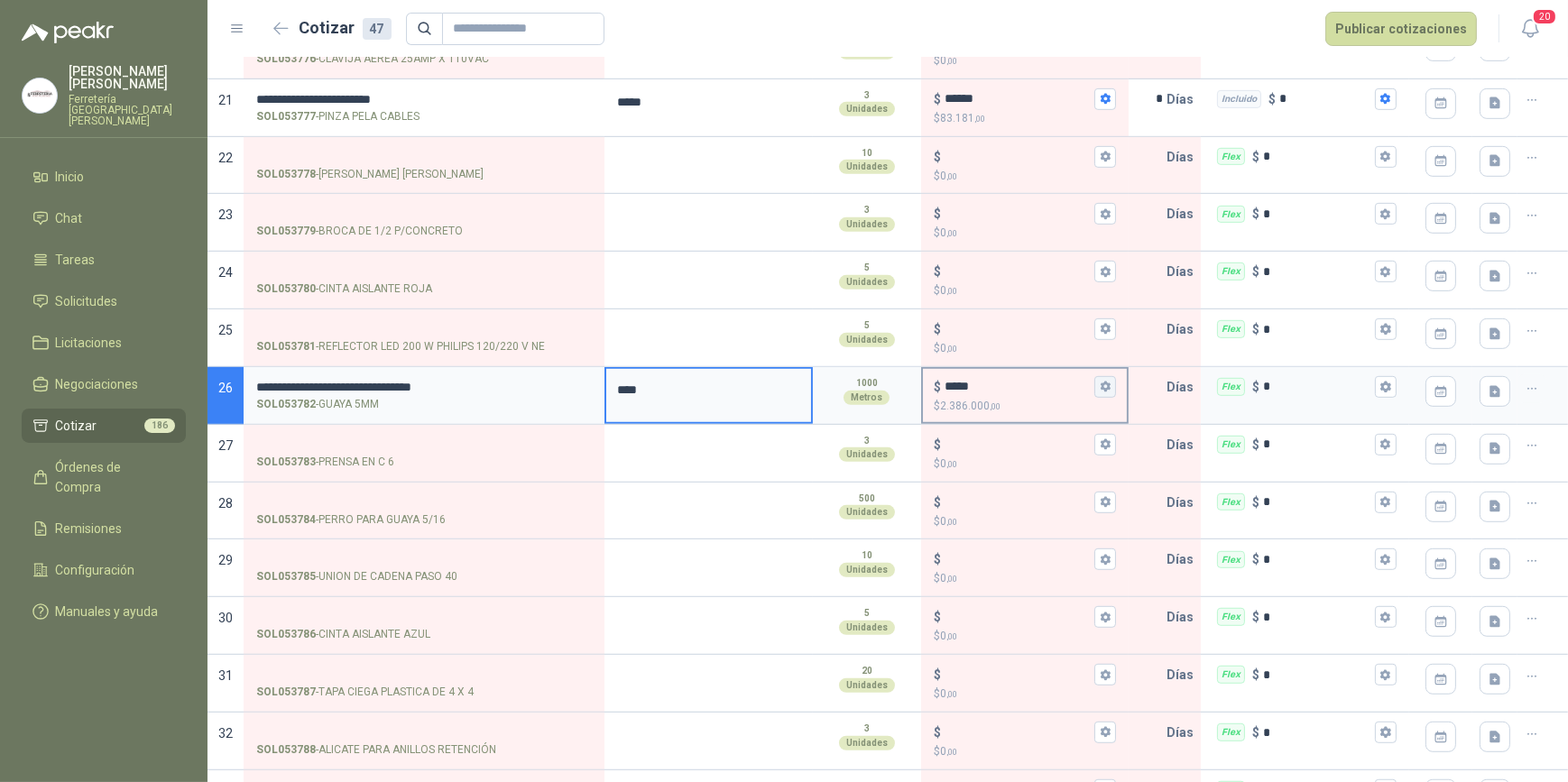
click at [1101, 382] on icon "button" at bounding box center [1106, 386] width 9 height 10
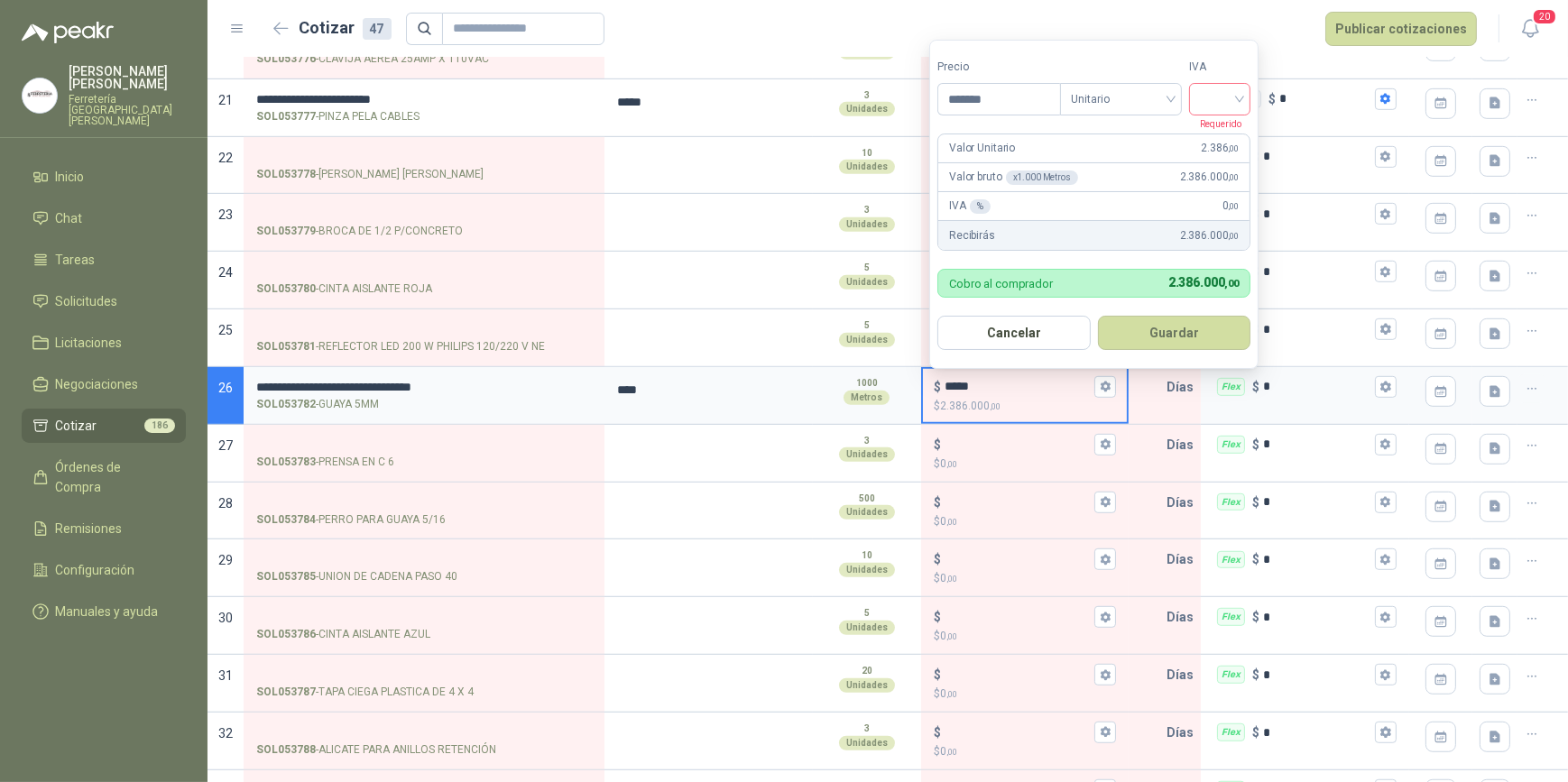
click at [1240, 101] on input "search" at bounding box center [1221, 97] width 40 height 28
click at [1223, 134] on div "19%" at bounding box center [1223, 137] width 33 height 20
click at [1200, 334] on button "Guardar" at bounding box center [1178, 333] width 156 height 34
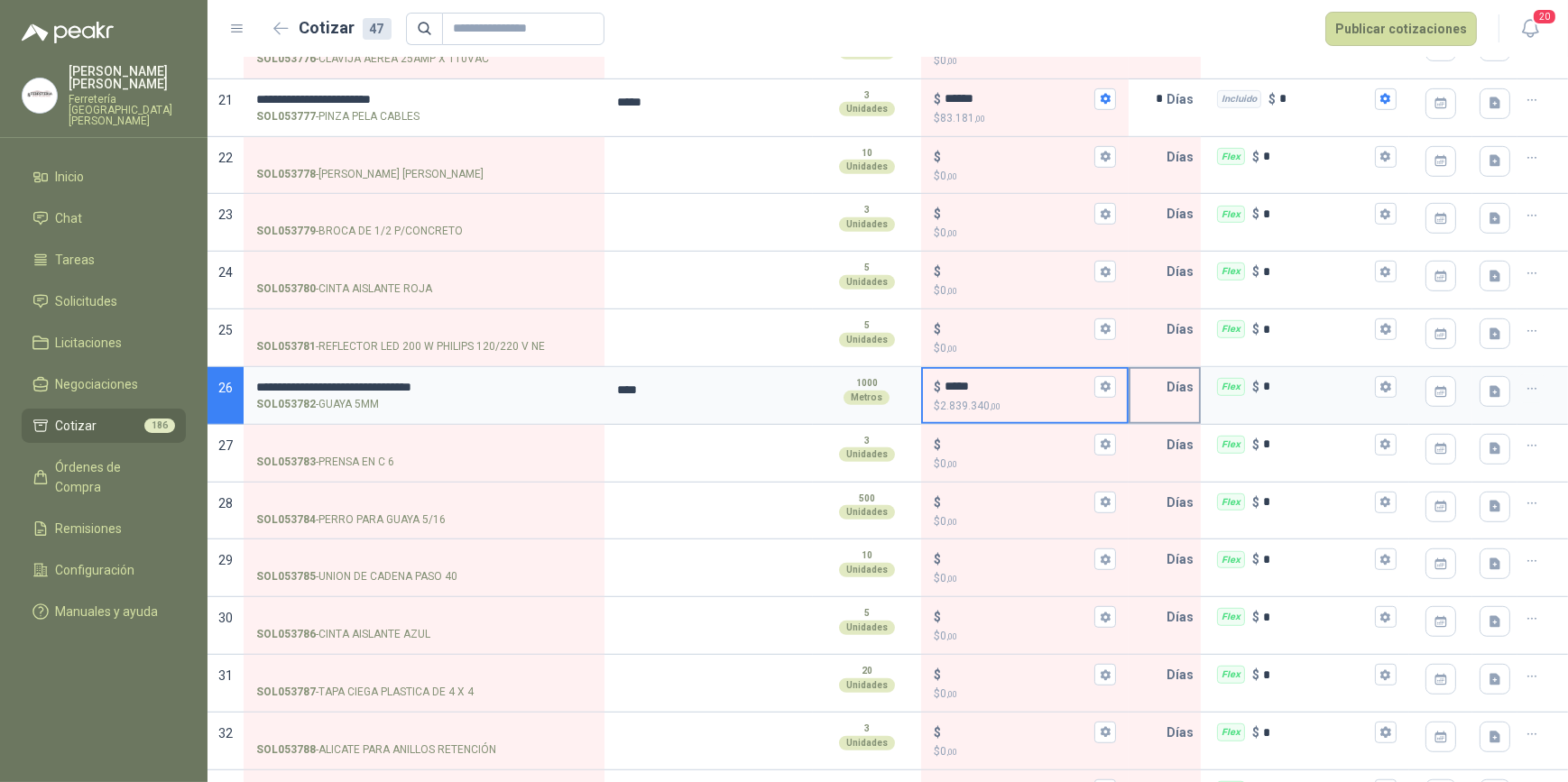
click at [1144, 384] on input "text" at bounding box center [1148, 387] width 36 height 36
click at [1381, 382] on icon "button" at bounding box center [1386, 386] width 9 height 10
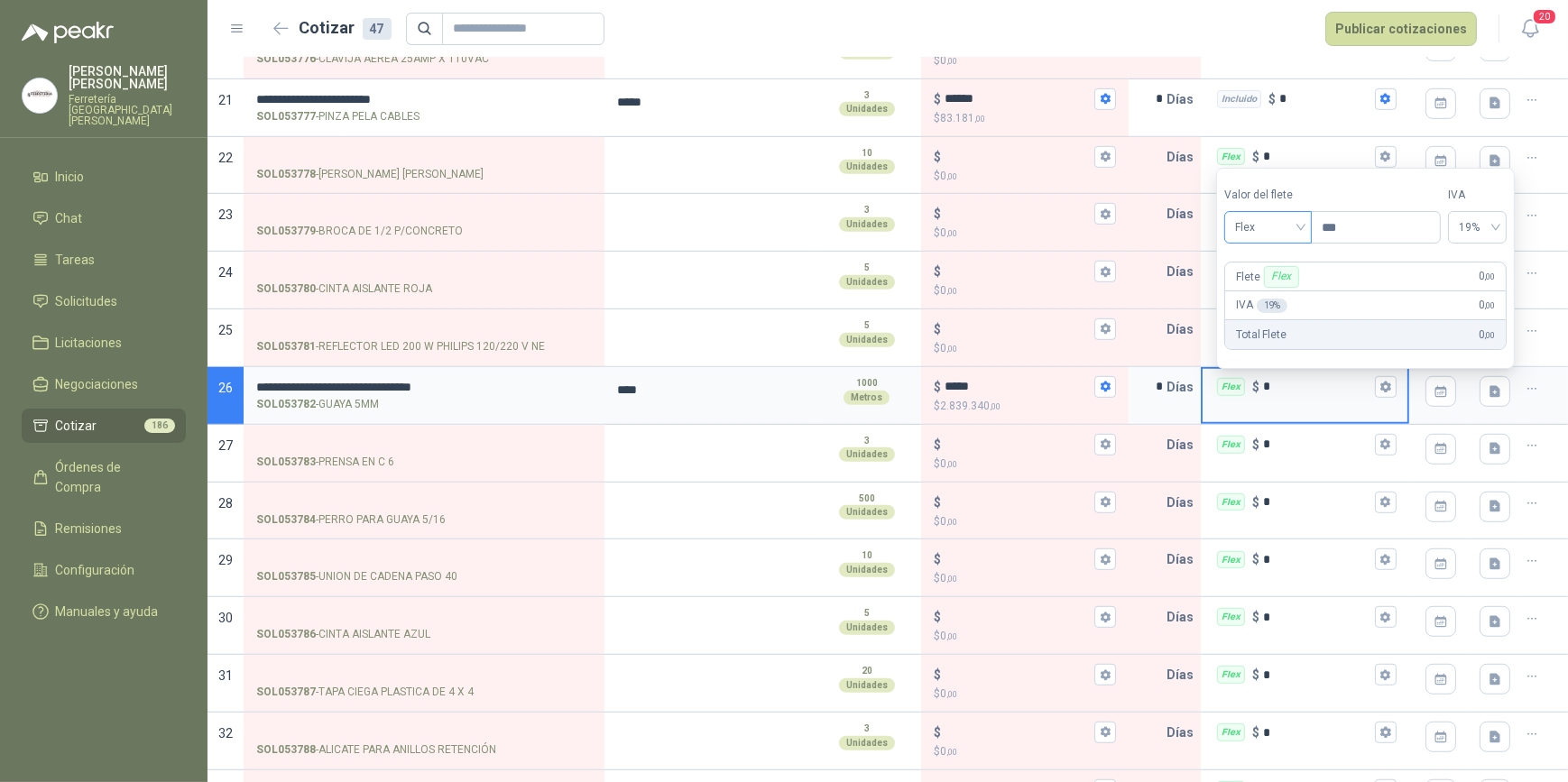
click at [1308, 225] on div "Flex" at bounding box center [1268, 227] width 87 height 32
click at [1286, 292] on div "Incluido" at bounding box center [1271, 294] width 65 height 20
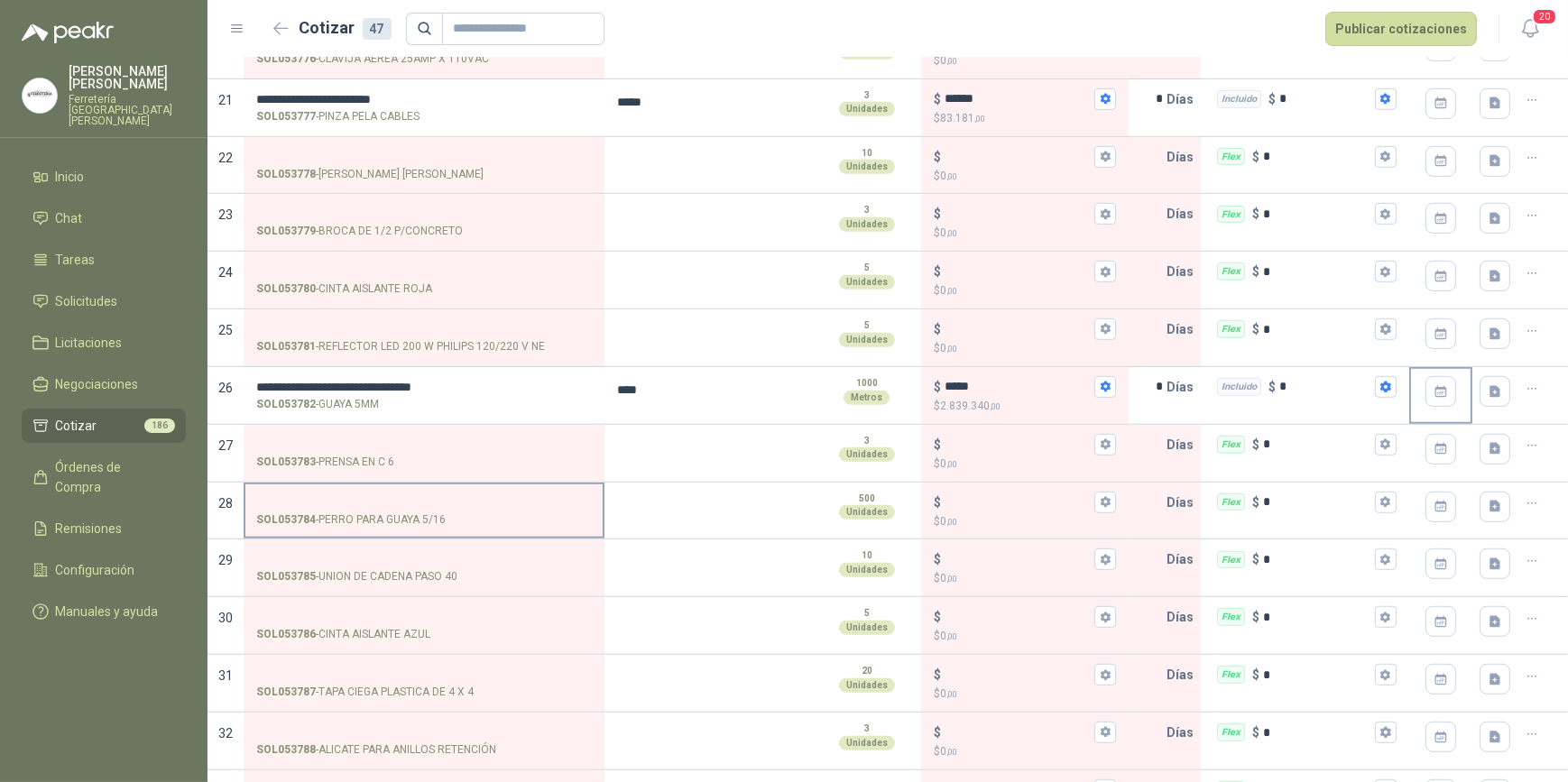
click at [321, 498] on input "SOL053784 - PERRO PARA GUAYA 5/16" at bounding box center [424, 503] width 336 height 13
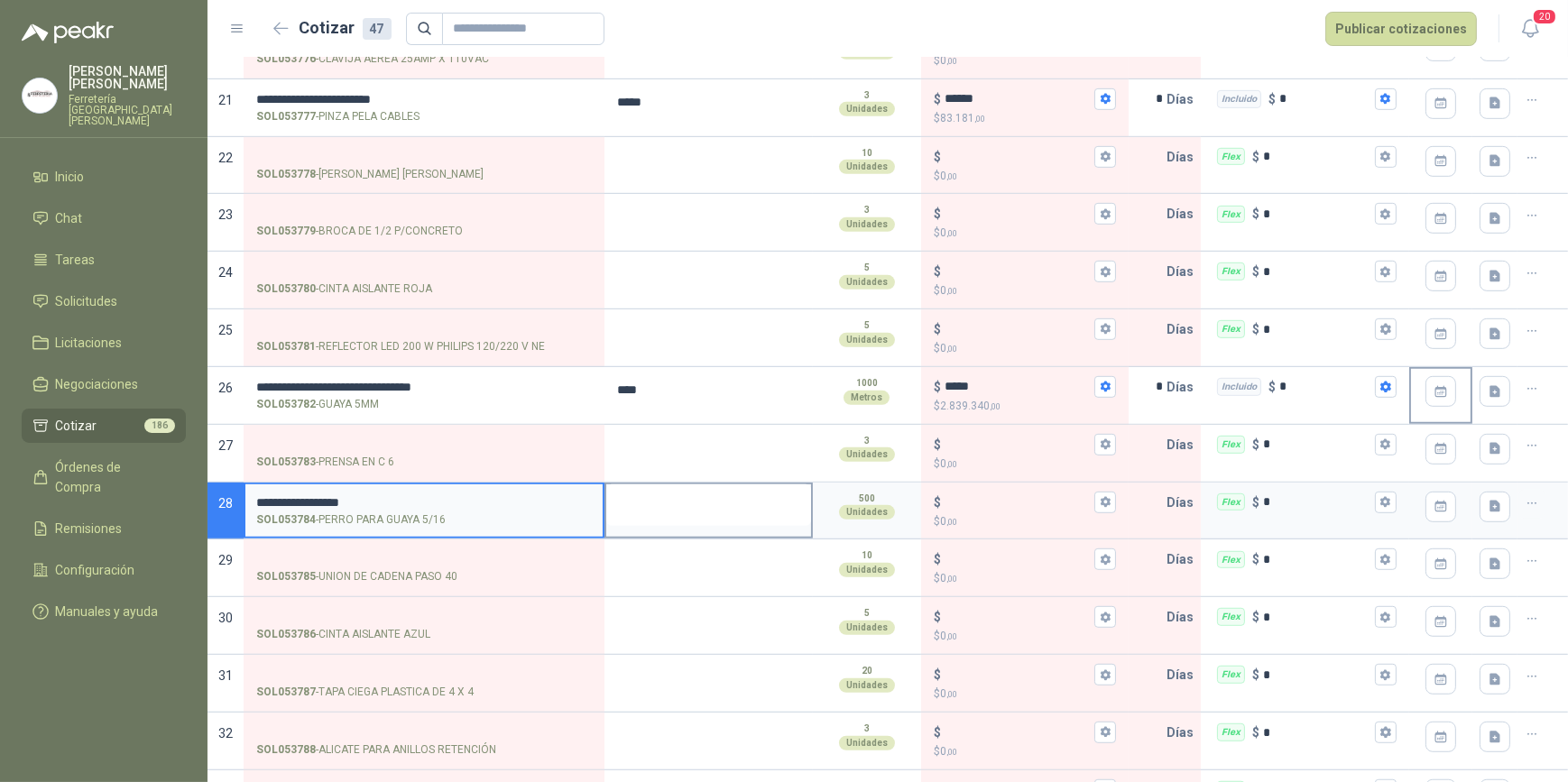
click at [689, 502] on textarea at bounding box center [709, 506] width 205 height 42
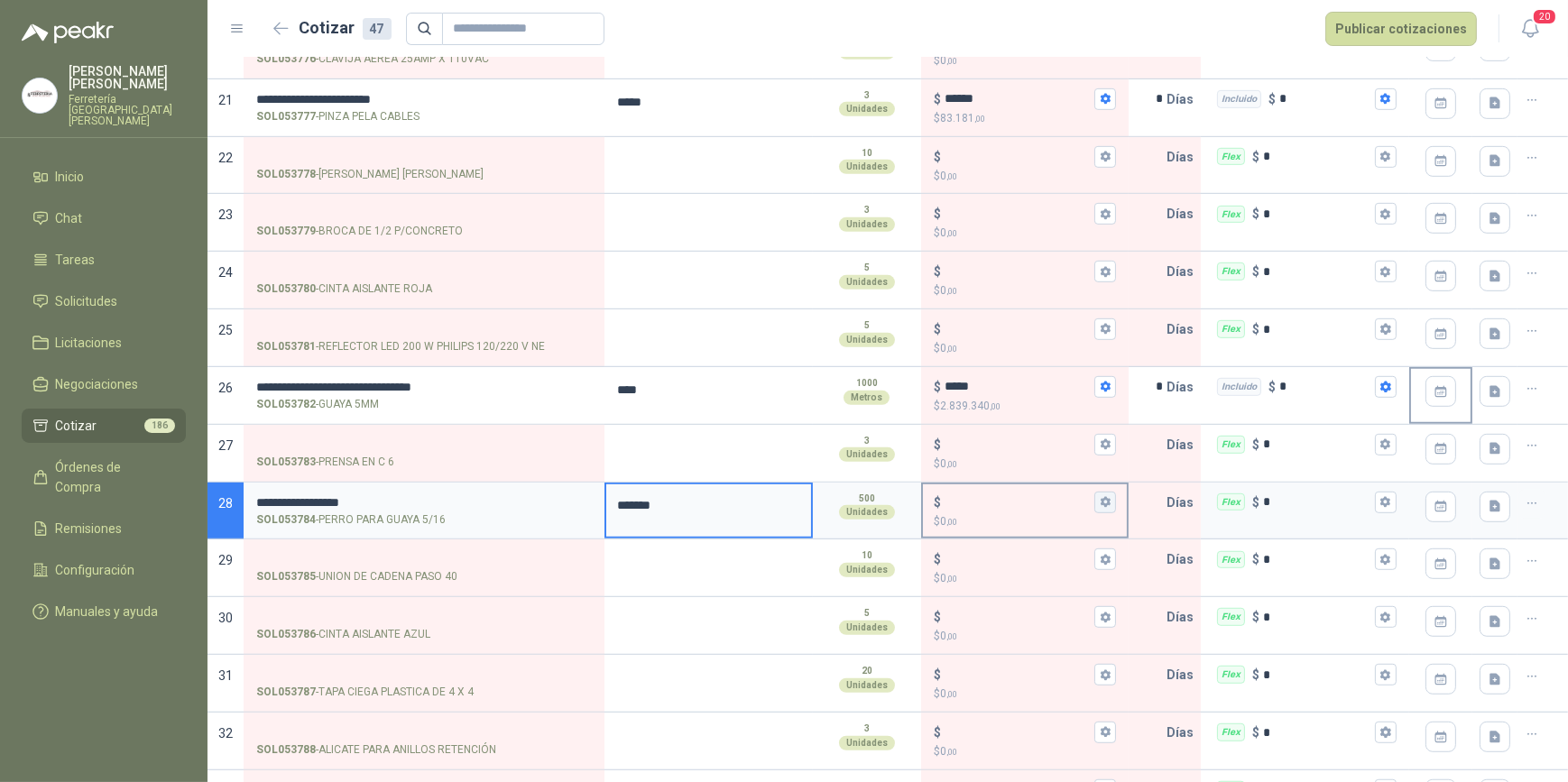
click at [1101, 497] on icon "button" at bounding box center [1106, 502] width 9 height 10
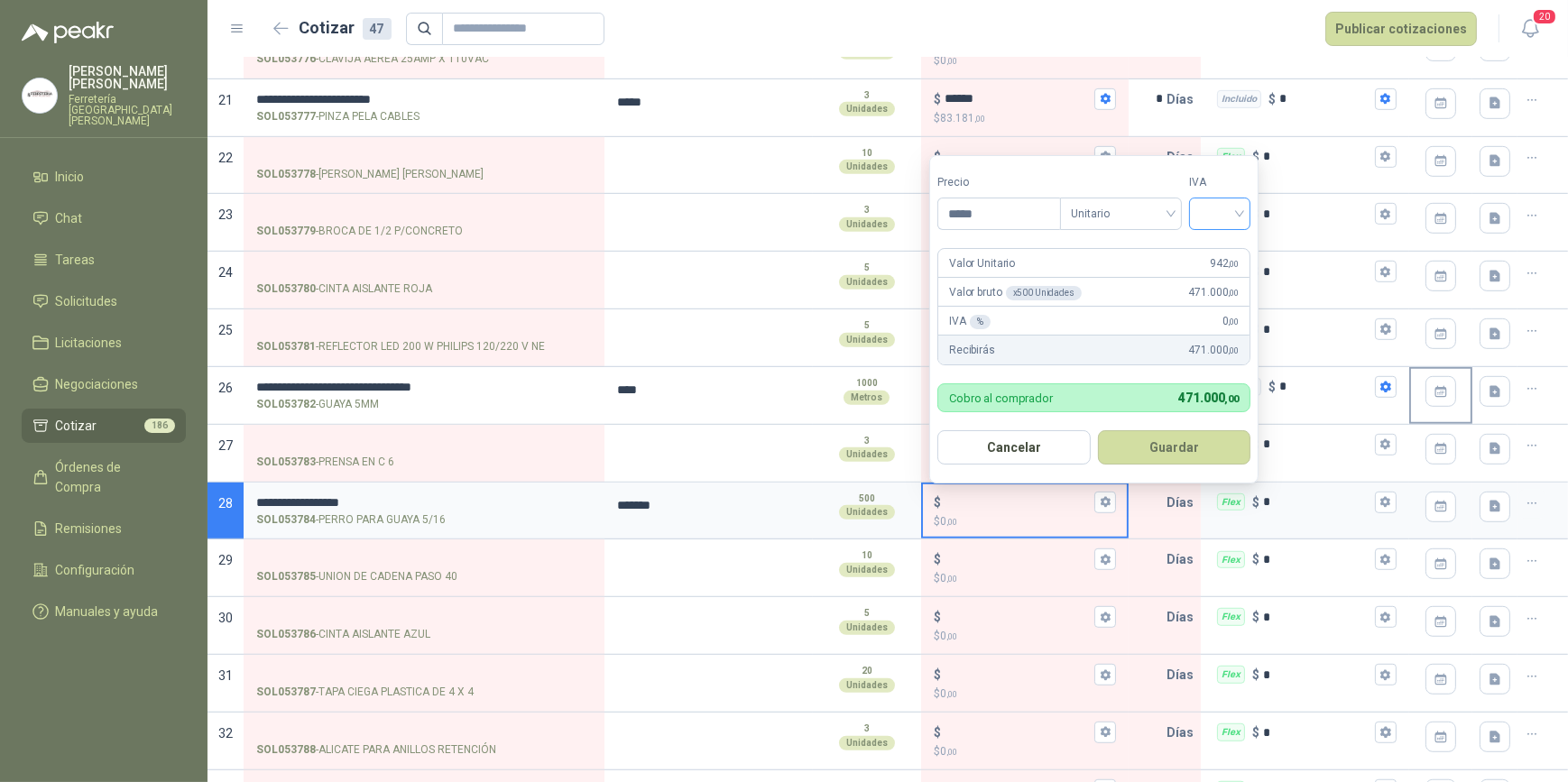
click at [1245, 209] on div at bounding box center [1220, 214] width 62 height 32
click at [1223, 243] on div "19%" at bounding box center [1223, 251] width 33 height 20
click at [1177, 446] on button "Guardar" at bounding box center [1178, 448] width 156 height 34
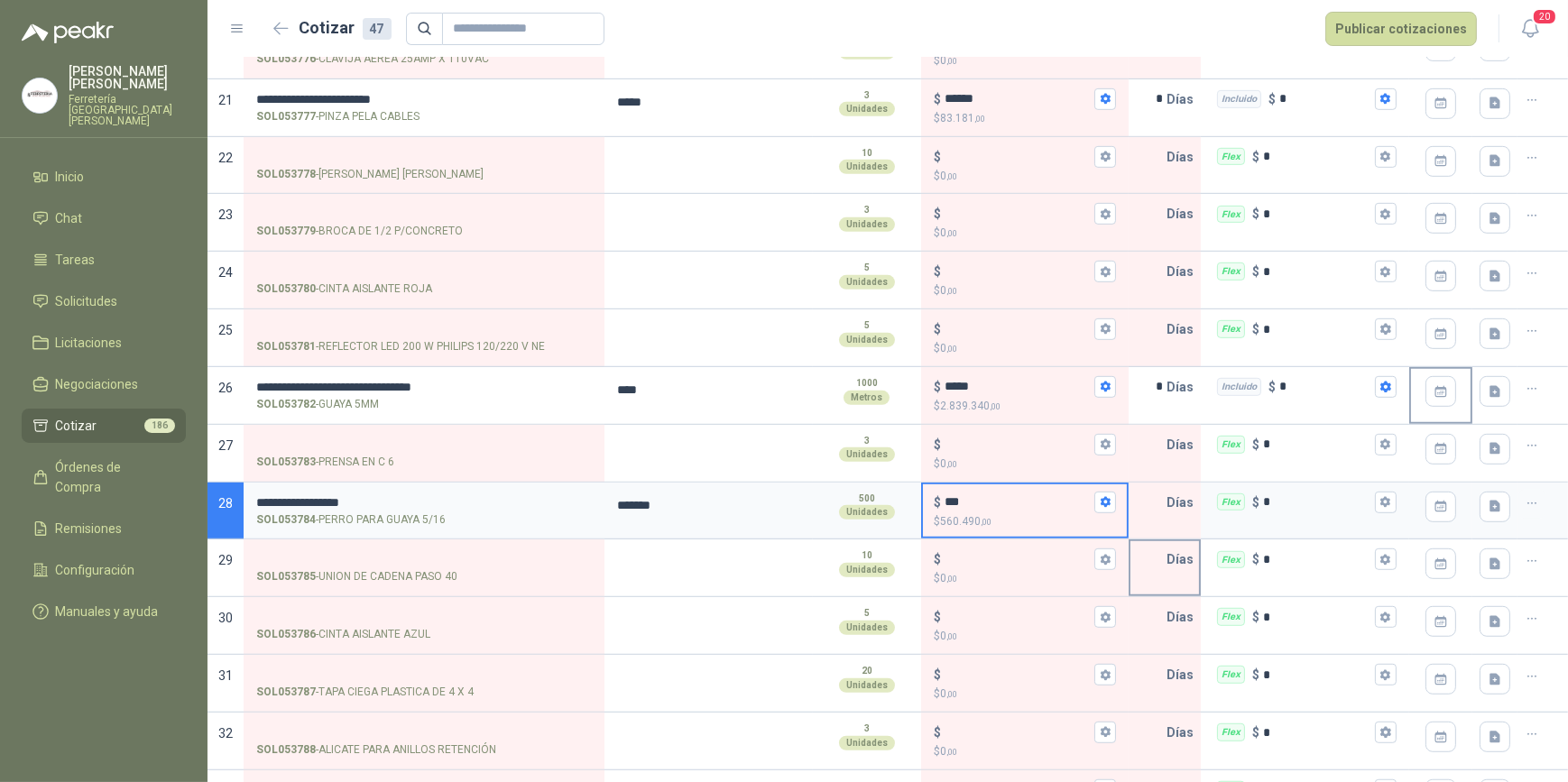
click at [1148, 499] on input "text" at bounding box center [1148, 503] width 36 height 36
click at [1381, 497] on icon "button" at bounding box center [1386, 502] width 9 height 10
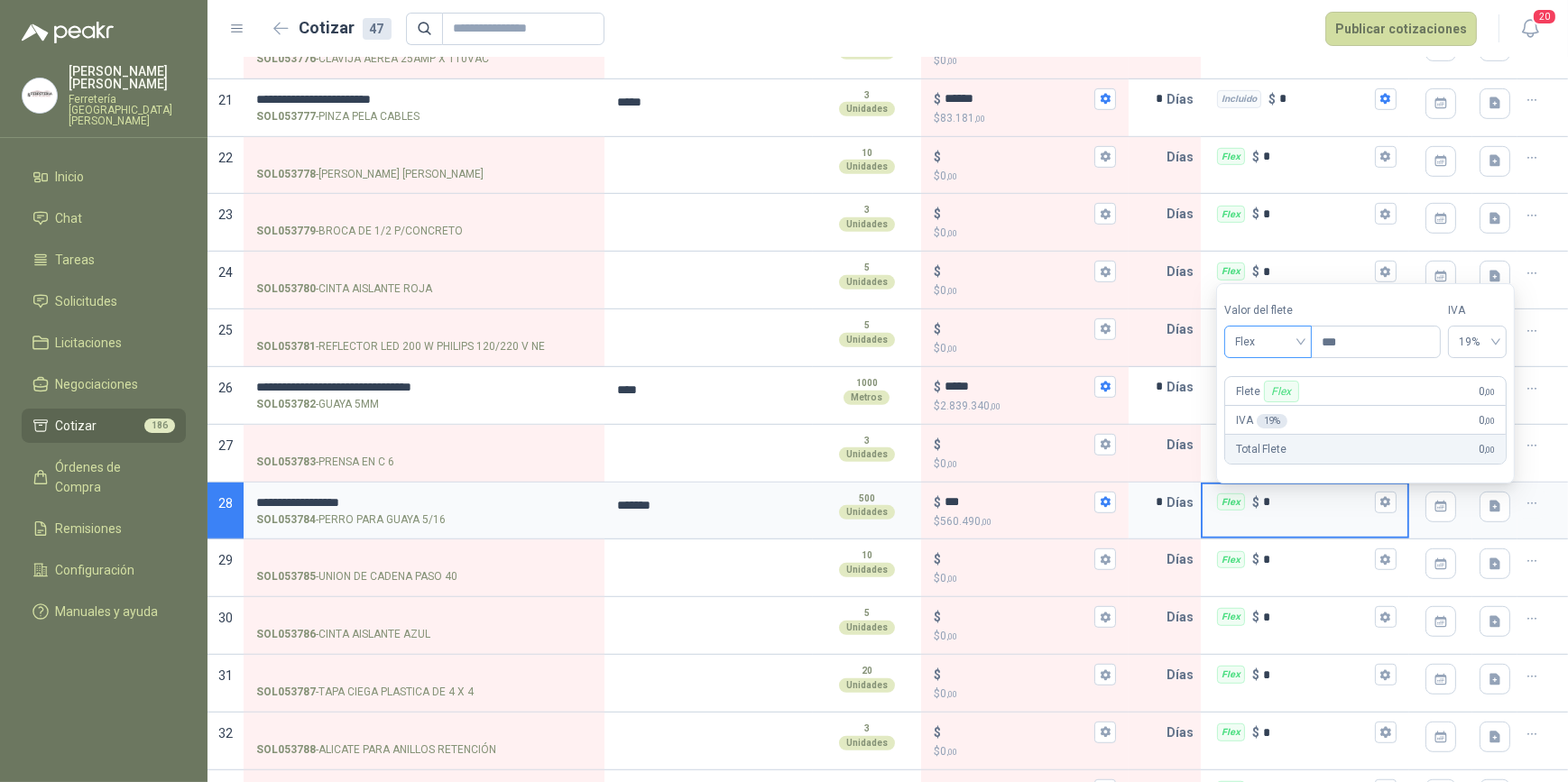
click at [1309, 344] on div "Flex" at bounding box center [1268, 342] width 87 height 32
click at [1275, 413] on div "Incluido" at bounding box center [1271, 409] width 65 height 20
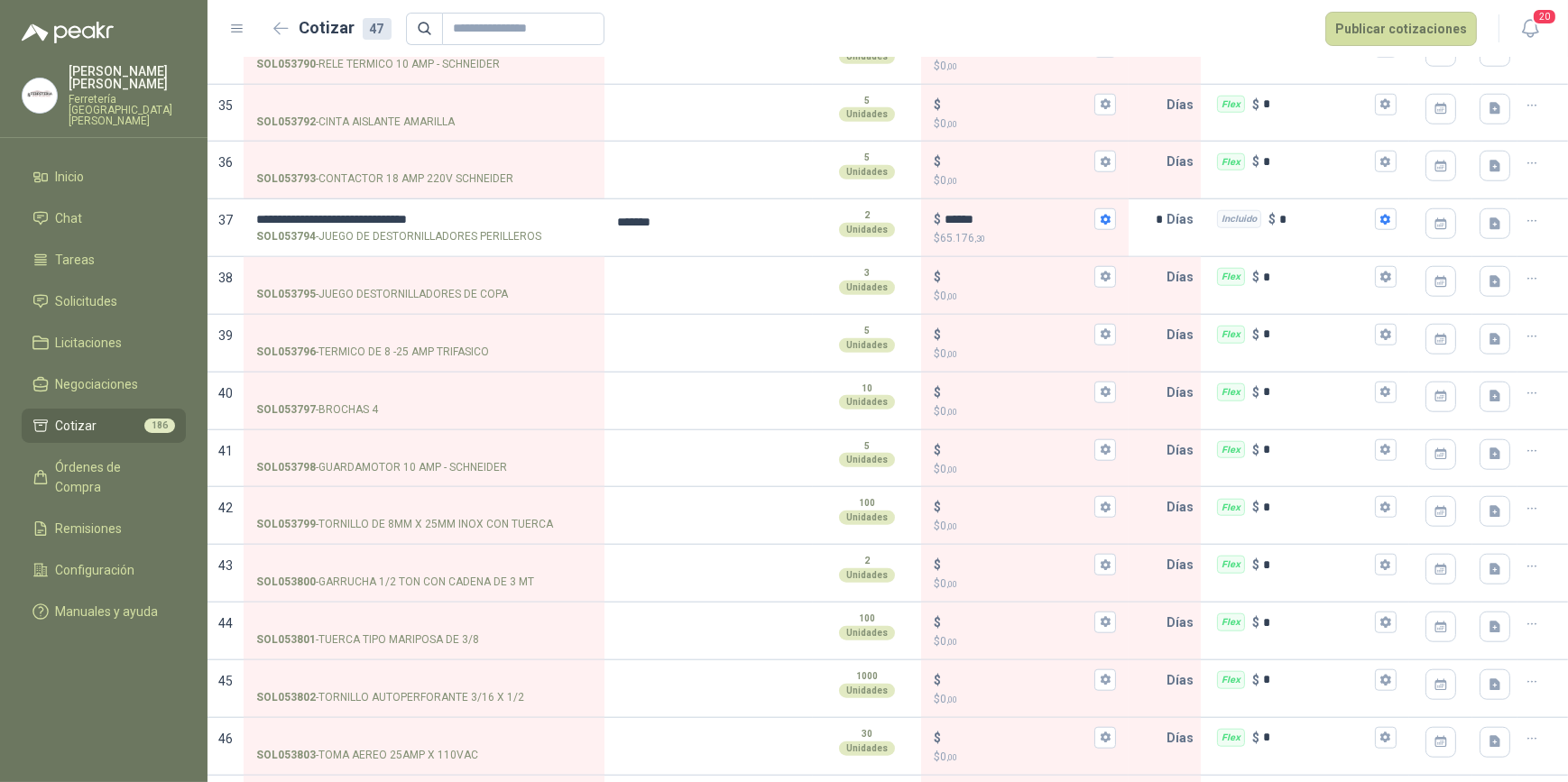
scroll to position [2132, 0]
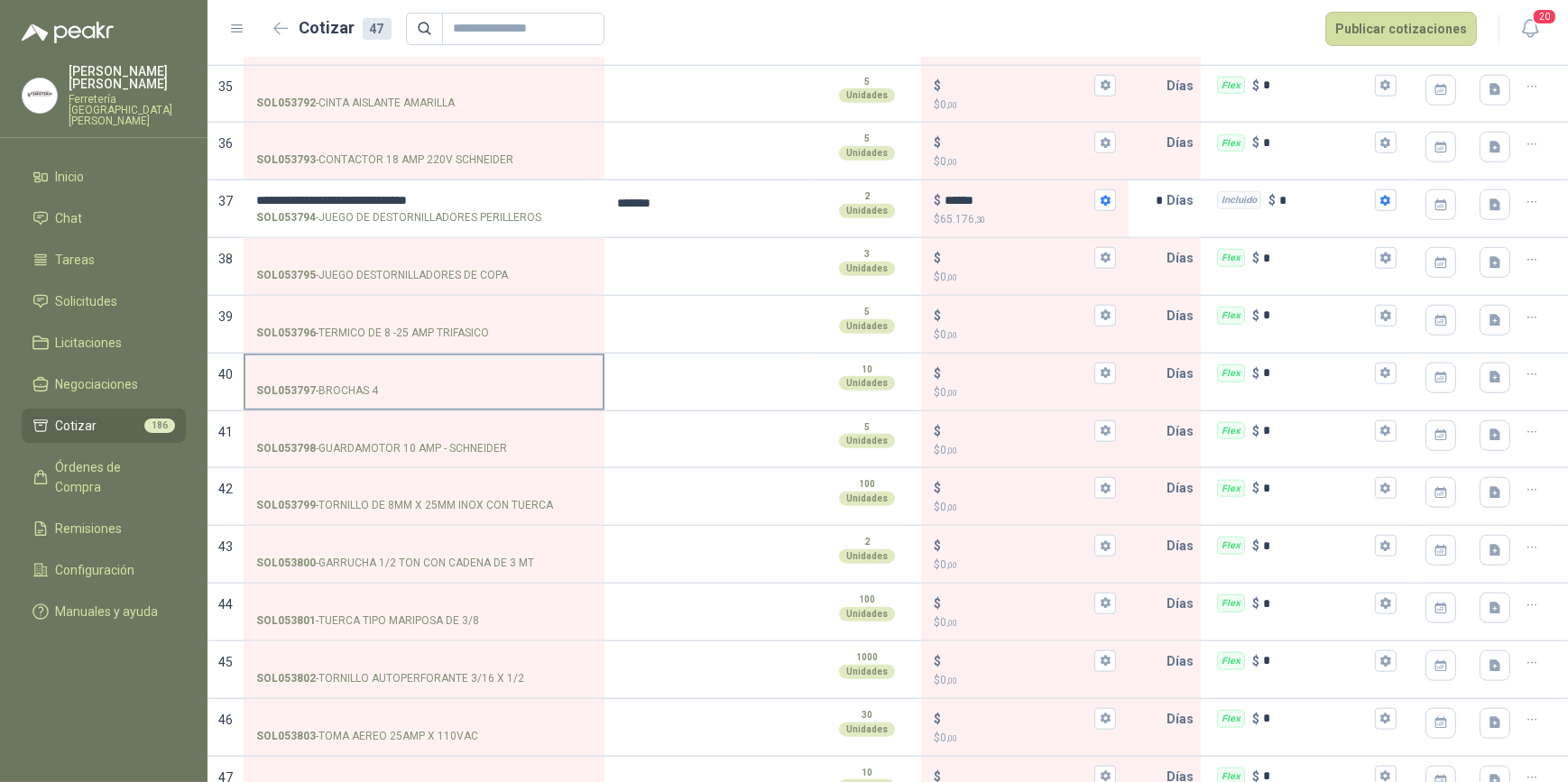
click at [308, 367] on input "SOL053797 - BROCHAS 4" at bounding box center [424, 374] width 336 height 13
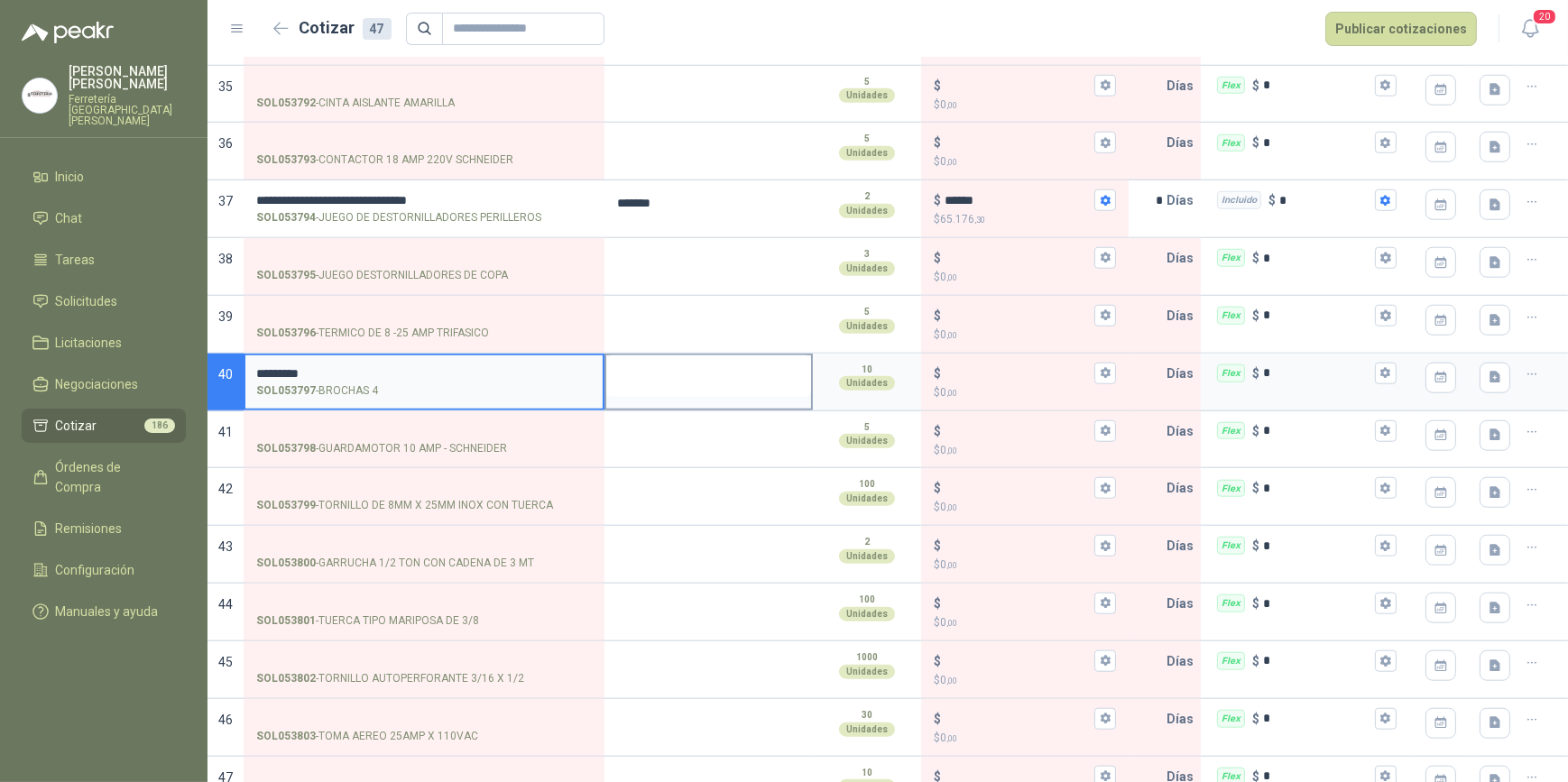
click at [681, 377] on textarea at bounding box center [709, 377] width 205 height 42
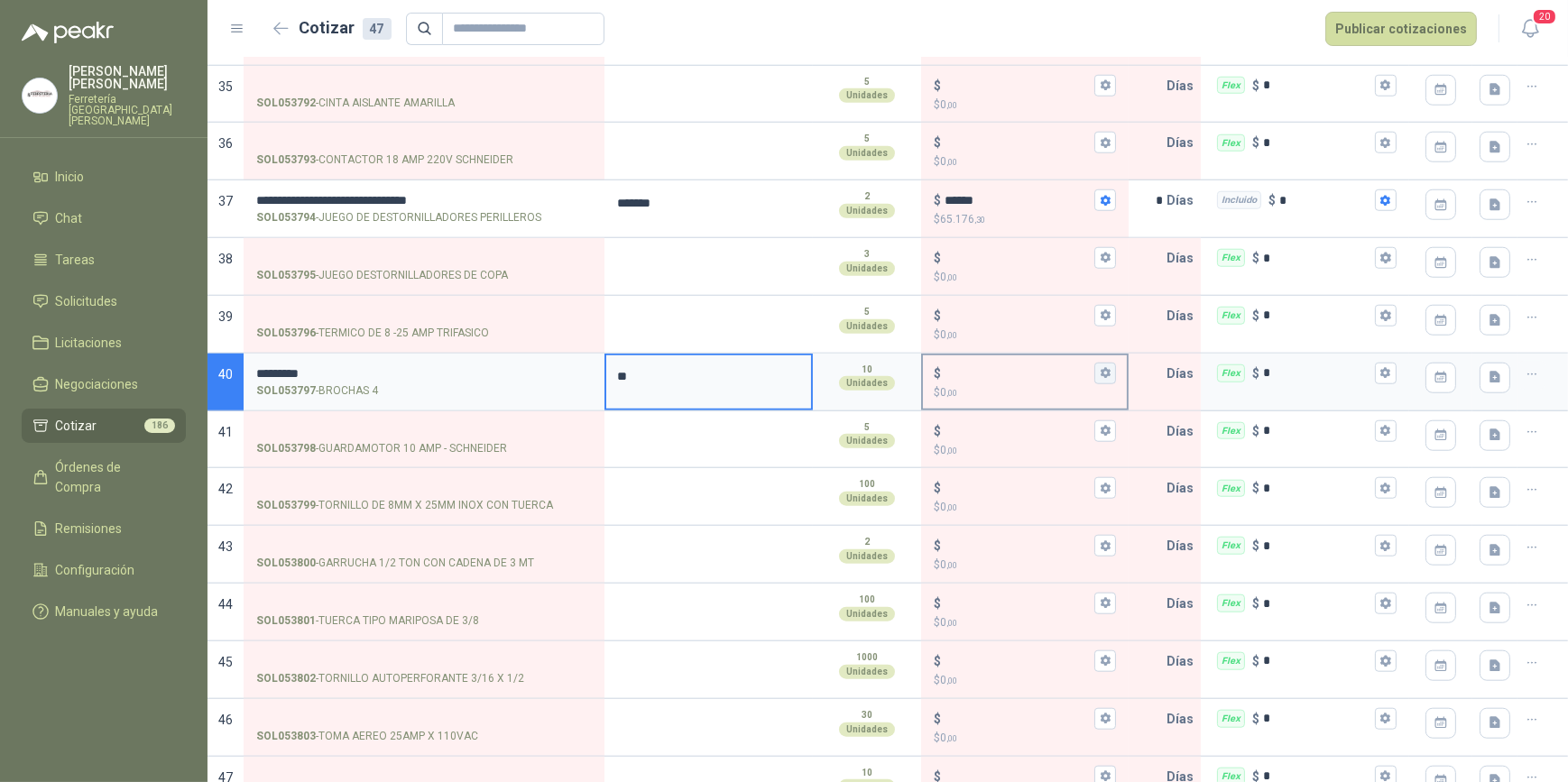
click at [1100, 368] on icon "button" at bounding box center [1106, 373] width 11 height 11
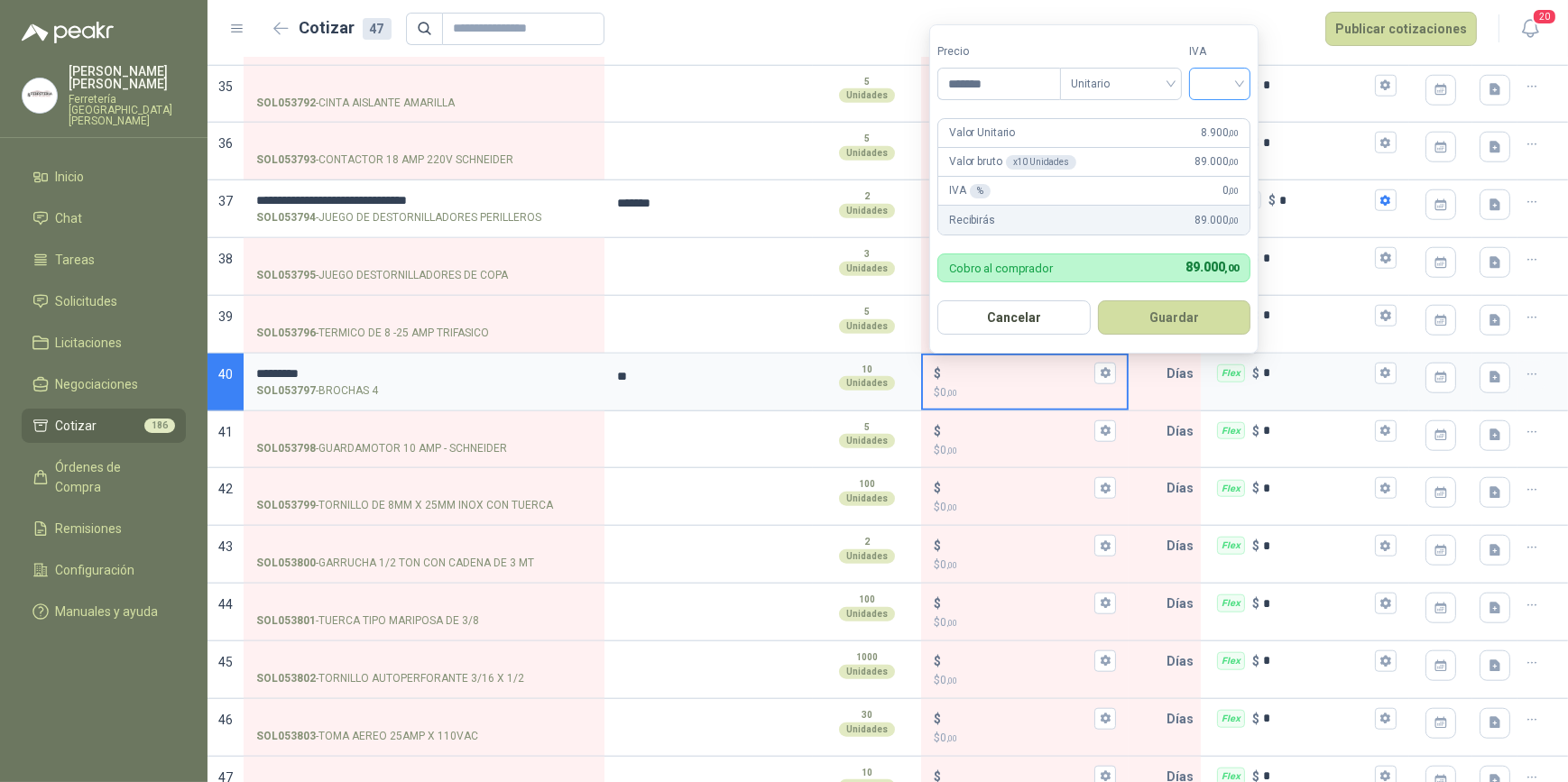
click at [1246, 79] on div at bounding box center [1220, 84] width 62 height 32
click at [1230, 116] on div "19%" at bounding box center [1223, 121] width 33 height 20
click at [1190, 316] on button "Guardar" at bounding box center [1178, 318] width 156 height 34
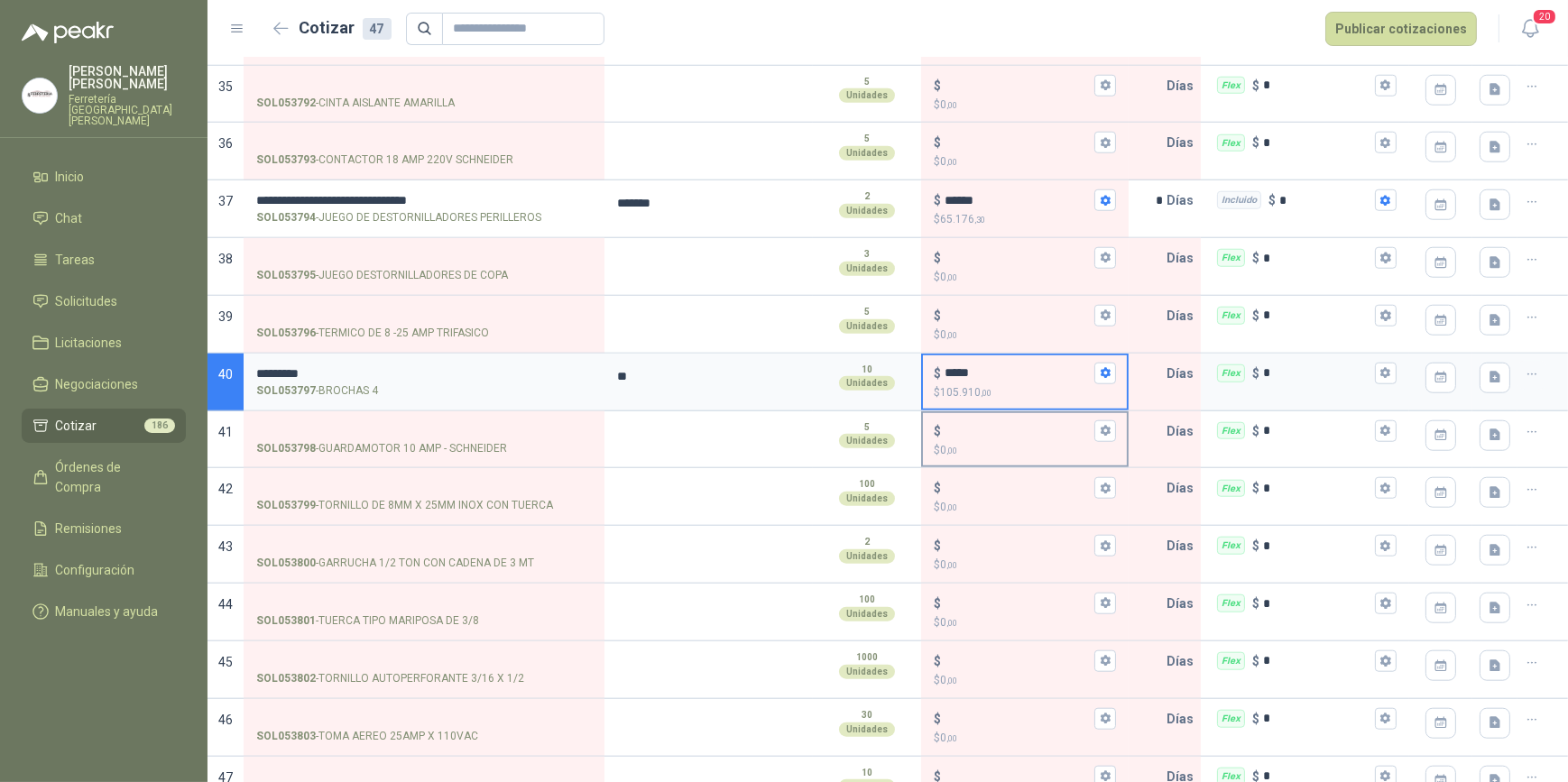
click at [1151, 371] on input "text" at bounding box center [1148, 374] width 36 height 36
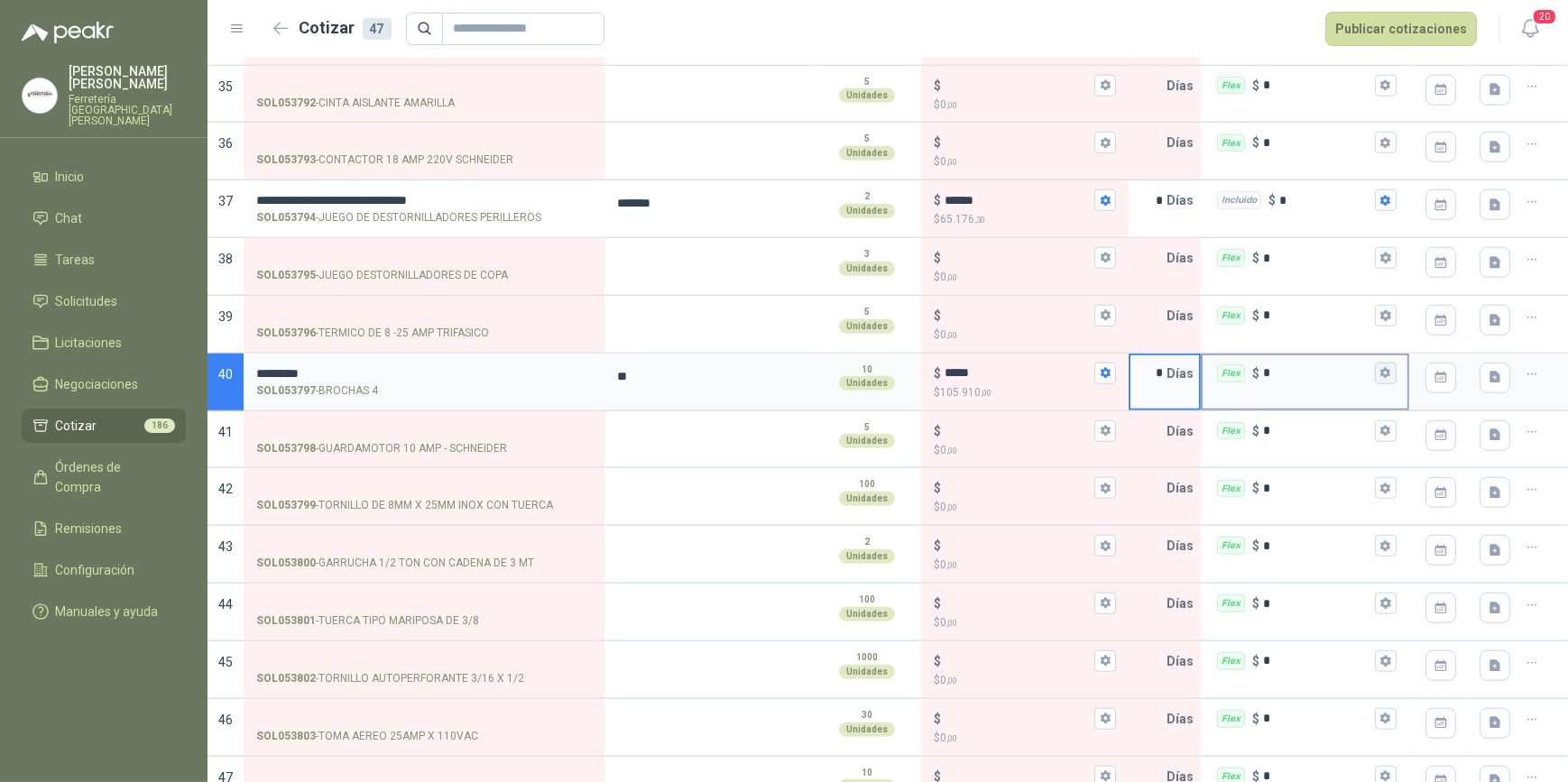
click at [1381, 368] on icon "button" at bounding box center [1386, 373] width 9 height 10
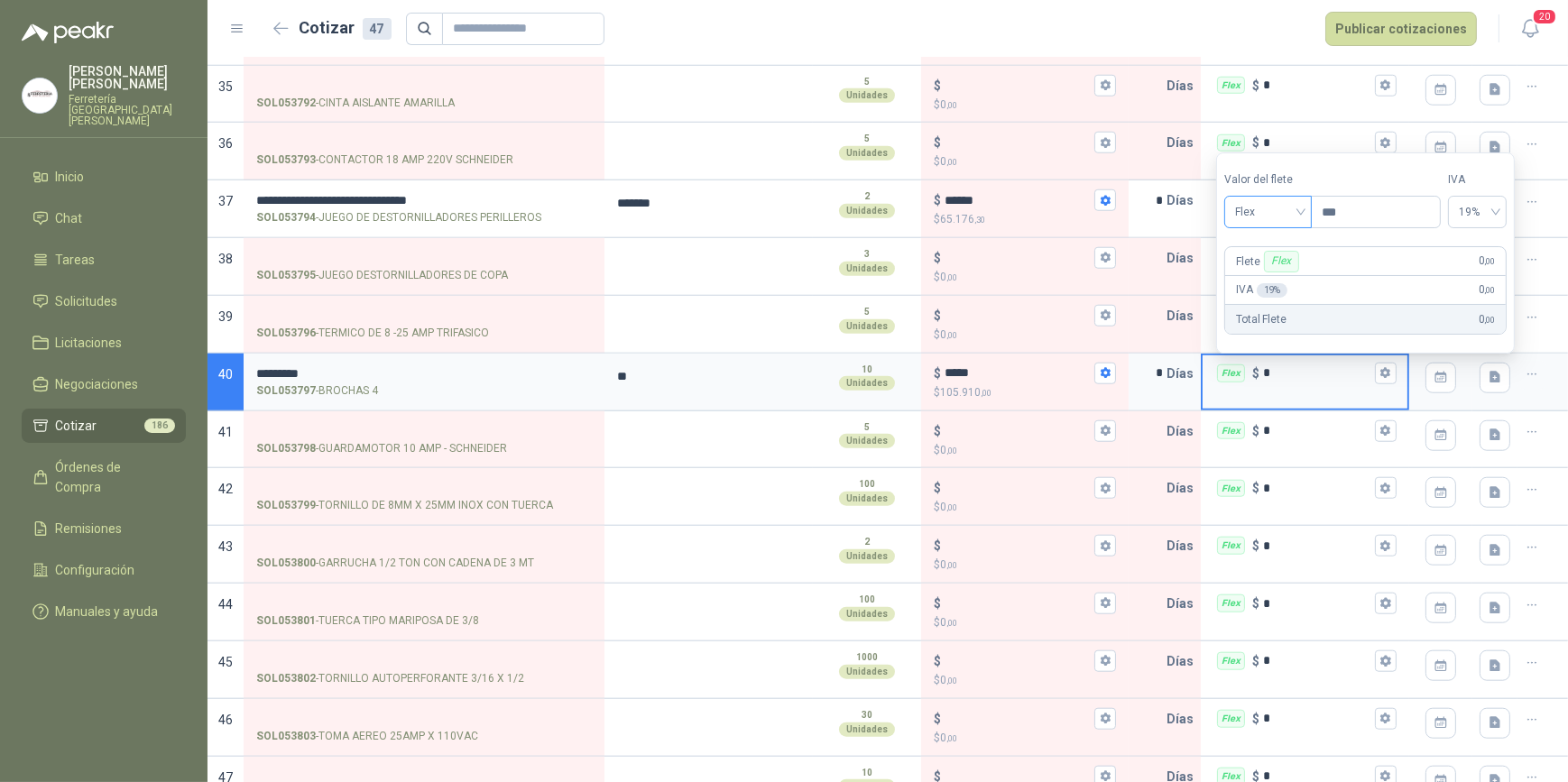
click at [1301, 211] on span "Flex" at bounding box center [1268, 212] width 65 height 28
click at [1279, 275] on div "Incluido" at bounding box center [1271, 279] width 65 height 20
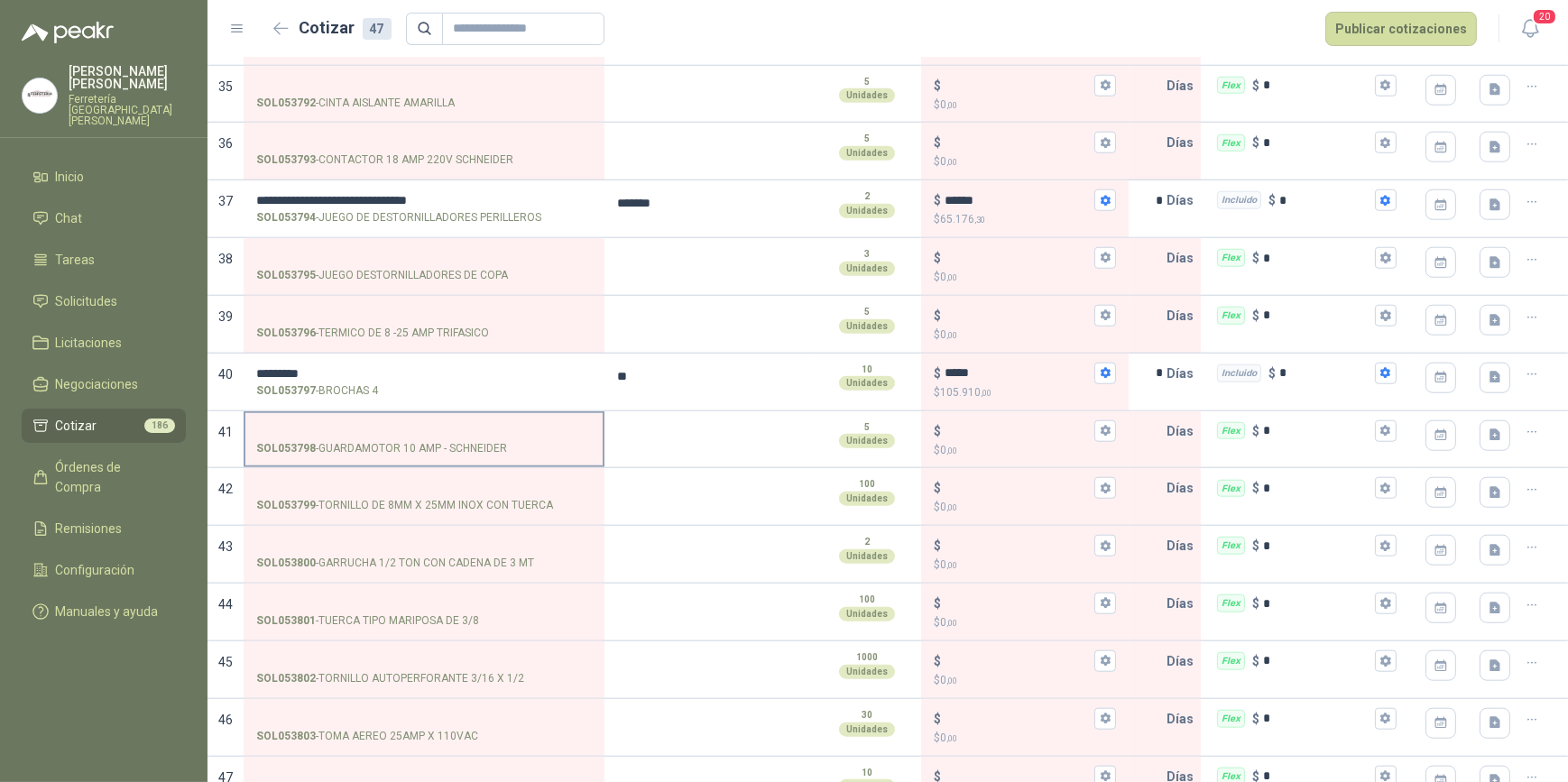
scroll to position [2157, 0]
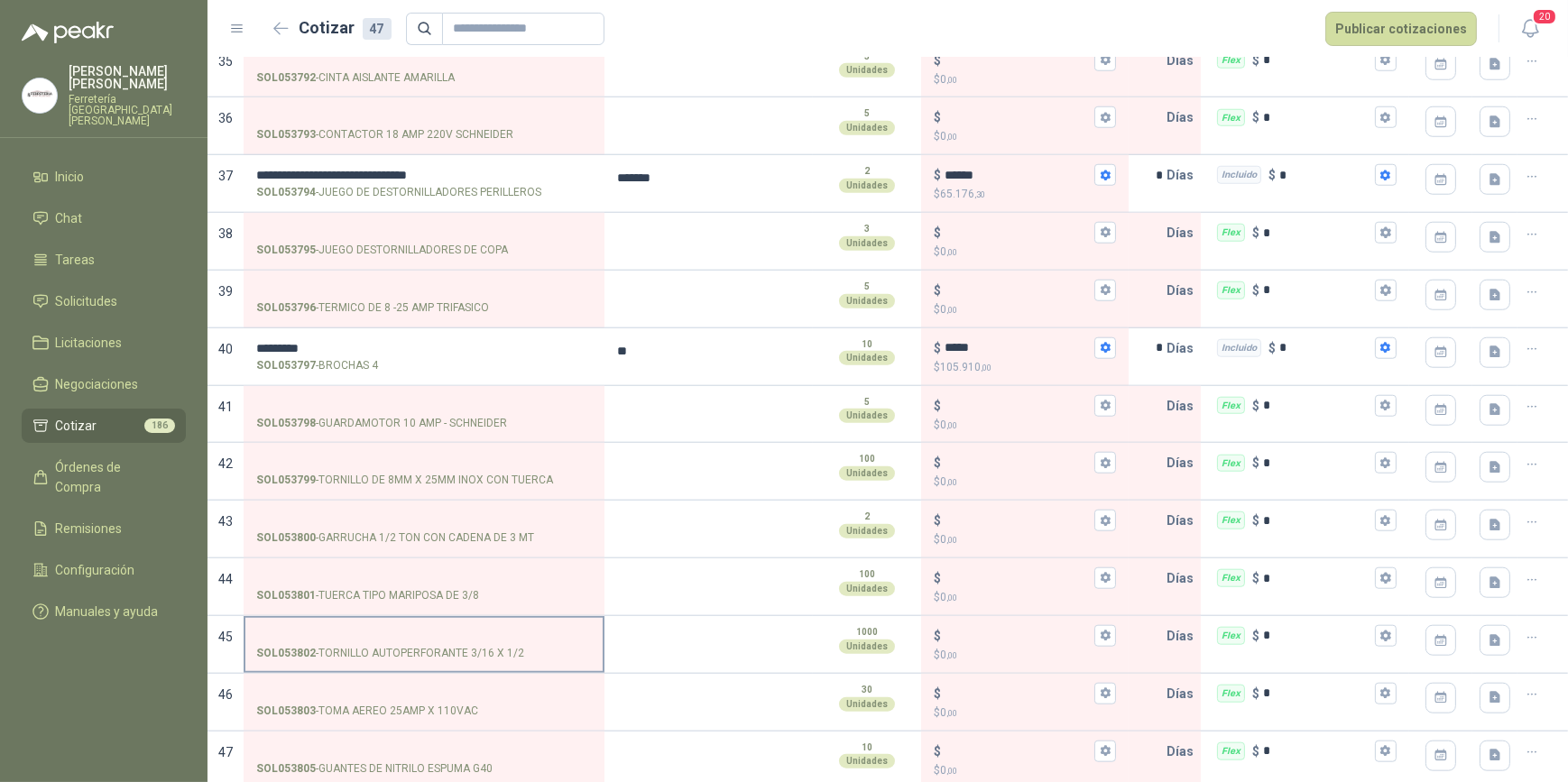
click at [366, 630] on input "SOL053802 - TORNILLO AUTOPERFORANTE 3/16 X 1/2" at bounding box center [424, 637] width 336 height 13
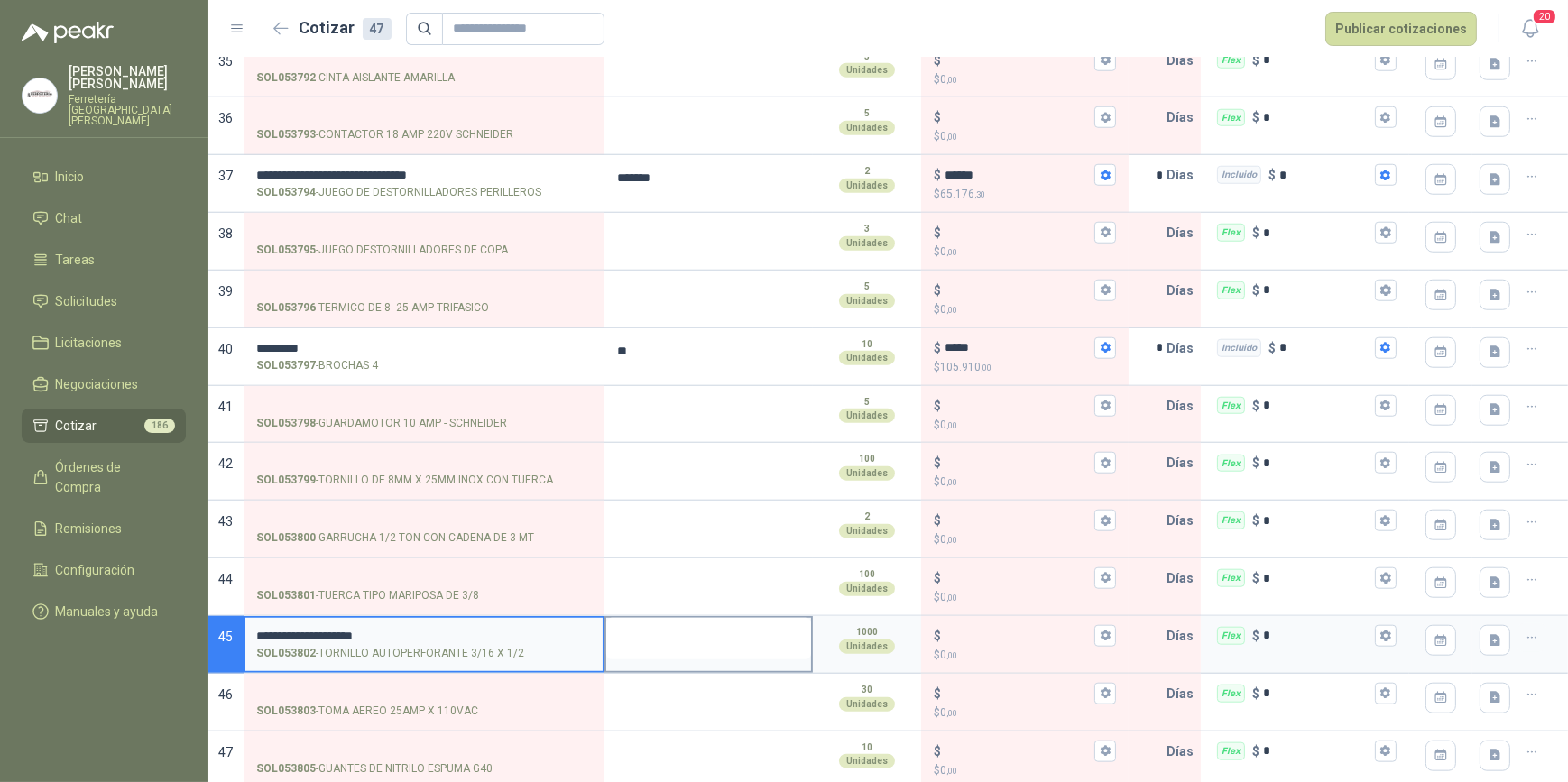
click at [669, 624] on textarea at bounding box center [709, 639] width 205 height 42
click at [364, 630] on input "**********" at bounding box center [424, 637] width 336 height 13
click at [312, 630] on input "**********" at bounding box center [424, 637] width 336 height 13
click at [361, 630] on input "**********" at bounding box center [424, 637] width 336 height 13
click at [1101, 631] on icon "button" at bounding box center [1106, 636] width 9 height 10
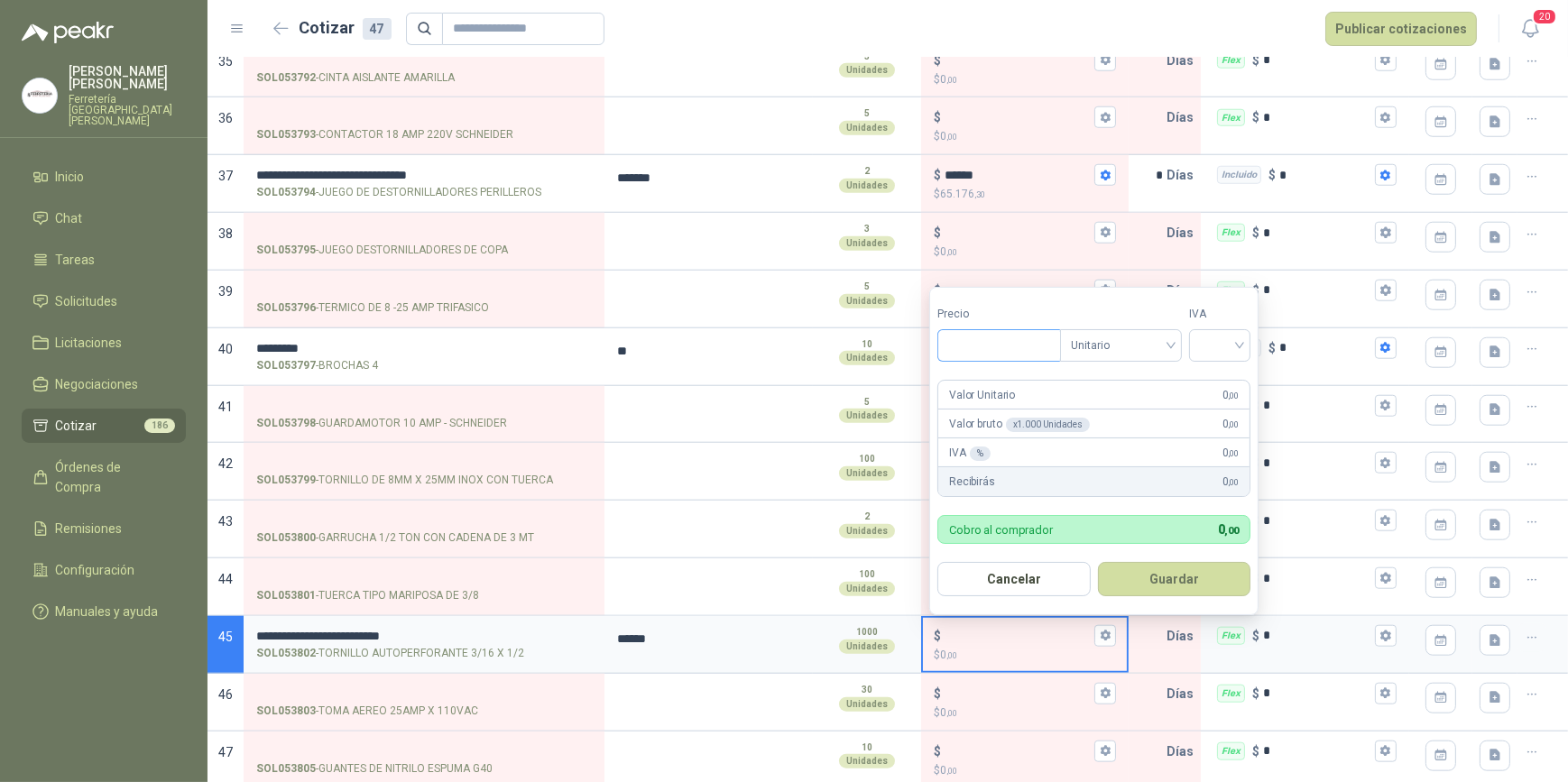
click at [975, 337] on input "Precio" at bounding box center [999, 345] width 121 height 30
click at [1245, 341] on div at bounding box center [1220, 345] width 62 height 32
click at [1219, 372] on div "19%" at bounding box center [1224, 383] width 55 height 28
click at [1183, 575] on button "Guardar" at bounding box center [1178, 579] width 156 height 34
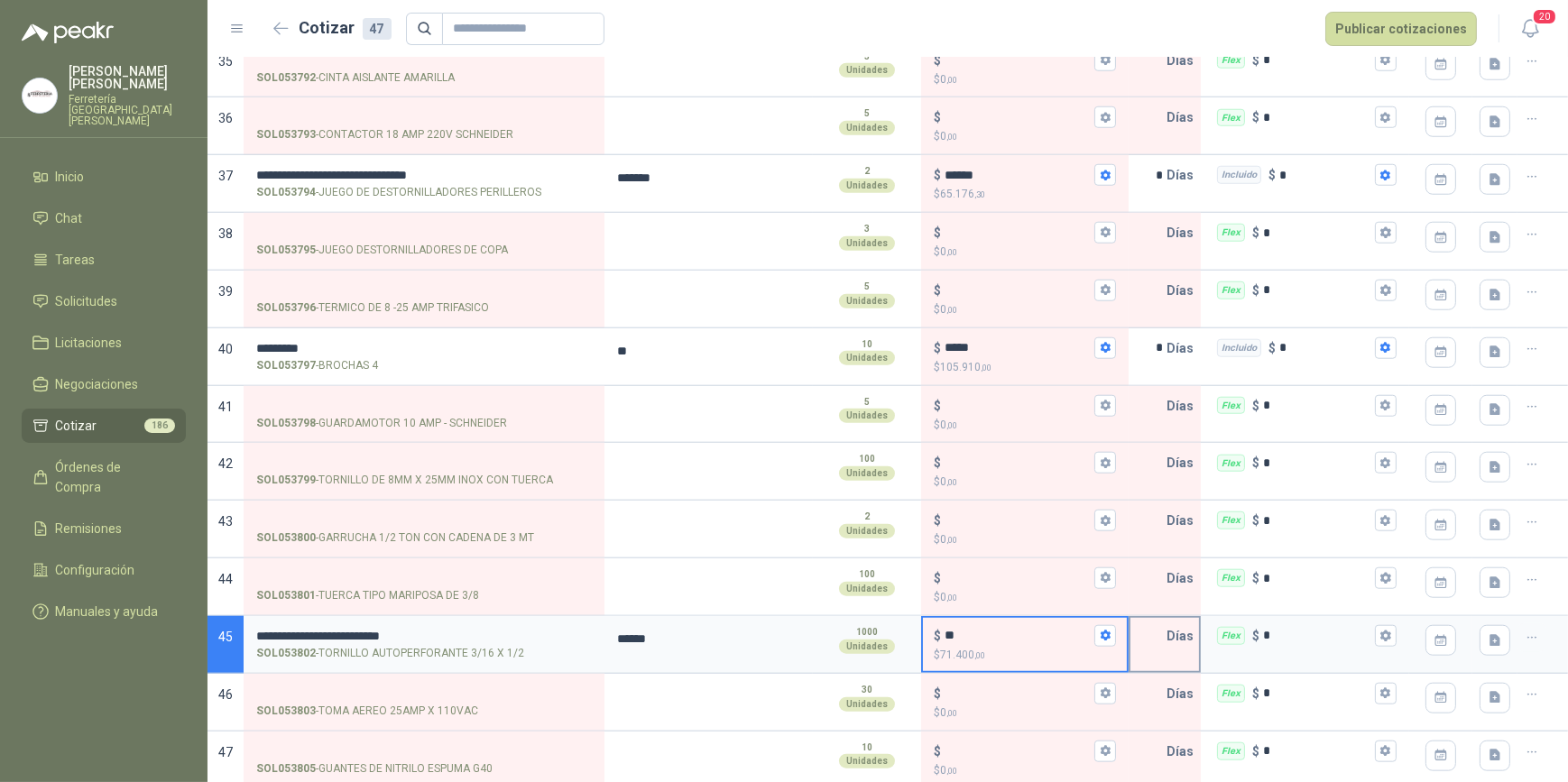
click at [1148, 632] on input "text" at bounding box center [1148, 636] width 36 height 36
click at [1375, 636] on button "Flex $ *" at bounding box center [1386, 636] width 22 height 22
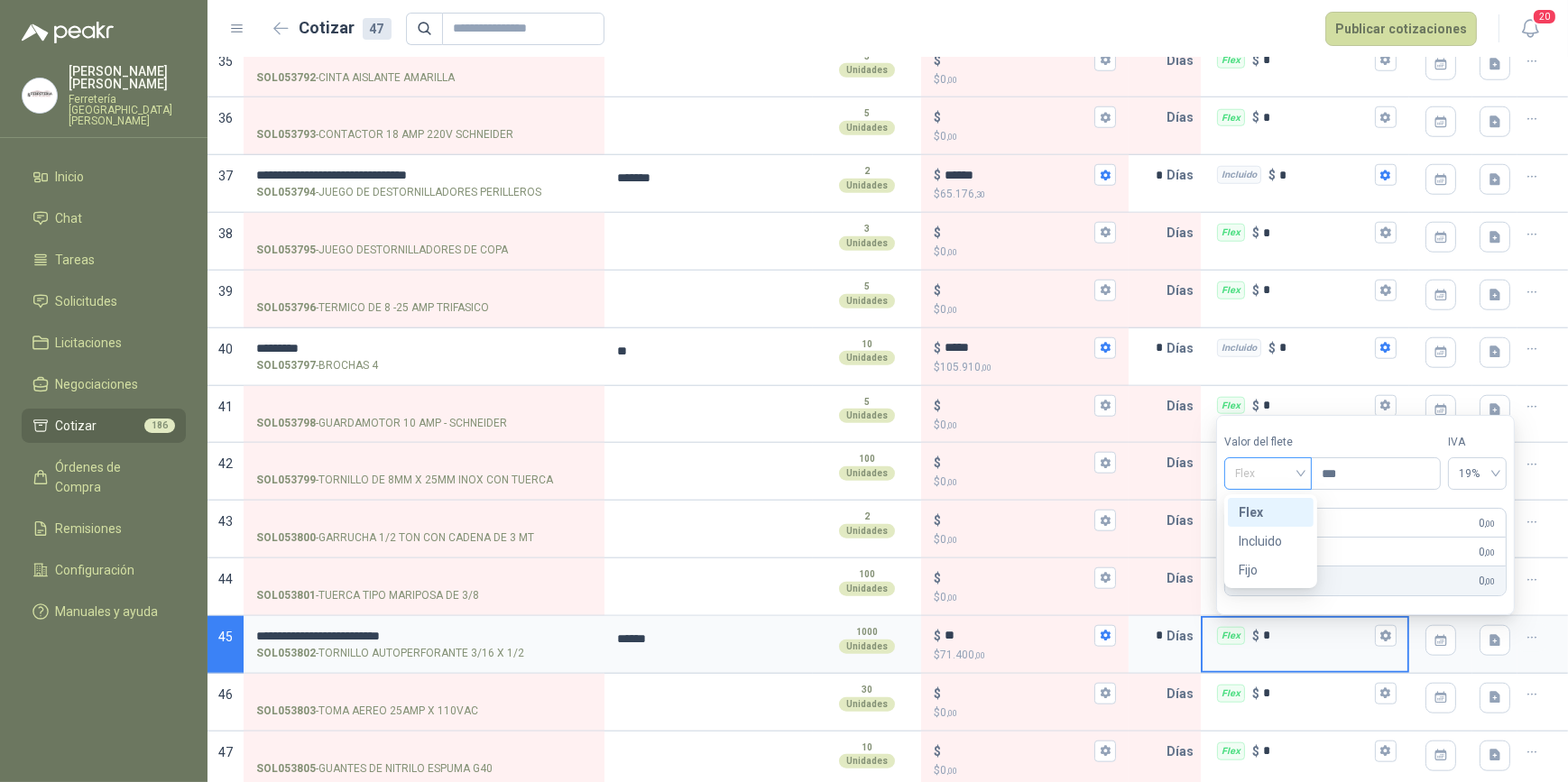
click at [1309, 472] on div "Flex" at bounding box center [1268, 474] width 87 height 32
drag, startPoint x: 1277, startPoint y: 545, endPoint x: 1482, endPoint y: 619, distance: 217.9
click at [1277, 544] on div "Incluido" at bounding box center [1271, 541] width 65 height 20
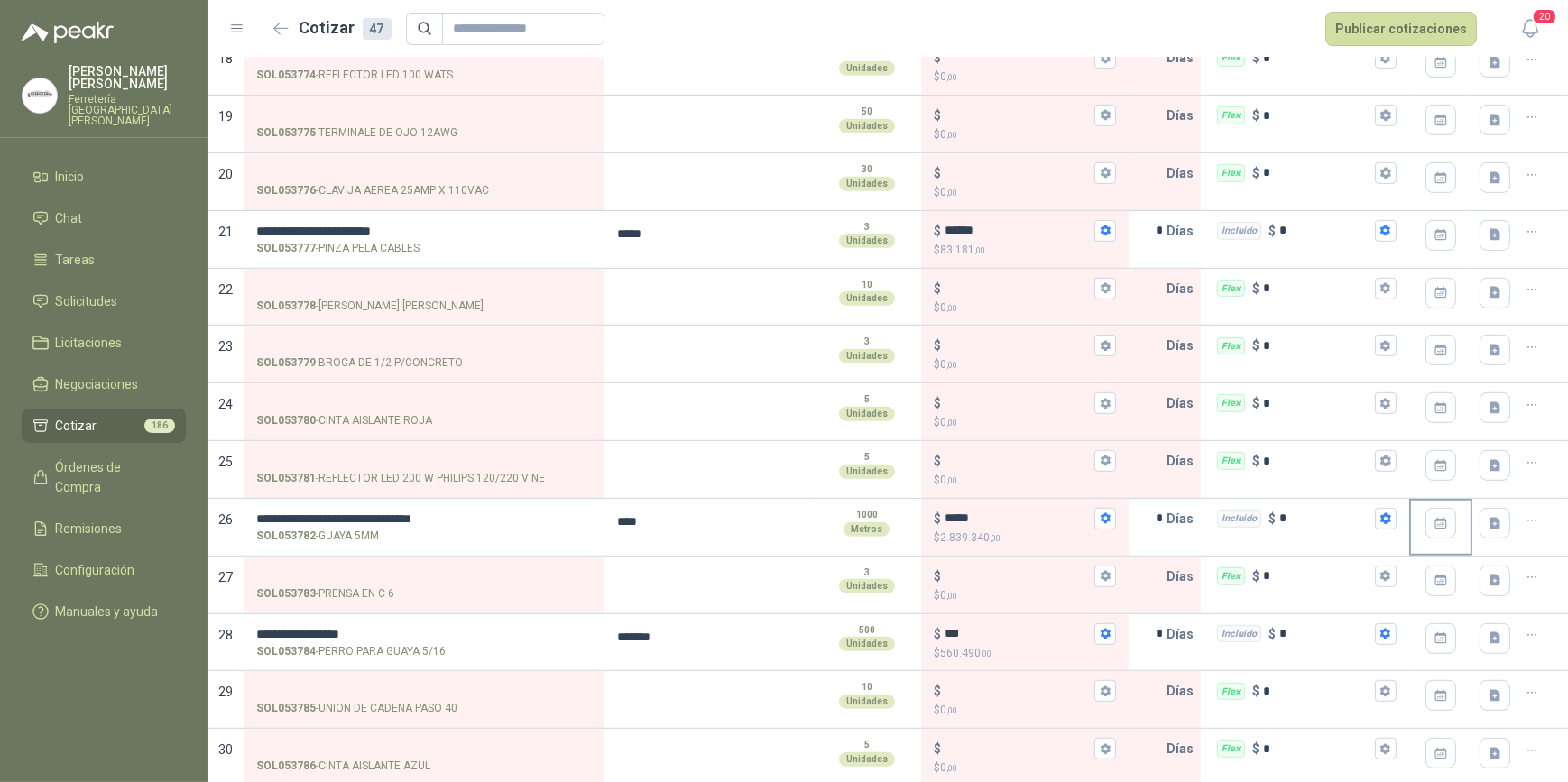
scroll to position [1173, 0]
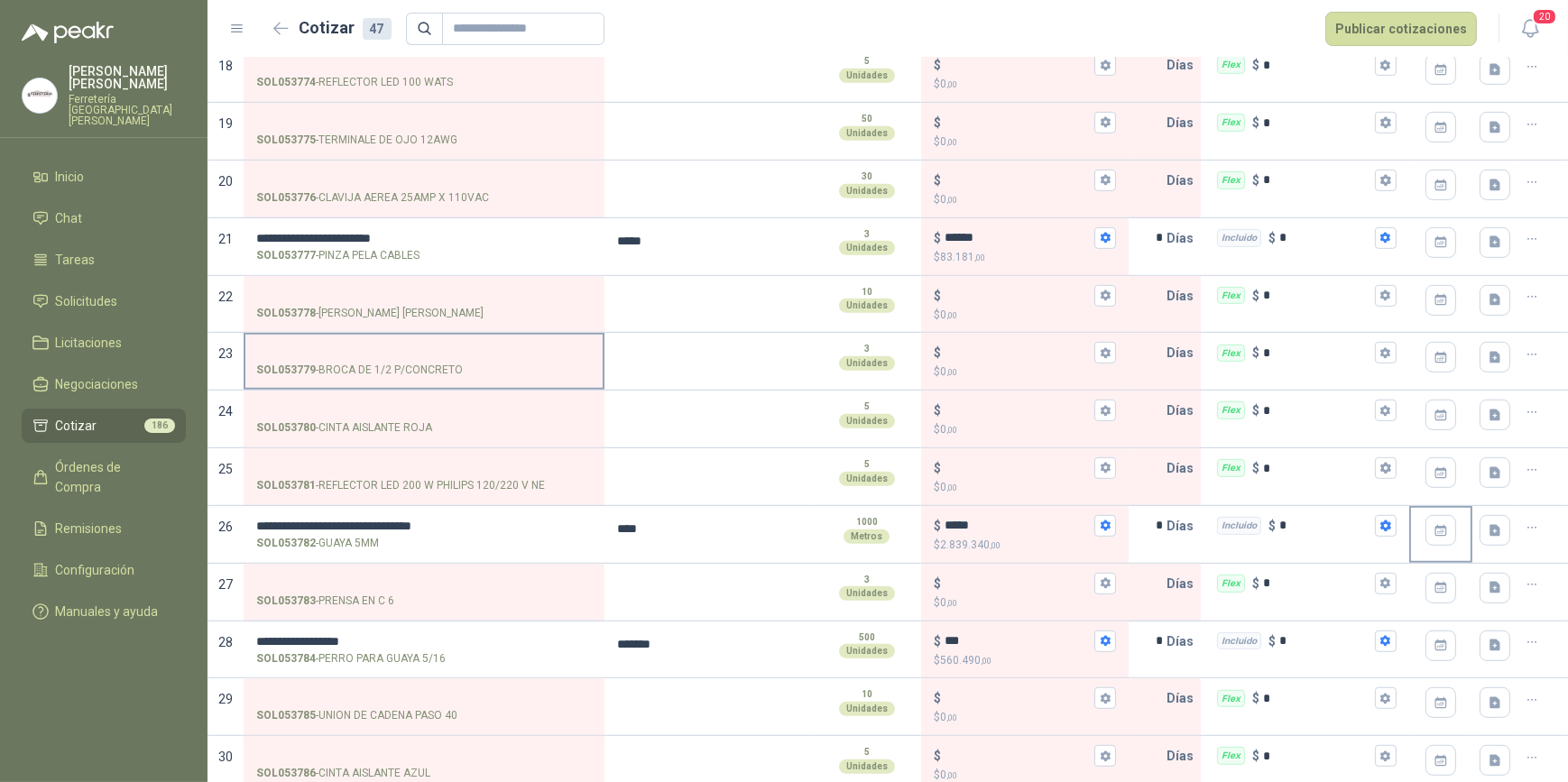
click at [320, 346] on input "SOL053779 - BROCA DE 1/2 P/CONCRETO" at bounding box center [424, 353] width 336 height 13
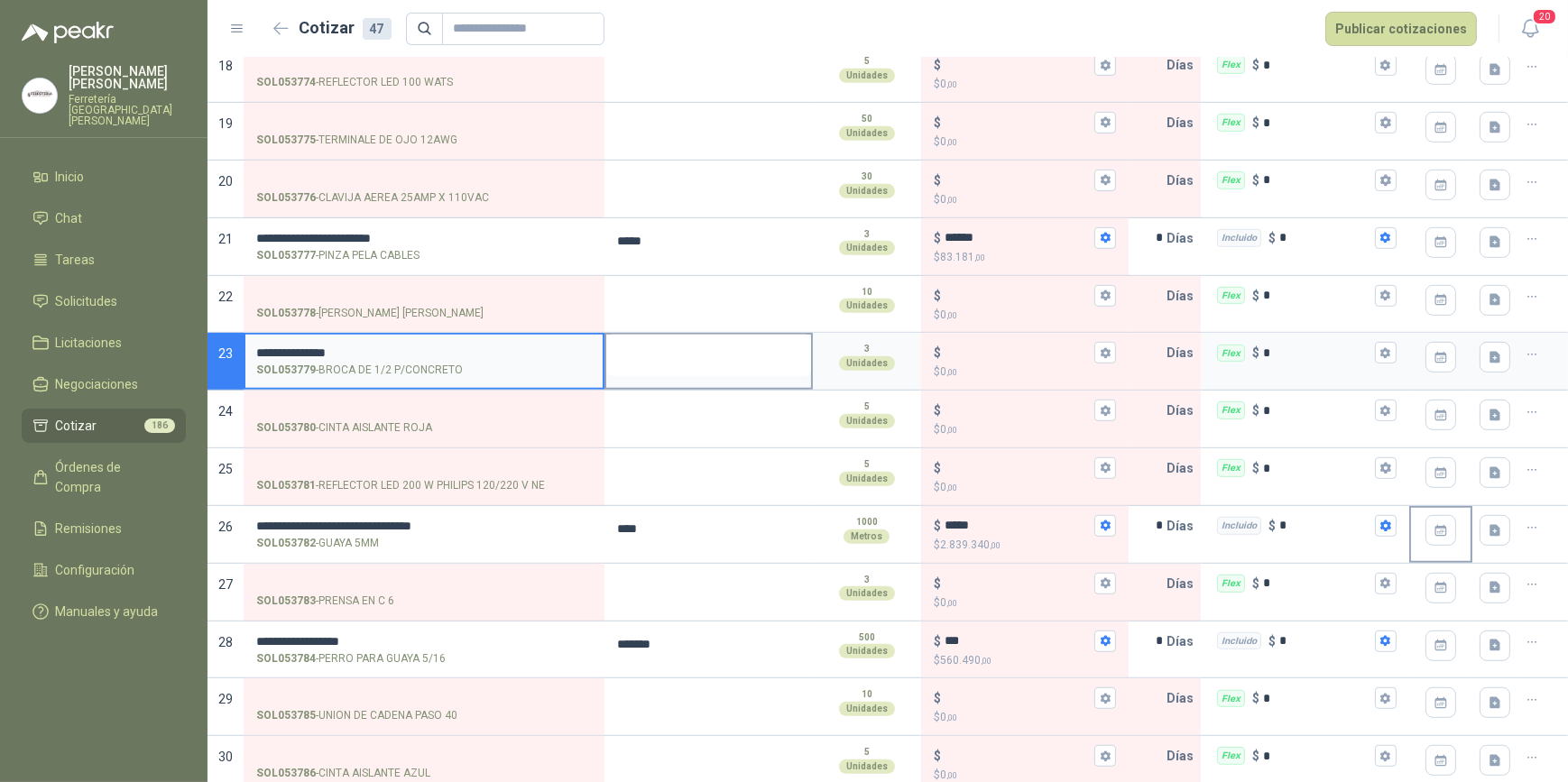
click at [698, 346] on textarea at bounding box center [709, 356] width 205 height 42
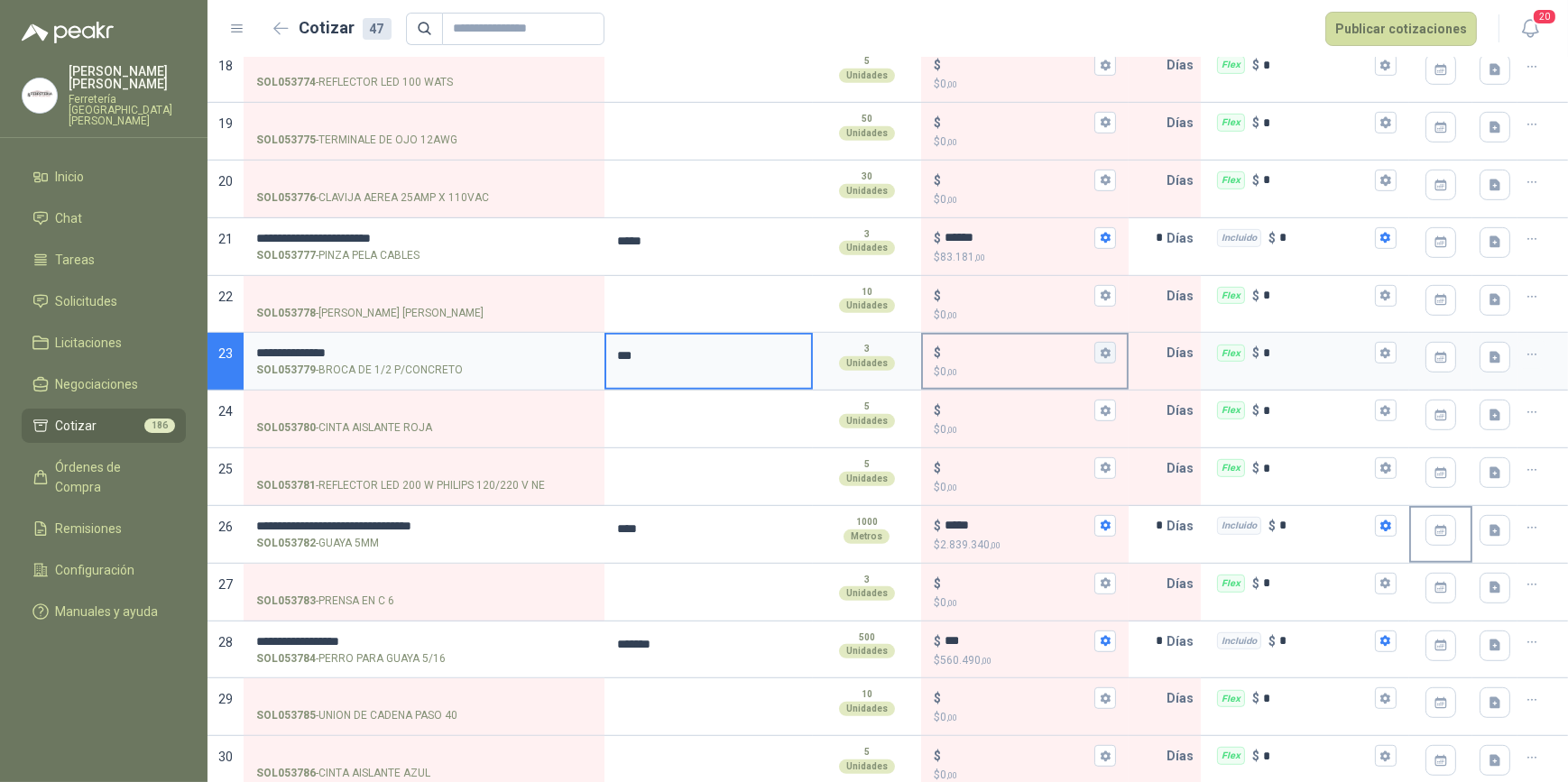
click at [1101, 347] on icon "button" at bounding box center [1106, 352] width 9 height 10
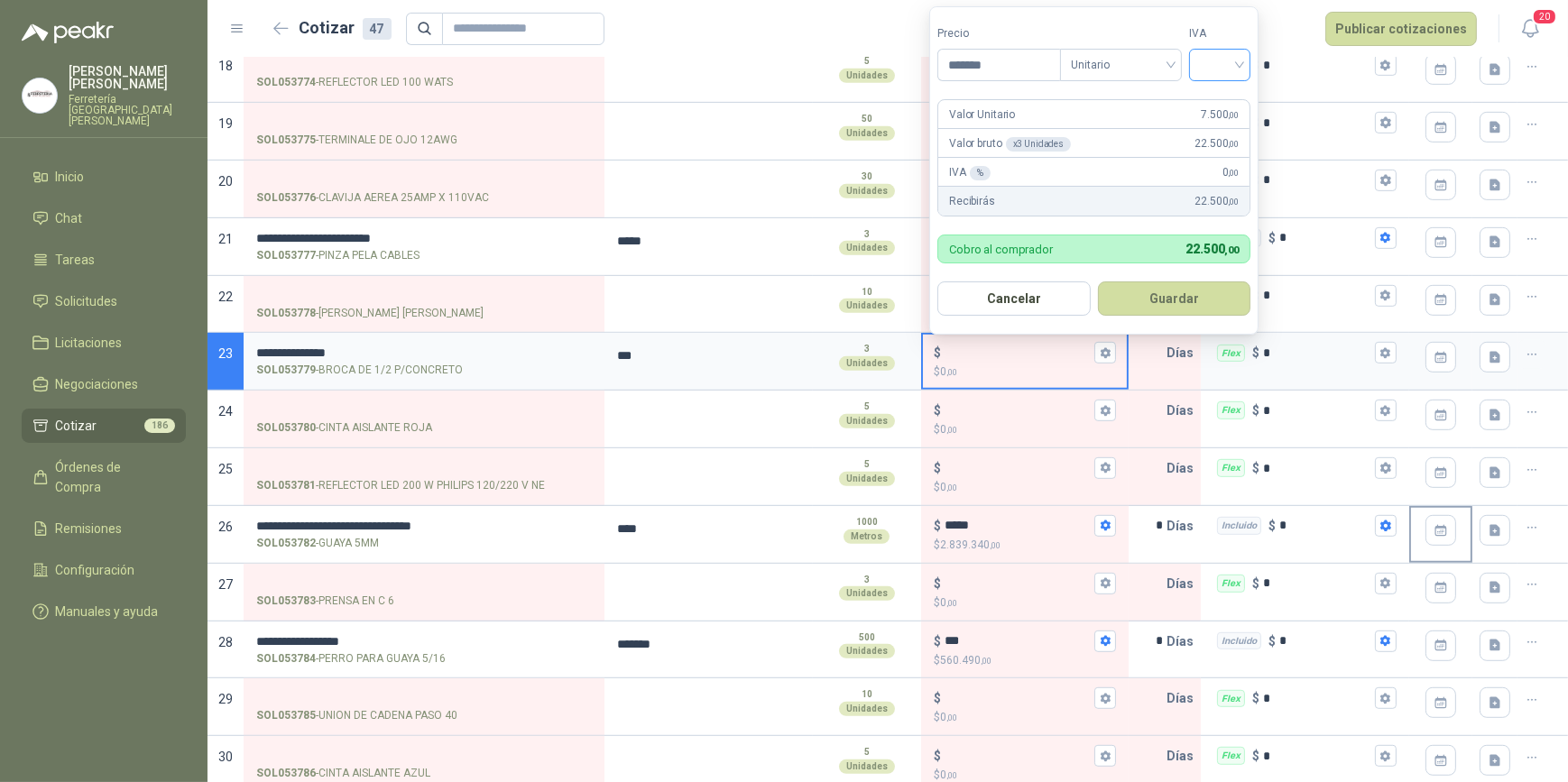
click at [1237, 65] on input "search" at bounding box center [1221, 63] width 40 height 28
click at [1220, 91] on div "19%" at bounding box center [1224, 102] width 55 height 28
click at [1198, 296] on button "Guardar" at bounding box center [1178, 299] width 156 height 34
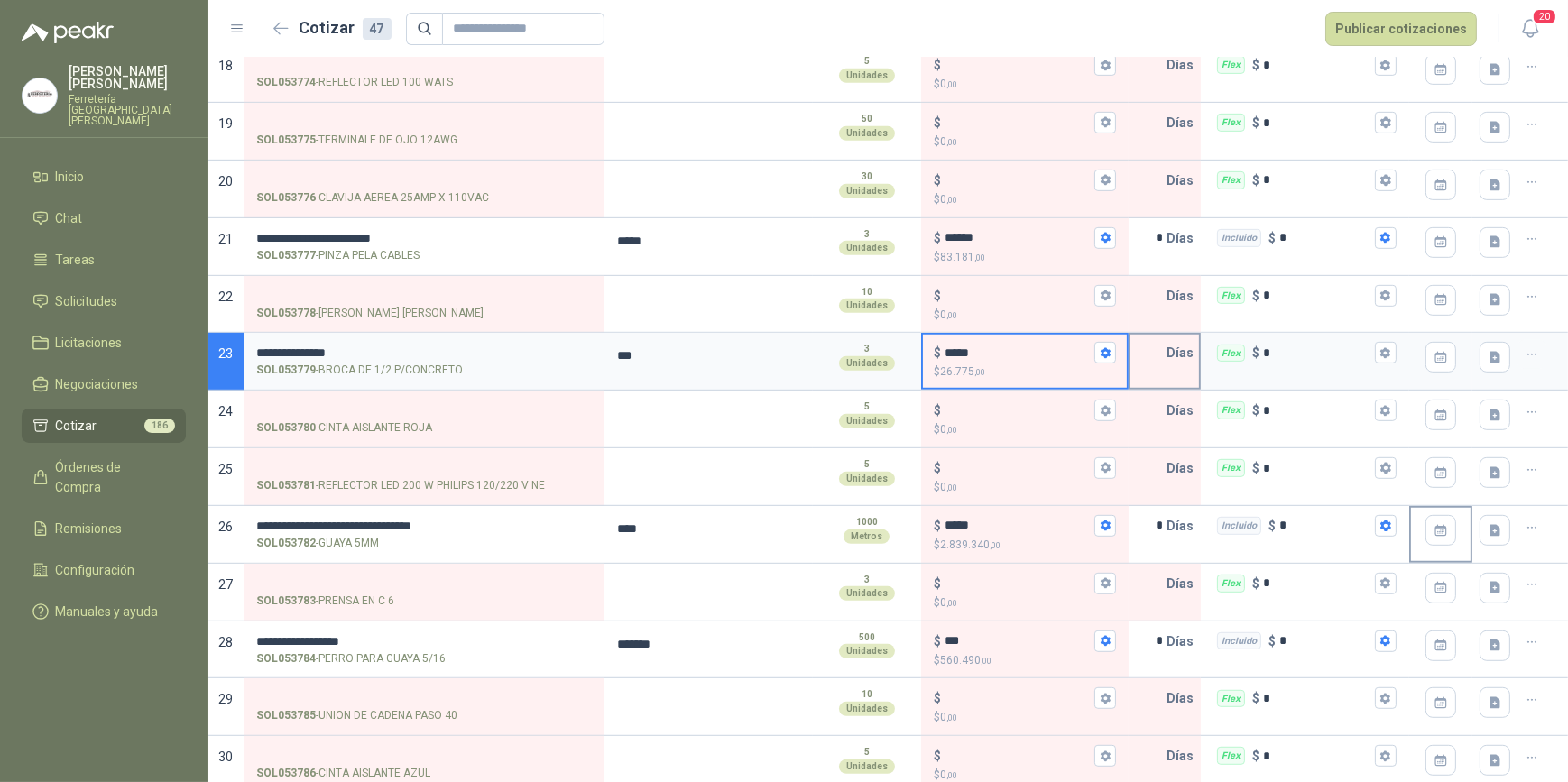
click at [1146, 350] on input "text" at bounding box center [1148, 353] width 36 height 36
click at [1379, 344] on button "Flex $ *" at bounding box center [1386, 352] width 22 height 22
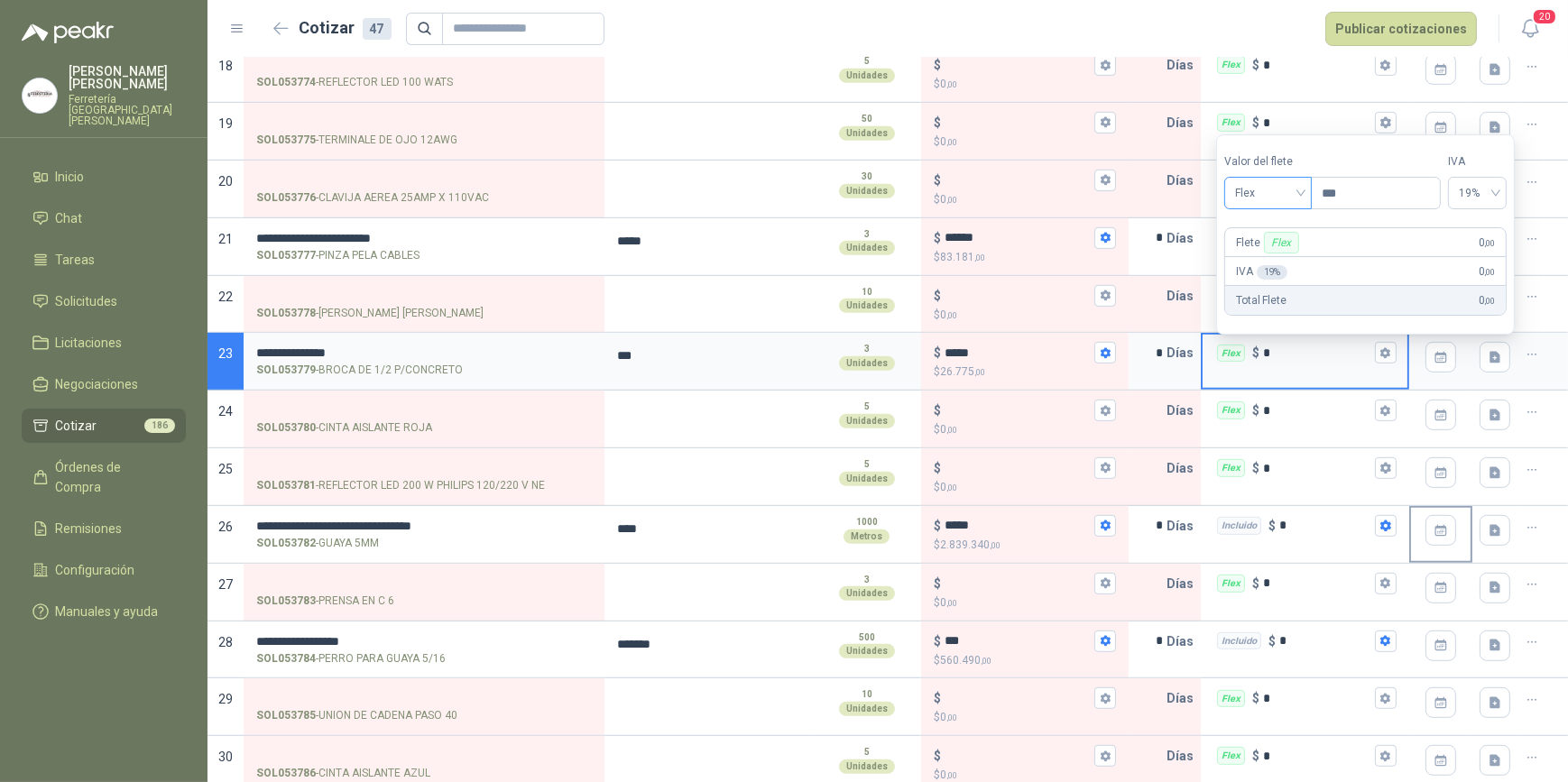
click at [1301, 196] on span "Flex" at bounding box center [1268, 193] width 65 height 28
drag, startPoint x: 1273, startPoint y: 253, endPoint x: 1327, endPoint y: 313, distance: 80.7
click at [1273, 253] on div "Incluido" at bounding box center [1271, 260] width 65 height 20
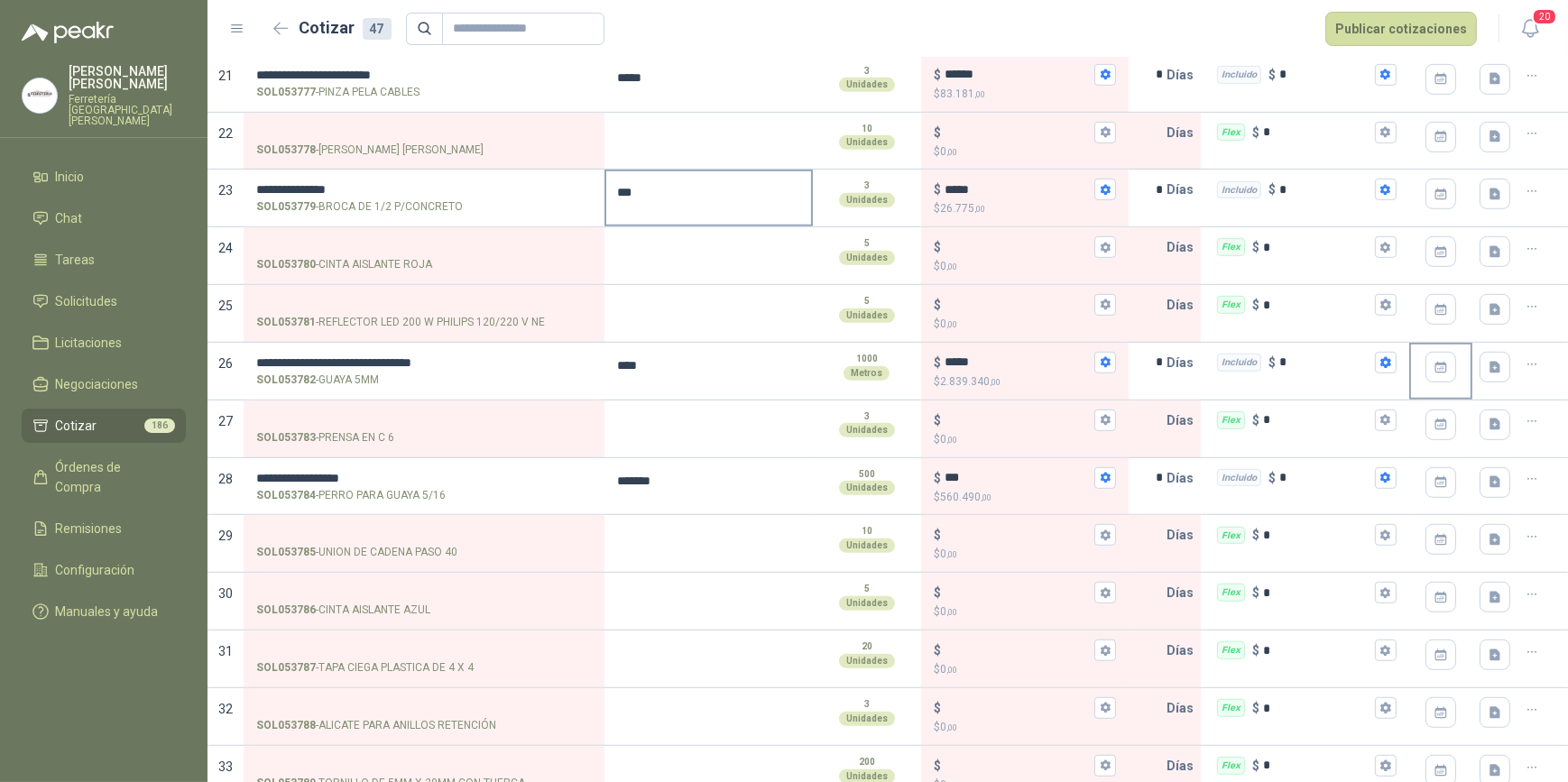
scroll to position [1337, 0]
click at [367, 413] on input "SOL053783 - PRENSA EN C 6" at bounding box center [424, 419] width 336 height 13
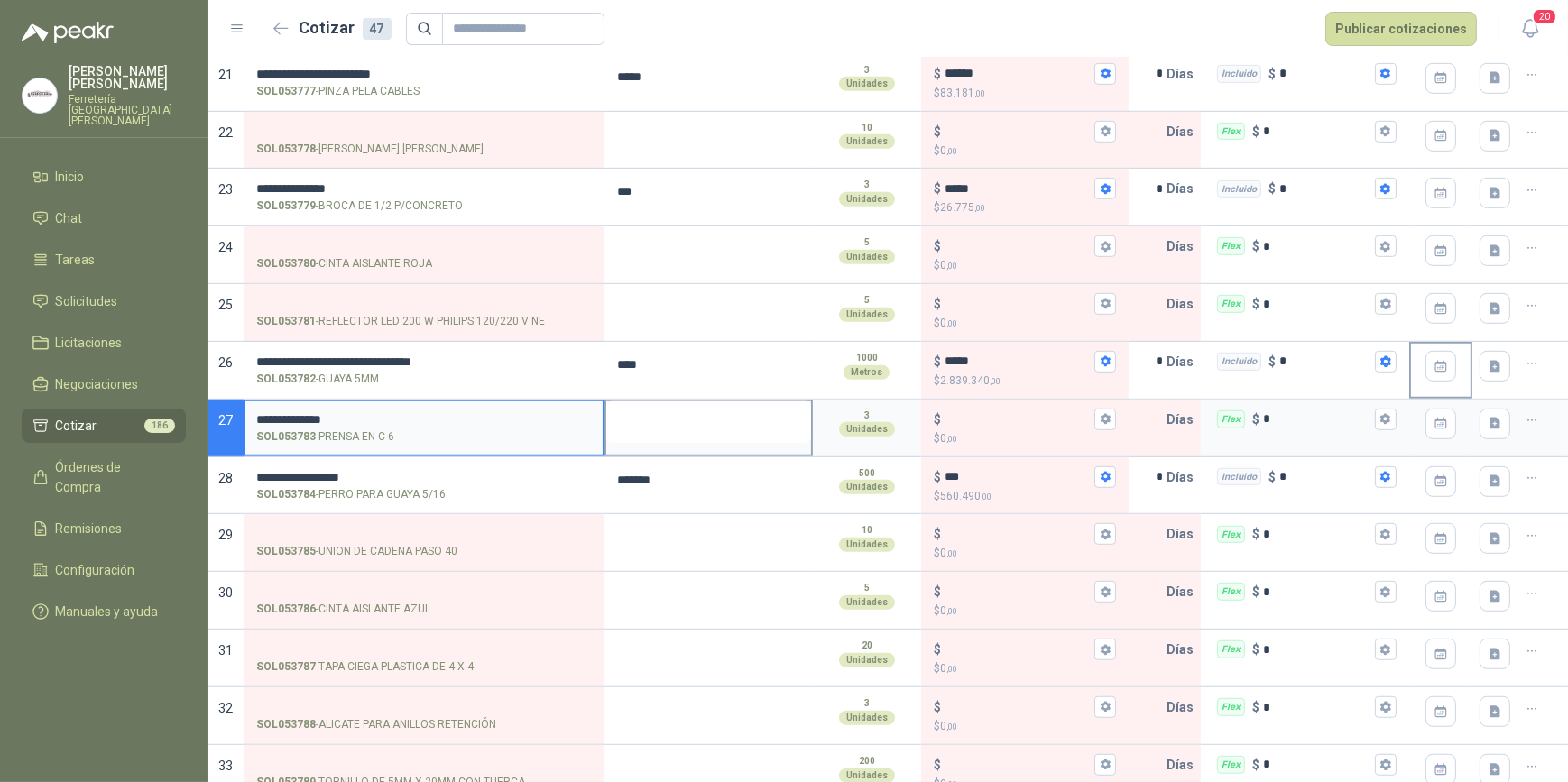
click at [651, 423] on textarea at bounding box center [709, 422] width 205 height 42
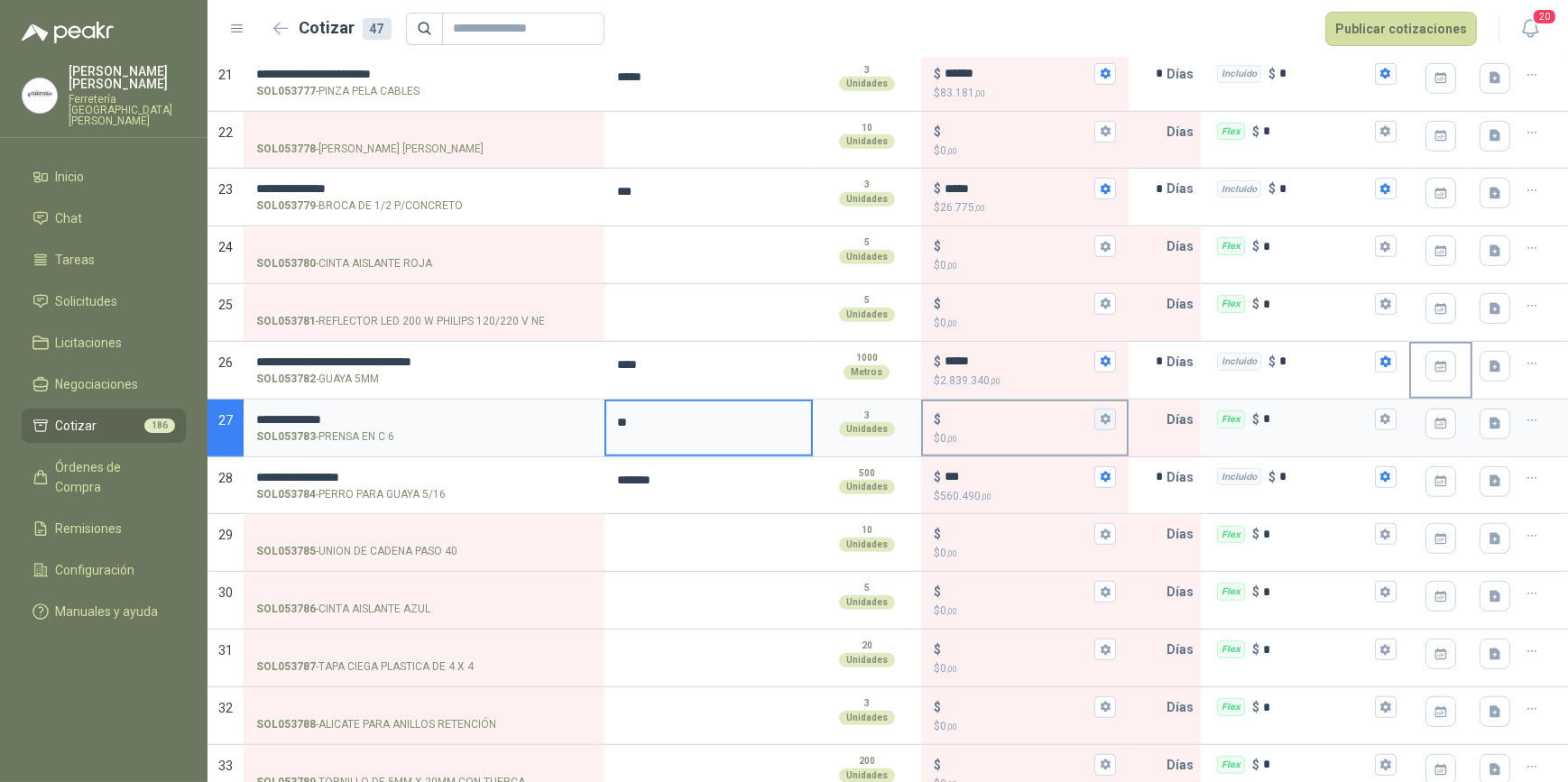
click at [1101, 414] on icon "button" at bounding box center [1106, 419] width 9 height 10
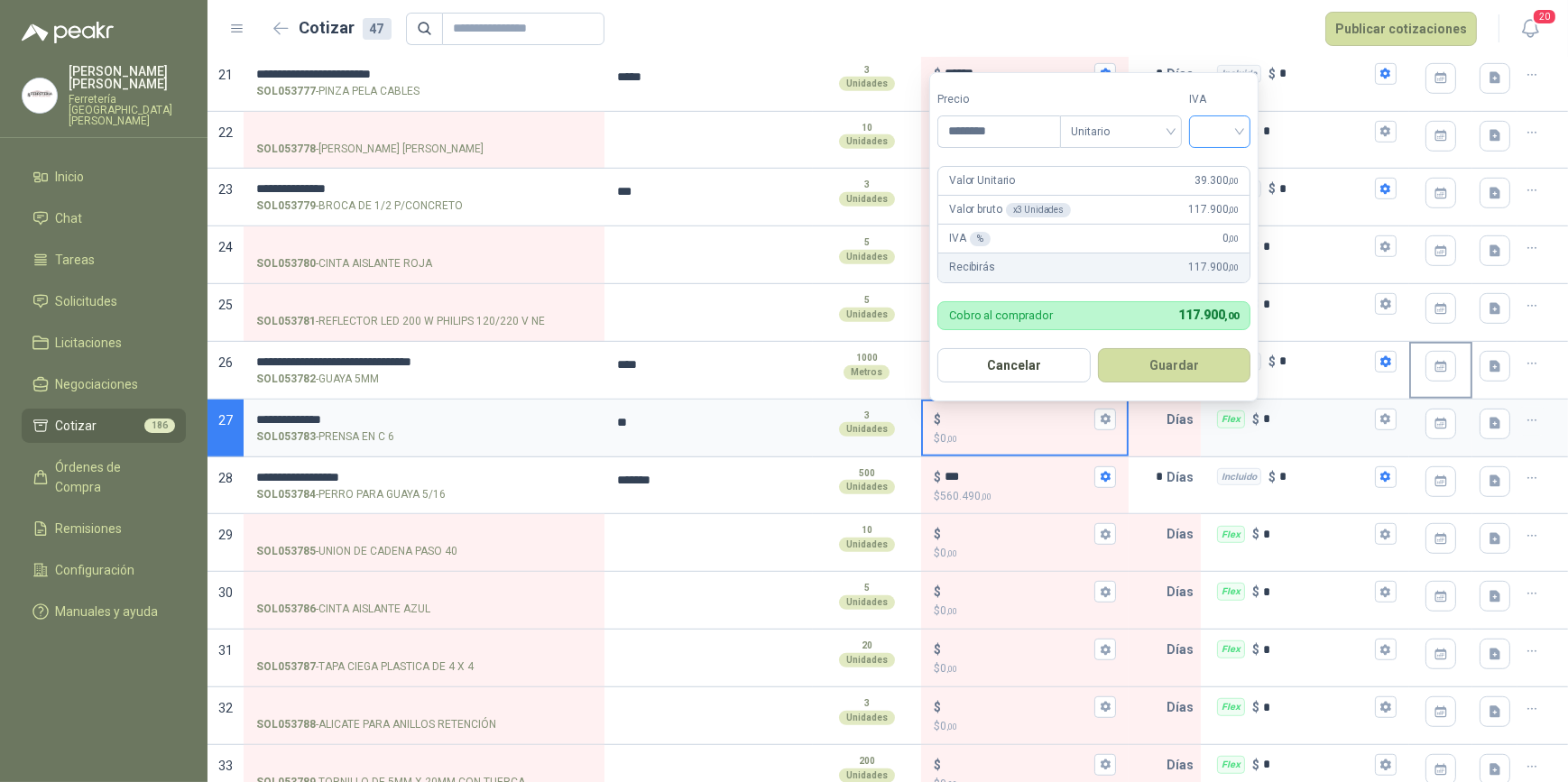
click at [1247, 126] on div at bounding box center [1220, 132] width 62 height 32
click at [1215, 172] on div "19%" at bounding box center [1223, 168] width 33 height 20
click at [1183, 371] on button "Guardar" at bounding box center [1178, 365] width 156 height 34
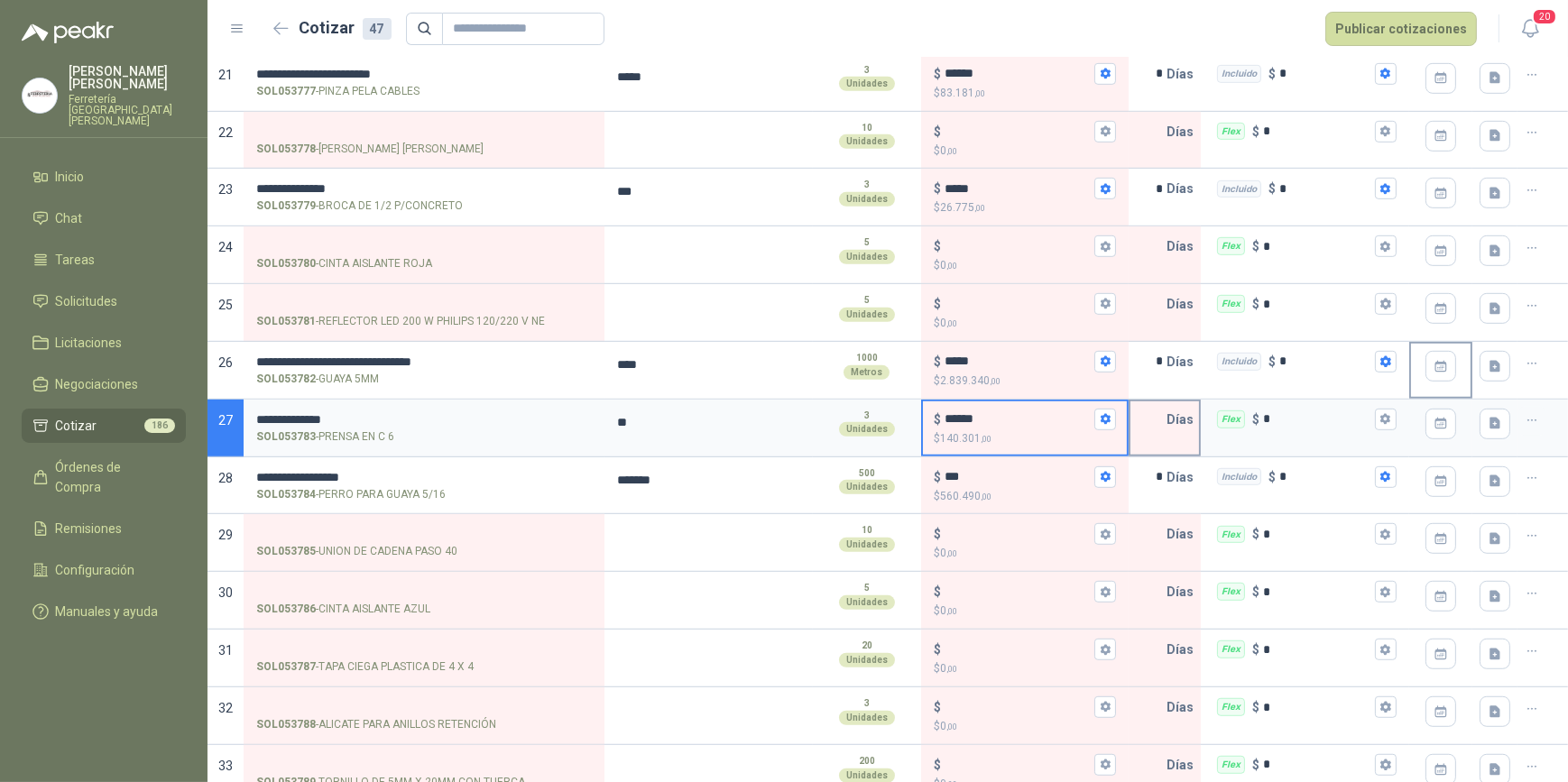
click at [1137, 414] on input "text" at bounding box center [1148, 419] width 36 height 36
click at [1381, 415] on icon "button" at bounding box center [1386, 419] width 9 height 10
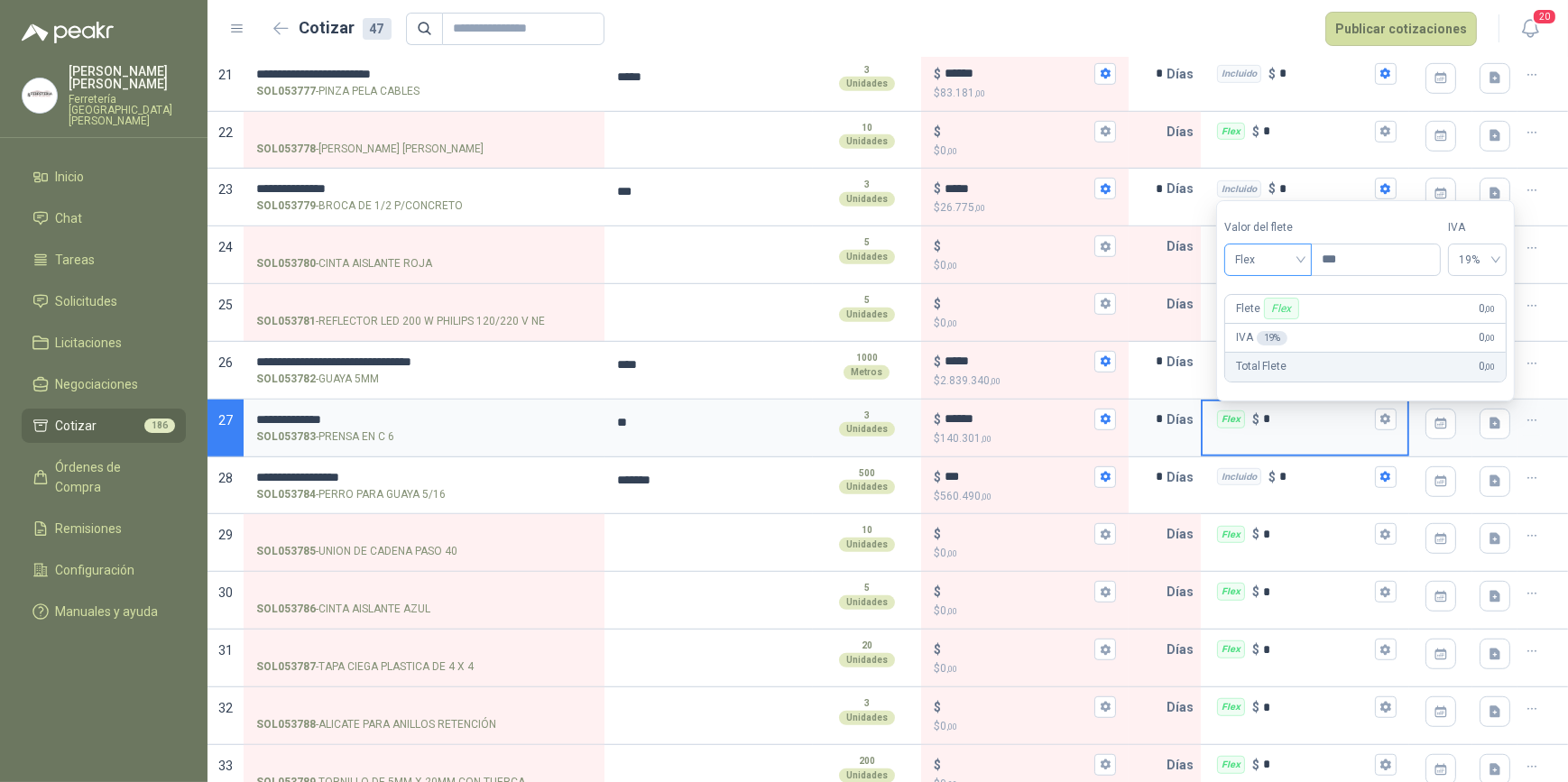
click at [1311, 262] on div "Flex" at bounding box center [1268, 260] width 87 height 32
click at [1282, 322] on div "Incluido" at bounding box center [1271, 326] width 65 height 20
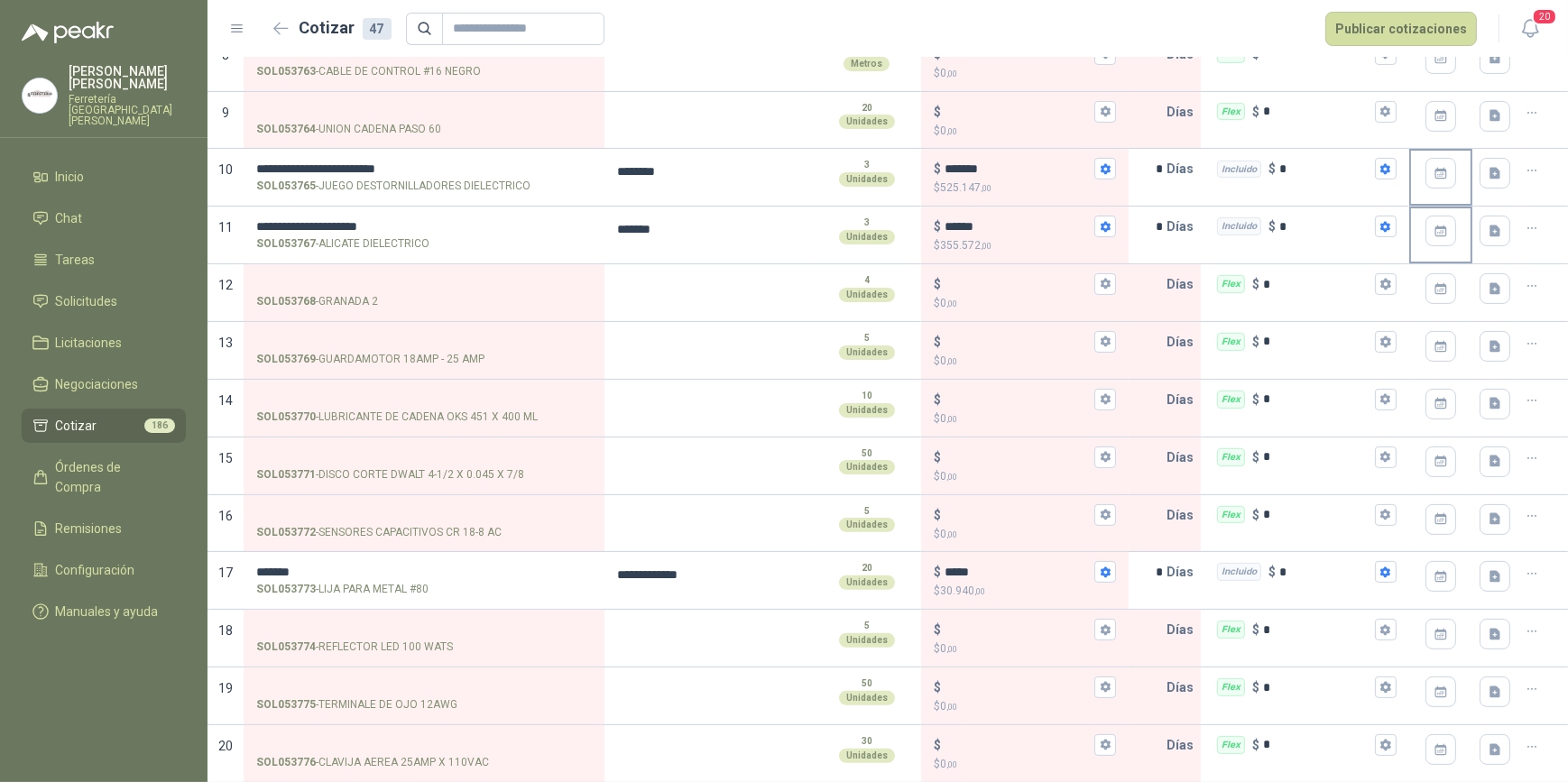
scroll to position [600, 0]
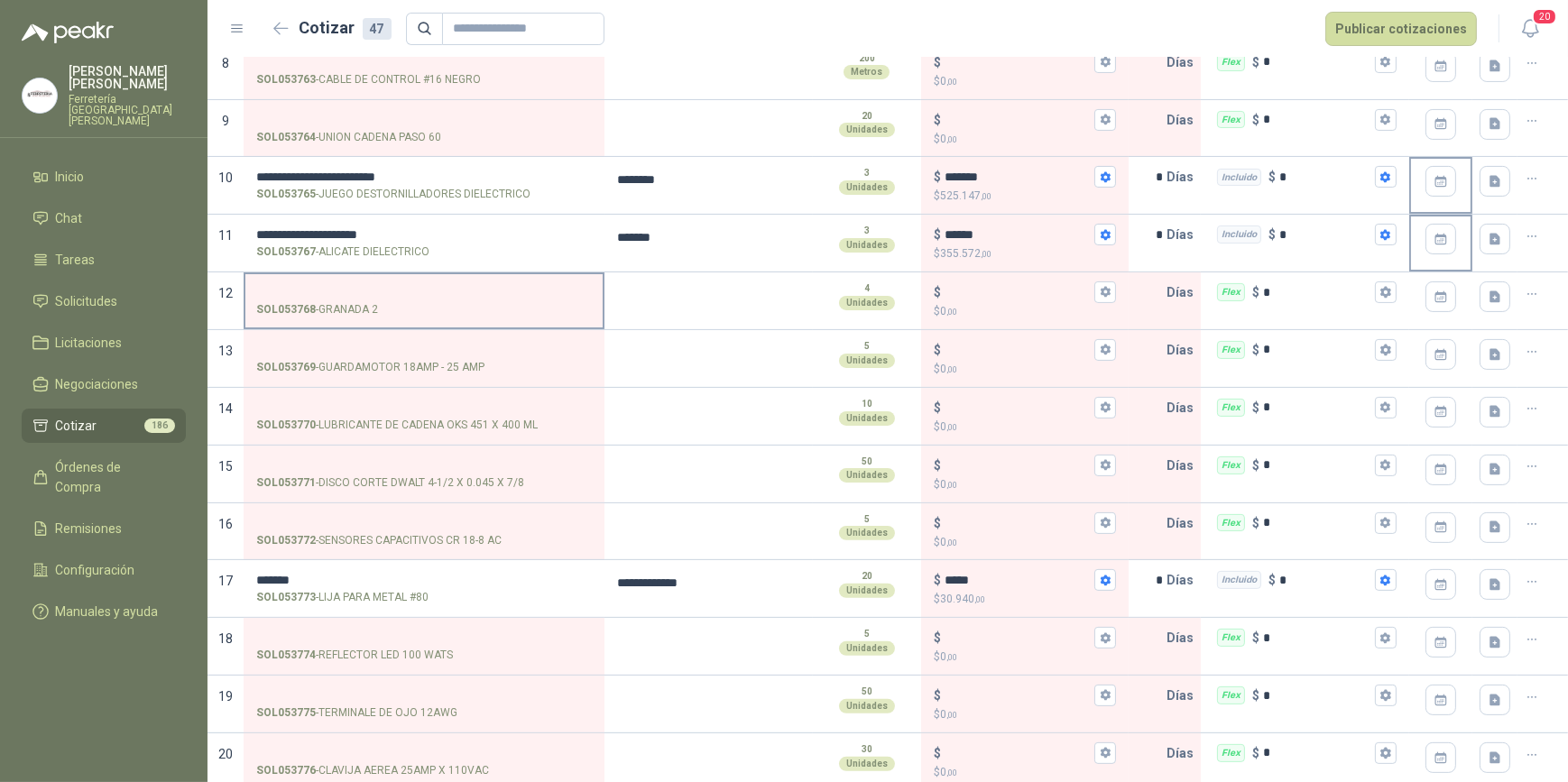
click at [308, 289] on input "SOL053768 - [GEOGRAPHIC_DATA] 2" at bounding box center [424, 292] width 336 height 13
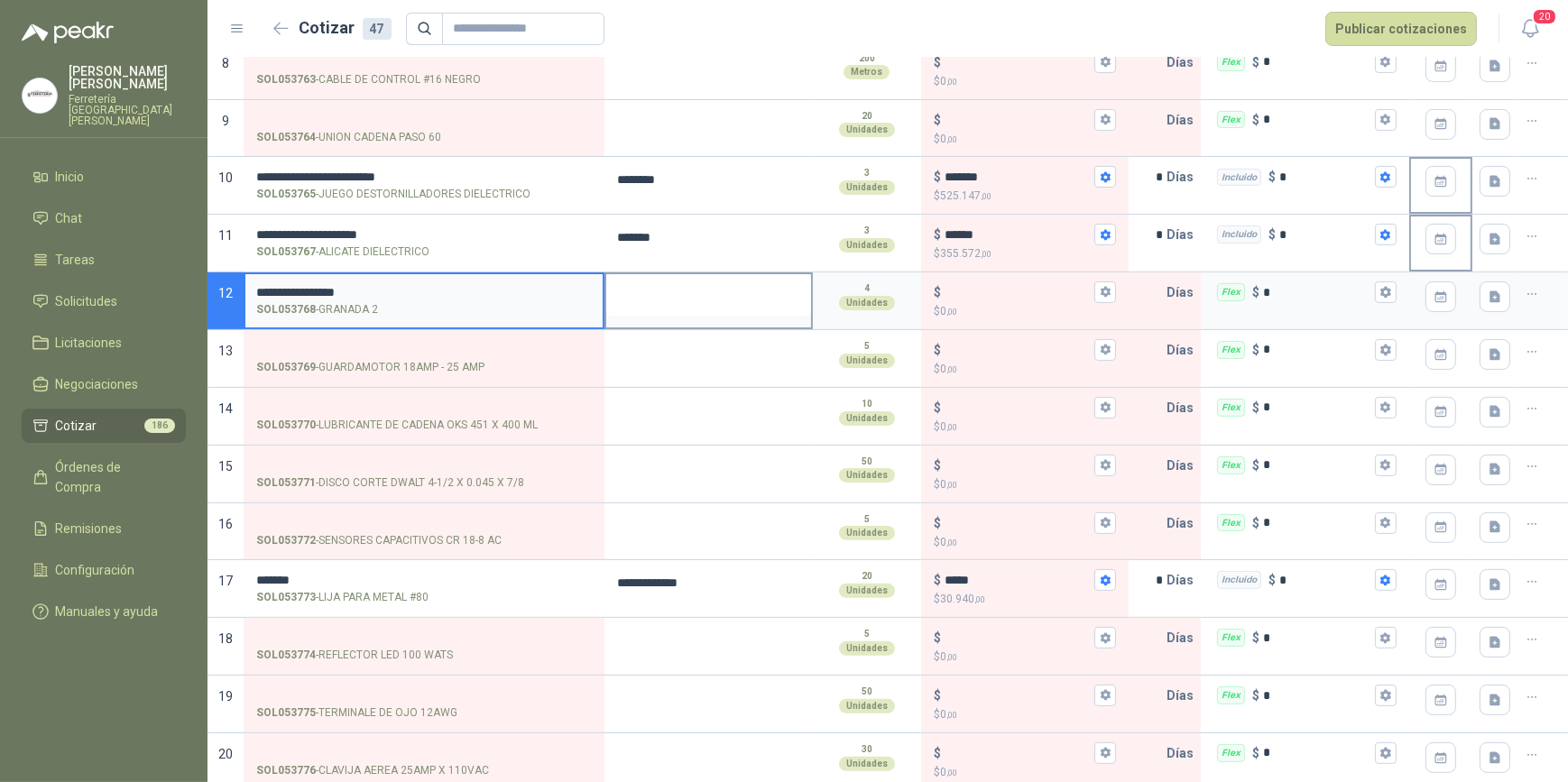
click at [625, 306] on textarea at bounding box center [709, 295] width 205 height 42
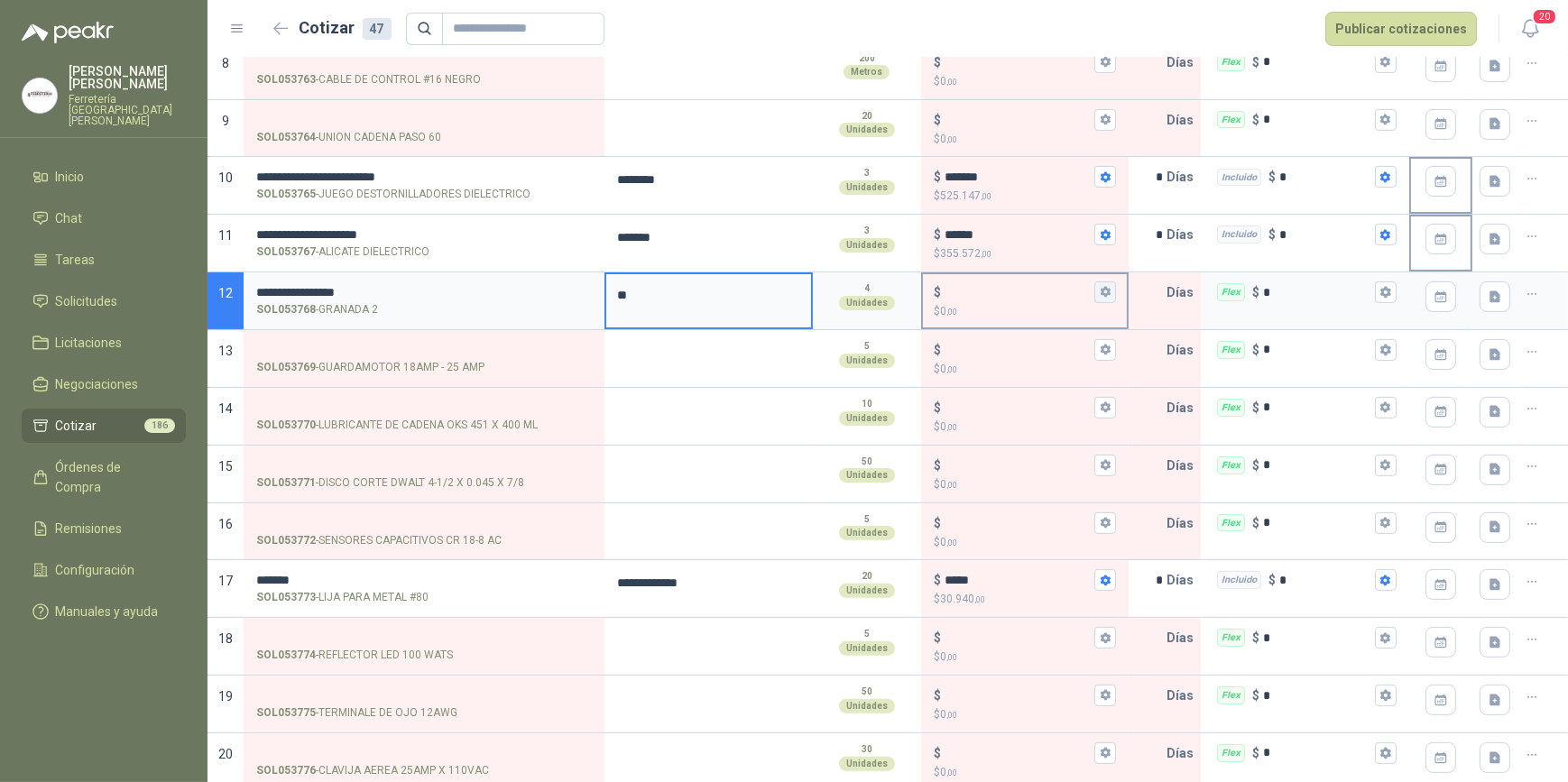
click at [1101, 292] on icon "button" at bounding box center [1106, 291] width 9 height 10
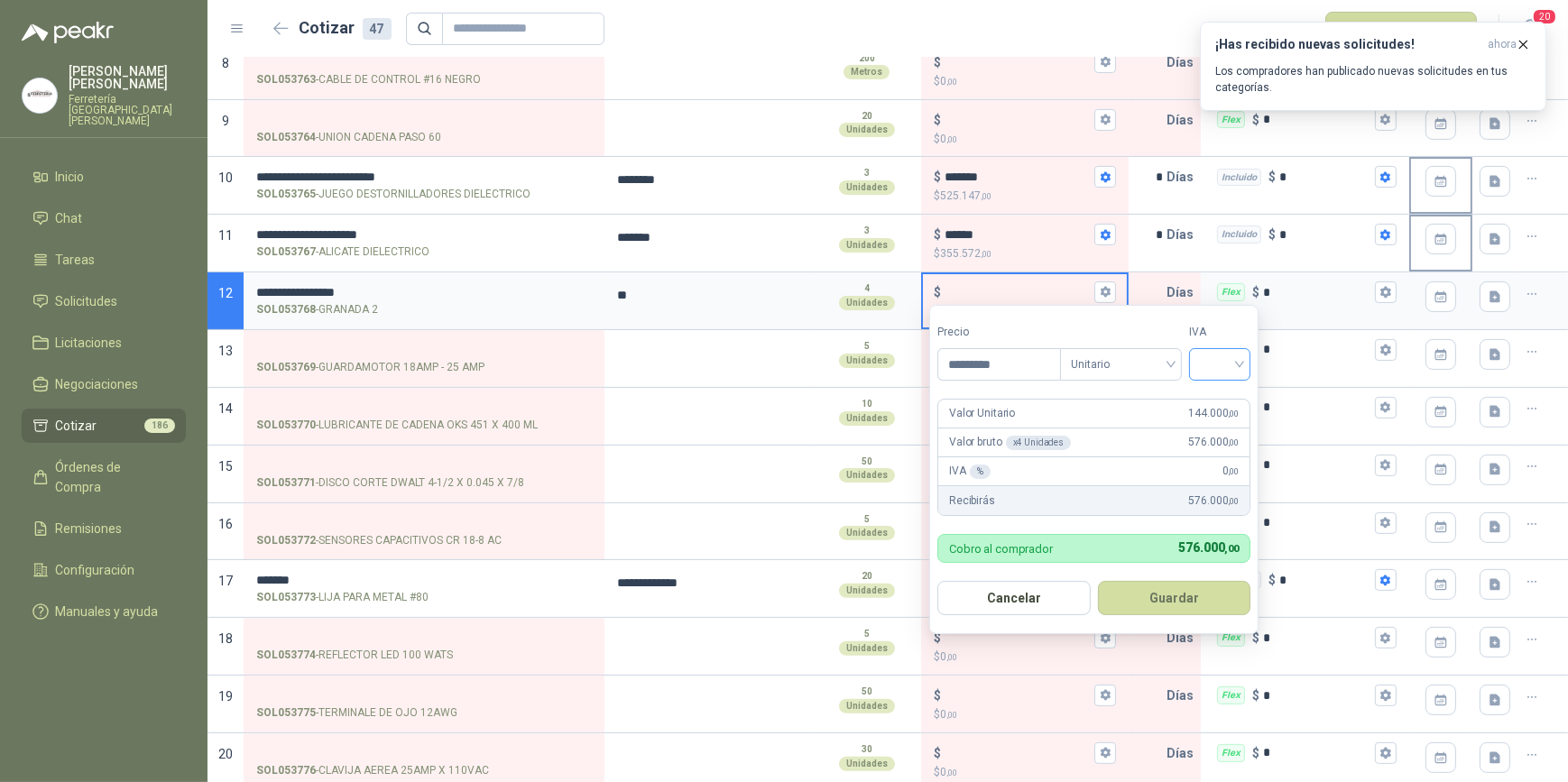
click at [1240, 361] on input "search" at bounding box center [1221, 363] width 40 height 28
click at [1224, 394] on div "19%" at bounding box center [1223, 402] width 33 height 20
click at [1184, 603] on button "Guardar" at bounding box center [1178, 598] width 156 height 34
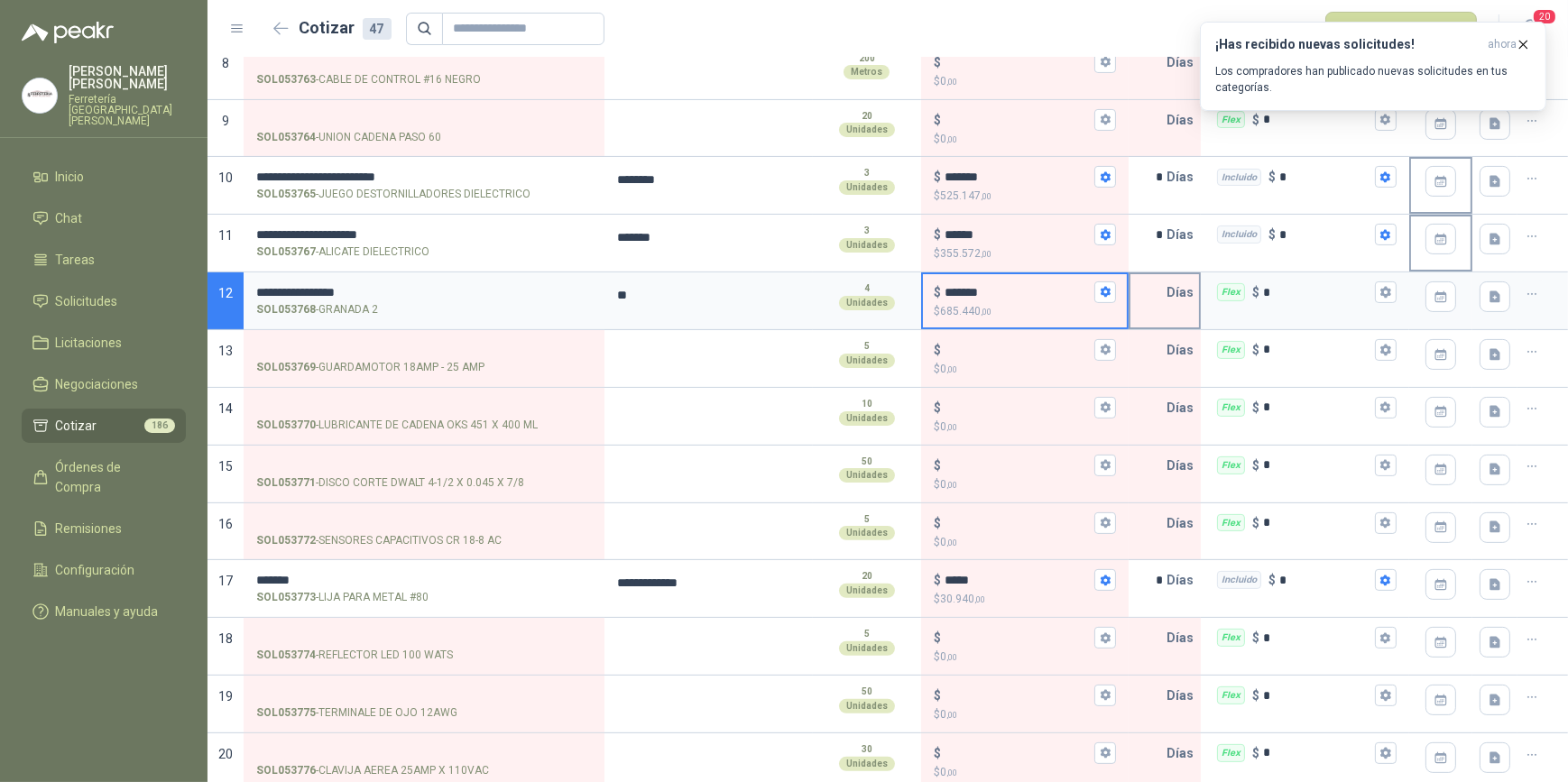
click at [1140, 298] on input "text" at bounding box center [1148, 292] width 36 height 36
click at [1380, 287] on icon "button" at bounding box center [1386, 291] width 11 height 11
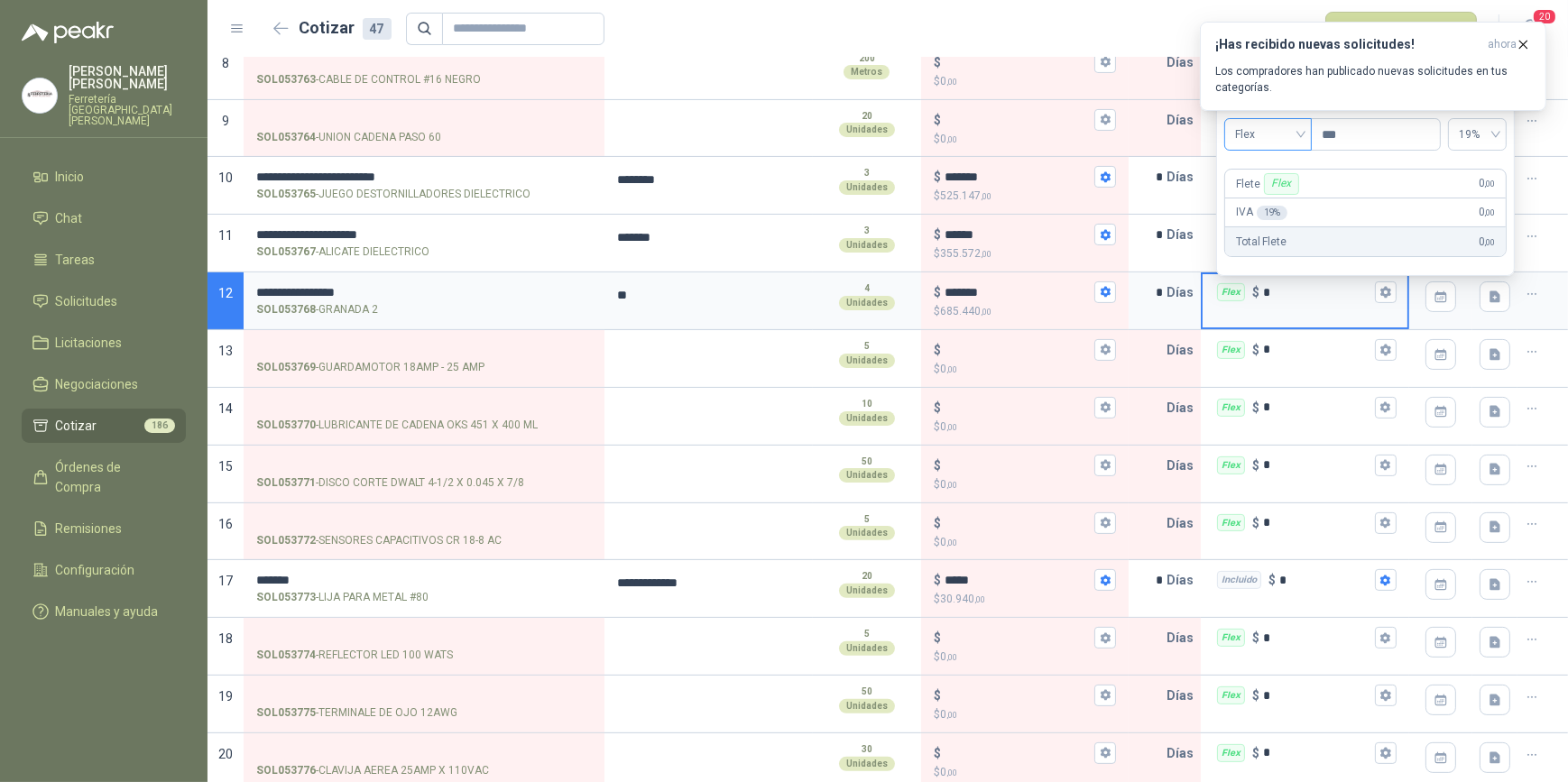
click at [1301, 133] on span "Flex" at bounding box center [1268, 134] width 65 height 28
click at [1298, 204] on div "Incluido" at bounding box center [1271, 202] width 65 height 20
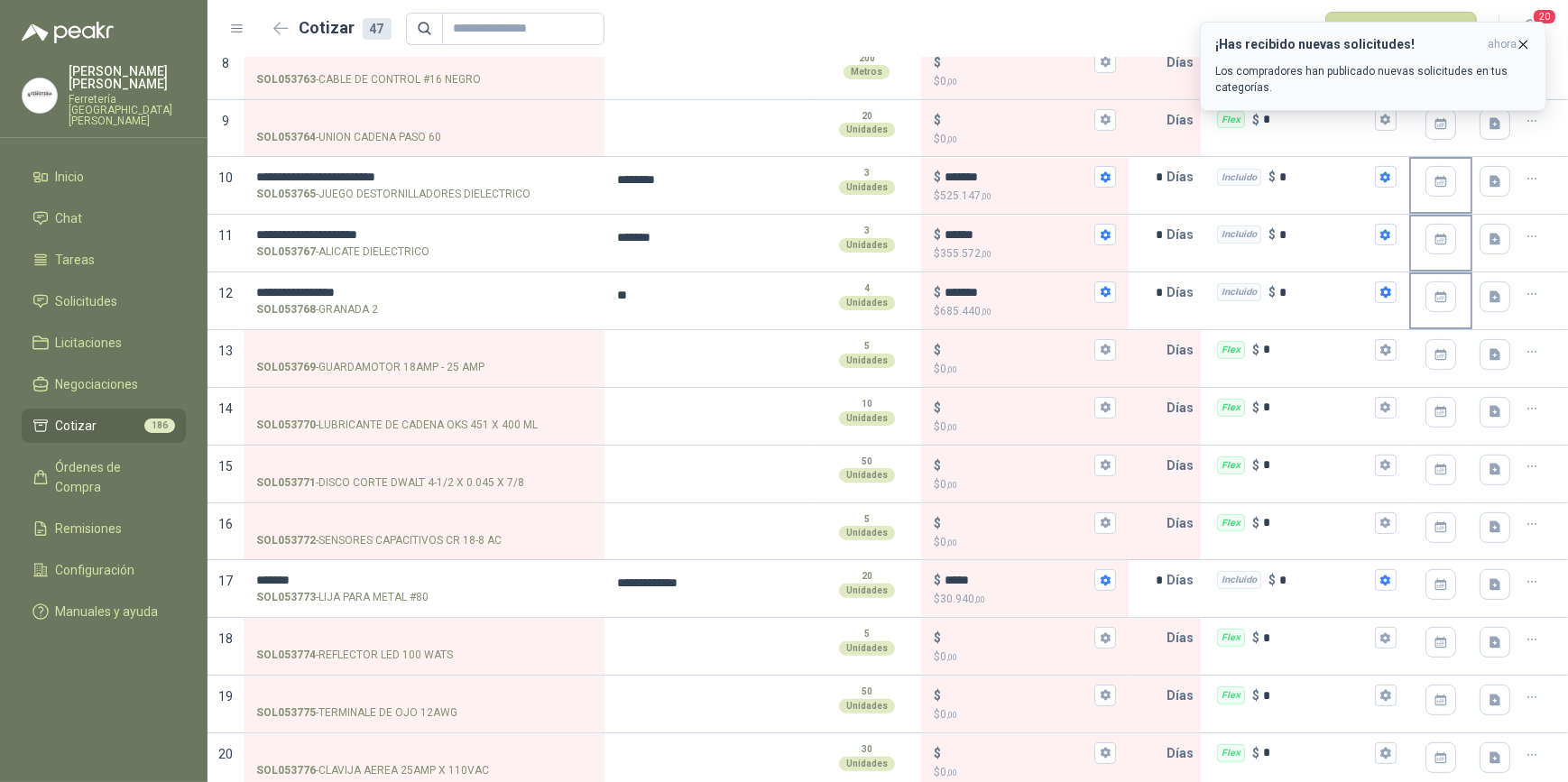
click at [1522, 45] on icon "button" at bounding box center [1523, 45] width 15 height 15
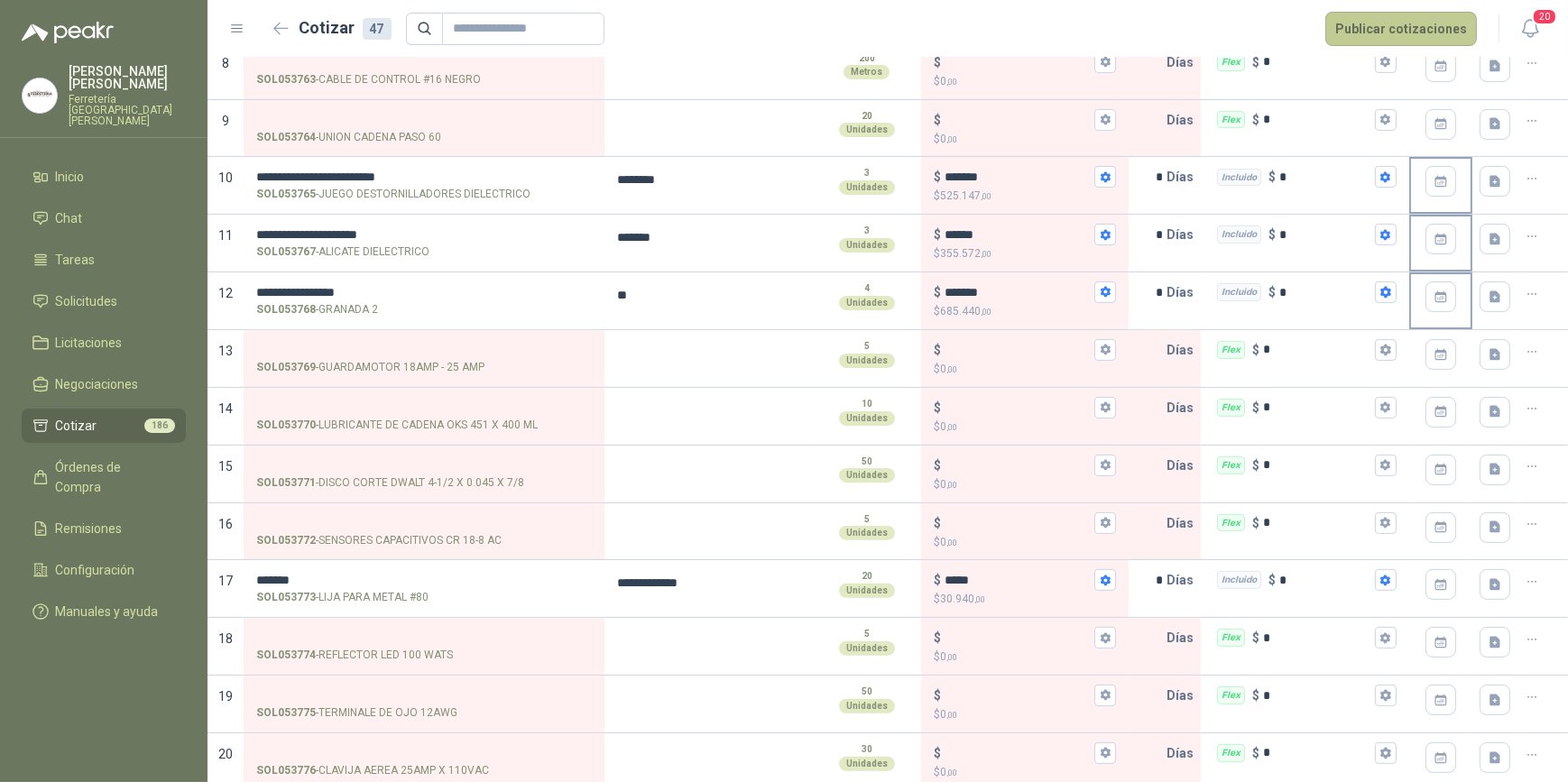
click at [1399, 25] on button "Publicar cotizaciones" at bounding box center [1402, 28] width 152 height 34
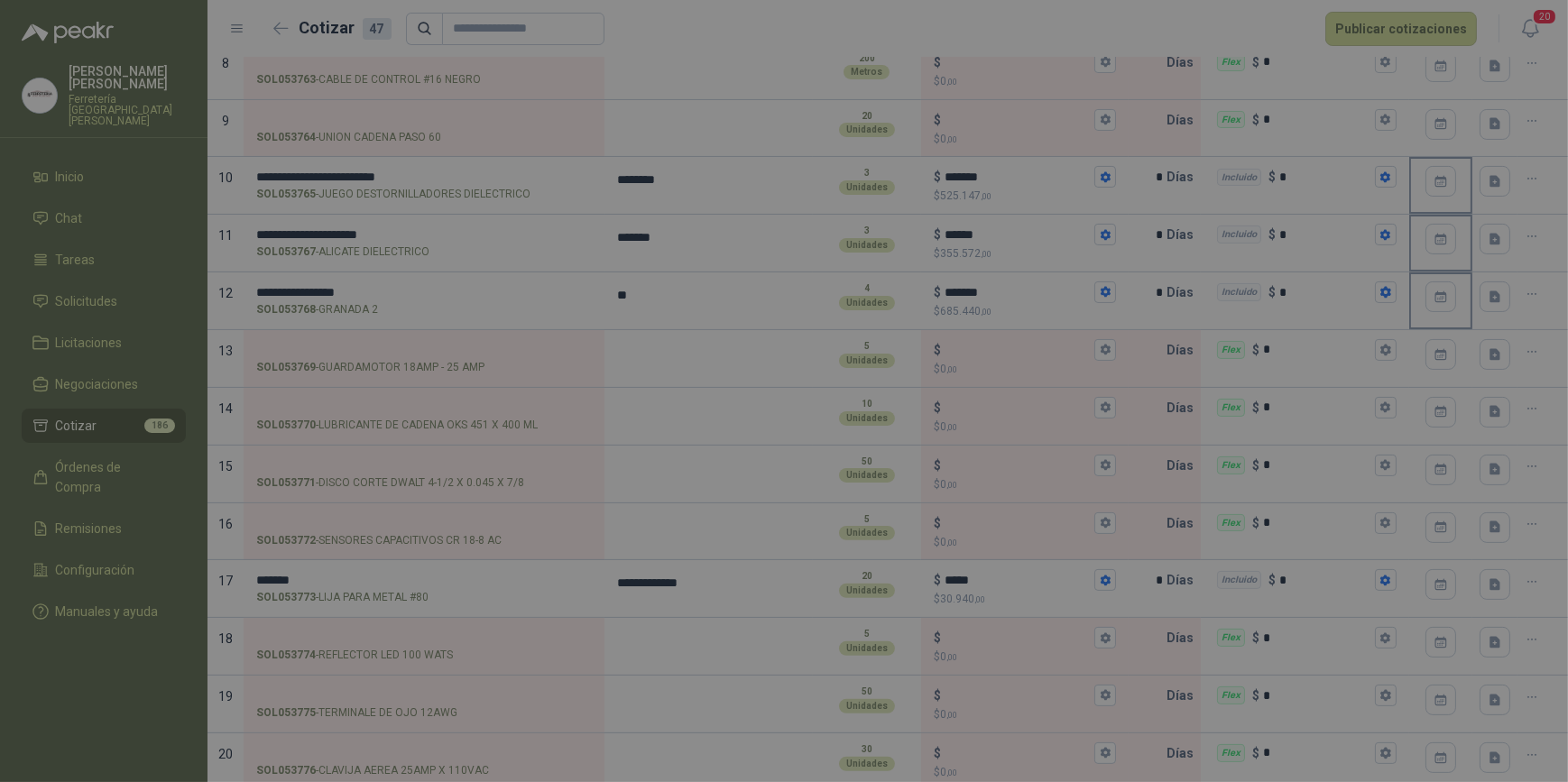
scroll to position [0, 0]
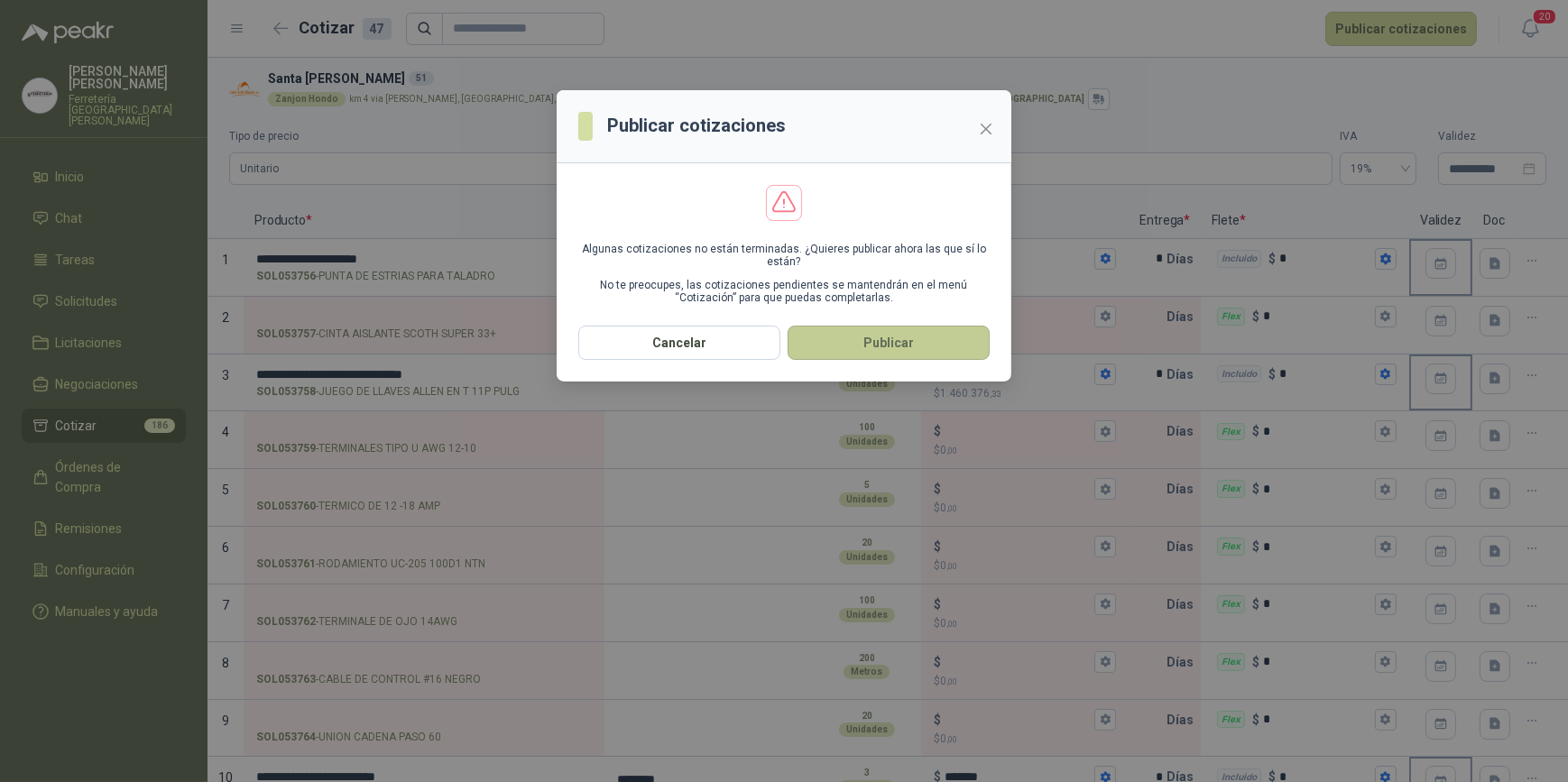
click at [894, 344] on button "Publicar" at bounding box center [888, 343] width 202 height 34
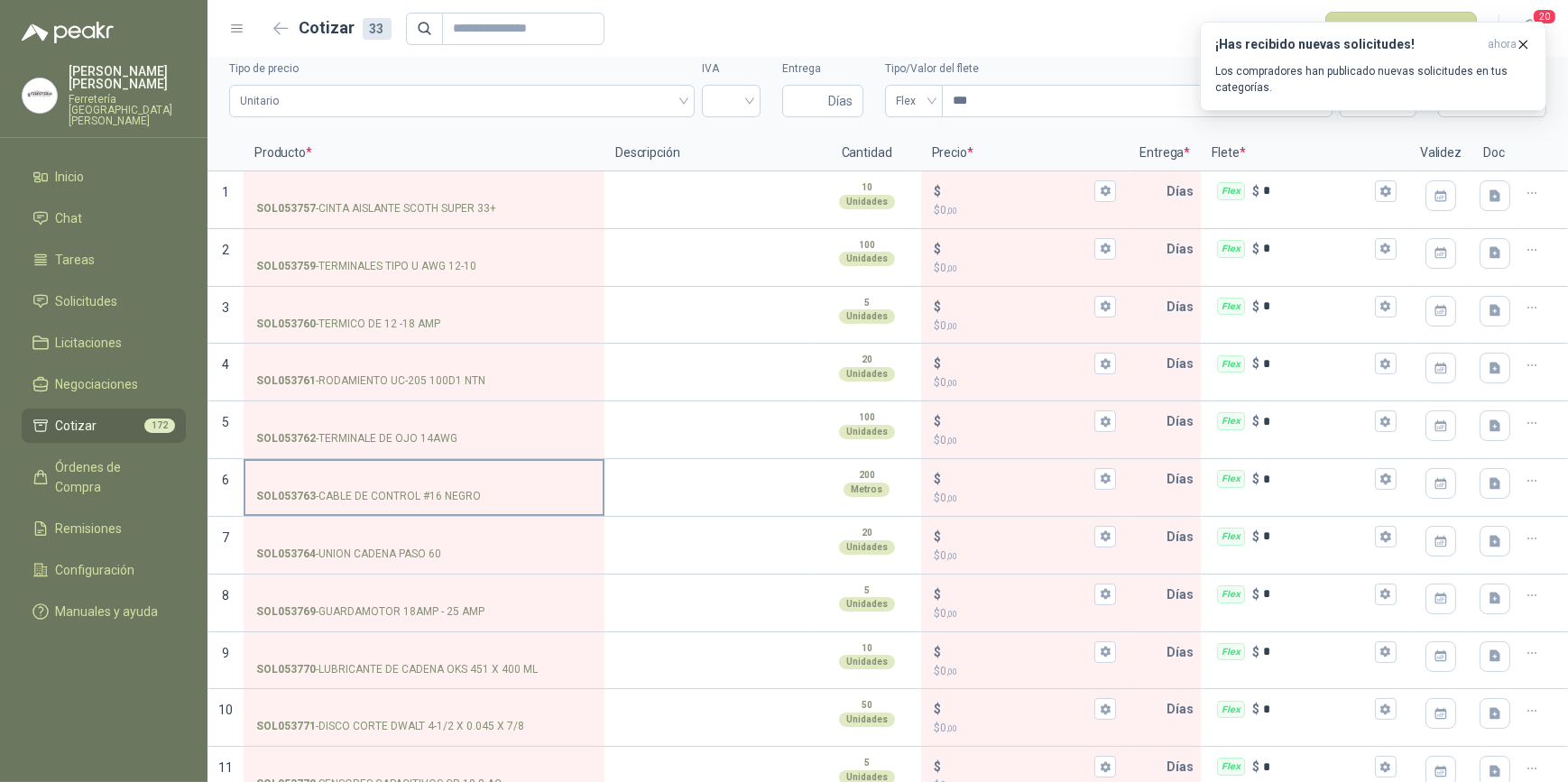
scroll to position [41, 0]
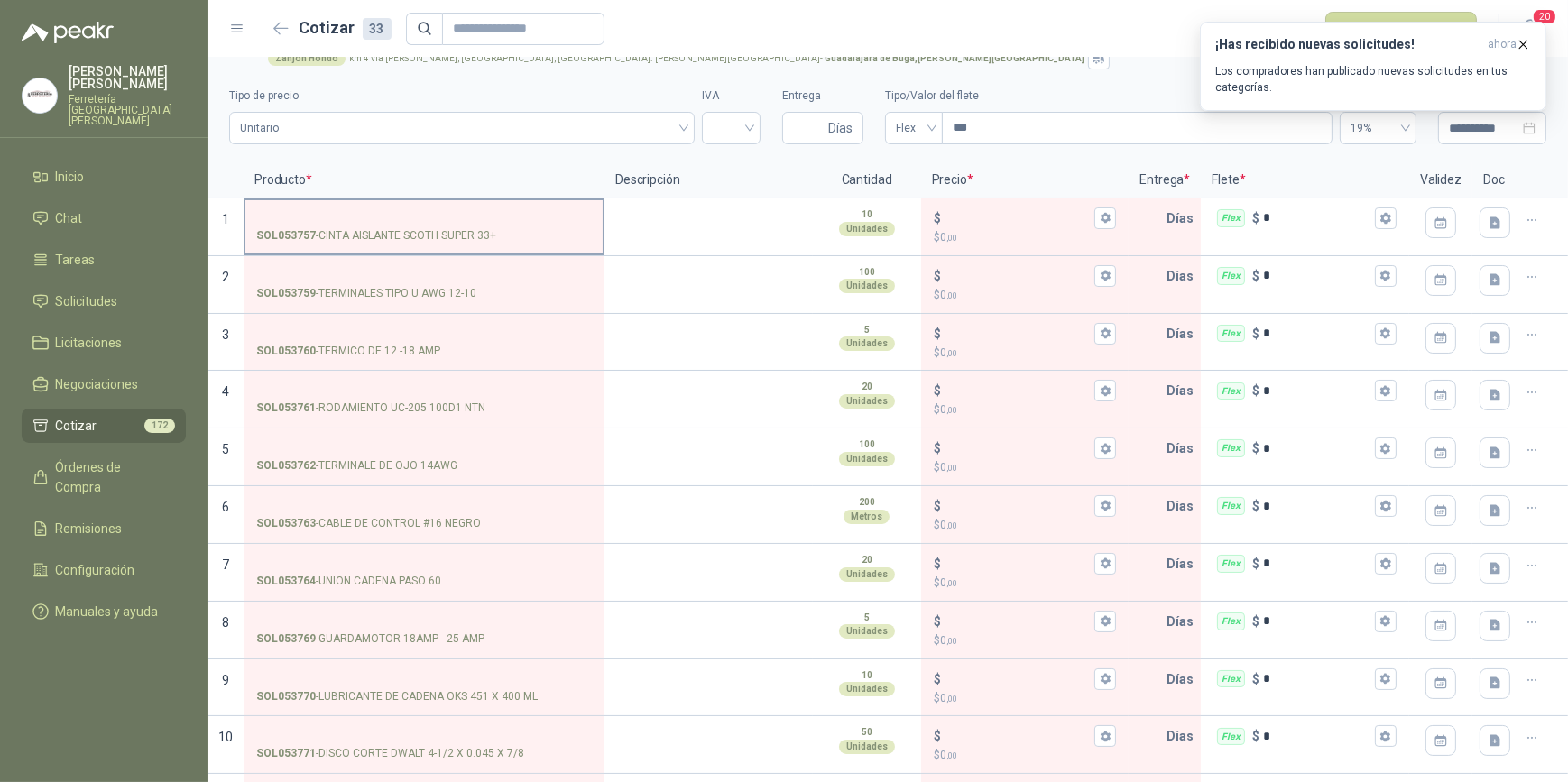
click at [346, 221] on input "SOL053757 - CINTA AISLANTE SCOTH SUPER 33+" at bounding box center [424, 218] width 336 height 13
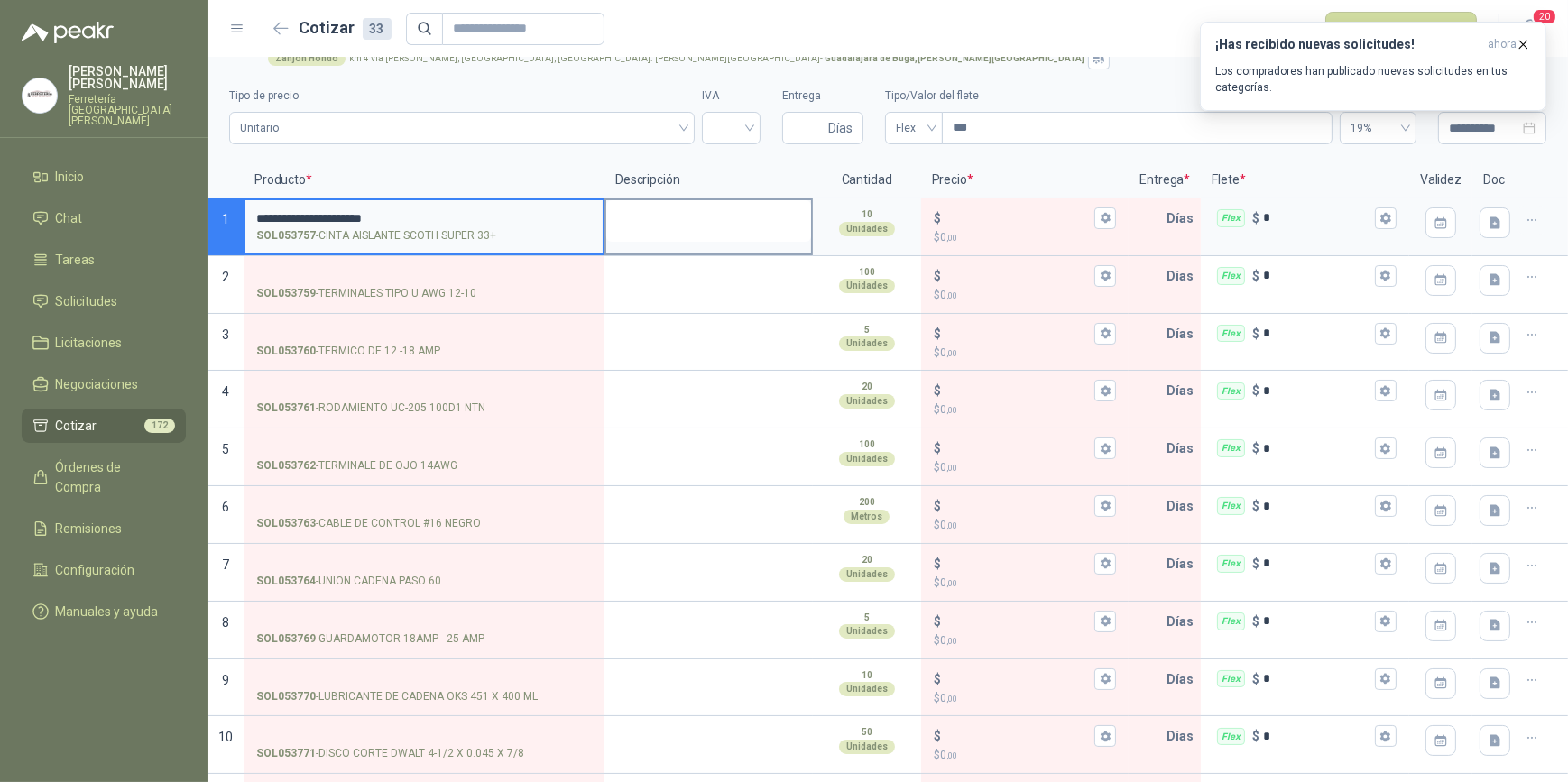
click at [636, 237] on textarea at bounding box center [709, 221] width 205 height 42
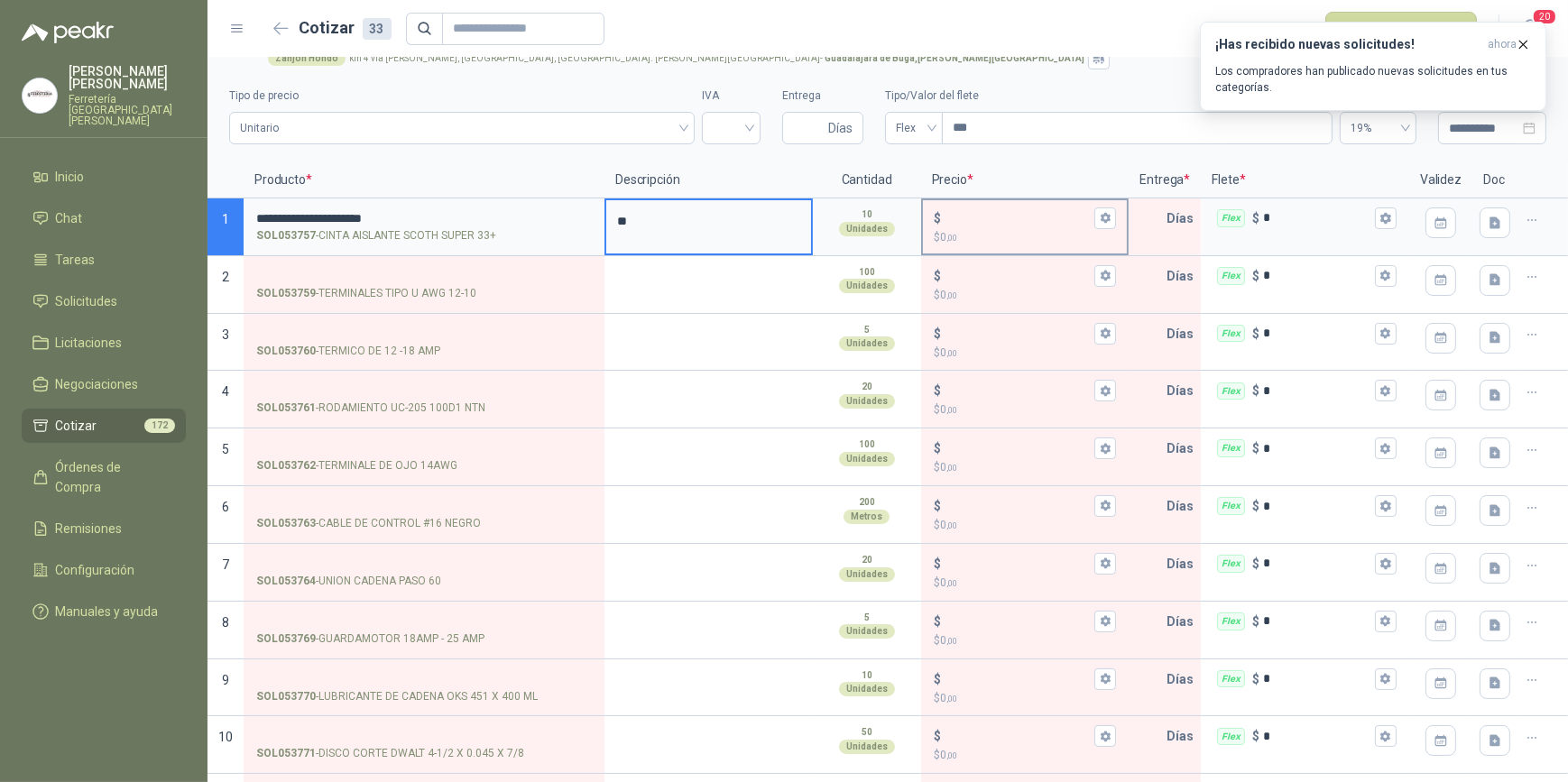
click at [1100, 216] on icon "button" at bounding box center [1106, 217] width 11 height 11
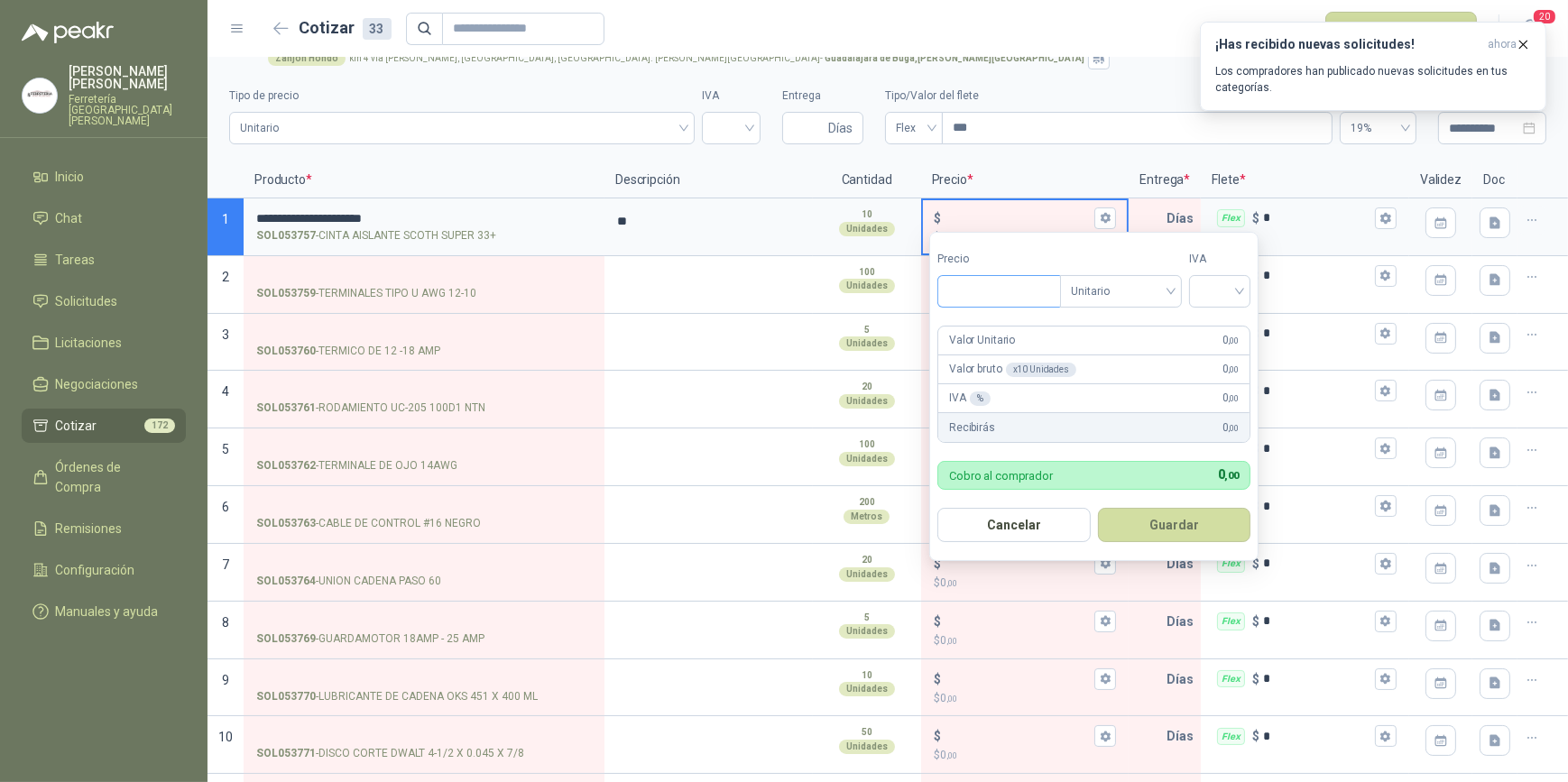
click at [975, 295] on input "Precio" at bounding box center [999, 291] width 121 height 30
click at [1240, 289] on input "search" at bounding box center [1221, 289] width 40 height 28
click at [1223, 321] on div "19%" at bounding box center [1223, 329] width 33 height 20
click at [1197, 514] on button "Guardar" at bounding box center [1178, 525] width 156 height 34
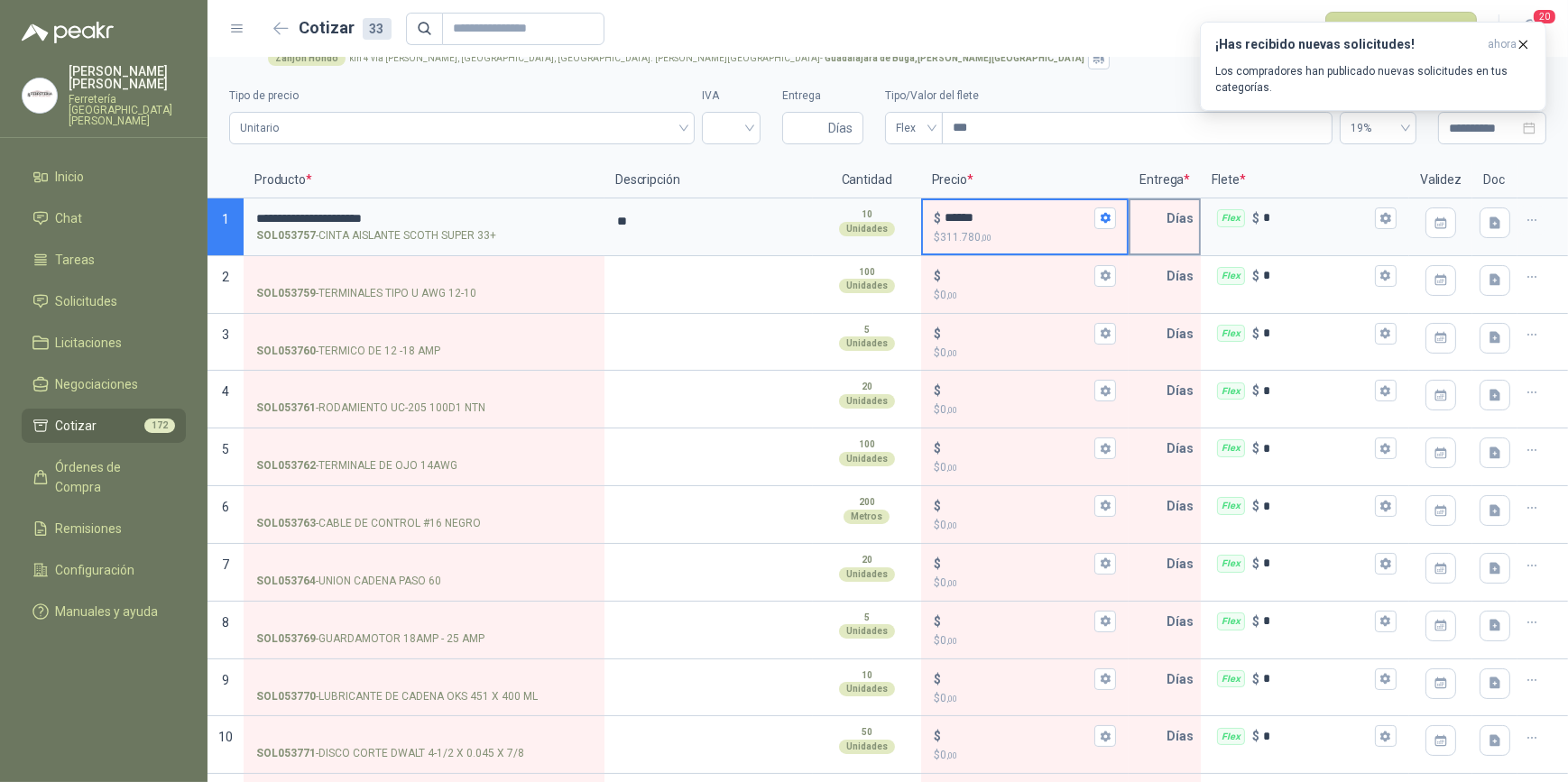
click at [1134, 217] on input "text" at bounding box center [1148, 218] width 36 height 36
click at [1381, 220] on icon "button" at bounding box center [1386, 217] width 9 height 10
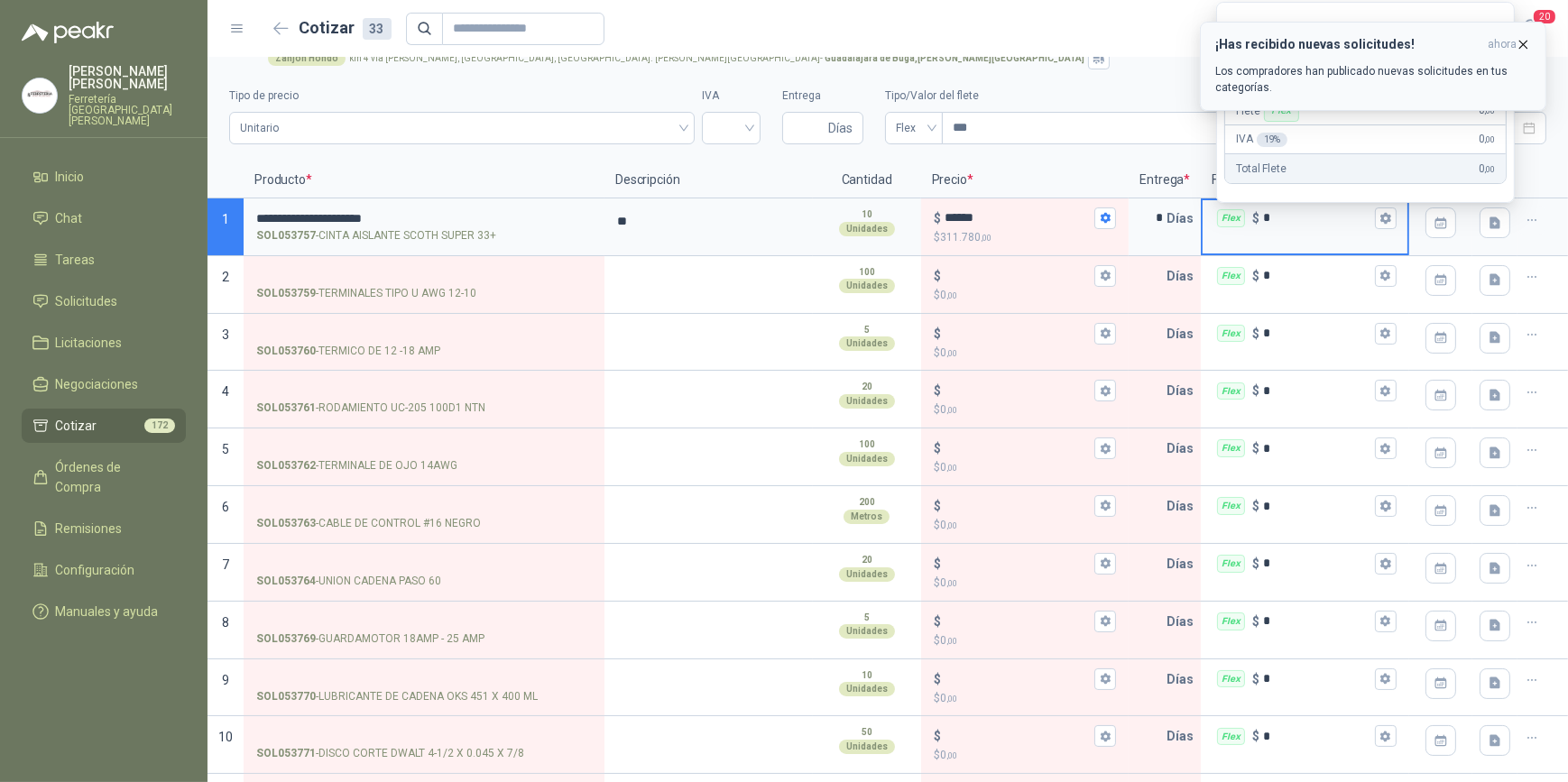
click at [1524, 41] on icon "button" at bounding box center [1523, 45] width 15 height 15
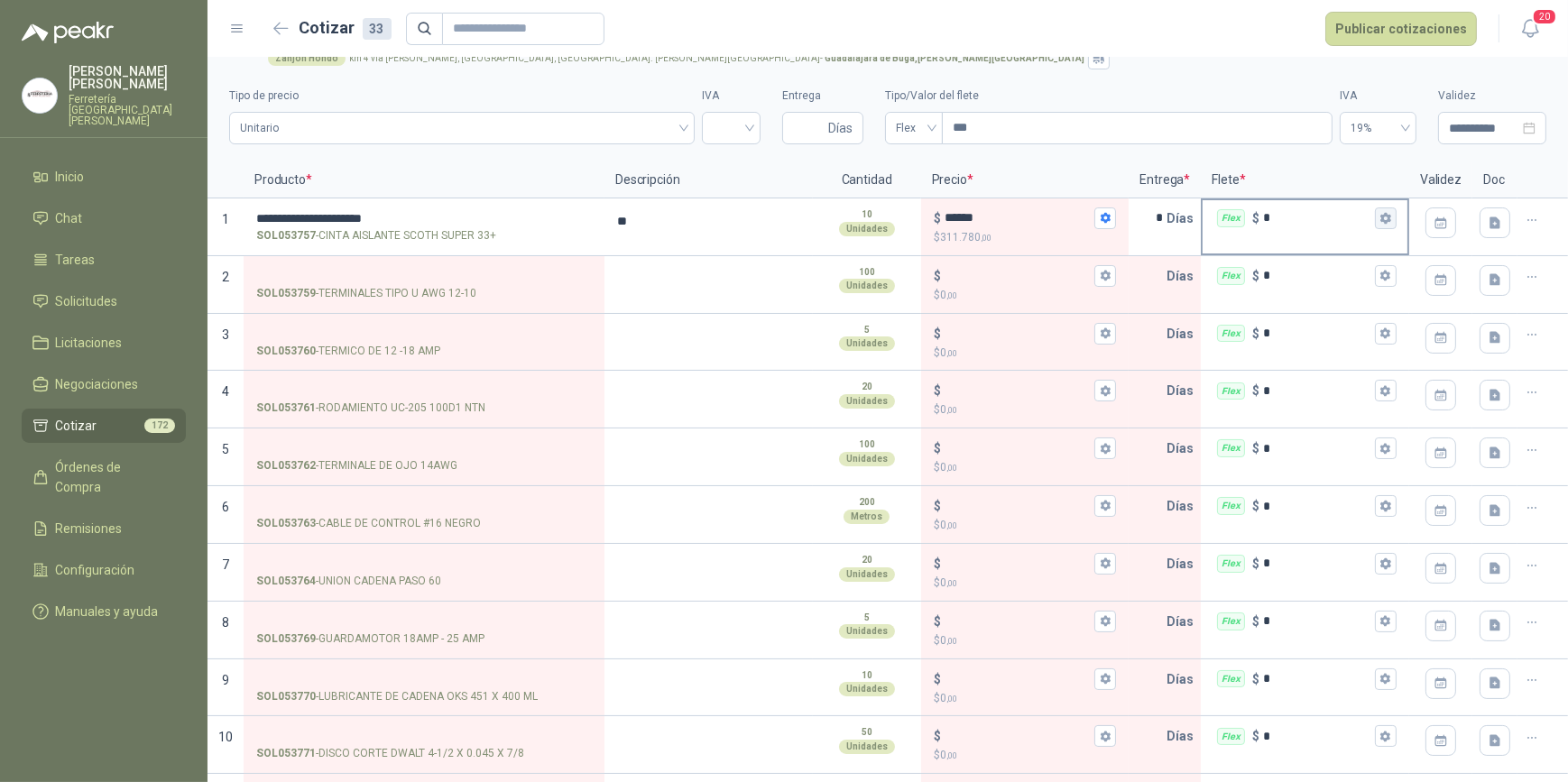
click at [1381, 215] on icon "button" at bounding box center [1386, 217] width 9 height 10
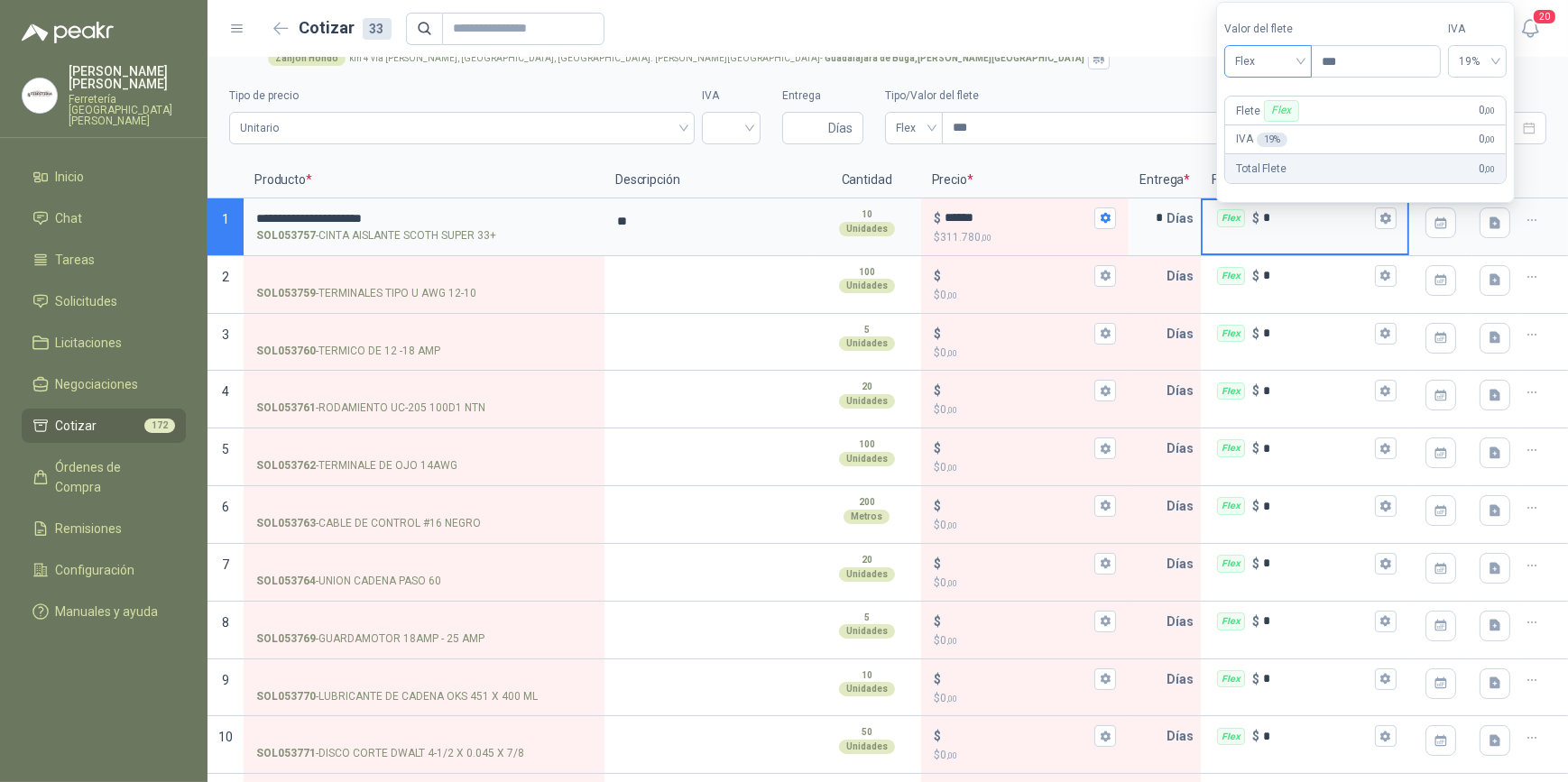
click at [1301, 58] on span "Flex" at bounding box center [1268, 61] width 65 height 28
click at [1282, 124] on div "Incluido" at bounding box center [1271, 129] width 65 height 20
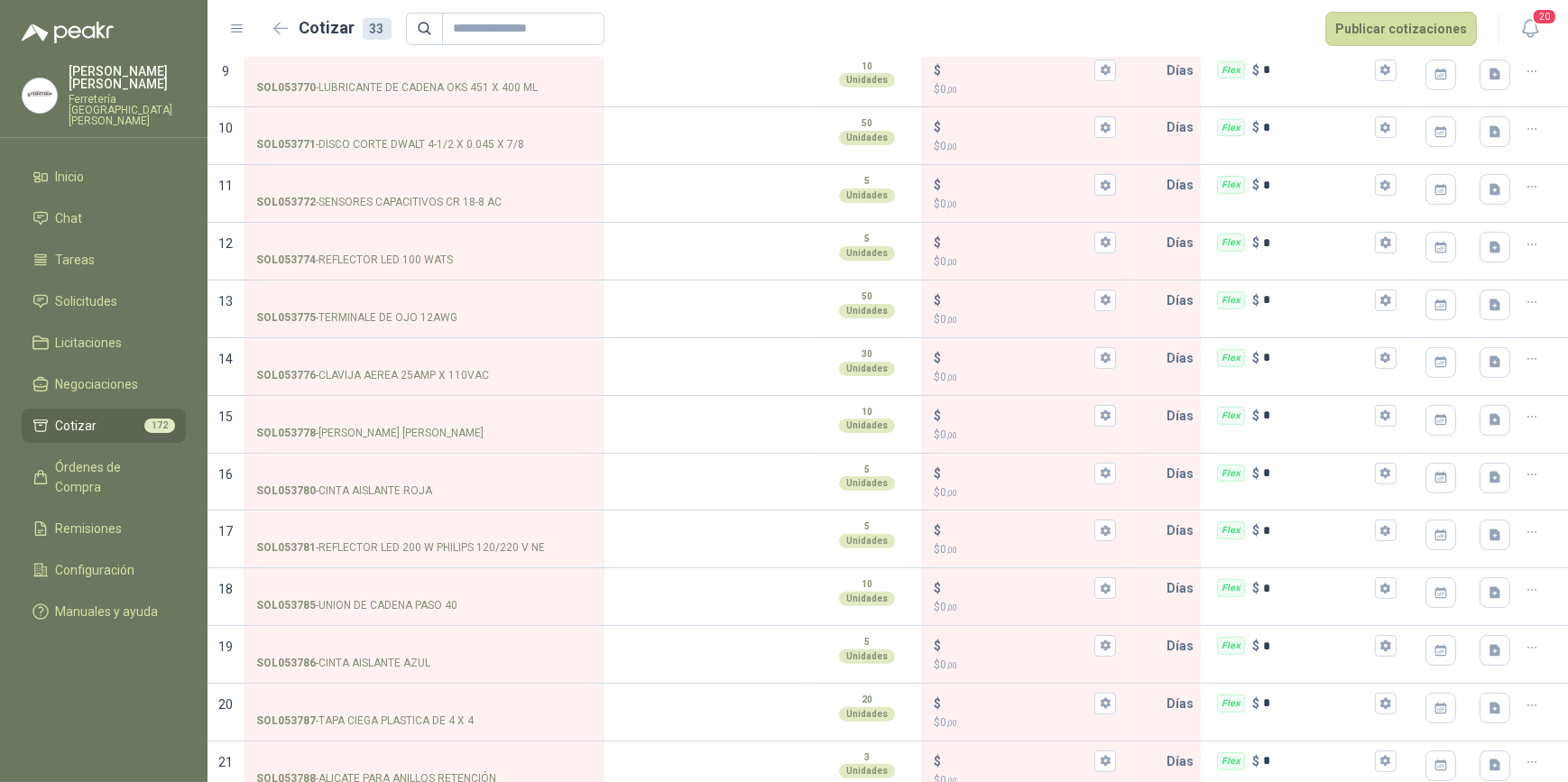
scroll to position [738, 0]
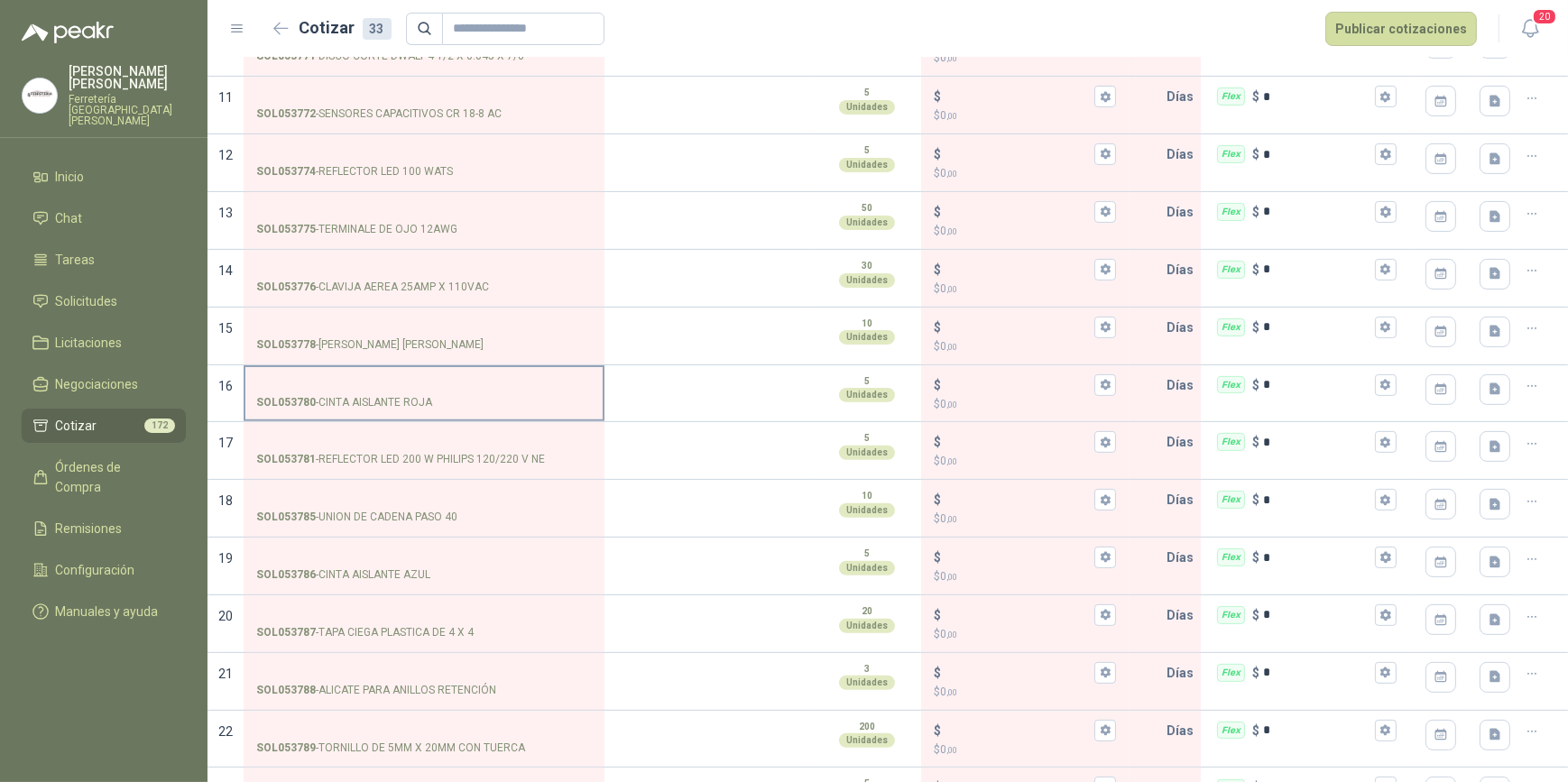
click at [345, 381] on input "SOL053780 - CINTA AISLANTE ROJA" at bounding box center [424, 385] width 336 height 13
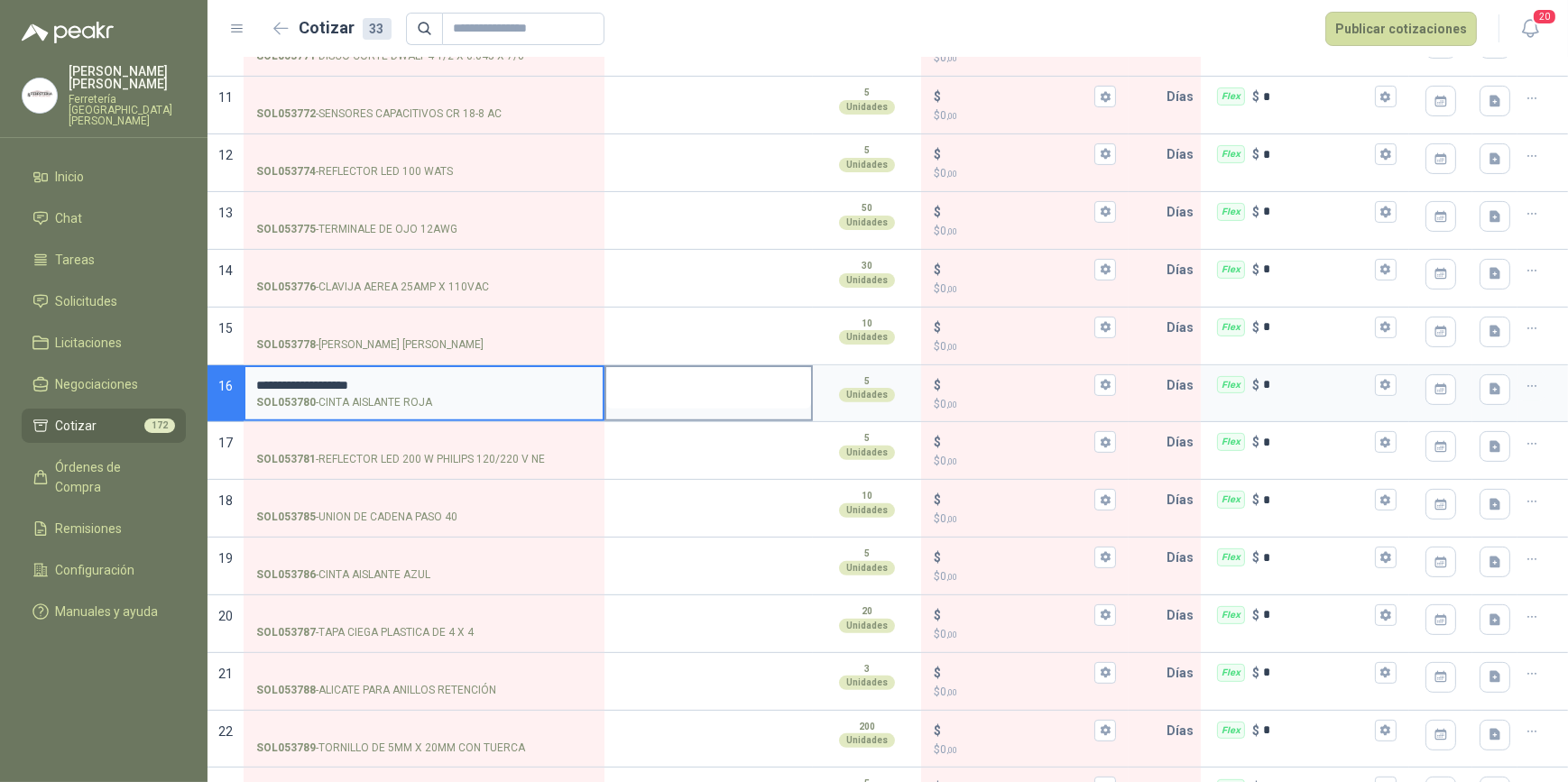
click at [679, 382] on textarea at bounding box center [709, 388] width 205 height 42
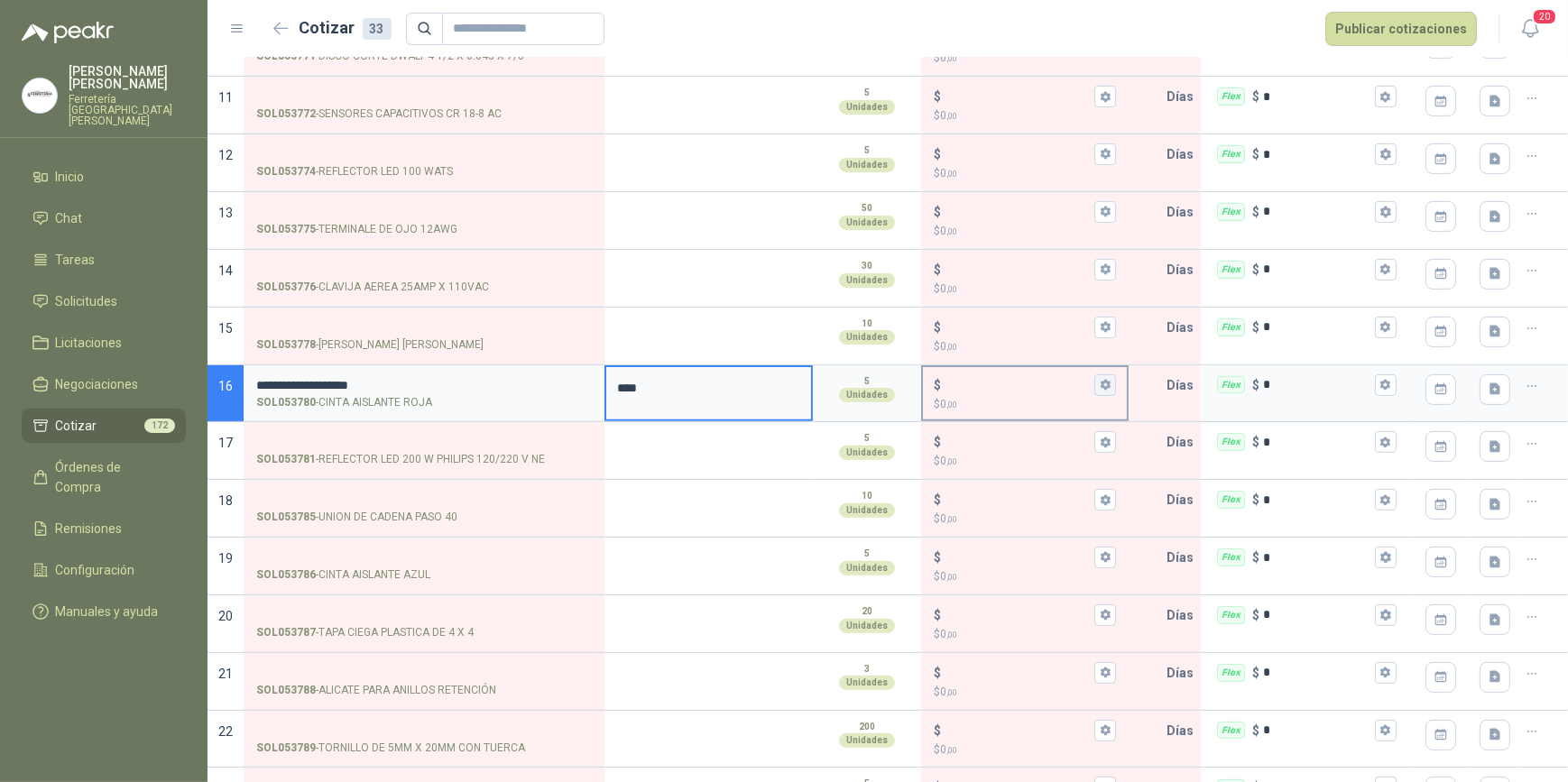
click at [1101, 384] on icon "button" at bounding box center [1106, 384] width 11 height 11
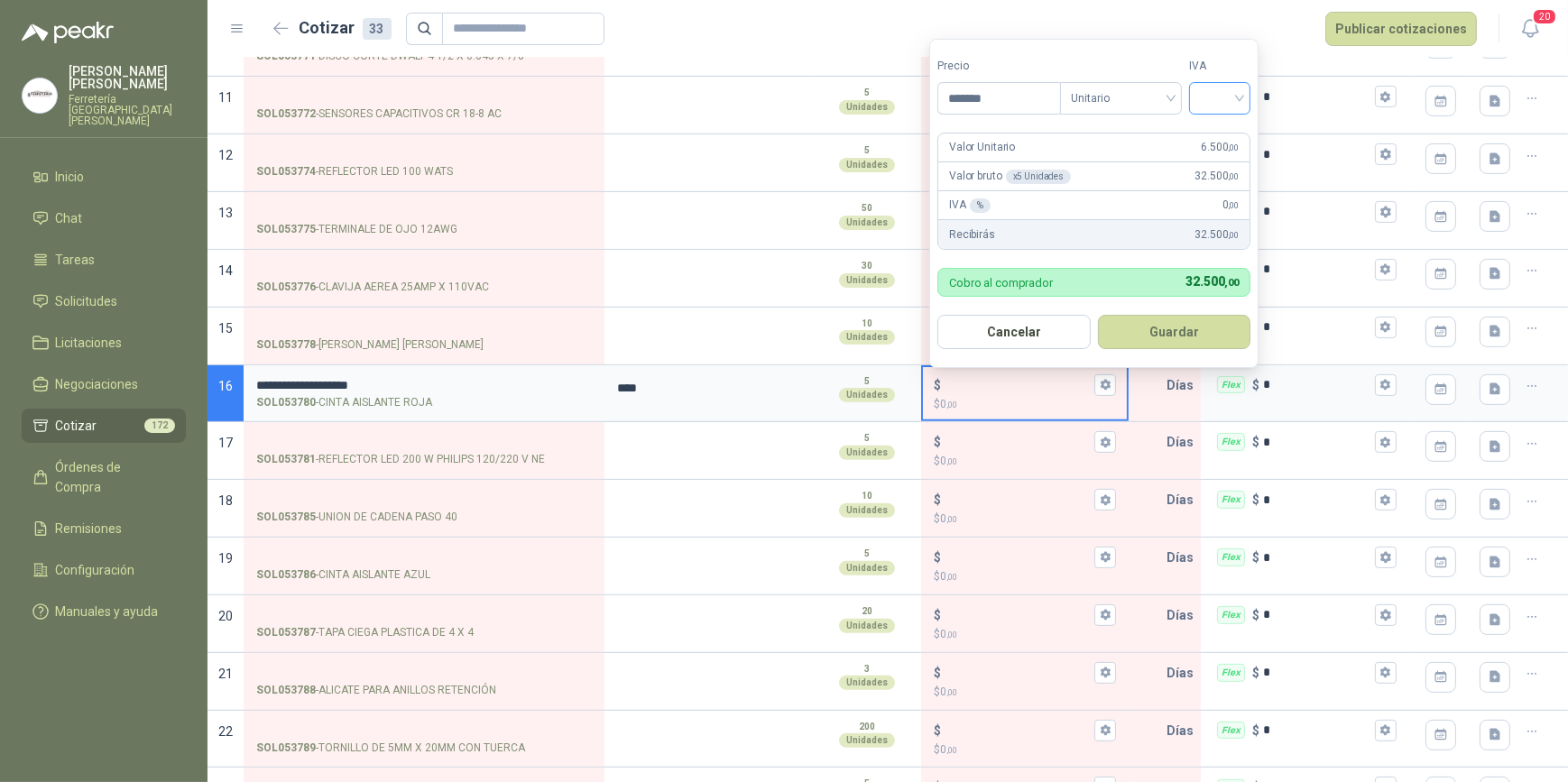
click at [1240, 97] on input "search" at bounding box center [1221, 96] width 40 height 28
click at [1220, 135] on div "19%" at bounding box center [1223, 136] width 33 height 20
click at [1193, 330] on button "Guardar" at bounding box center [1178, 332] width 156 height 34
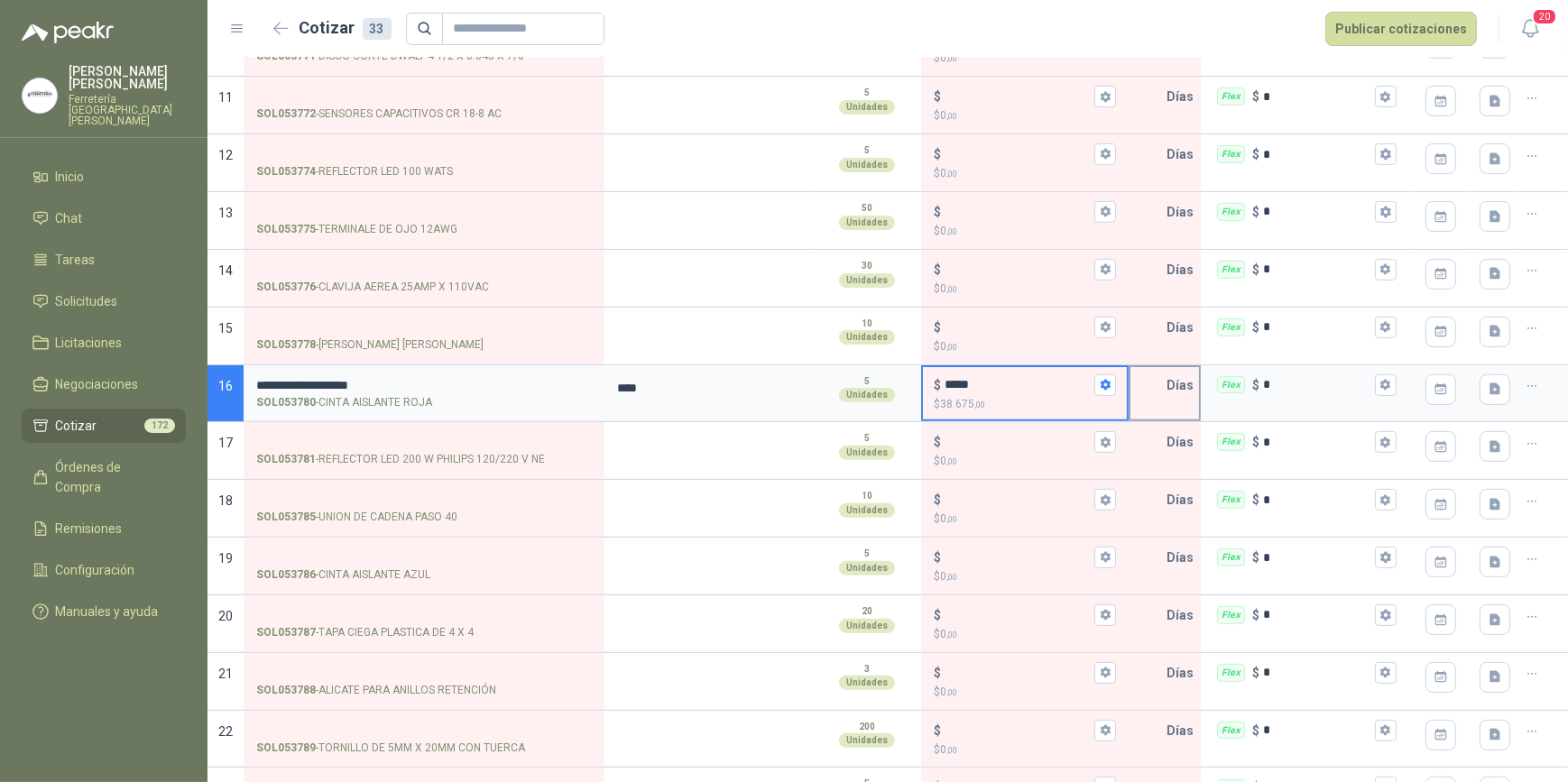
click at [1150, 386] on input "text" at bounding box center [1148, 385] width 36 height 36
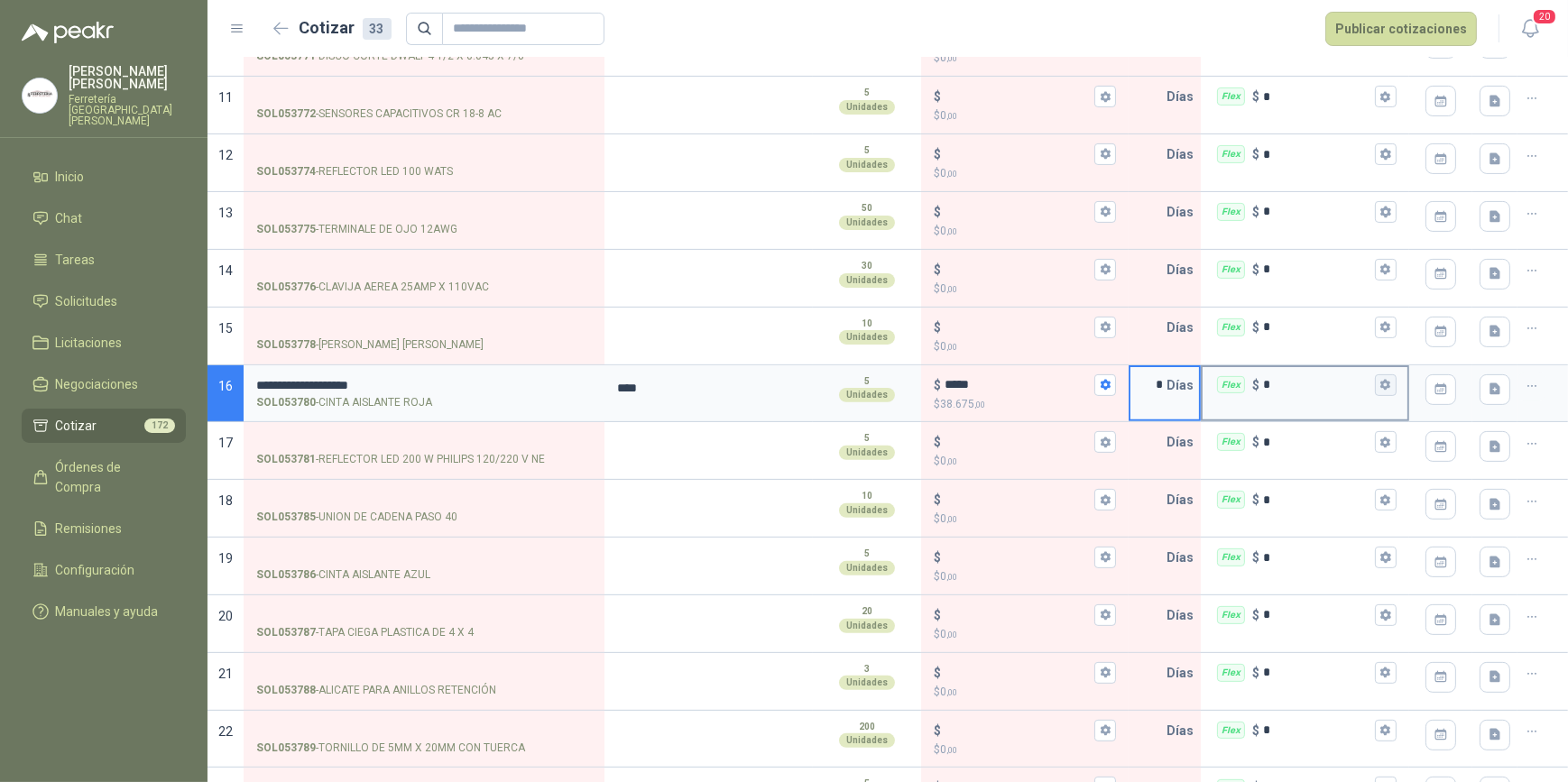
click at [1375, 382] on button "Flex $ *" at bounding box center [1386, 385] width 22 height 22
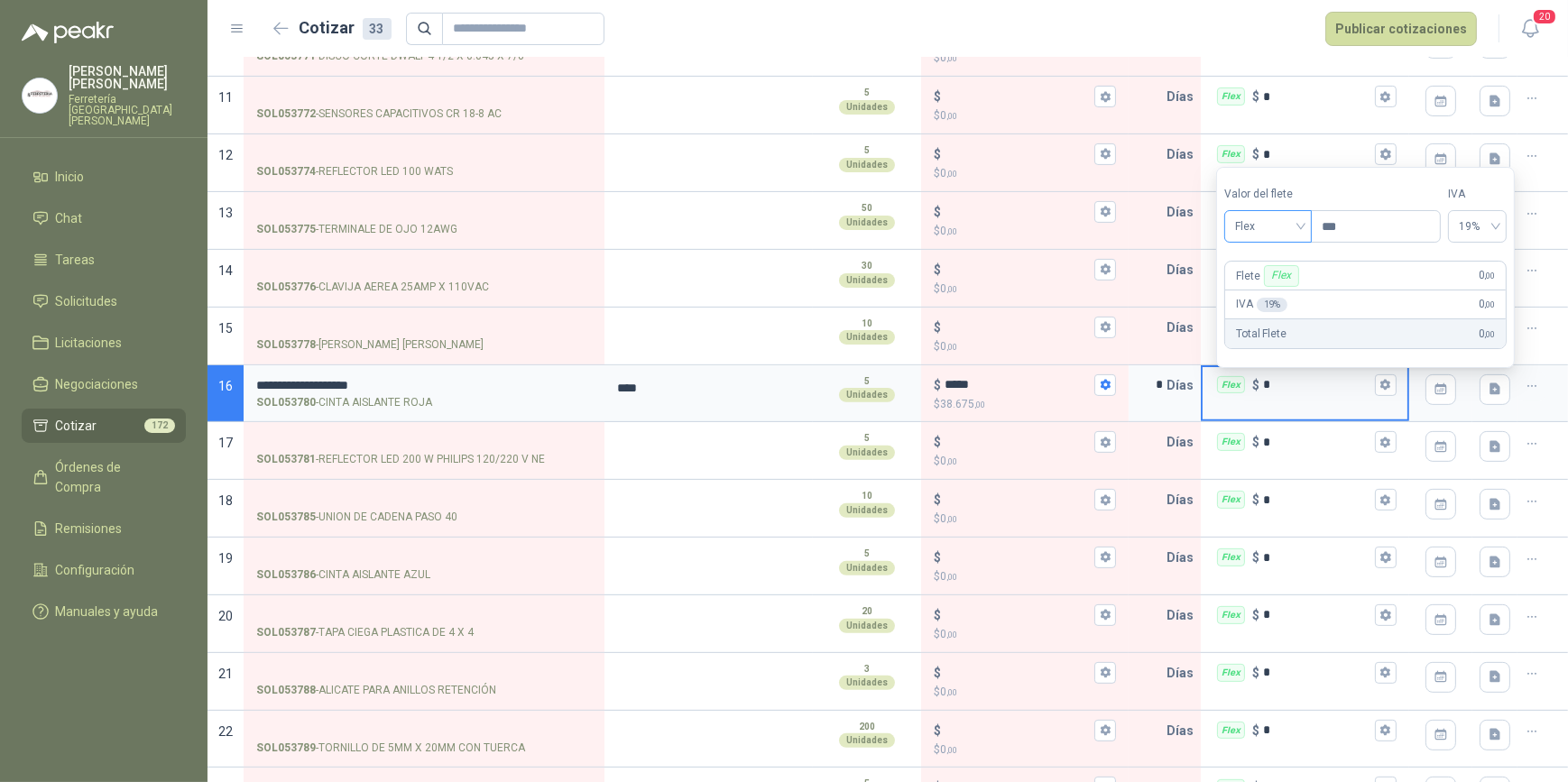
click at [1309, 225] on div "Flex" at bounding box center [1268, 227] width 87 height 32
click at [1284, 288] on div "Incluido" at bounding box center [1271, 293] width 65 height 20
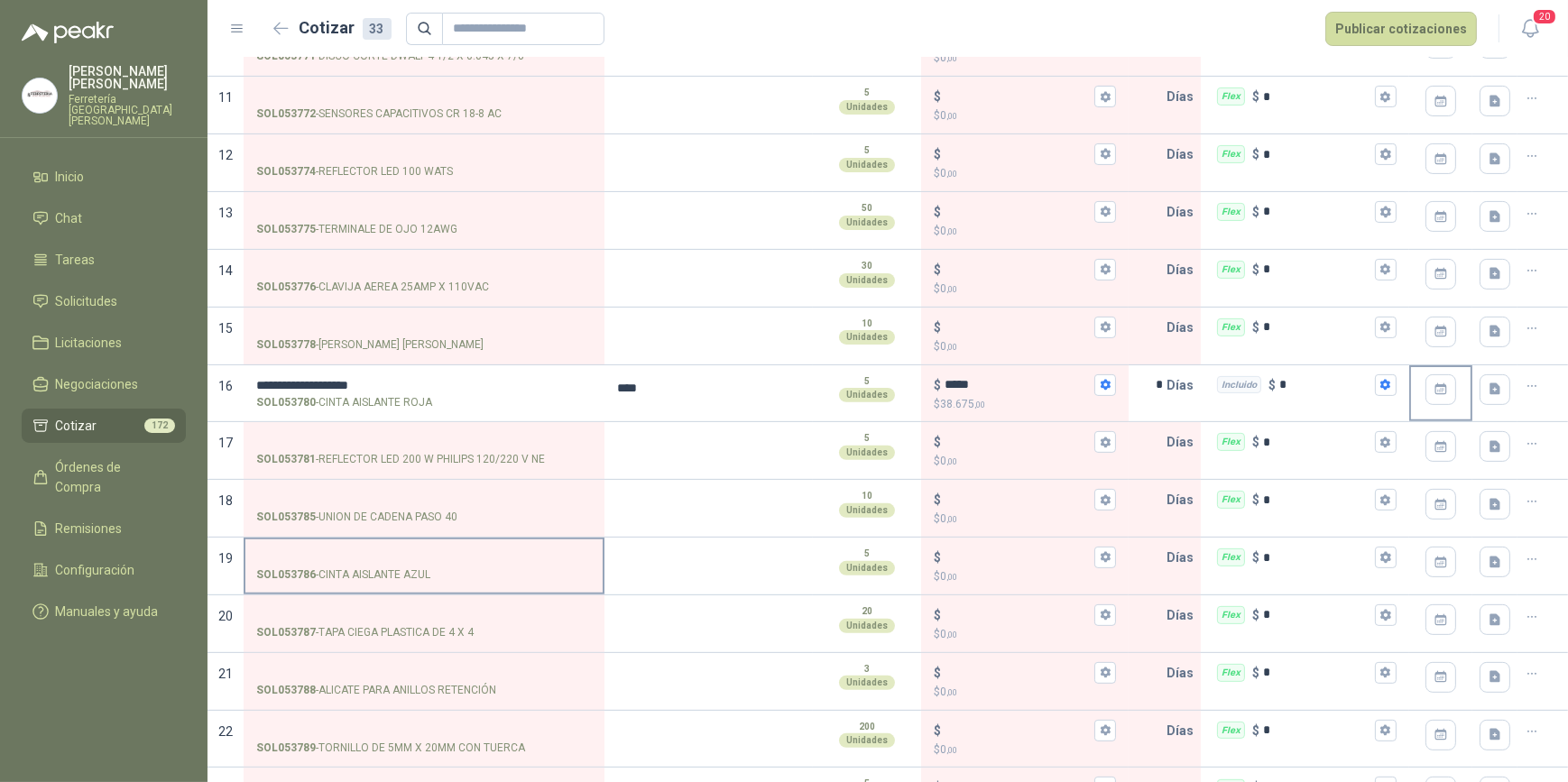
click at [360, 556] on input "SOL053786 - CINTA AISLANTE AZUL" at bounding box center [424, 558] width 336 height 13
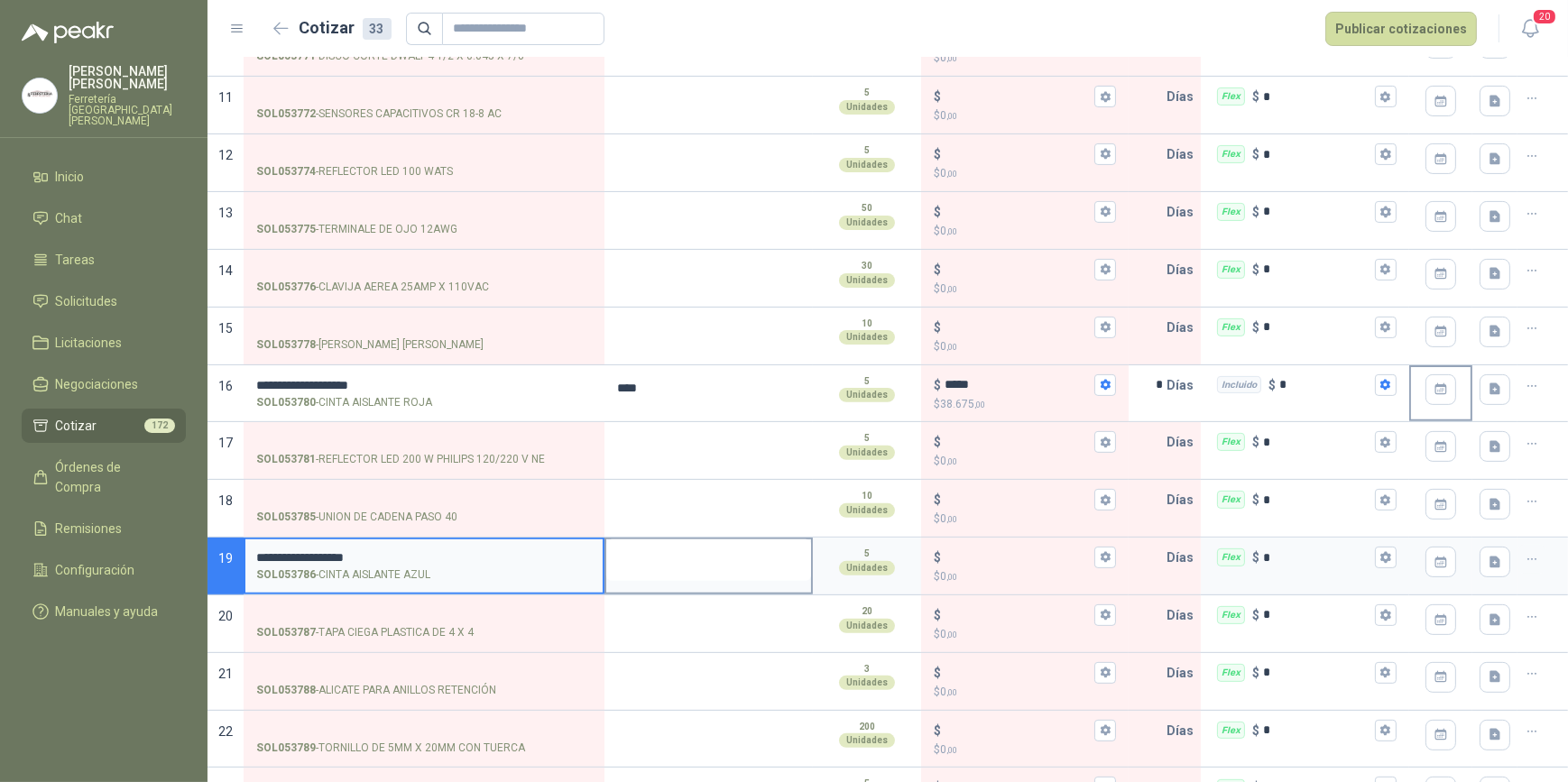
click at [663, 572] on textarea at bounding box center [709, 561] width 205 height 42
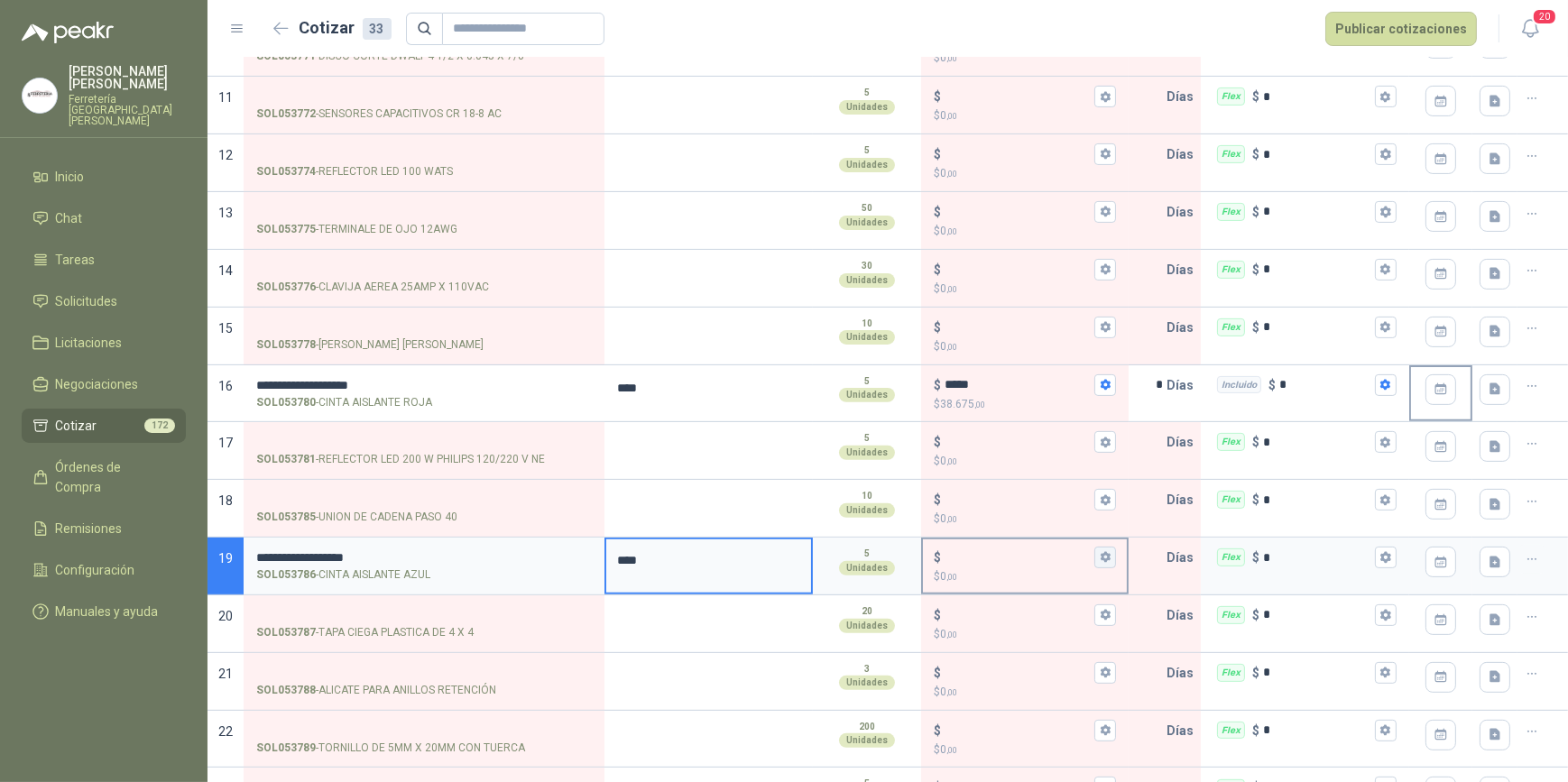
click at [1101, 554] on icon "button" at bounding box center [1106, 557] width 9 height 10
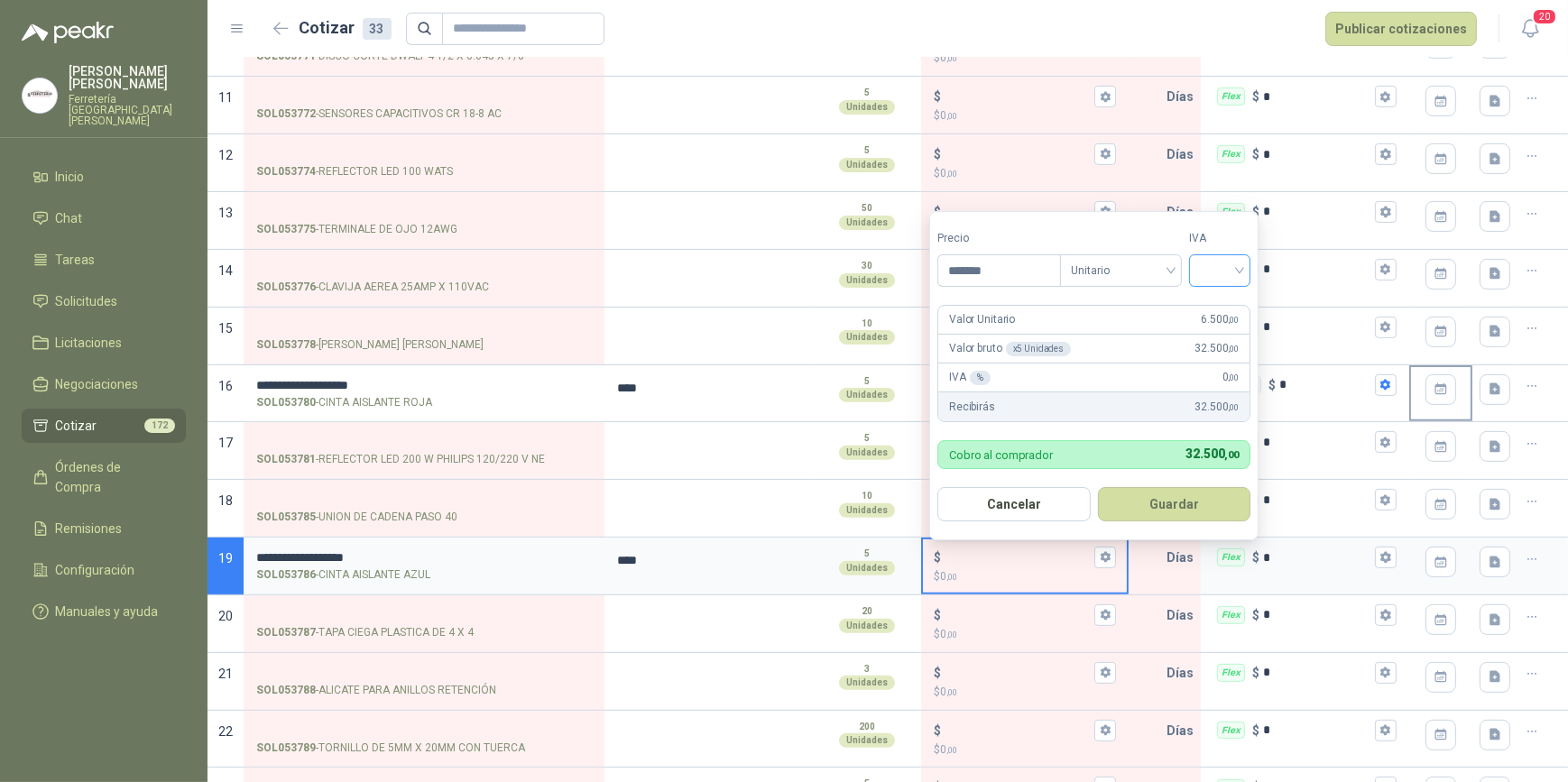
click at [1237, 268] on input "search" at bounding box center [1221, 269] width 40 height 28
click at [1226, 302] on div "19%" at bounding box center [1223, 308] width 33 height 20
click at [1203, 501] on button "Guardar" at bounding box center [1178, 504] width 156 height 34
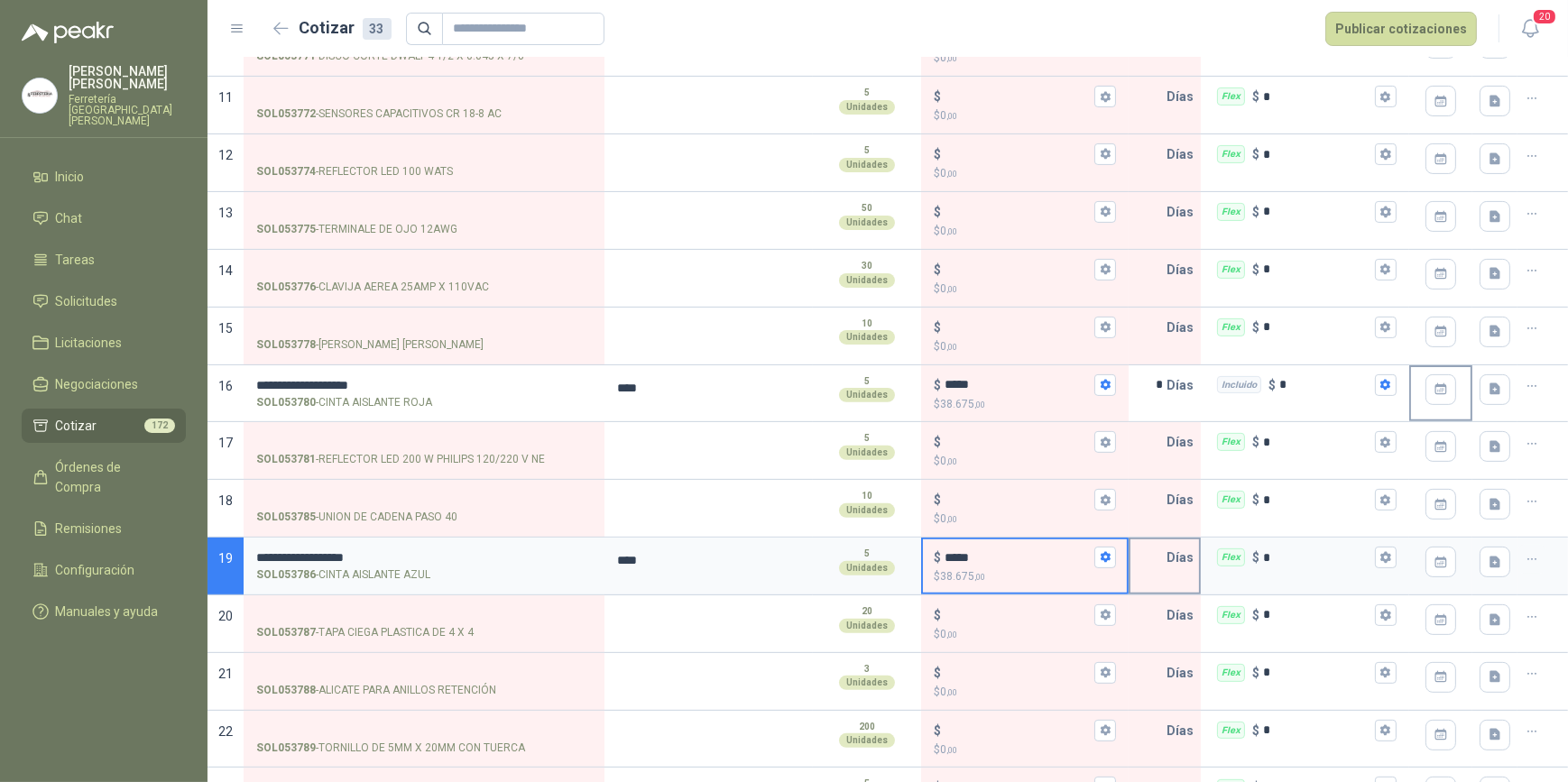
click at [1154, 558] on input "text" at bounding box center [1148, 558] width 36 height 36
click at [1381, 552] on icon "button" at bounding box center [1386, 557] width 9 height 10
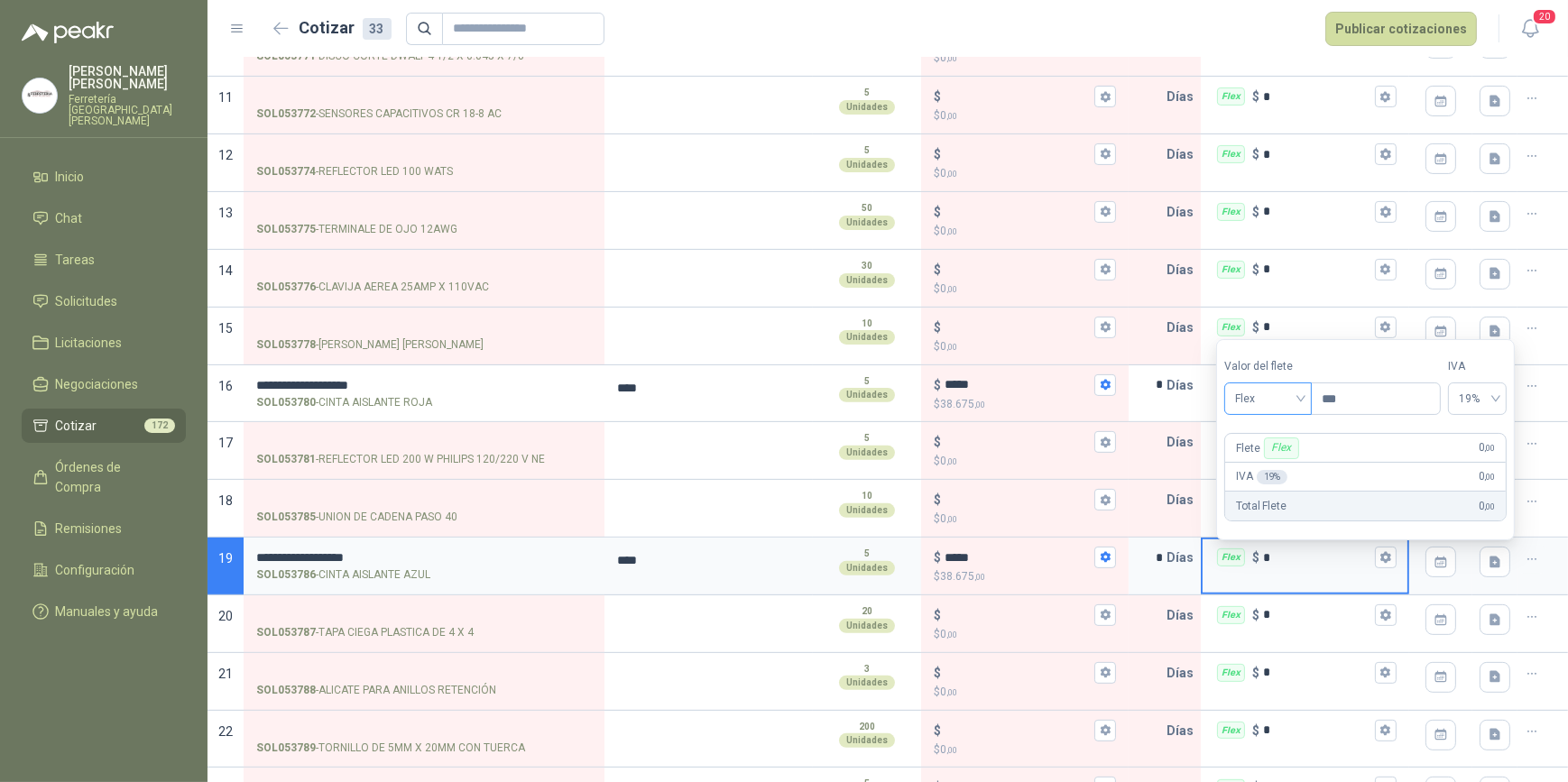
click at [1301, 398] on span "Flex" at bounding box center [1268, 399] width 65 height 28
click at [1290, 466] on div "Incluido" at bounding box center [1271, 466] width 65 height 20
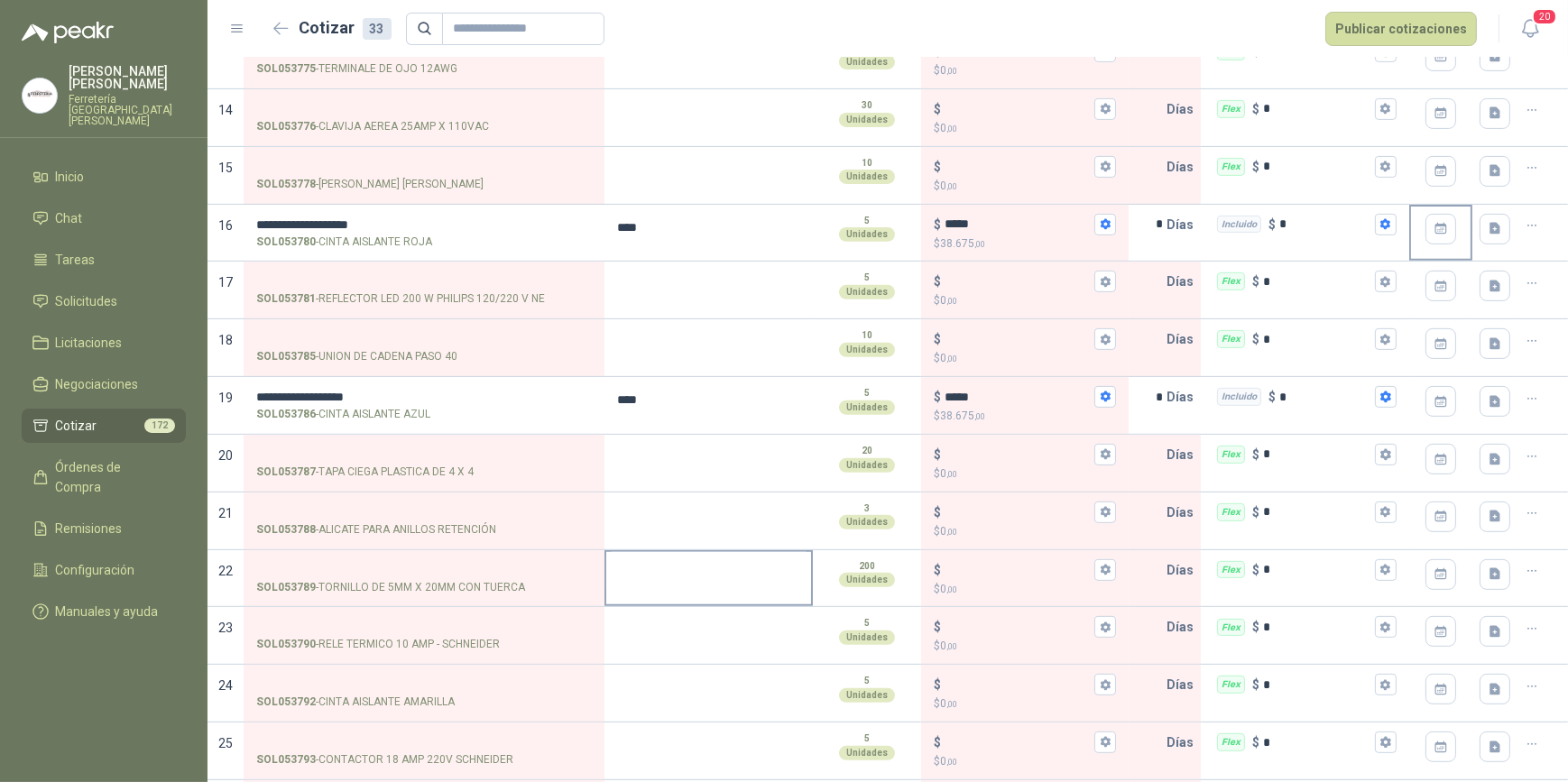
scroll to position [903, 0]
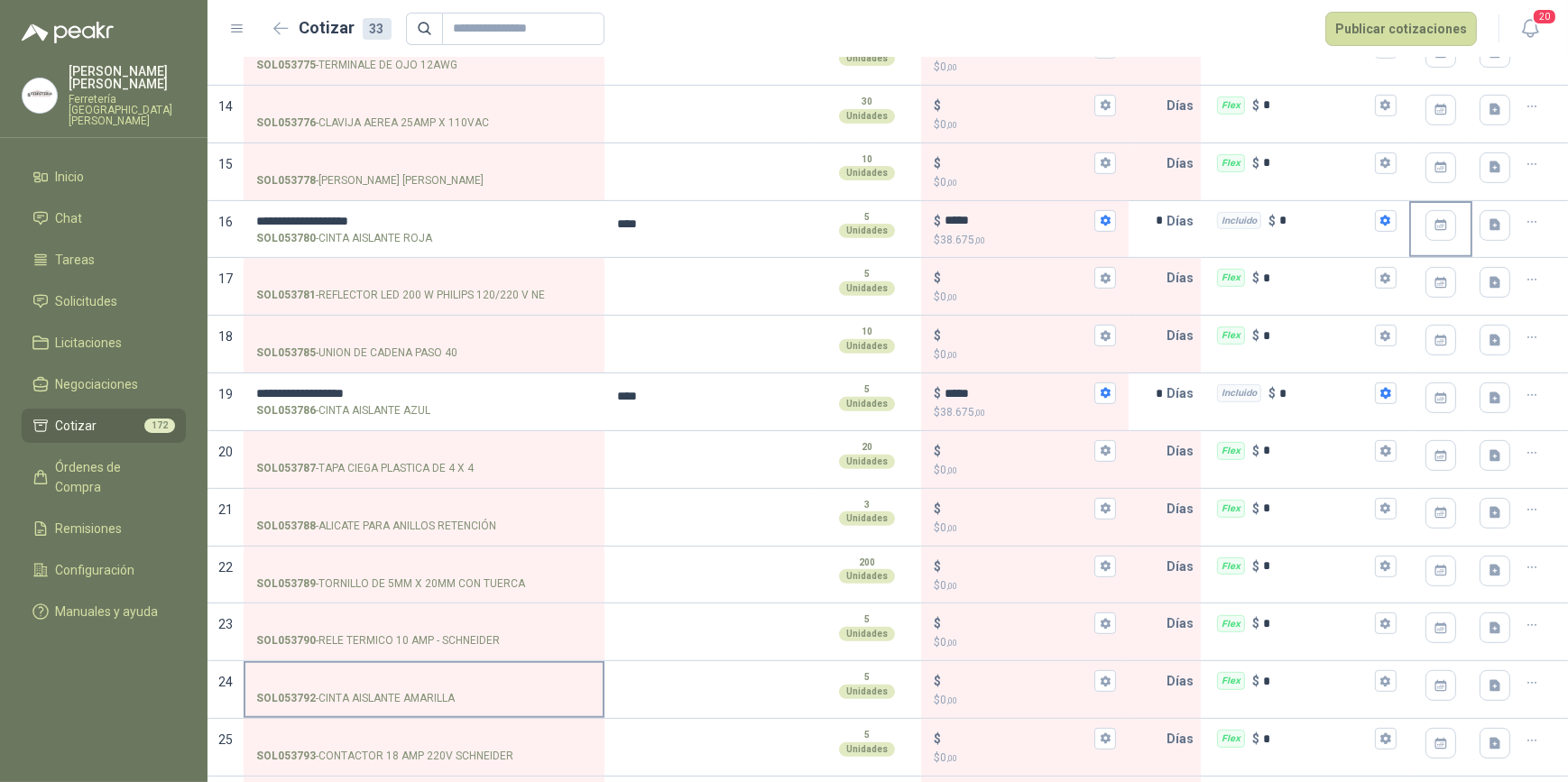
click at [308, 675] on input "SOL053792 - CINTA AISLANTE AMARILLA" at bounding box center [424, 681] width 336 height 13
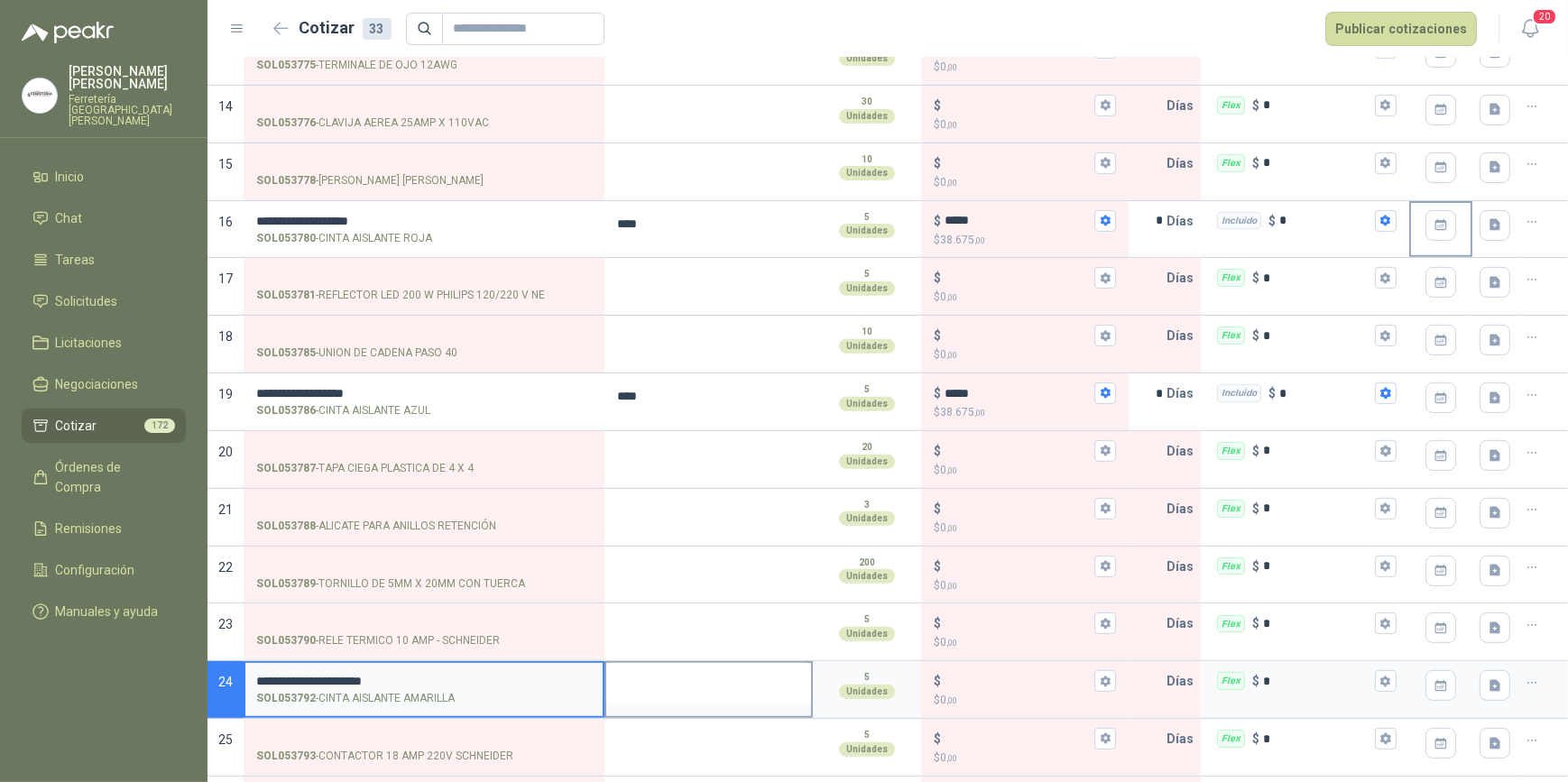
click at [706, 684] on textarea at bounding box center [709, 684] width 205 height 42
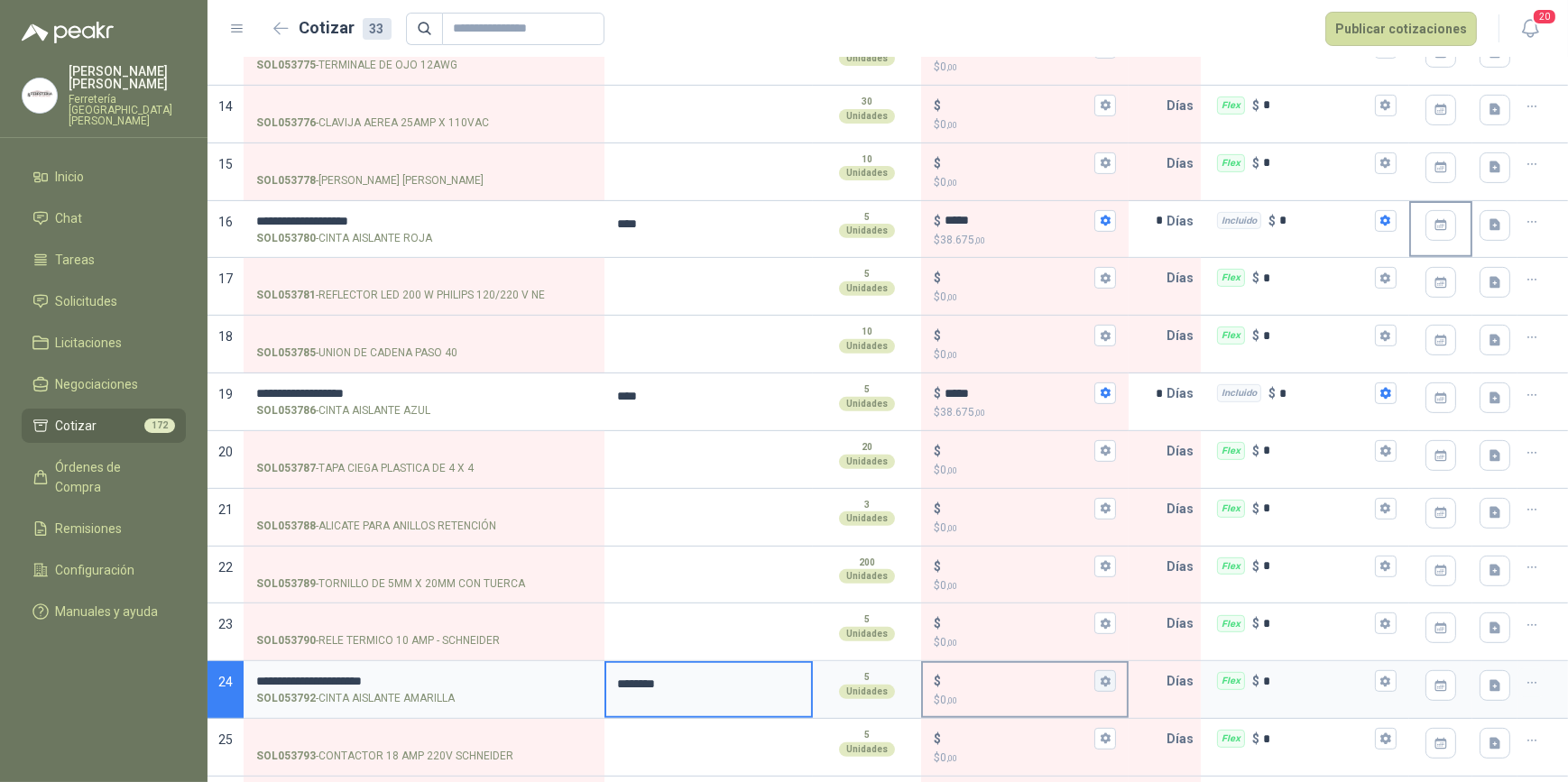
click at [1105, 679] on button "$ $ 0 ,00" at bounding box center [1105, 680] width 22 height 22
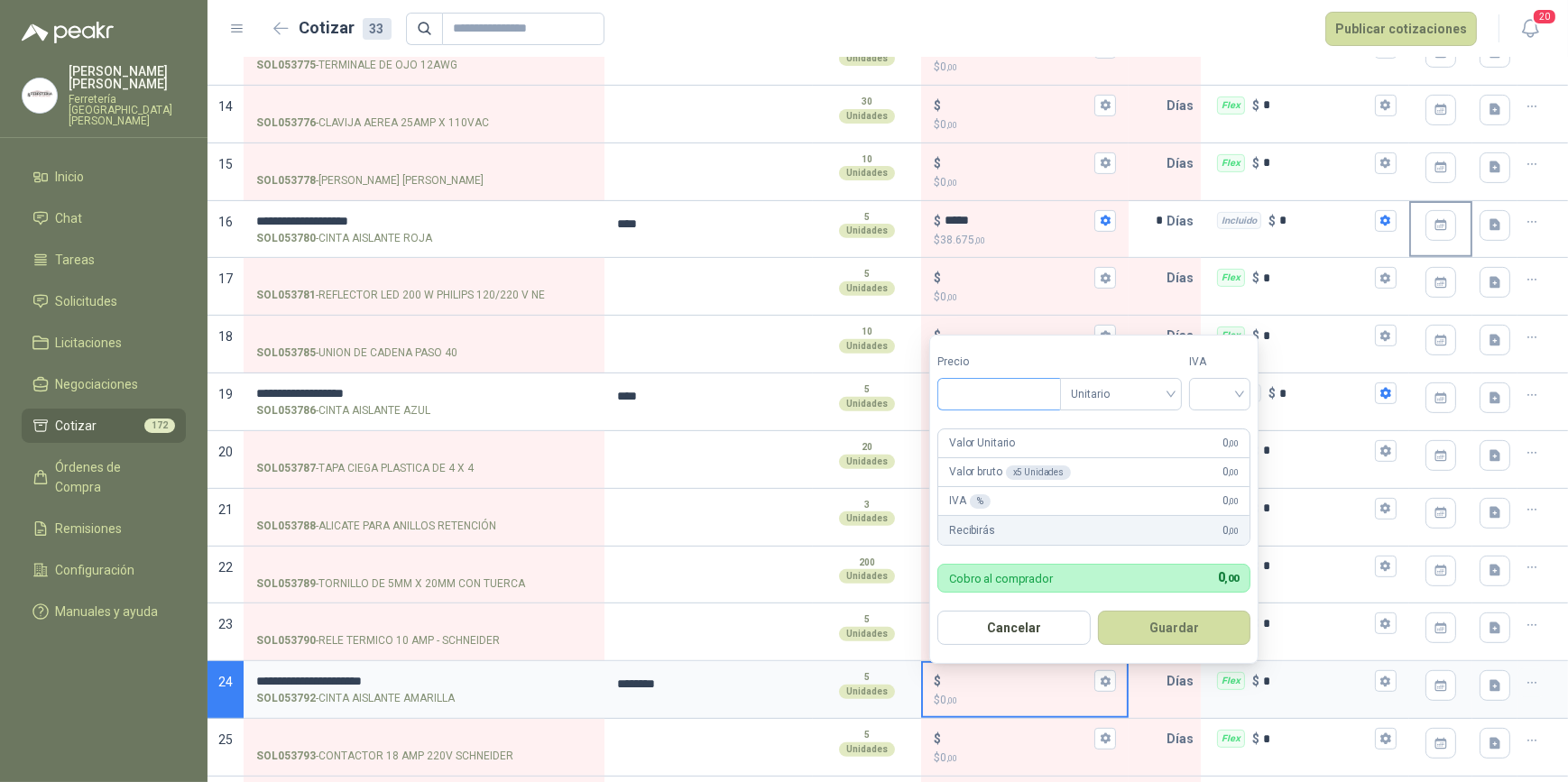
click at [1011, 396] on input "Precio" at bounding box center [999, 394] width 121 height 30
click at [1240, 394] on input "search" at bounding box center [1221, 392] width 40 height 28
click at [1219, 431] on div "19%" at bounding box center [1223, 432] width 33 height 20
click at [1175, 632] on button "Guardar" at bounding box center [1178, 628] width 156 height 34
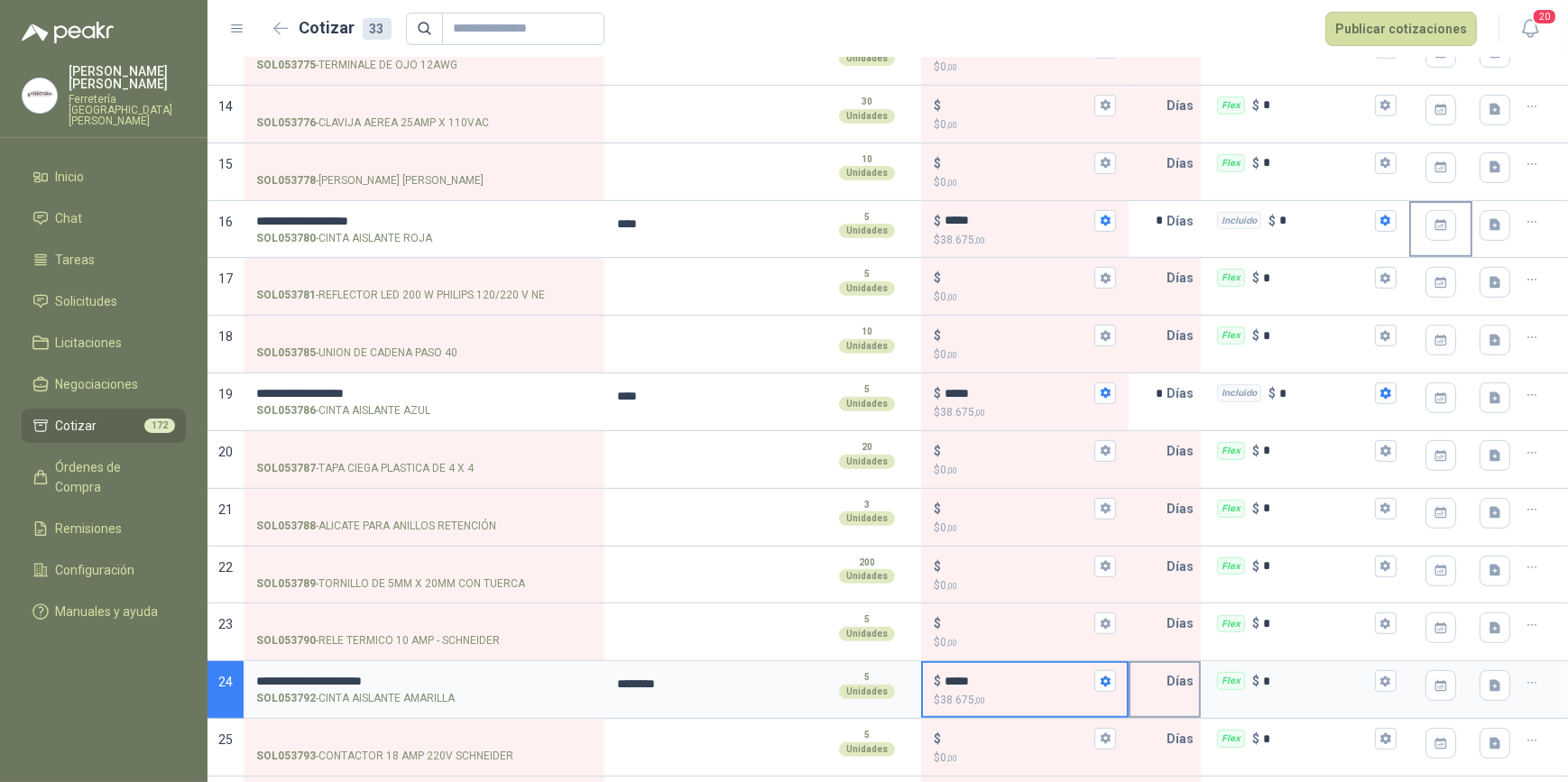
click at [1150, 684] on input "text" at bounding box center [1148, 681] width 36 height 36
click at [1380, 678] on icon "button" at bounding box center [1386, 681] width 11 height 11
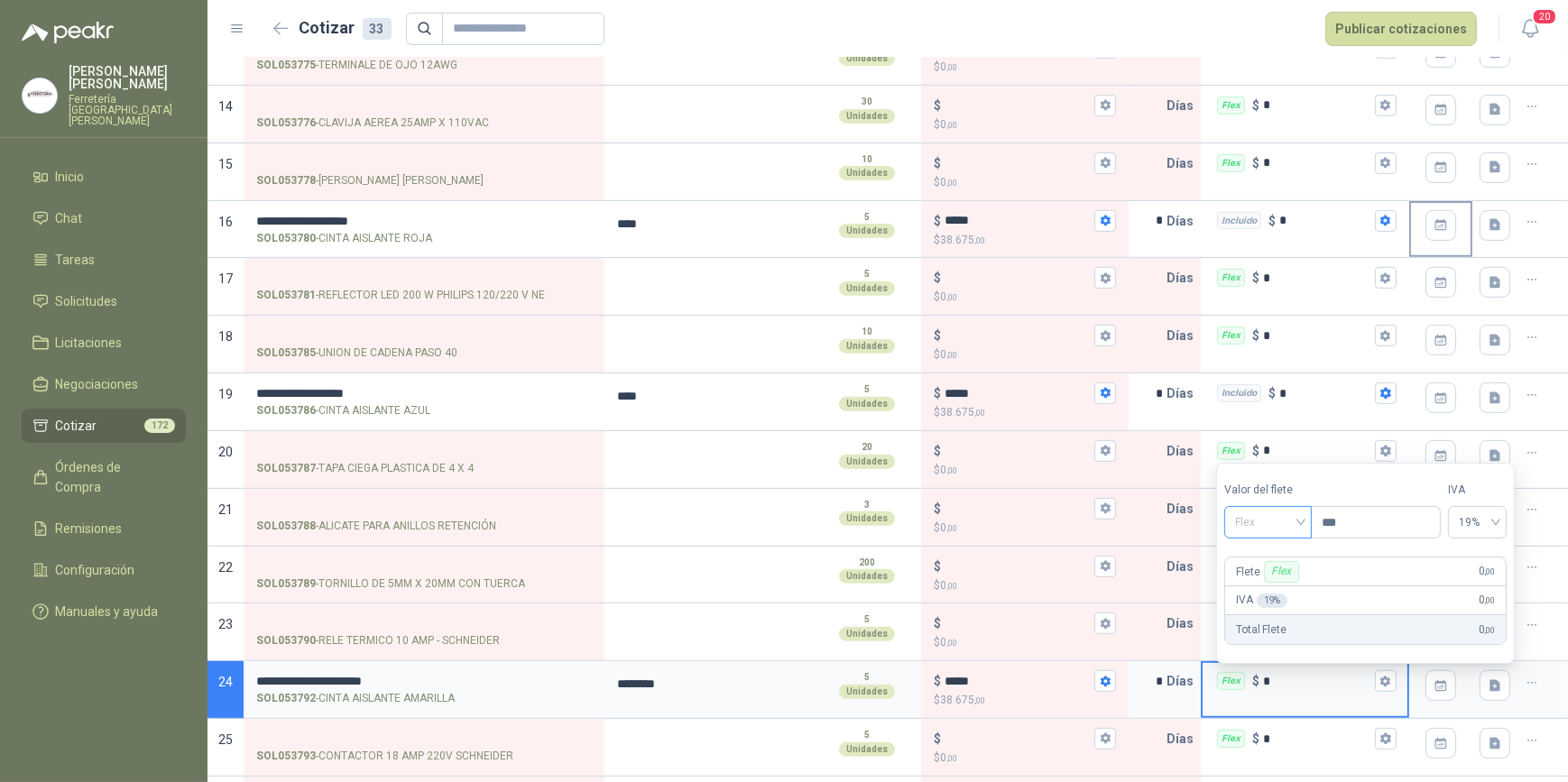
click at [1301, 522] on span "Flex" at bounding box center [1268, 522] width 65 height 28
click at [1271, 589] on div "Incluido" at bounding box center [1271, 589] width 65 height 20
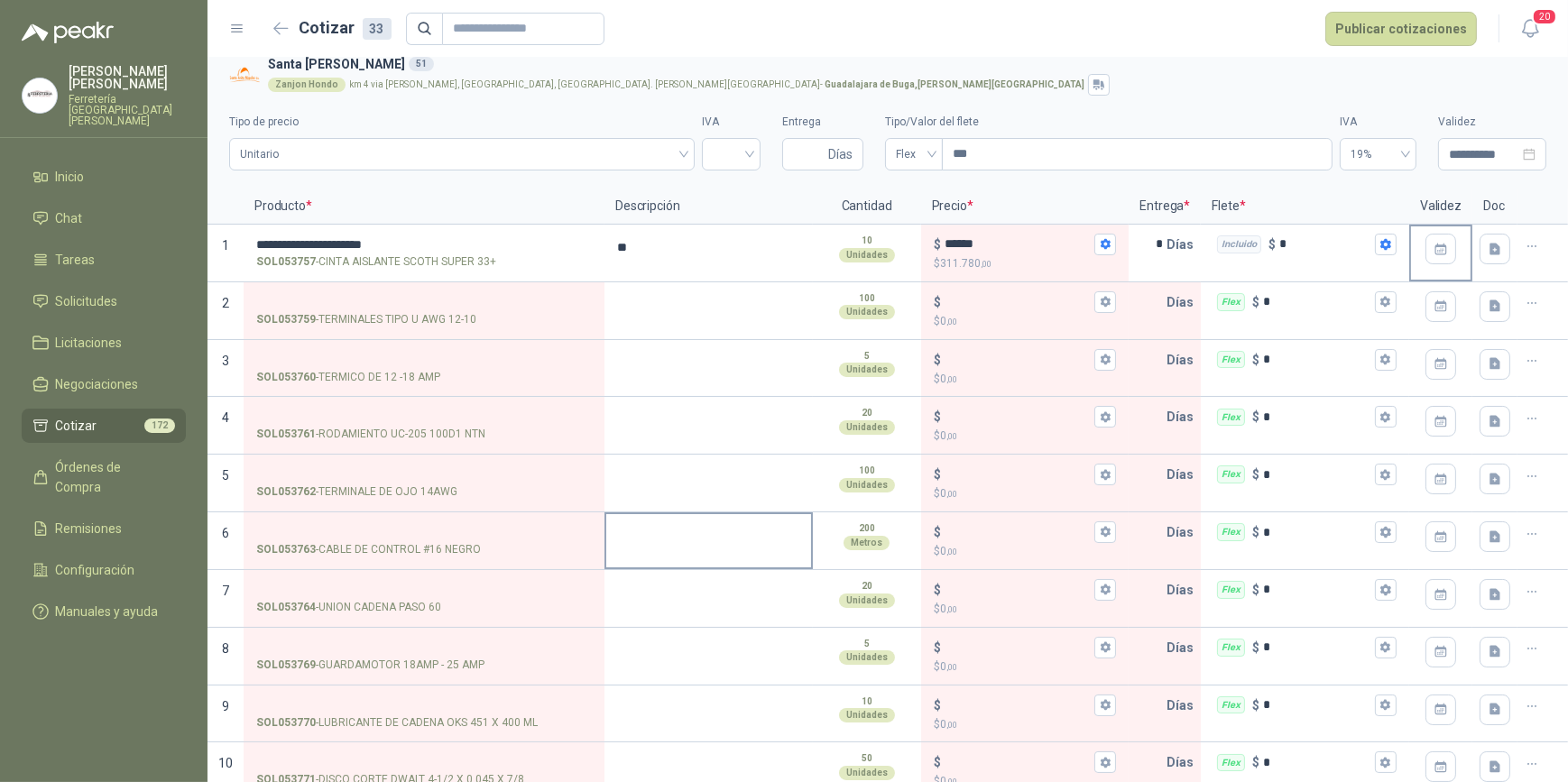
scroll to position [0, 0]
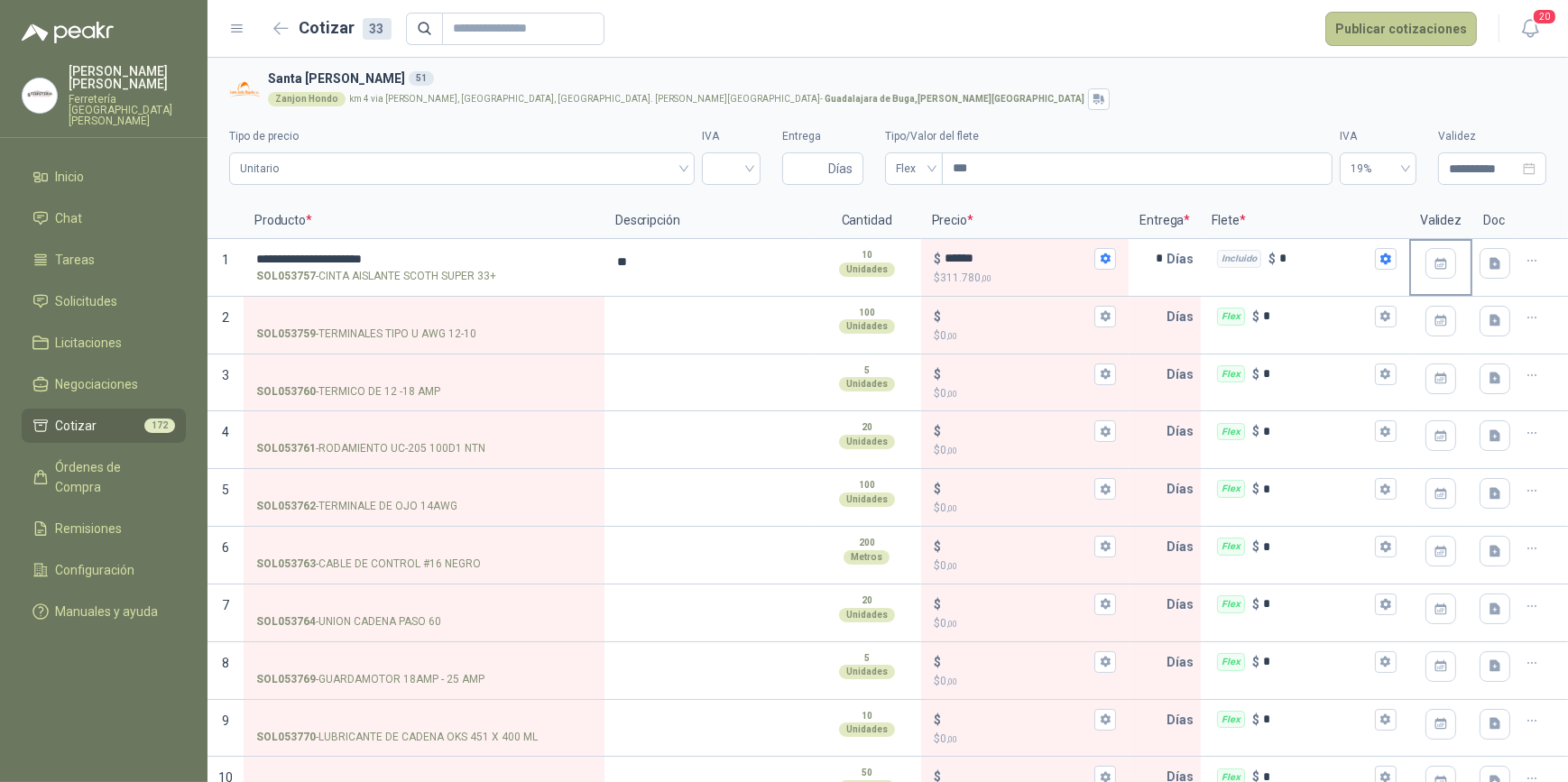
click at [1410, 27] on button "Publicar cotizaciones" at bounding box center [1402, 28] width 152 height 34
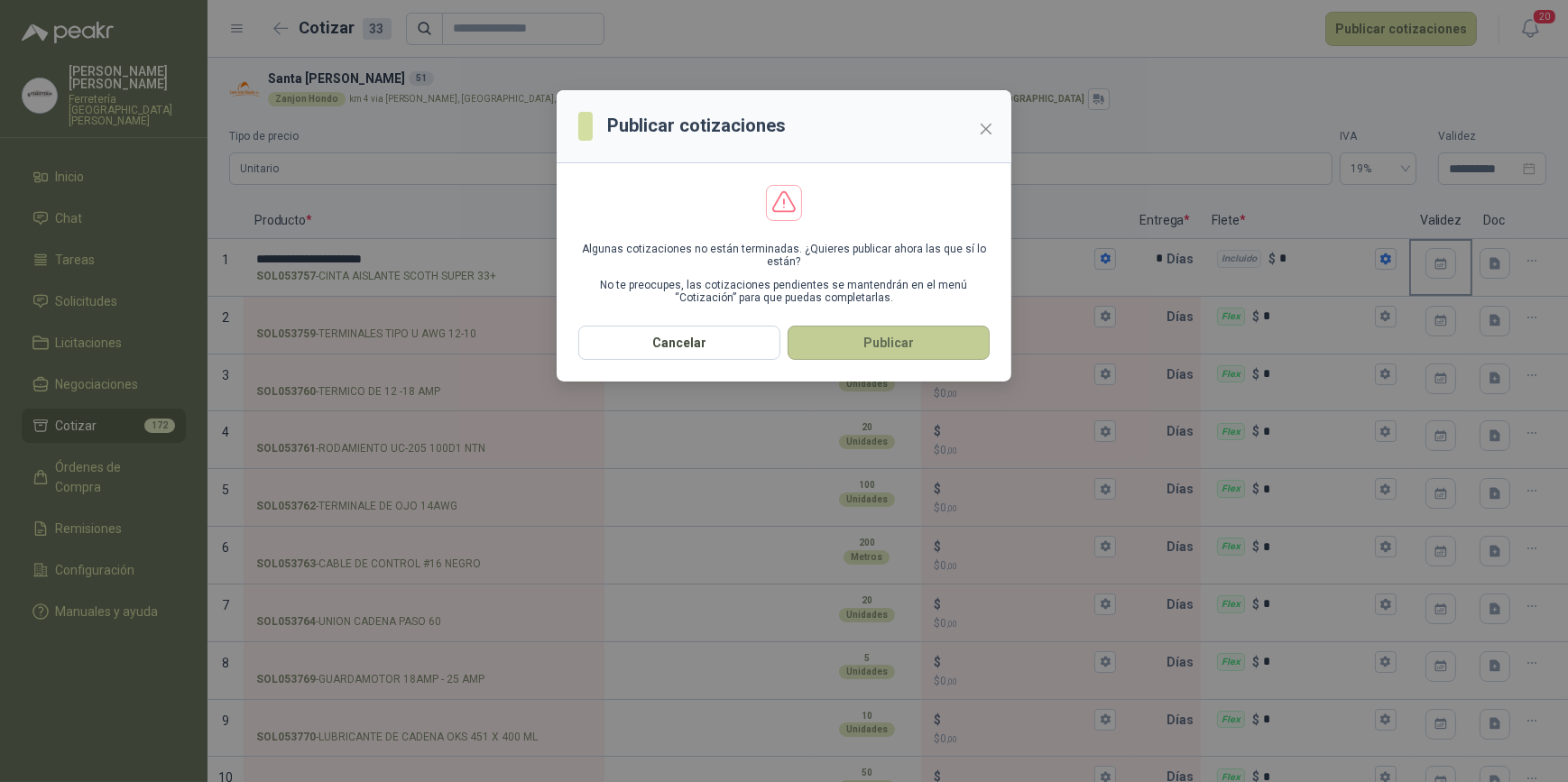
click at [890, 342] on button "Publicar" at bounding box center [888, 343] width 202 height 34
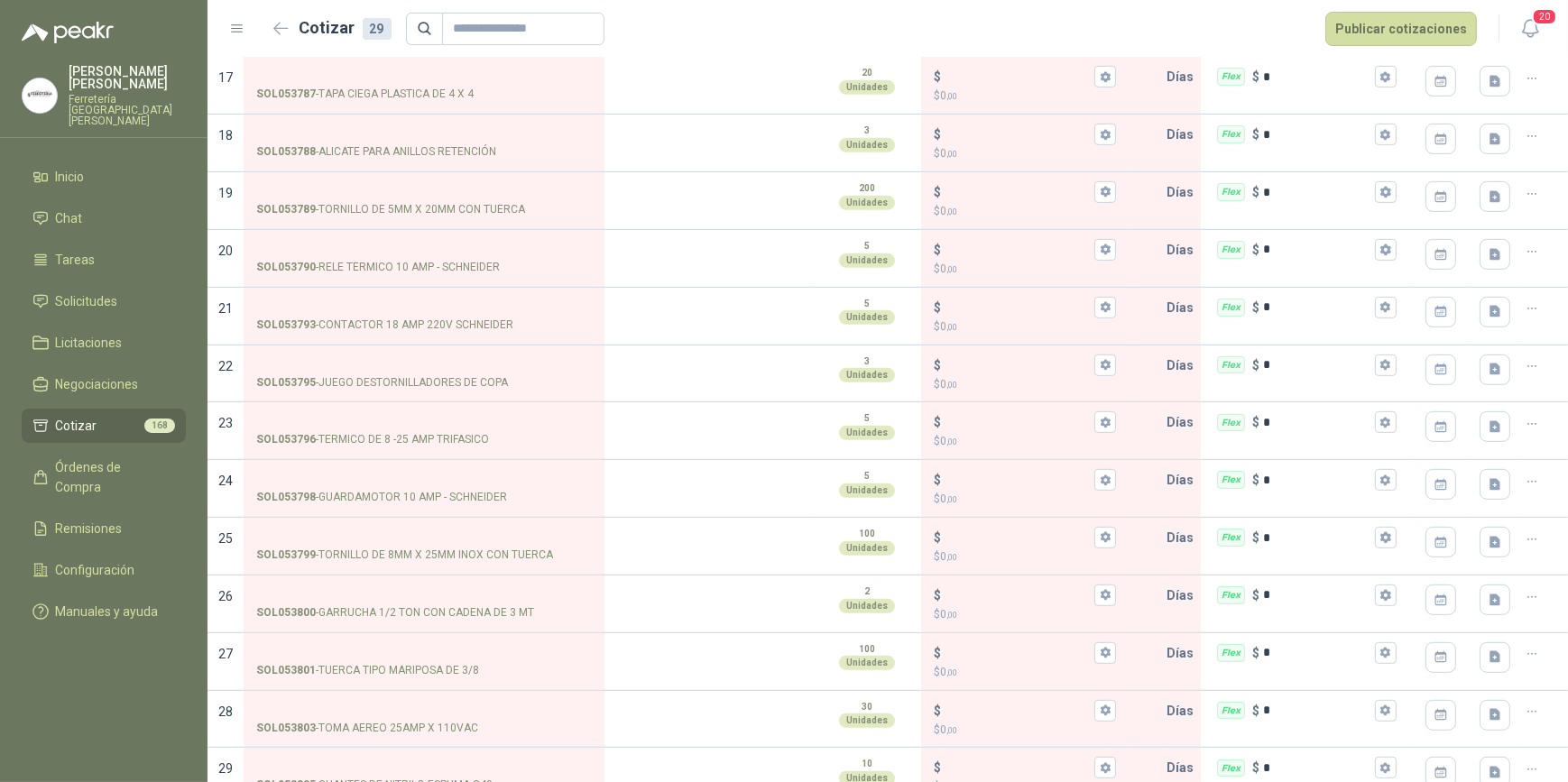
scroll to position [1124, 0]
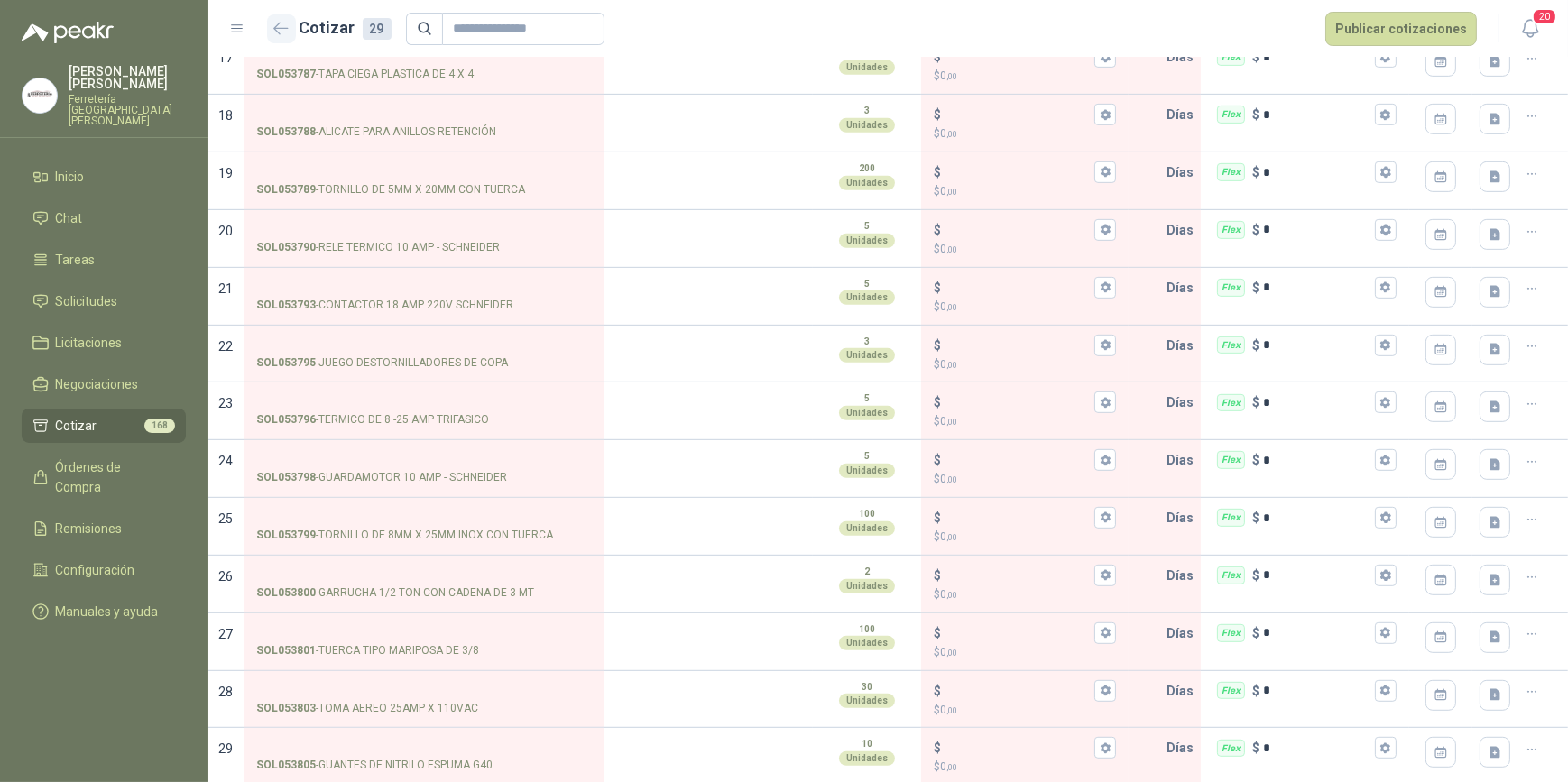
click at [281, 25] on icon "button" at bounding box center [281, 28] width 15 height 13
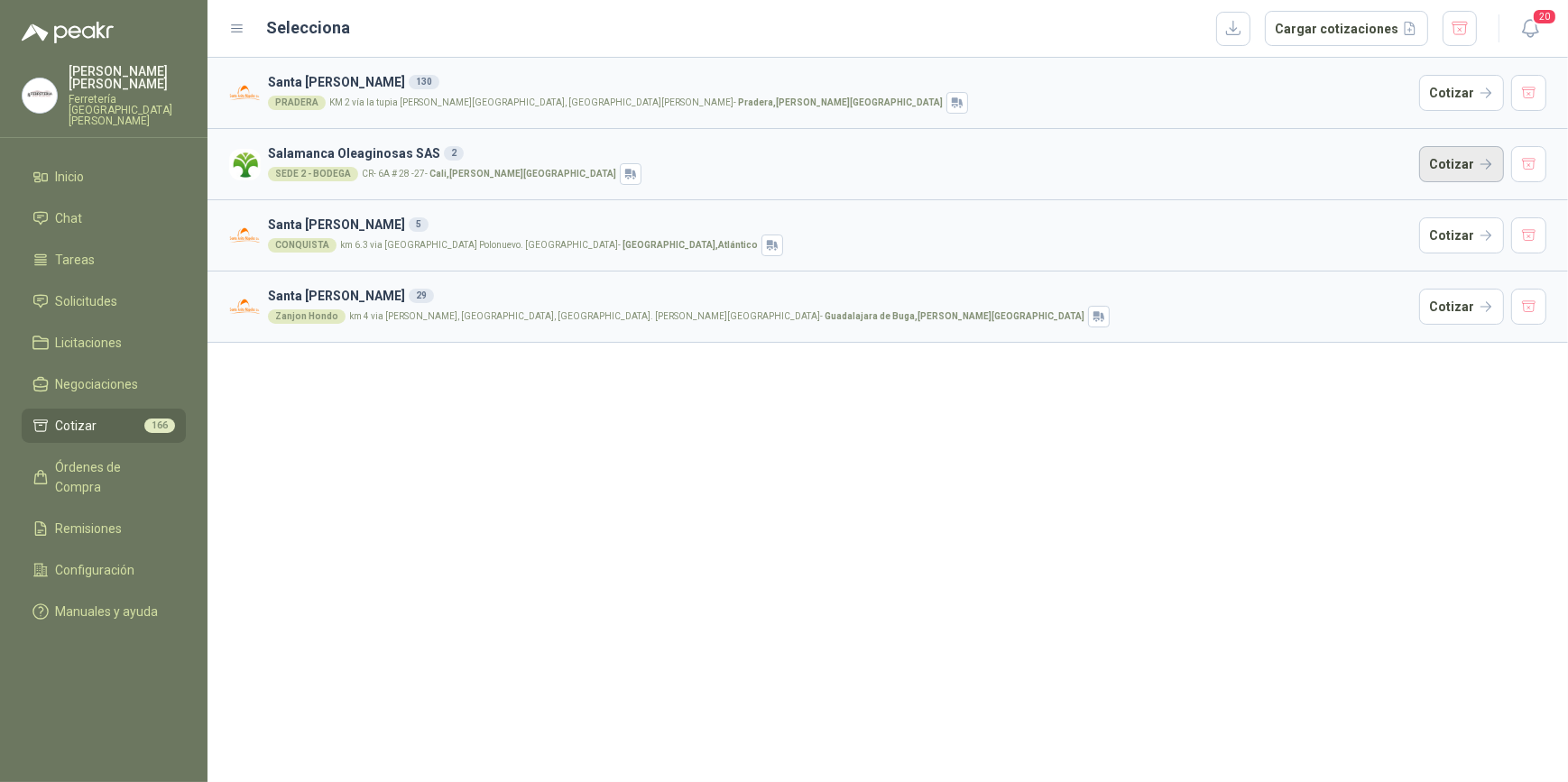
click at [1457, 162] on button "Cotizar" at bounding box center [1462, 164] width 84 height 36
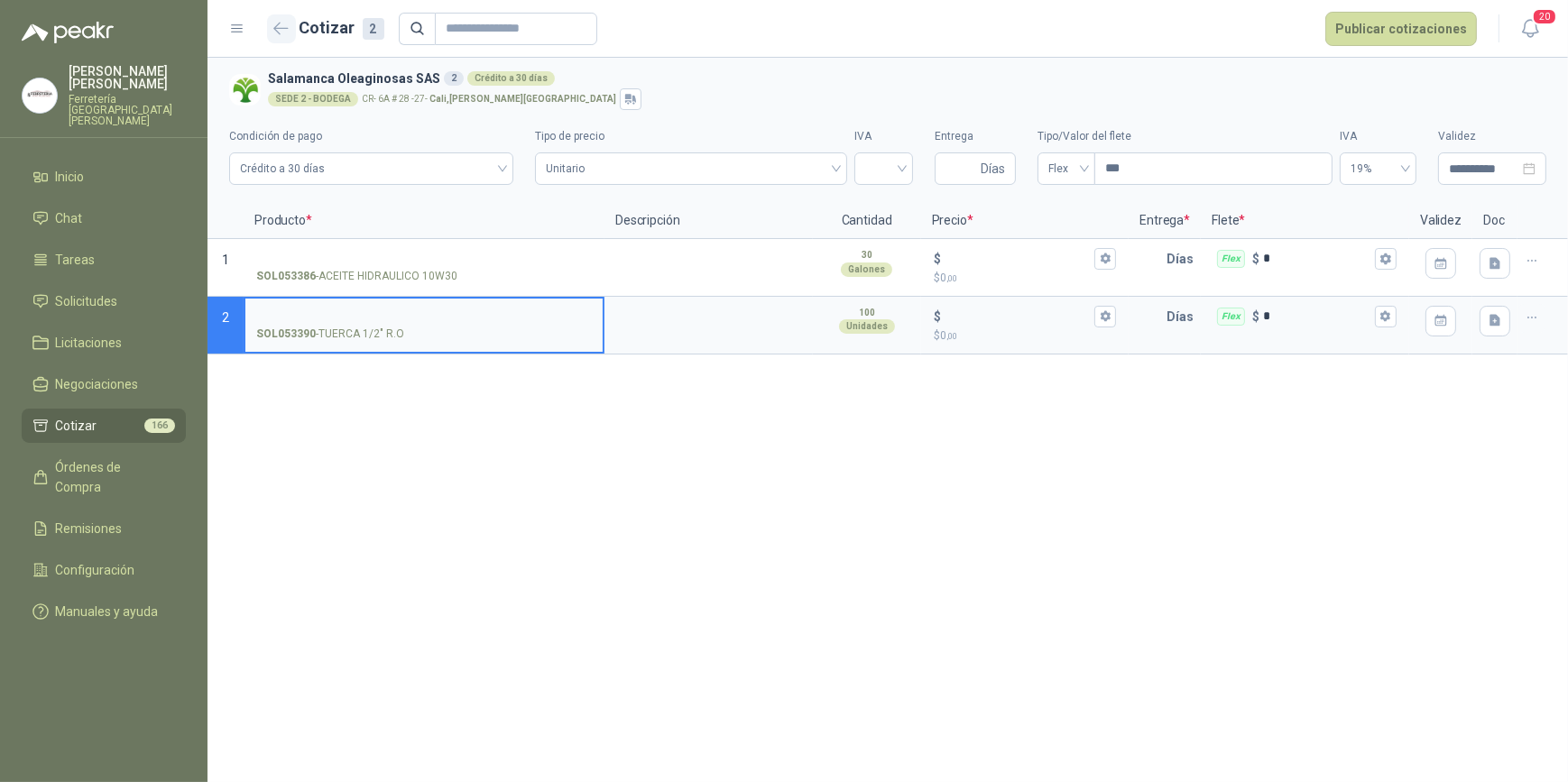
click at [274, 25] on icon "button" at bounding box center [281, 28] width 15 height 13
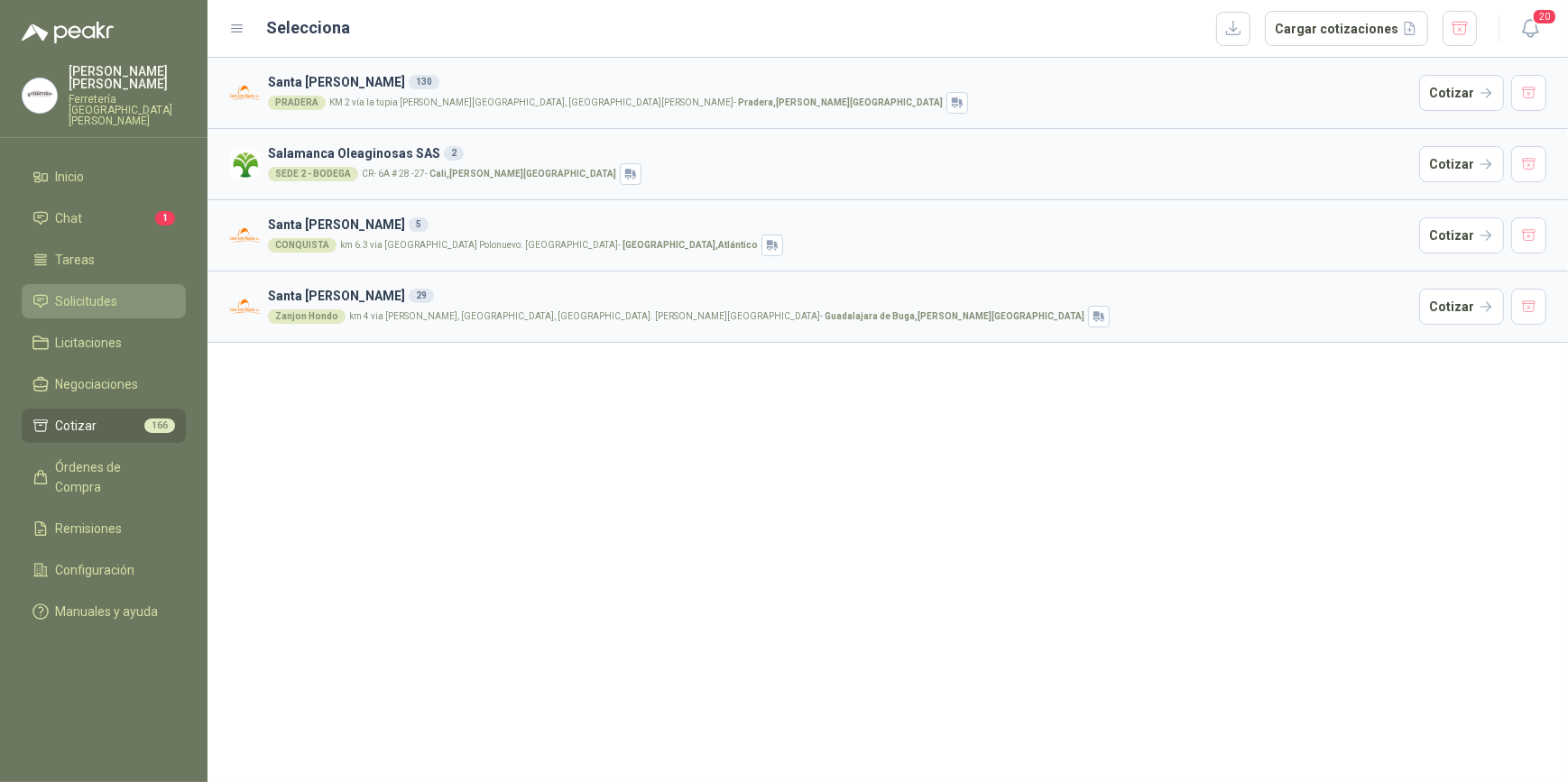
click at [100, 291] on span "Solicitudes" at bounding box center [87, 301] width 63 height 20
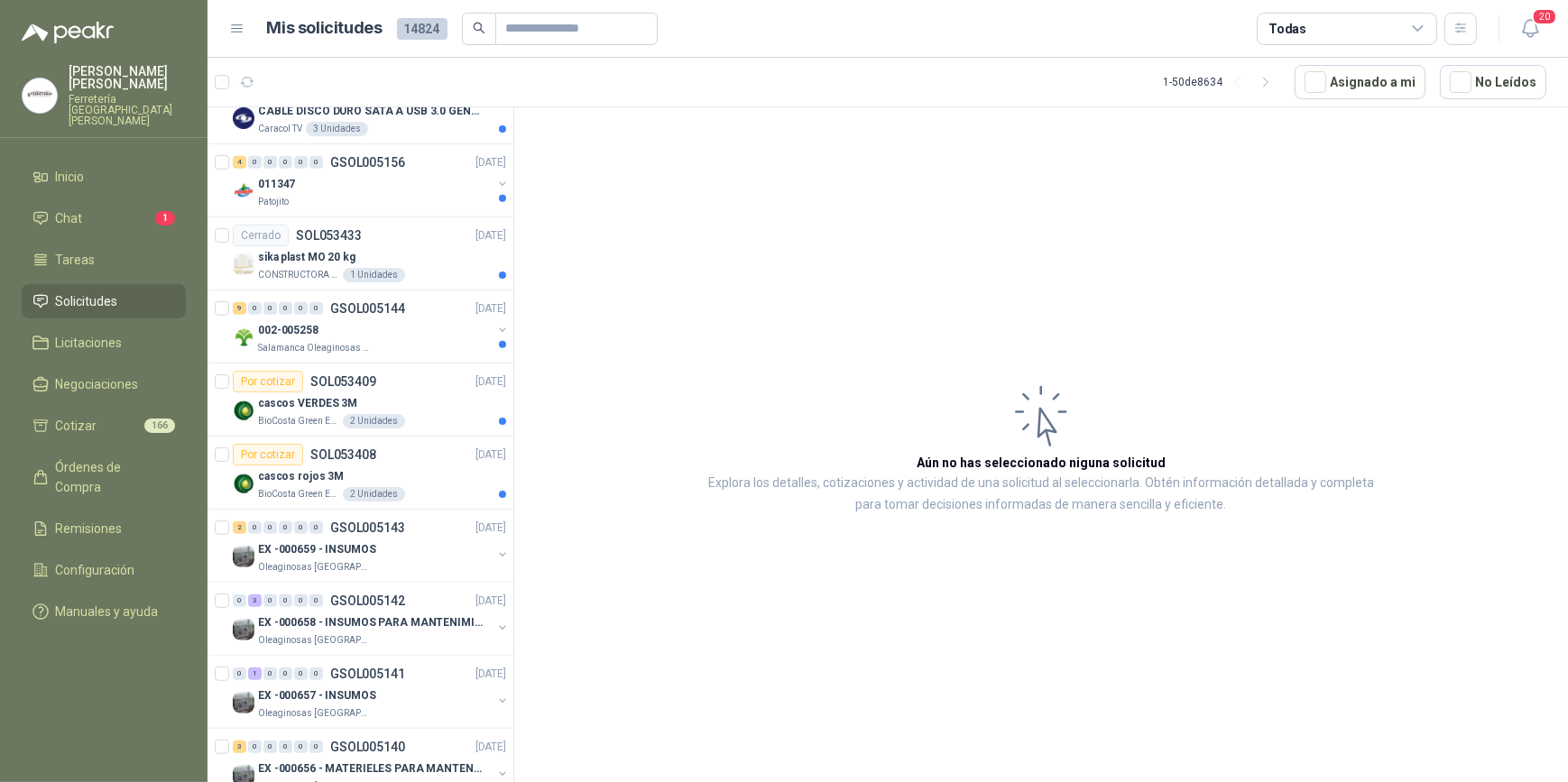
scroll to position [1722, 0]
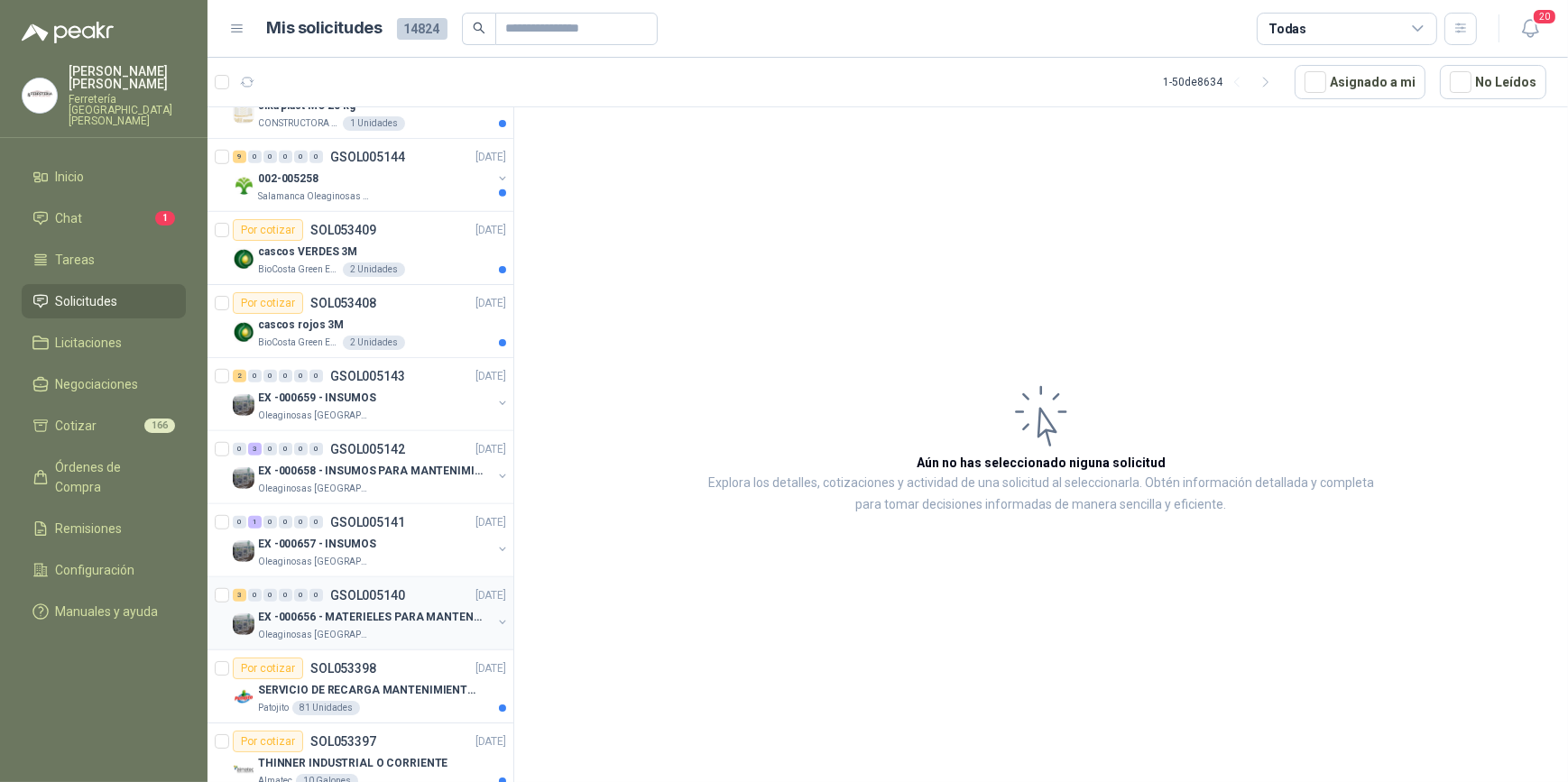
click at [406, 630] on div "Oleaginosas [GEOGRAPHIC_DATA][PERSON_NAME]" at bounding box center [375, 635] width 233 height 14
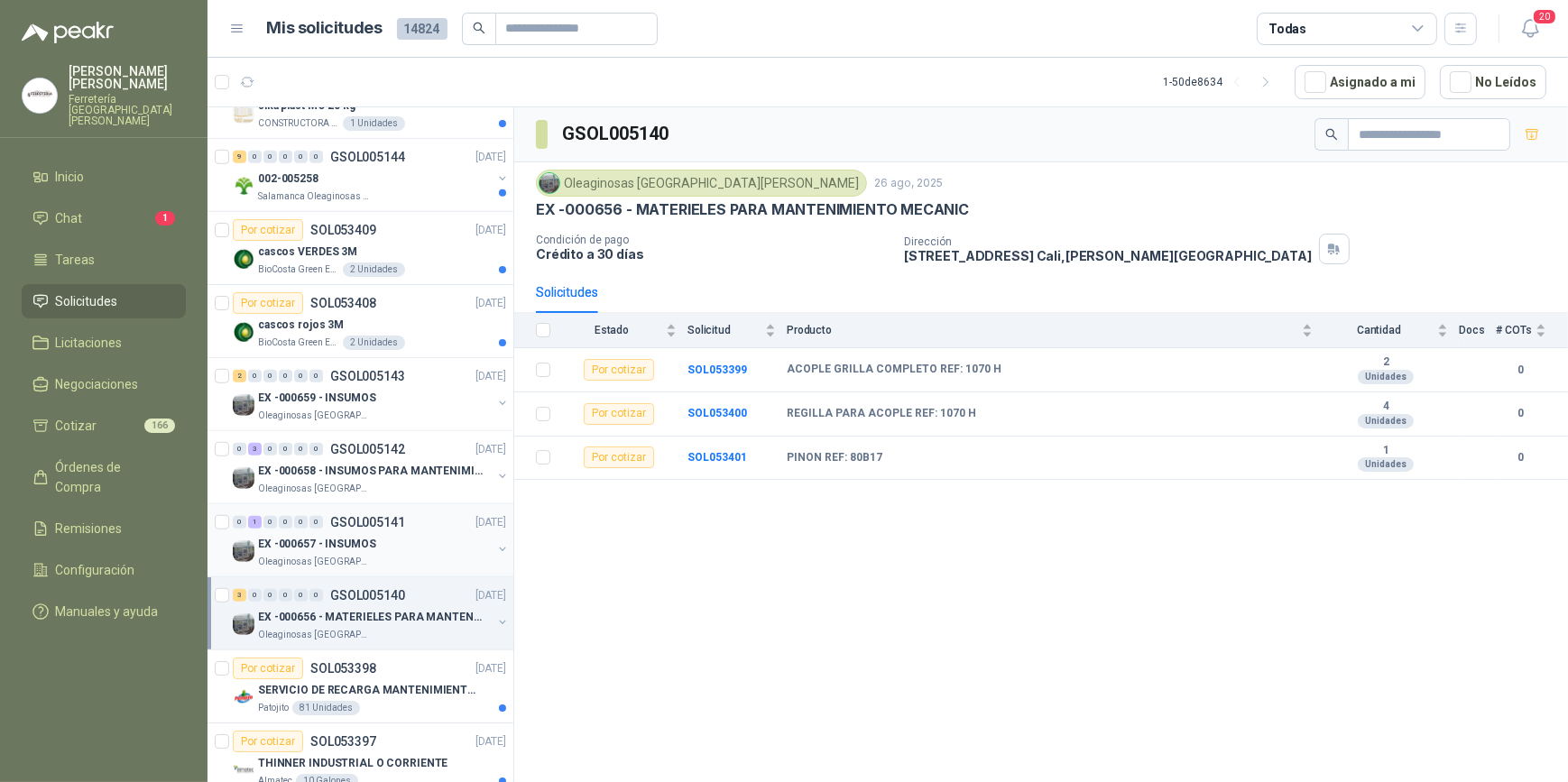
click at [390, 548] on div "EX -000657 - INSUMOS" at bounding box center [375, 544] width 233 height 22
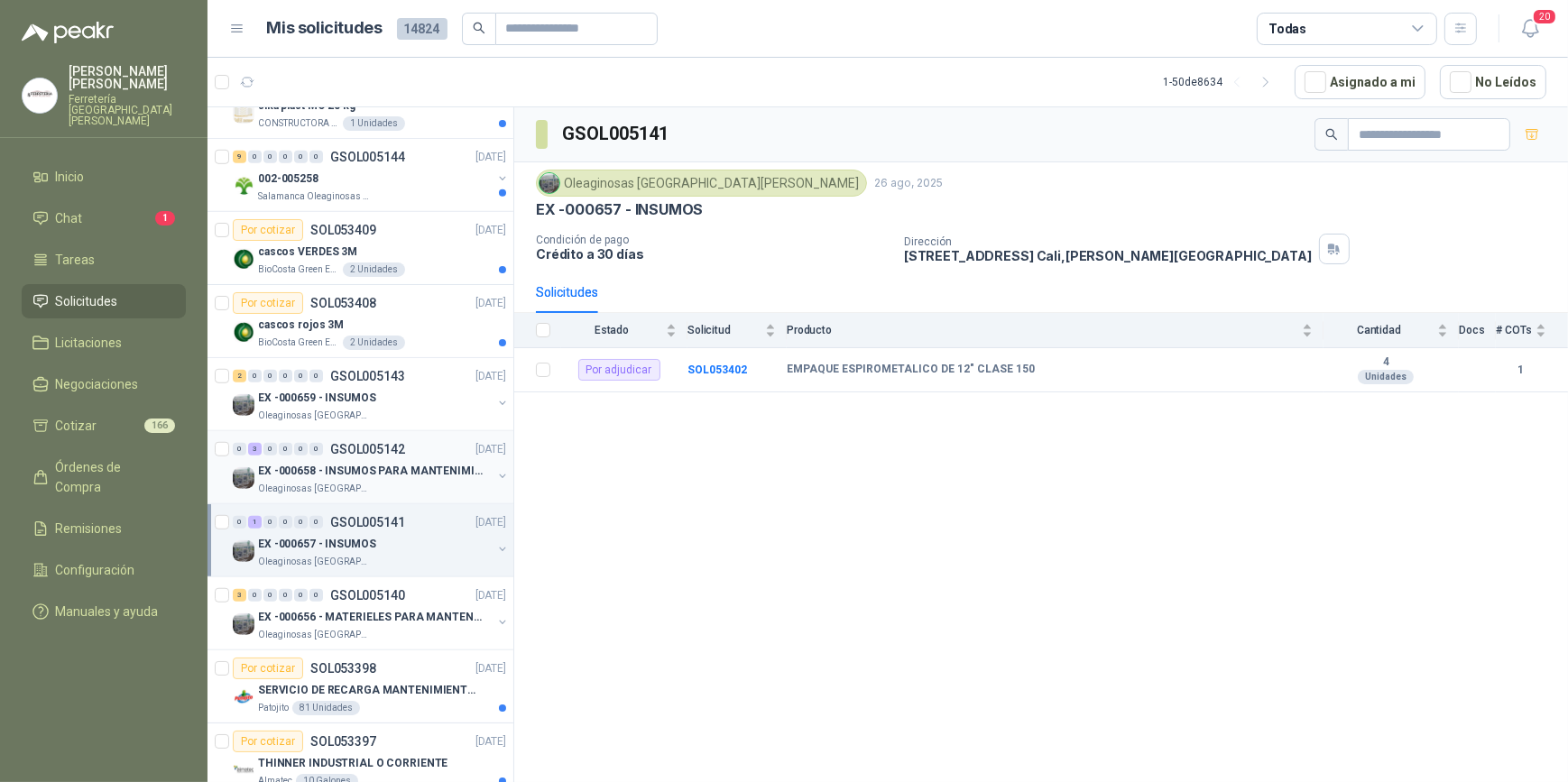
click at [423, 482] on div "Oleaginosas [GEOGRAPHIC_DATA][PERSON_NAME]" at bounding box center [375, 489] width 233 height 14
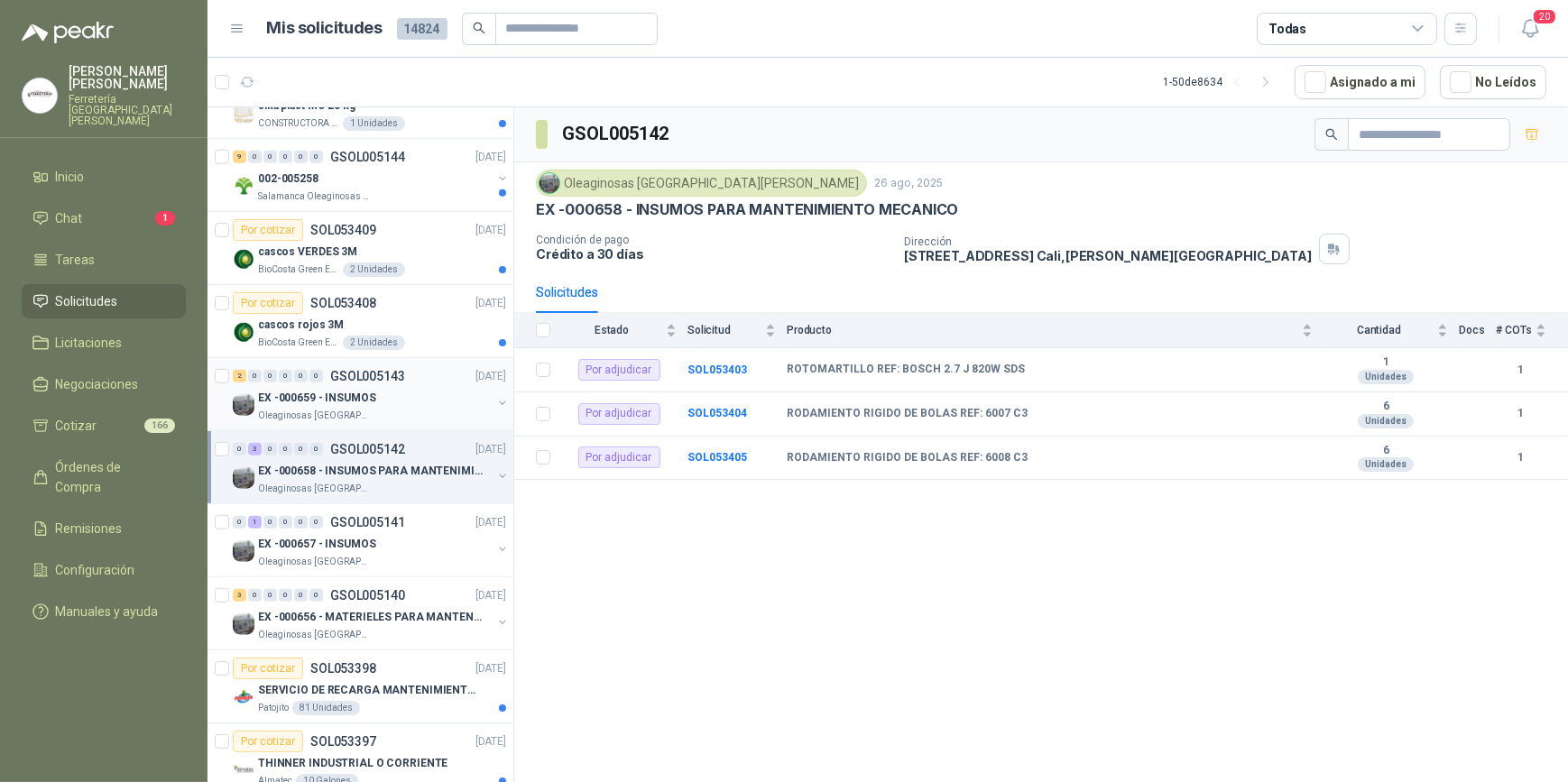
click at [398, 396] on div "EX -000659 - INSUMOS" at bounding box center [375, 398] width 233 height 22
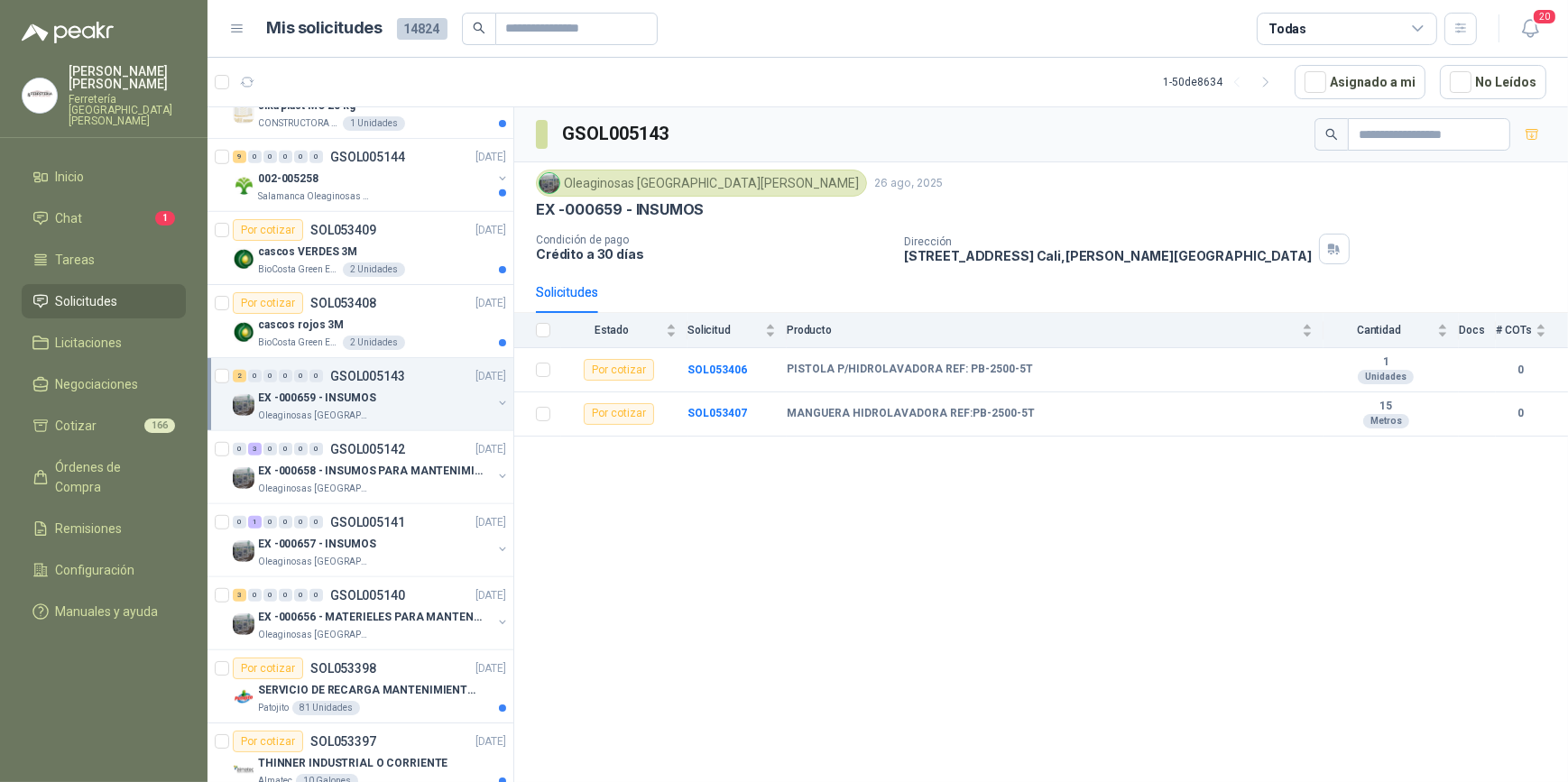
scroll to position [1641, 0]
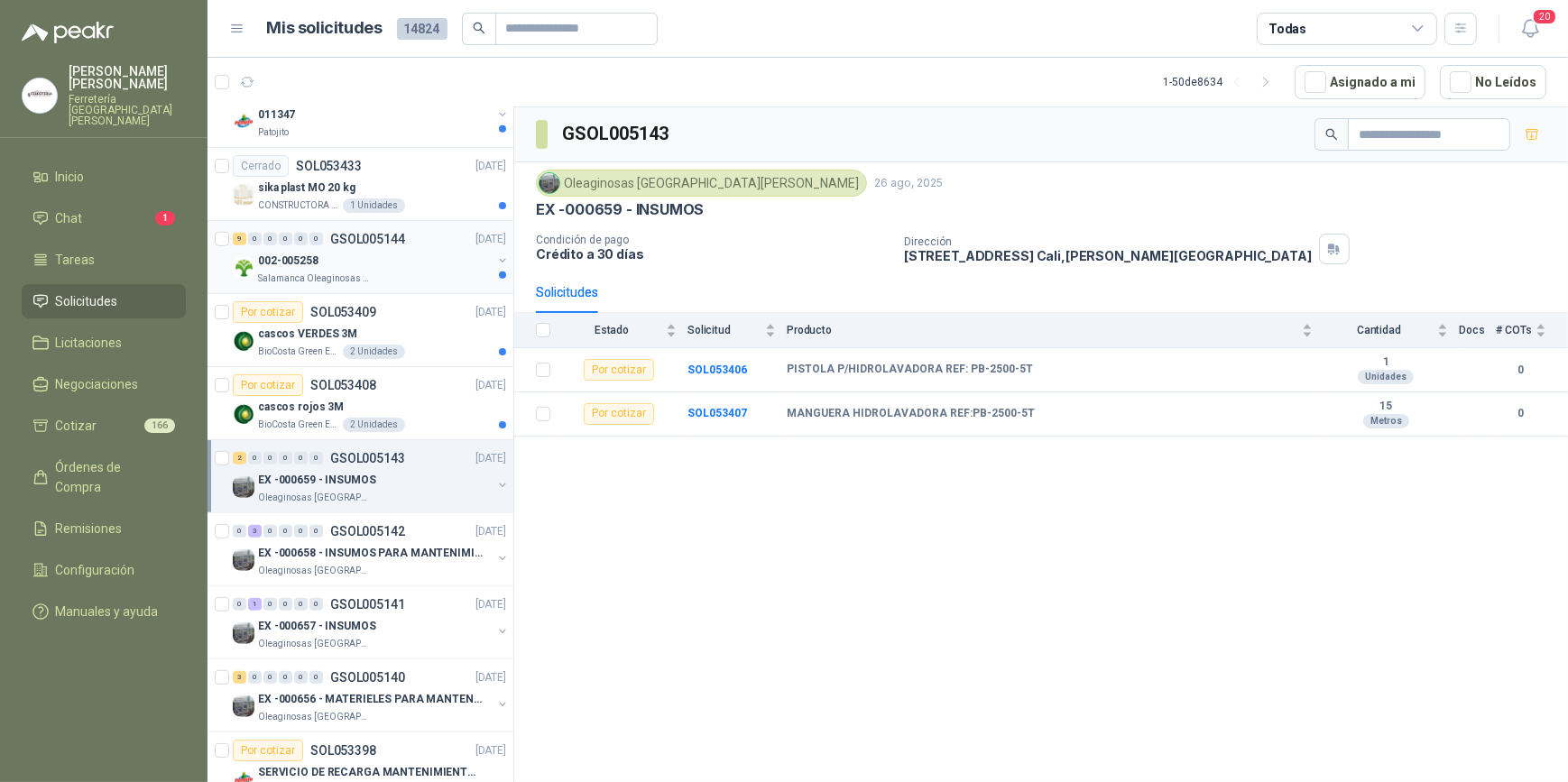
click at [375, 253] on div "002-005258" at bounding box center [375, 260] width 233 height 22
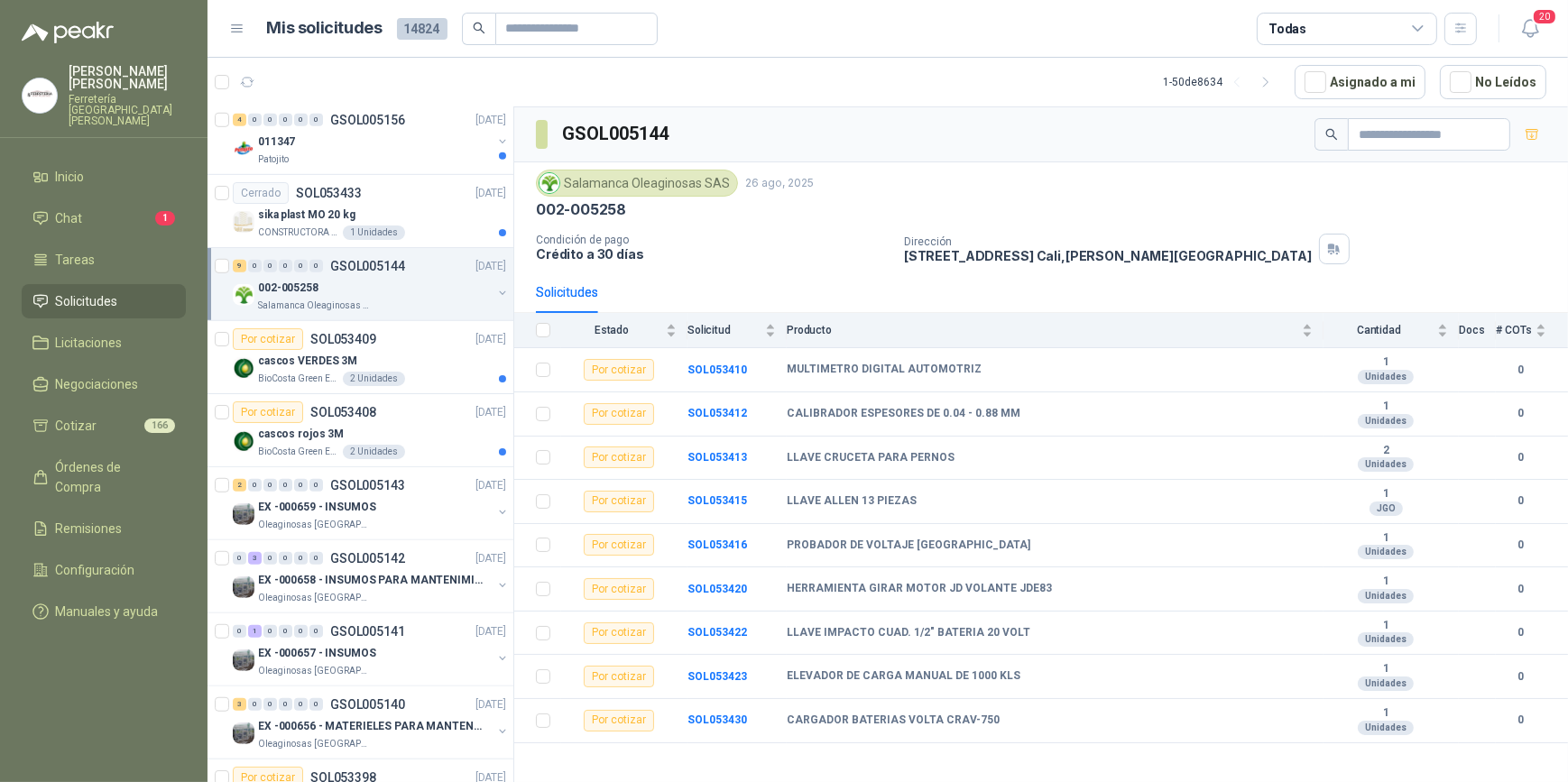
scroll to position [1641, 0]
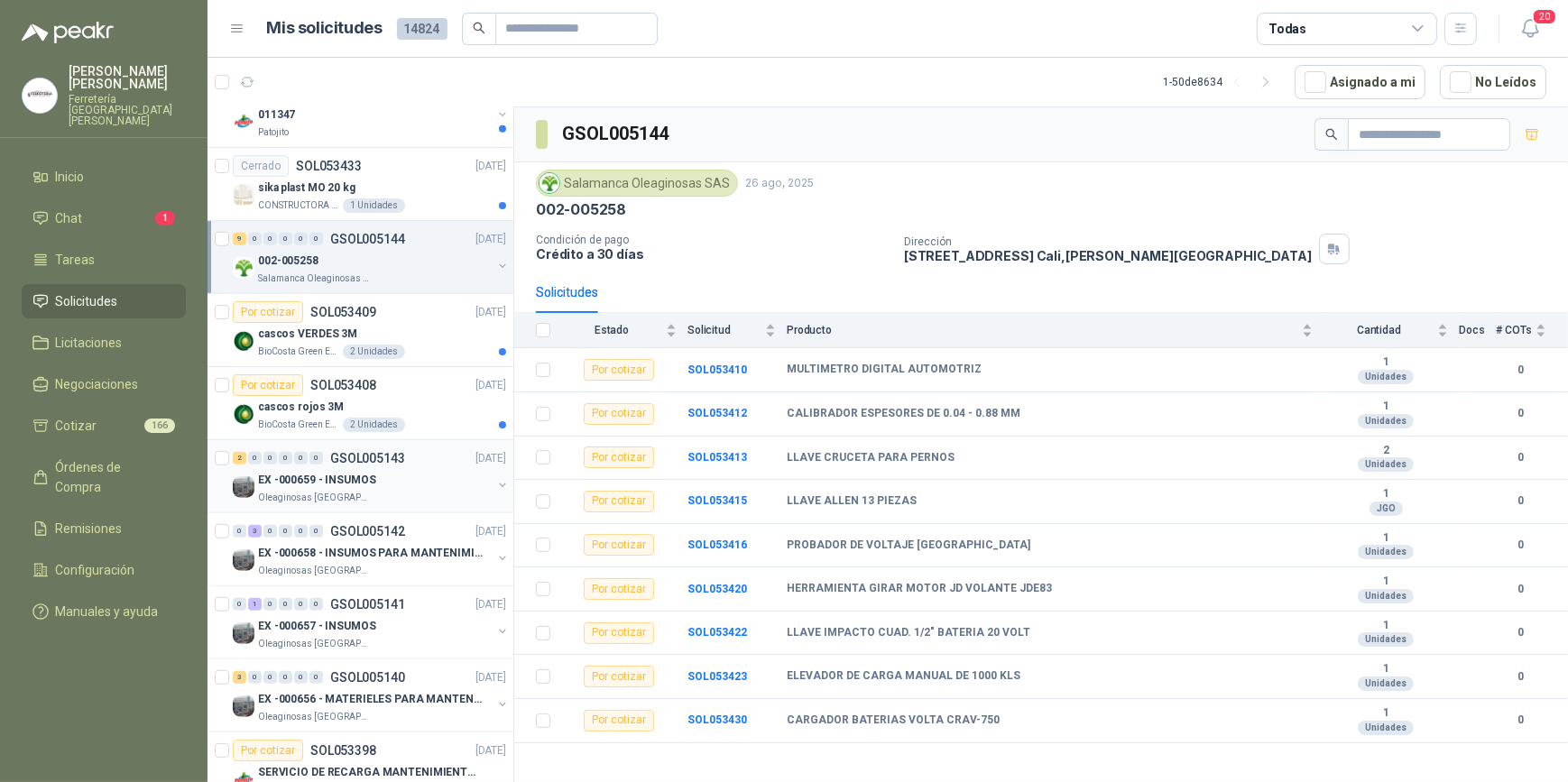
click at [394, 473] on div "EX -000659 - INSUMOS" at bounding box center [375, 479] width 233 height 22
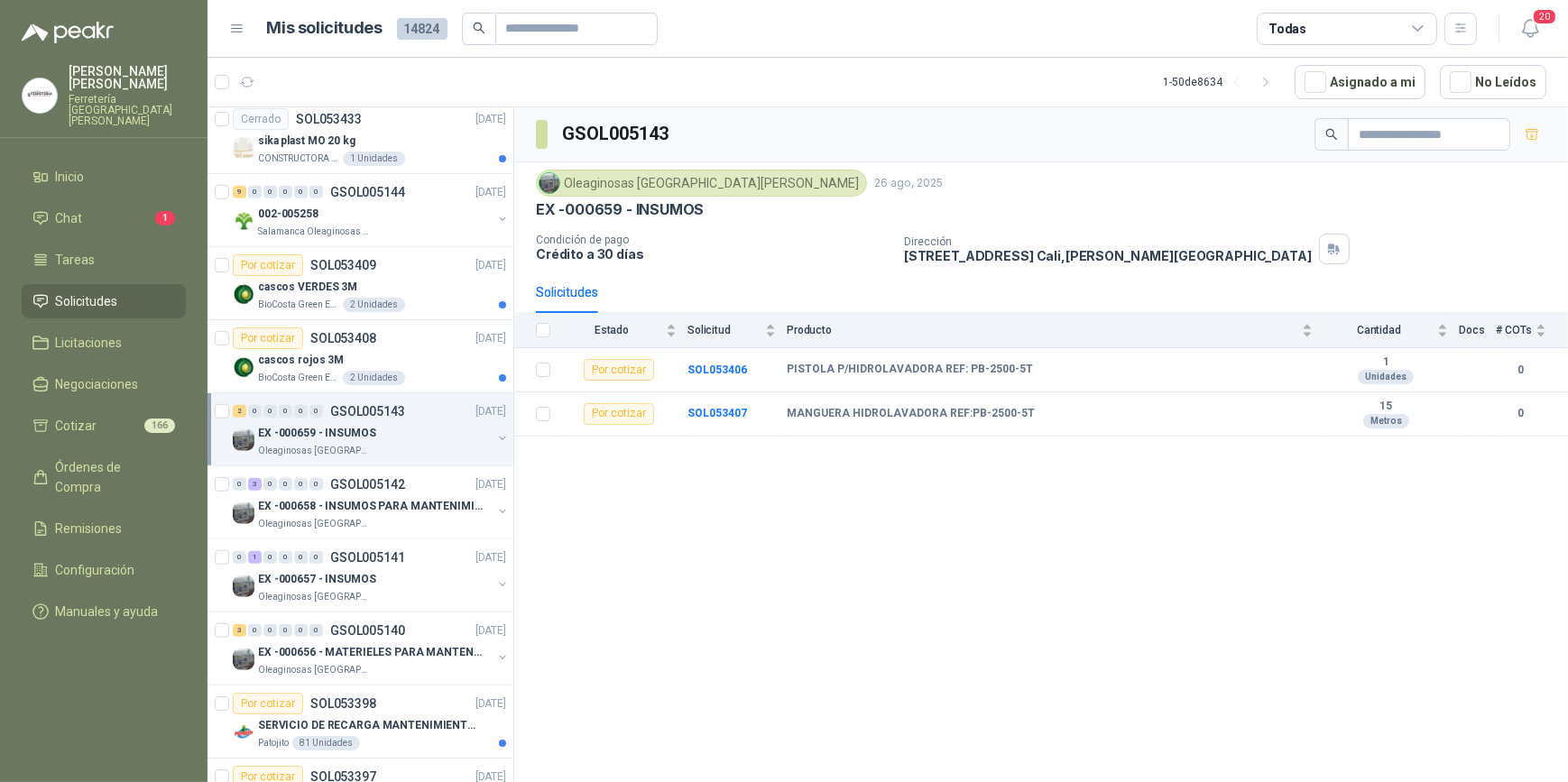
scroll to position [1722, 0]
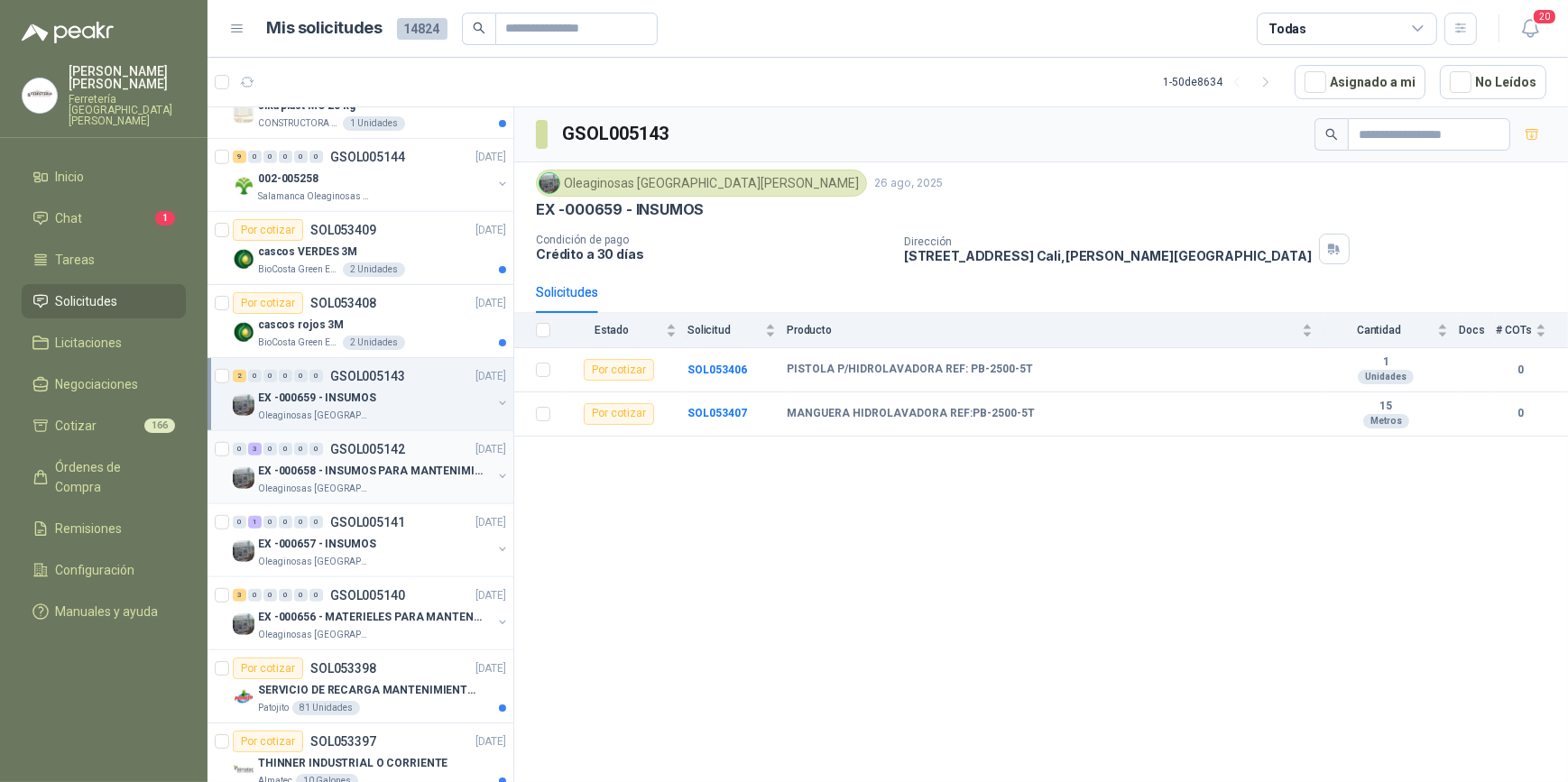
click at [401, 482] on div "Oleaginosas [GEOGRAPHIC_DATA][PERSON_NAME]" at bounding box center [375, 489] width 233 height 14
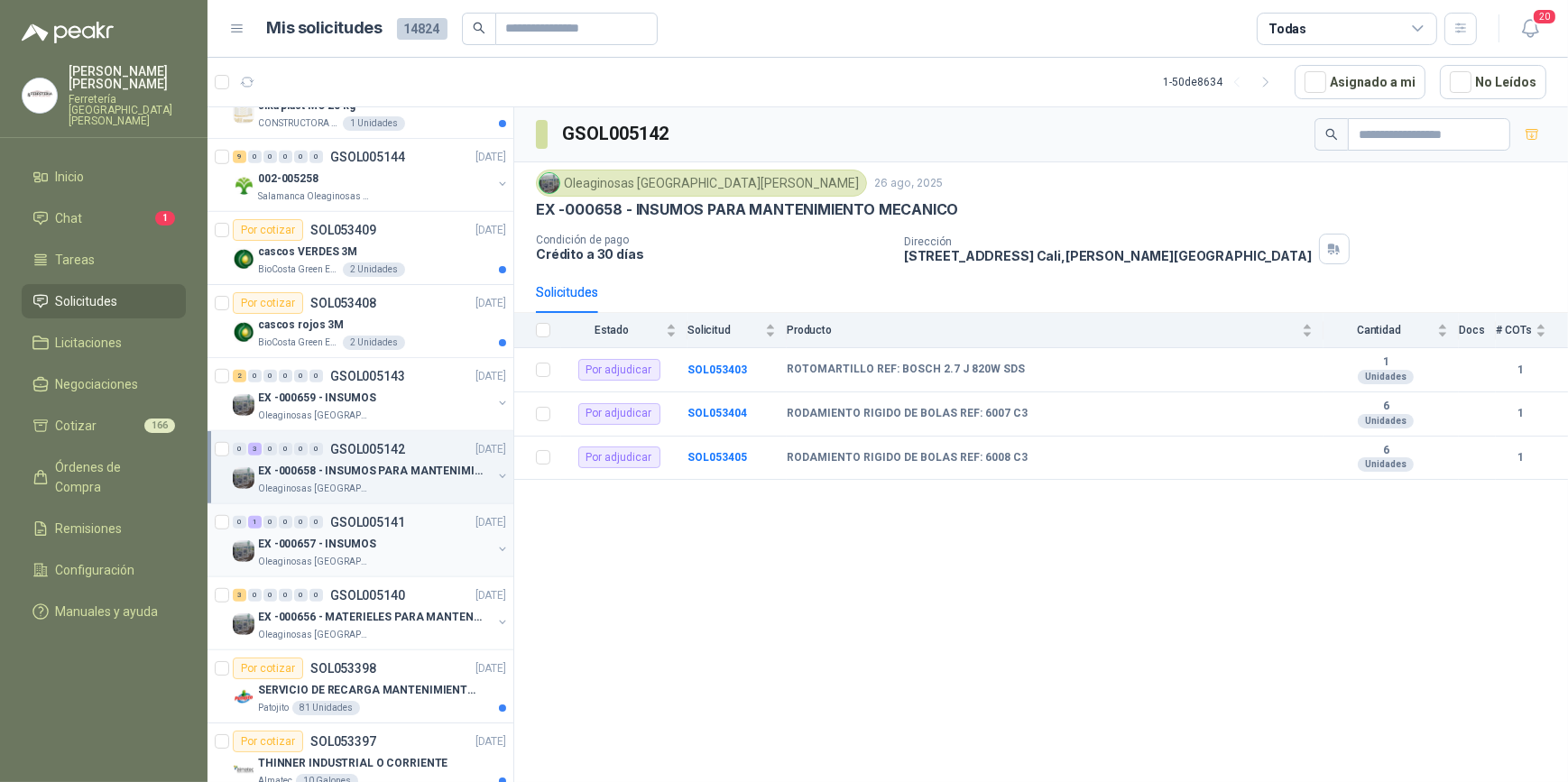
click at [398, 555] on div "Oleaginosas [GEOGRAPHIC_DATA][PERSON_NAME]" at bounding box center [375, 562] width 233 height 14
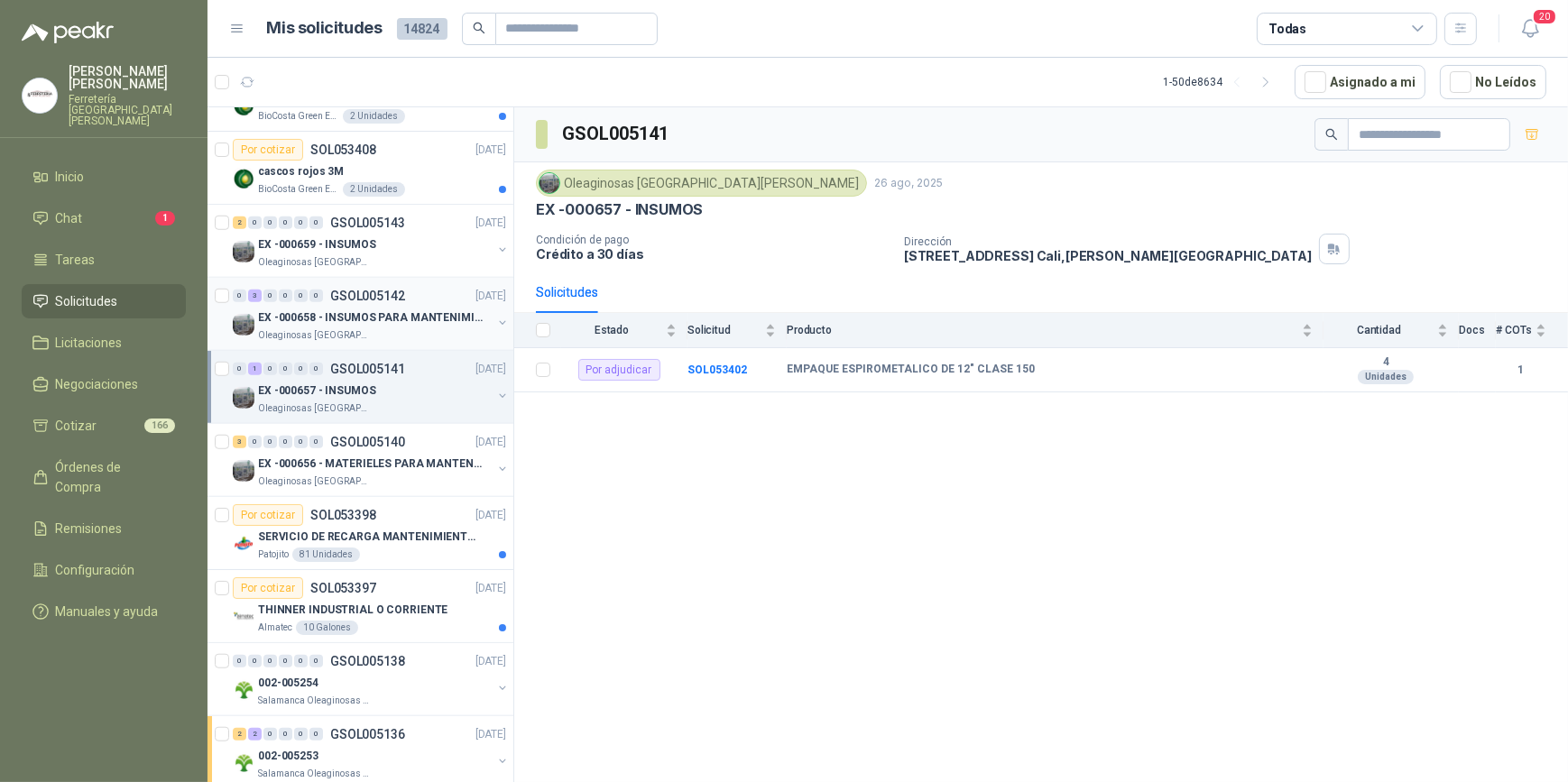
scroll to position [1886, 0]
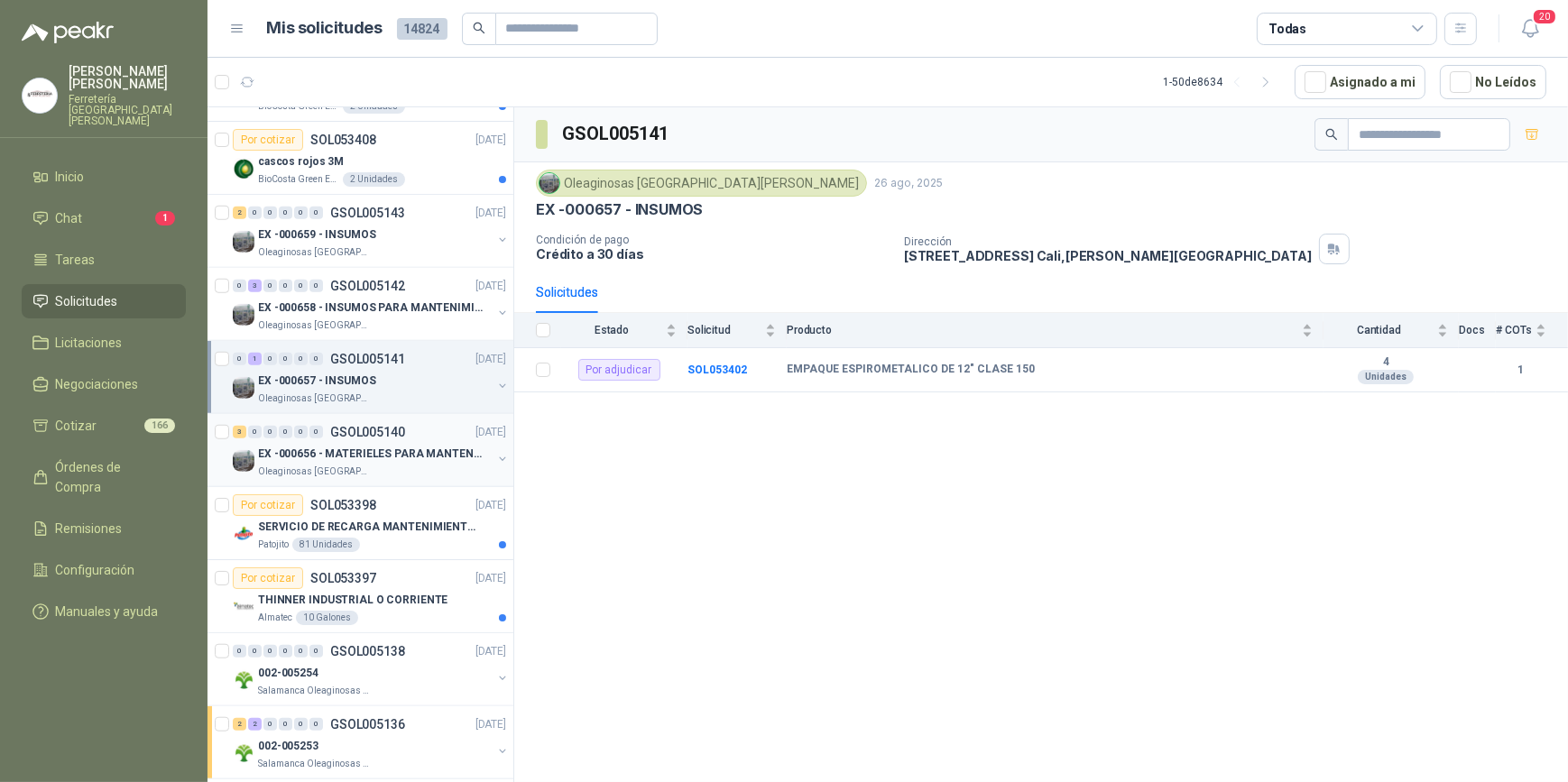
click at [383, 465] on div "Oleaginosas [GEOGRAPHIC_DATA][PERSON_NAME]" at bounding box center [375, 472] width 233 height 14
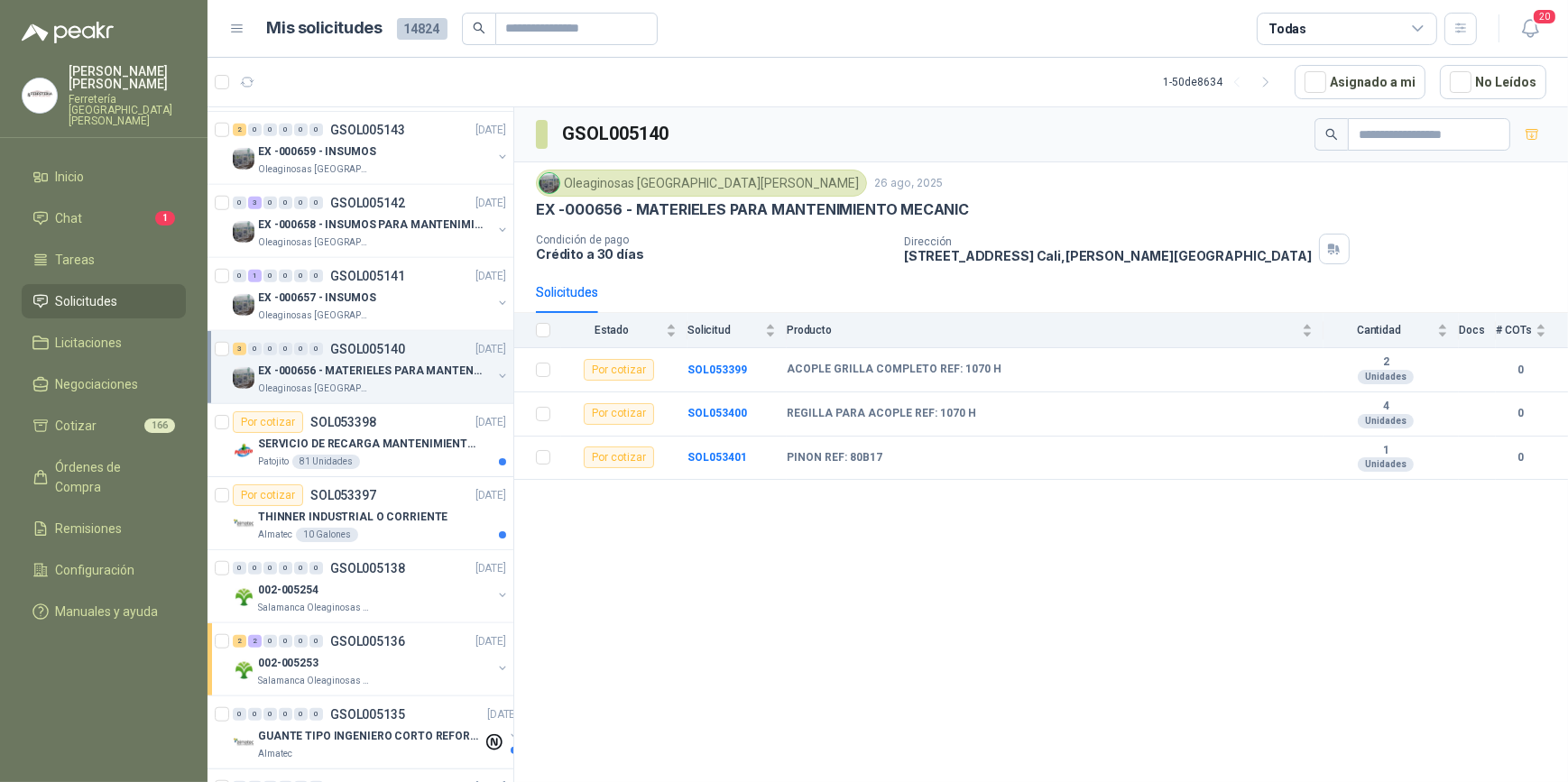
scroll to position [2050, 0]
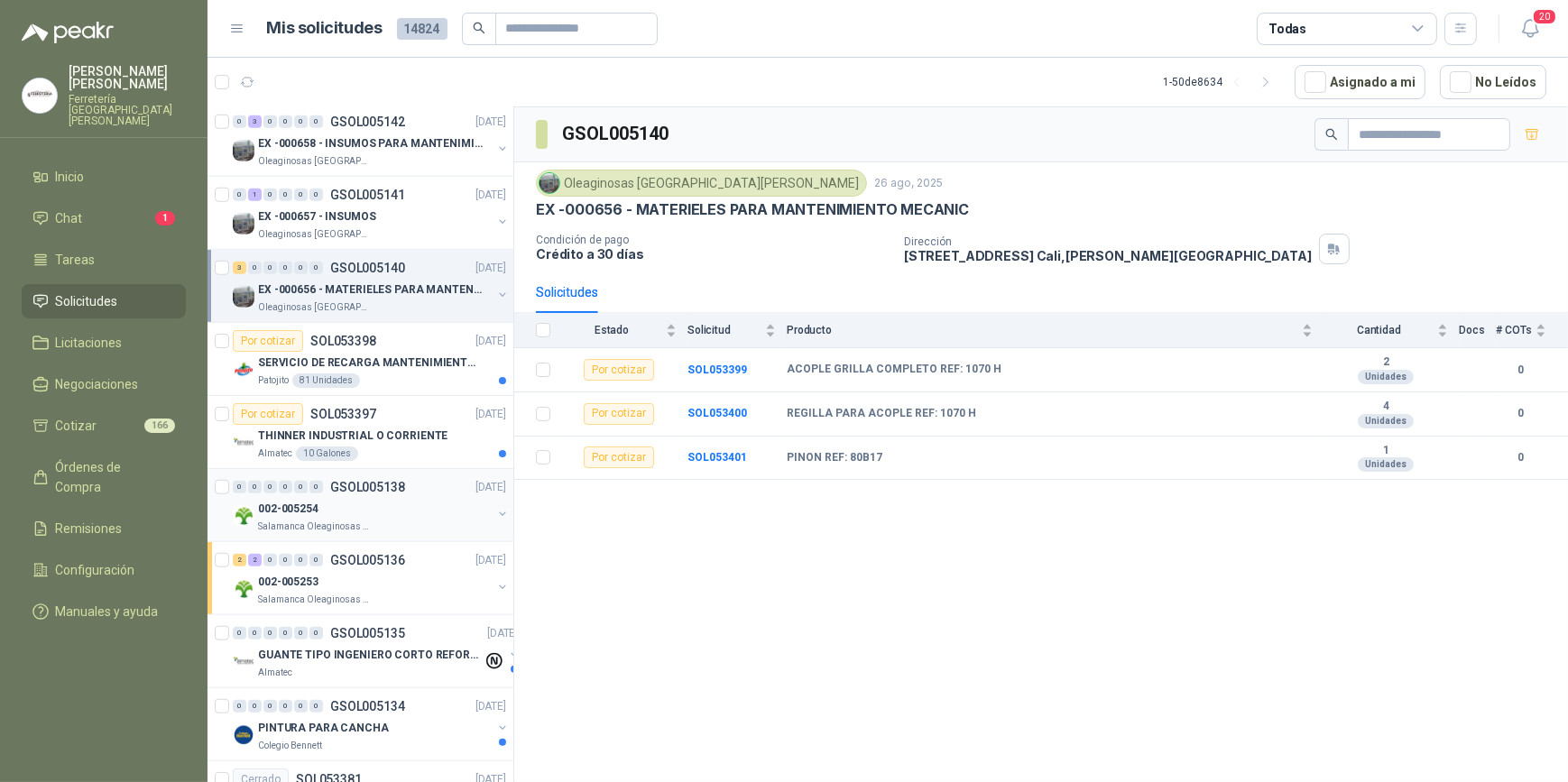
click at [391, 505] on div "002-005254" at bounding box center [375, 509] width 233 height 22
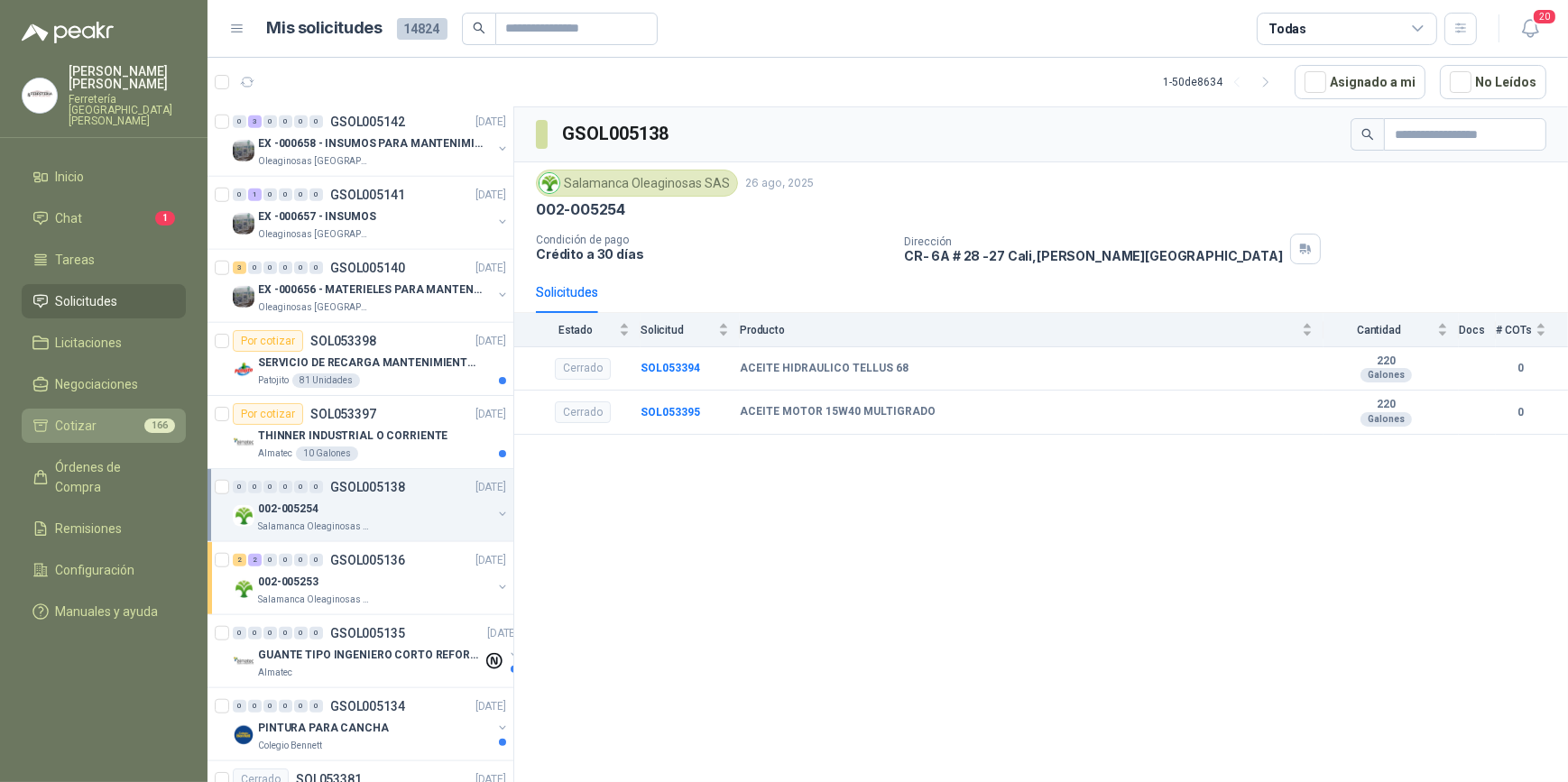
click at [107, 416] on li "Cotizar 166" at bounding box center [103, 425] width 142 height 20
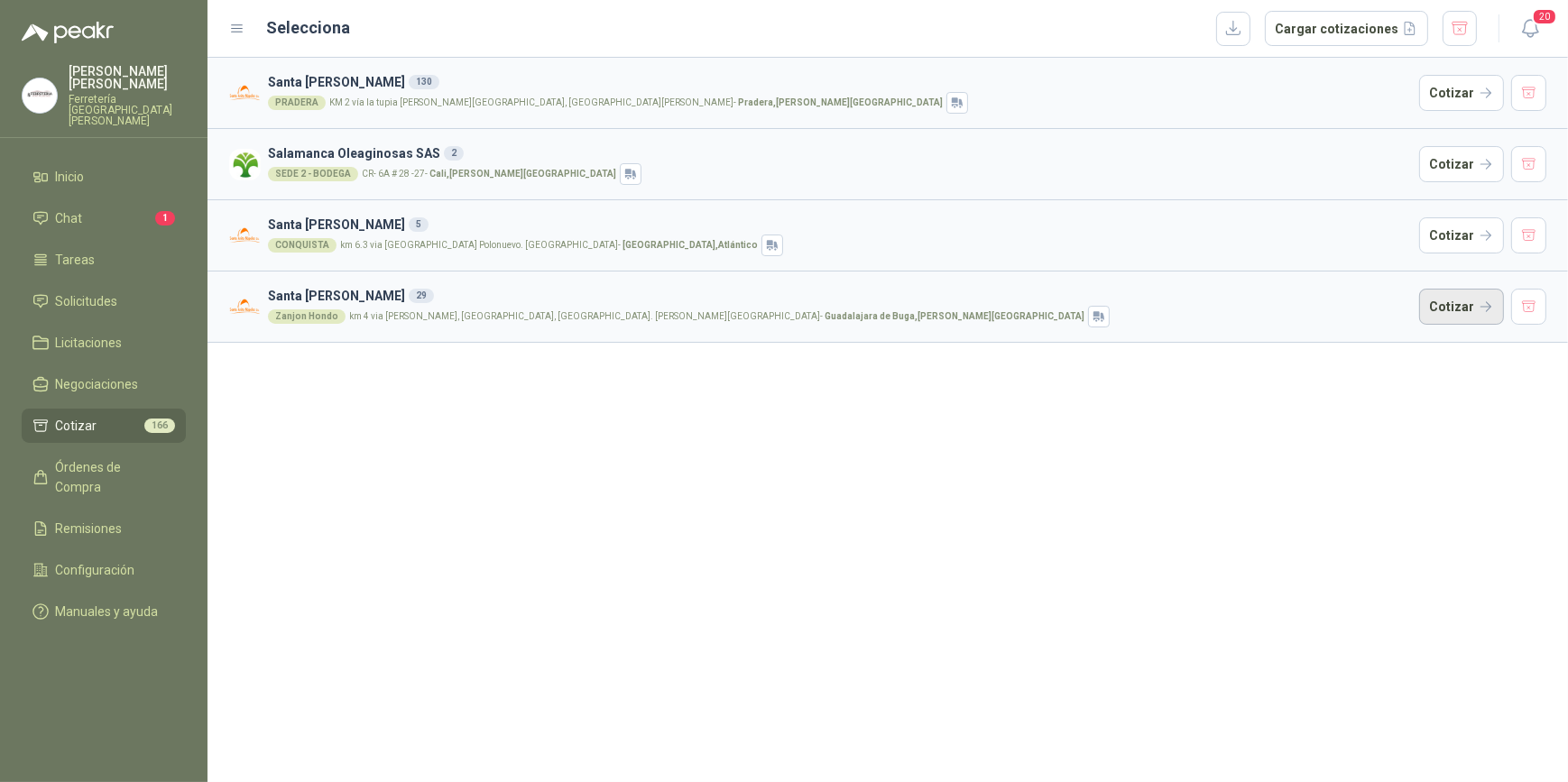
click at [1465, 304] on button "Cotizar" at bounding box center [1462, 307] width 84 height 36
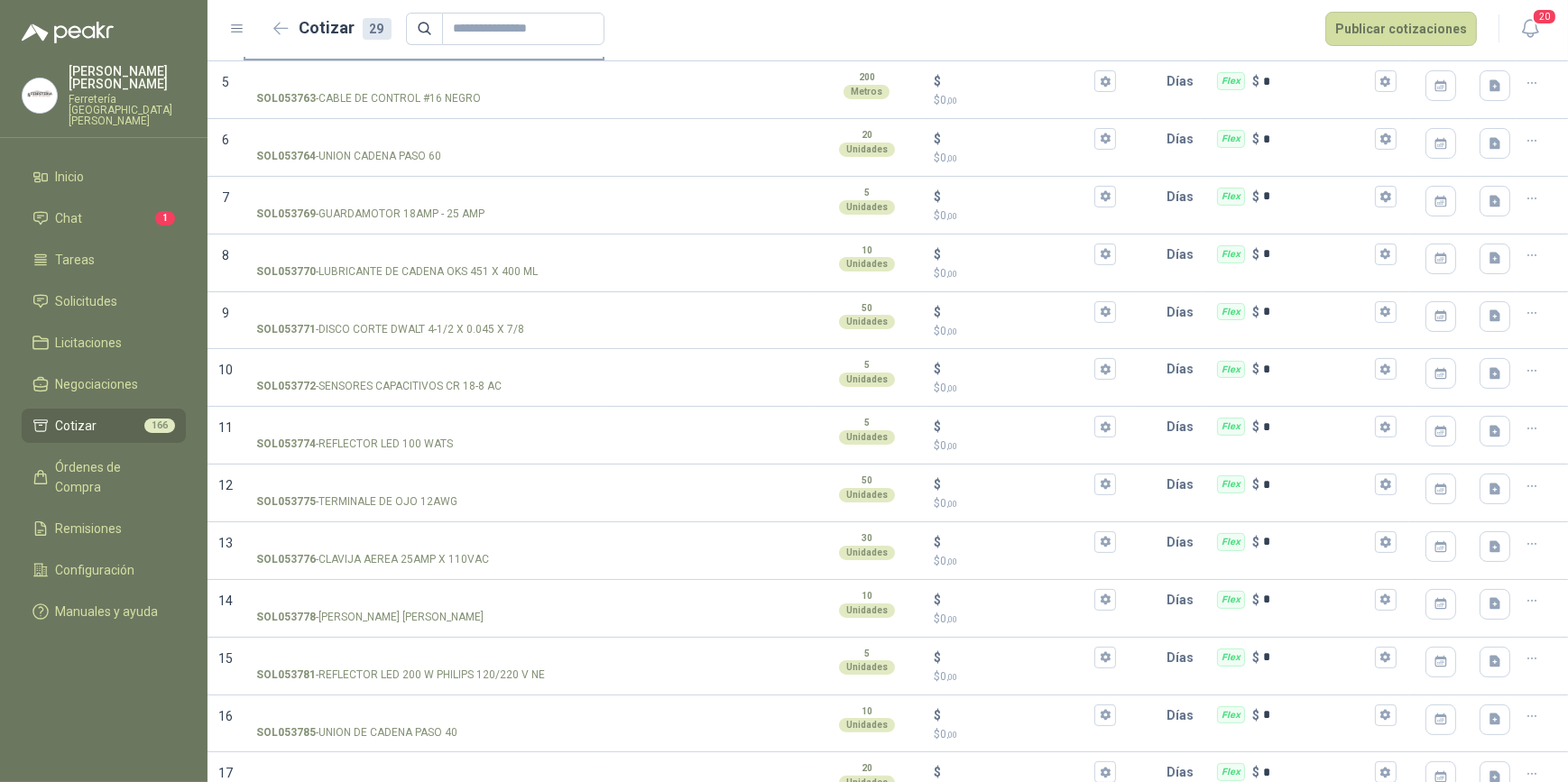
scroll to position [410, 0]
click at [292, 304] on input "SOL053771 - DISCO CORTE DWALT 4-1/2 X 0.045 X 7/8" at bounding box center [424, 310] width 336 height 13
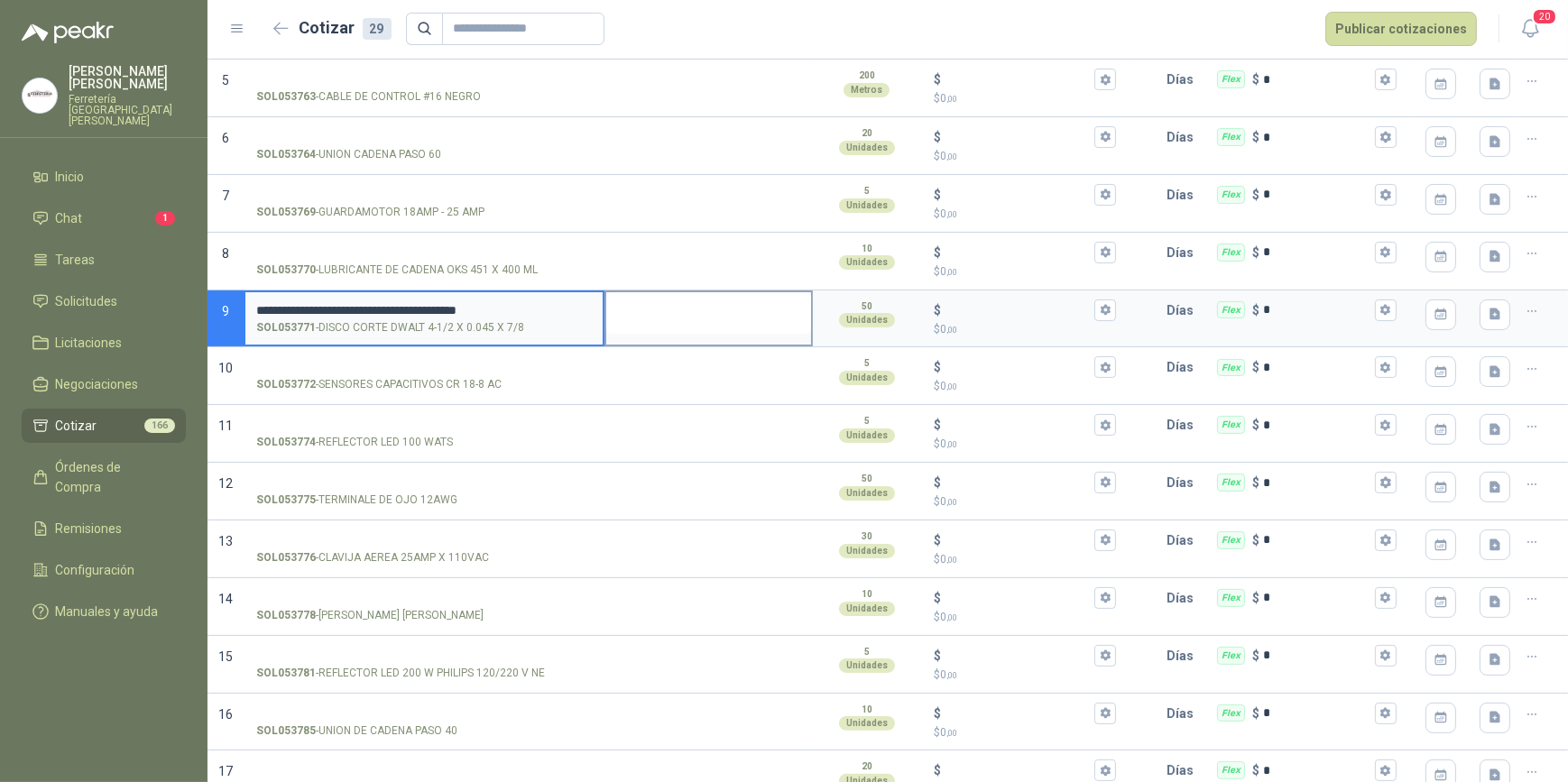
click at [686, 321] on textarea at bounding box center [709, 313] width 205 height 42
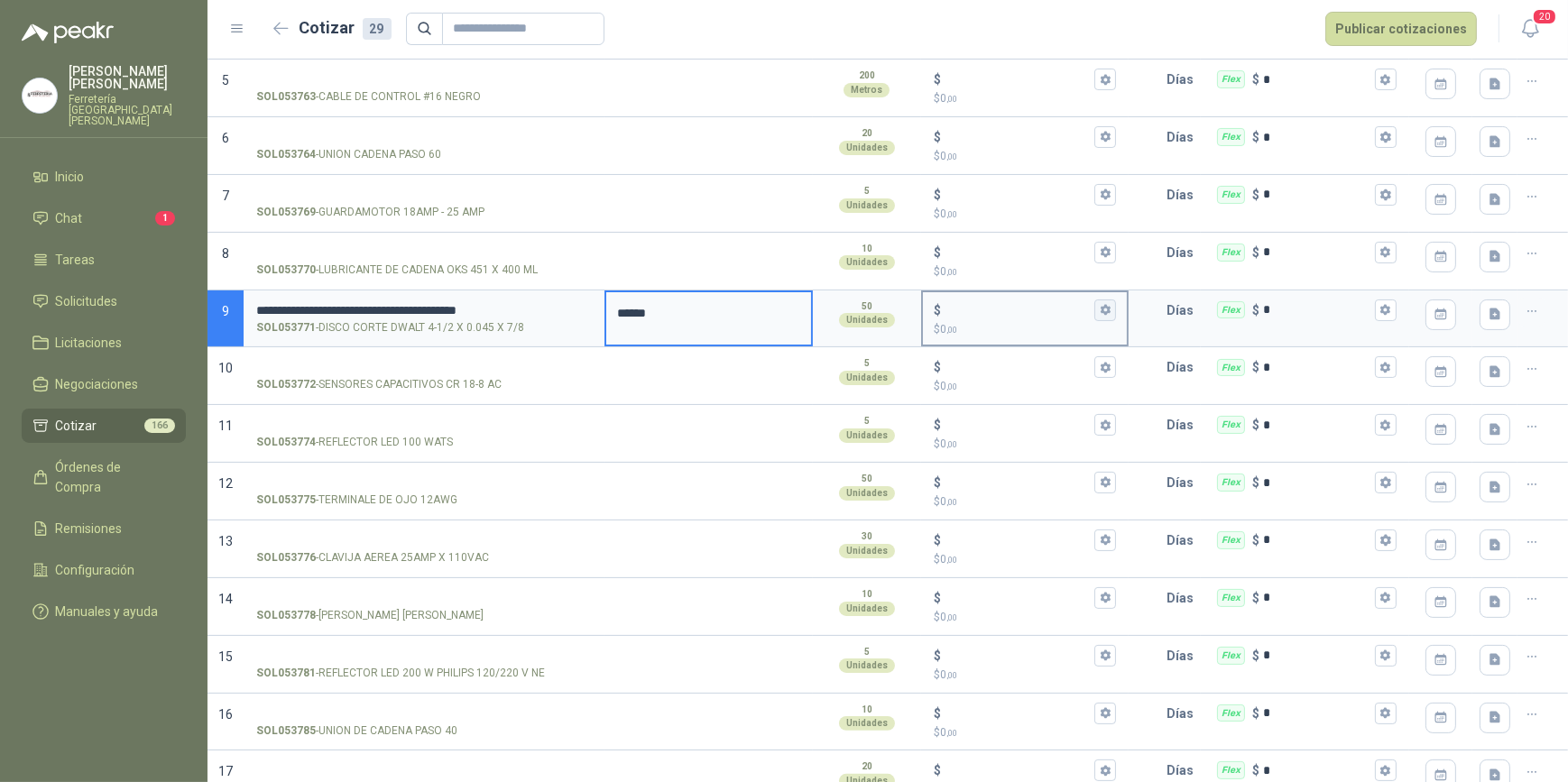
click at [1100, 304] on icon "button" at bounding box center [1106, 309] width 11 height 11
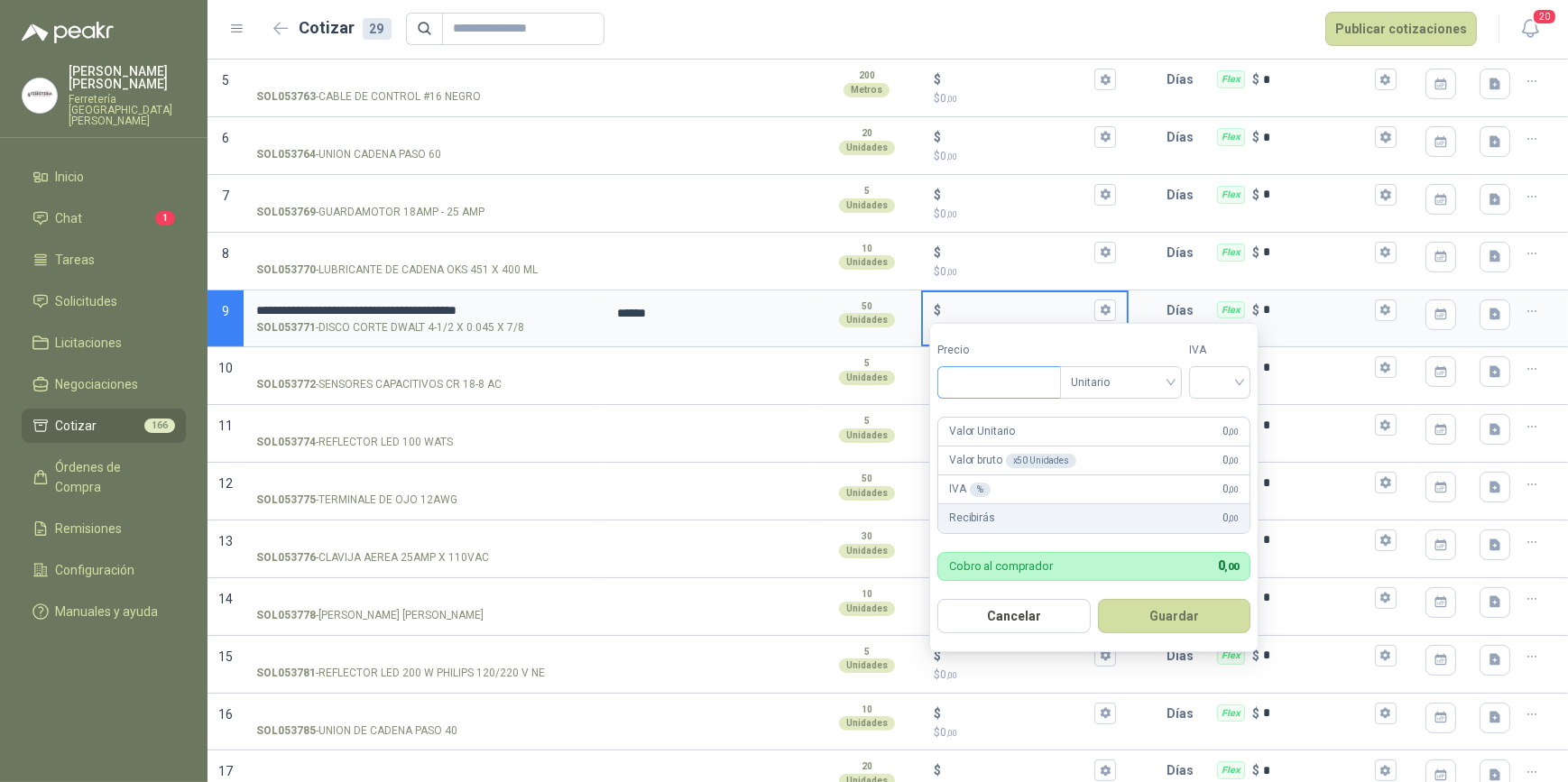
click at [999, 386] on input "Precio" at bounding box center [999, 382] width 121 height 30
click at [1240, 378] on input "search" at bounding box center [1221, 381] width 40 height 28
click at [1219, 419] on div "19%" at bounding box center [1223, 420] width 33 height 20
click at [1183, 613] on button "Guardar" at bounding box center [1178, 616] width 156 height 34
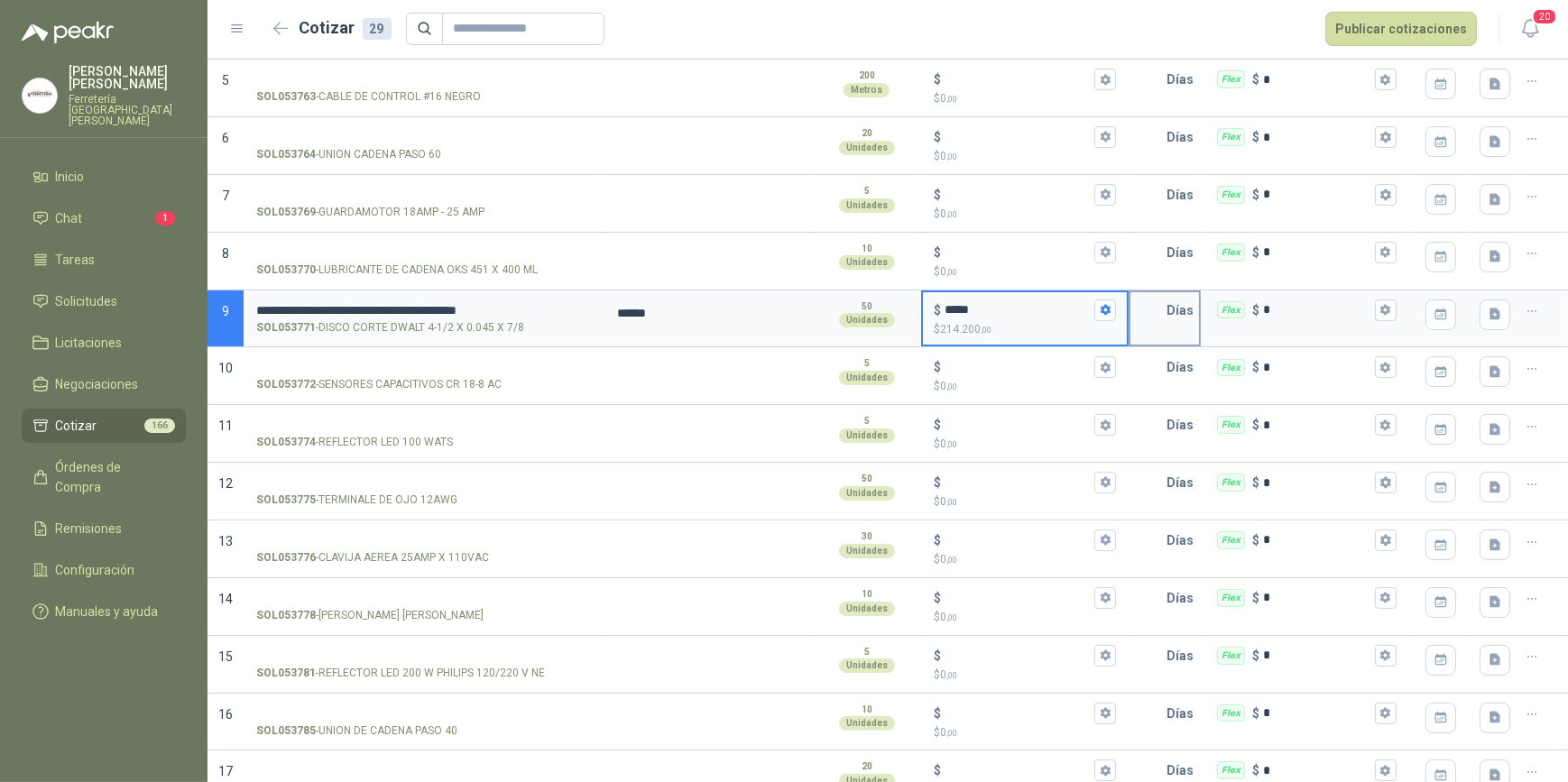
click at [1148, 317] on input "text" at bounding box center [1148, 310] width 36 height 36
click at [1380, 304] on icon "button" at bounding box center [1386, 309] width 11 height 11
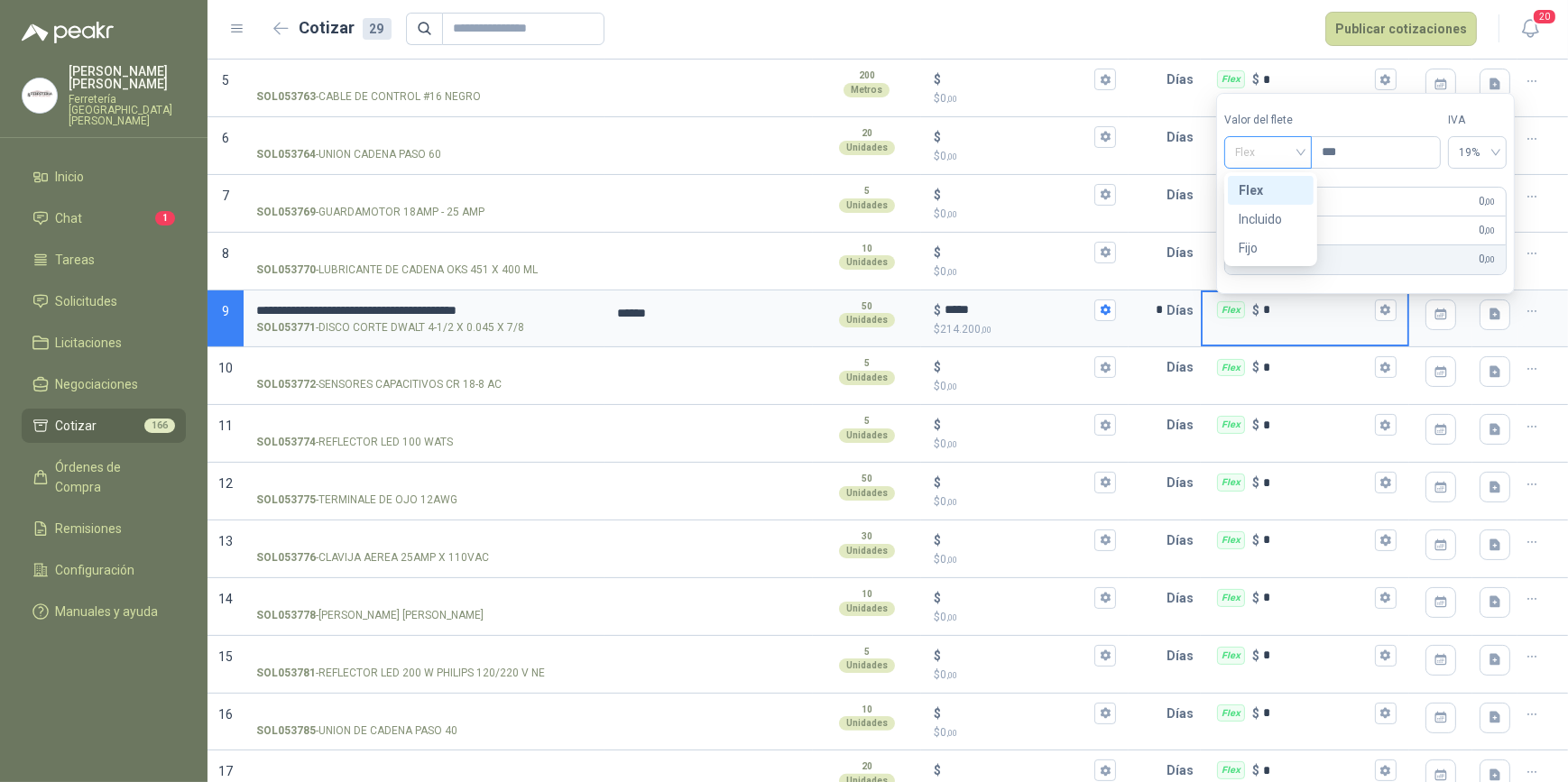
click at [1309, 153] on div "Flex" at bounding box center [1268, 153] width 87 height 32
click at [1274, 219] on div "Incluido" at bounding box center [1271, 219] width 65 height 20
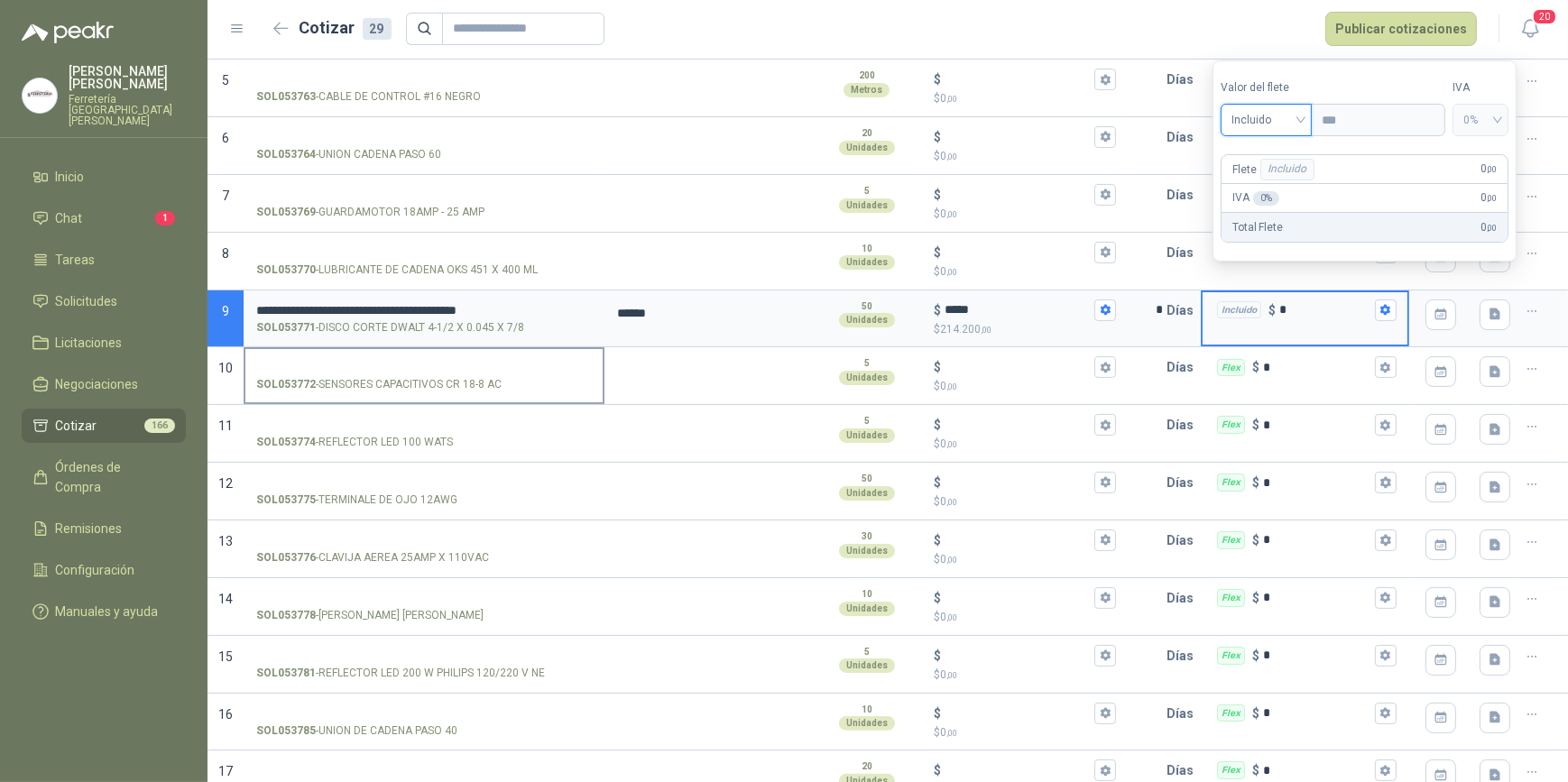
scroll to position [492, 0]
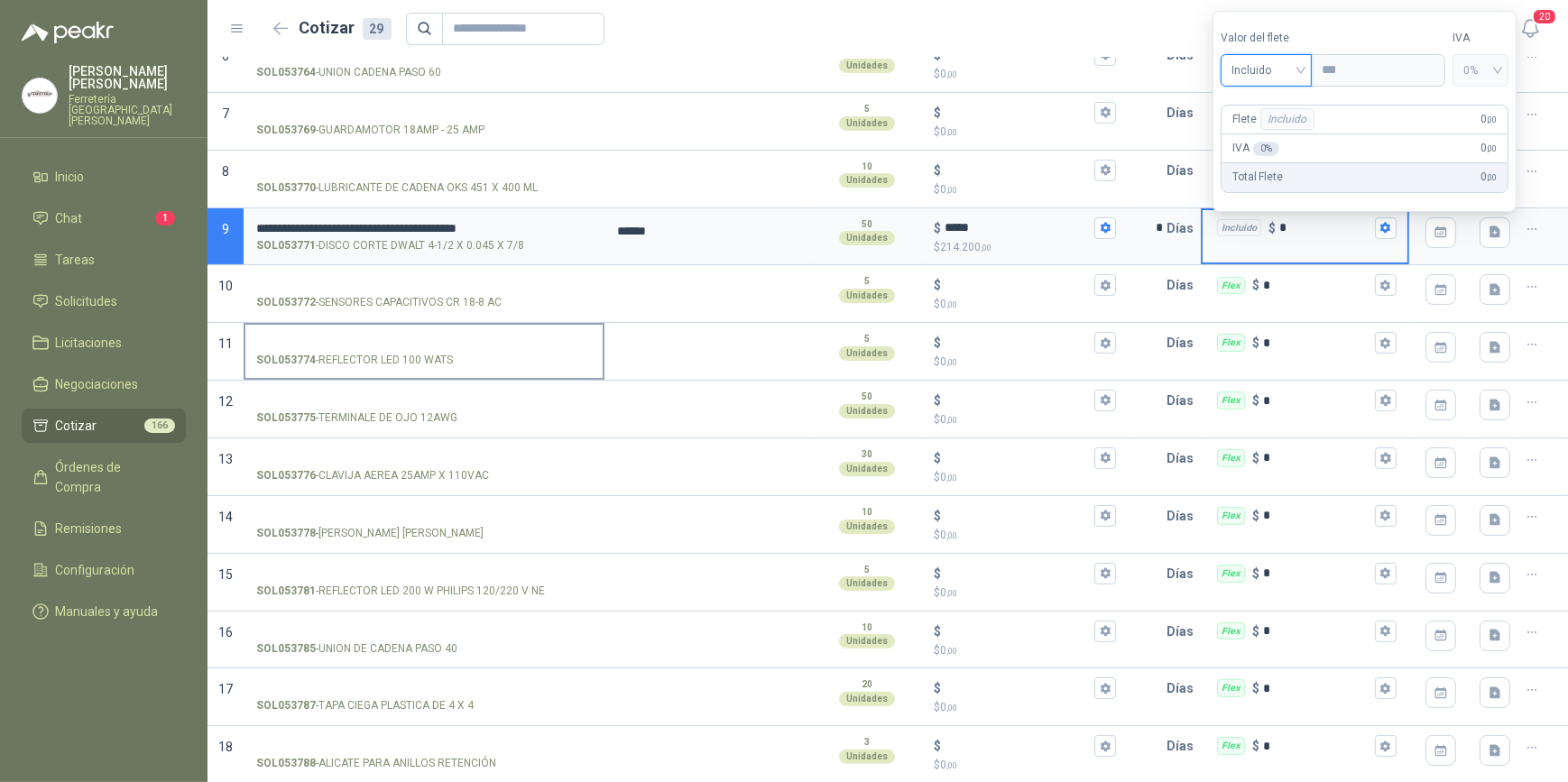
click at [317, 339] on input "SOL053774 - REFLECTOR LED 100 WATS" at bounding box center [424, 344] width 336 height 13
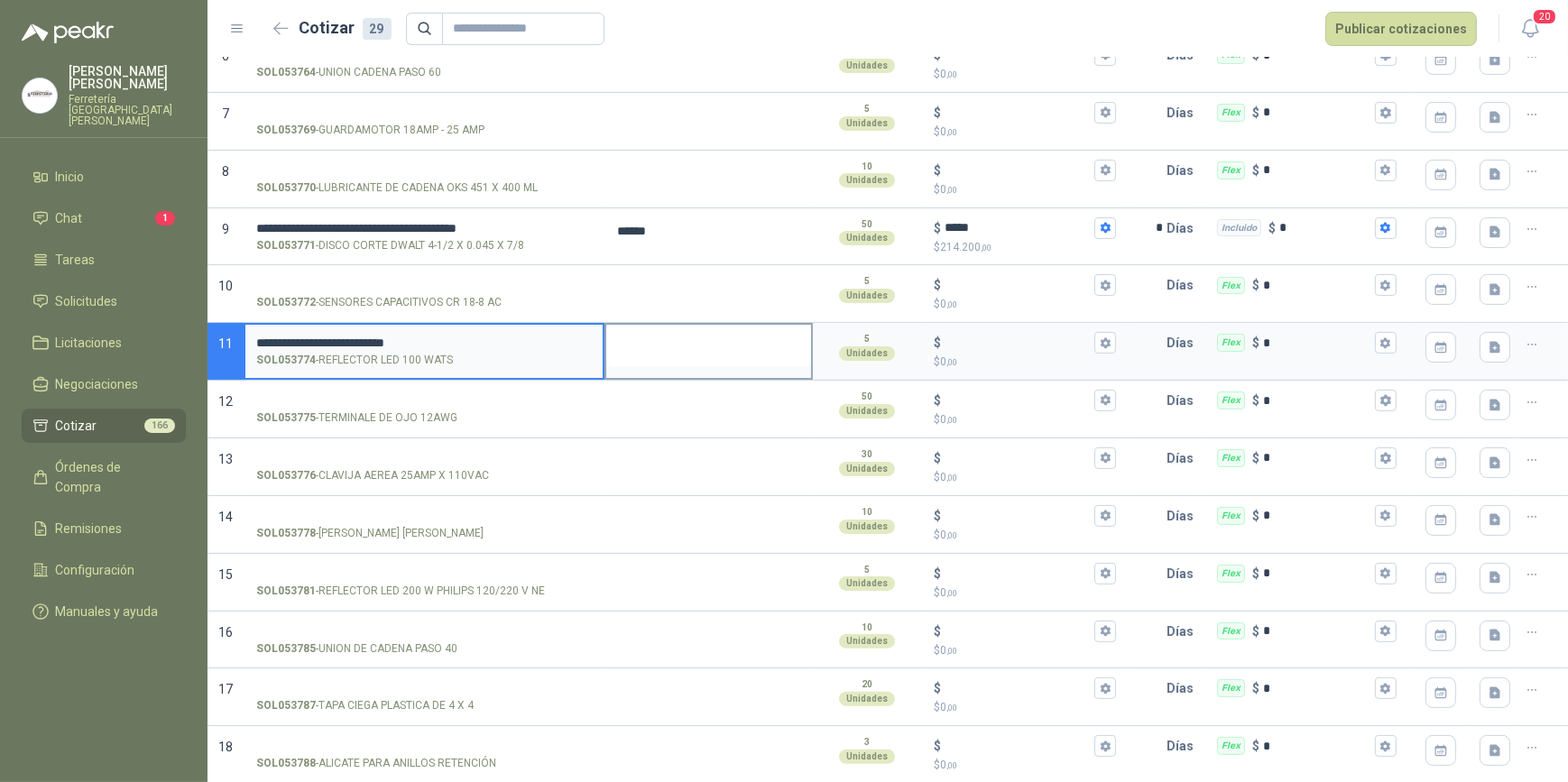
click at [646, 351] on textarea at bounding box center [709, 345] width 205 height 42
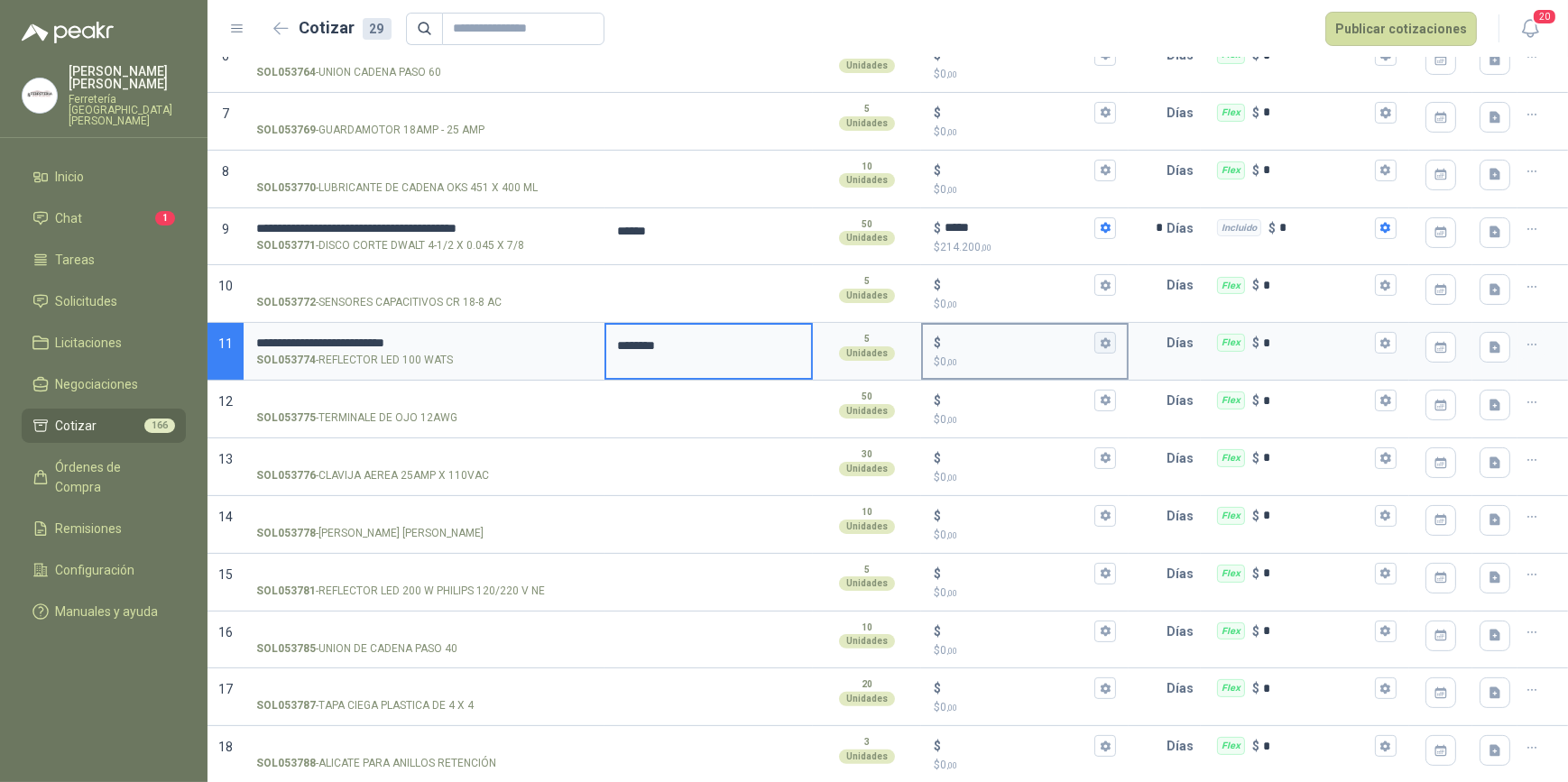
click at [1100, 340] on icon "button" at bounding box center [1106, 344] width 11 height 11
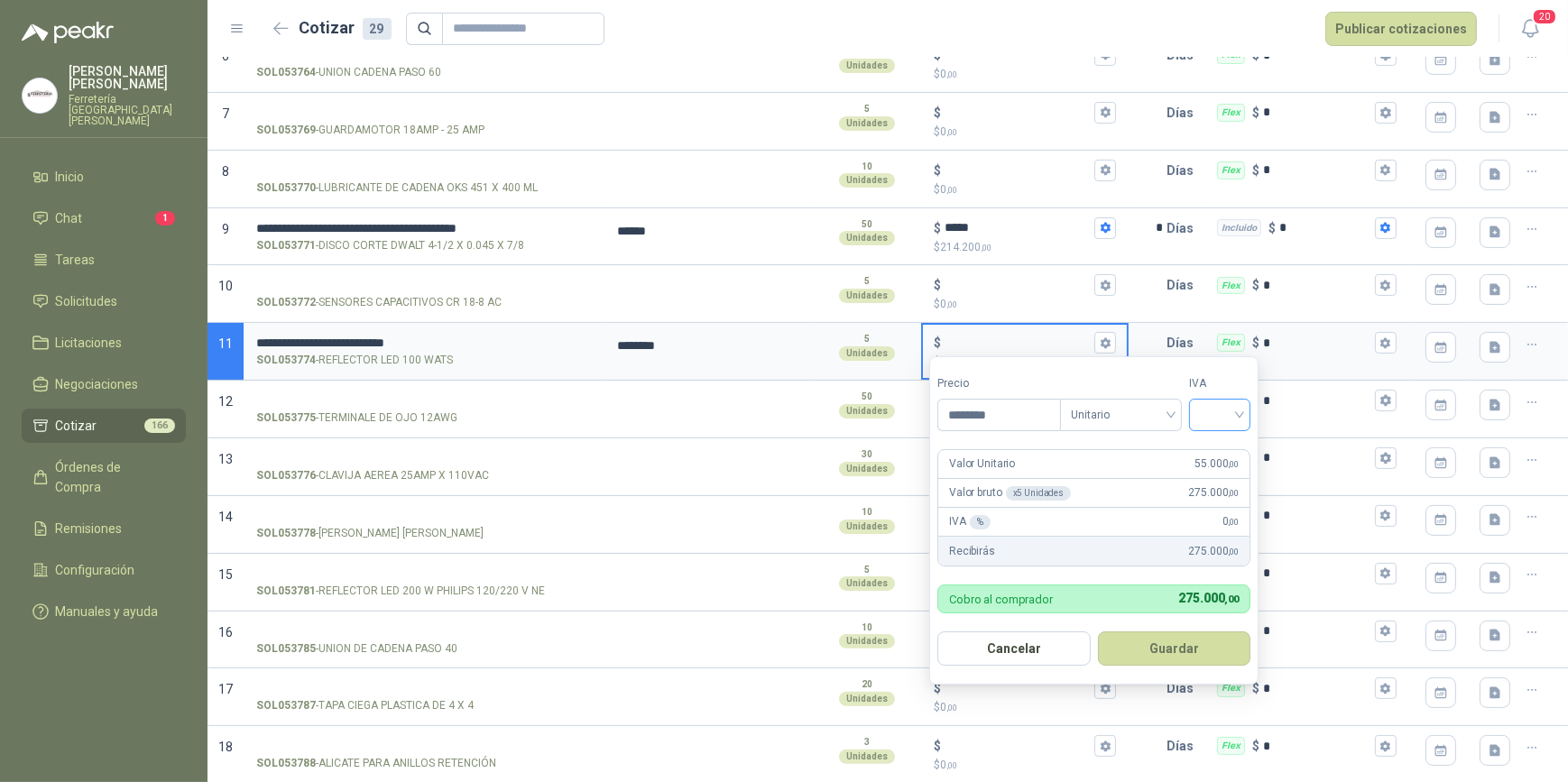
click at [1240, 414] on input "search" at bounding box center [1221, 413] width 40 height 28
click at [1222, 447] on div "19%" at bounding box center [1223, 453] width 33 height 20
click at [1165, 651] on button "Guardar" at bounding box center [1178, 649] width 156 height 34
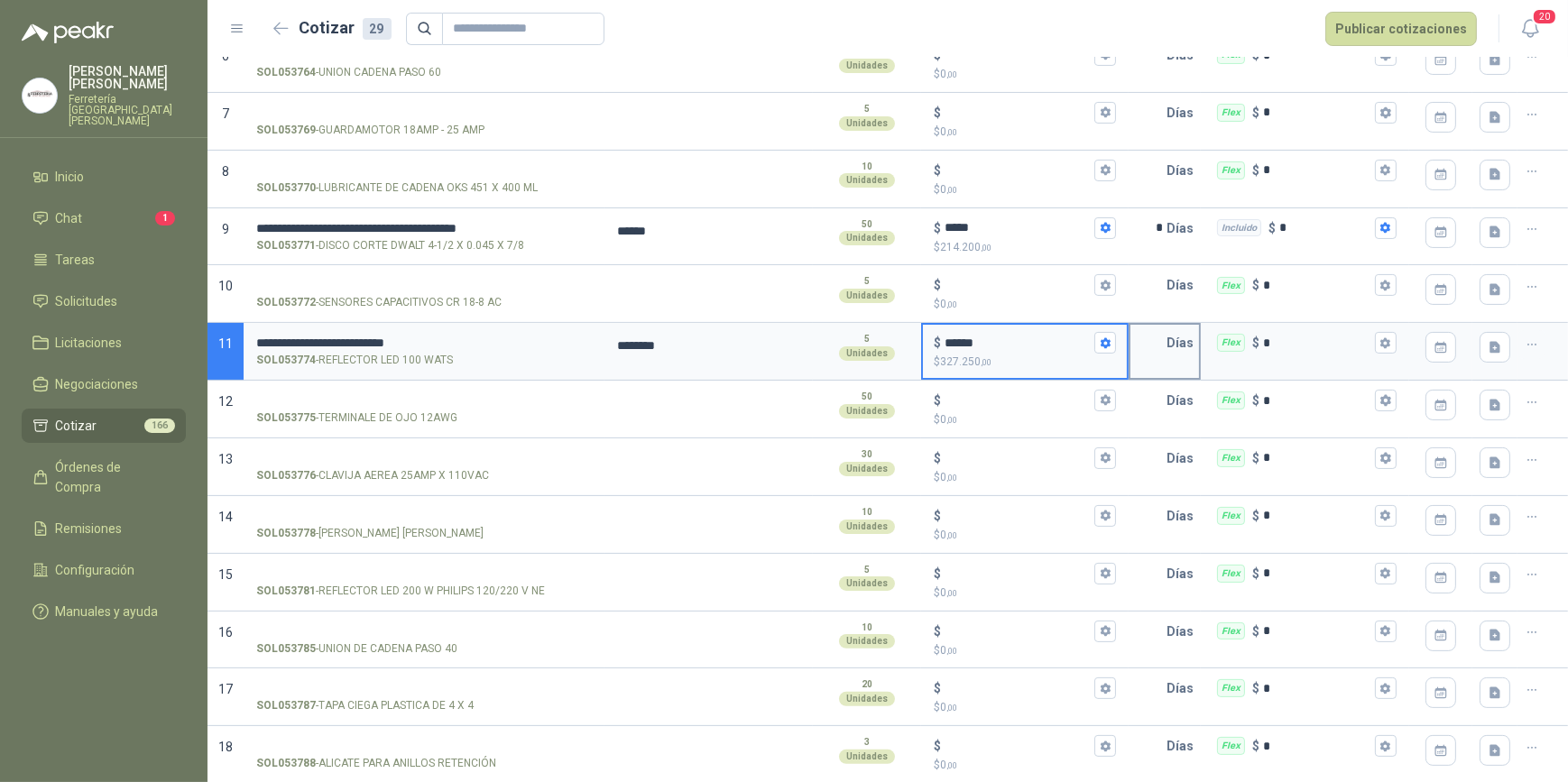
click at [1148, 342] on input "text" at bounding box center [1148, 343] width 36 height 36
click at [1382, 337] on button "Flex $ *" at bounding box center [1386, 343] width 22 height 22
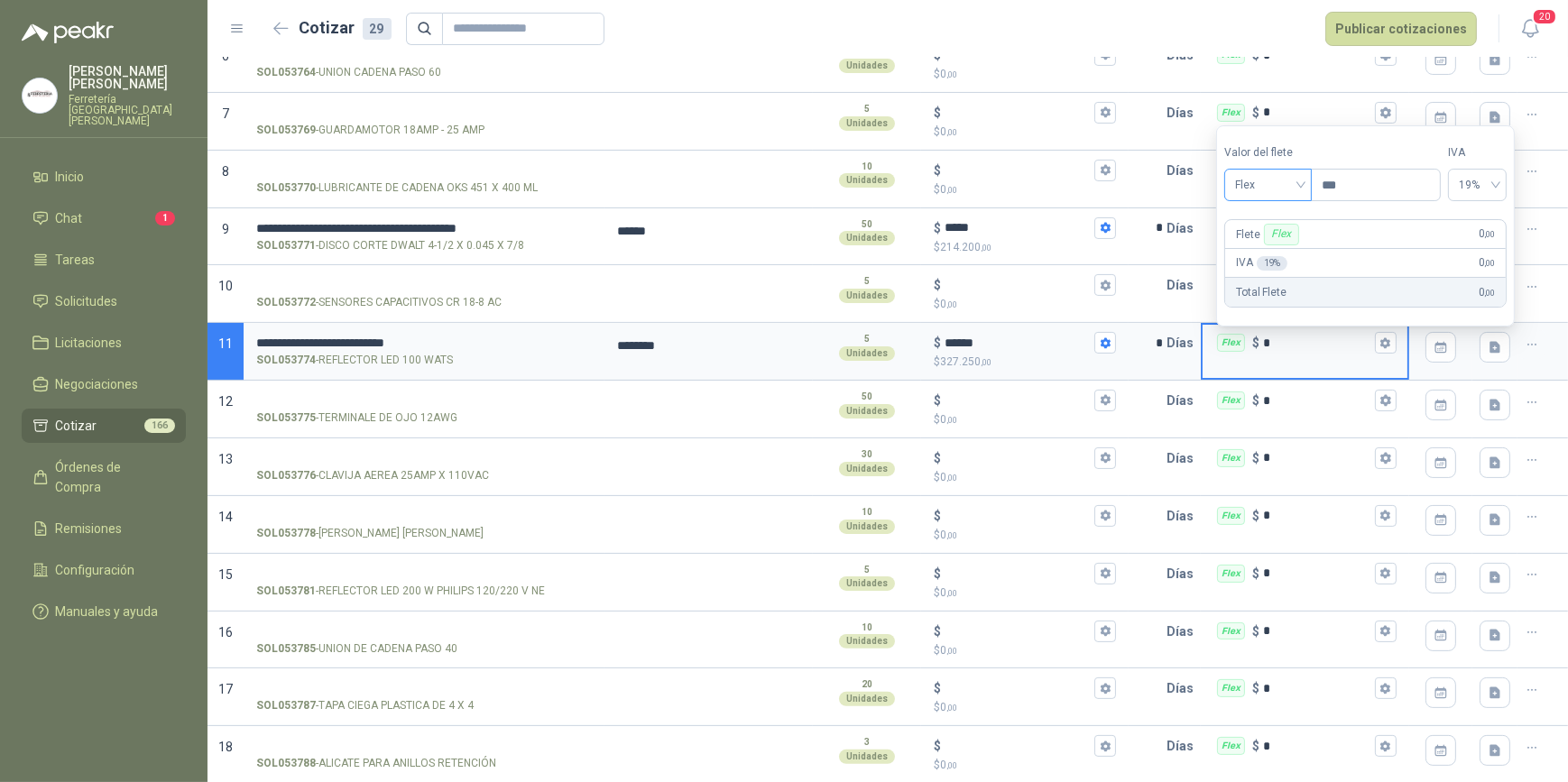
click at [1301, 182] on span "Flex" at bounding box center [1268, 185] width 65 height 28
click at [1277, 245] on div "Incluido" at bounding box center [1271, 252] width 65 height 20
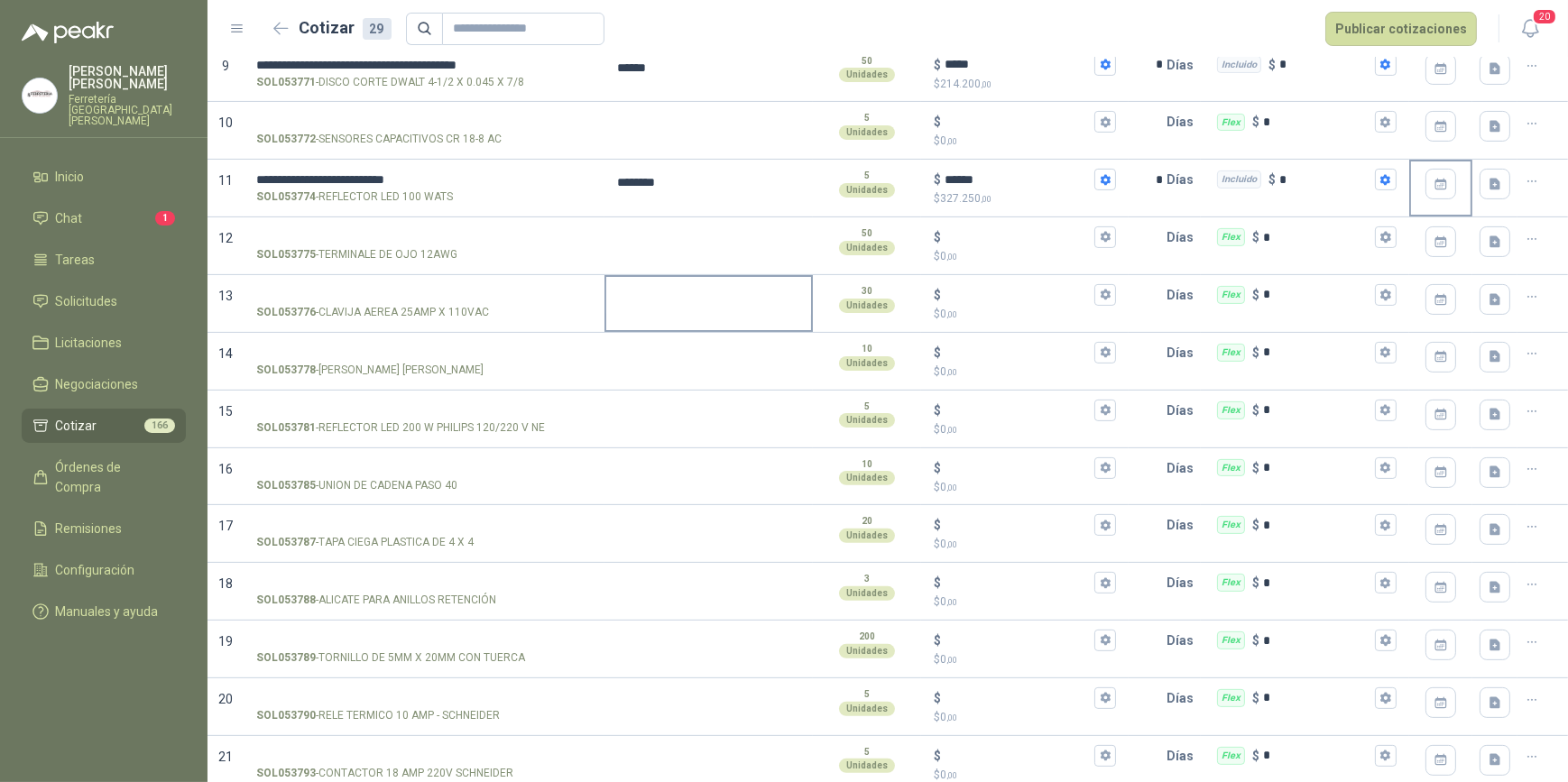
scroll to position [656, 0]
click at [375, 411] on input "SOL053781 - REFLECTOR LED 200 W PHILIPS 120/220 V NE" at bounding box center [424, 410] width 336 height 13
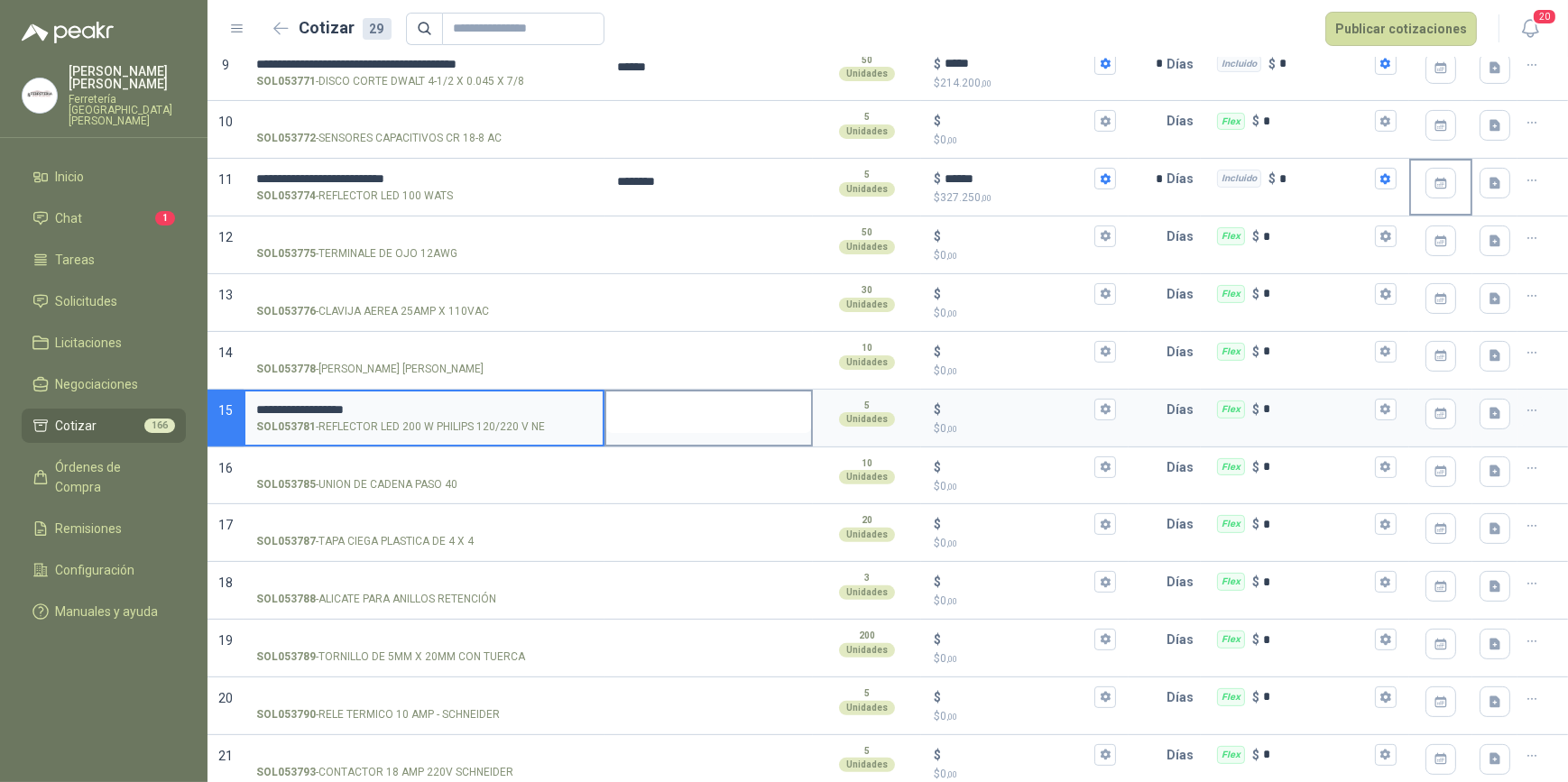
click at [677, 413] on textarea at bounding box center [709, 413] width 205 height 42
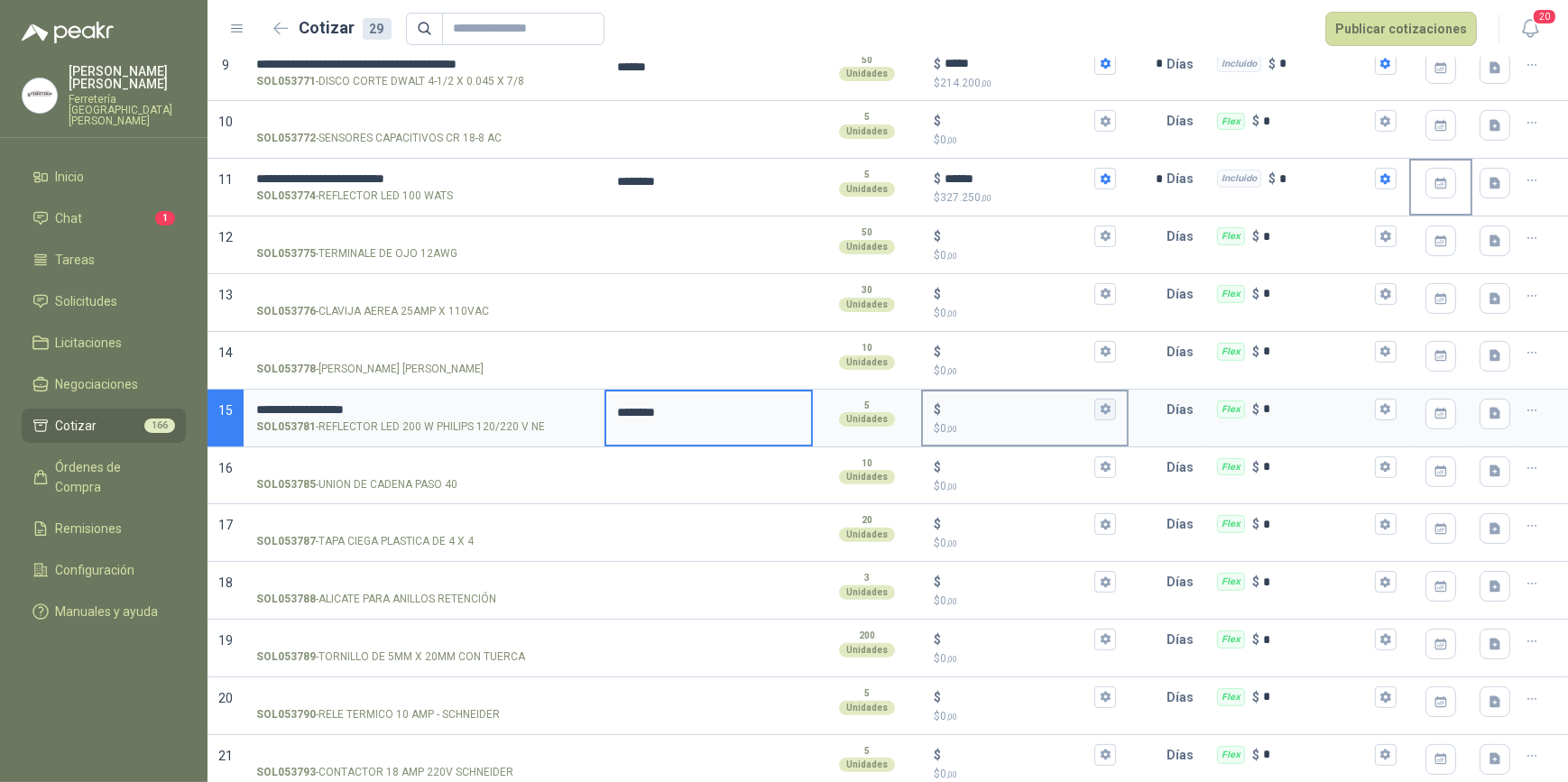
click at [1101, 409] on icon "button" at bounding box center [1106, 409] width 9 height 10
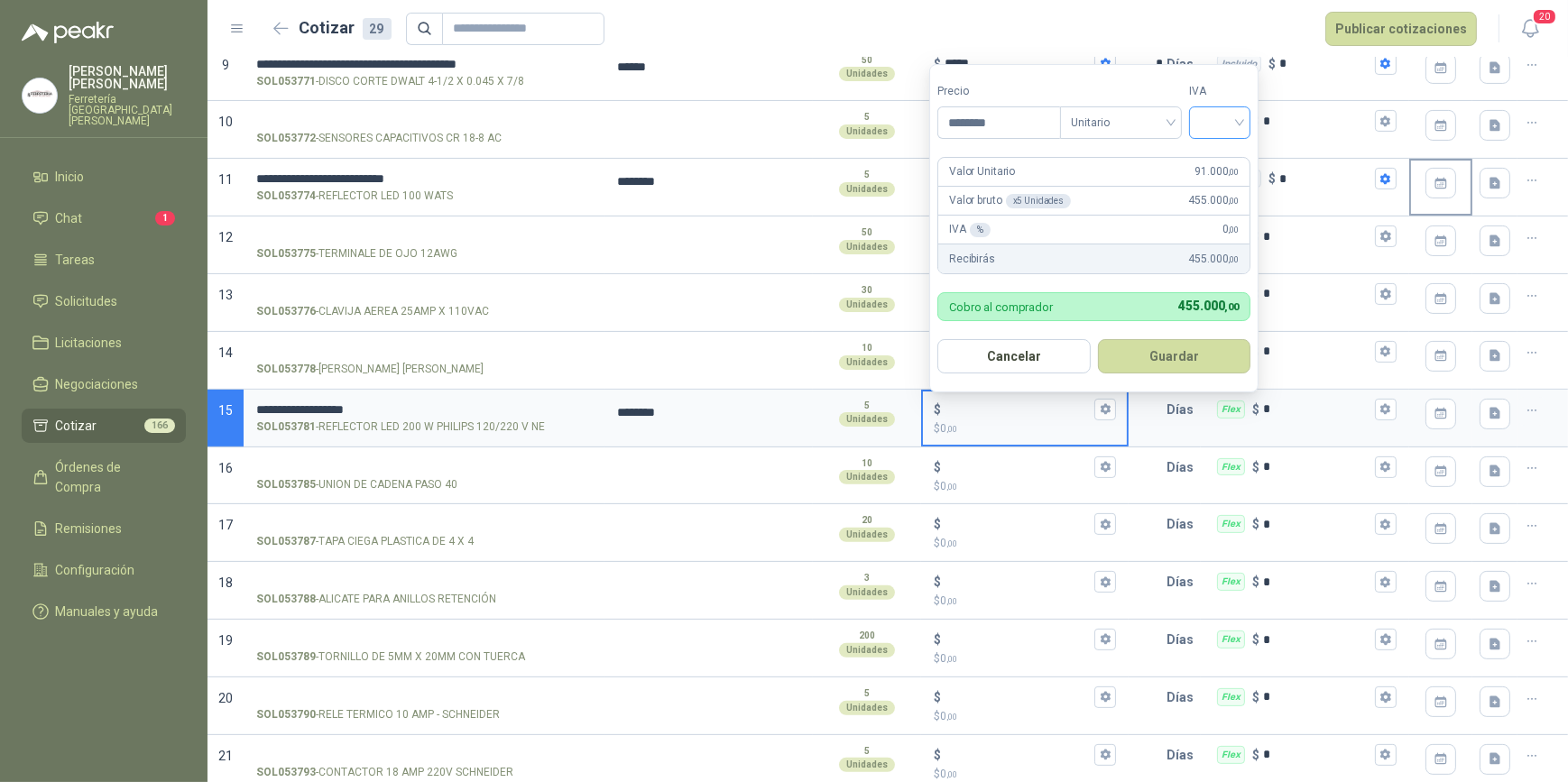
click at [1240, 122] on input "search" at bounding box center [1221, 121] width 40 height 28
click at [1214, 158] on div "19%" at bounding box center [1223, 160] width 33 height 20
click at [1194, 358] on button "Guardar" at bounding box center [1178, 356] width 156 height 34
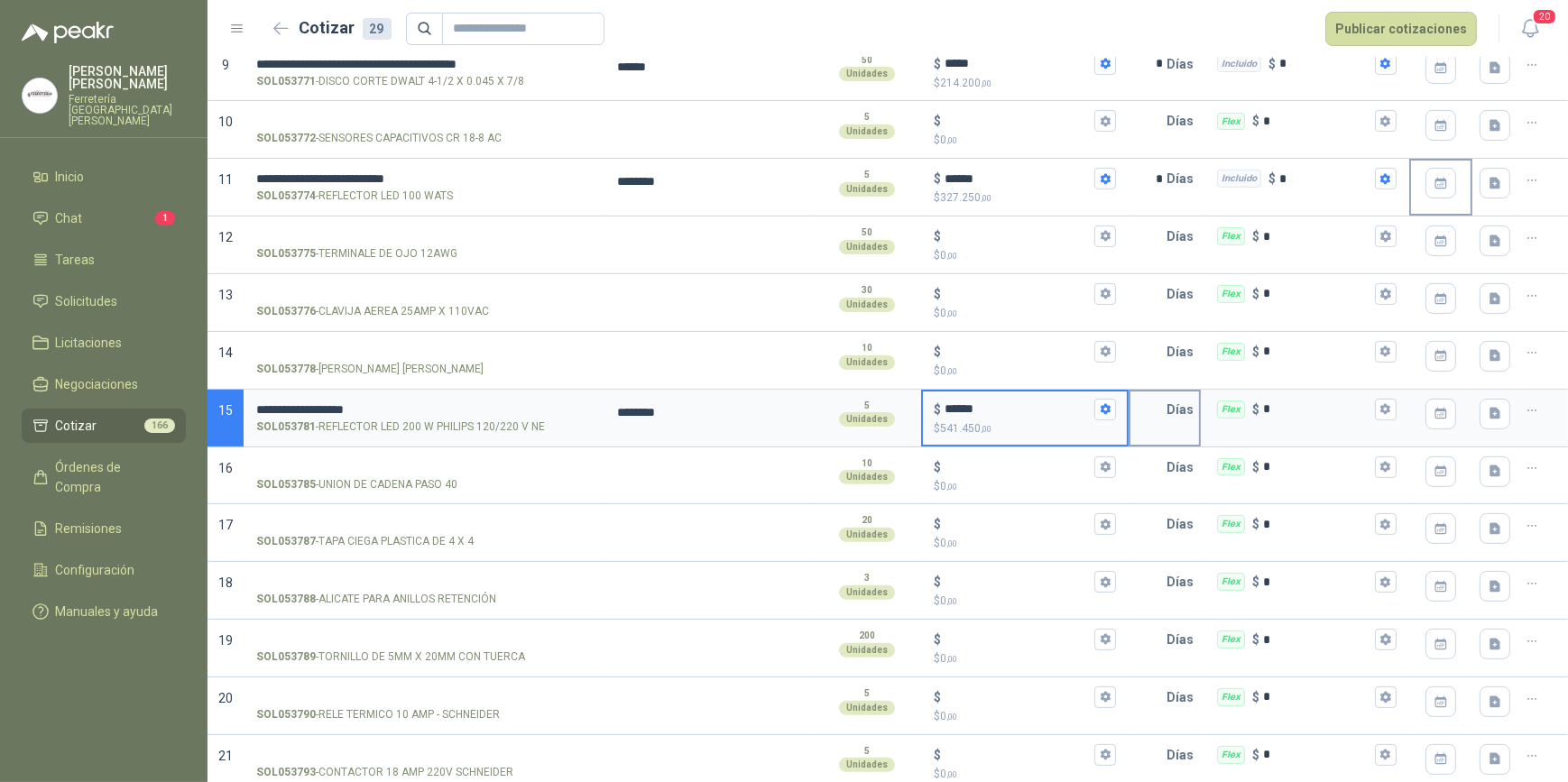
click at [1148, 413] on input "text" at bounding box center [1148, 410] width 36 height 36
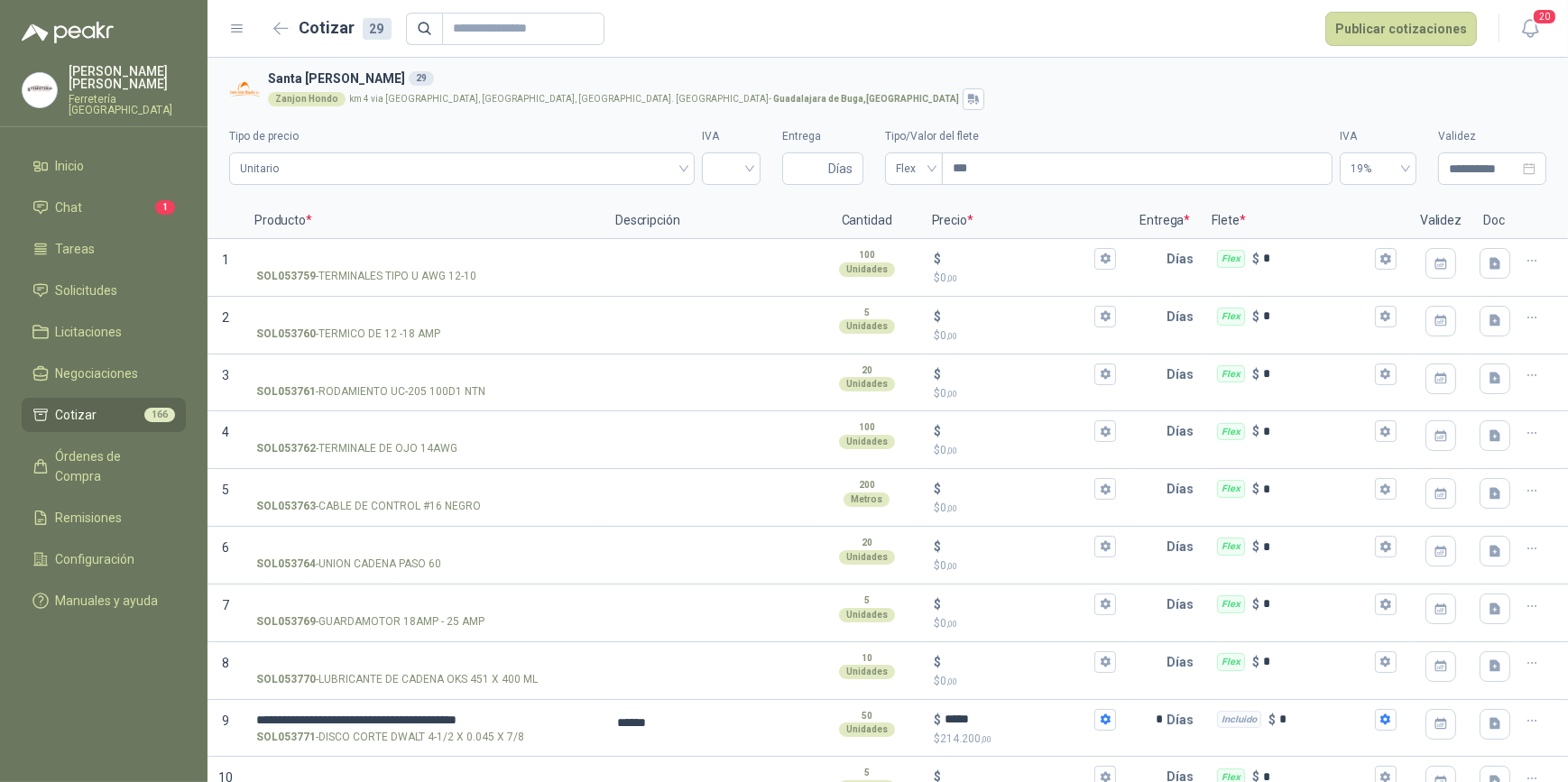
scroll to position [656, 0]
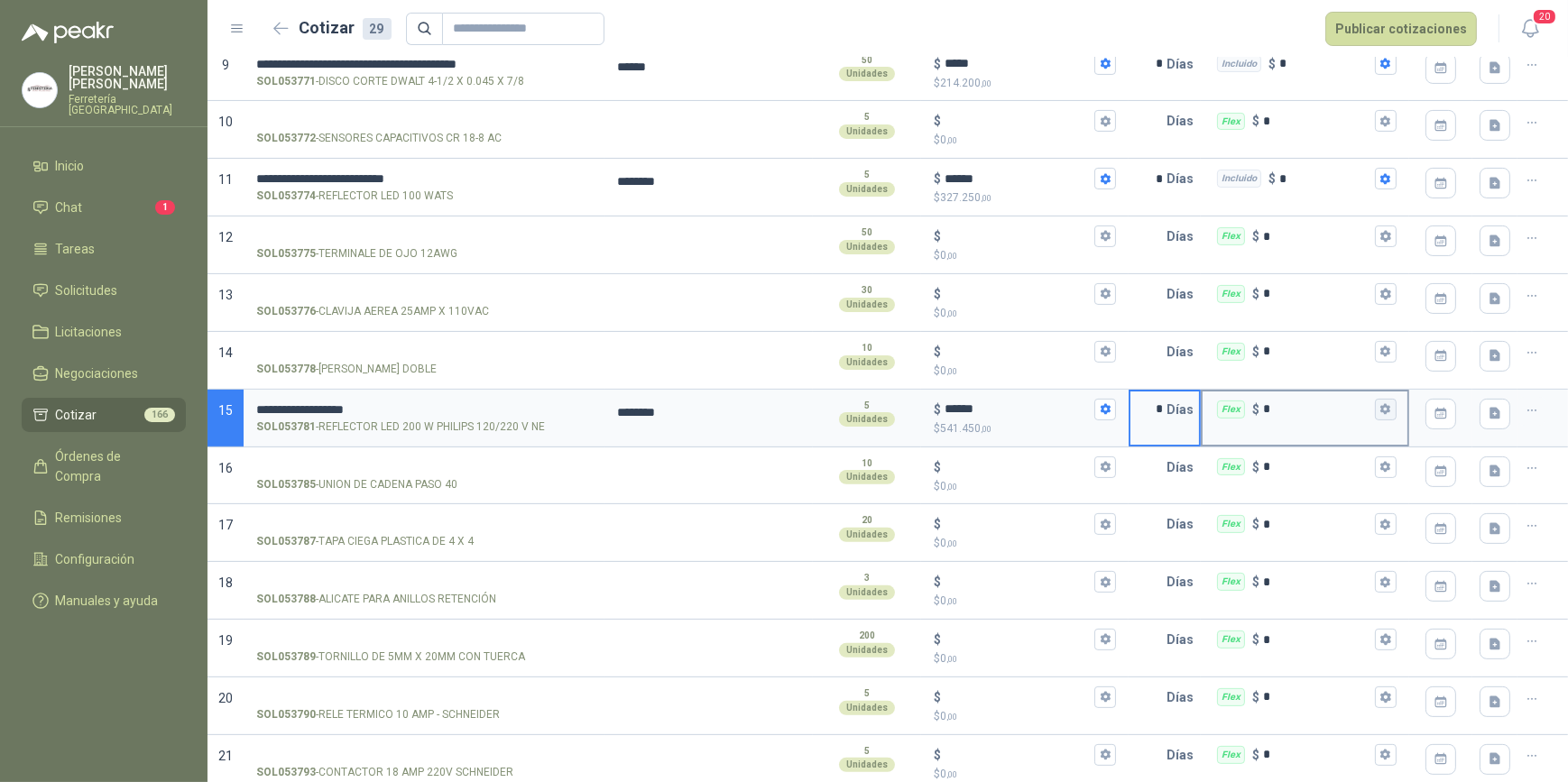
type input "*"
click at [1380, 404] on icon "button" at bounding box center [1386, 409] width 11 height 11
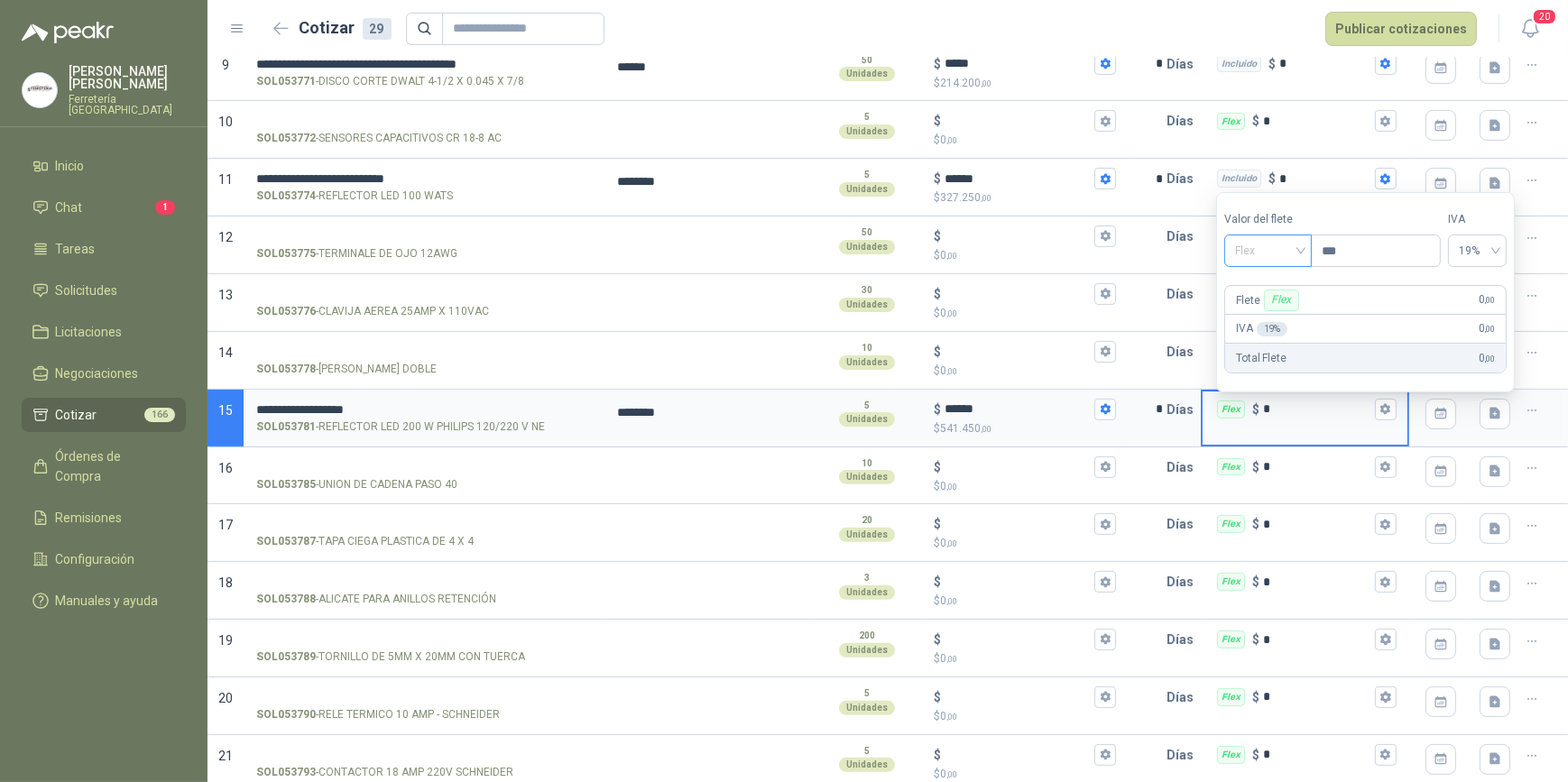
click at [1299, 252] on span "Flex" at bounding box center [1268, 251] width 65 height 28
click at [1274, 321] on div "Incluido" at bounding box center [1271, 318] width 65 height 20
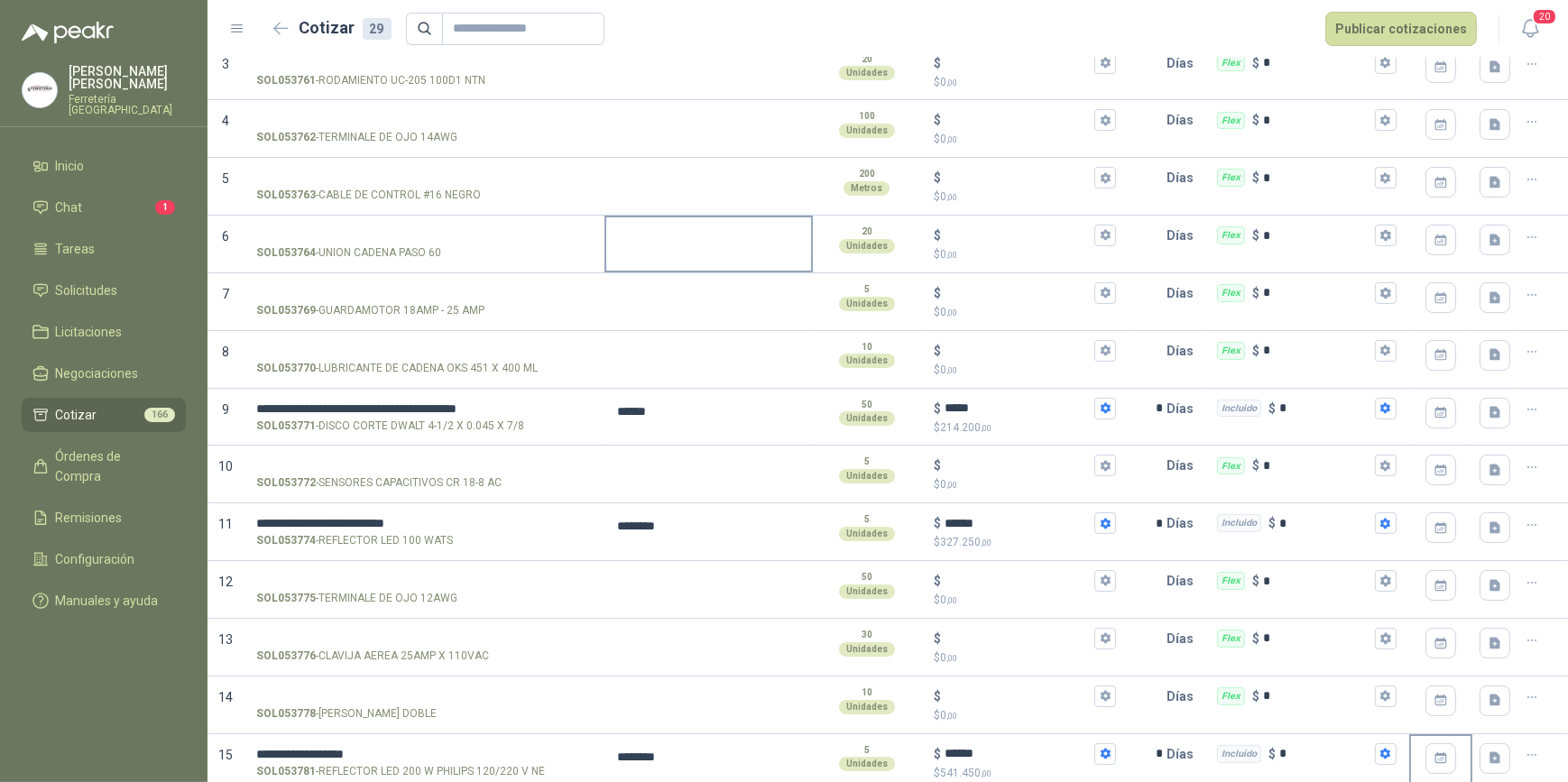
scroll to position [327, 0]
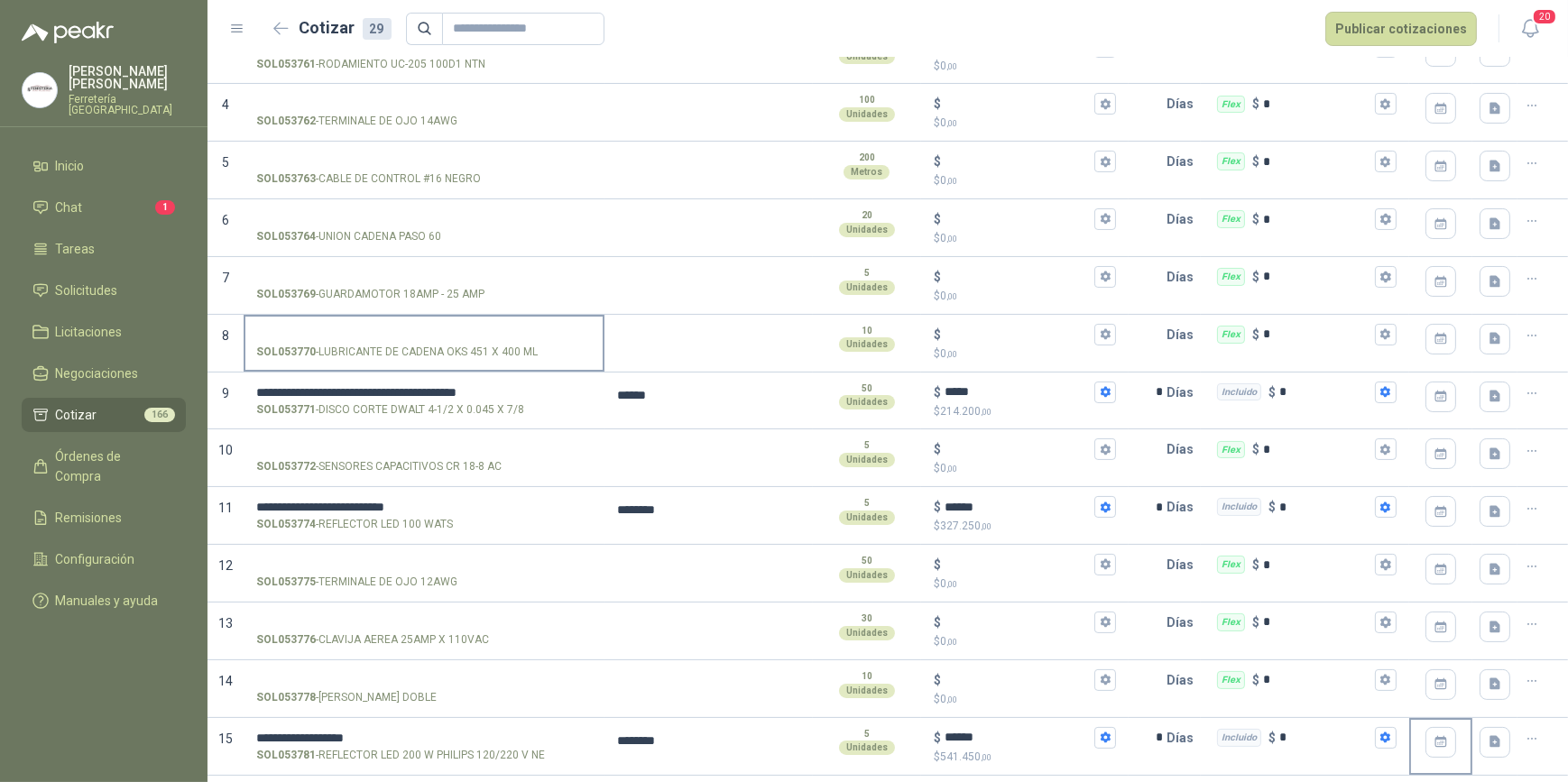
click at [301, 333] on input "SOL053770 - LUBRICANTE DE CADENA OKS 451 X 400 ML" at bounding box center [424, 335] width 336 height 13
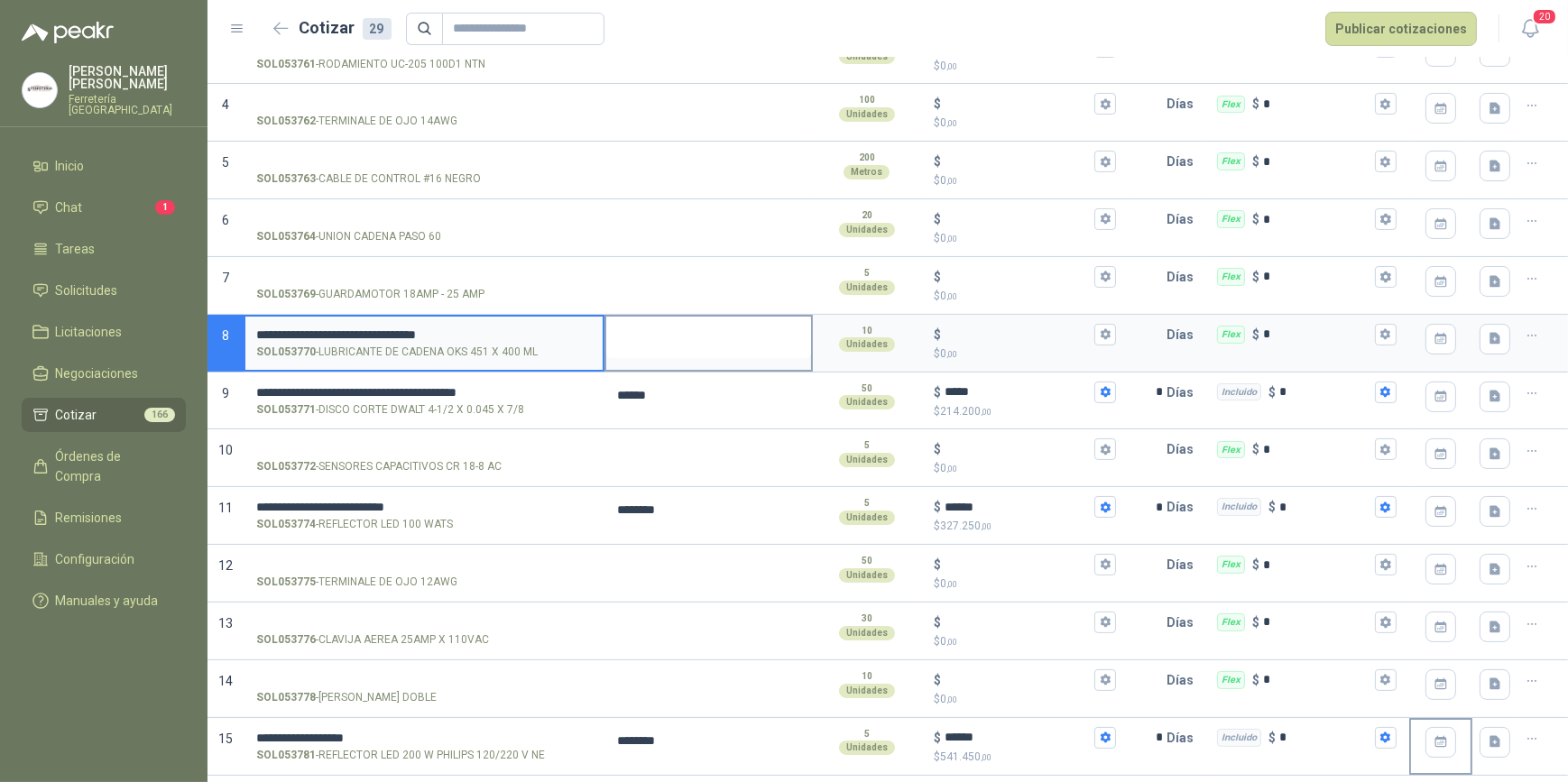
type input "**********"
click at [643, 337] on textarea at bounding box center [709, 338] width 205 height 42
type textarea "*"
type textarea "**"
type textarea "***"
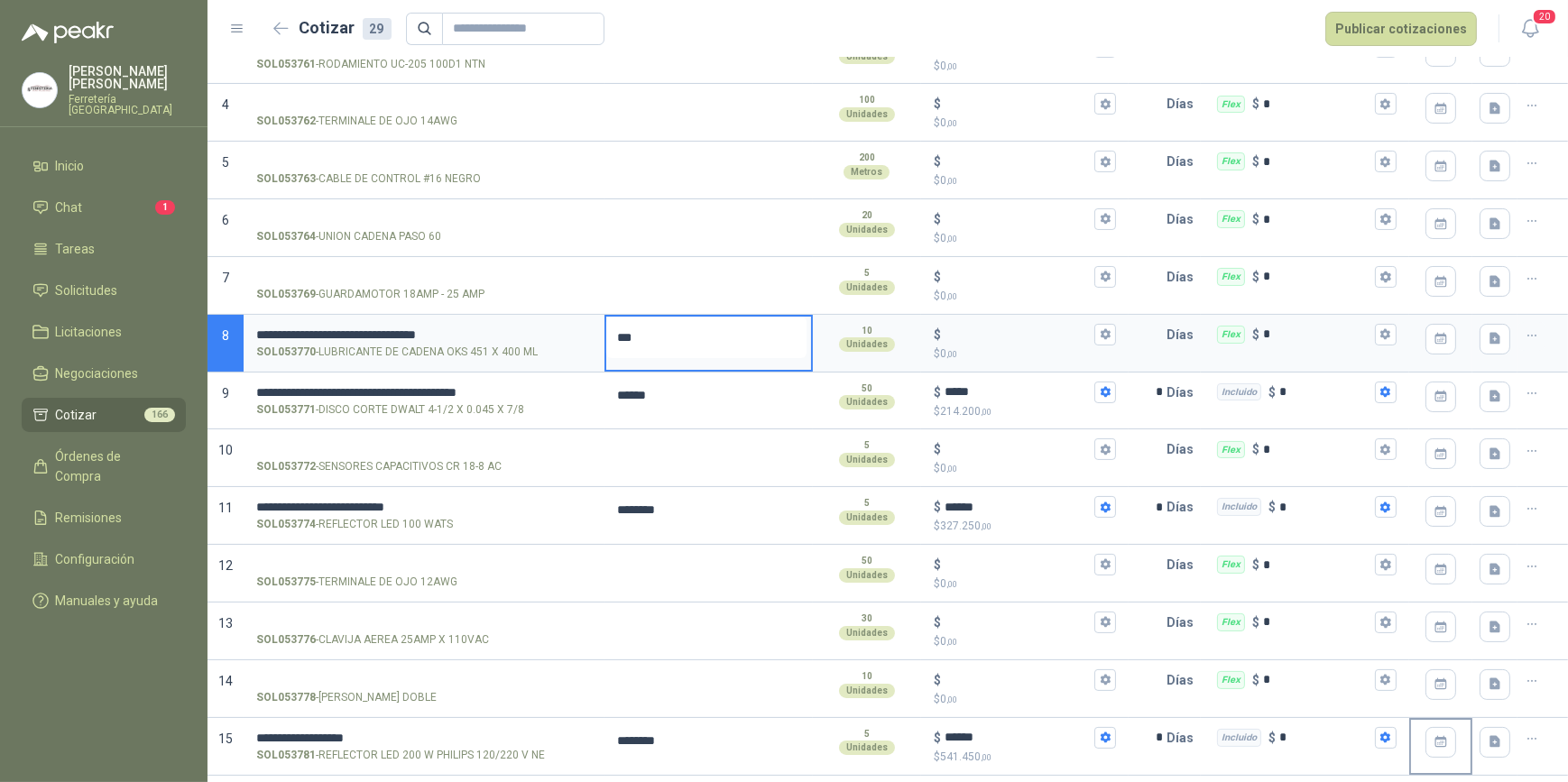
type textarea "***"
type textarea "*****"
type textarea "******"
type textarea "*******"
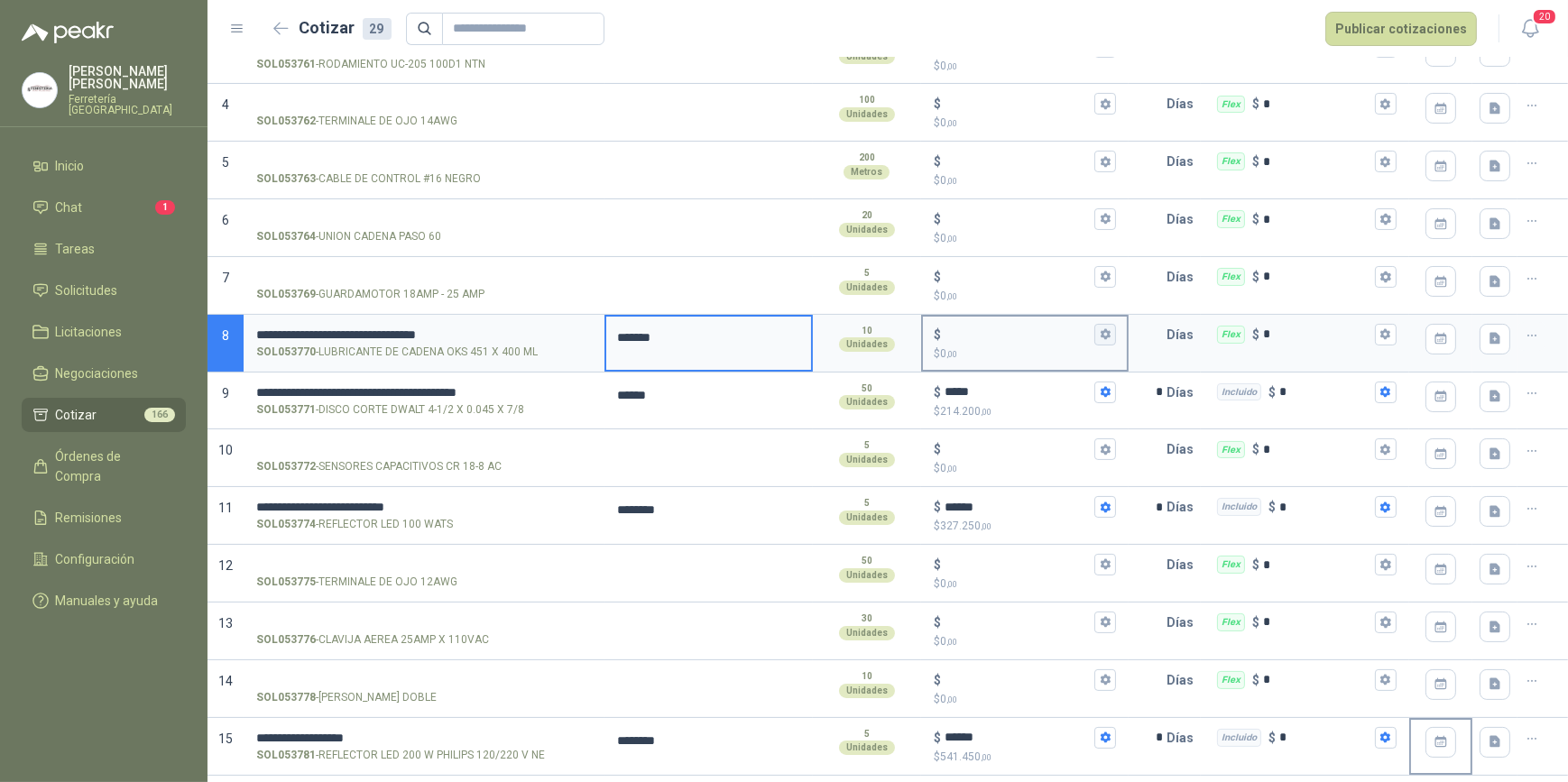
click at [1101, 334] on icon "button" at bounding box center [1106, 334] width 11 height 11
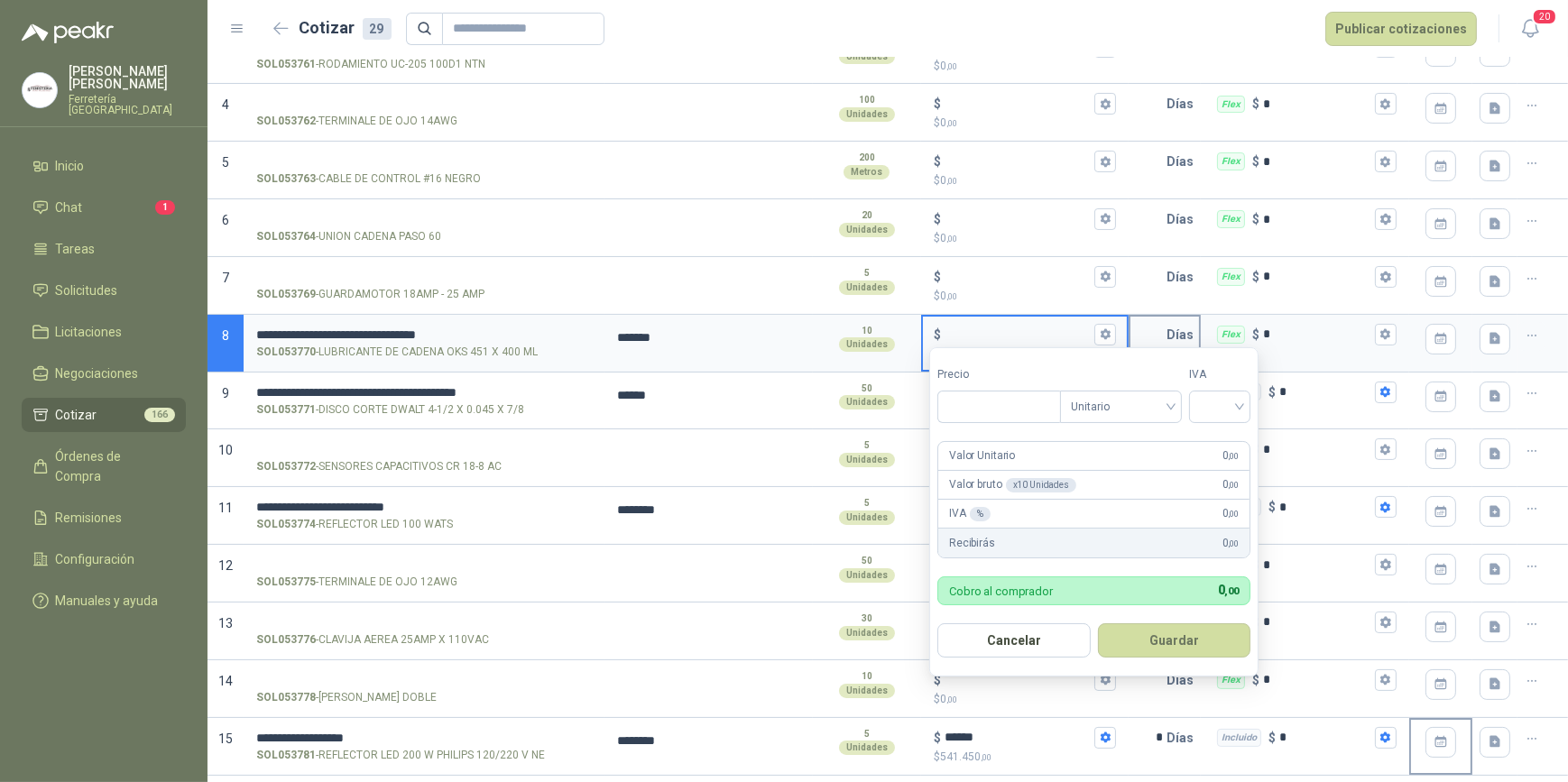
click at [1145, 331] on input "text" at bounding box center [1148, 335] width 36 height 36
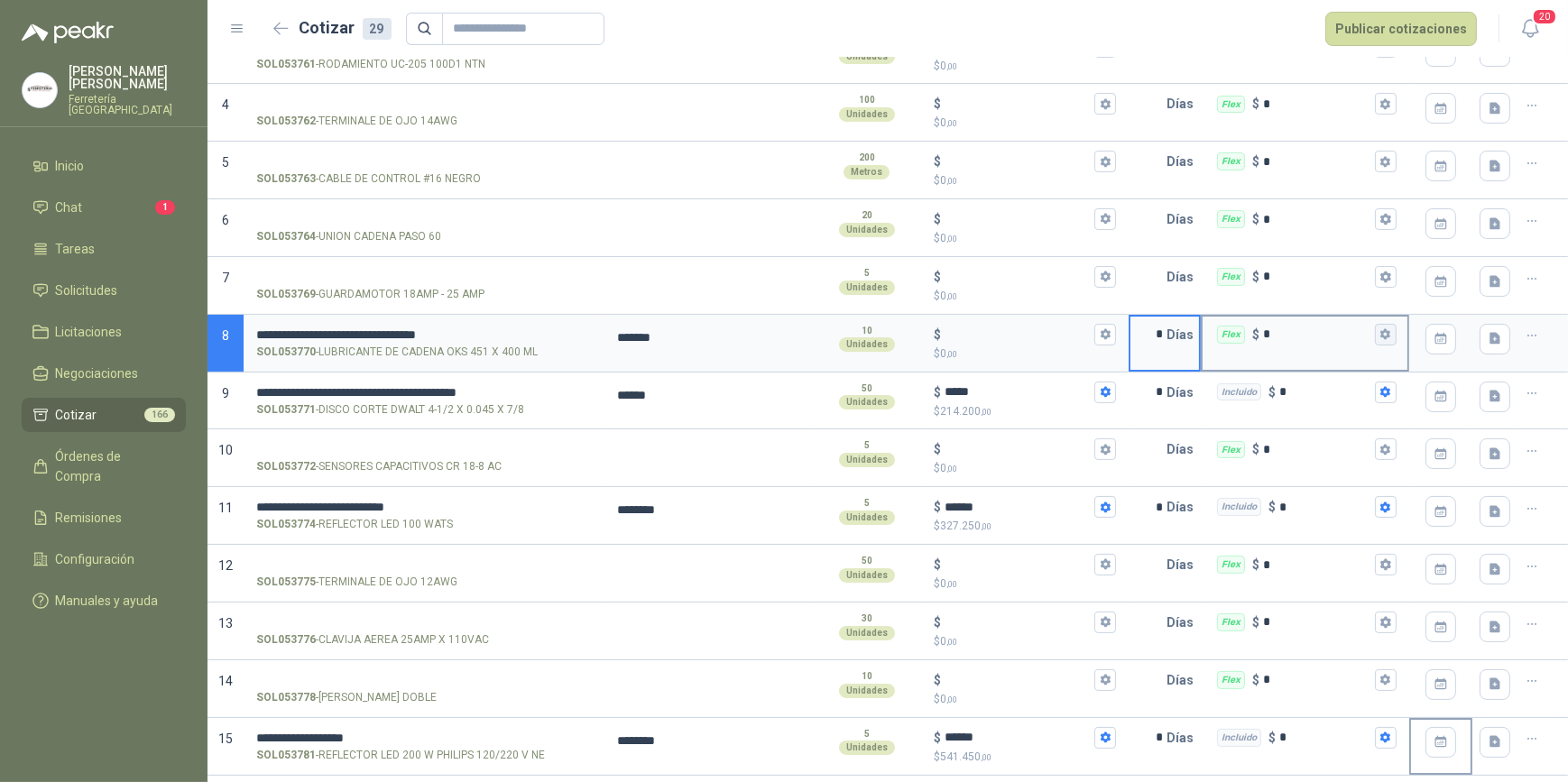
type input "*"
click at [1380, 333] on icon "button" at bounding box center [1386, 334] width 11 height 11
click at [1301, 169] on span "Flex" at bounding box center [1268, 177] width 65 height 28
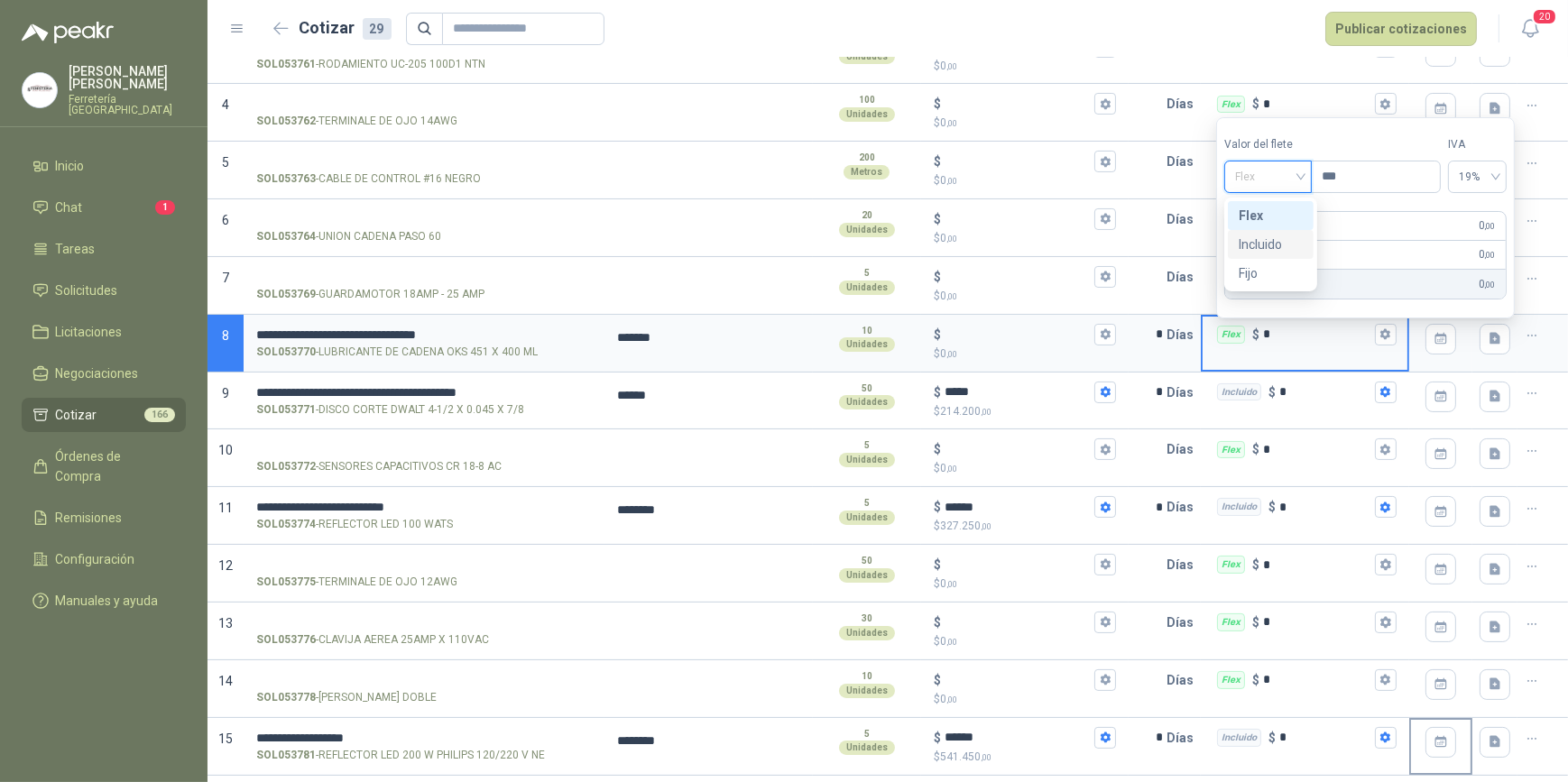
click at [1283, 239] on div "Incluido" at bounding box center [1271, 244] width 65 height 20
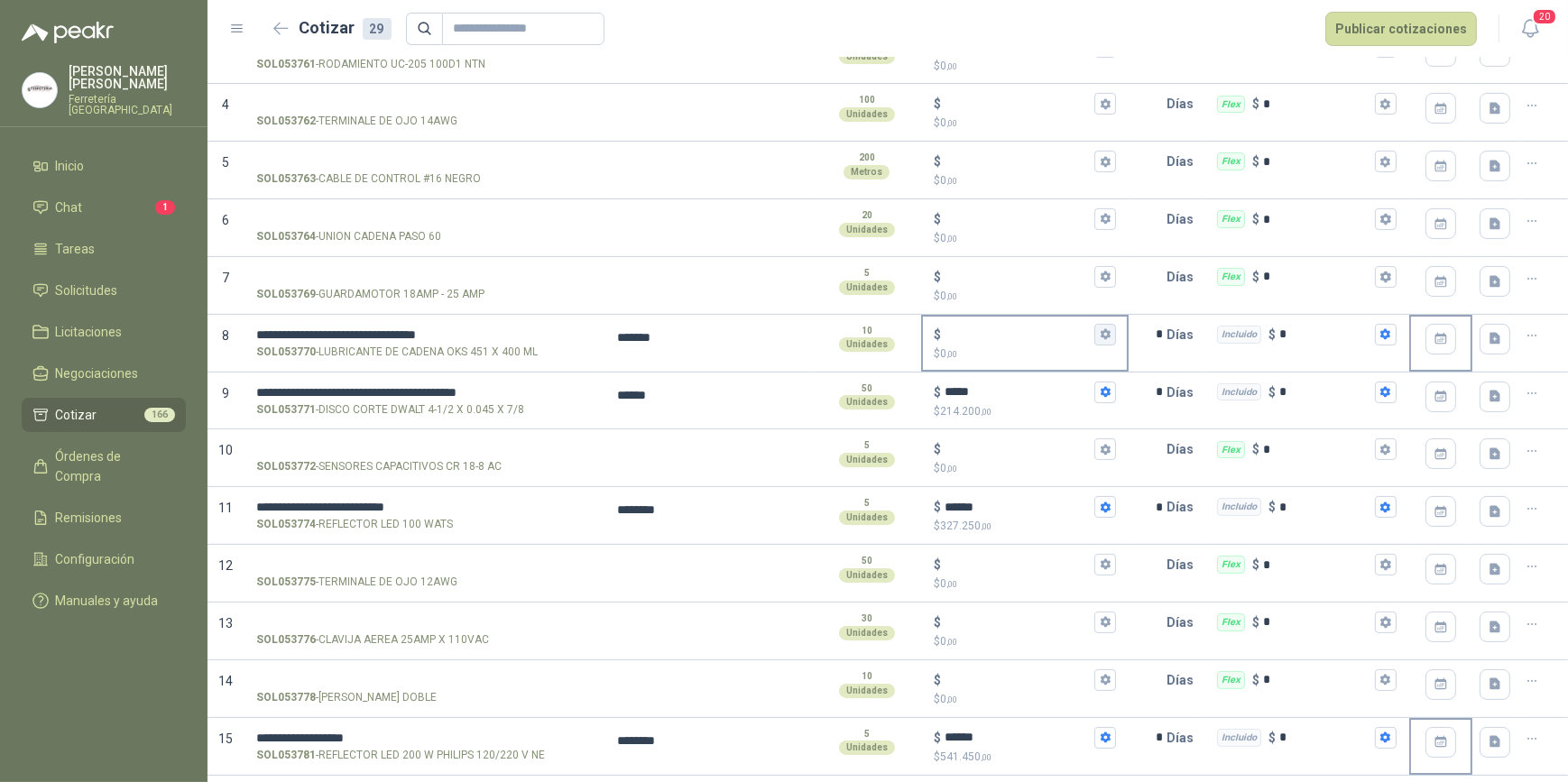
click at [1100, 332] on icon "button" at bounding box center [1106, 334] width 11 height 11
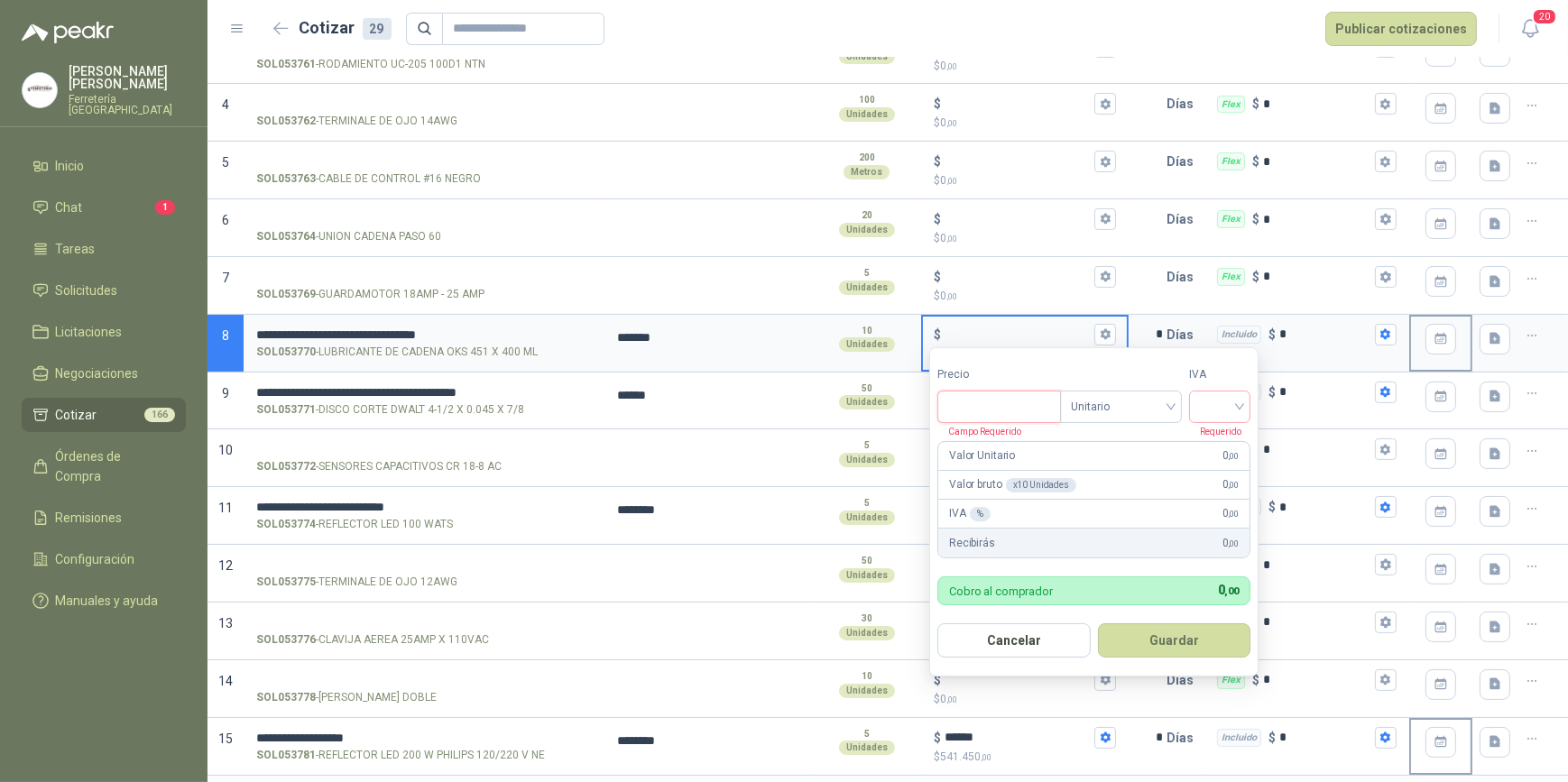
click at [984, 413] on input "Precio" at bounding box center [999, 407] width 121 height 30
type input "*********"
click at [1240, 407] on input "search" at bounding box center [1221, 405] width 40 height 28
click at [1219, 442] on div "19%" at bounding box center [1223, 444] width 33 height 20
click at [1170, 634] on button "Guardar" at bounding box center [1178, 641] width 156 height 34
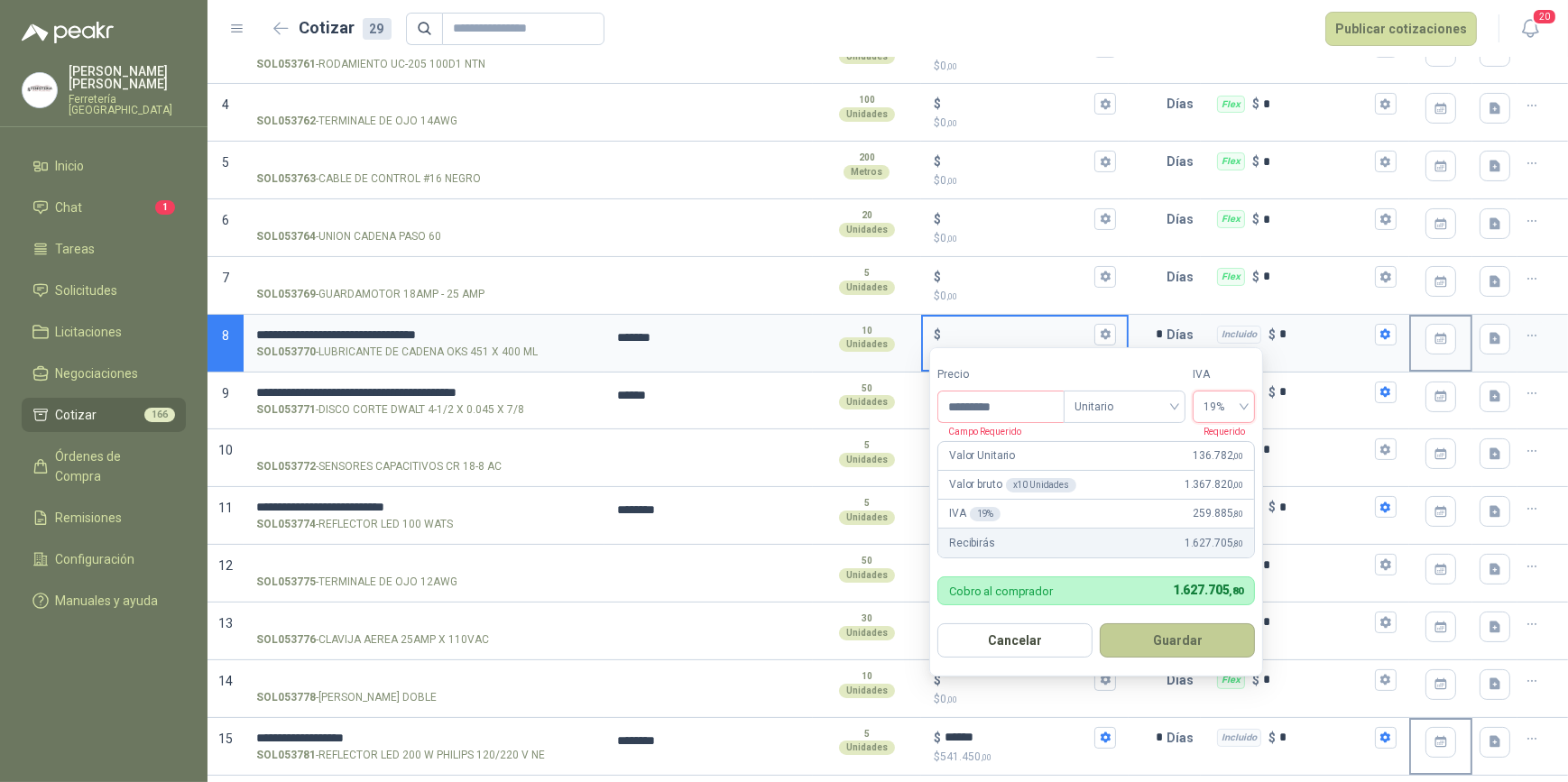
type input "*******"
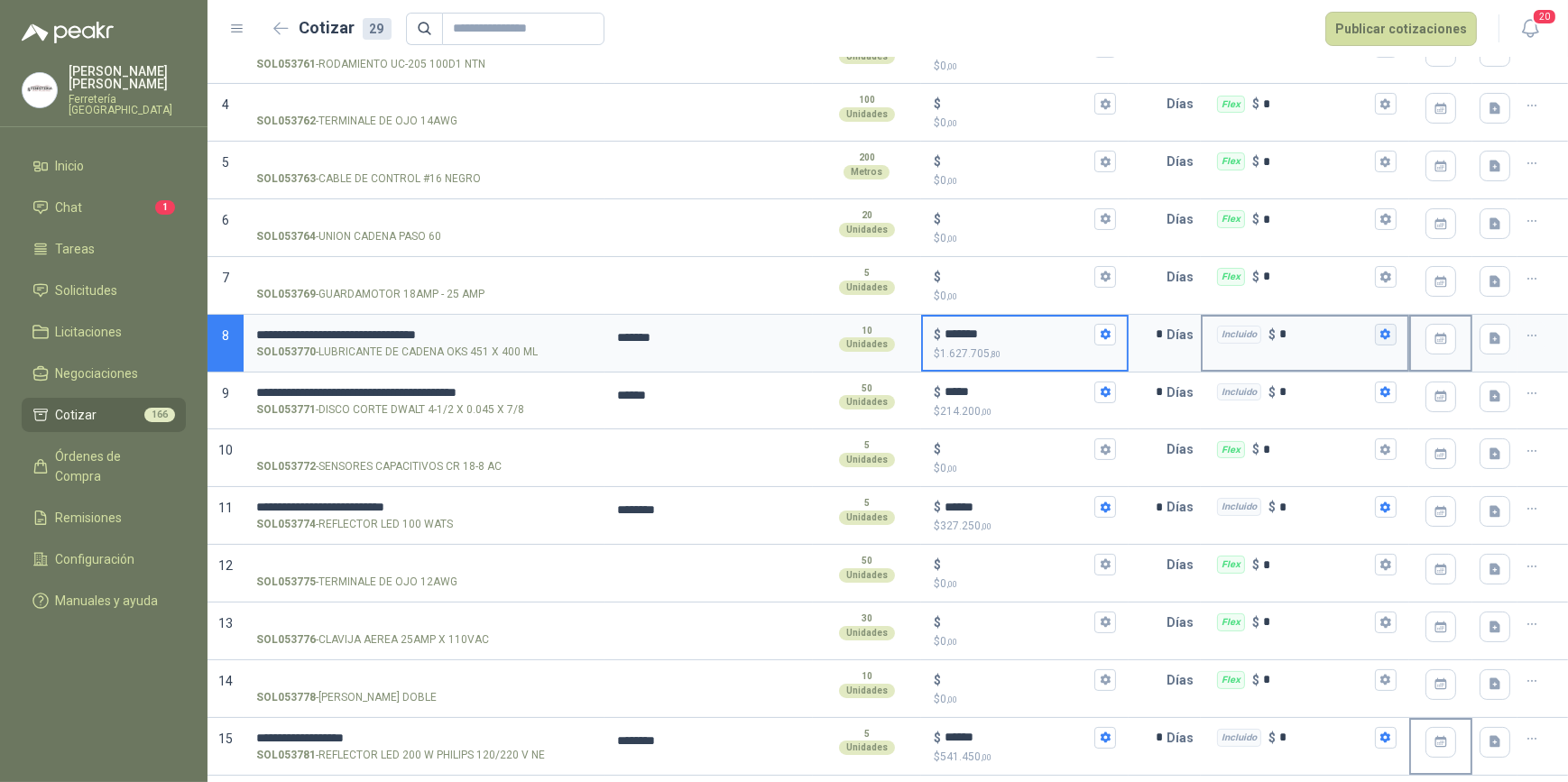
click at [1381, 333] on icon "button" at bounding box center [1386, 334] width 9 height 10
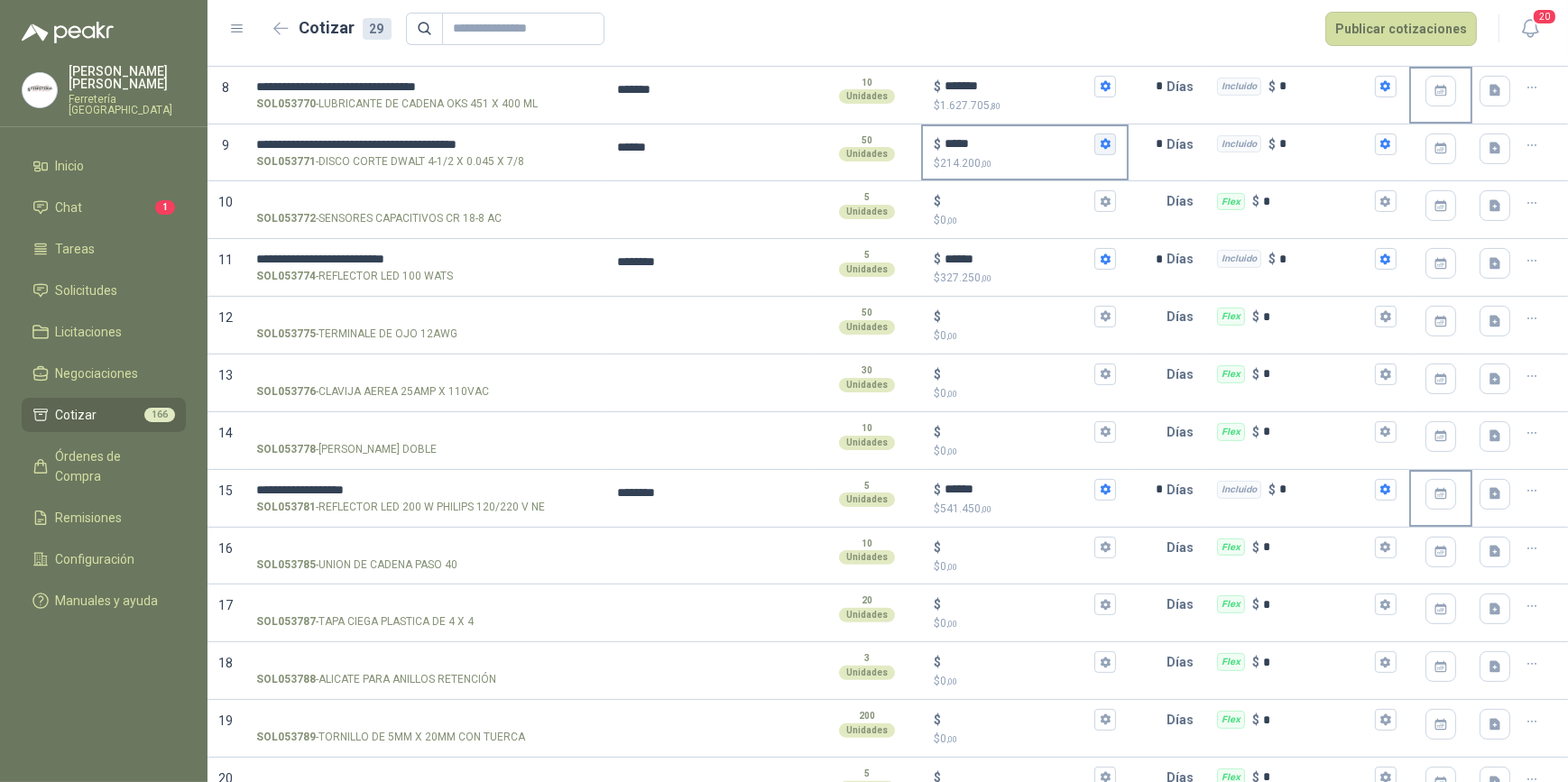
scroll to position [574, 0]
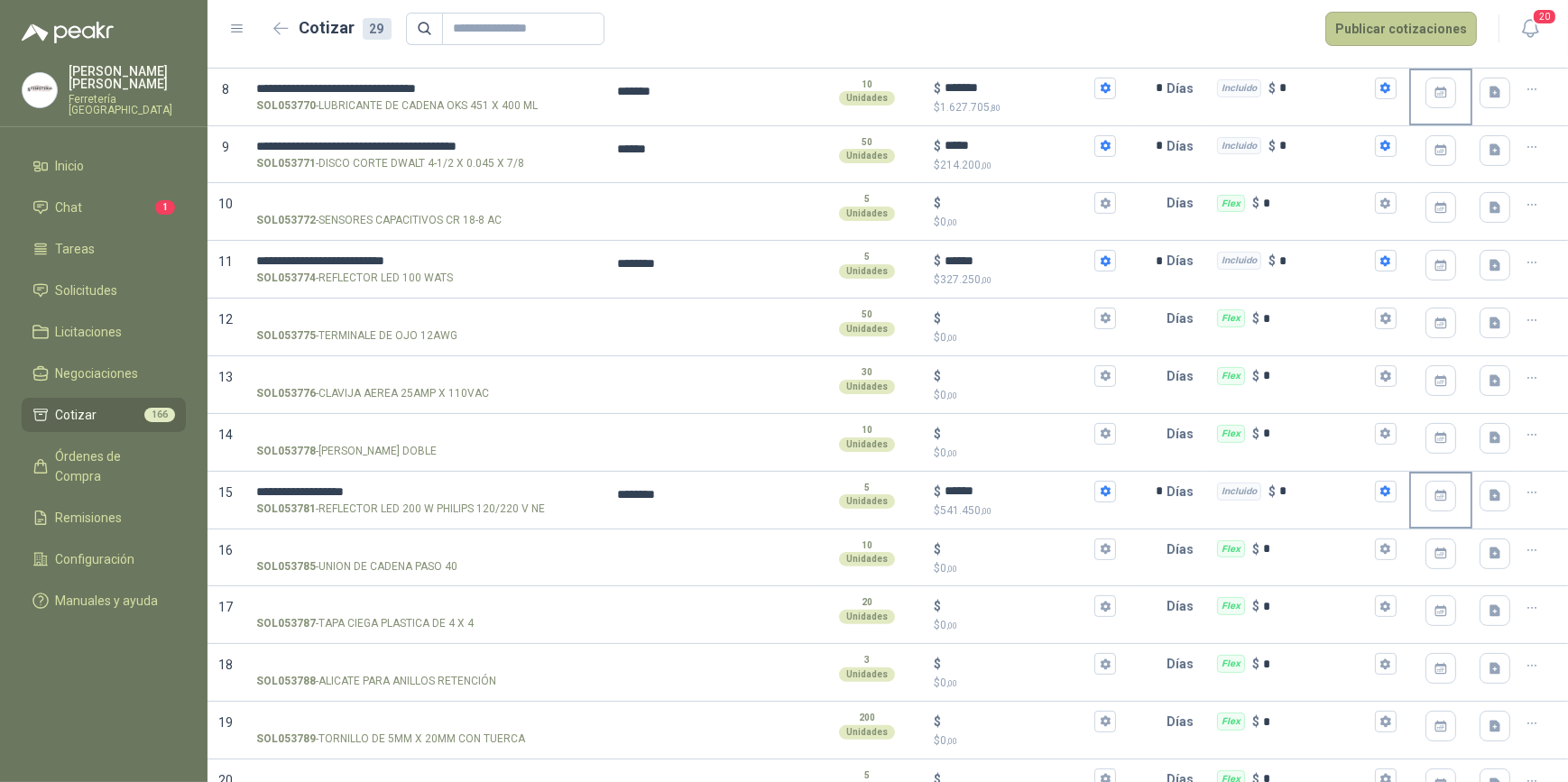
click at [1419, 24] on button "Publicar cotizaciones" at bounding box center [1402, 28] width 152 height 34
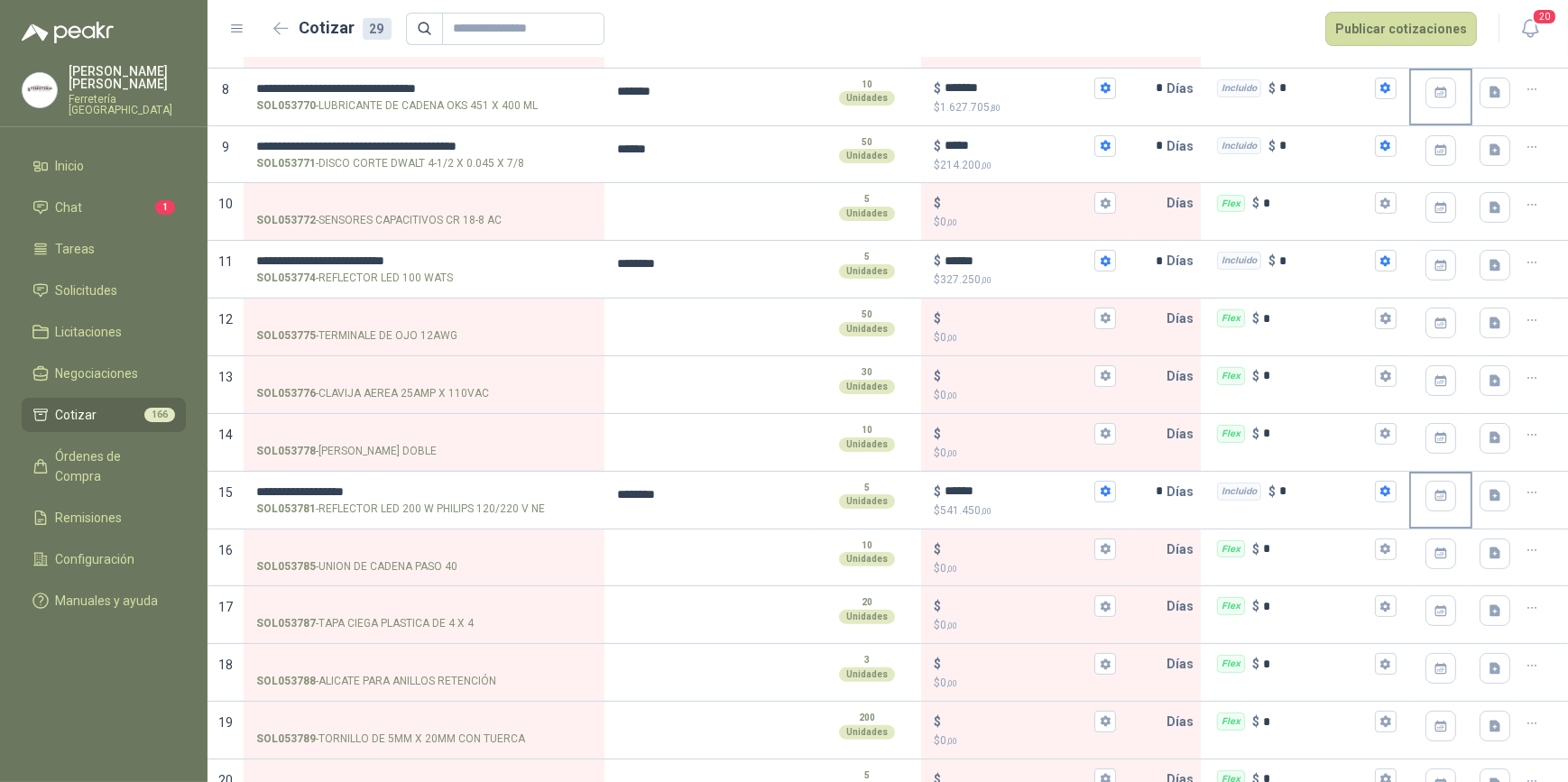
scroll to position [0, 0]
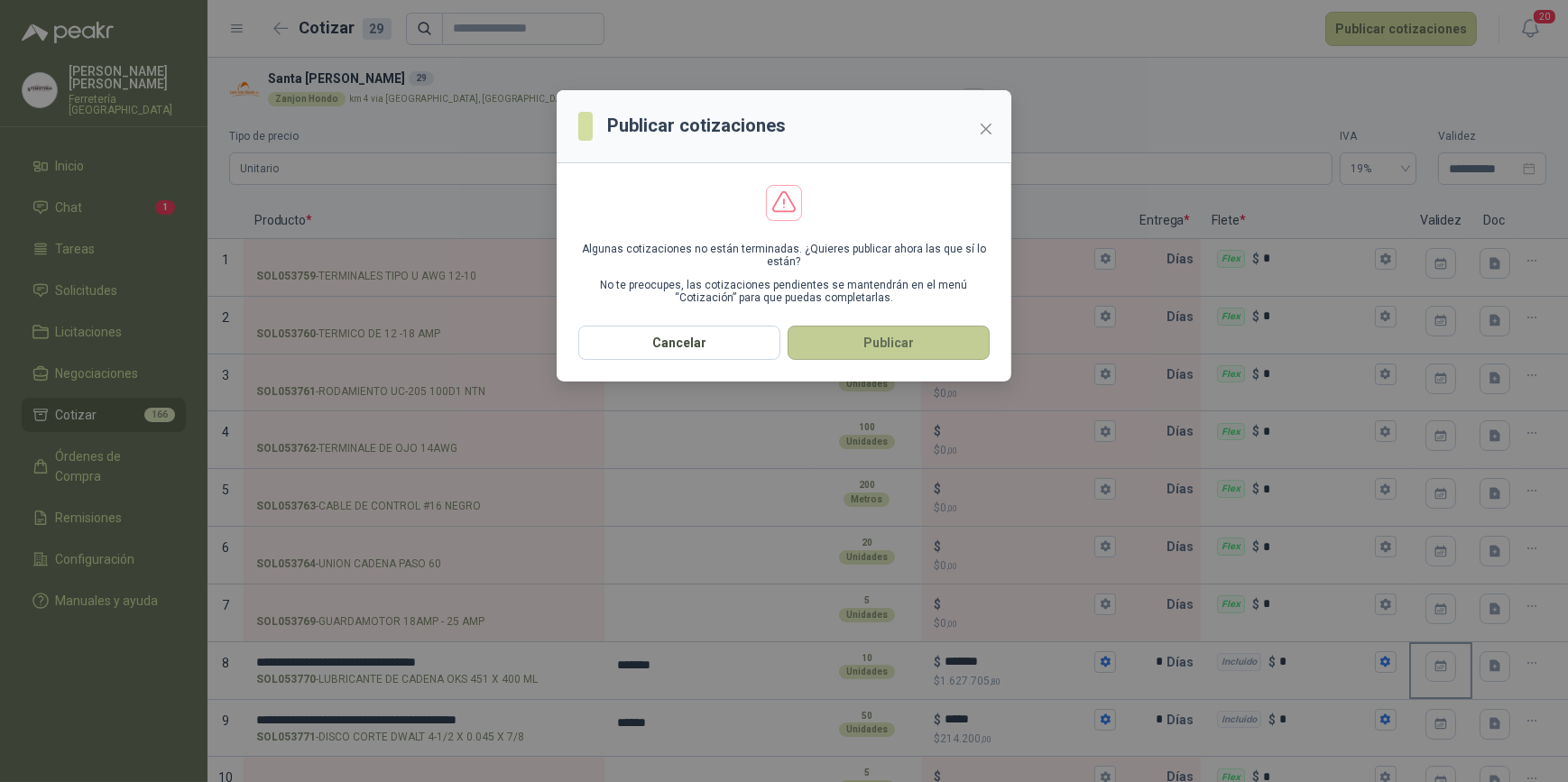
click at [887, 344] on button "Publicar" at bounding box center [888, 343] width 202 height 34
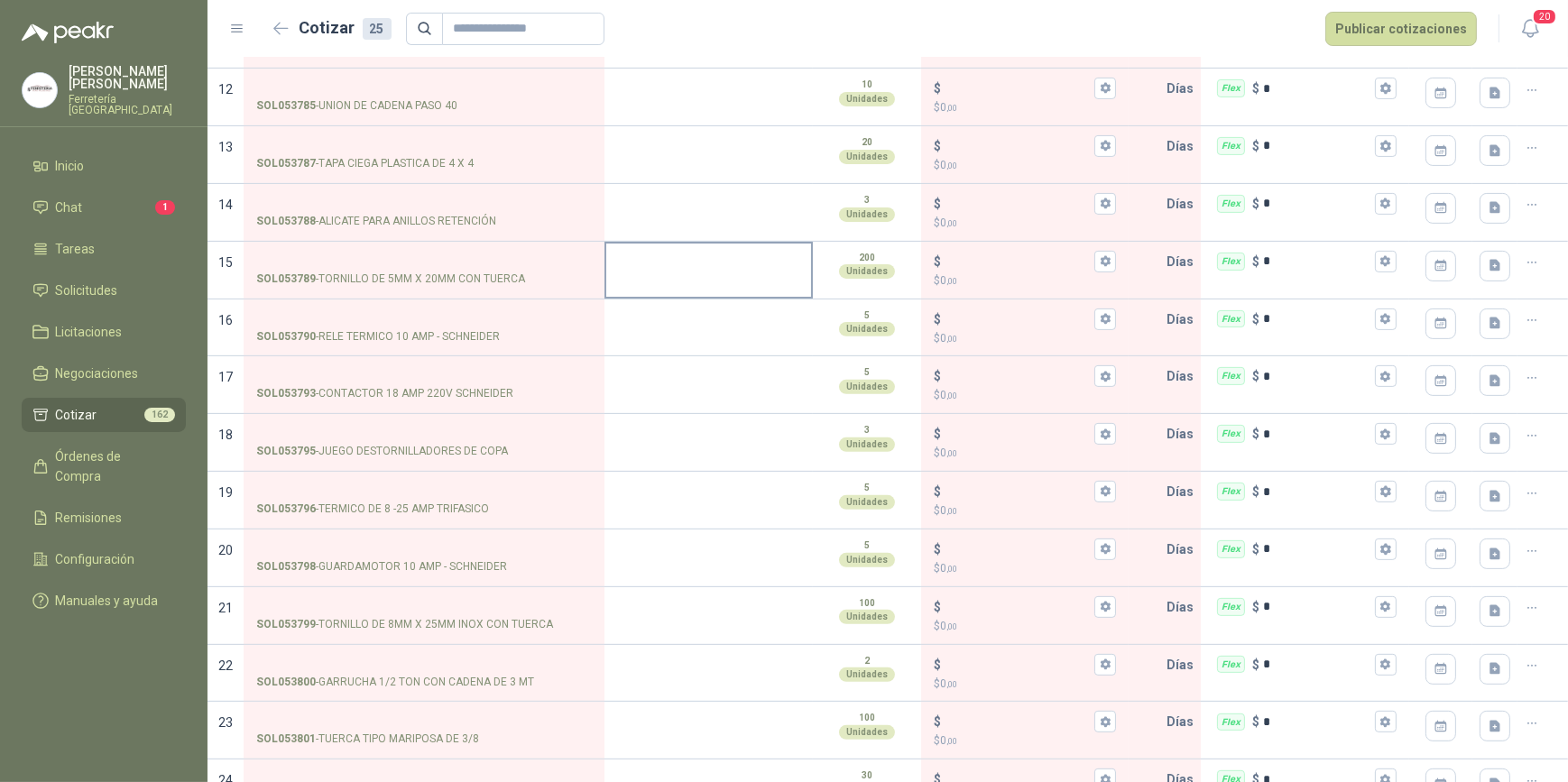
scroll to position [820, 0]
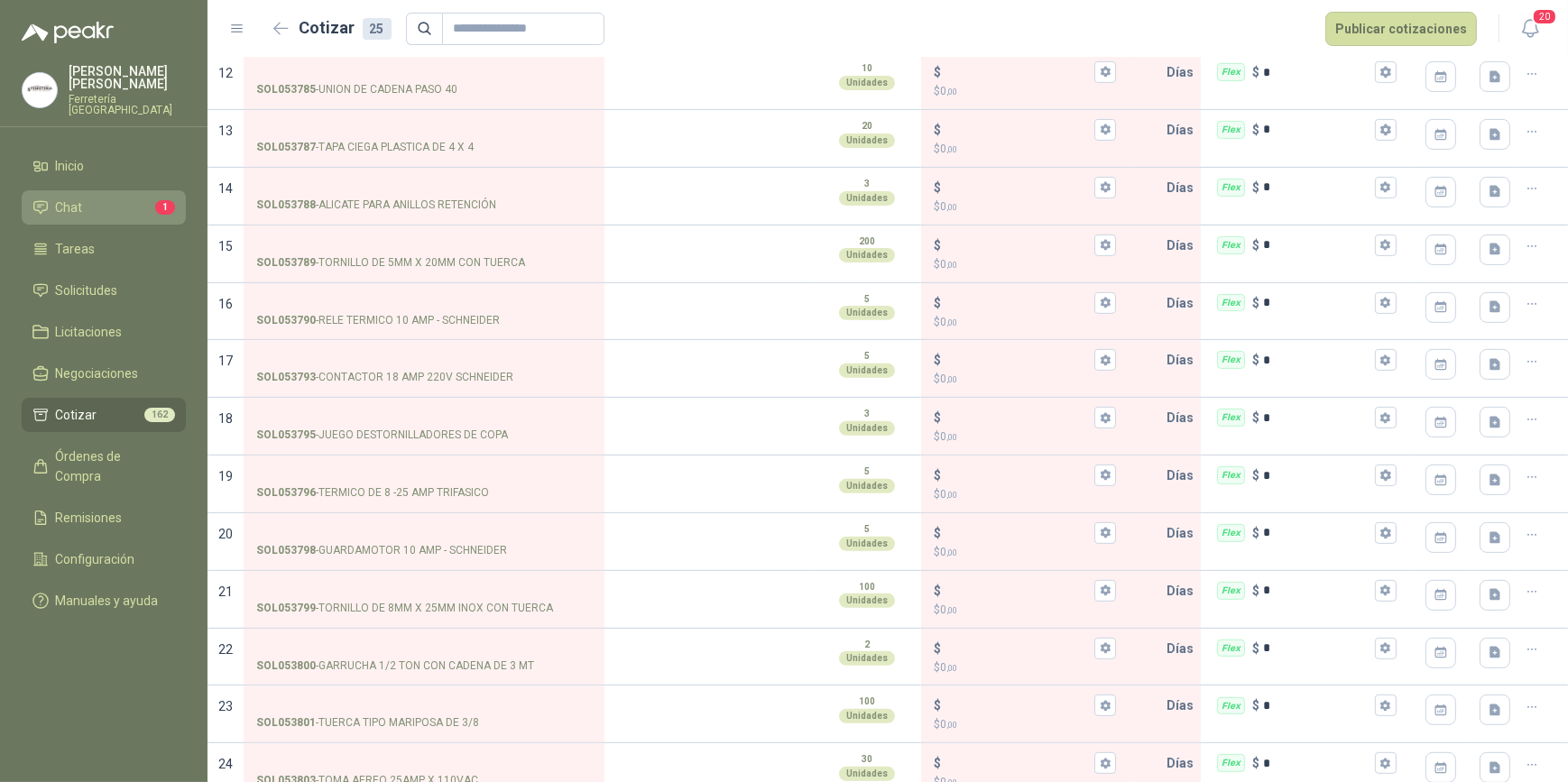
click at [97, 207] on li "Chat 1" at bounding box center [103, 207] width 142 height 20
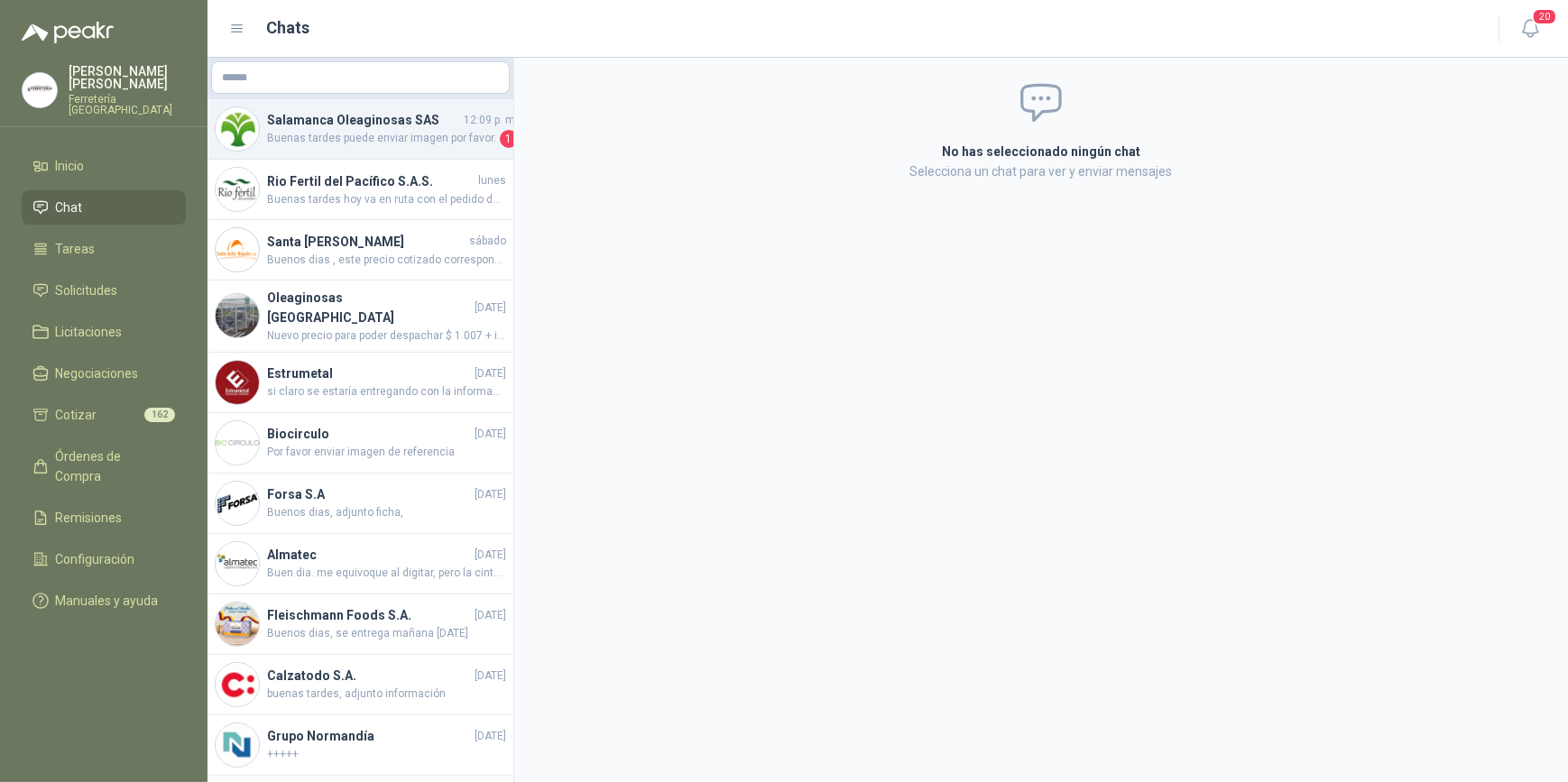
click at [317, 128] on h4 "Salamanca Oleaginosas SAS" at bounding box center [363, 120] width 193 height 20
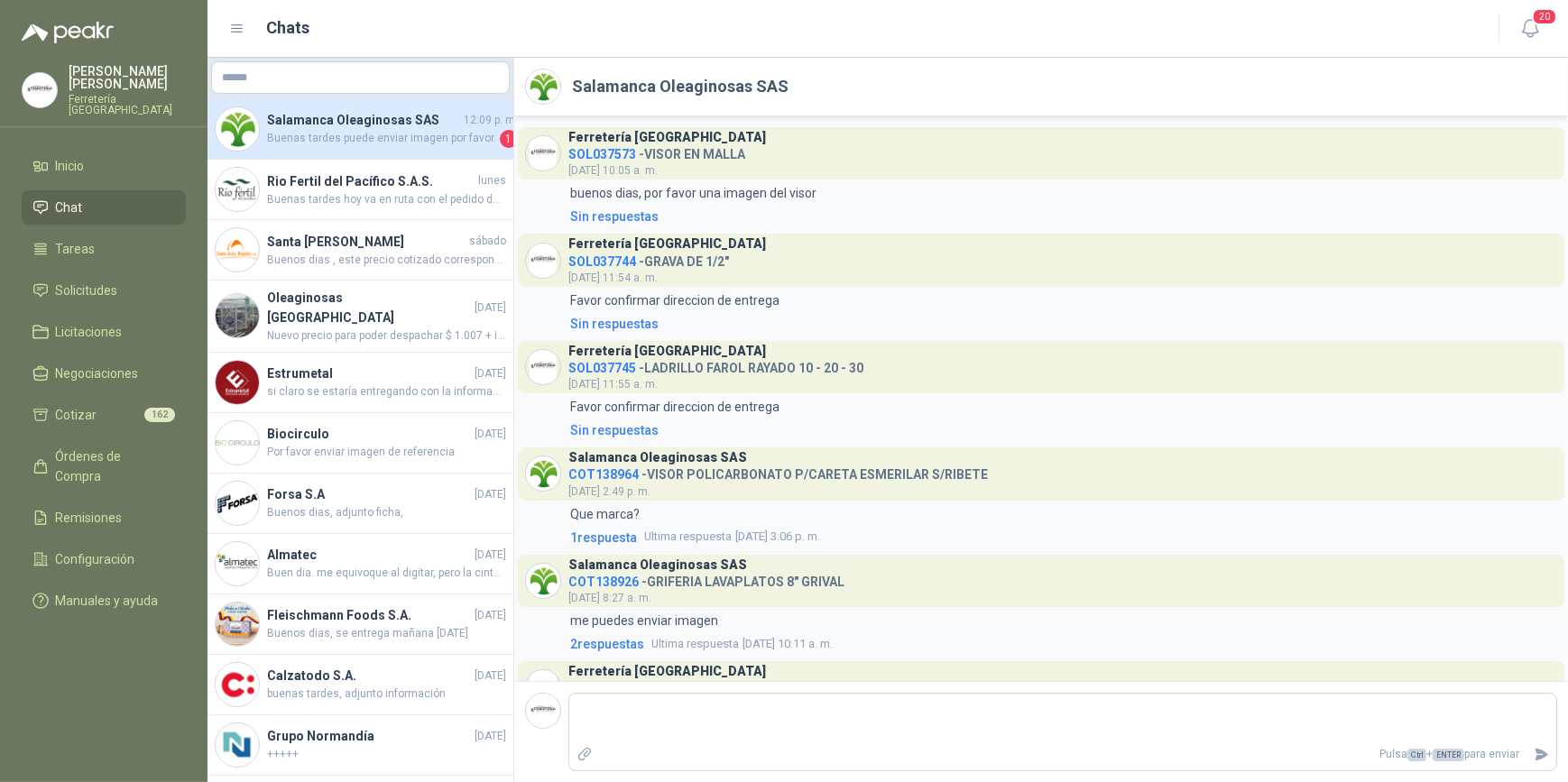
scroll to position [1370, 0]
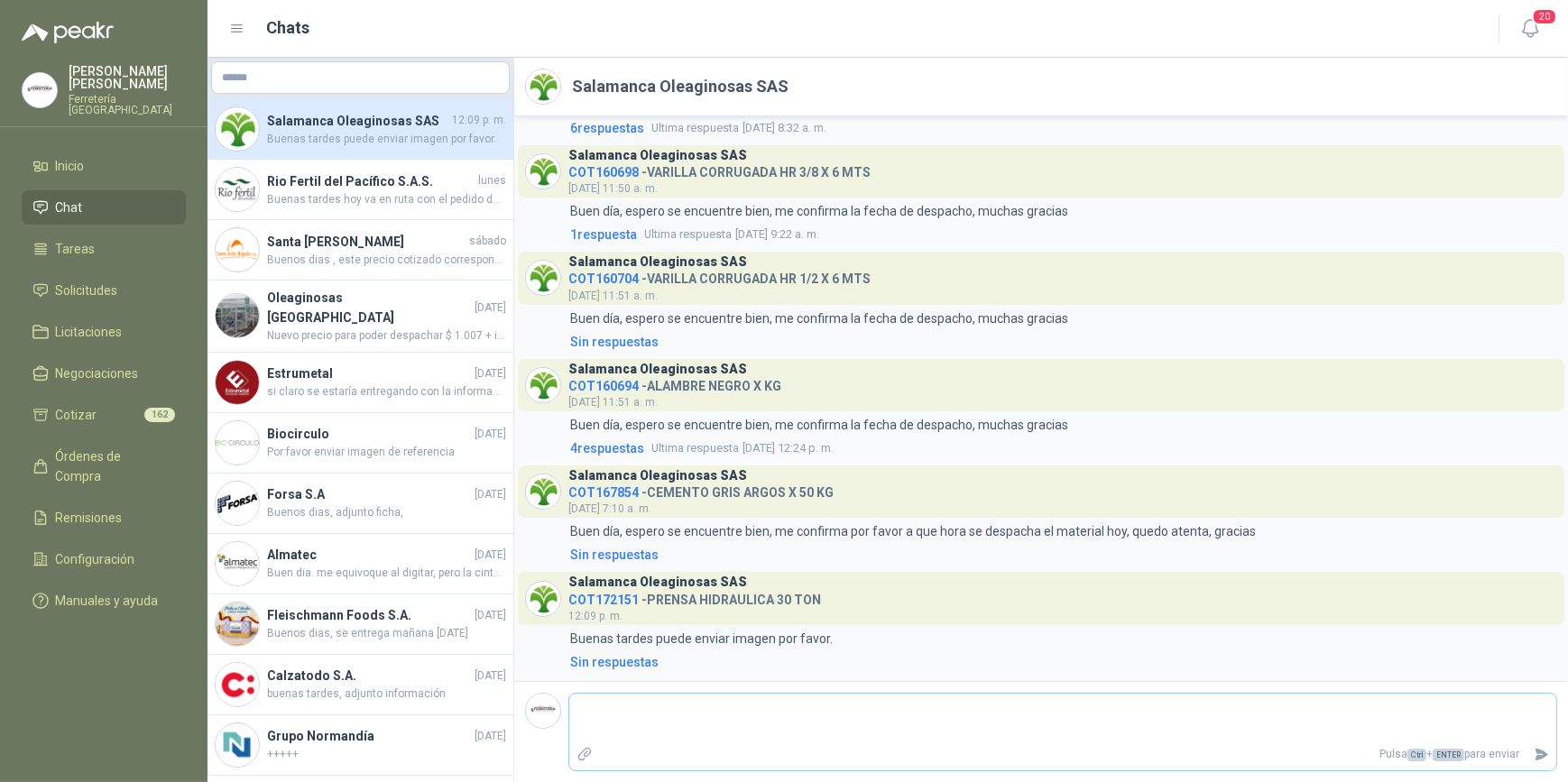
click at [579, 754] on icon "Adjuntar archivos" at bounding box center [585, 754] width 16 height 16
click at [0, 0] on input "file" at bounding box center [0, 0] width 0 height 0
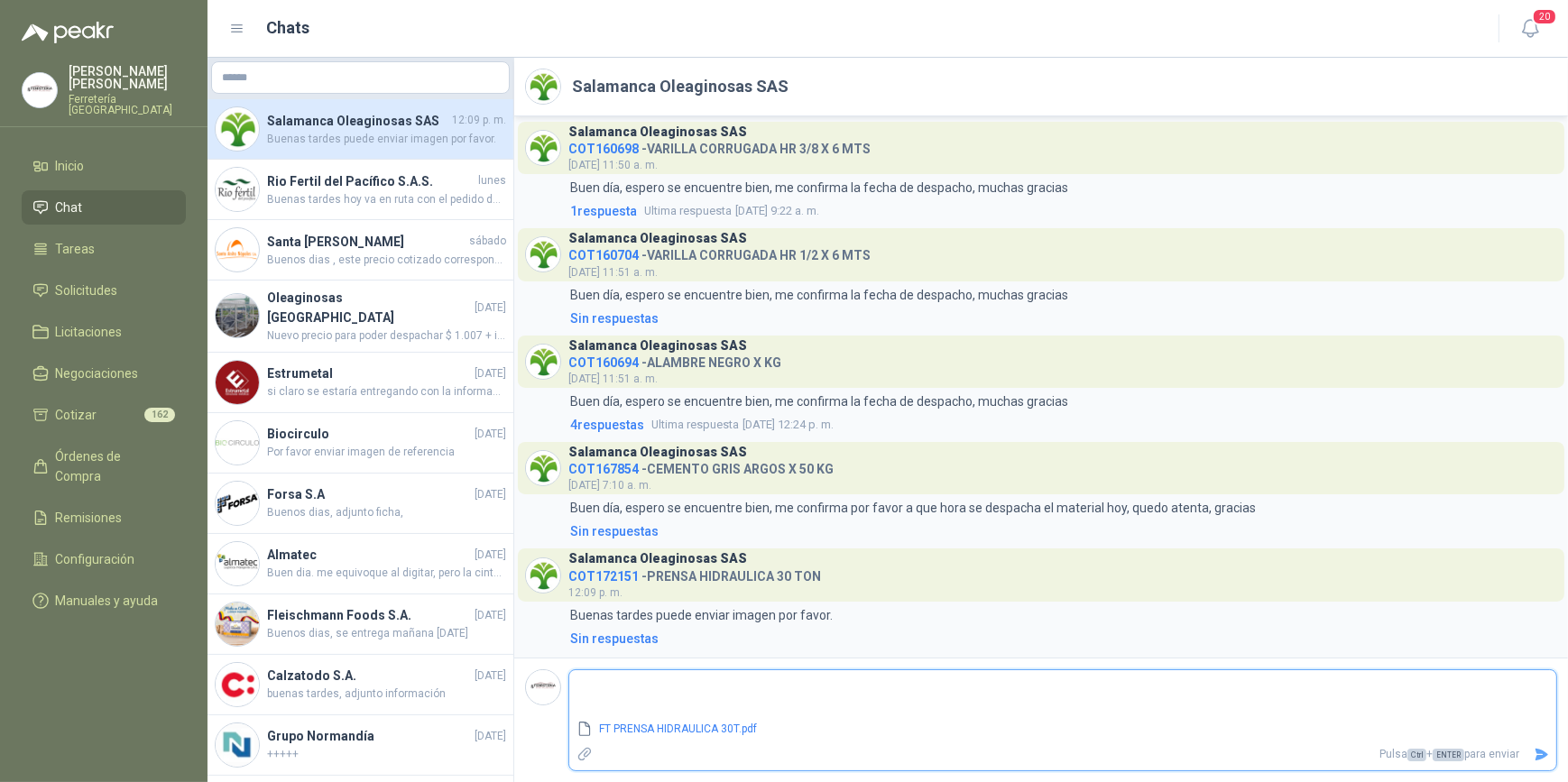
click at [1540, 754] on icon "Enviar" at bounding box center [1541, 754] width 12 height 11
type textarea "*"
type textarea "**"
type textarea "***"
type textarea "****"
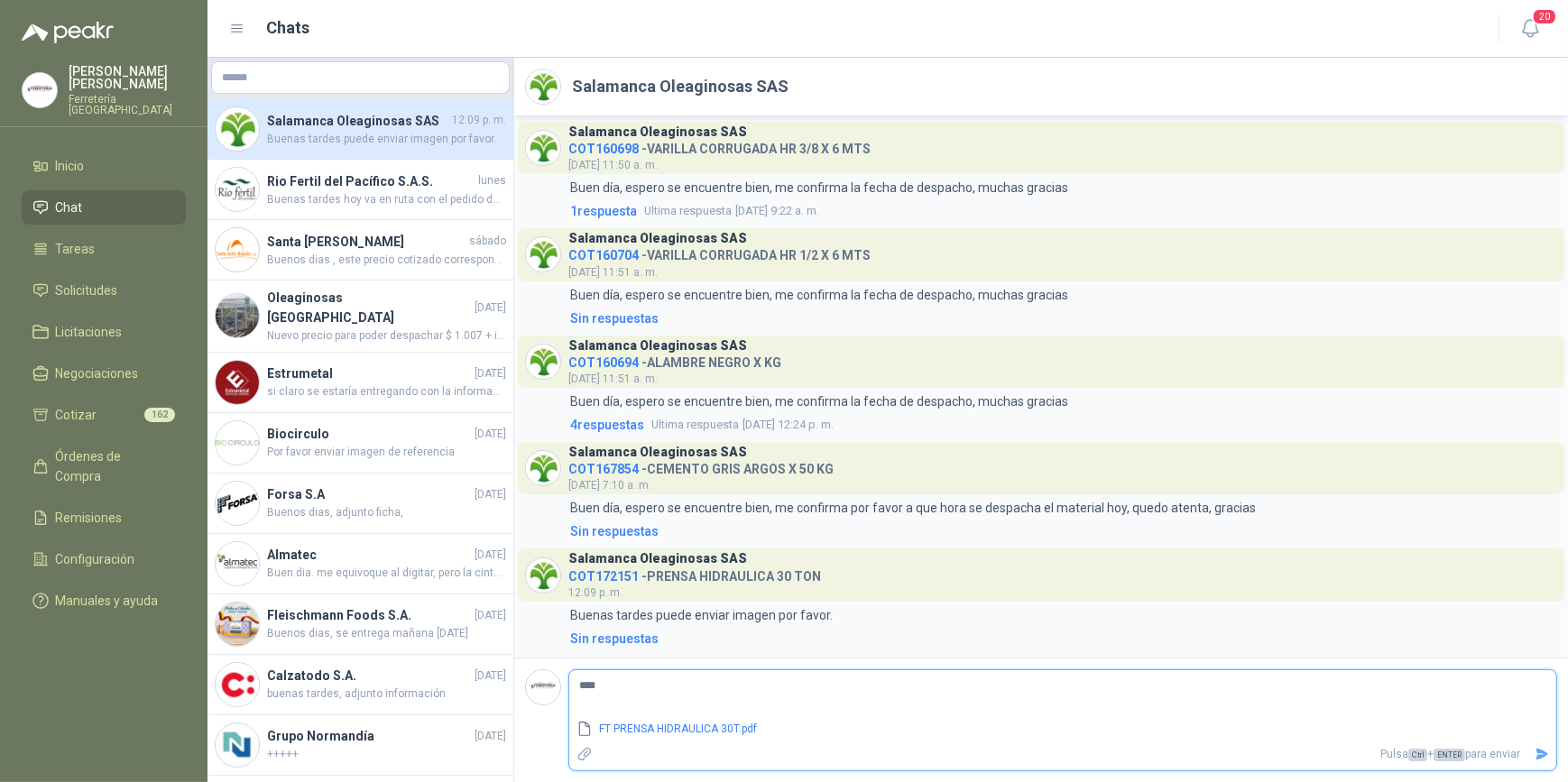
type textarea "*****"
type textarea "******"
type textarea "*******"
type textarea "*********"
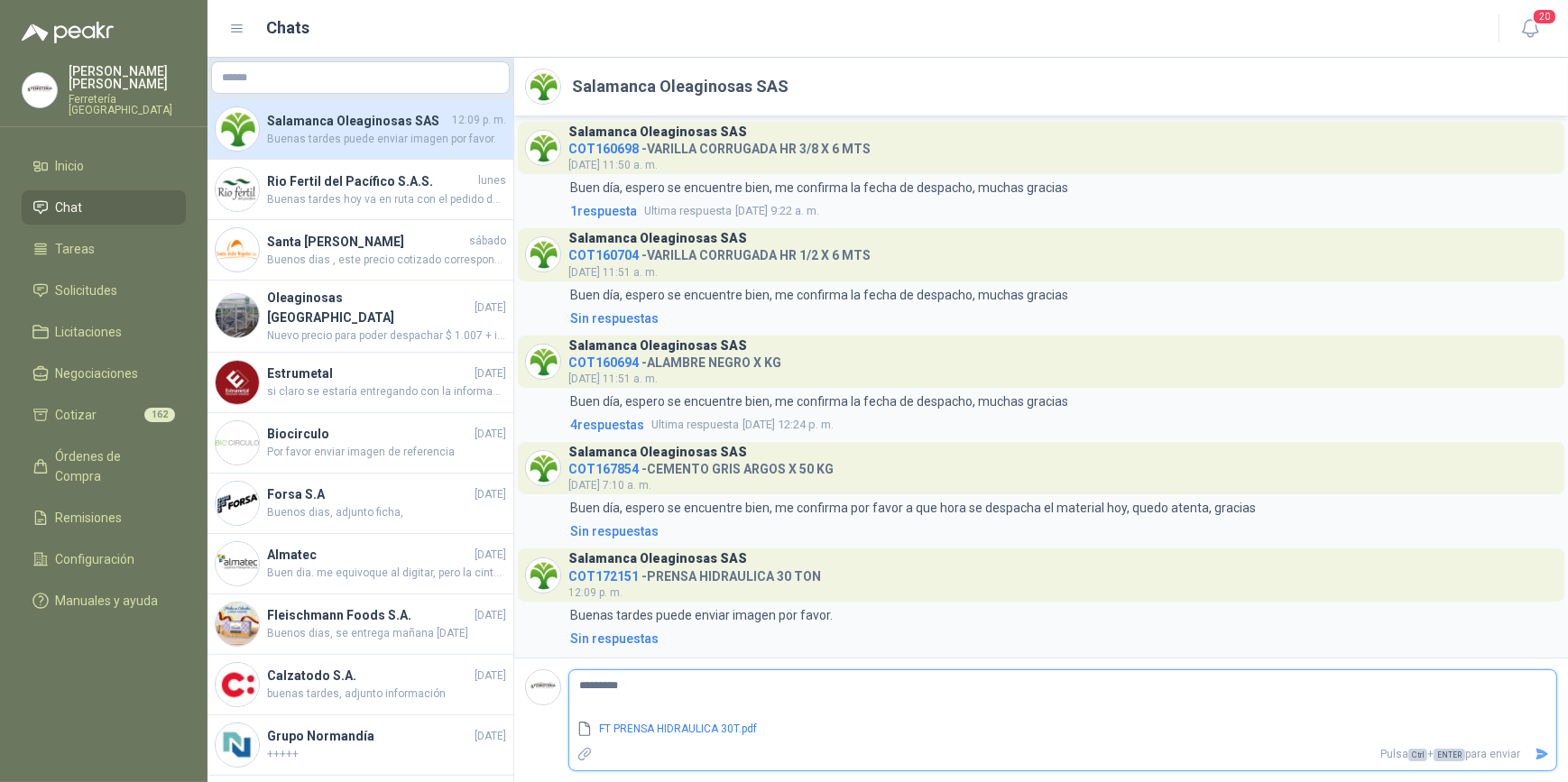
type textarea "**********"
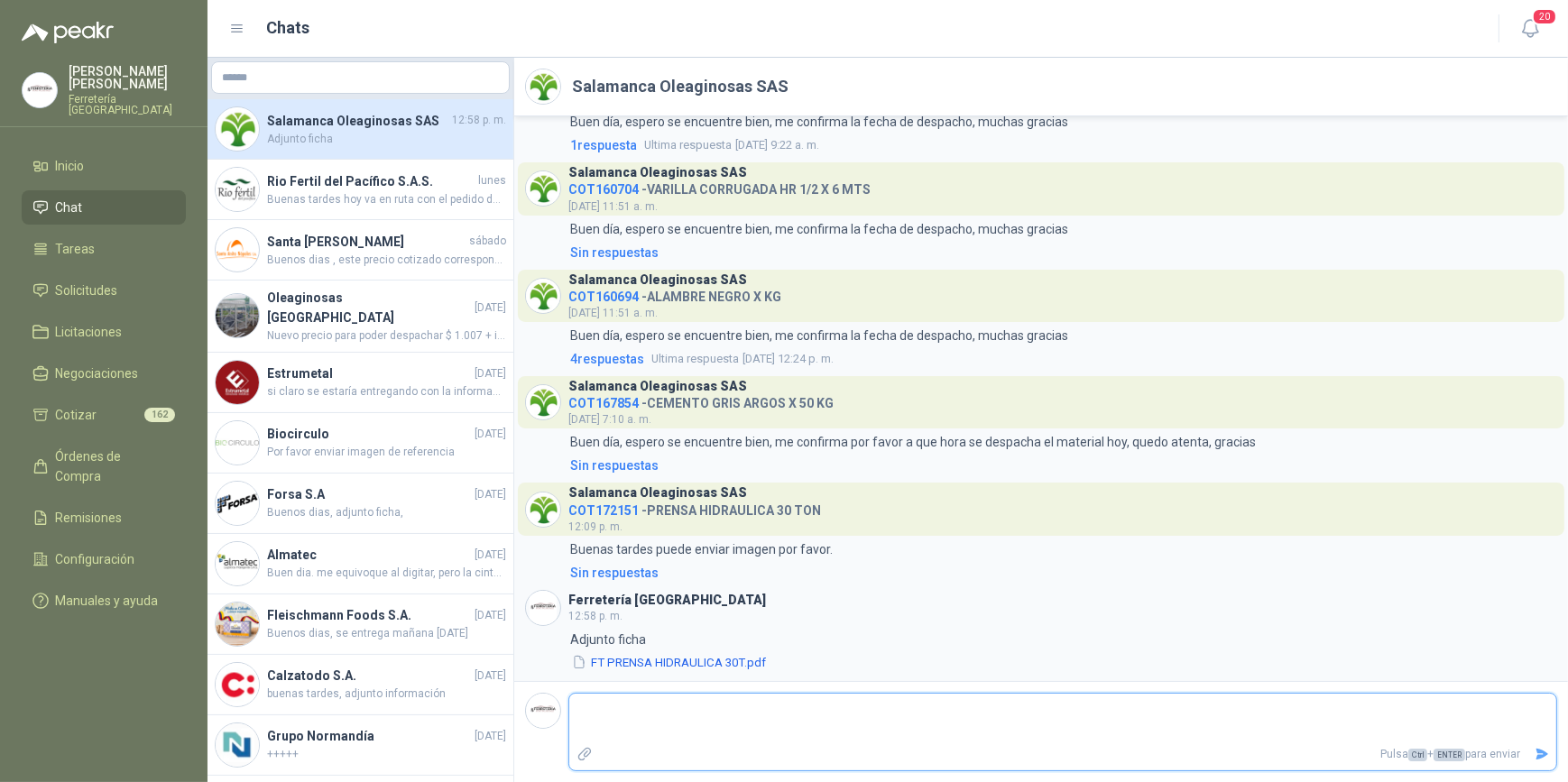
scroll to position [1460, 0]
